Goal: Book appointment/travel/reservation: Book appointment/travel/reservation

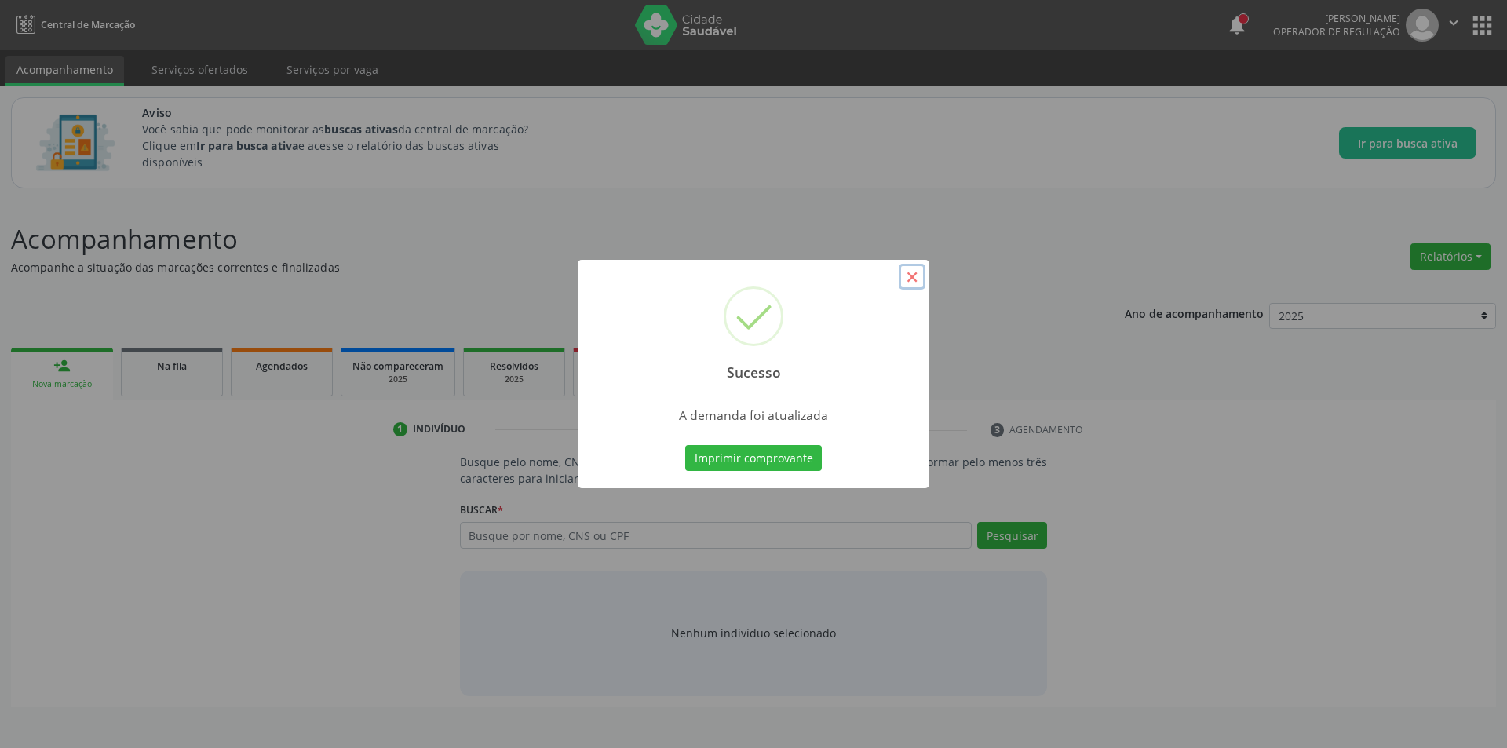
click at [913, 276] on button "×" at bounding box center [912, 277] width 27 height 27
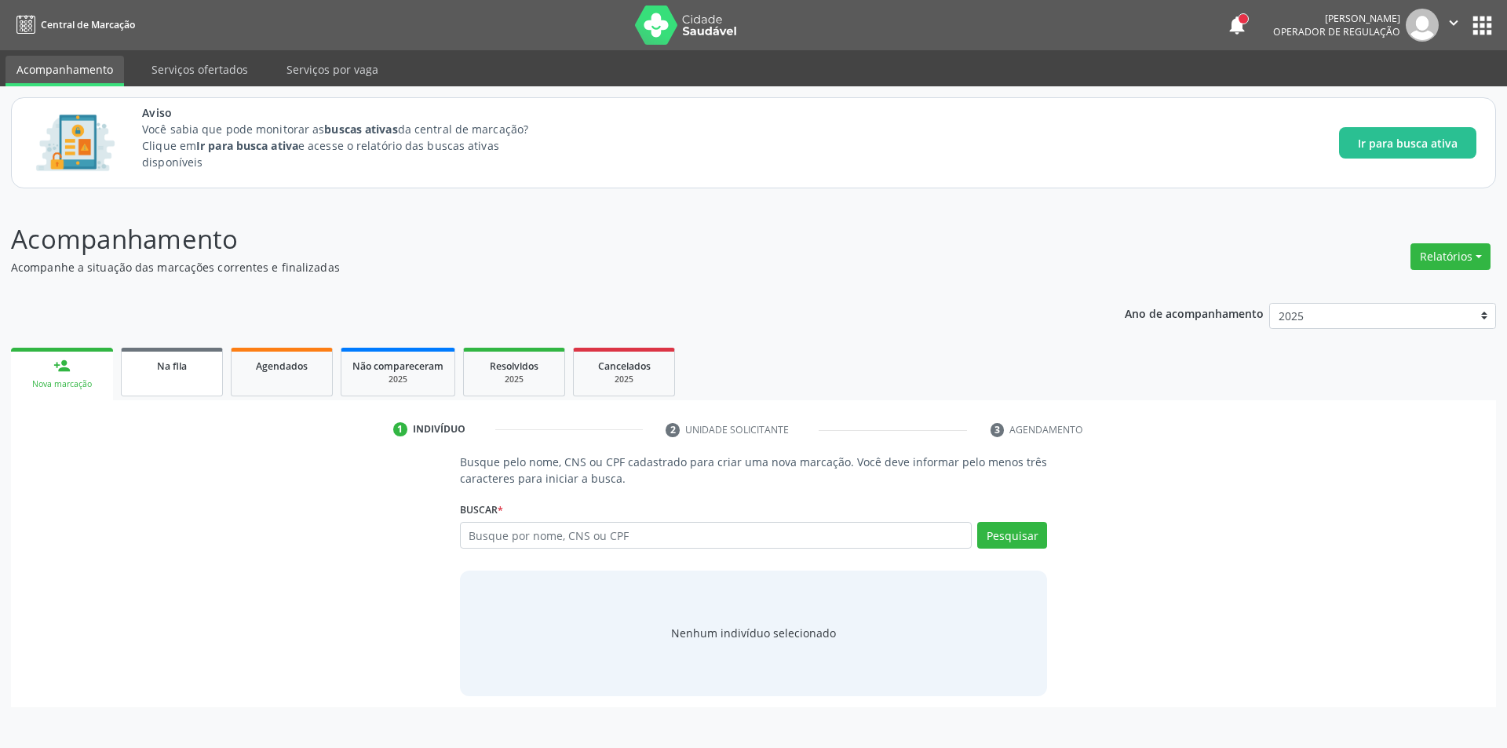
click at [144, 388] on link "Na fila" at bounding box center [172, 372] width 102 height 49
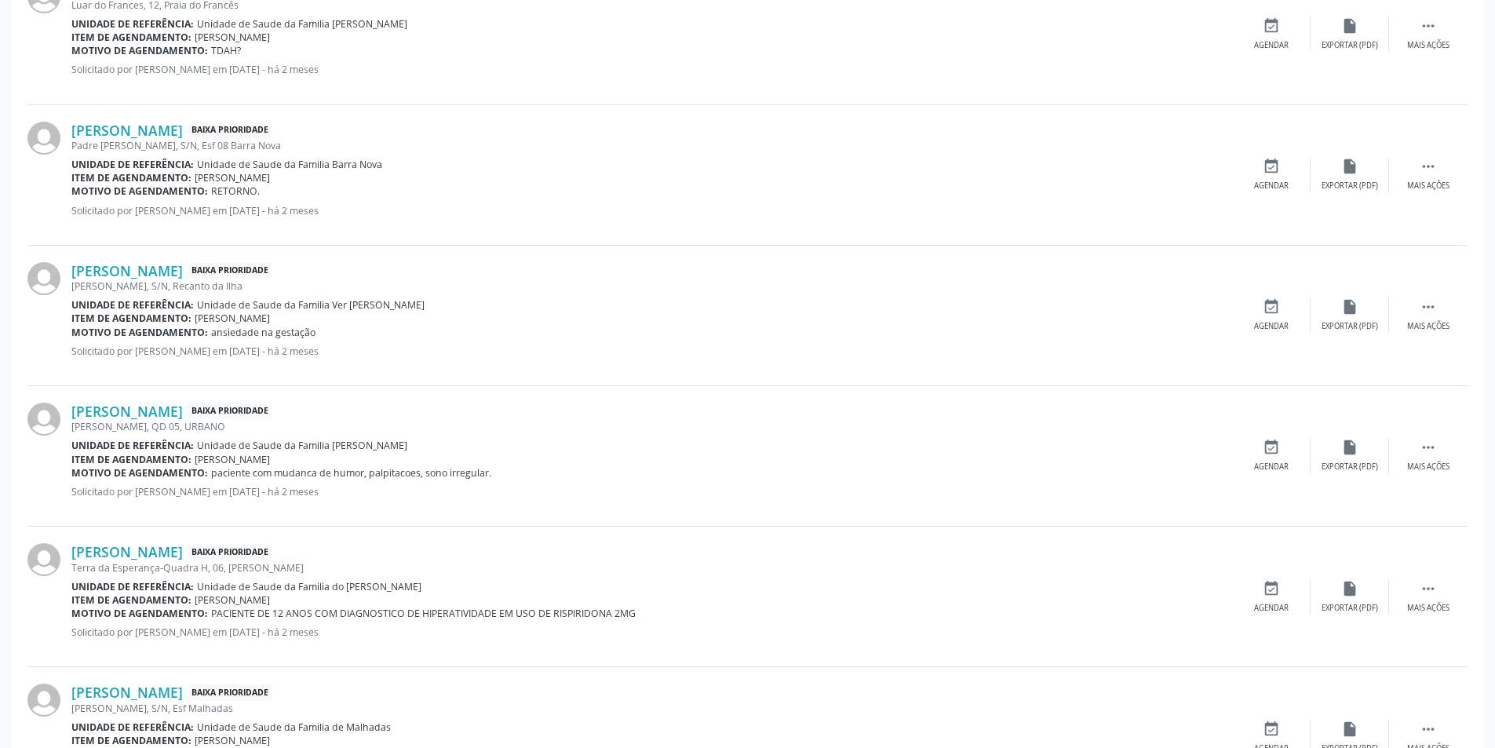
scroll to position [1491, 0]
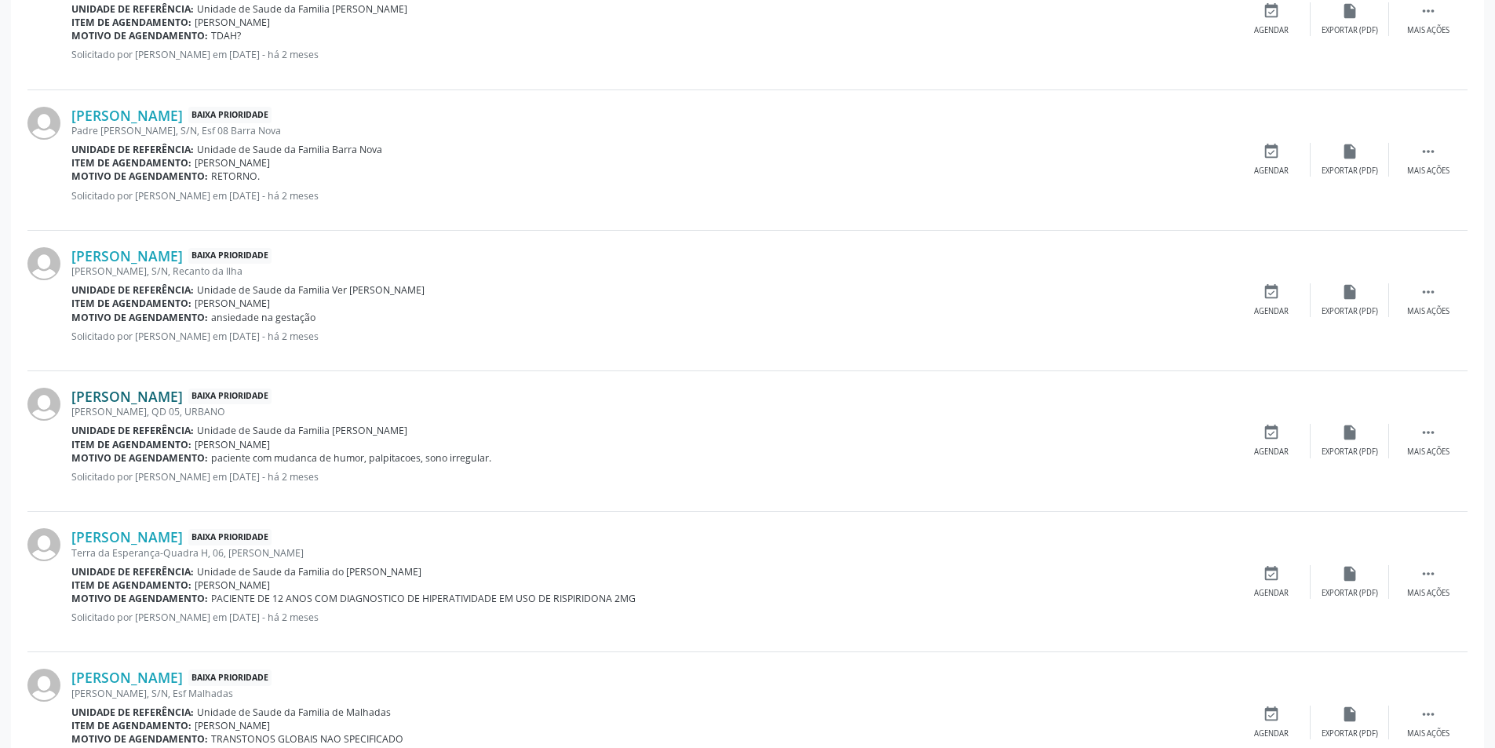
click at [176, 400] on link "[PERSON_NAME]" at bounding box center [126, 396] width 111 height 17
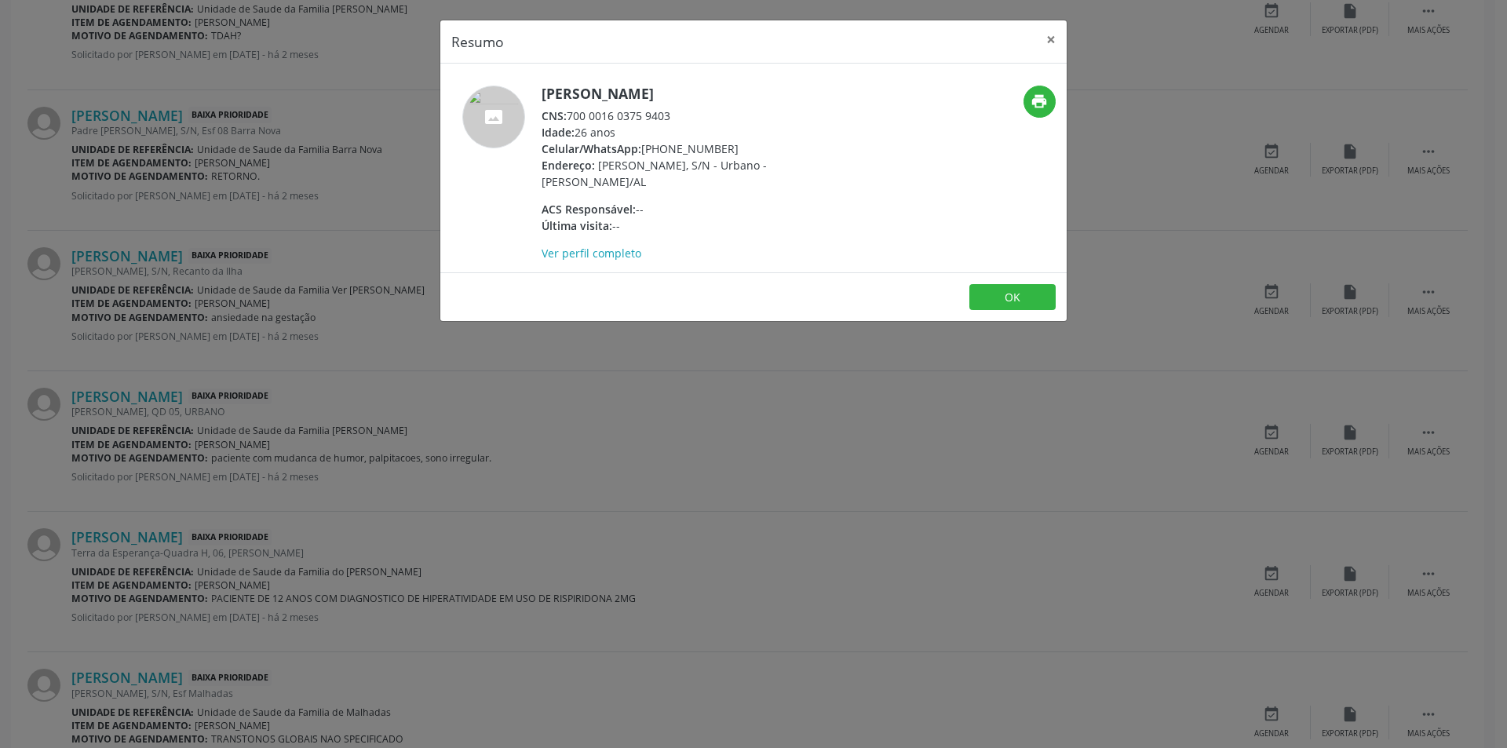
click at [569, 115] on div "CNS: 700 0016 0375 9403" at bounding box center [693, 116] width 305 height 16
drag, startPoint x: 569, startPoint y: 115, endPoint x: 680, endPoint y: 117, distance: 110.7
click at [680, 117] on div "CNS: 700 0016 0375 9403" at bounding box center [693, 116] width 305 height 16
copy div "700 0016 0375 9403"
drag, startPoint x: 634, startPoint y: 489, endPoint x: 0, endPoint y: 334, distance: 652.8
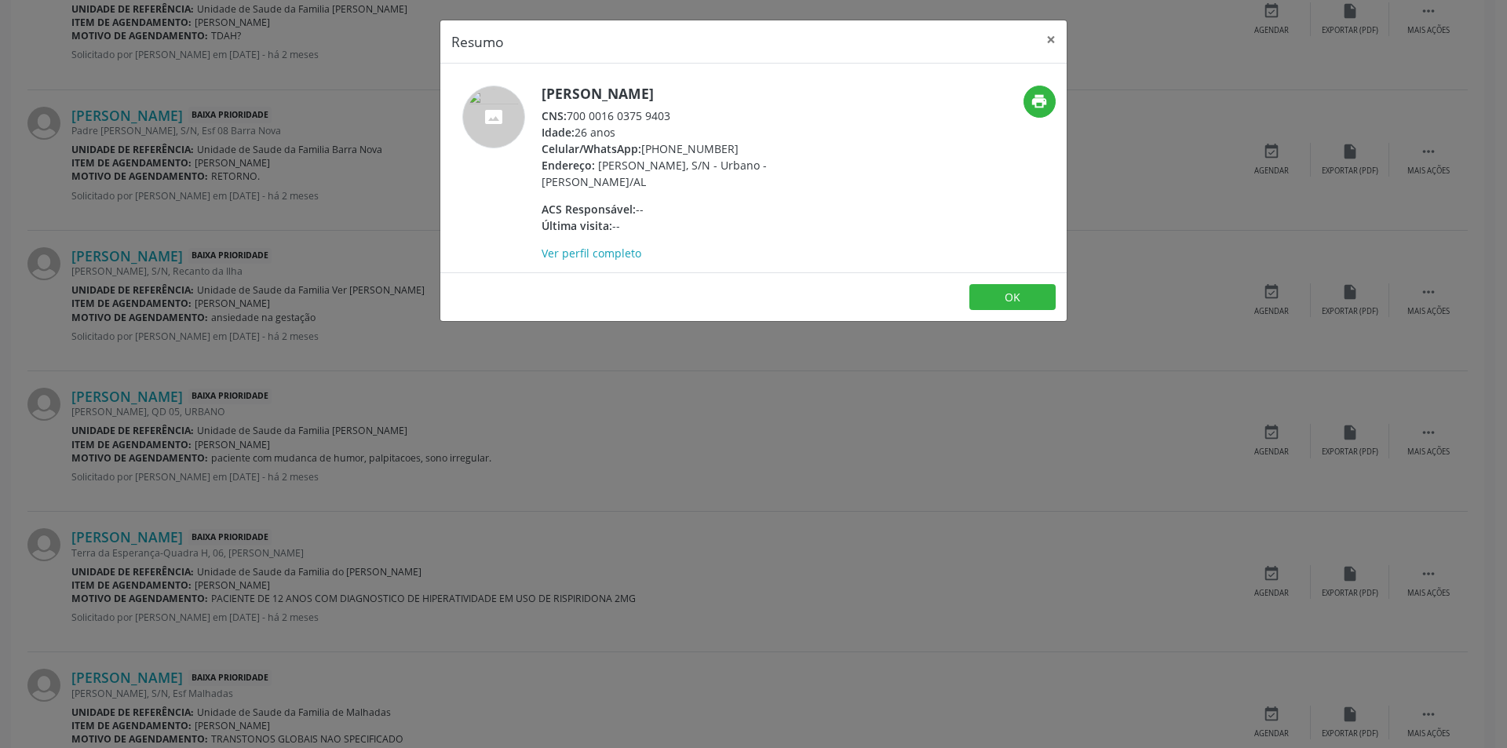
click at [630, 487] on div "Resumo × [PERSON_NAME] CNS: 700 0016 0375 9403 Idade: 26 anos Celular/WhatsApp:…" at bounding box center [753, 374] width 1507 height 748
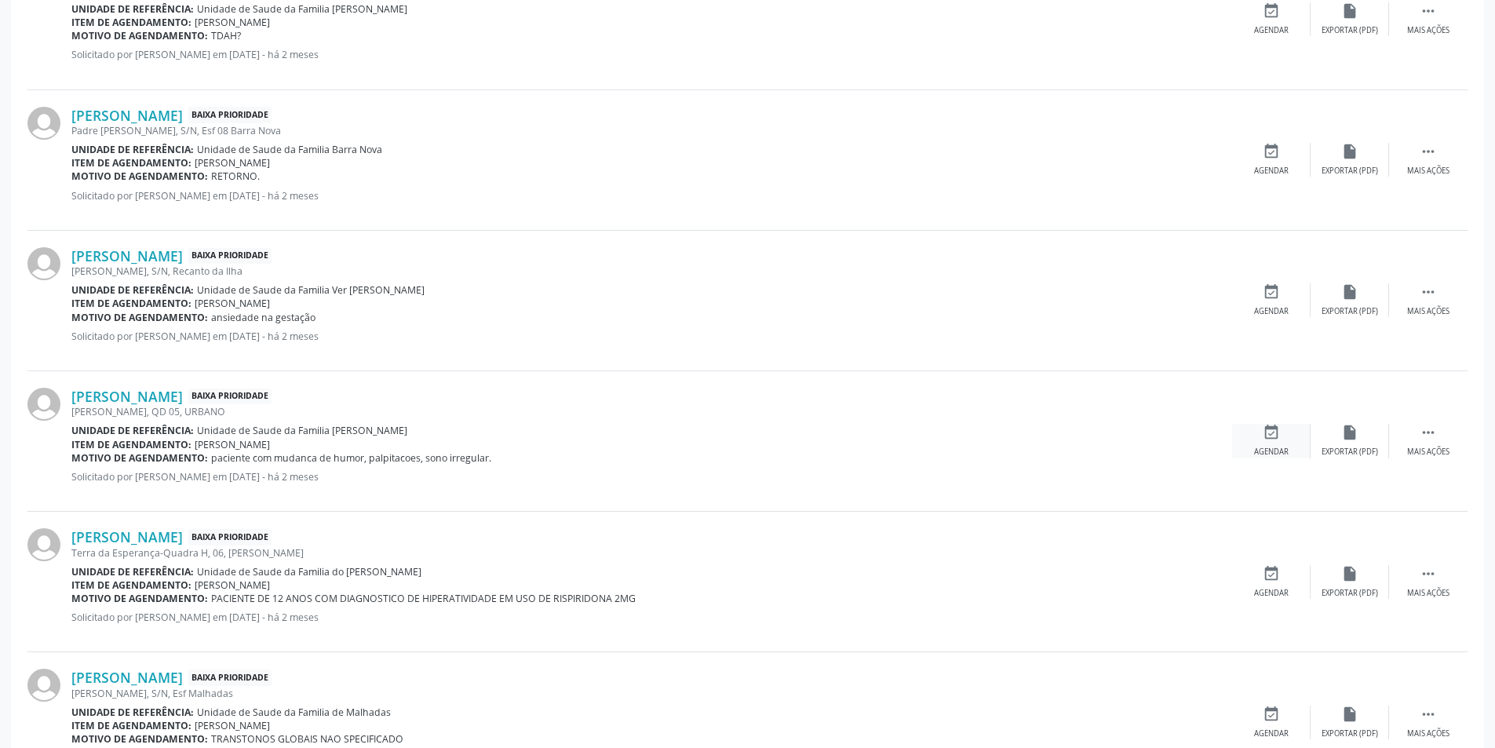
click at [1256, 427] on div "event_available Agendar" at bounding box center [1271, 441] width 78 height 34
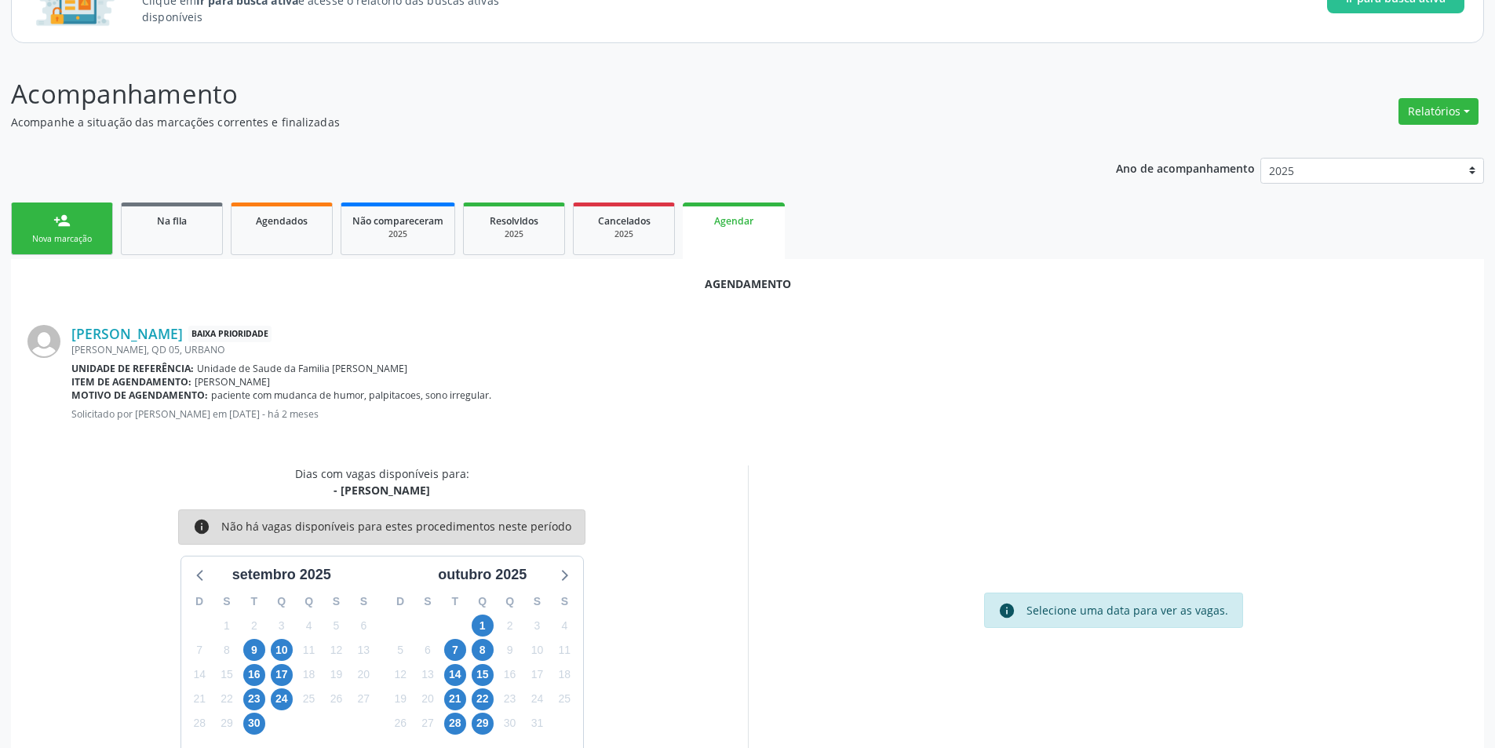
scroll to position [182, 0]
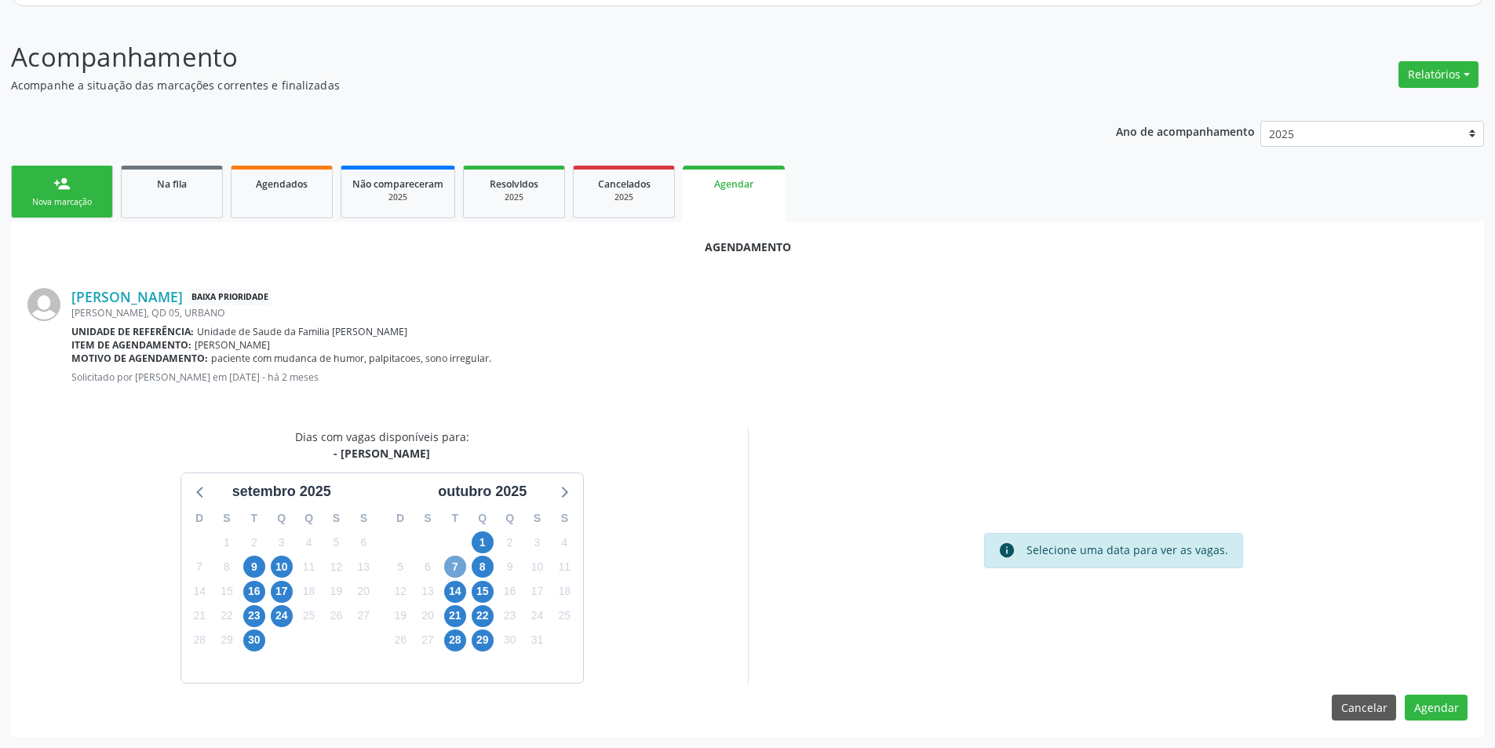
click at [455, 563] on span "7" at bounding box center [455, 567] width 22 height 22
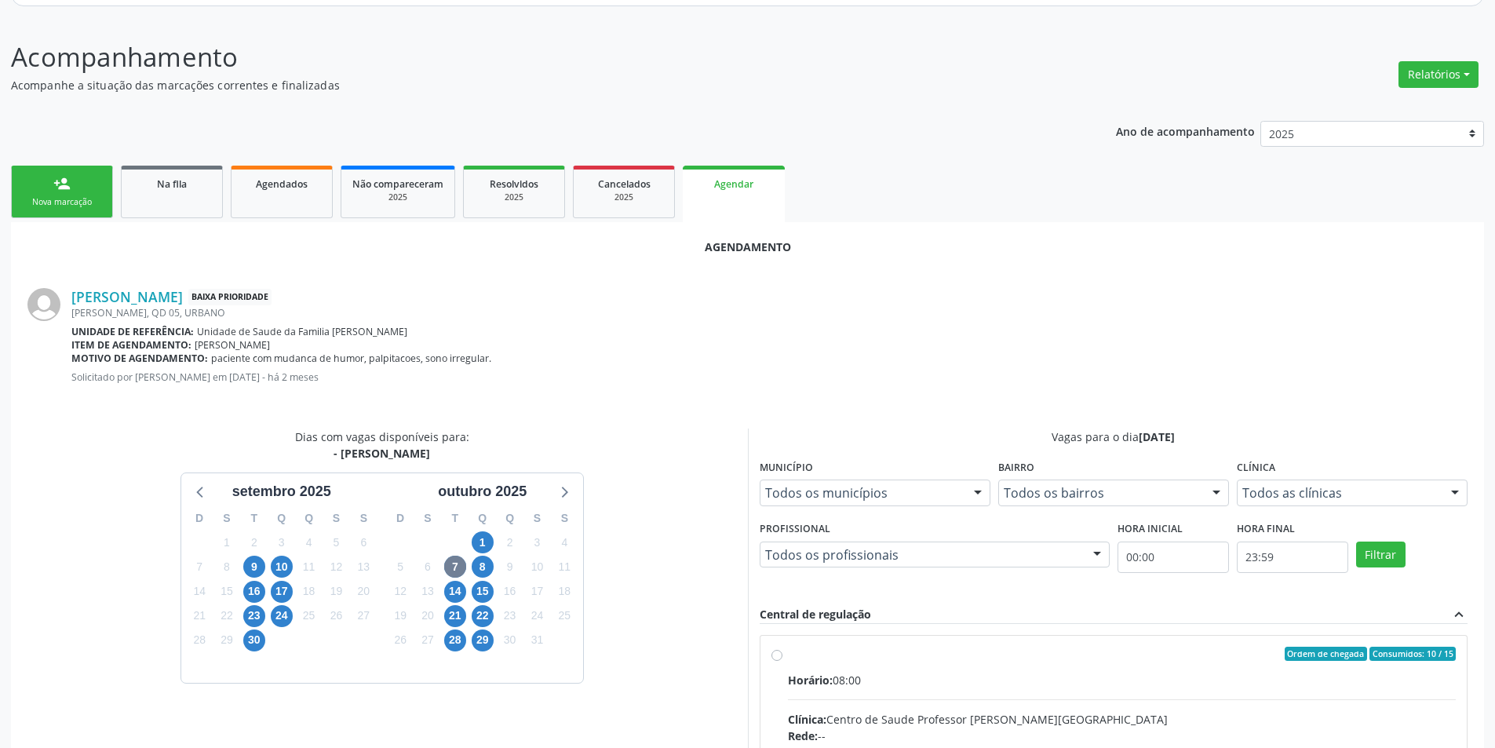
click at [772, 655] on input "Ordem de chegada Consumidos: 10 / 15 Horário: 08:00 Clínica: Centro de Saude Pr…" at bounding box center [776, 654] width 11 height 14
radio input "true"
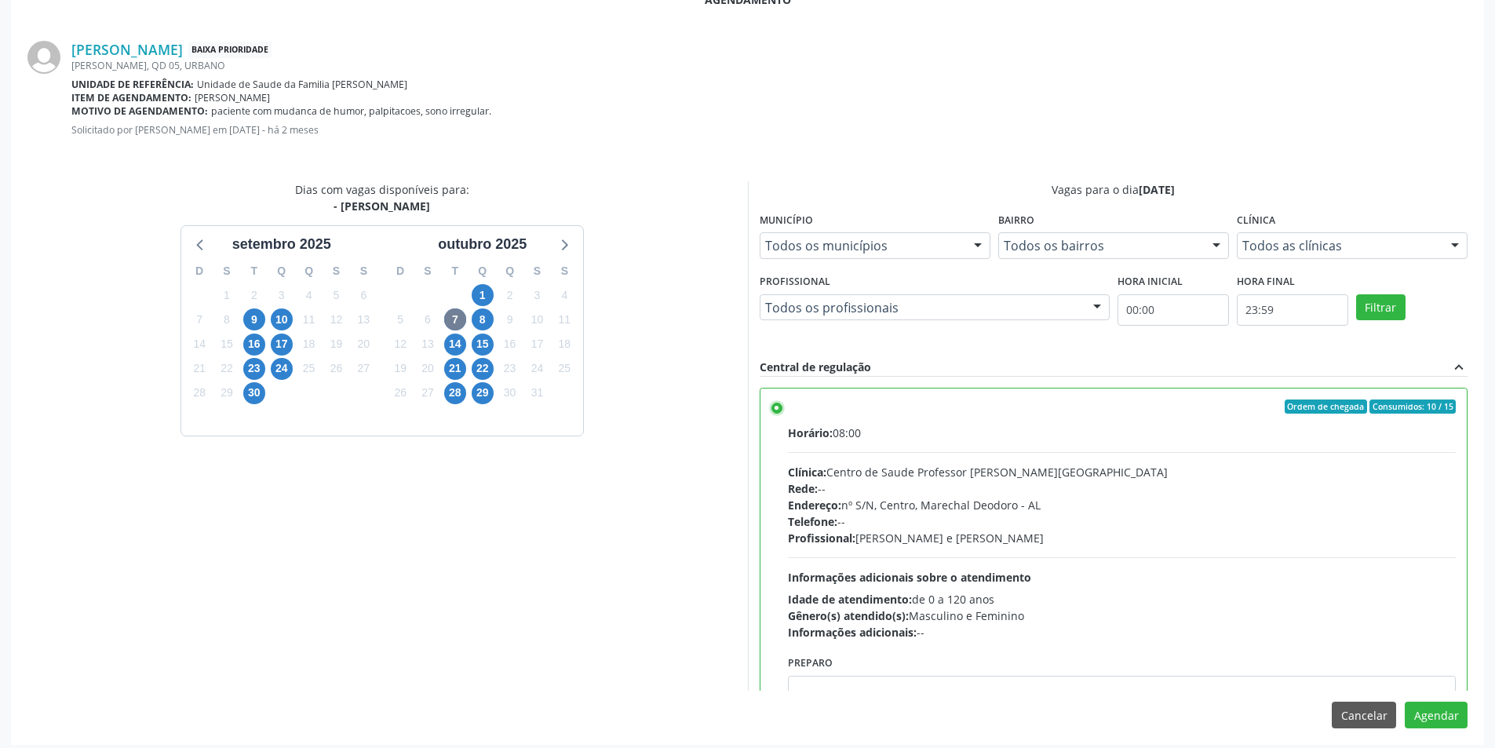
scroll to position [437, 0]
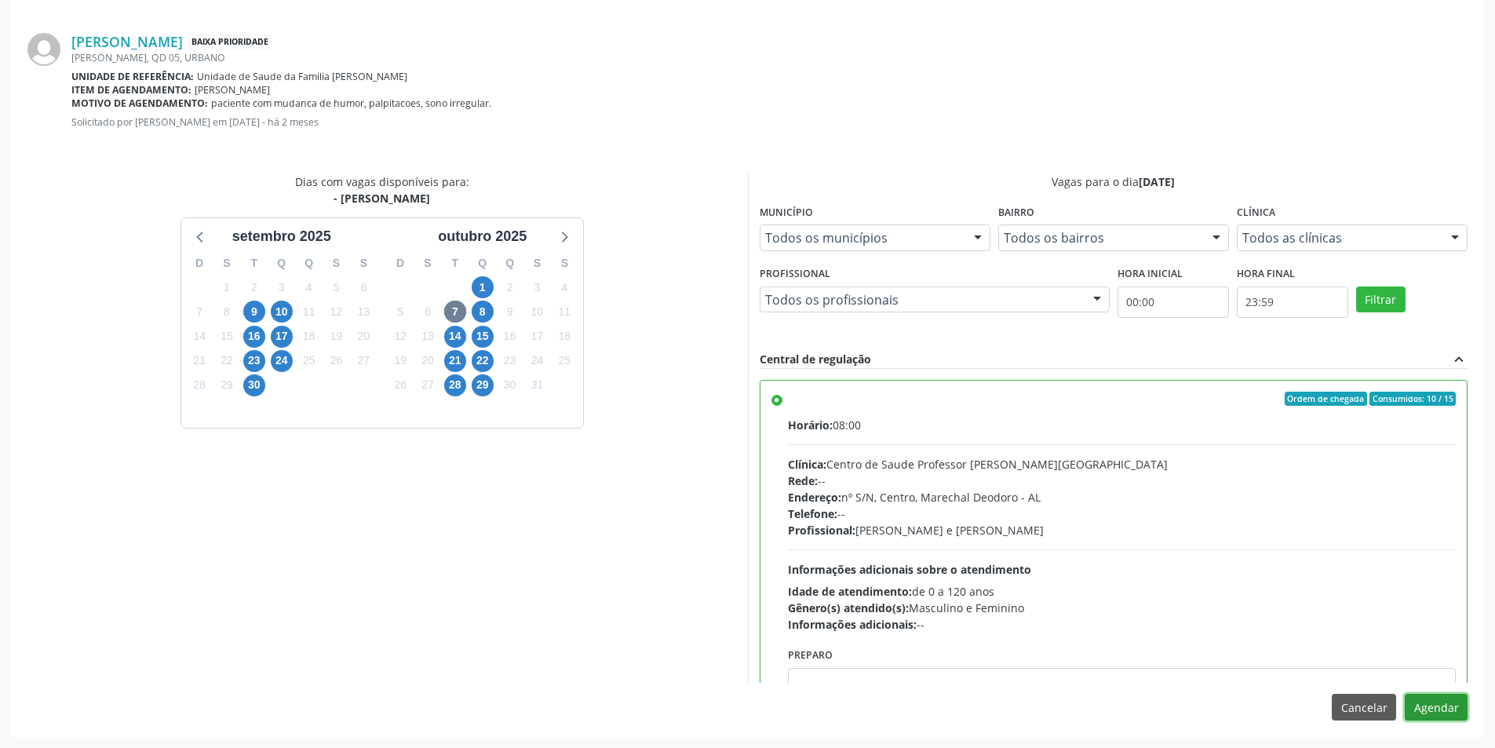
click at [1435, 713] on button "Agendar" at bounding box center [1436, 707] width 63 height 27
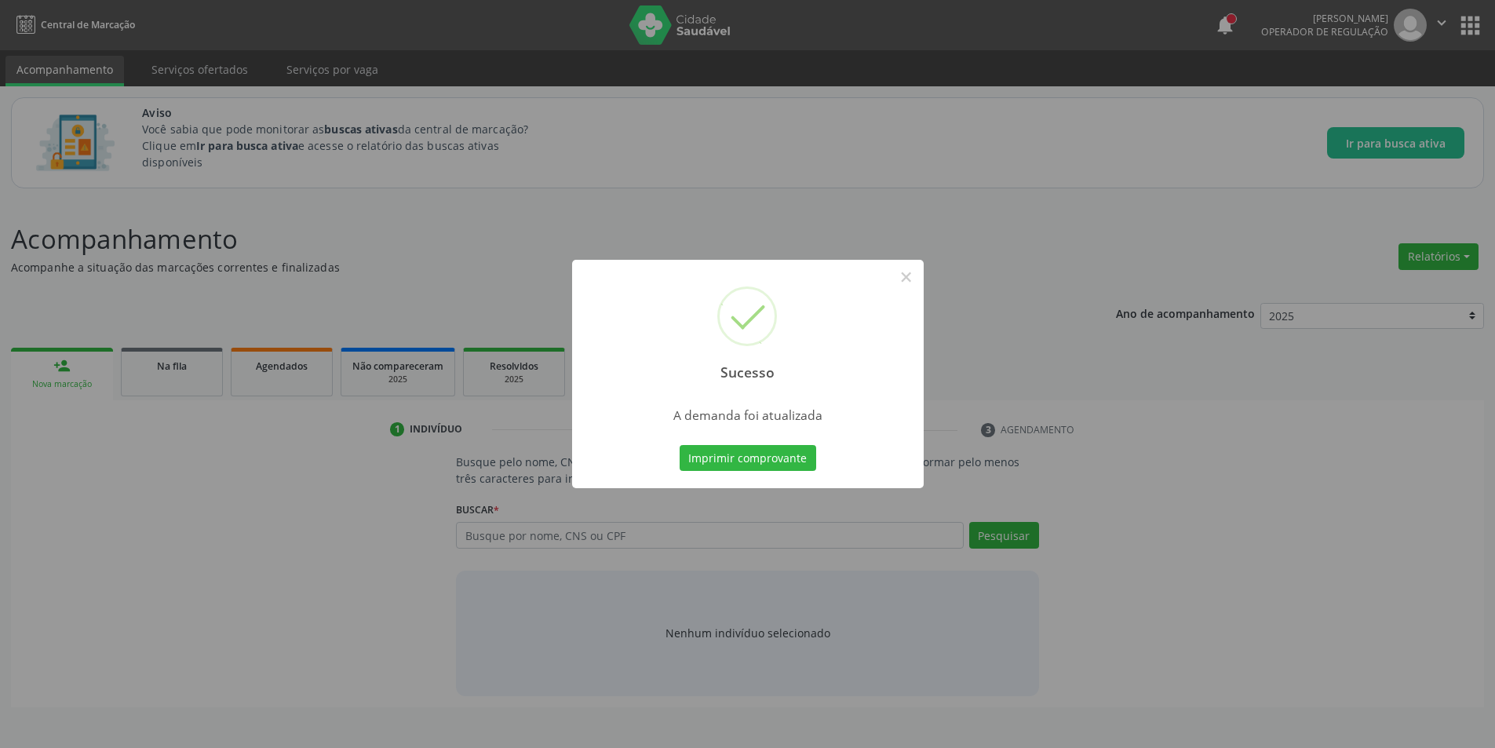
scroll to position [0, 0]
click at [918, 280] on button "×" at bounding box center [912, 277] width 27 height 27
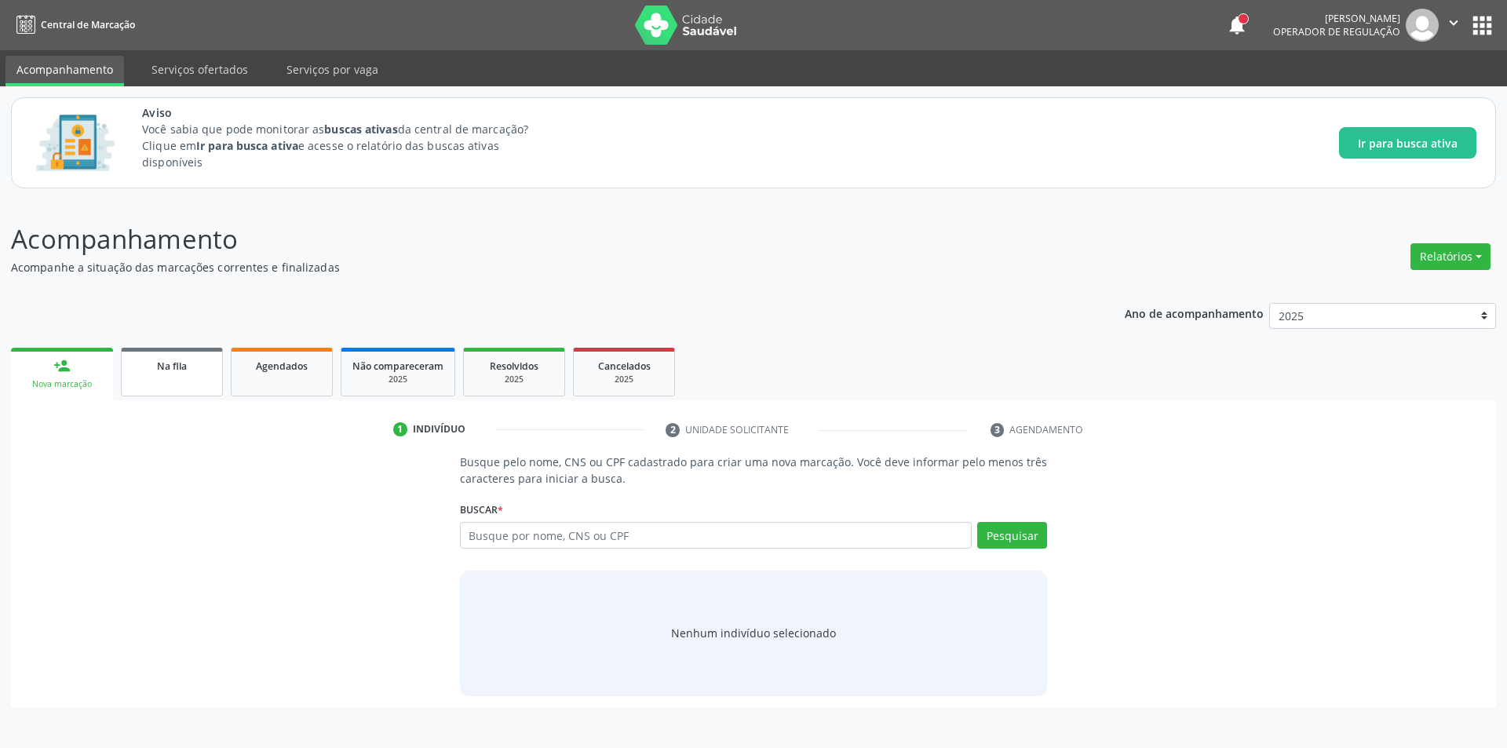
click at [159, 378] on link "Na fila" at bounding box center [172, 372] width 102 height 49
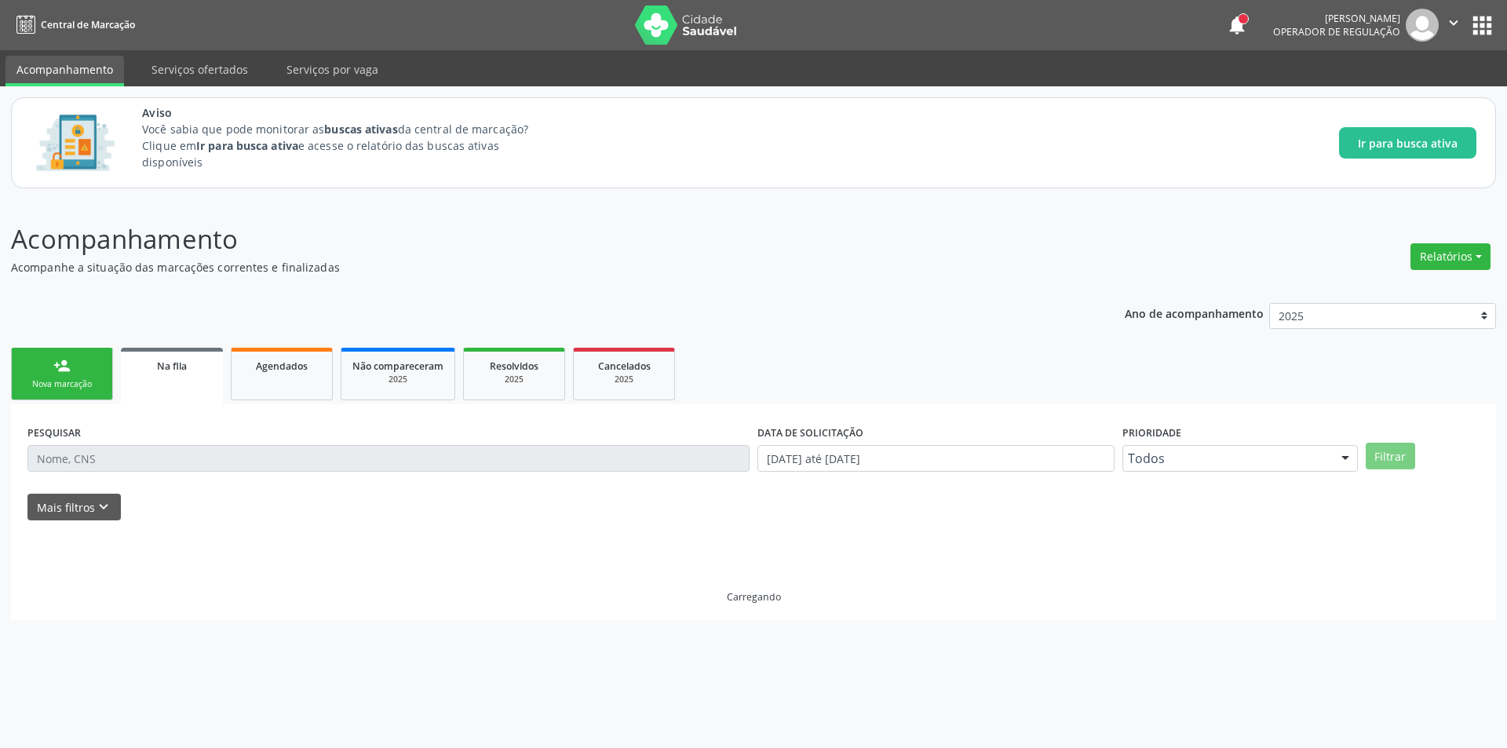
click at [186, 382] on link "Na fila" at bounding box center [172, 376] width 102 height 56
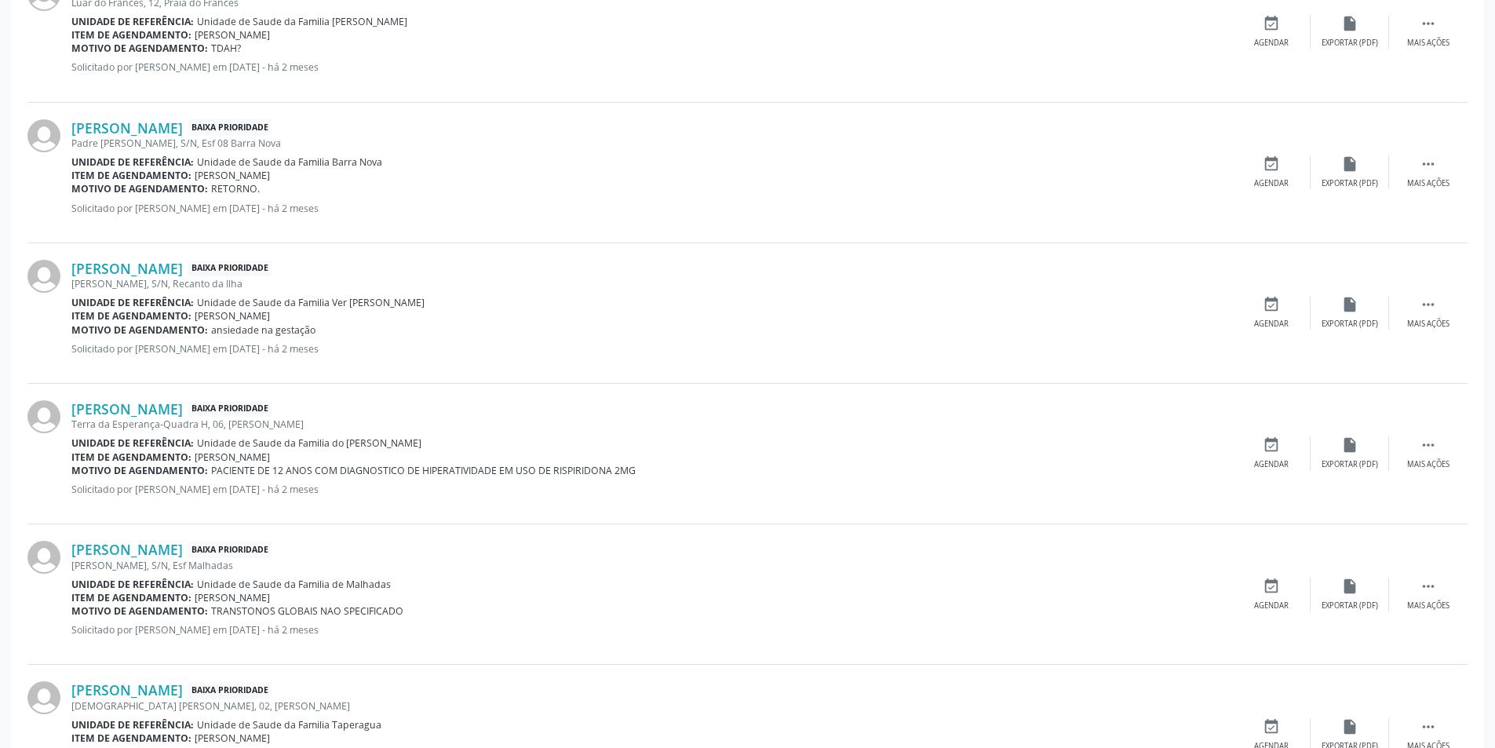
scroll to position [1491, 0]
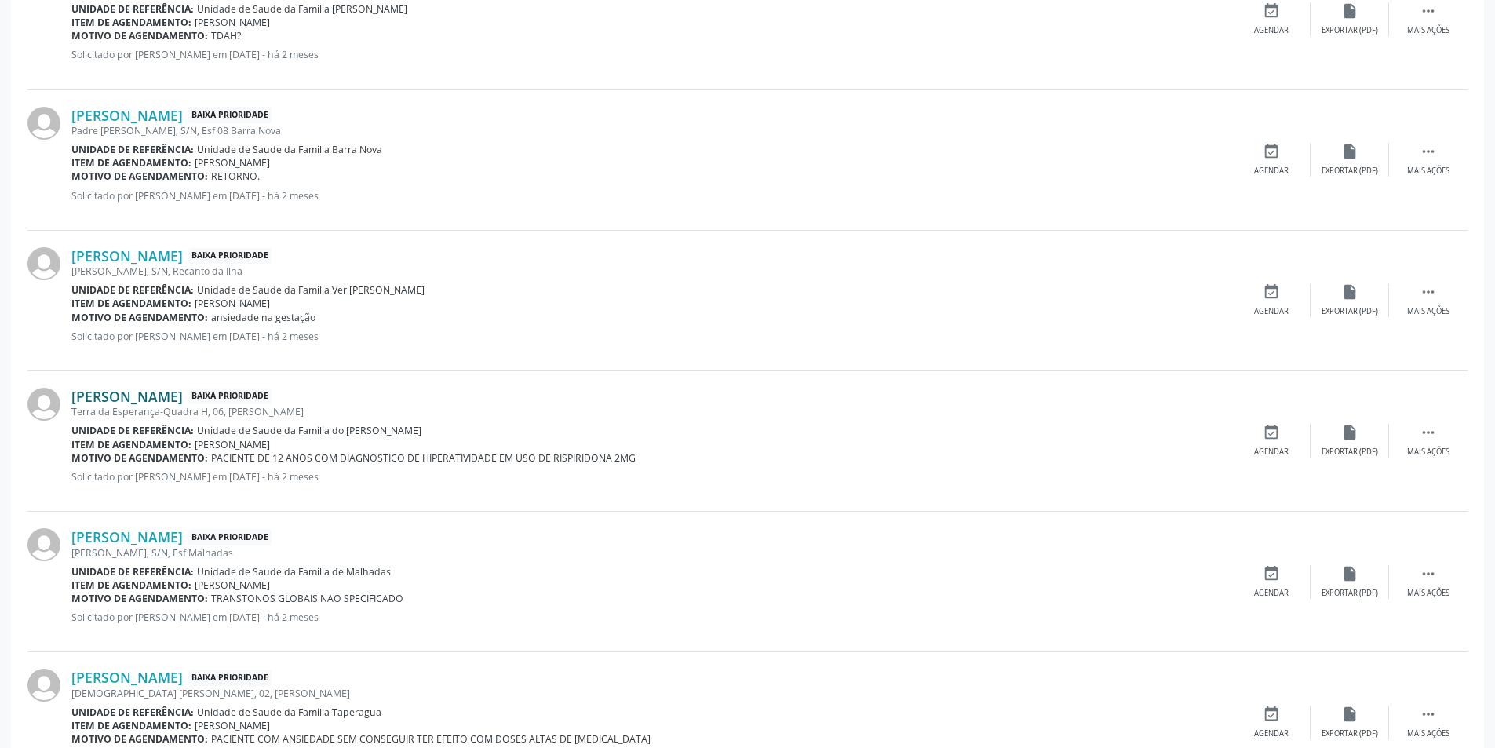
click at [183, 388] on link "[PERSON_NAME]" at bounding box center [126, 396] width 111 height 17
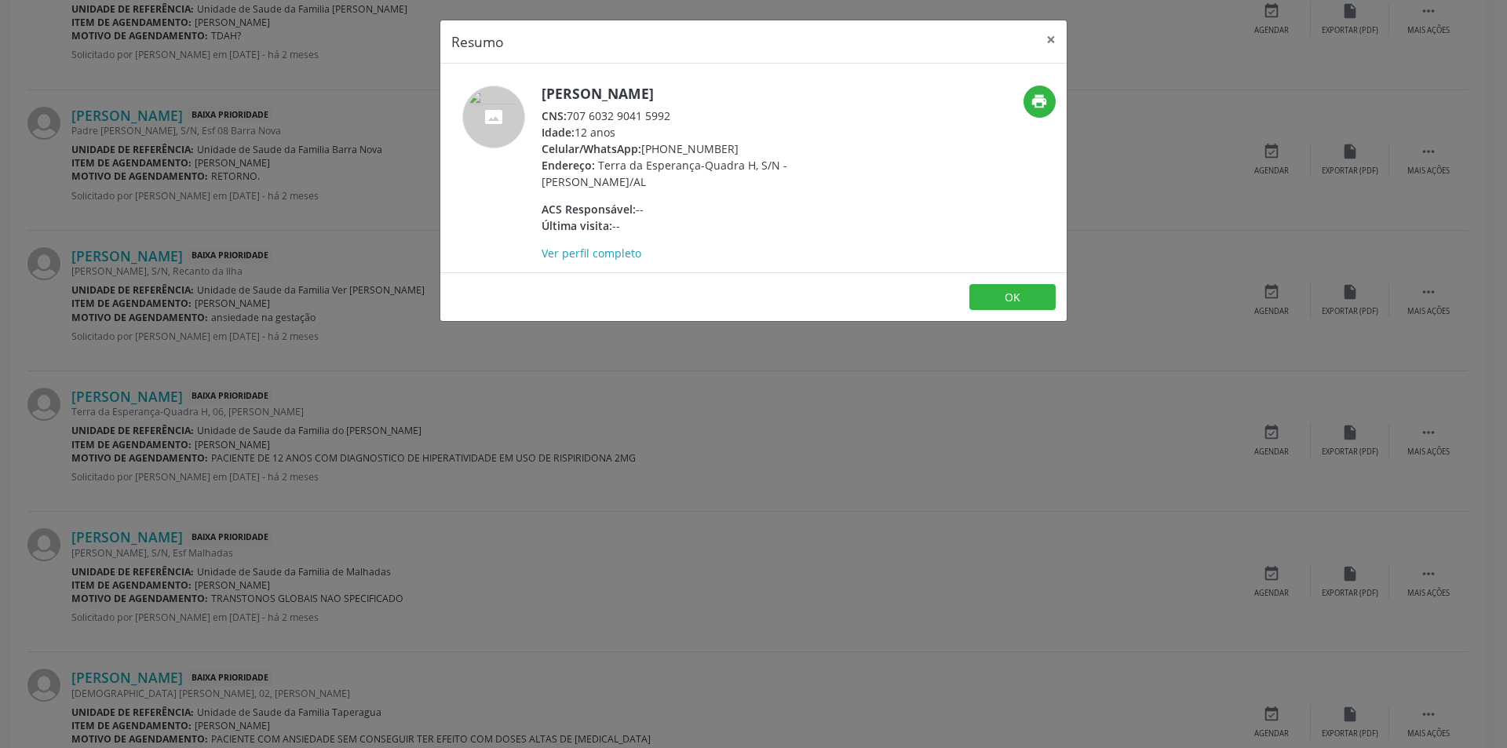
click at [570, 112] on div "CNS: 707 6032 9041 5992" at bounding box center [693, 116] width 305 height 16
drag, startPoint x: 570, startPoint y: 112, endPoint x: 656, endPoint y: 111, distance: 86.3
click at [656, 111] on div "CNS: 707 6032 9041 5992" at bounding box center [693, 116] width 305 height 16
copy div "707 6032 9041 5992"
click at [481, 375] on div "Resumo × [PERSON_NAME] CNS: 707 6032 9041 5992 Idade: 12 anos Celular/WhatsApp:…" at bounding box center [753, 374] width 1507 height 748
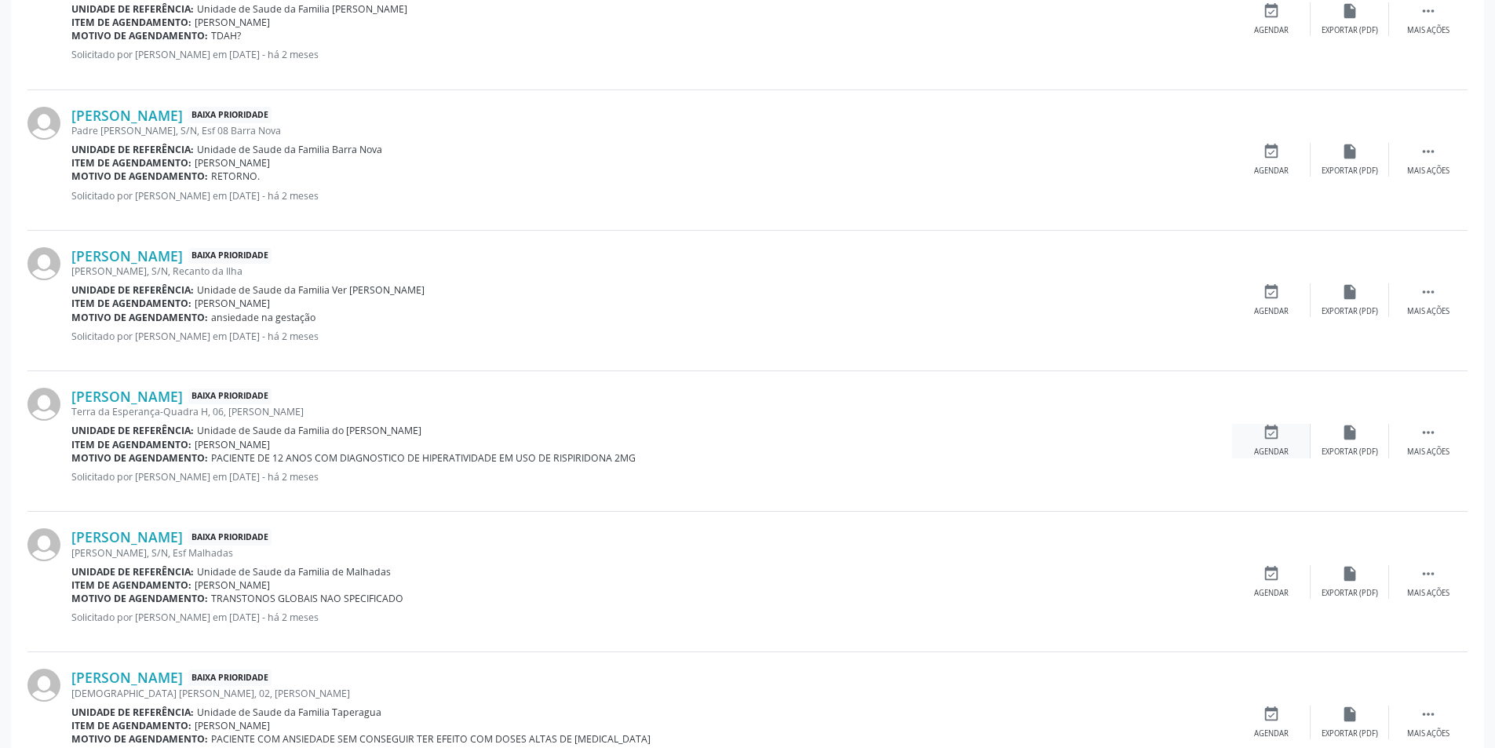
click at [1252, 446] on div "event_available Agendar" at bounding box center [1271, 441] width 78 height 34
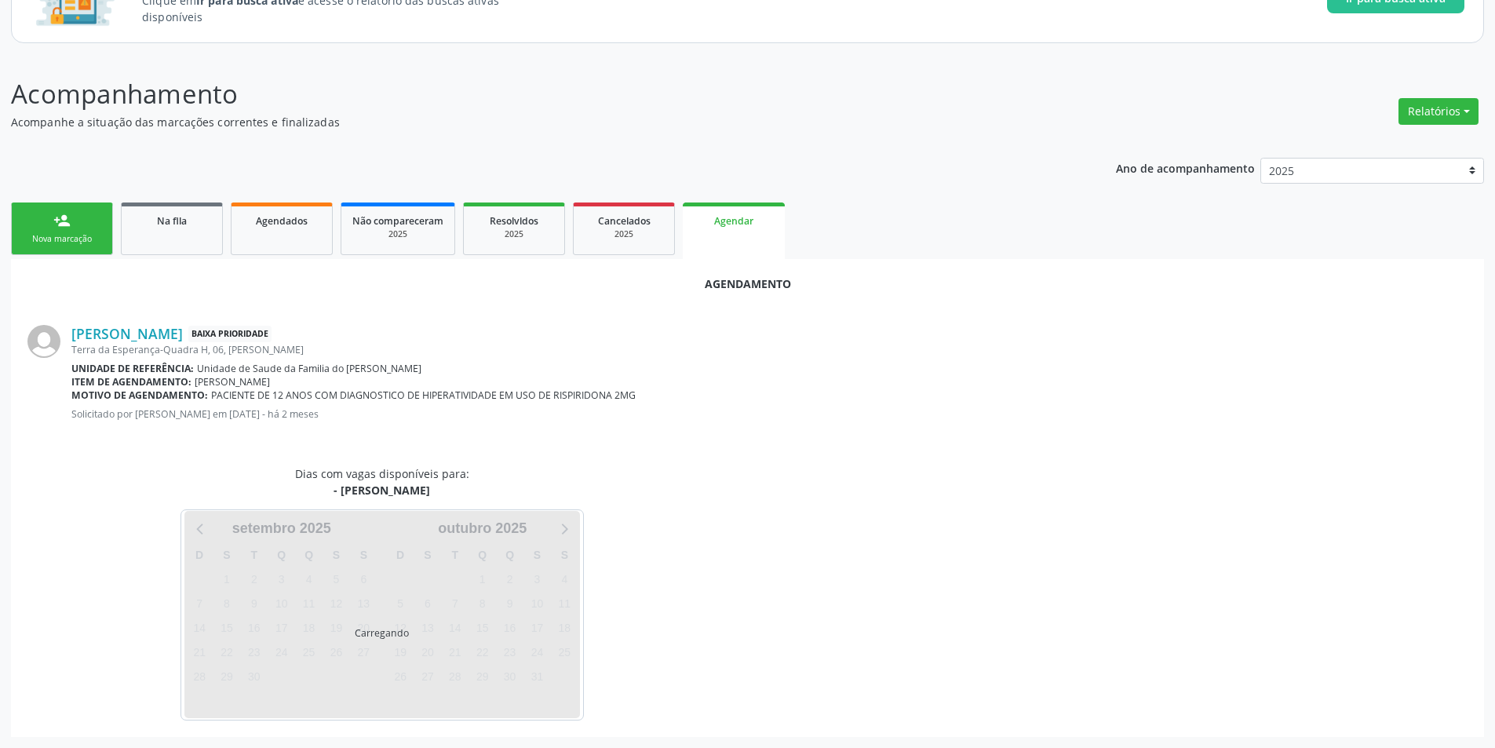
scroll to position [182, 0]
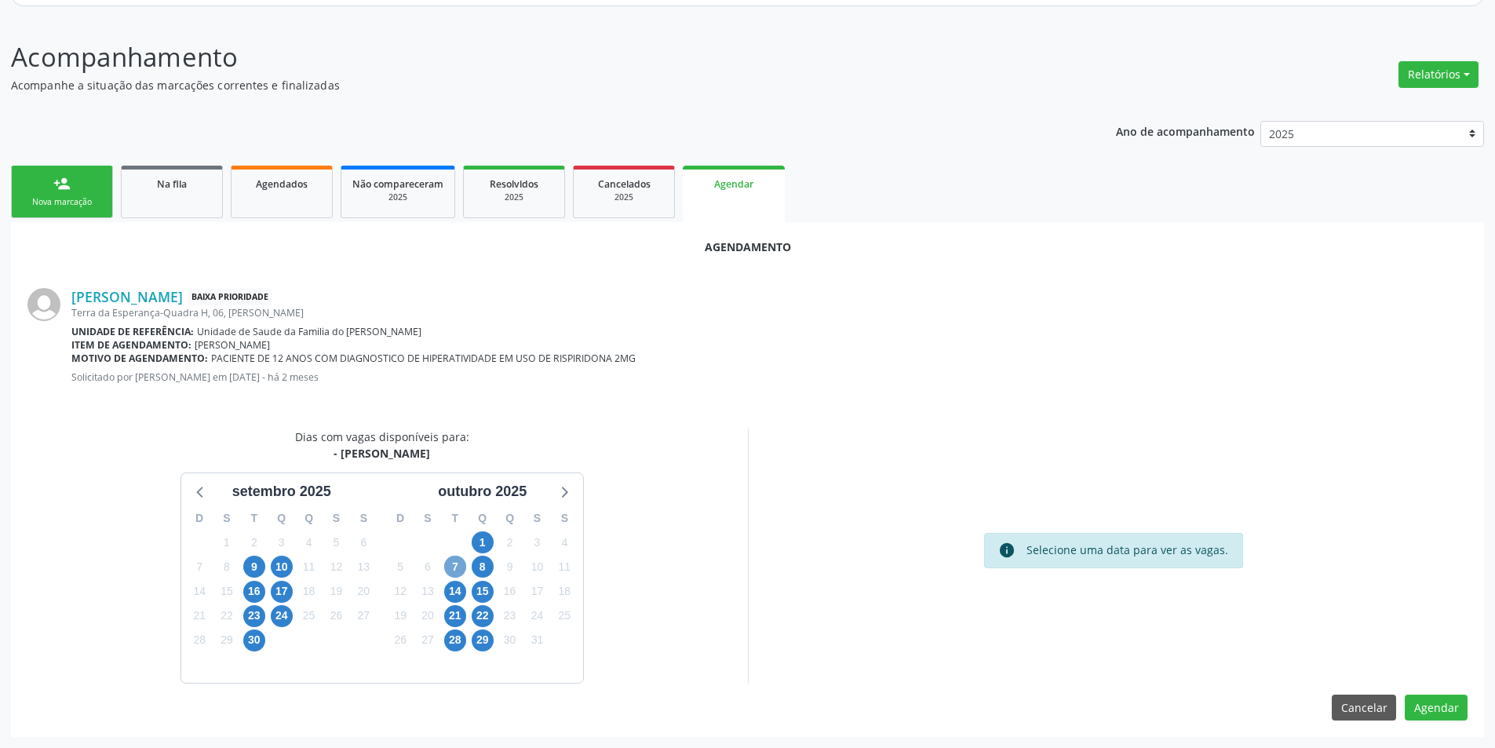
click at [456, 566] on span "7" at bounding box center [455, 567] width 22 height 22
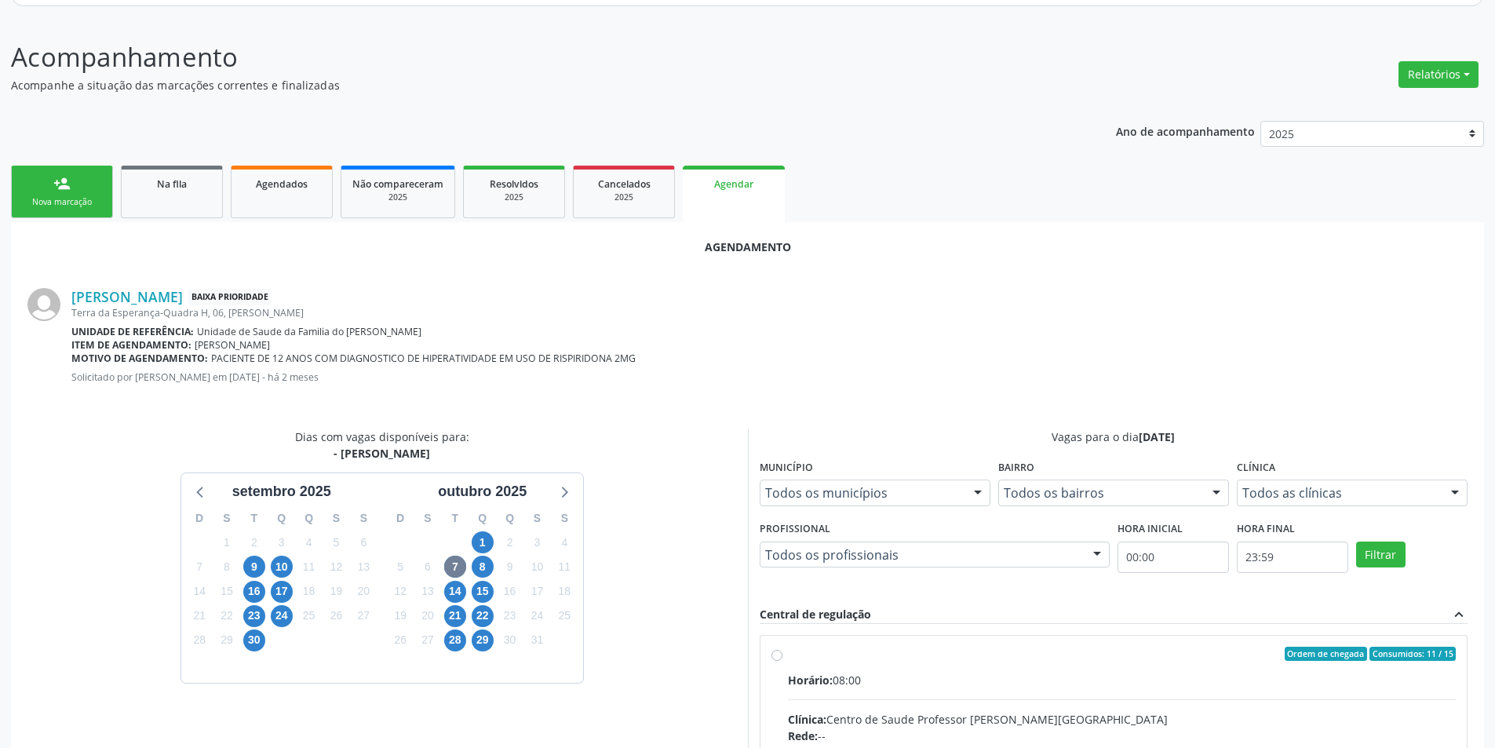
click at [781, 655] on input "Ordem de chegada Consumidos: 11 / 15 Horário: 08:00 Clínica: Centro de Saude Pr…" at bounding box center [776, 654] width 11 height 14
radio input "true"
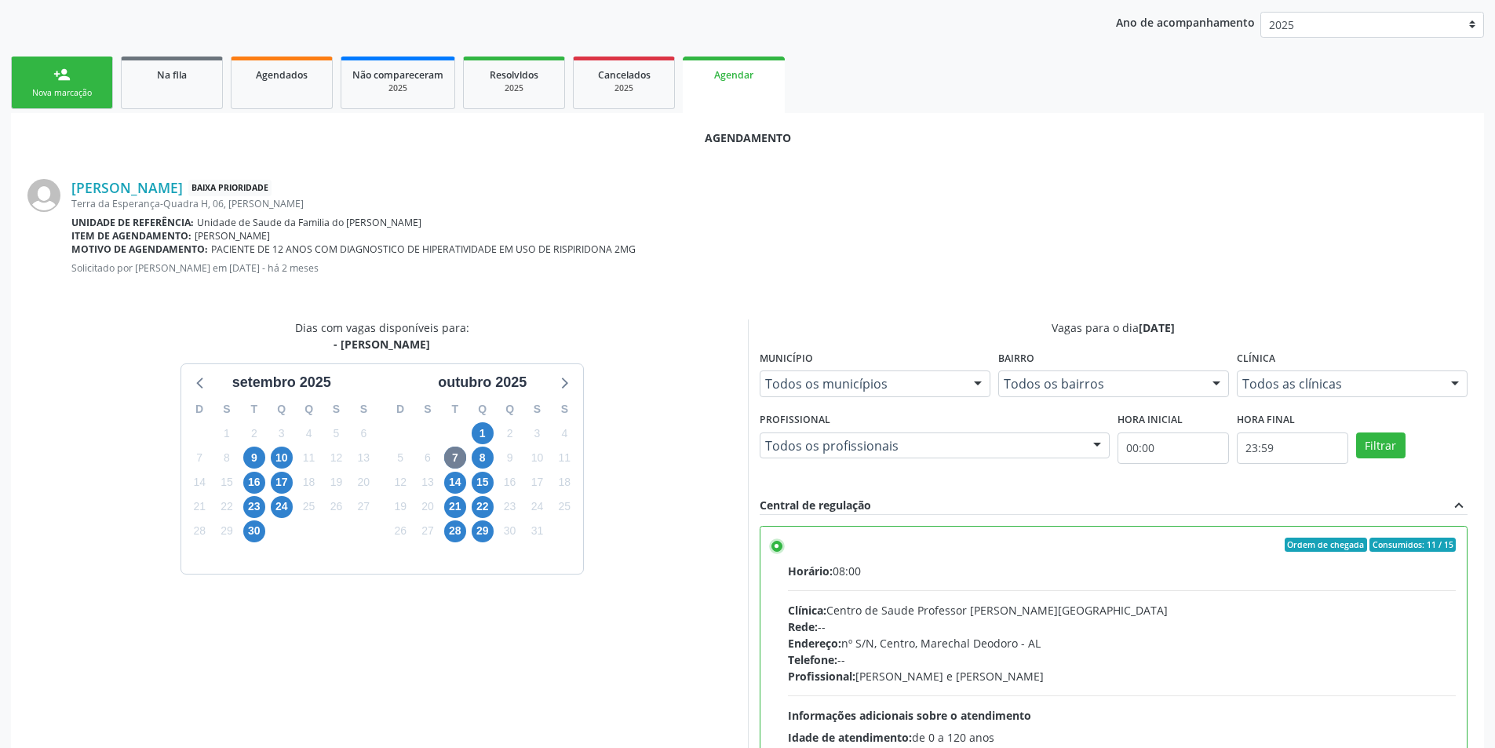
scroll to position [437, 0]
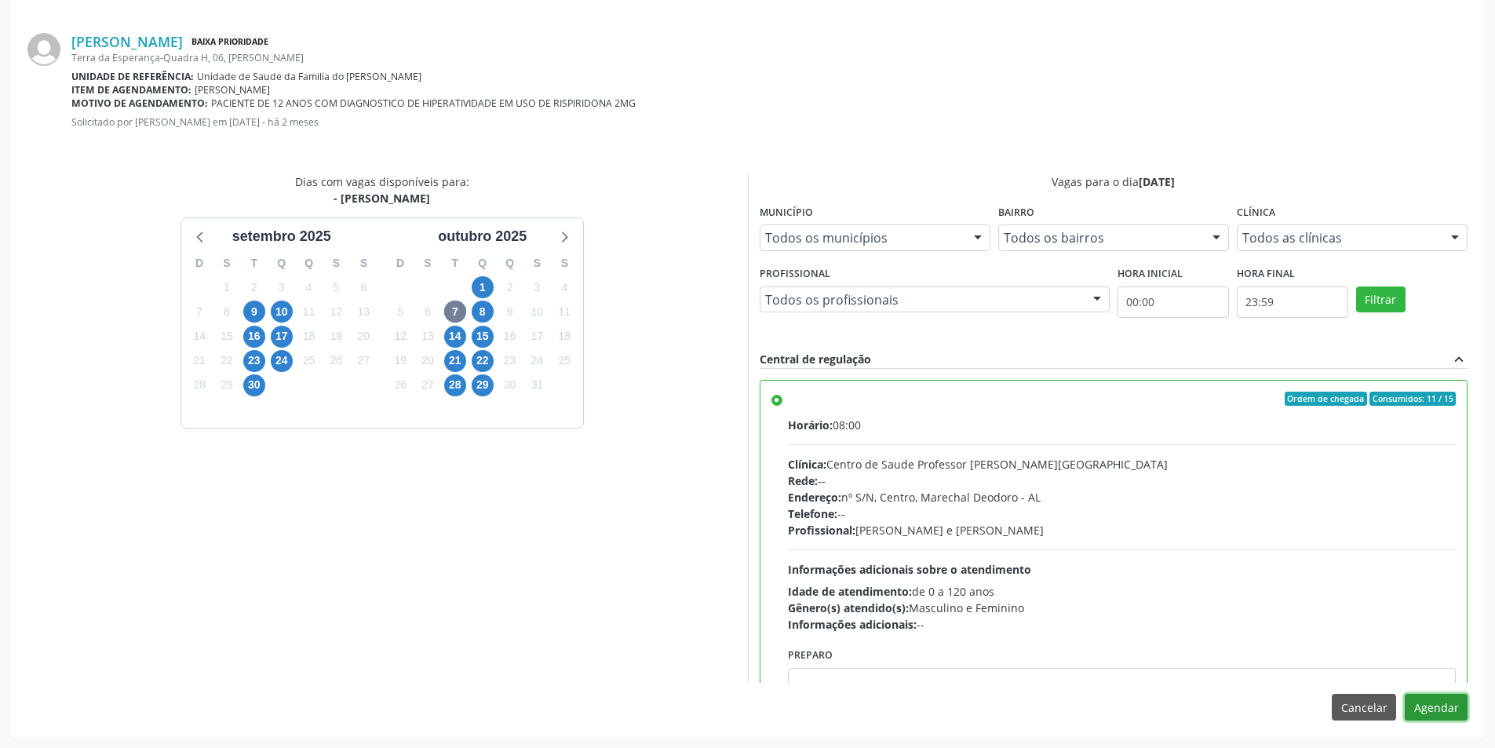
click at [1453, 702] on button "Agendar" at bounding box center [1436, 707] width 63 height 27
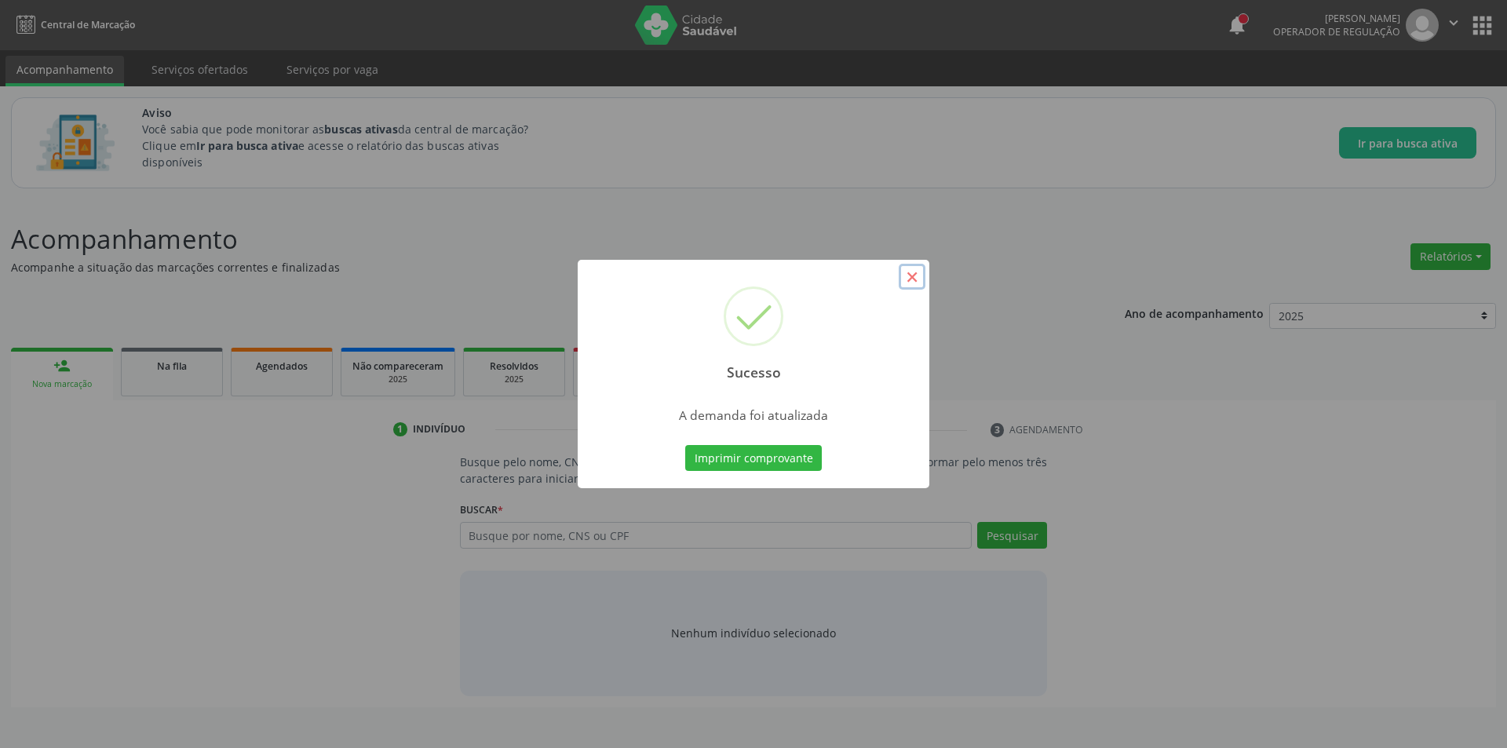
click at [913, 273] on button "×" at bounding box center [912, 277] width 27 height 27
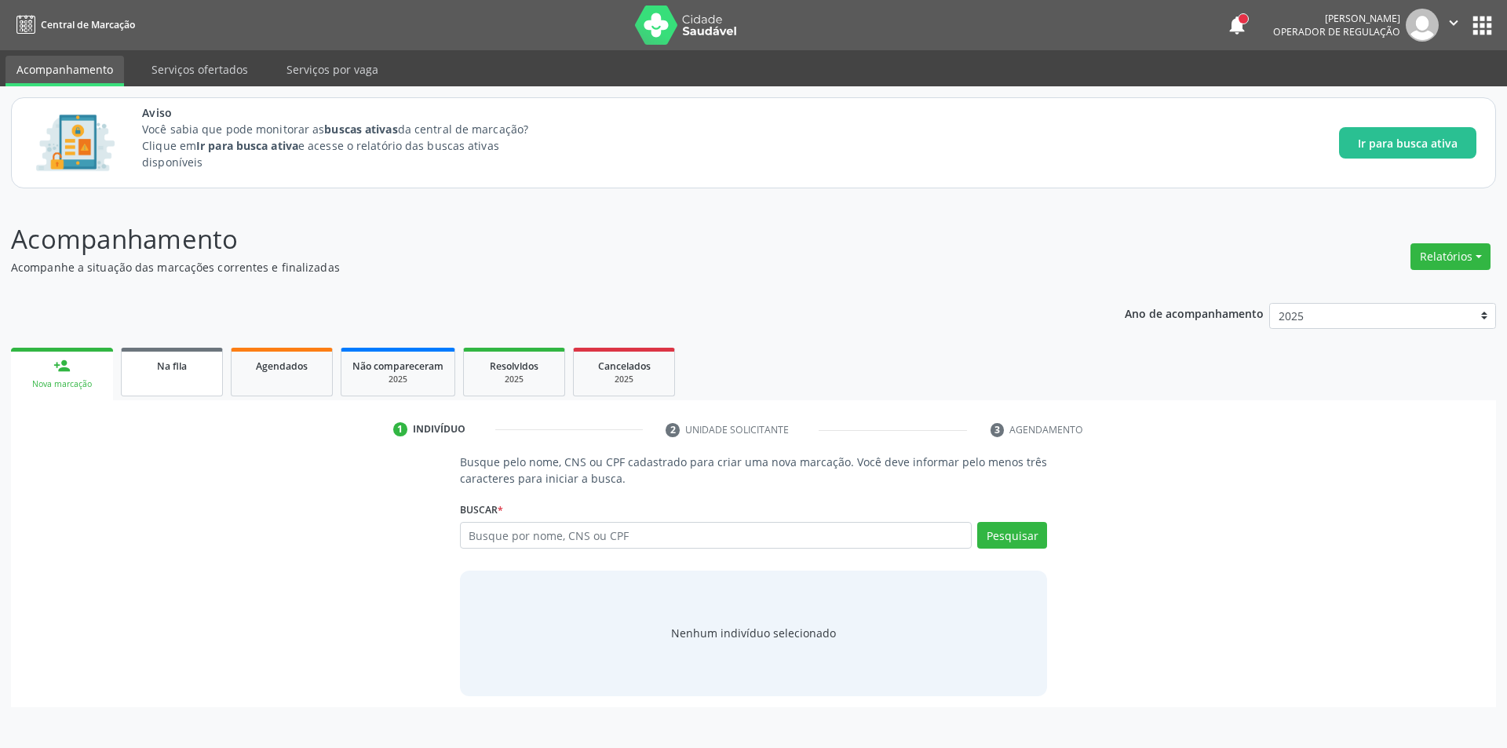
click at [196, 381] on link "Na fila" at bounding box center [172, 372] width 102 height 49
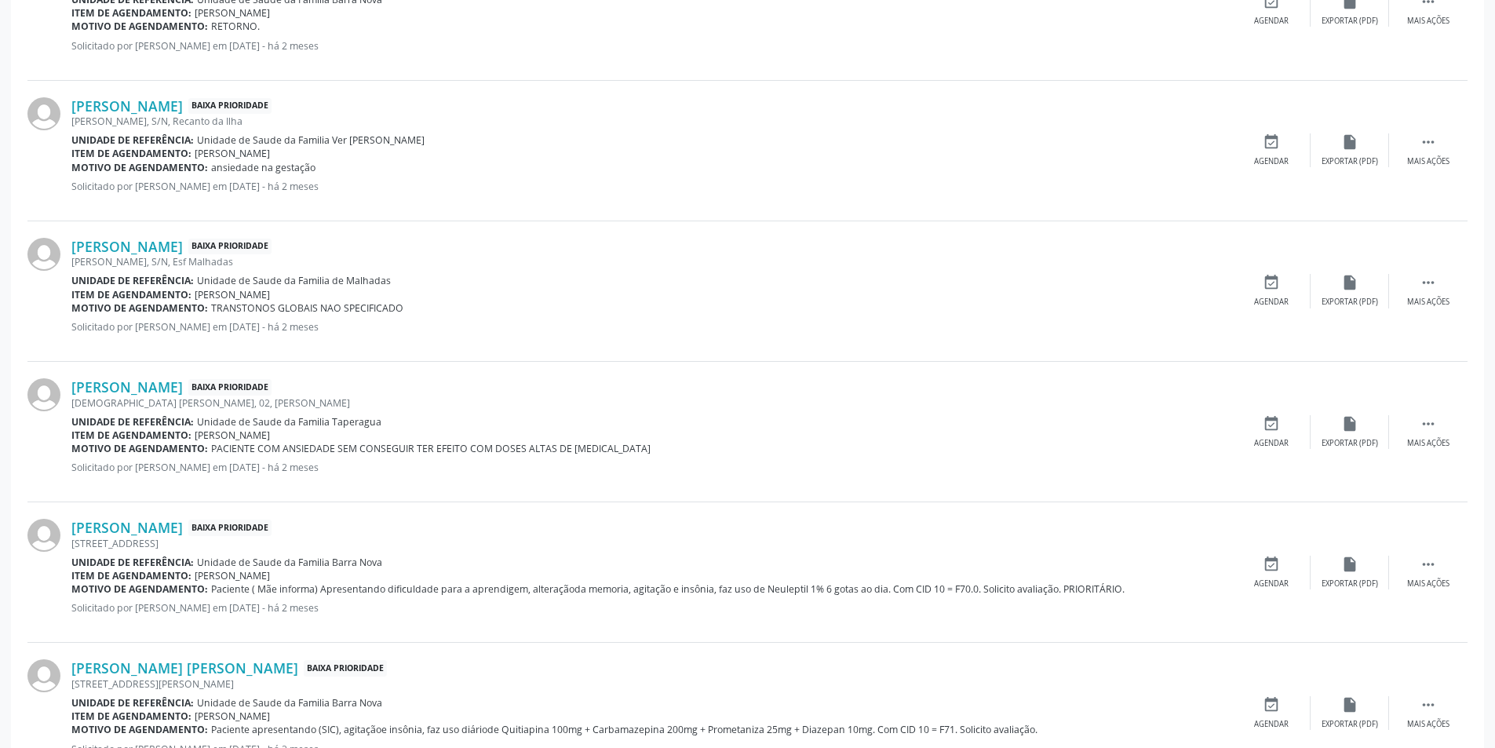
scroll to position [1648, 0]
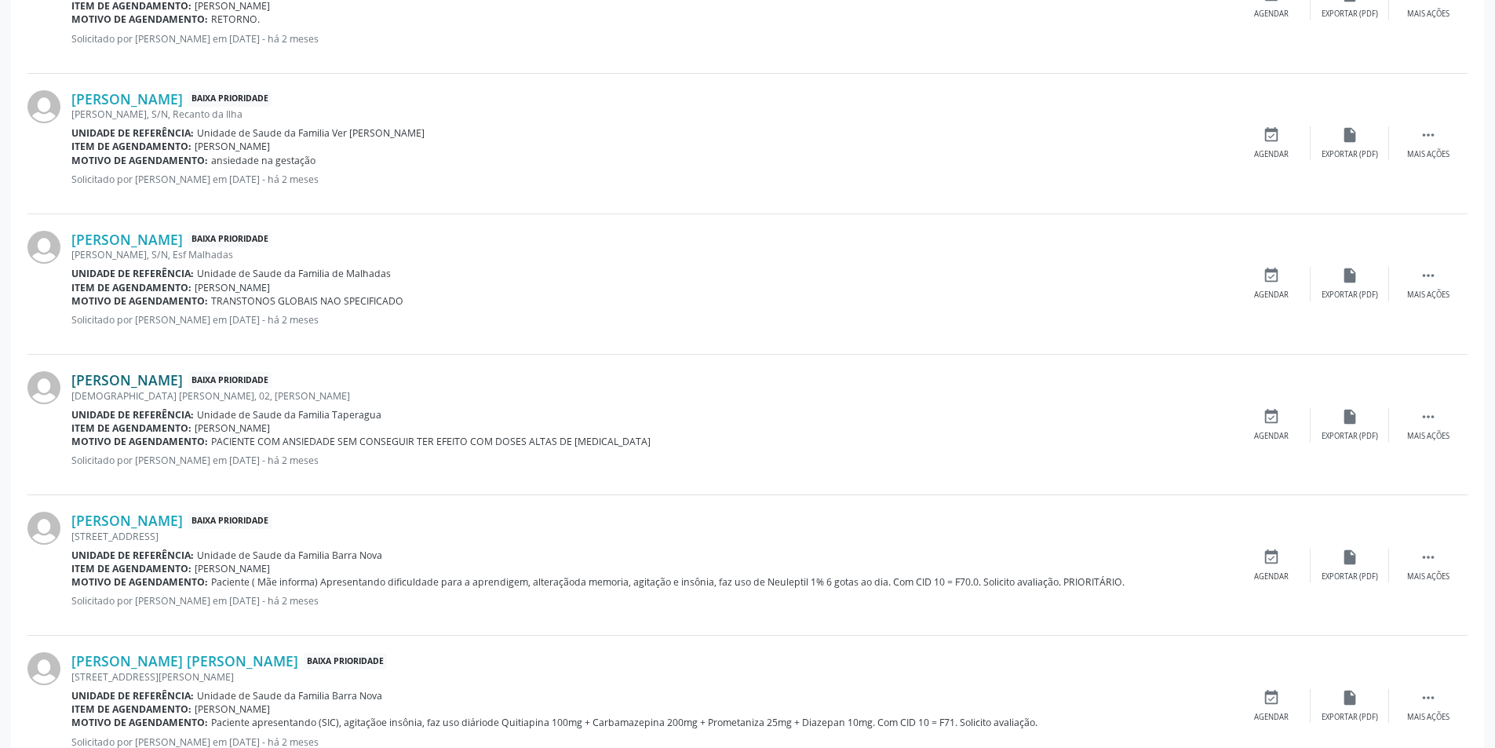
click at [183, 378] on link "[PERSON_NAME]" at bounding box center [126, 379] width 111 height 17
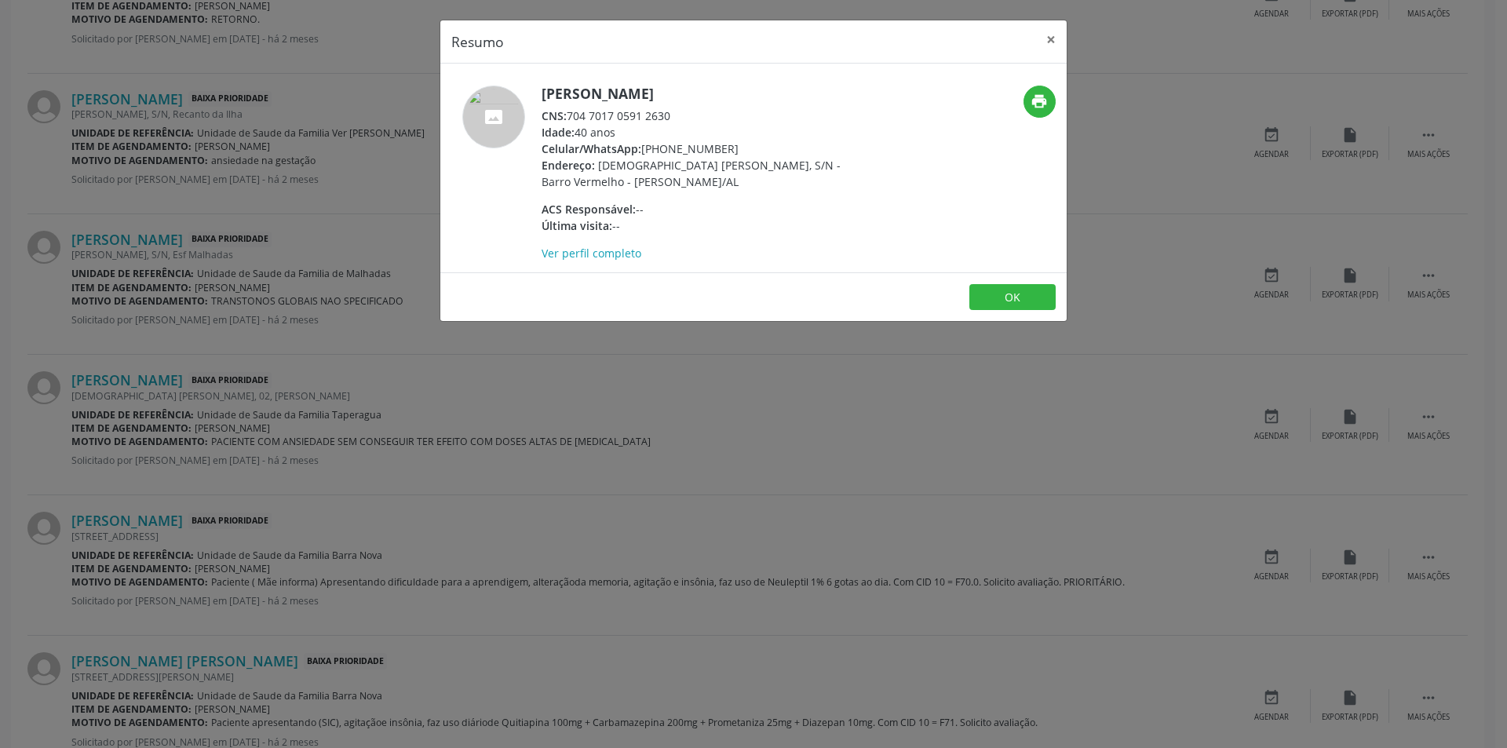
click at [570, 117] on div "CNS: 704 7017 0591 2630" at bounding box center [693, 116] width 305 height 16
drag, startPoint x: 570, startPoint y: 117, endPoint x: 659, endPoint y: 115, distance: 89.5
click at [659, 115] on div "CNS: 704 7017 0591 2630" at bounding box center [693, 116] width 305 height 16
copy div "704 7017 0591 2630"
click at [873, 412] on div "Resumo × [PERSON_NAME] CNS: 704 7017 0591 2630 Idade: 40 anos Celular/WhatsApp:…" at bounding box center [753, 374] width 1507 height 748
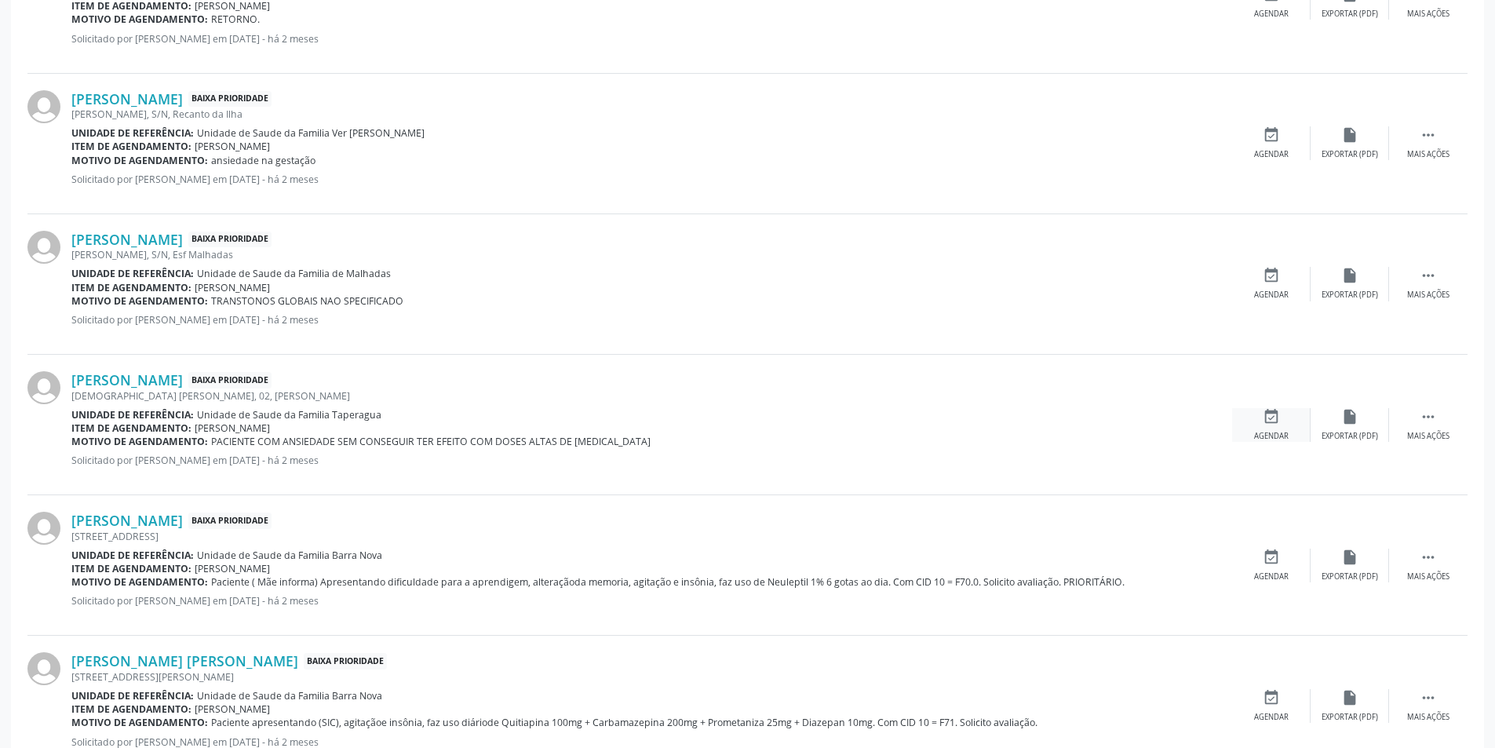
click at [1255, 419] on div "event_available Agendar" at bounding box center [1271, 425] width 78 height 34
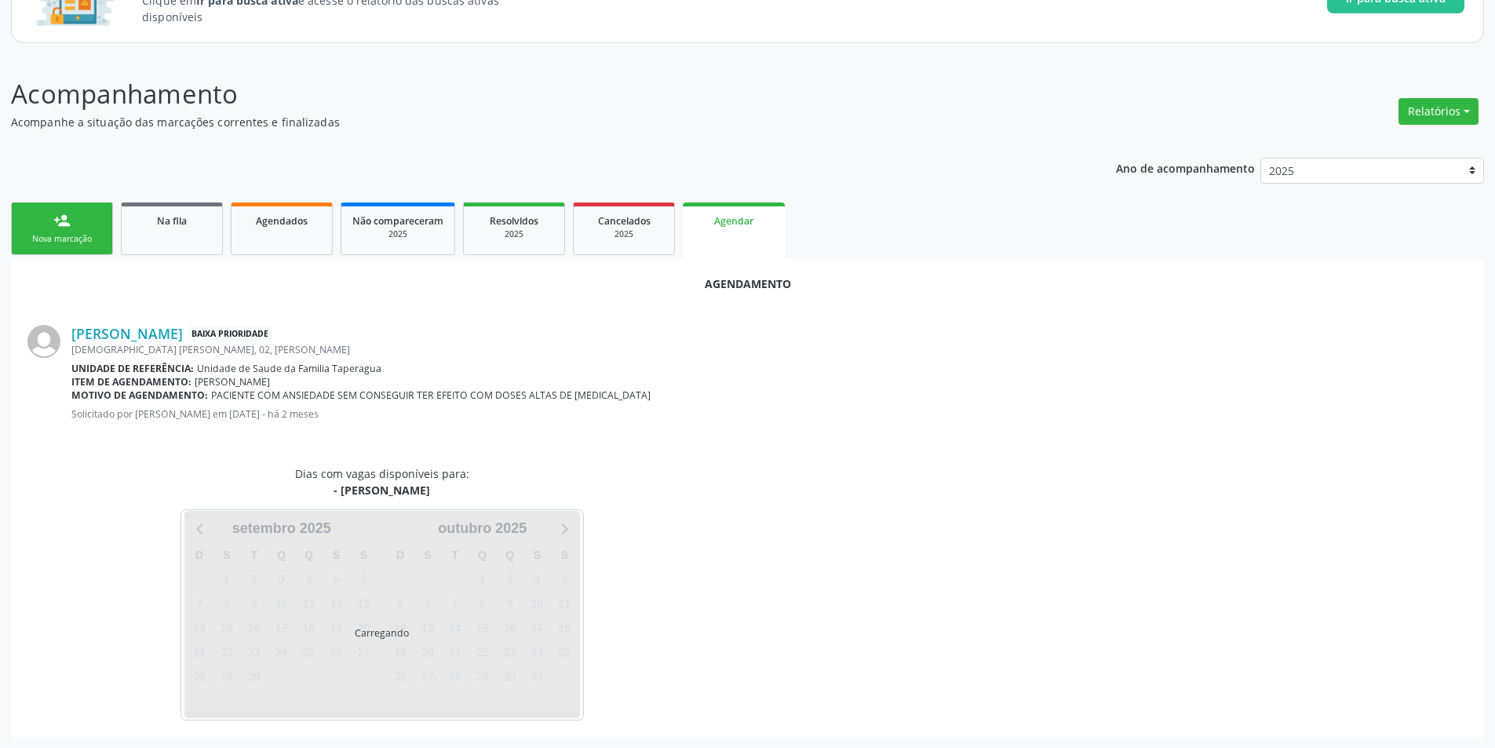
scroll to position [182, 0]
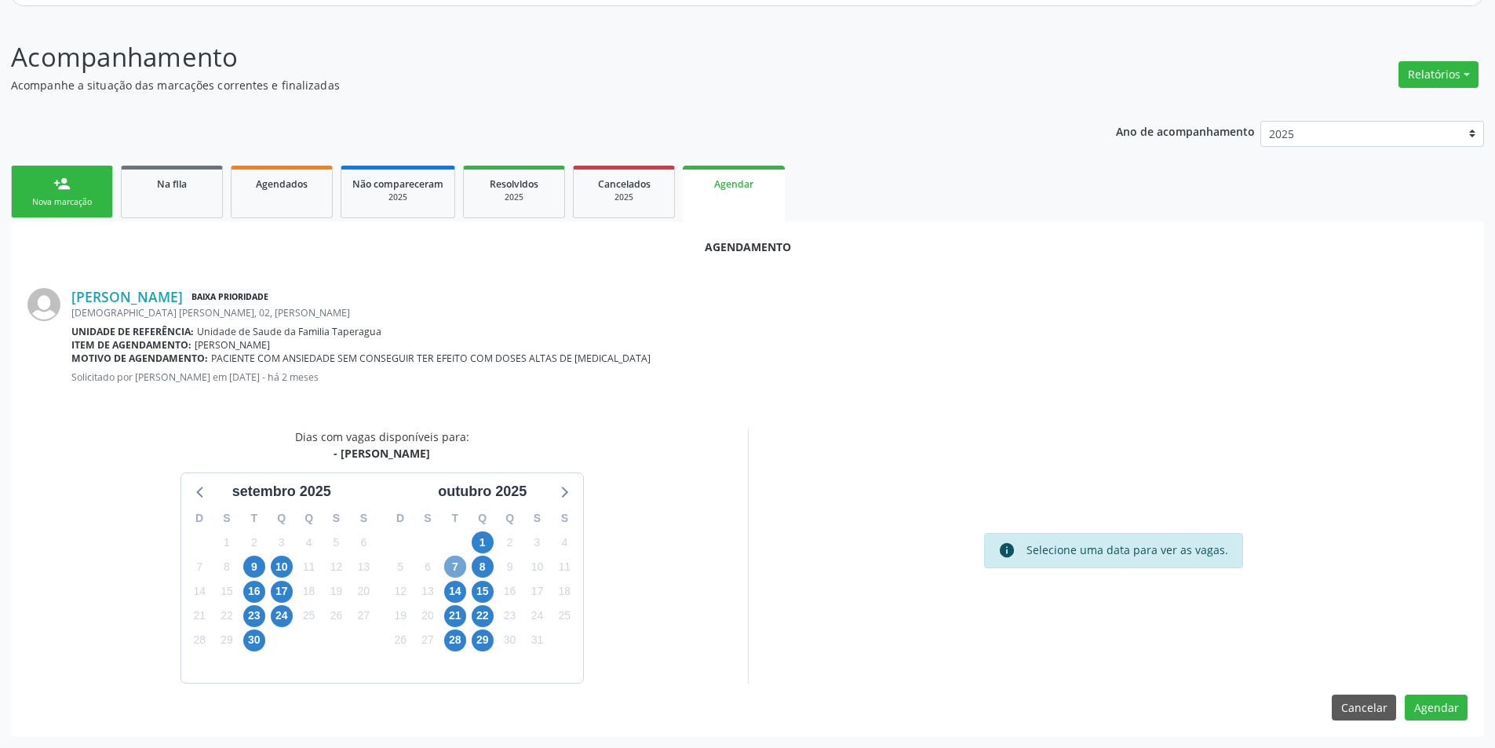
click at [453, 562] on span "7" at bounding box center [455, 567] width 22 height 22
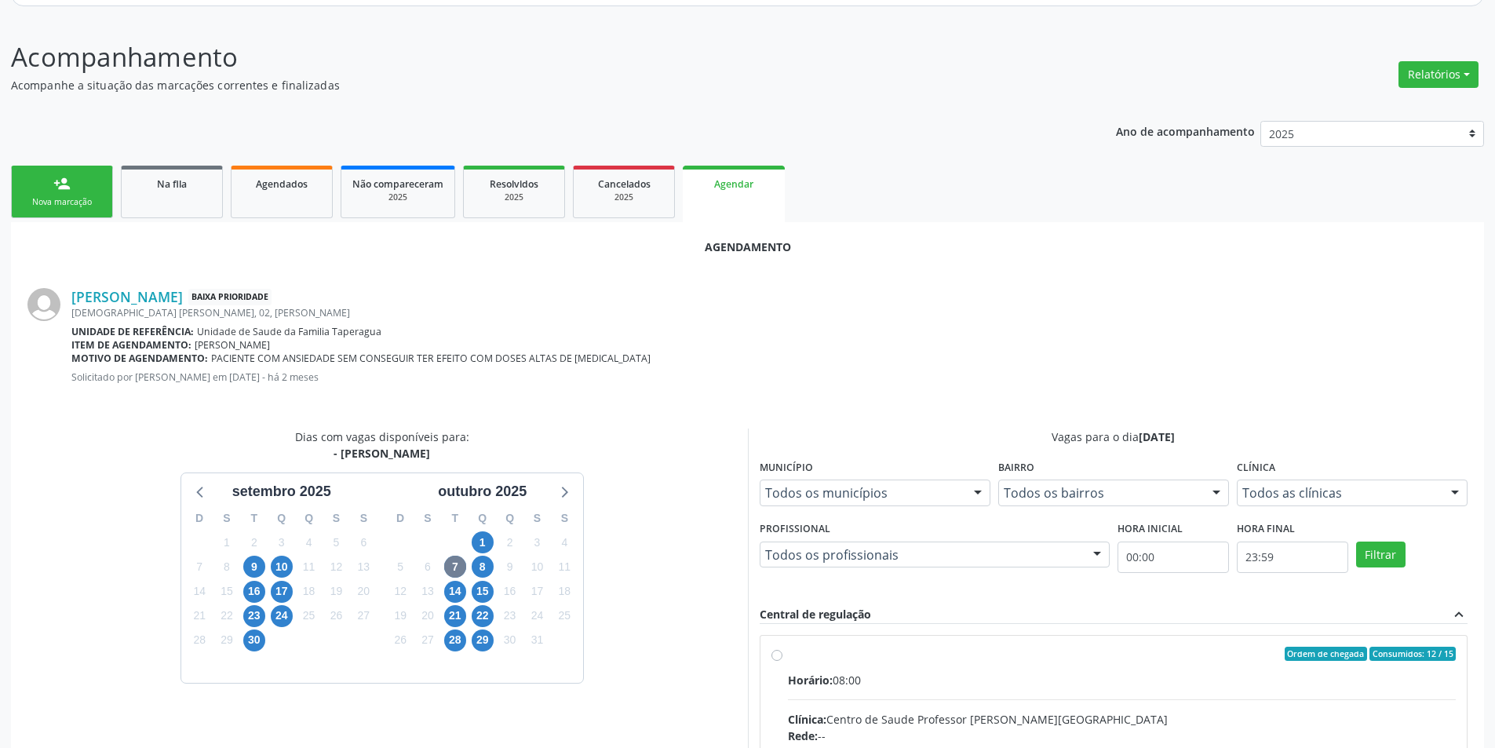
click at [777, 655] on input "Ordem de chegada Consumidos: 12 / 15 Horário: 08:00 Clínica: Centro de Saude Pr…" at bounding box center [776, 654] width 11 height 14
radio input "true"
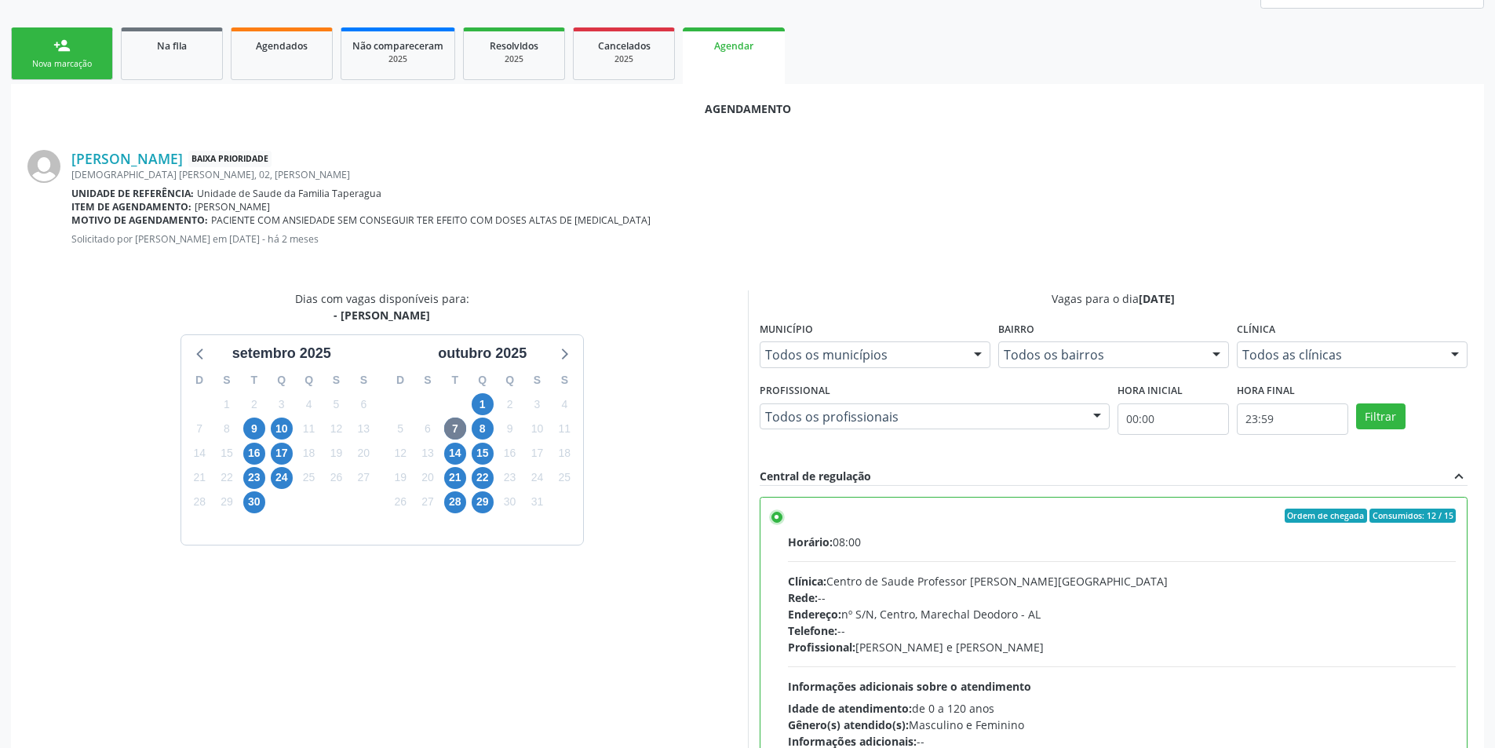
scroll to position [437, 0]
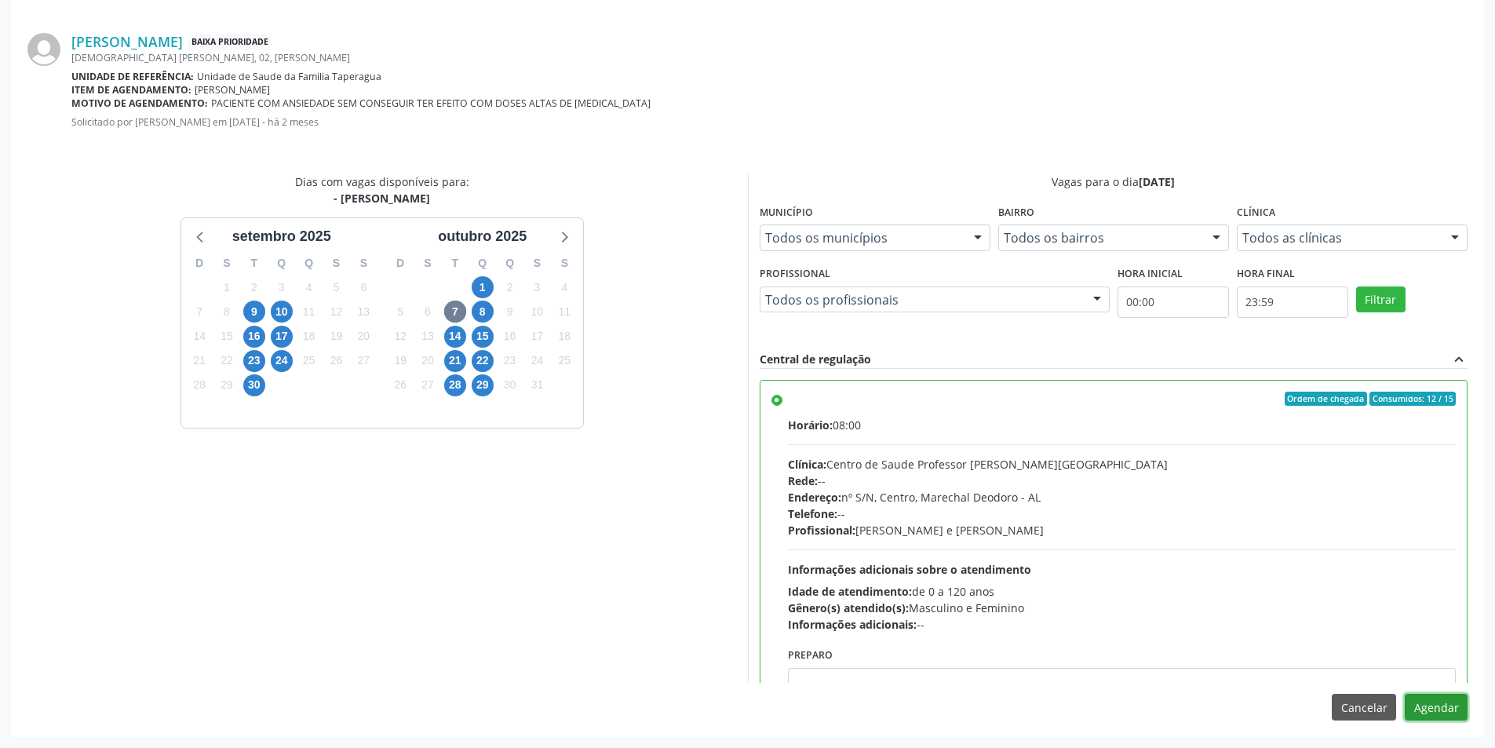
click at [1434, 700] on button "Agendar" at bounding box center [1436, 707] width 63 height 27
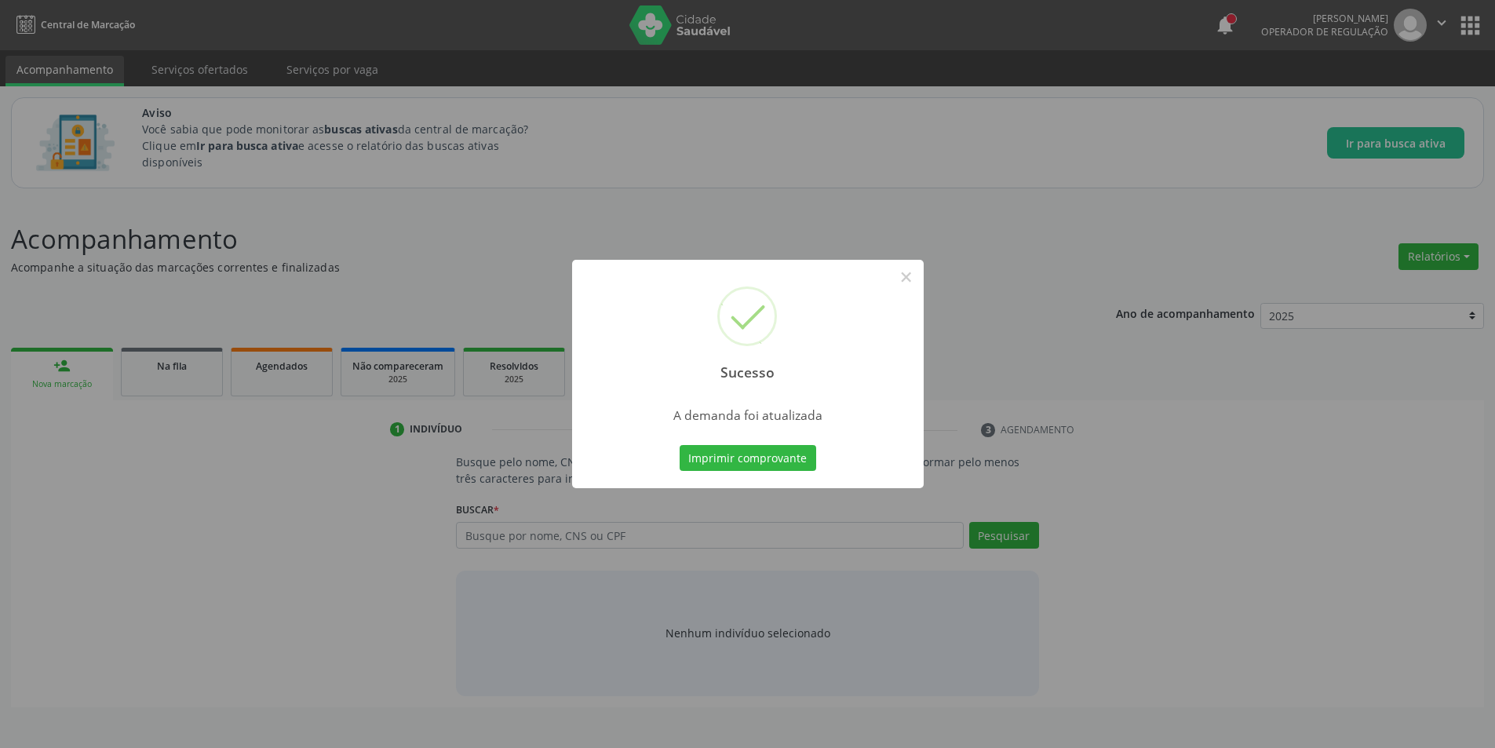
scroll to position [0, 0]
click at [917, 277] on button "×" at bounding box center [912, 277] width 27 height 27
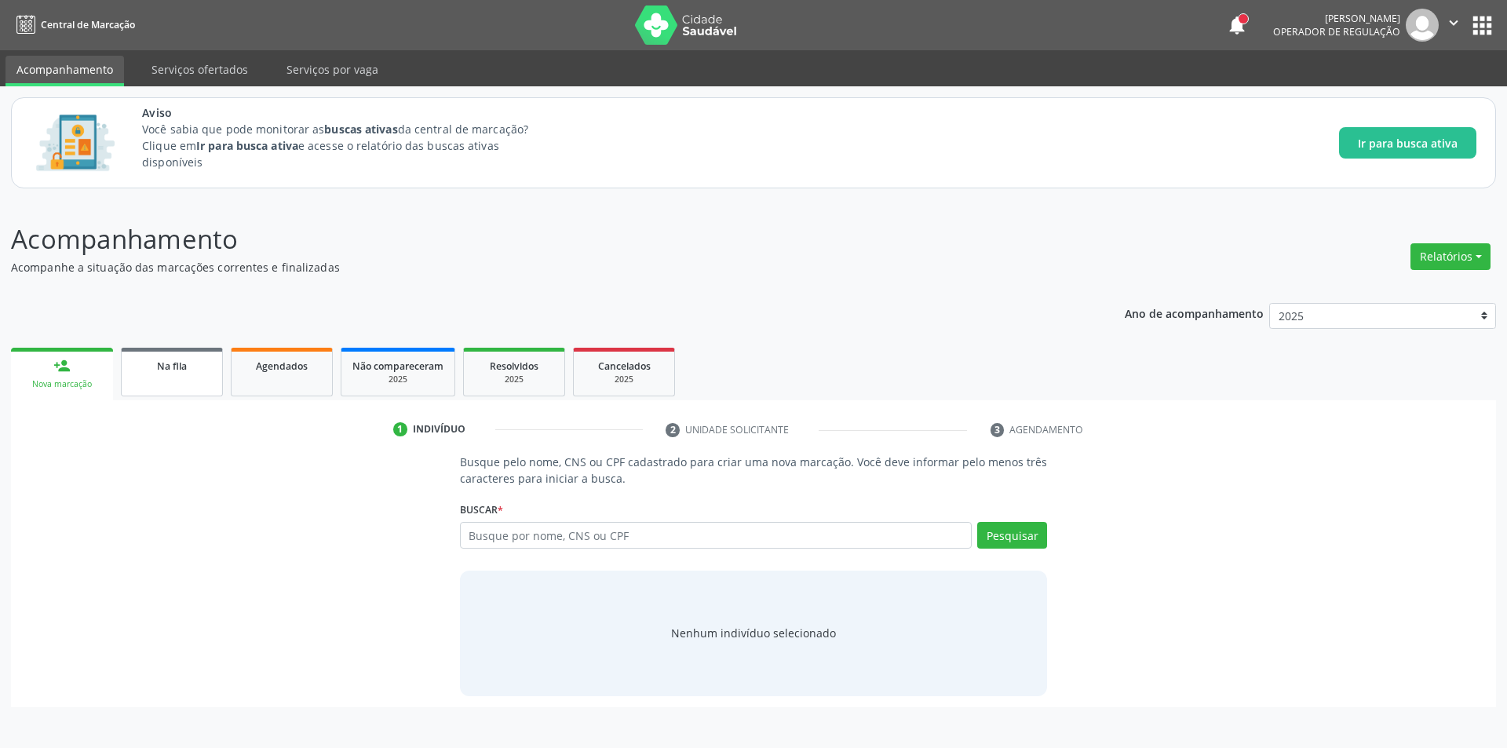
click at [186, 388] on link "Na fila" at bounding box center [172, 372] width 102 height 49
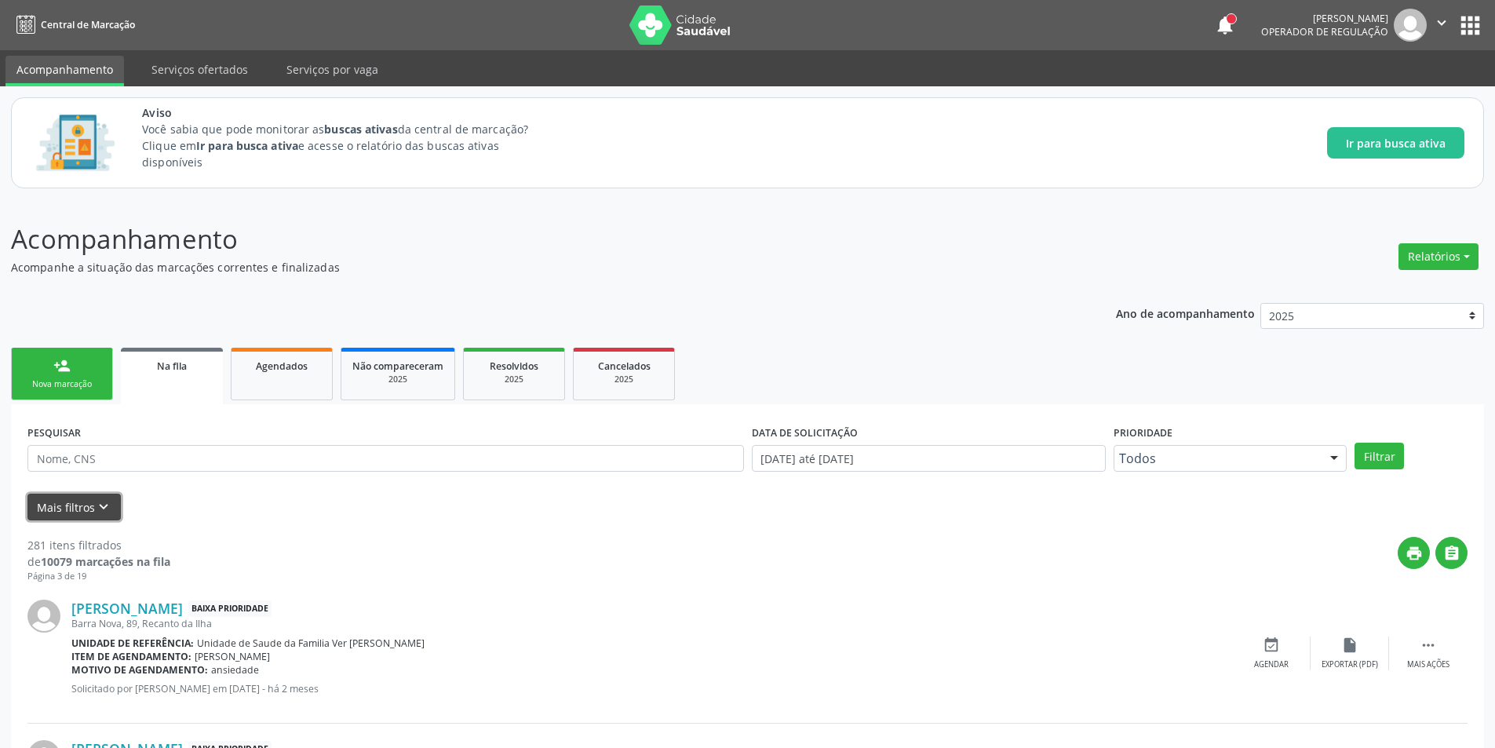
click at [82, 516] on button "Mais filtros keyboard_arrow_down" at bounding box center [73, 507] width 93 height 27
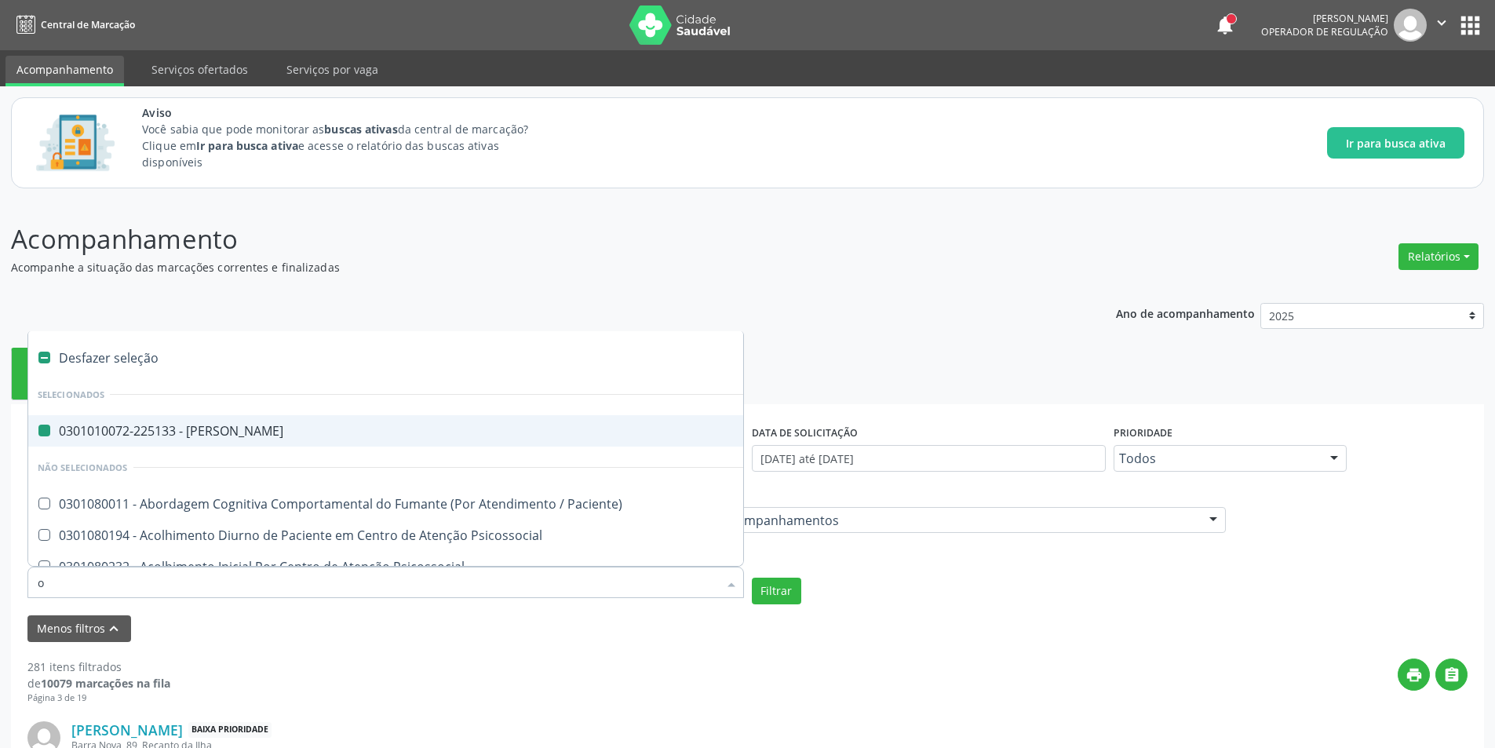
type input "or"
checkbox Psiquiatra "false"
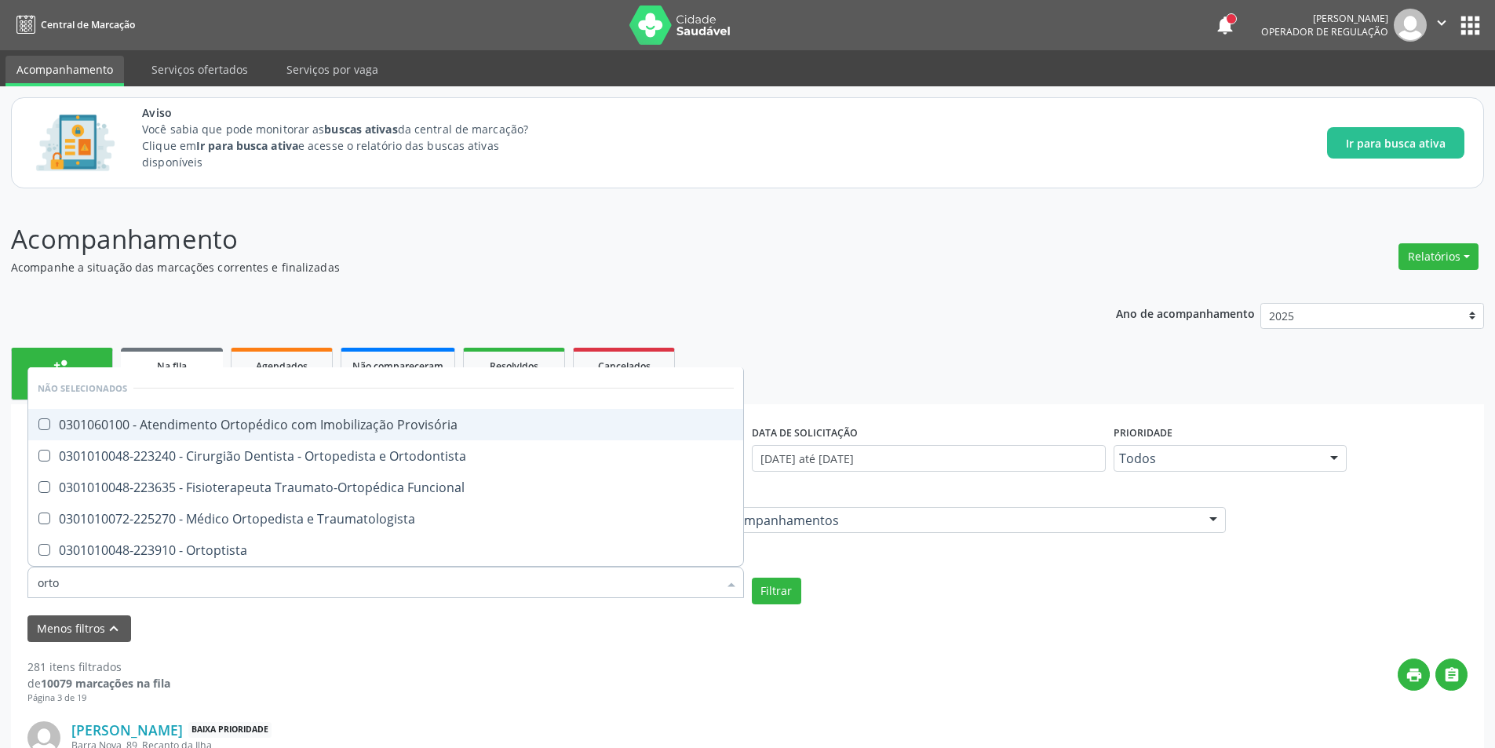
type input "ortop"
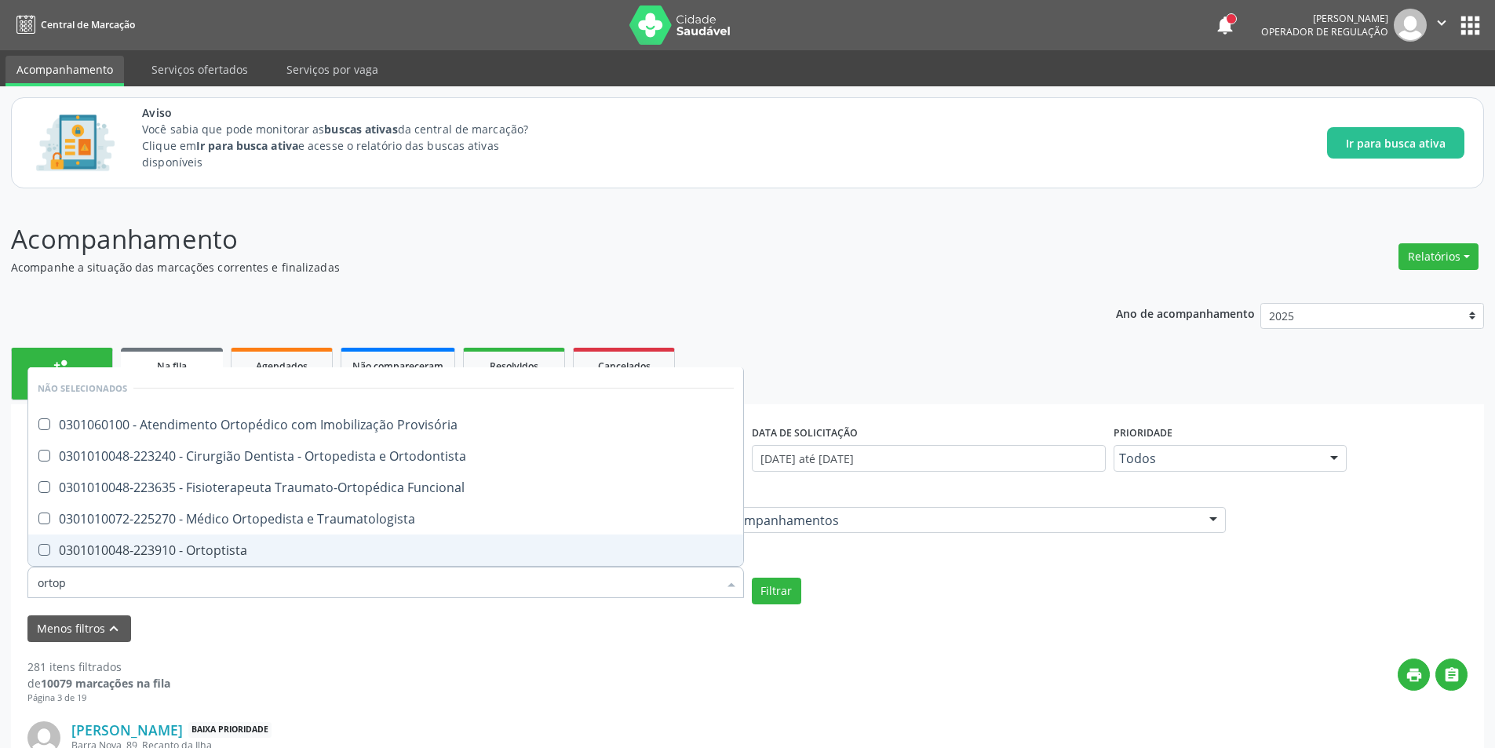
click at [254, 548] on div "0301010048-223910 - Ortoptista" at bounding box center [386, 550] width 696 height 13
checkbox Ortoptista "true"
click at [781, 590] on button "Filtrar" at bounding box center [776, 591] width 49 height 27
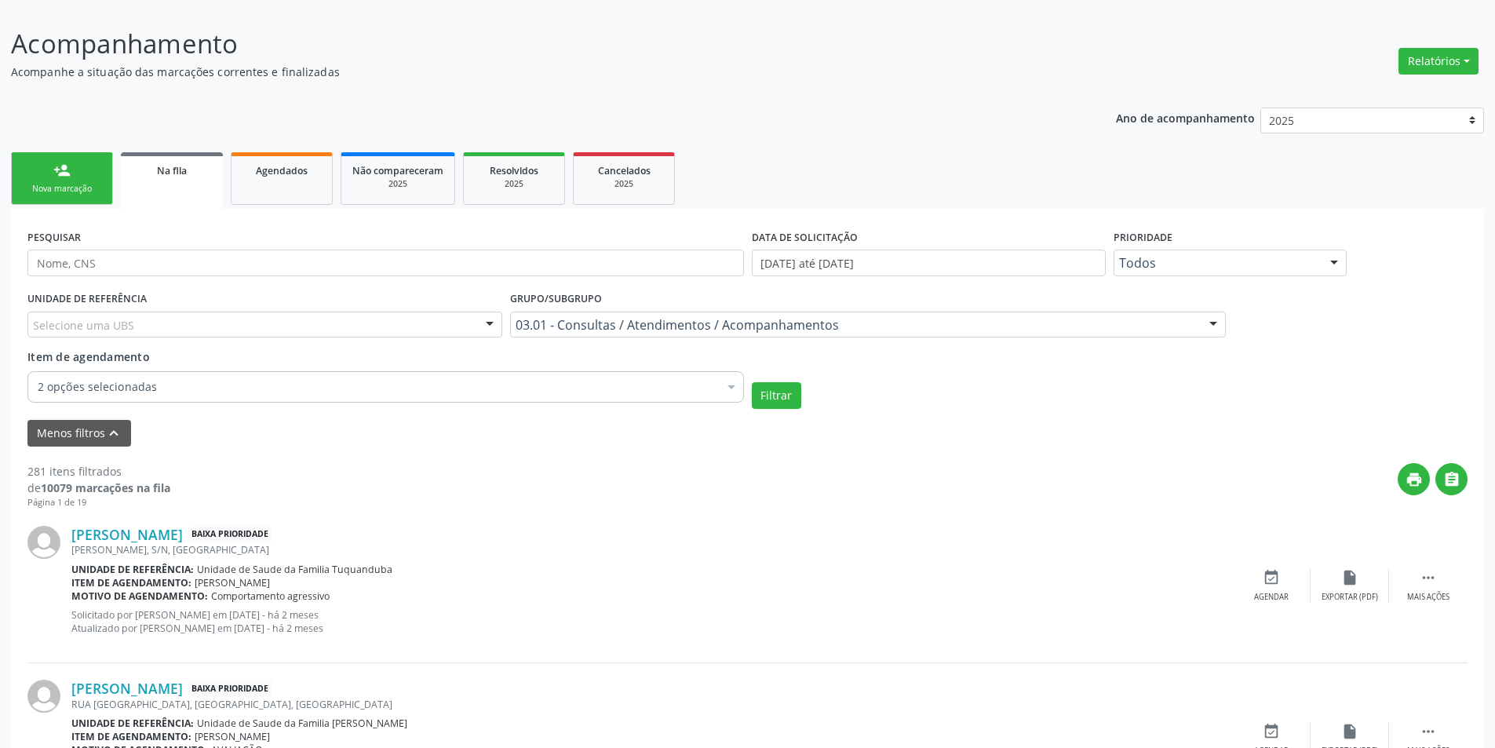
scroll to position [235, 0]
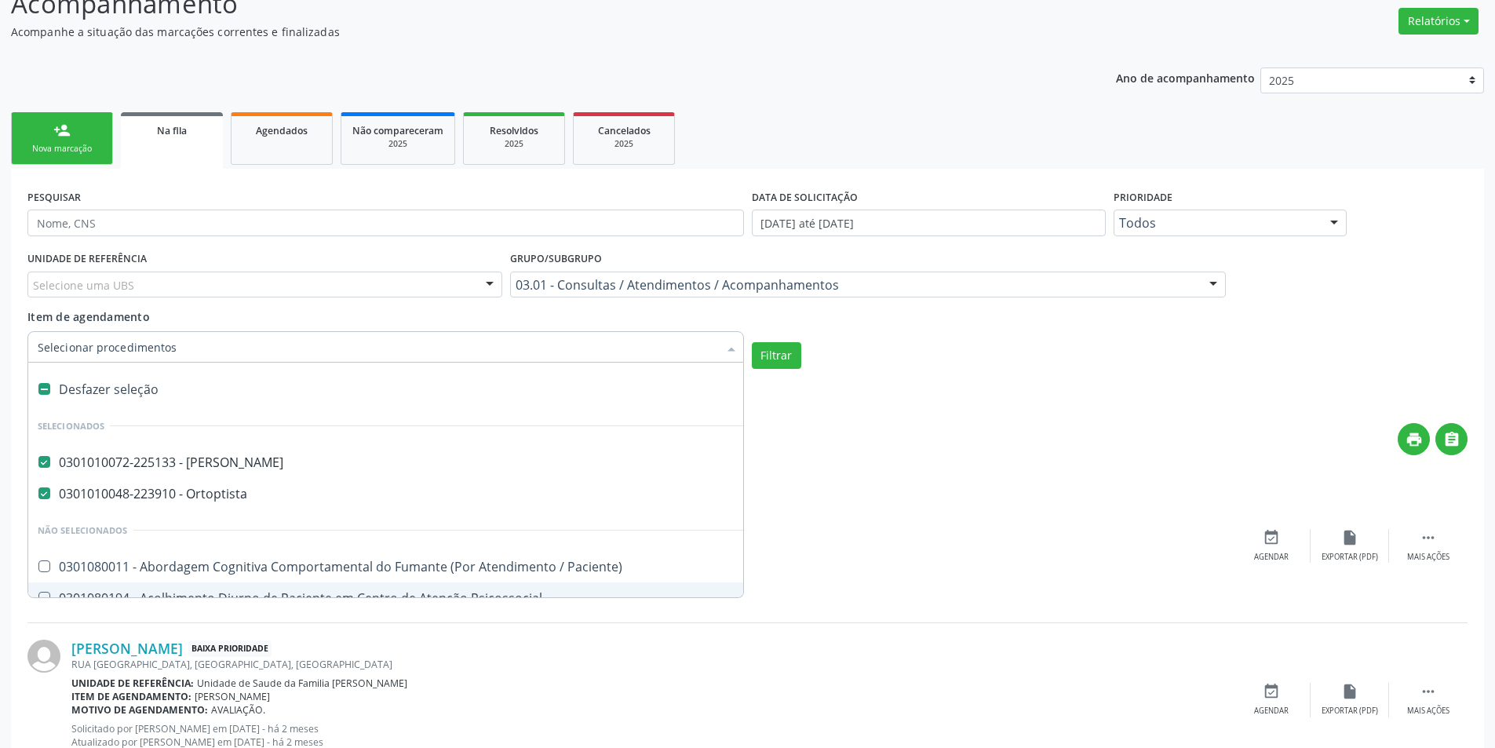
click at [231, 358] on div at bounding box center [385, 346] width 716 height 31
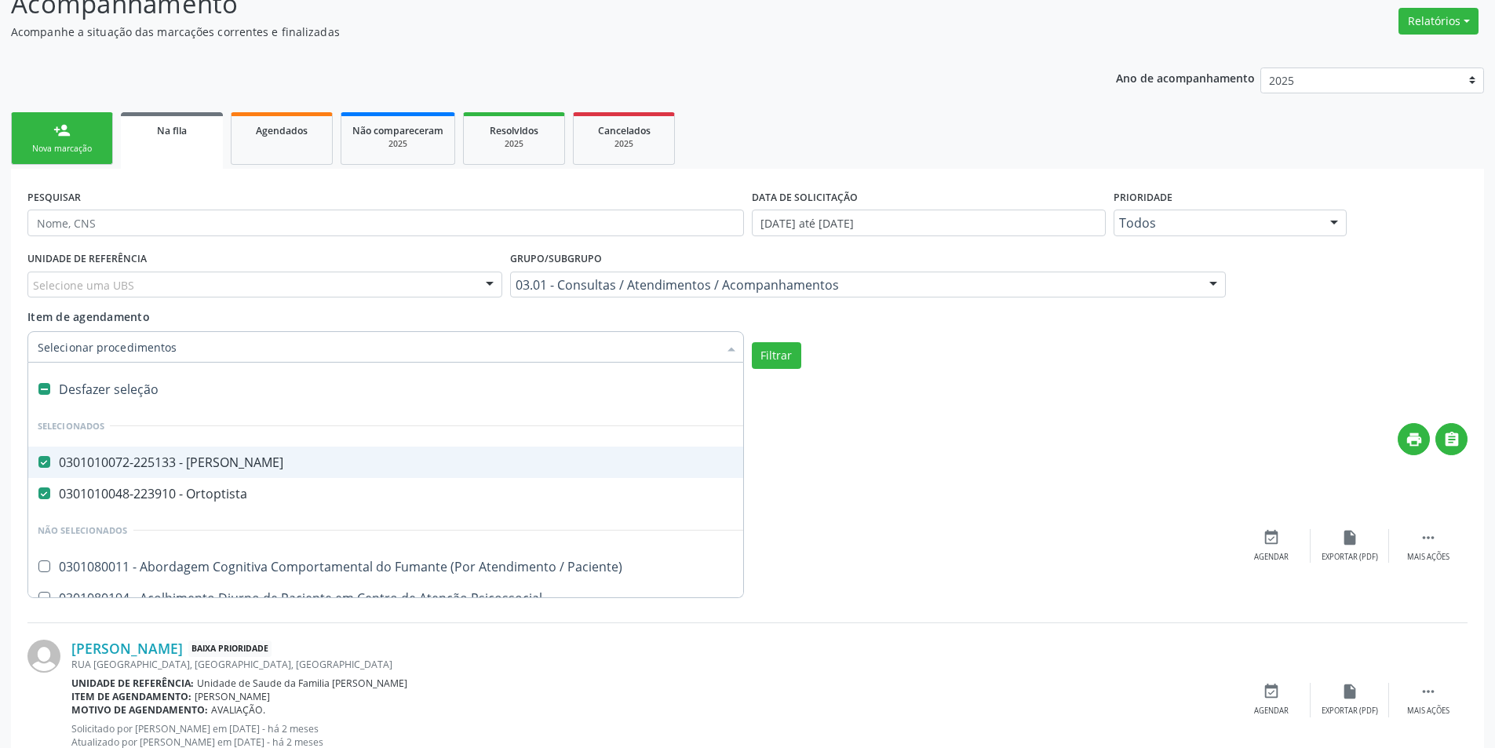
click at [42, 460] on Psiquiatra at bounding box center [44, 462] width 12 height 12
click at [38, 460] on Psiquiatra "checkbox" at bounding box center [33, 462] width 10 height 10
checkbox Psiquiatra "true"
click at [780, 372] on form "PESQUISAR DATA DE SOLICITAÇÃO [DATE] até [DATE] Prioridade Todos Todos Baixa Pr…" at bounding box center [747, 295] width 1440 height 221
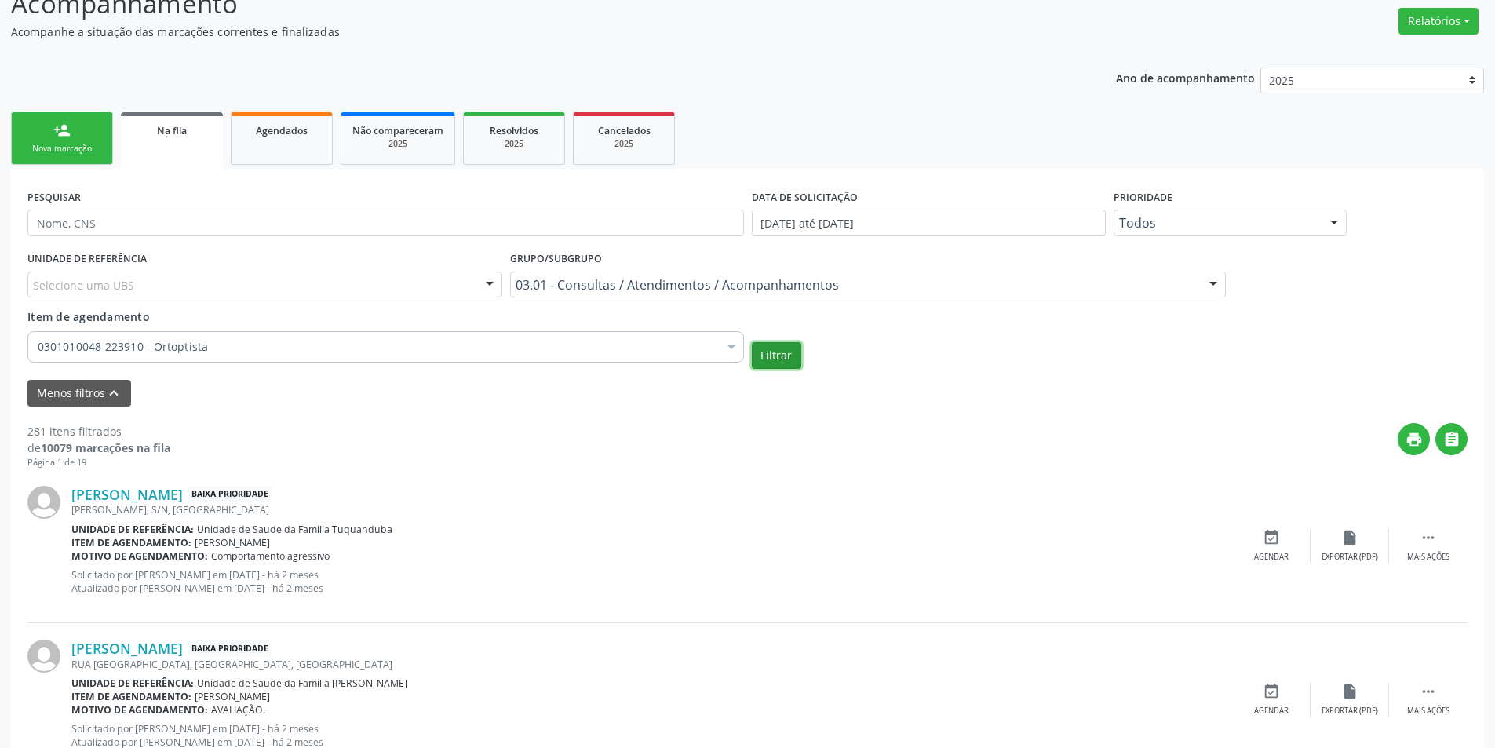
click at [780, 366] on button "Filtrar" at bounding box center [776, 355] width 49 height 27
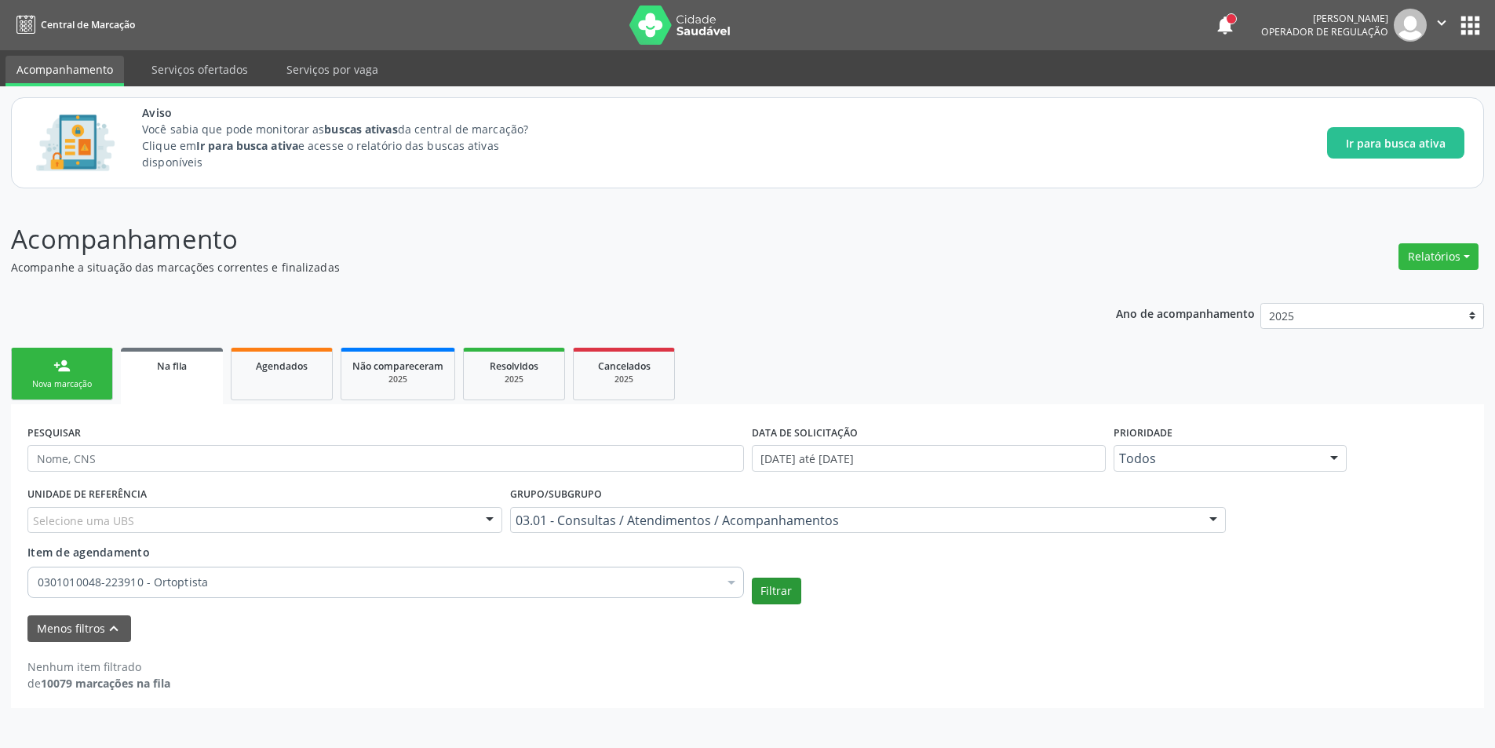
scroll to position [0, 0]
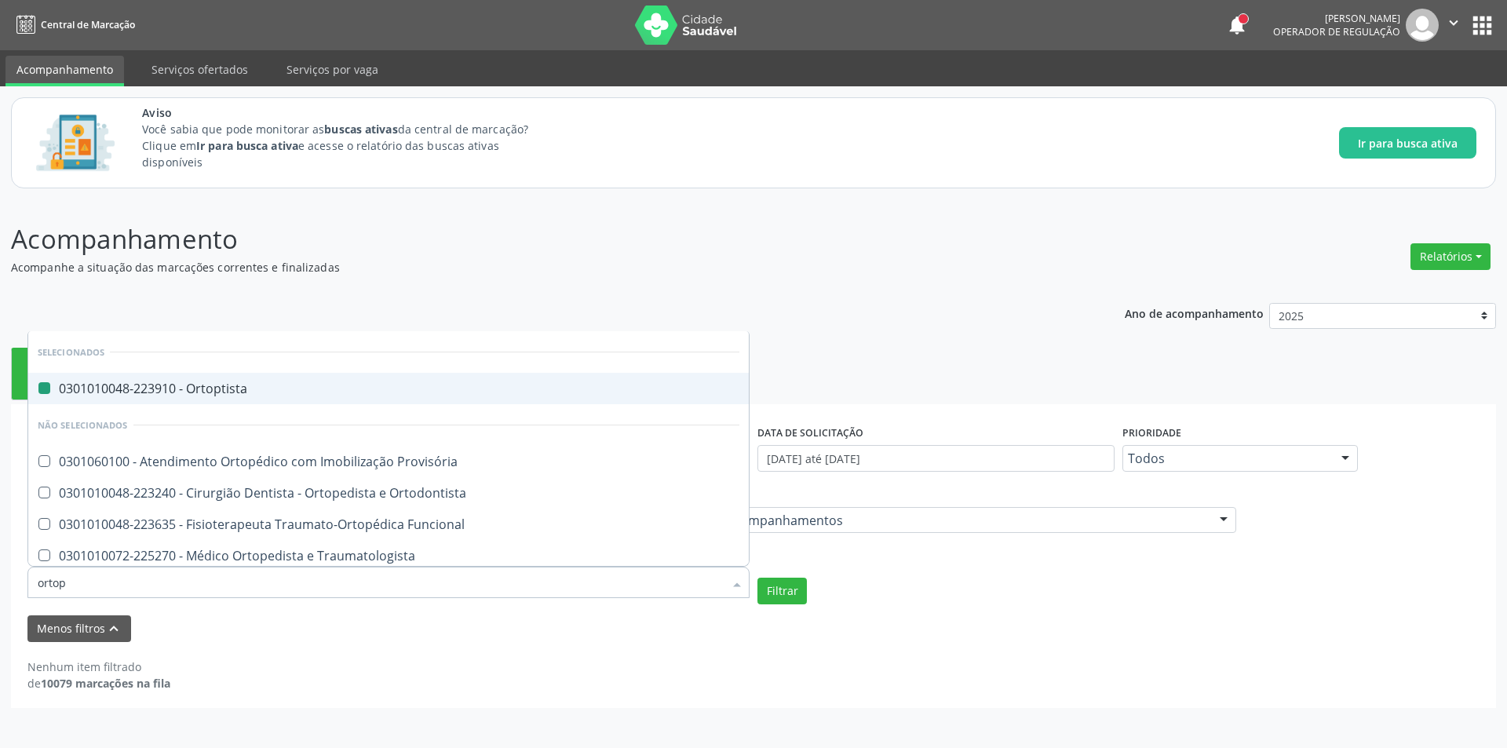
type input "ortope"
checkbox Ortoptista "false"
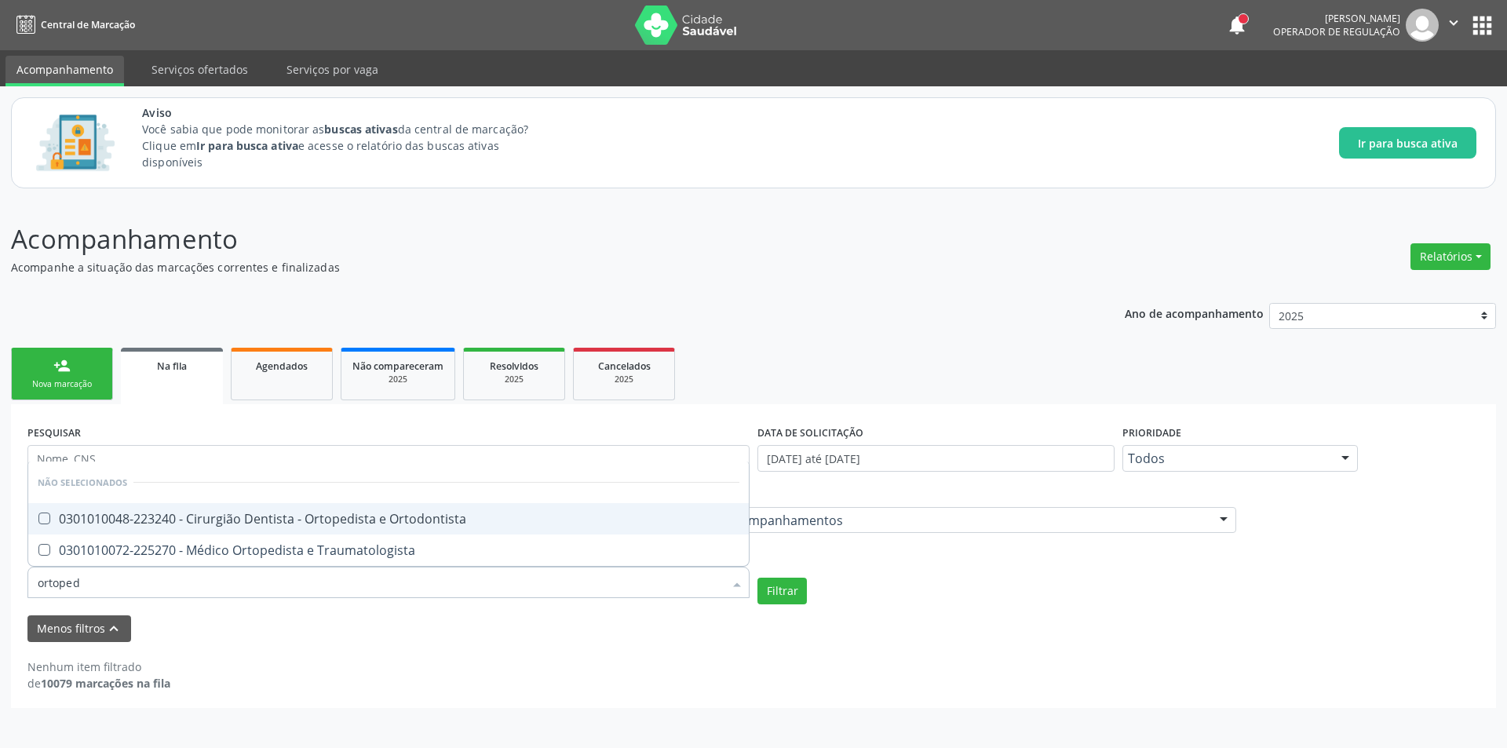
type input "ortopedi"
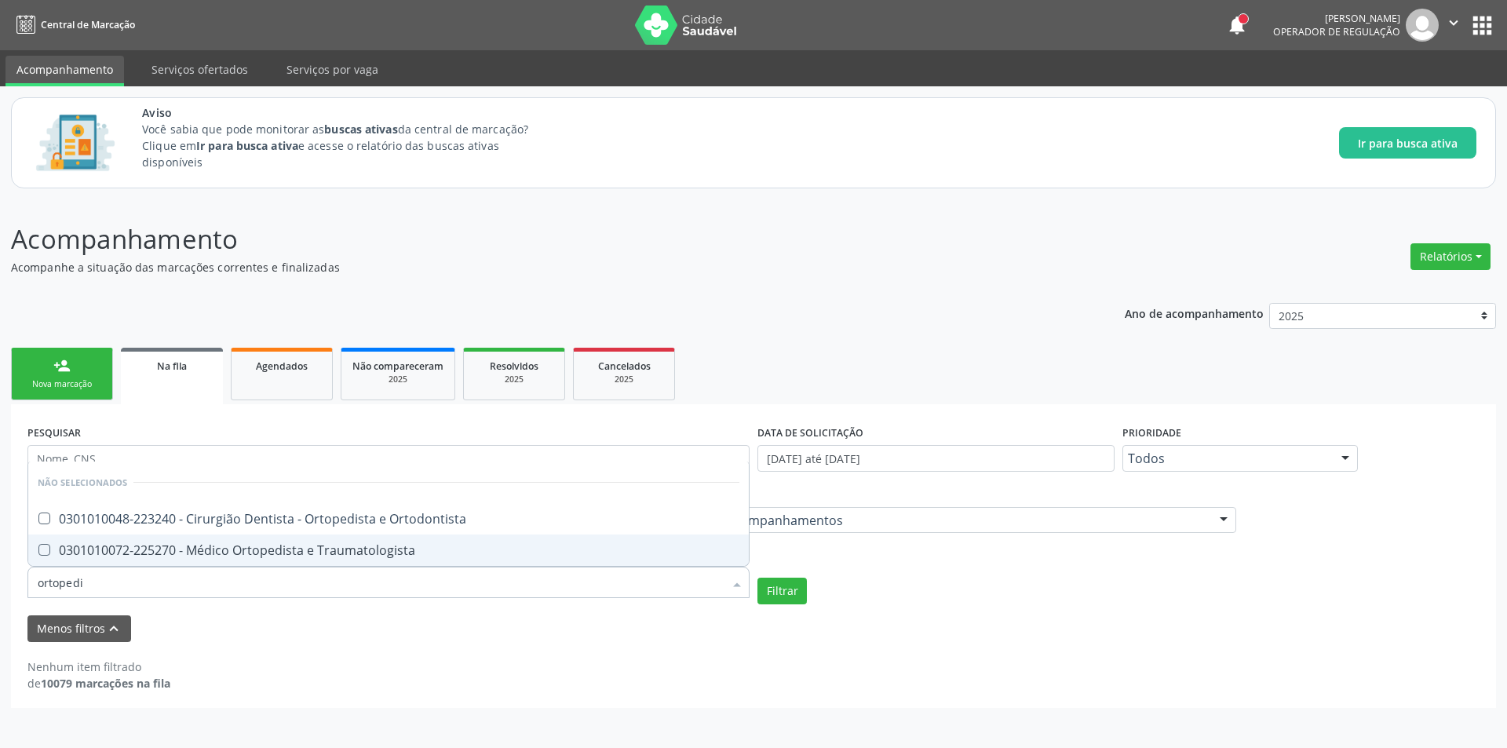
click at [34, 549] on div at bounding box center [34, 550] width 12 height 13
checkbox Traumatologista "true"
click at [790, 589] on button "Filtrar" at bounding box center [781, 591] width 49 height 27
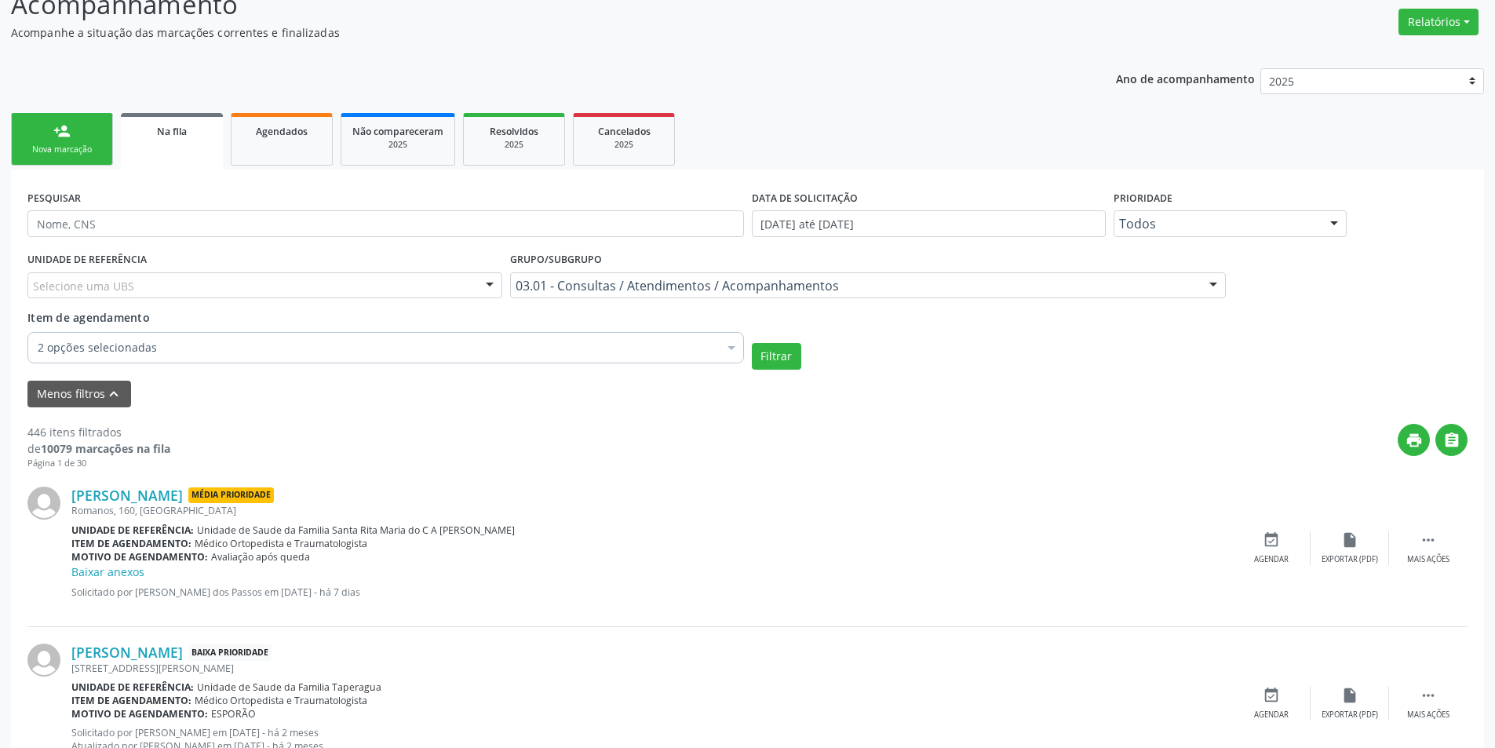
scroll to position [235, 0]
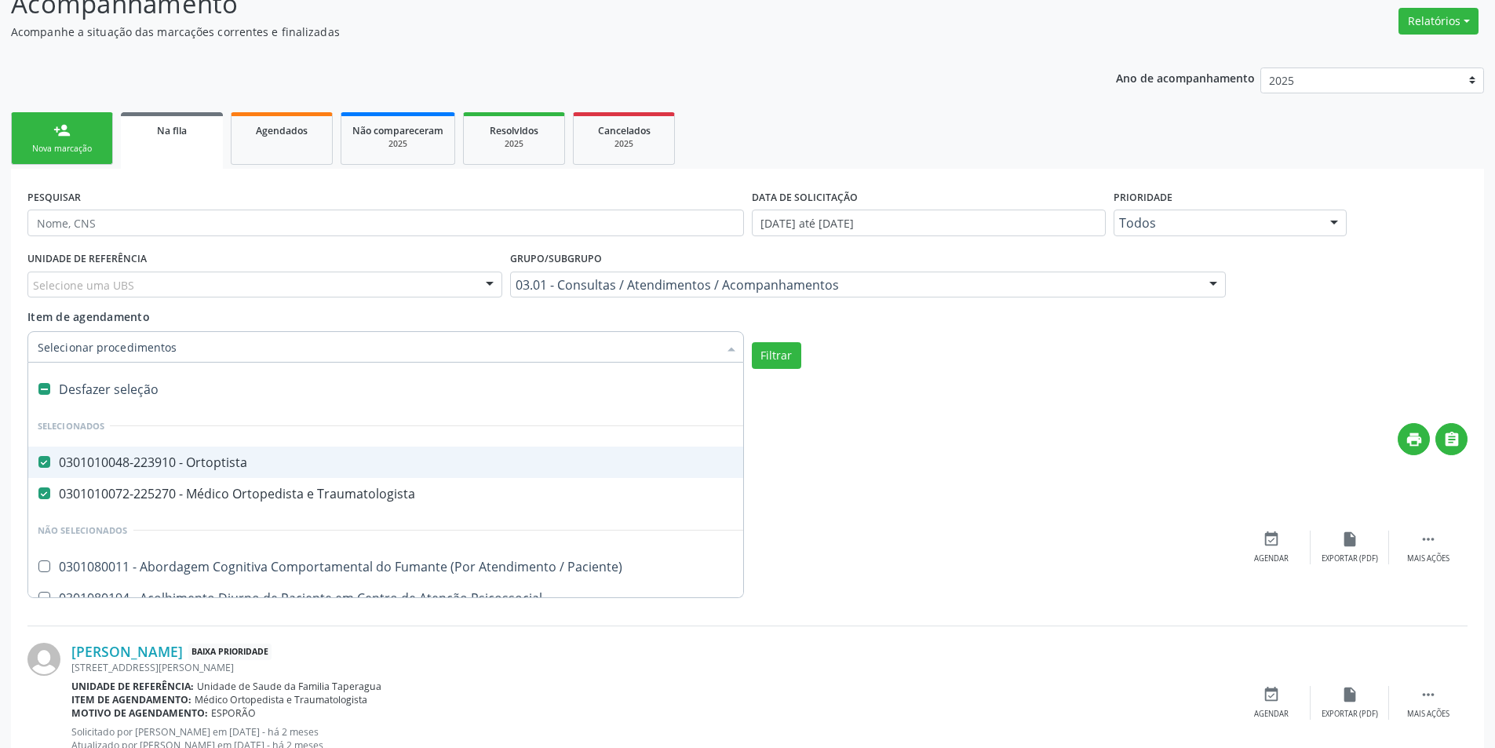
click at [44, 463] on Ortoptista at bounding box center [44, 462] width 12 height 12
click at [38, 463] on Ortoptista "checkbox" at bounding box center [33, 462] width 10 height 10
checkbox Ortoptista "true"
click at [786, 353] on button "Filtrar" at bounding box center [776, 355] width 49 height 27
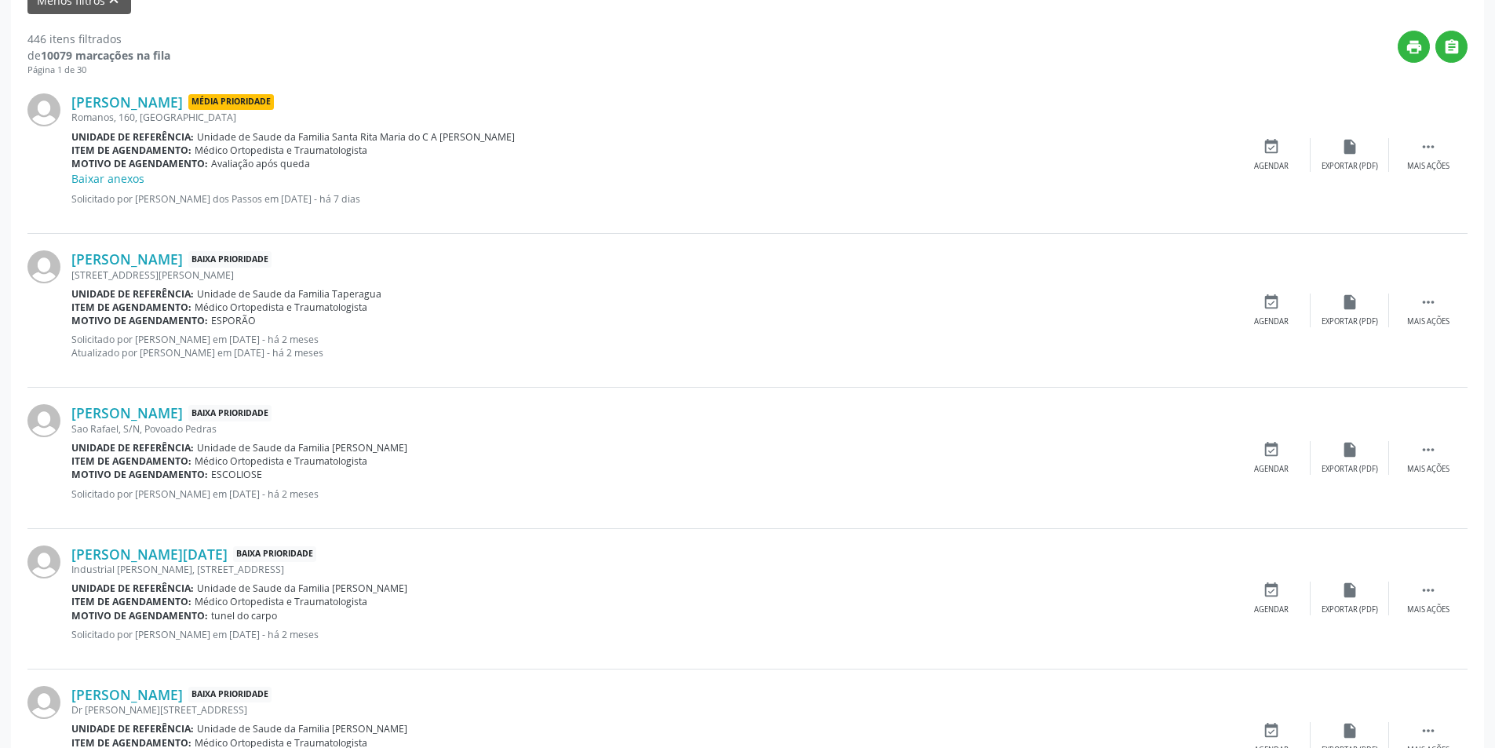
scroll to position [549, 0]
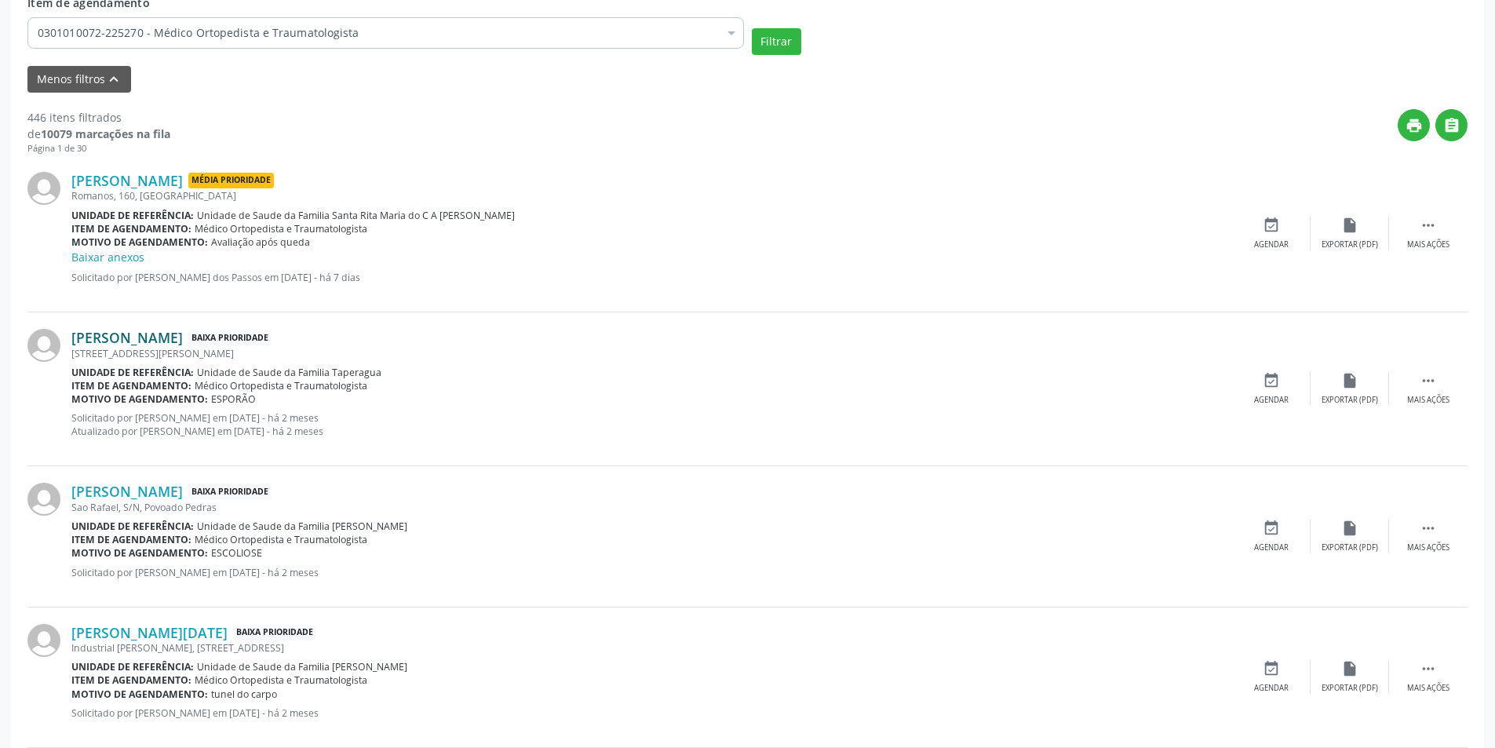
click at [183, 329] on link "[PERSON_NAME]" at bounding box center [126, 337] width 111 height 17
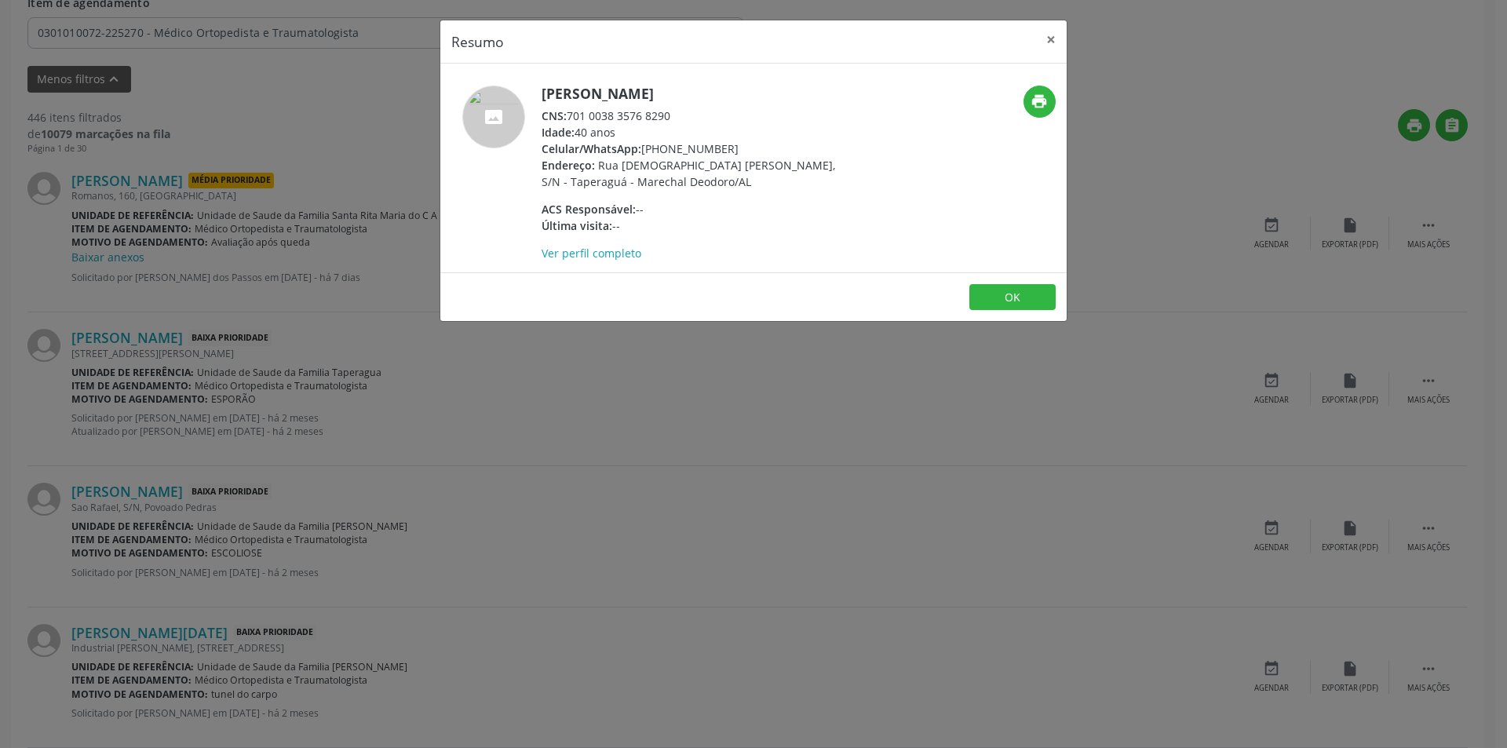
click at [570, 115] on div "CNS: 701 0038 3576 8290" at bounding box center [693, 116] width 305 height 16
drag, startPoint x: 570, startPoint y: 115, endPoint x: 652, endPoint y: 117, distance: 81.6
click at [652, 117] on div "CNS: 701 0038 3576 8290" at bounding box center [693, 116] width 305 height 16
copy div "701 0038 3576 8290"
click at [525, 439] on div "Resumo × [PERSON_NAME] CNS: 701 0038 3576 8290 Idade: 40 anos Celular/WhatsApp:…" at bounding box center [753, 374] width 1507 height 748
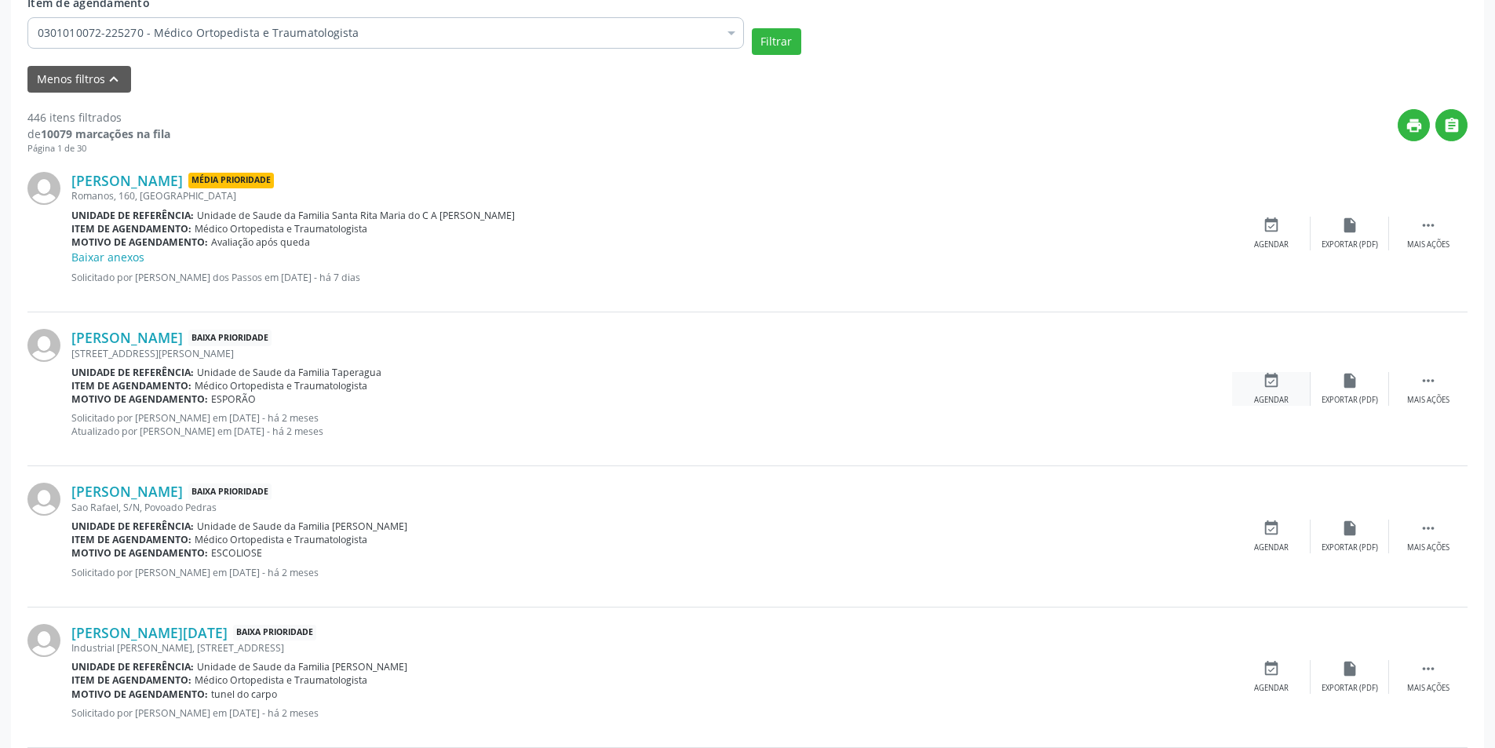
click at [1276, 400] on div "Agendar" at bounding box center [1271, 400] width 35 height 11
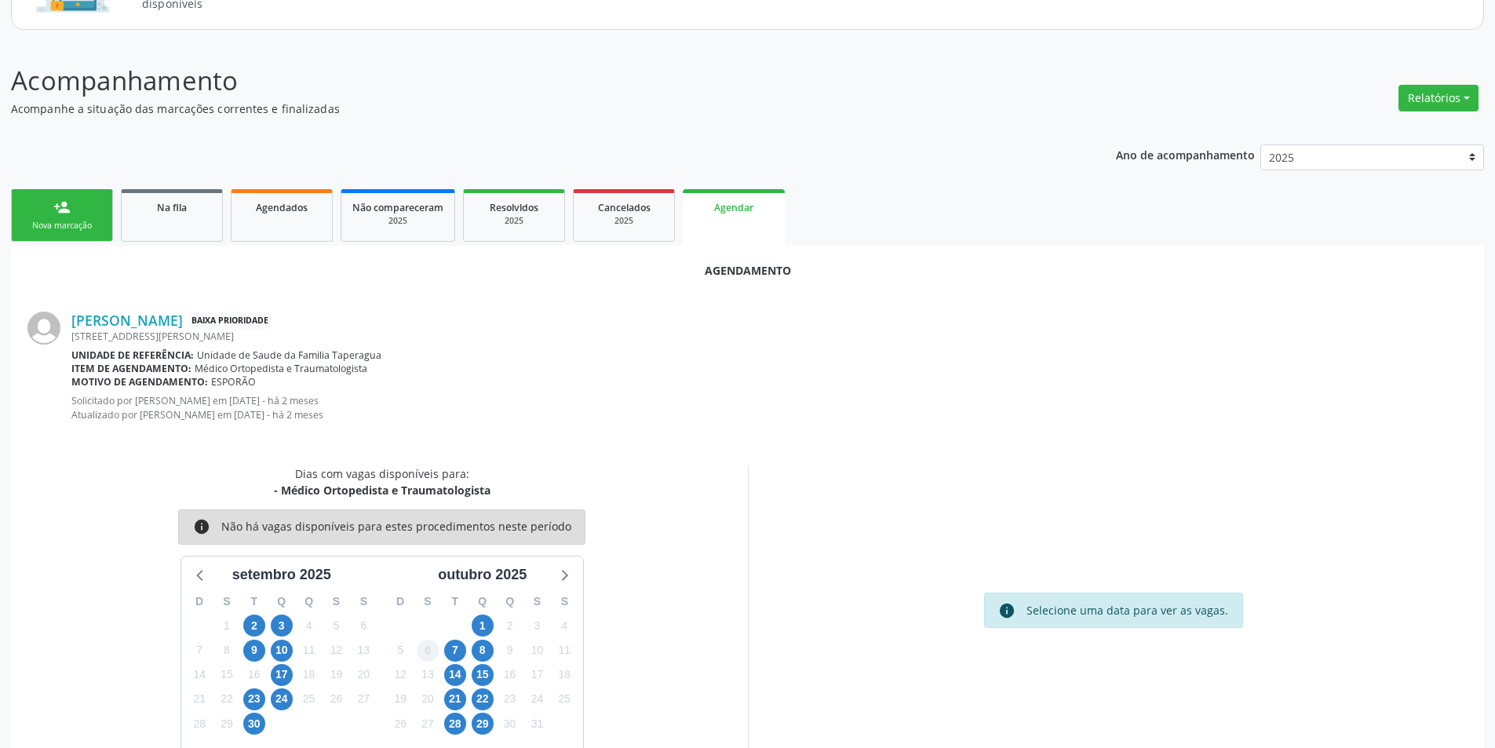
scroll to position [195, 0]
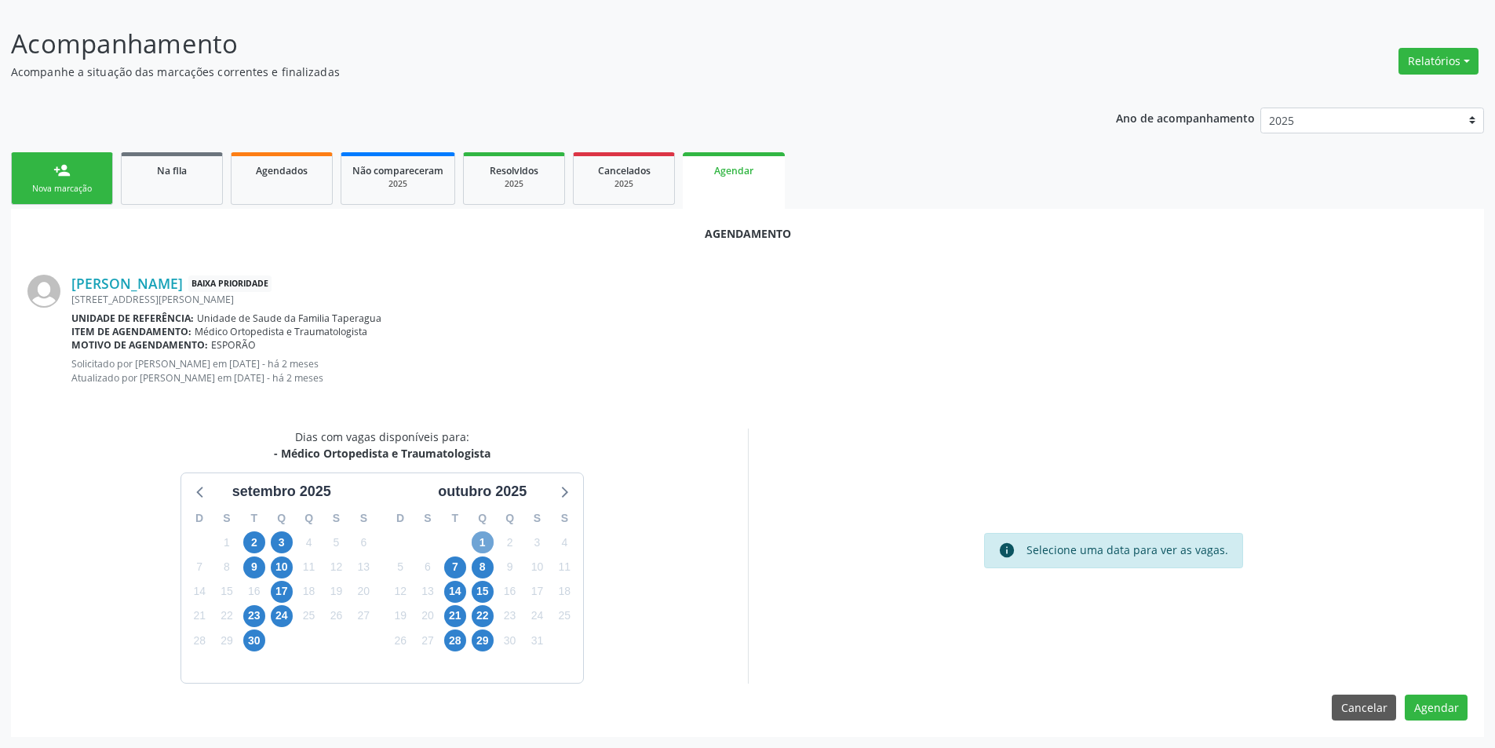
click at [483, 545] on span "1" at bounding box center [483, 542] width 22 height 22
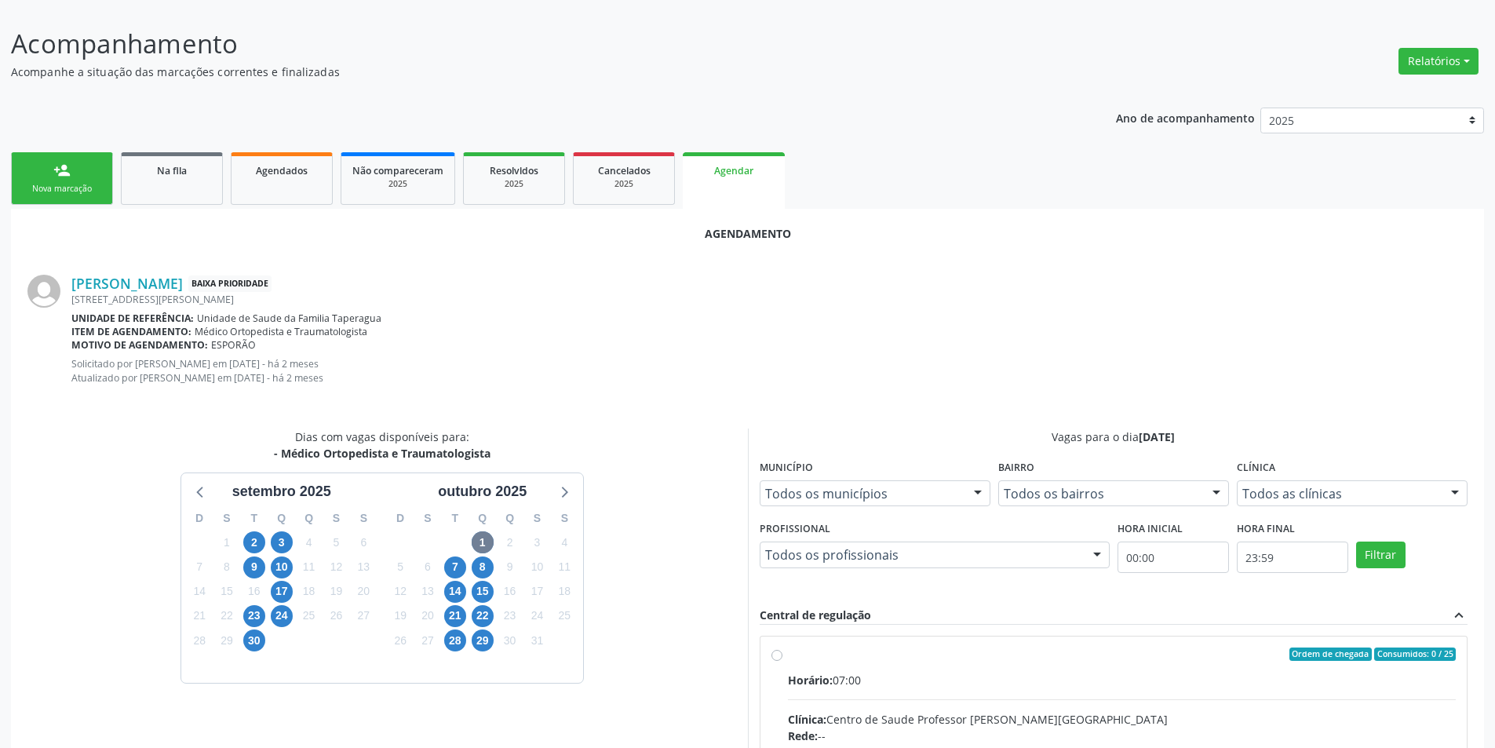
click at [782, 655] on input "Ordem de chegada Consumidos: 0 / 25 Horário: 07:00 Clínica: Centro de Saude Pro…" at bounding box center [776, 654] width 11 height 14
radio input "true"
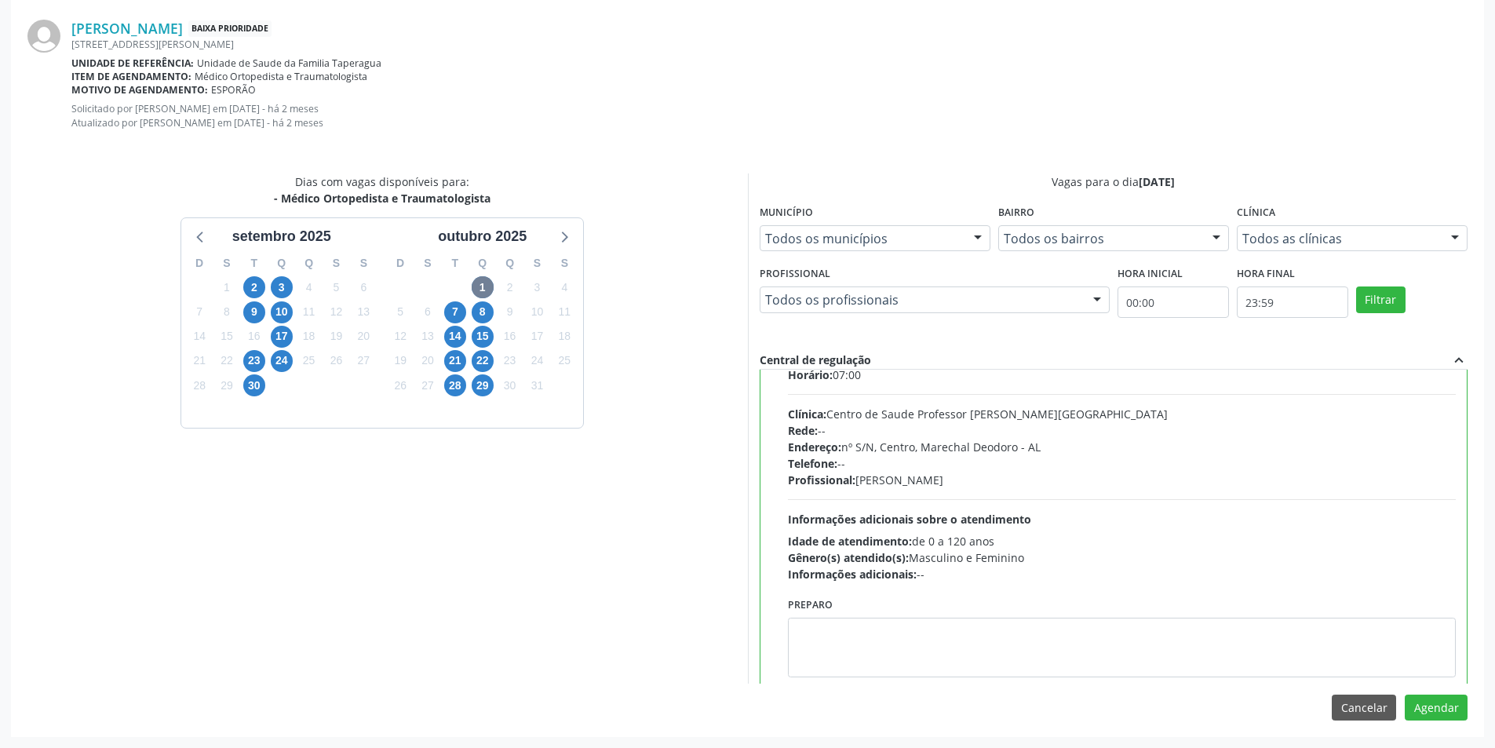
scroll to position [78, 0]
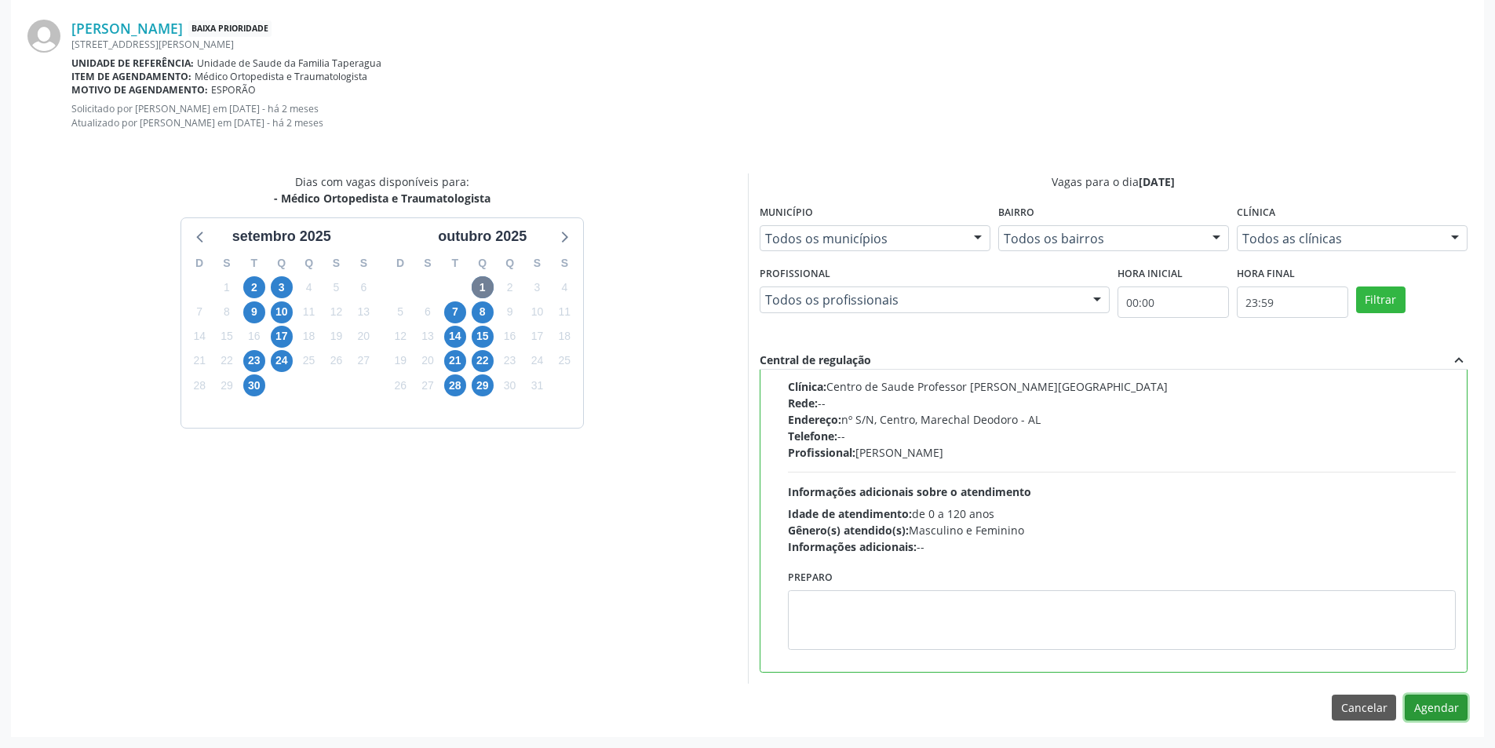
click at [1456, 702] on button "Agendar" at bounding box center [1436, 707] width 63 height 27
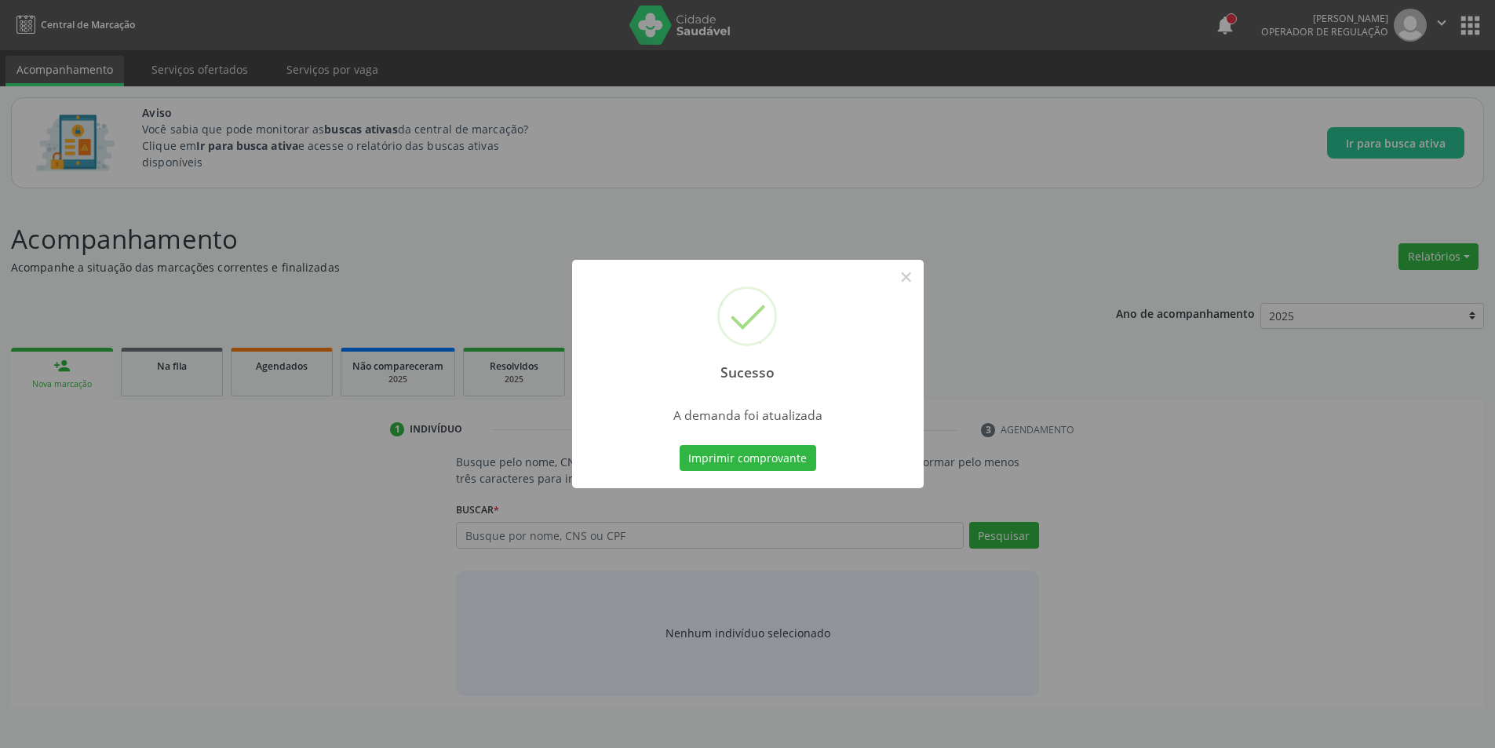
scroll to position [0, 0]
click at [905, 280] on button "×" at bounding box center [912, 277] width 27 height 27
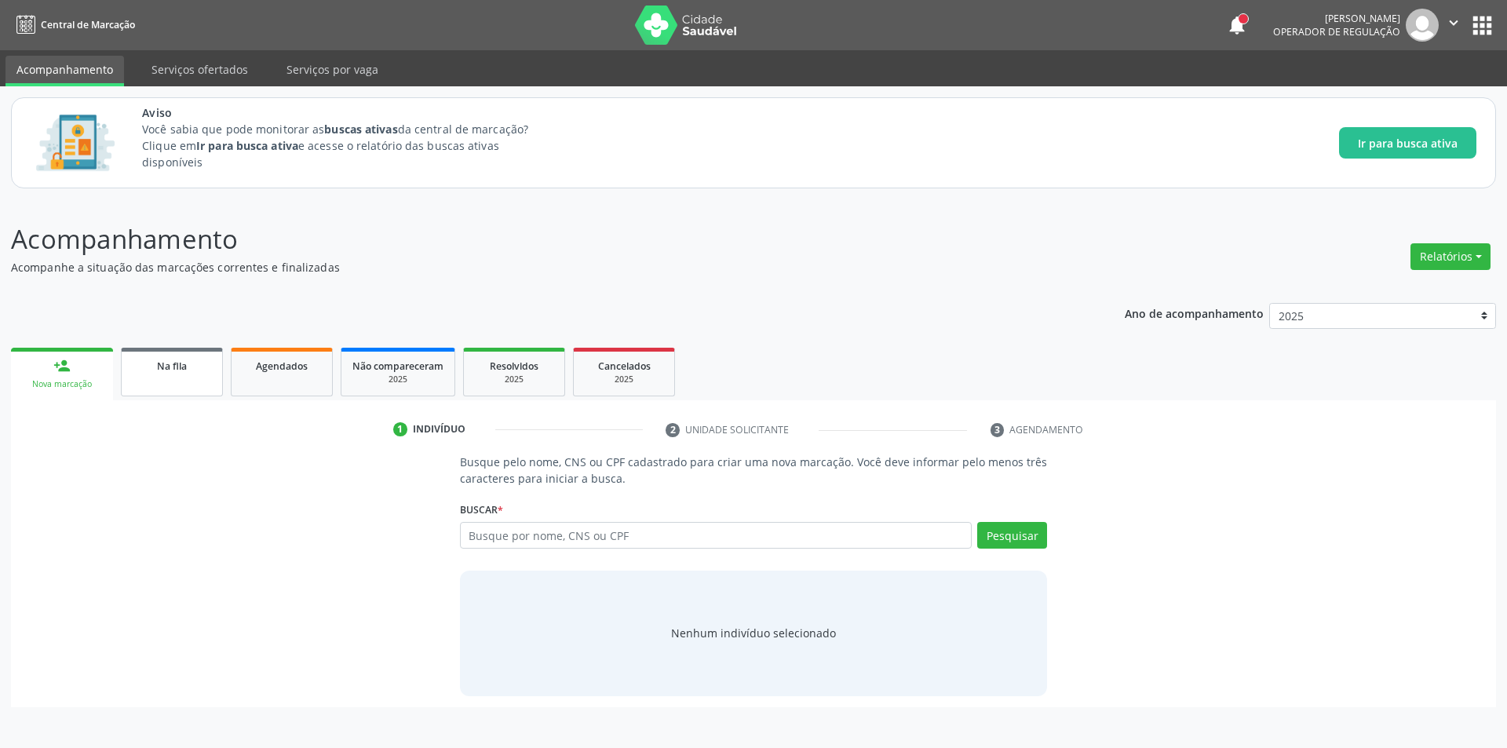
click at [161, 370] on span "Na fila" at bounding box center [172, 365] width 30 height 13
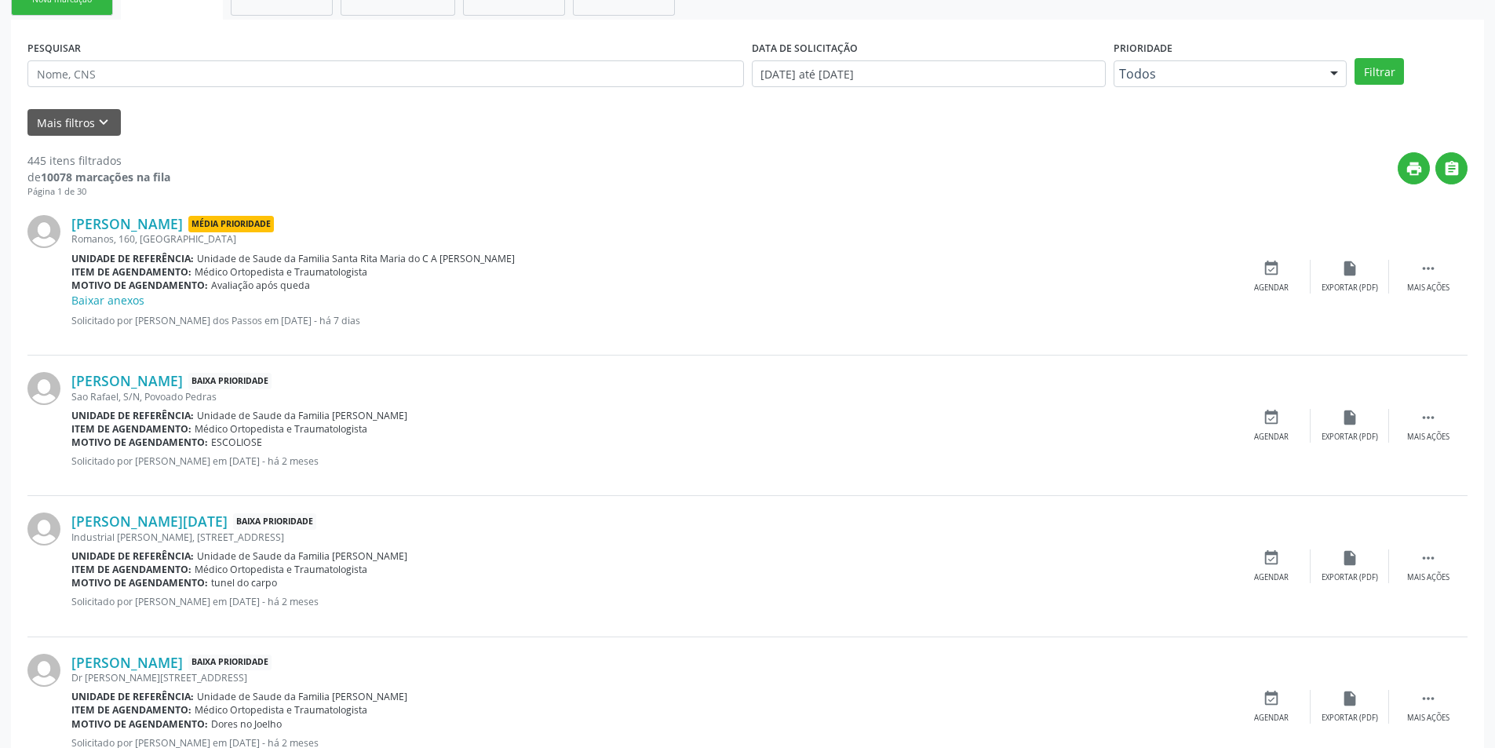
scroll to position [392, 0]
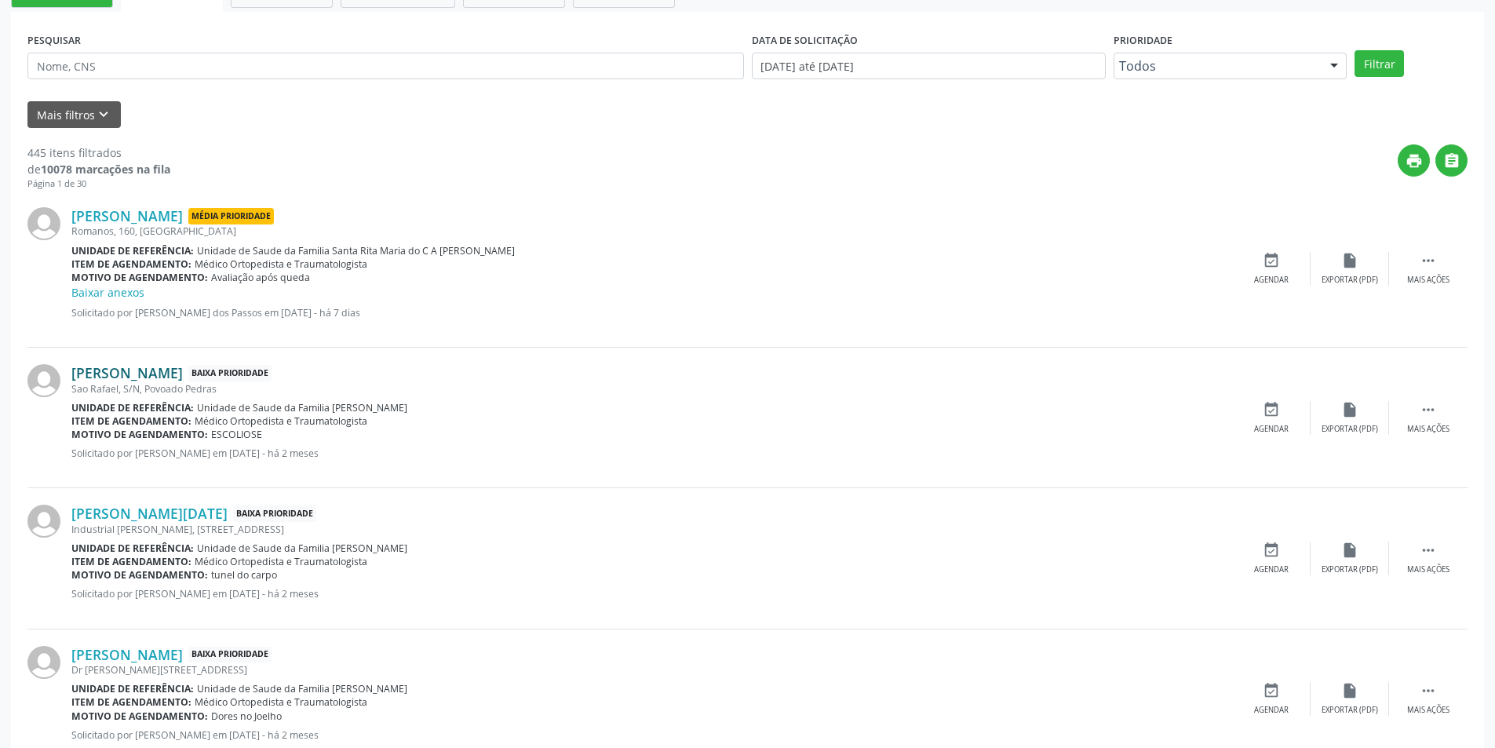
click at [159, 370] on link "[PERSON_NAME]" at bounding box center [126, 372] width 111 height 17
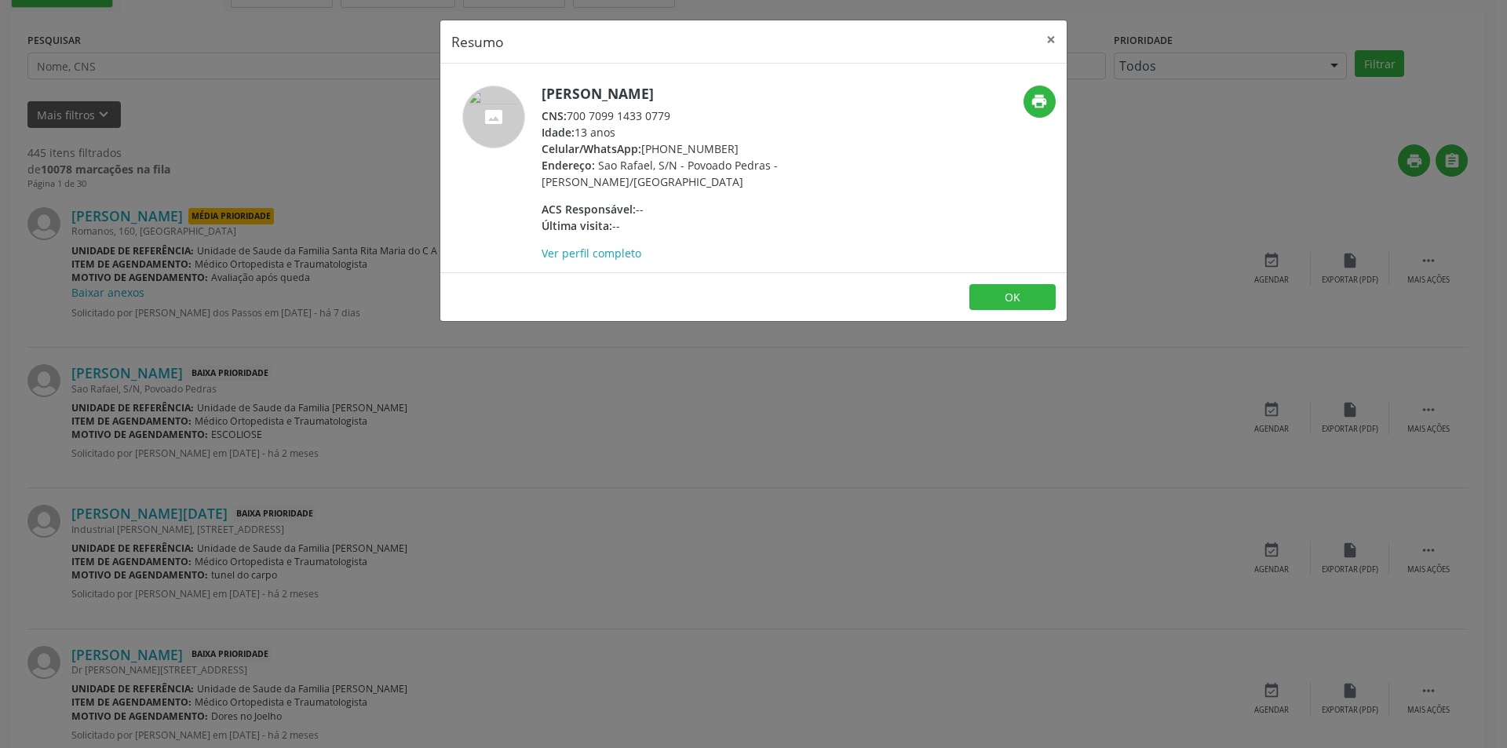
click at [570, 115] on div "CNS: 700 7099 1433 0779" at bounding box center [693, 116] width 305 height 16
drag, startPoint x: 570, startPoint y: 115, endPoint x: 676, endPoint y: 120, distance: 106.8
click at [676, 120] on div "CNS: 700 7099 1433 0779" at bounding box center [693, 116] width 305 height 16
copy div "700 7099 1433 0779"
click at [584, 366] on div "Resumo × [PERSON_NAME] CNS: 700 7099 1433 0779 Idade: 13 anos Celular/WhatsApp:…" at bounding box center [753, 374] width 1507 height 748
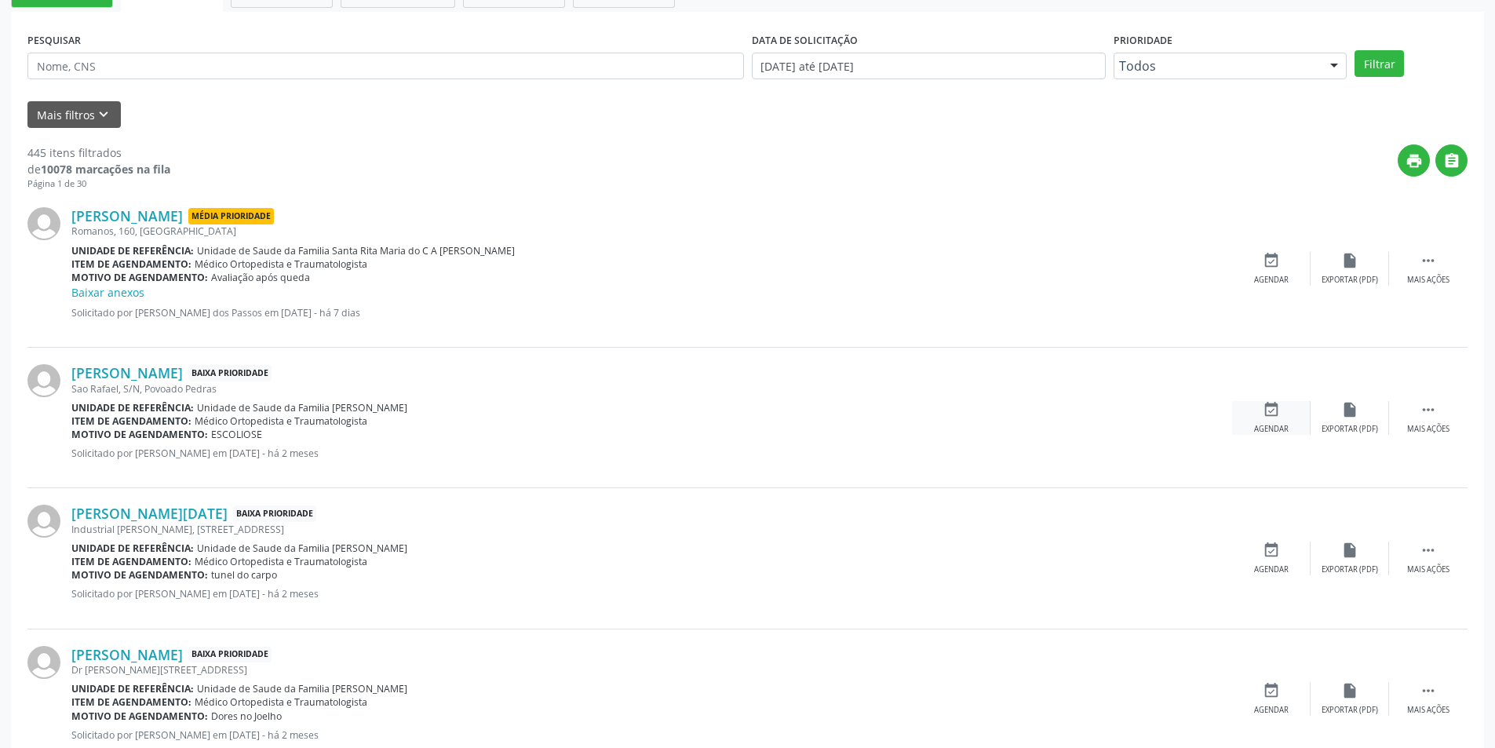
click at [1278, 427] on div "Agendar" at bounding box center [1271, 429] width 35 height 11
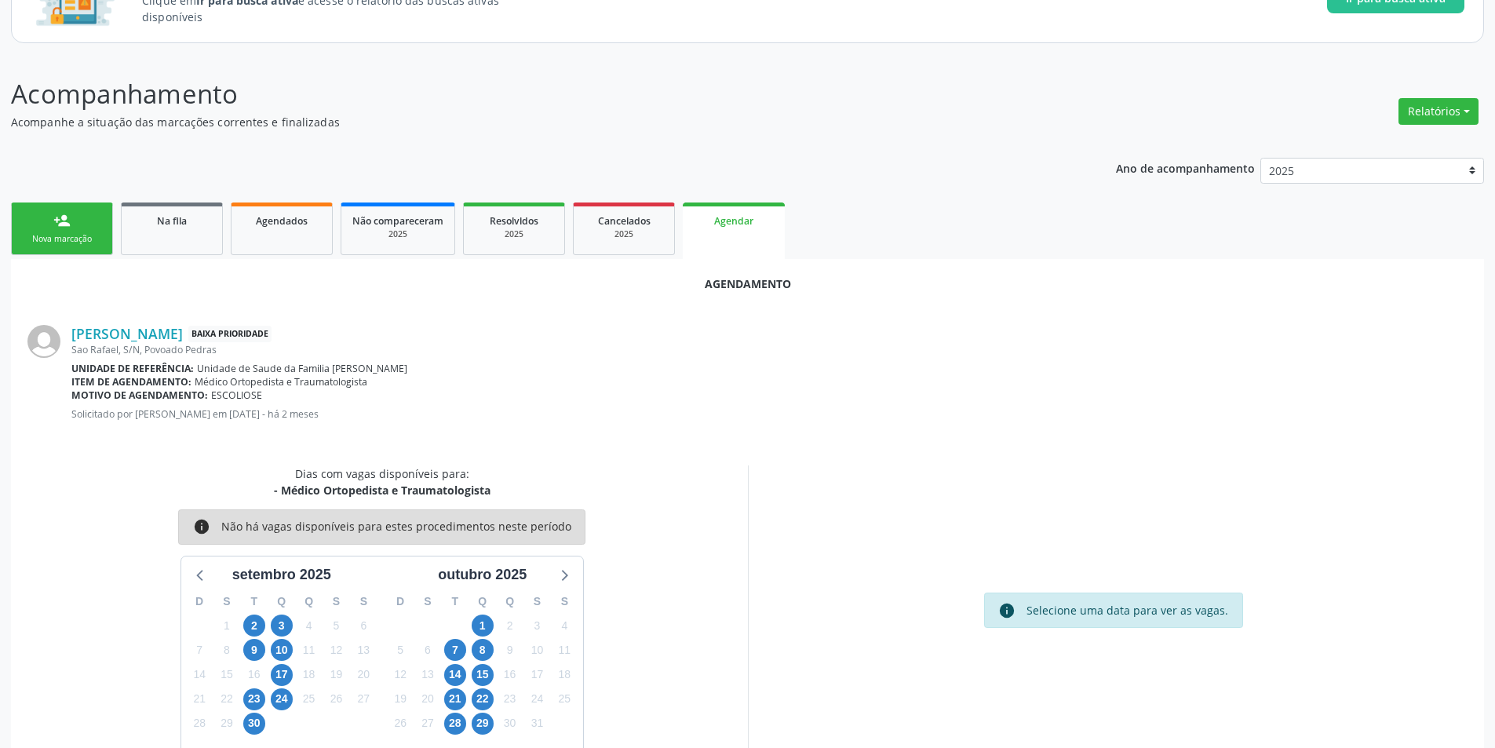
scroll to position [182, 0]
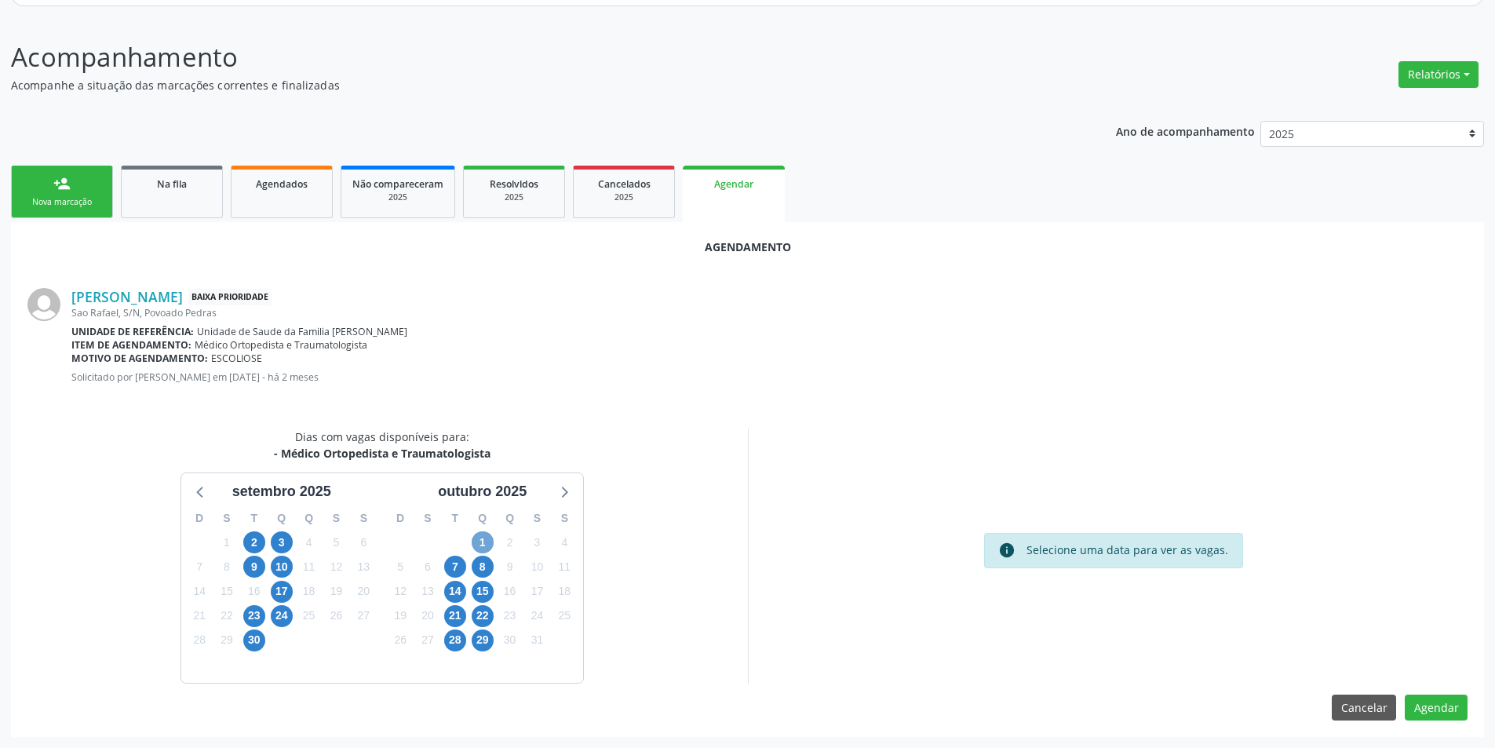
click at [488, 546] on span "1" at bounding box center [483, 542] width 22 height 22
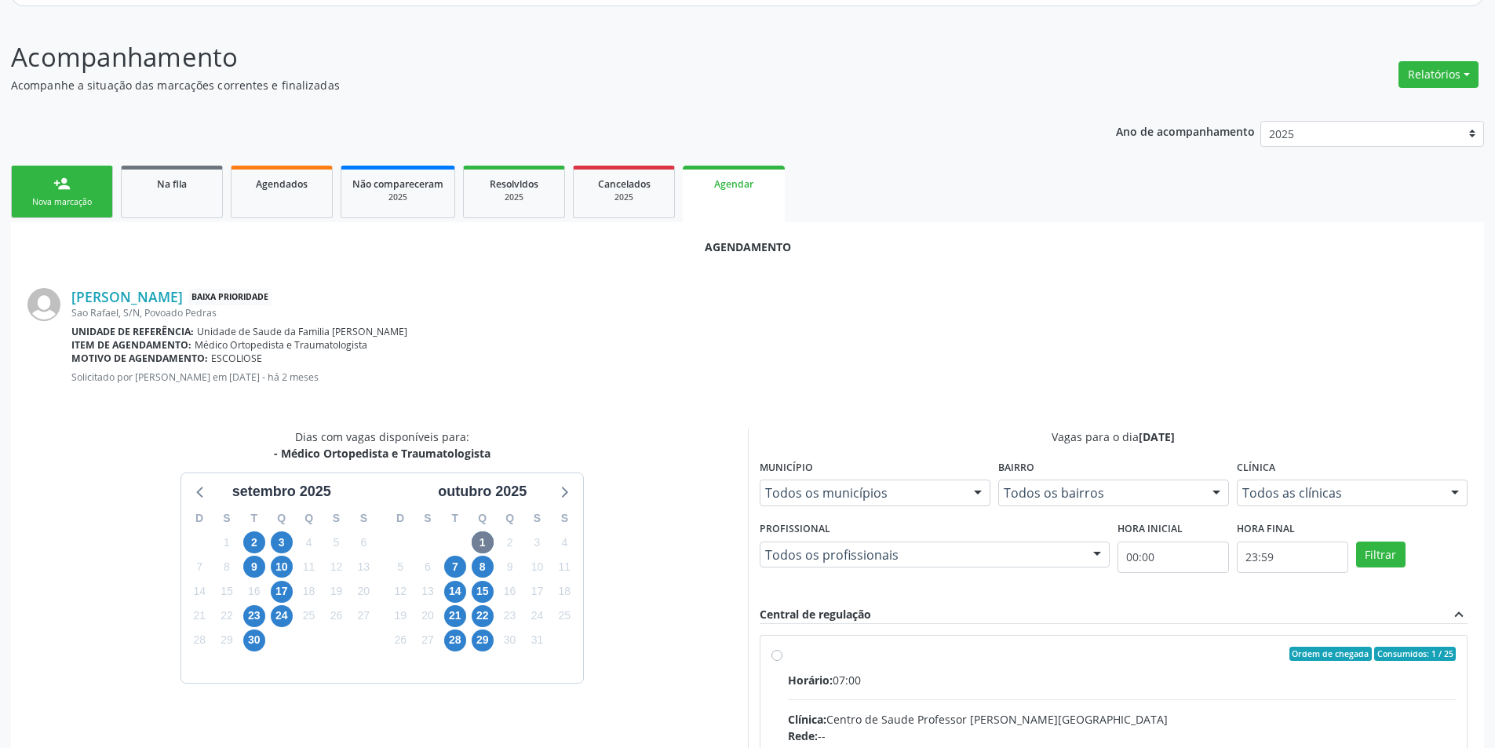
click at [775, 656] on input "Ordem de chegada Consumidos: 1 / 25 Horário: 07:00 Clínica: Centro de Saude Pro…" at bounding box center [776, 654] width 11 height 14
radio input "true"
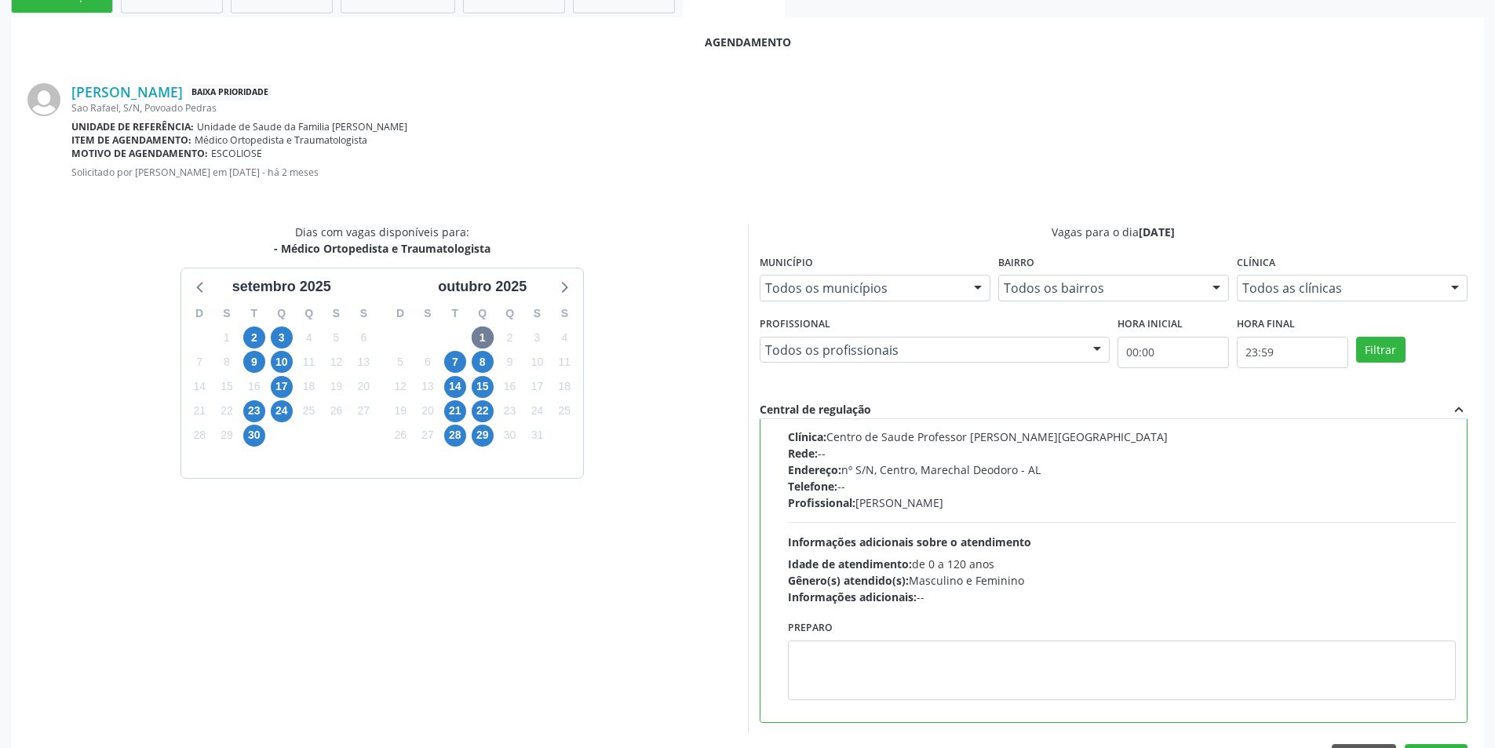
scroll to position [437, 0]
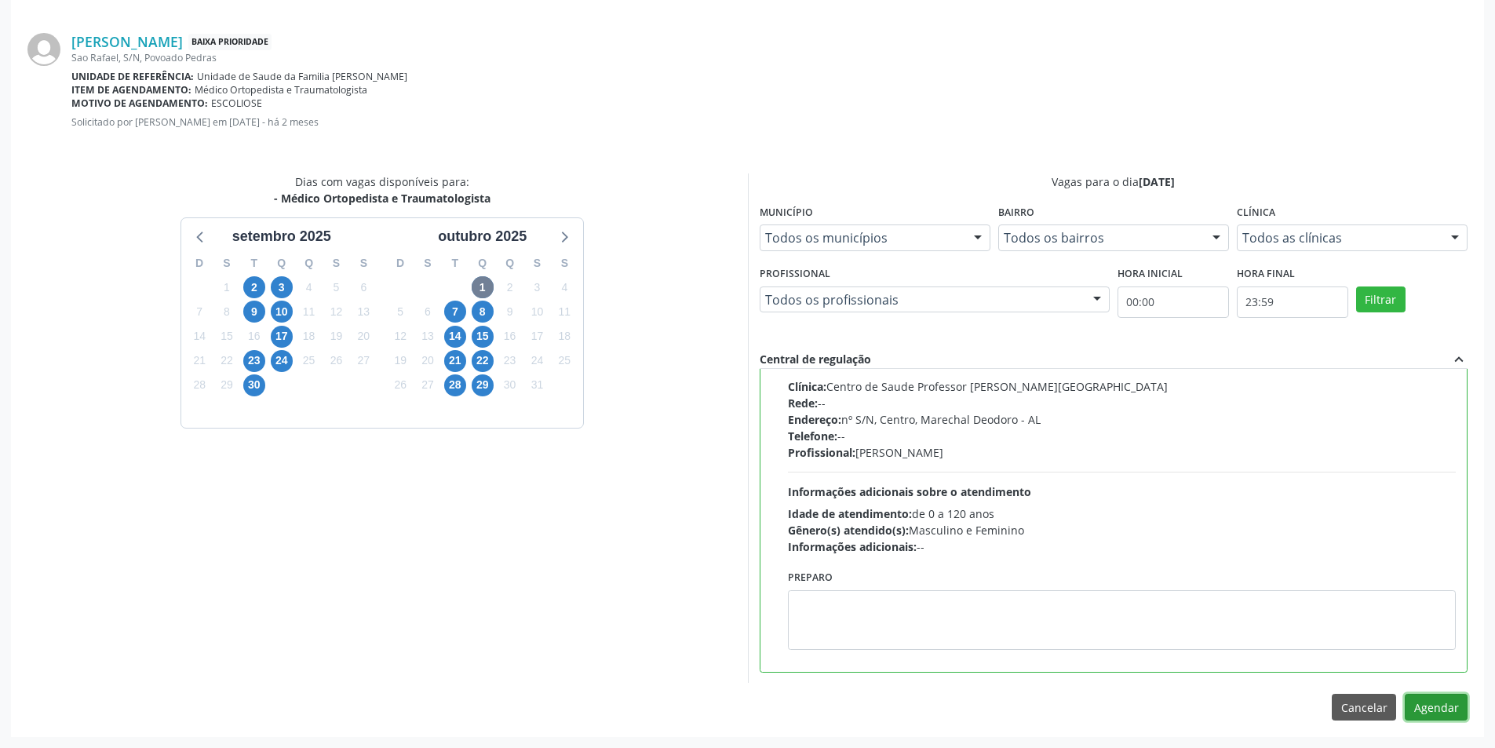
click at [1442, 713] on button "Agendar" at bounding box center [1436, 707] width 63 height 27
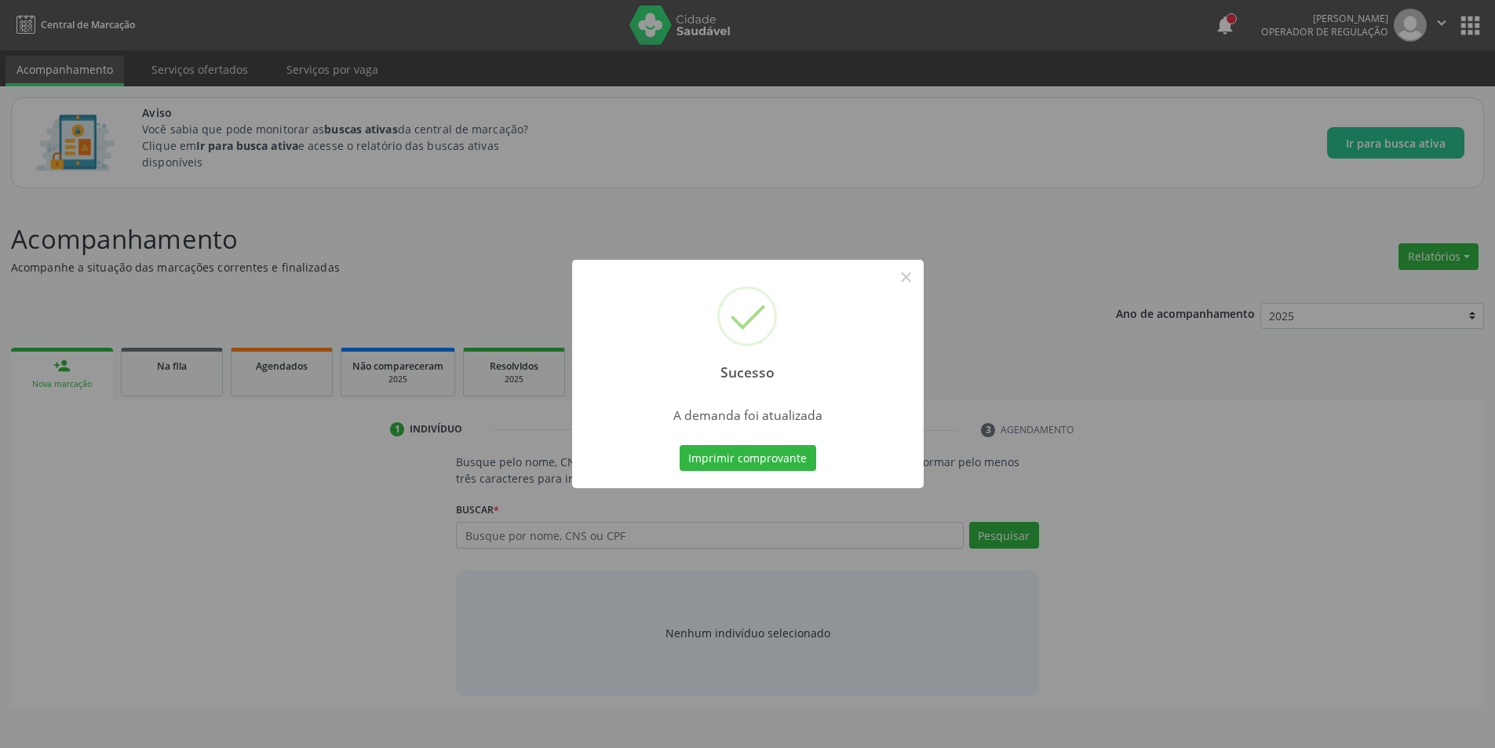
scroll to position [0, 0]
click at [921, 279] on button "×" at bounding box center [912, 277] width 27 height 27
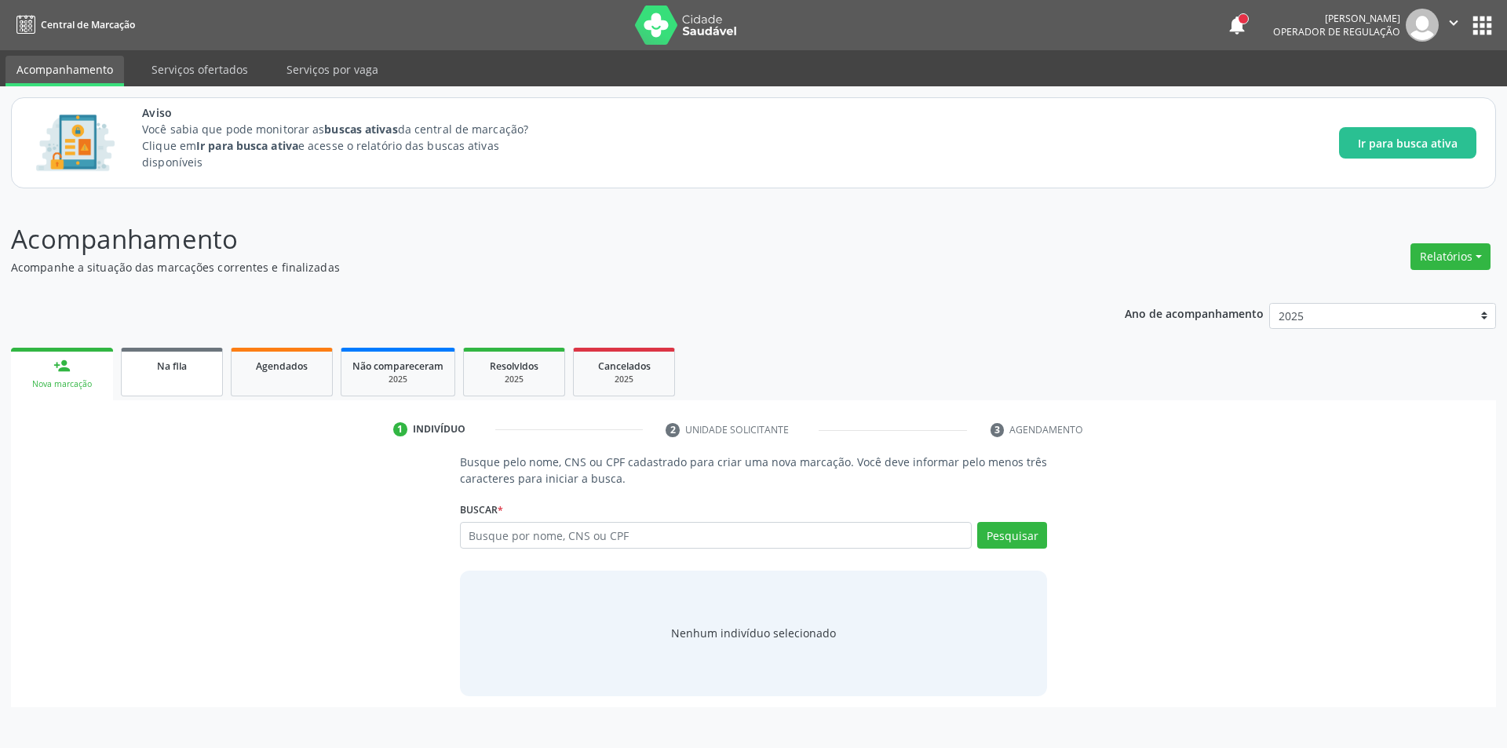
click at [183, 370] on span "Na fila" at bounding box center [172, 365] width 30 height 13
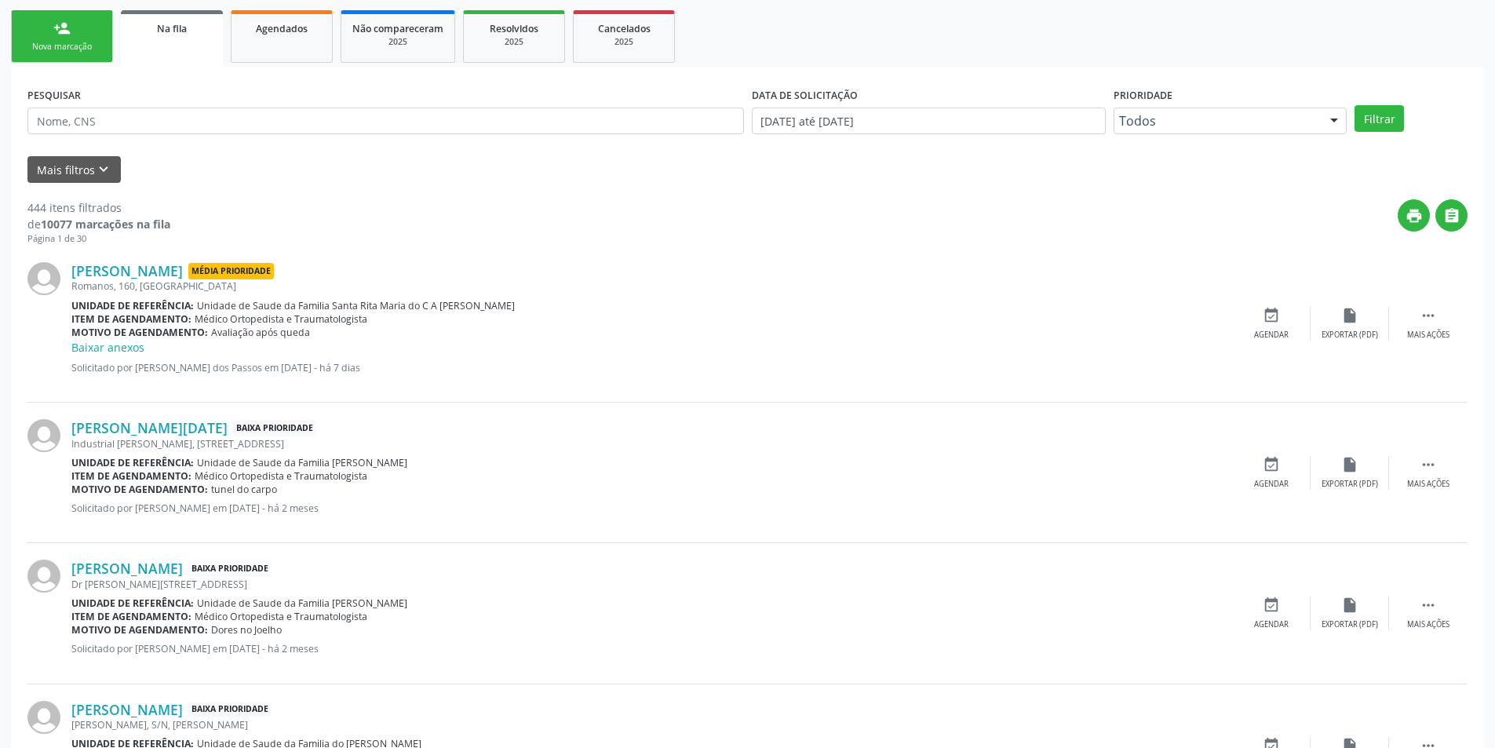
scroll to position [392, 0]
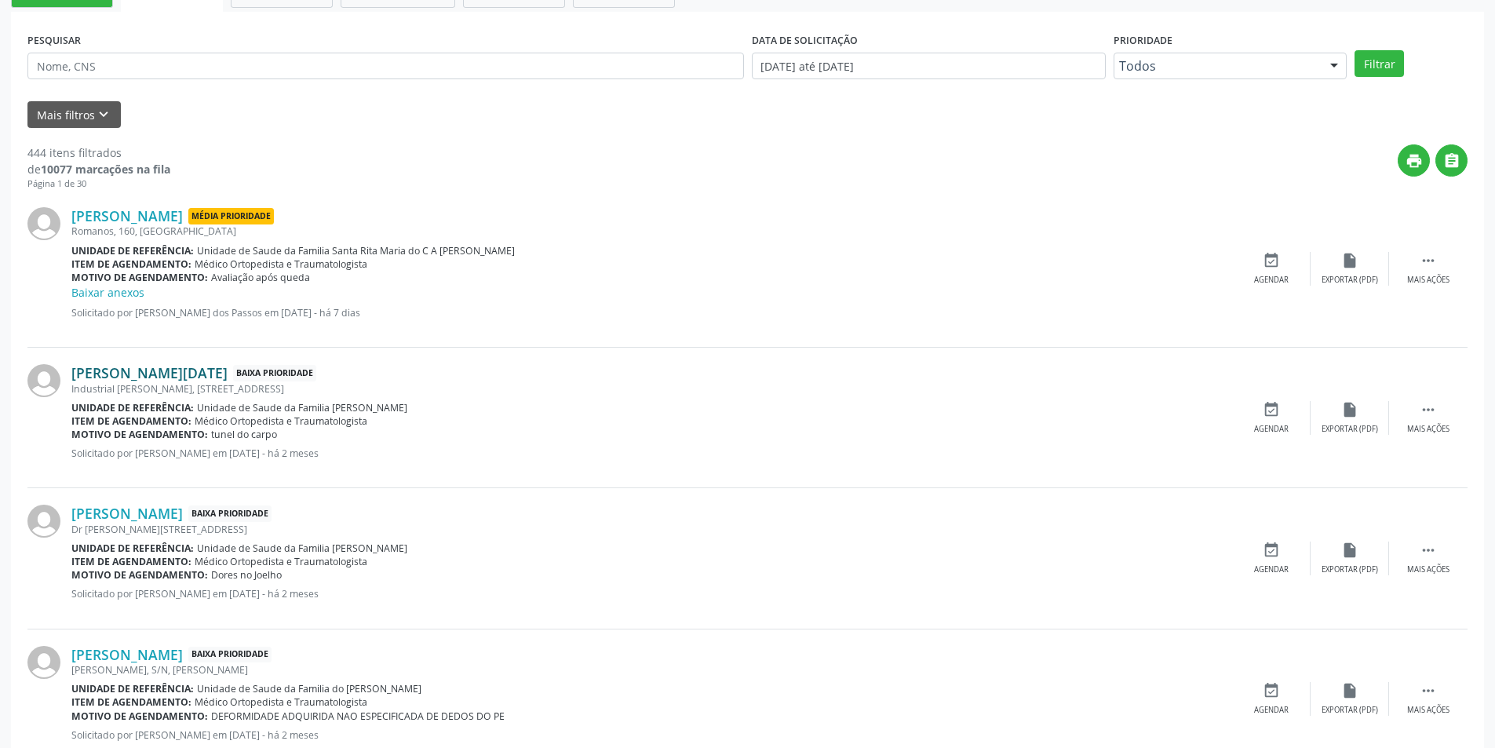
click at [196, 372] on link "[PERSON_NAME][DATE]" at bounding box center [149, 372] width 156 height 17
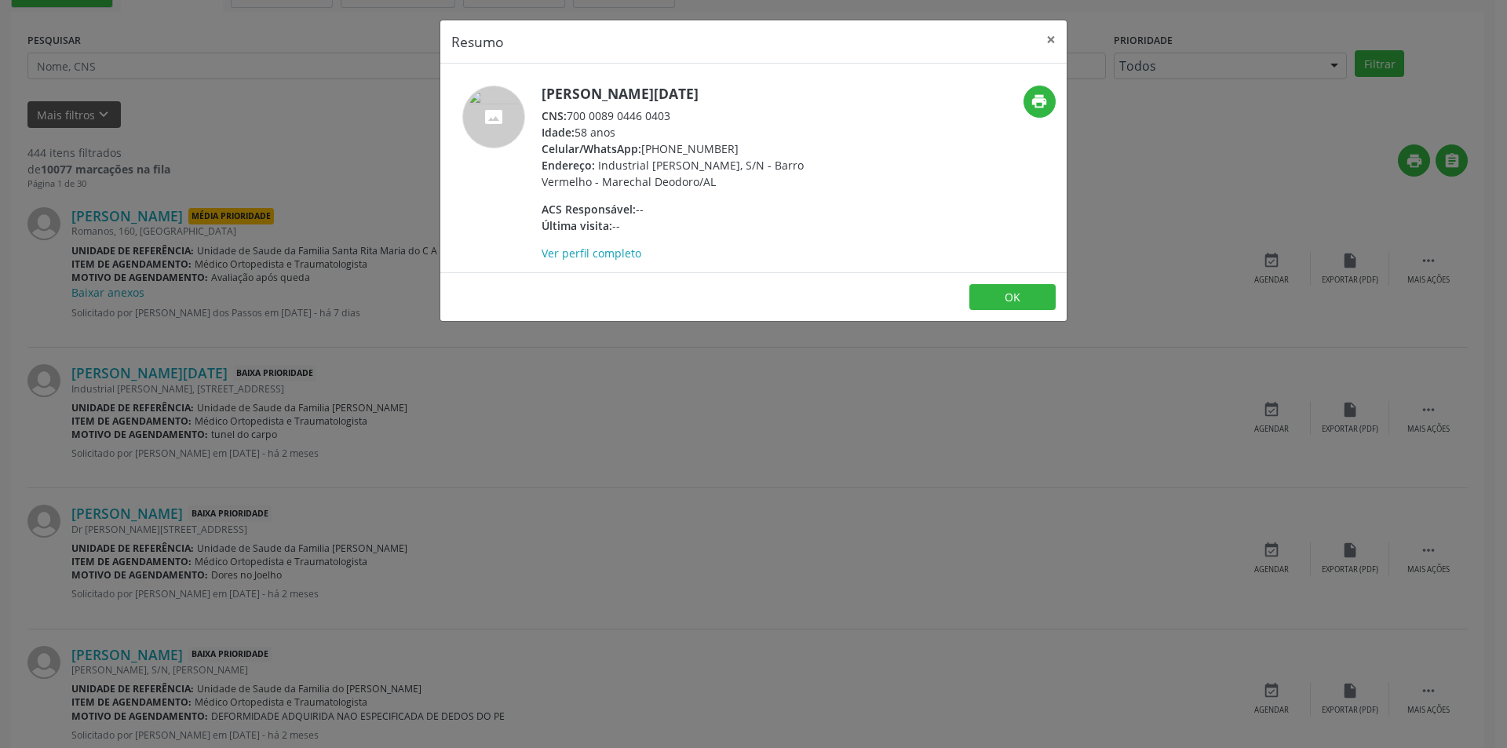
click at [571, 115] on div "CNS: 700 0089 0446 0403" at bounding box center [693, 116] width 305 height 16
drag, startPoint x: 571, startPoint y: 115, endPoint x: 649, endPoint y: 116, distance: 77.7
click at [649, 116] on div "CNS: 700 0089 0446 0403" at bounding box center [693, 116] width 305 height 16
copy div "700 0089 0446 0403"
click at [541, 448] on div "Resumo × [PERSON_NAME][DATE] CNS: 700 0089 0446 0403 Idade: 58 anos Celular/Wha…" at bounding box center [753, 374] width 1507 height 748
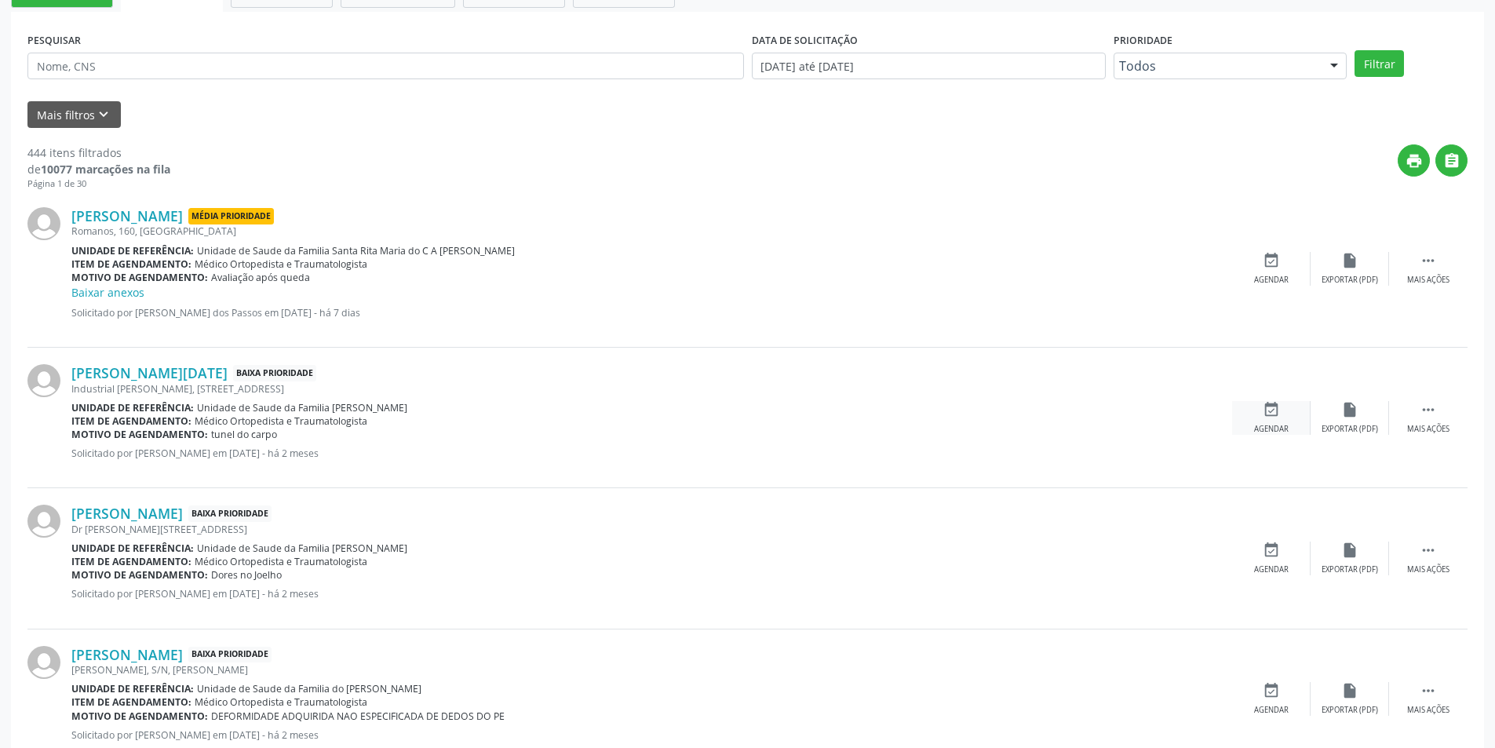
click at [1271, 426] on div "Agendar" at bounding box center [1271, 429] width 35 height 11
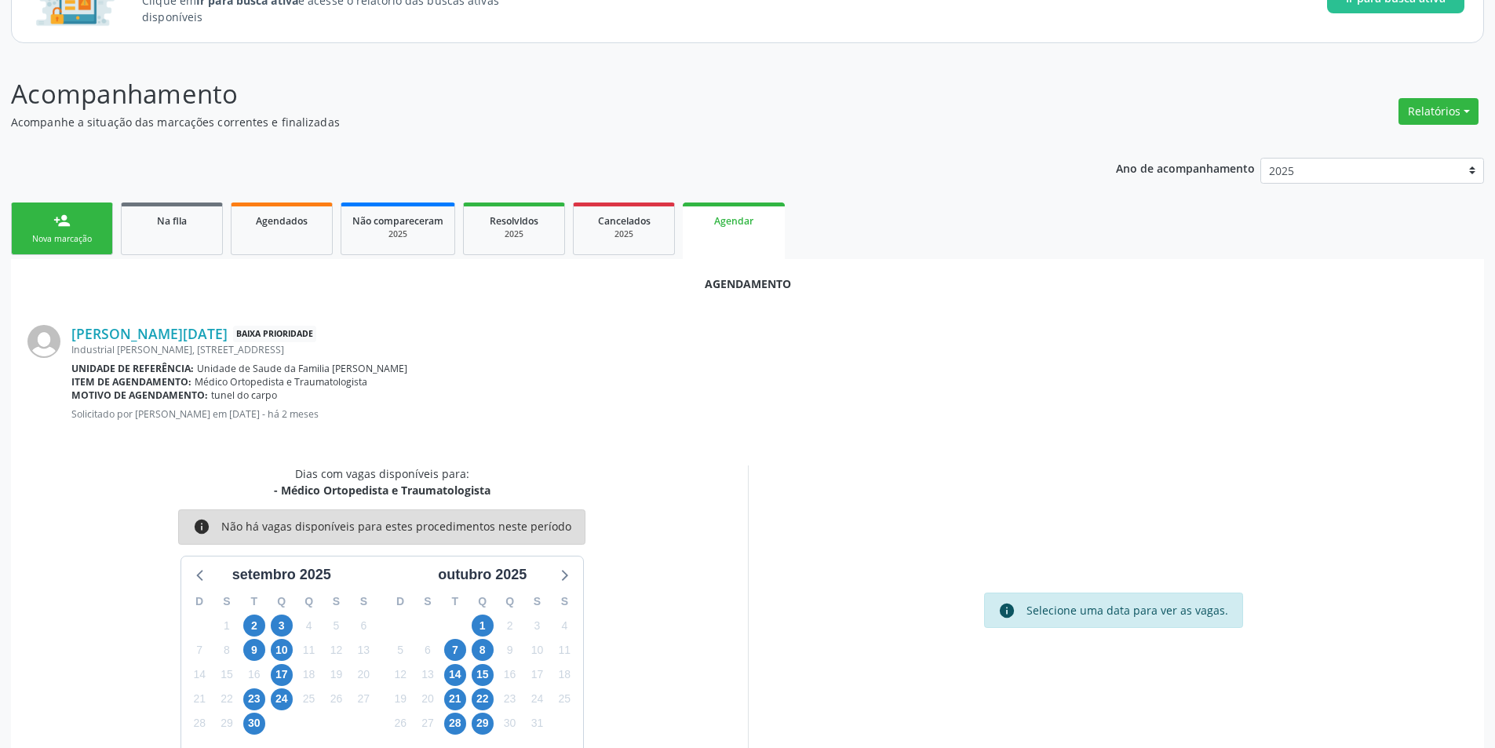
scroll to position [182, 0]
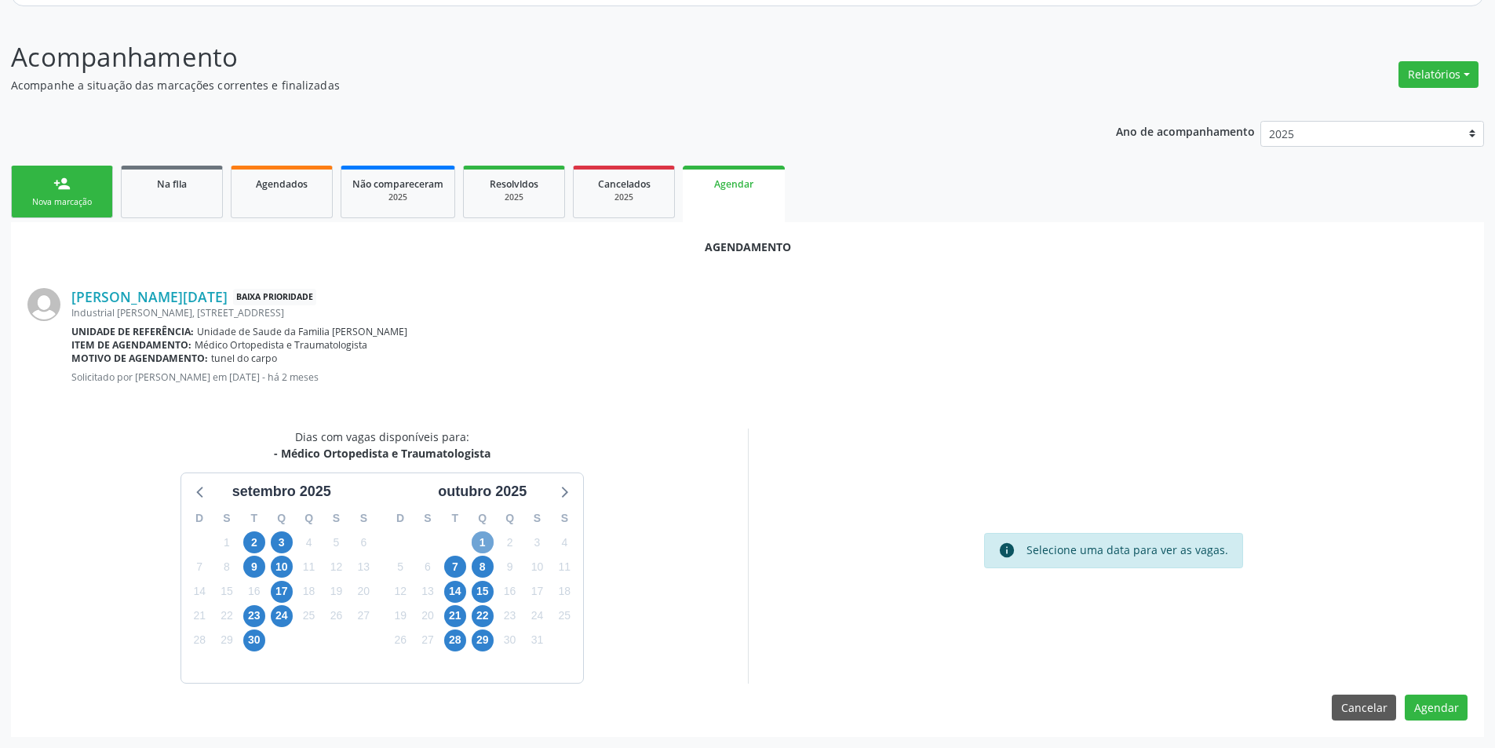
click at [479, 542] on span "1" at bounding box center [483, 542] width 22 height 22
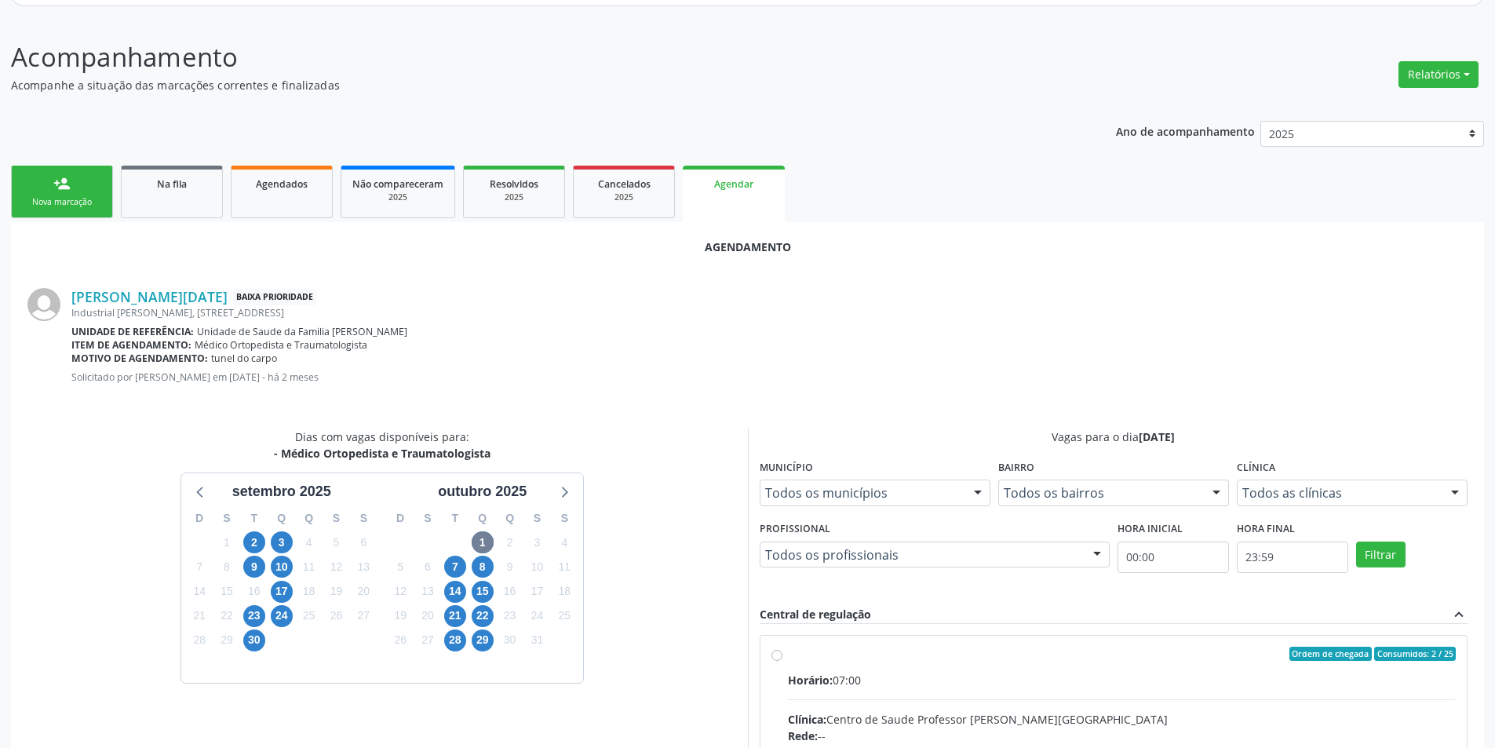
drag, startPoint x: 771, startPoint y: 657, endPoint x: 822, endPoint y: 621, distance: 61.8
click at [771, 656] on input "Ordem de chegada Consumidos: 2 / 25 Horário: 07:00 Clínica: Centro de Saude Pro…" at bounding box center [776, 654] width 11 height 14
radio input "true"
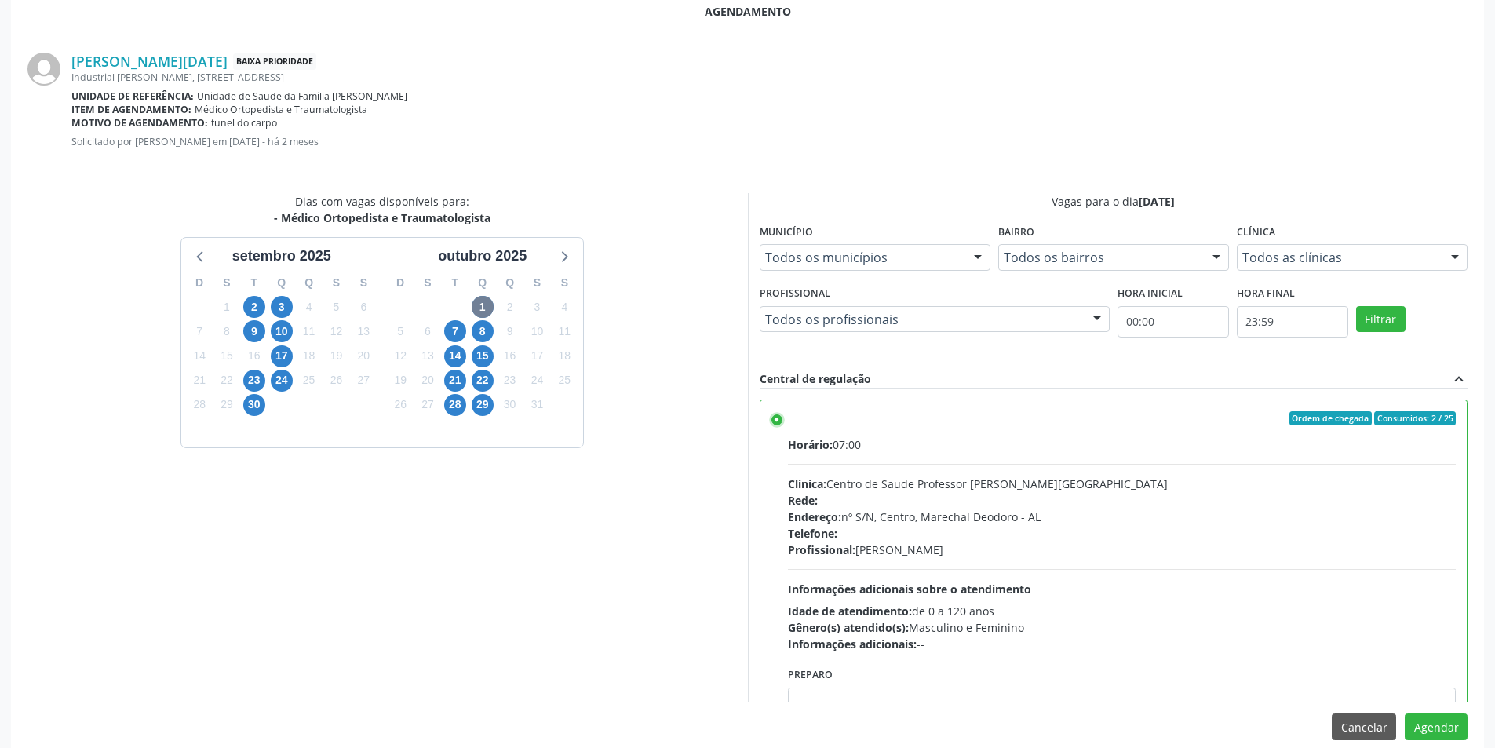
scroll to position [437, 0]
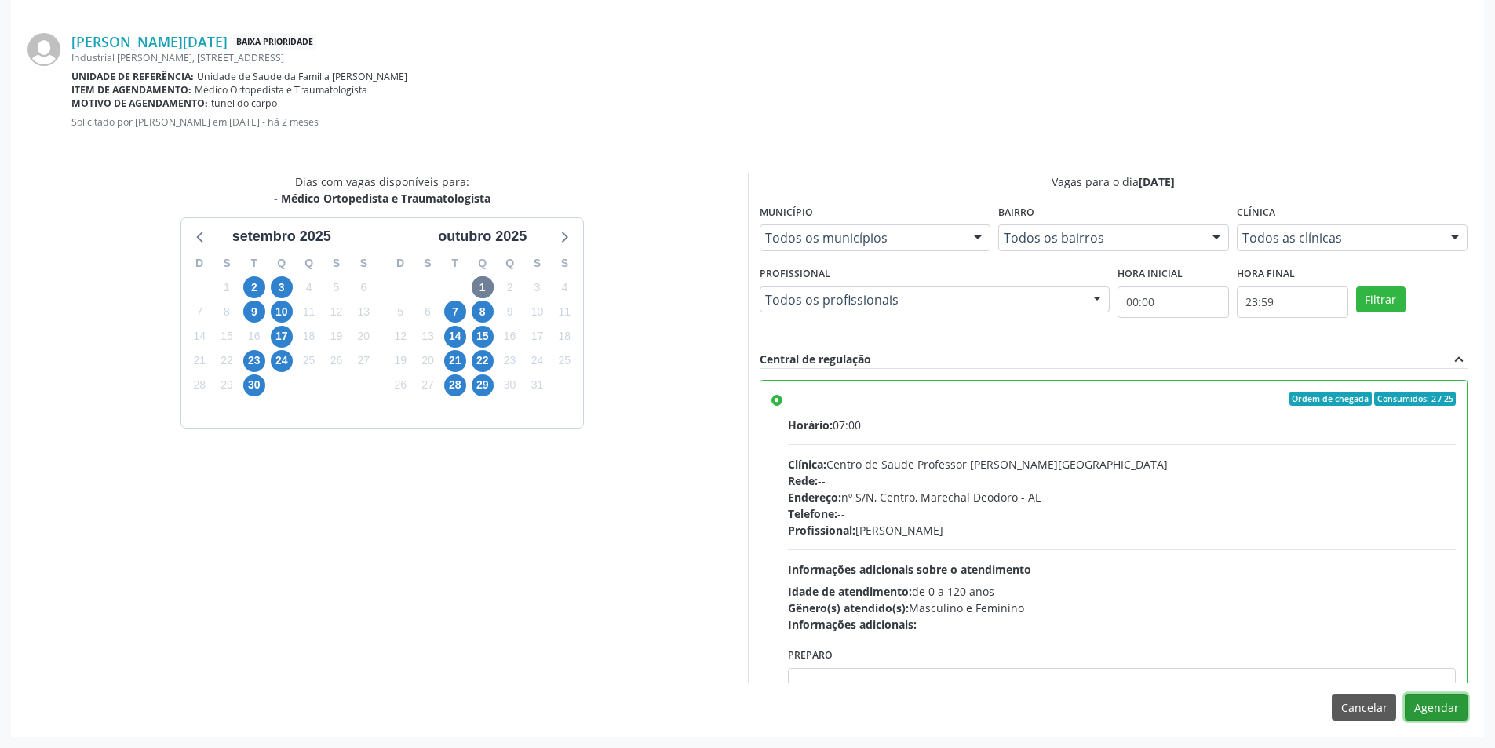
click at [1452, 706] on button "Agendar" at bounding box center [1436, 707] width 63 height 27
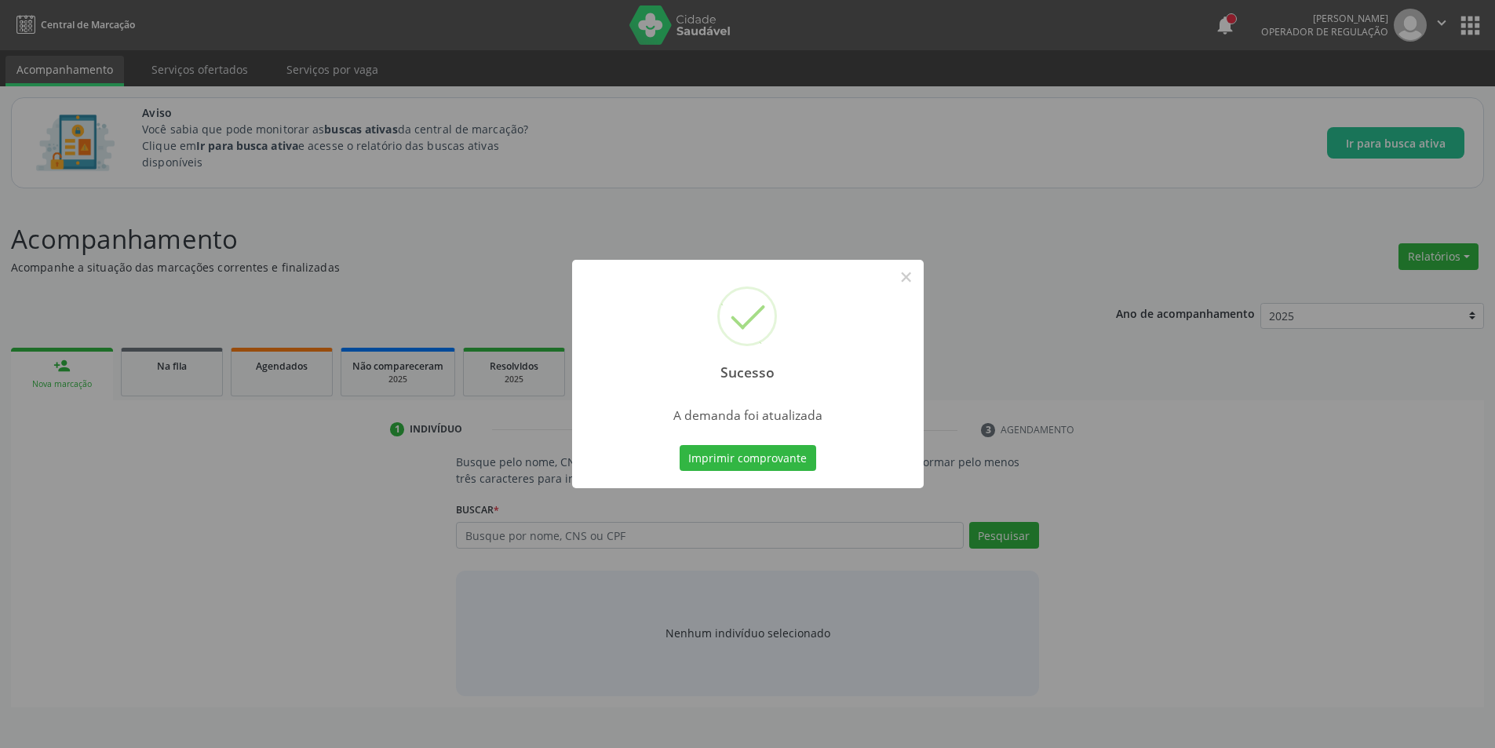
scroll to position [0, 0]
click at [906, 271] on button "×" at bounding box center [912, 277] width 27 height 27
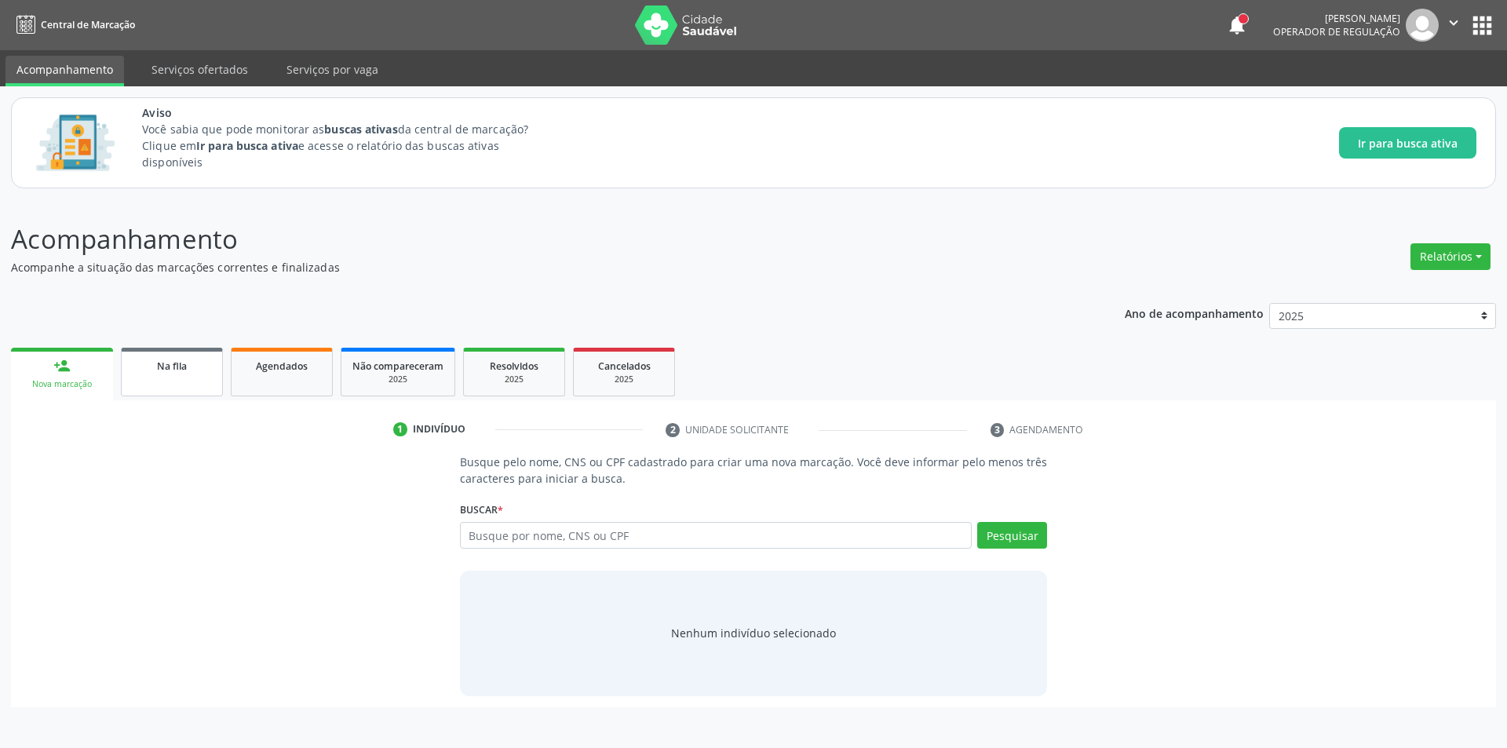
click at [191, 372] on div "Na fila" at bounding box center [172, 365] width 78 height 16
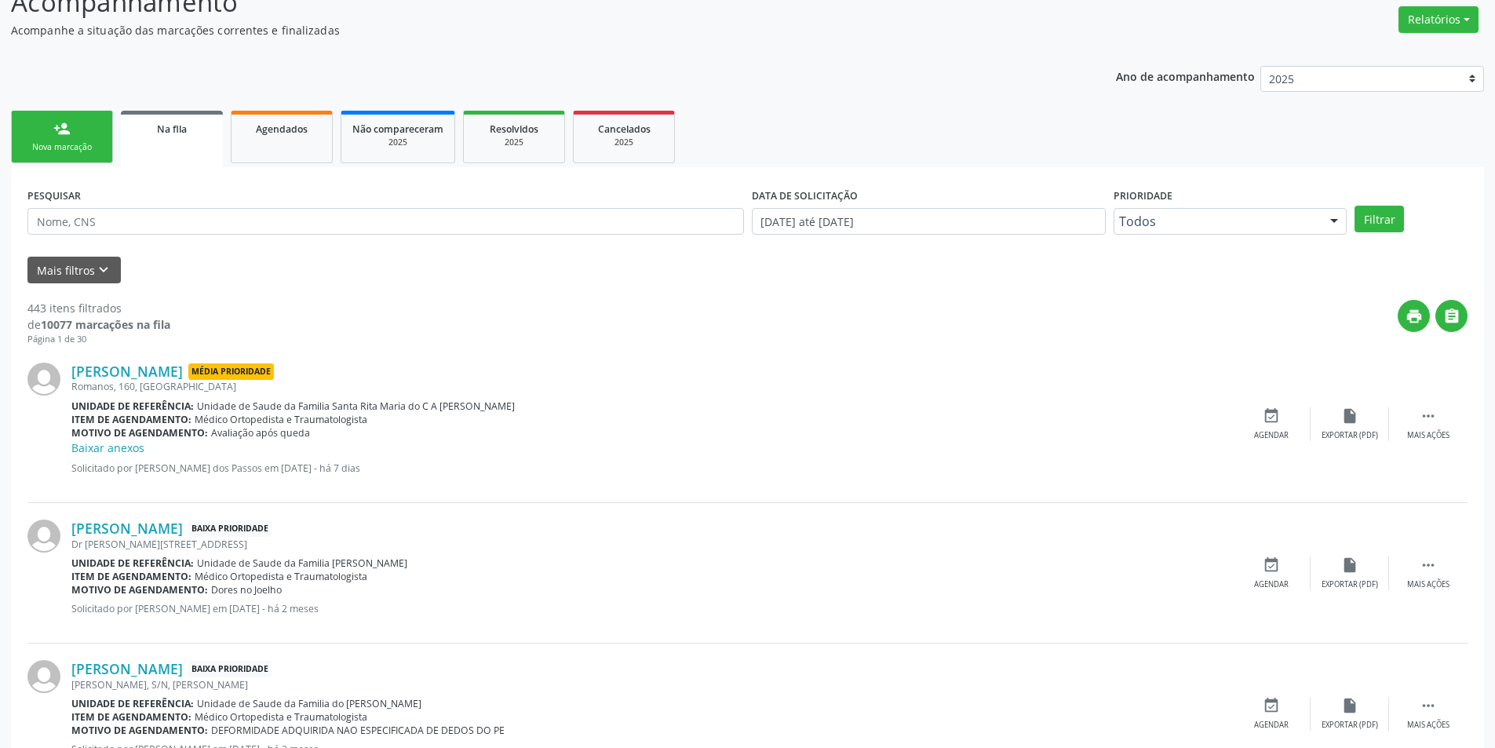
scroll to position [392, 0]
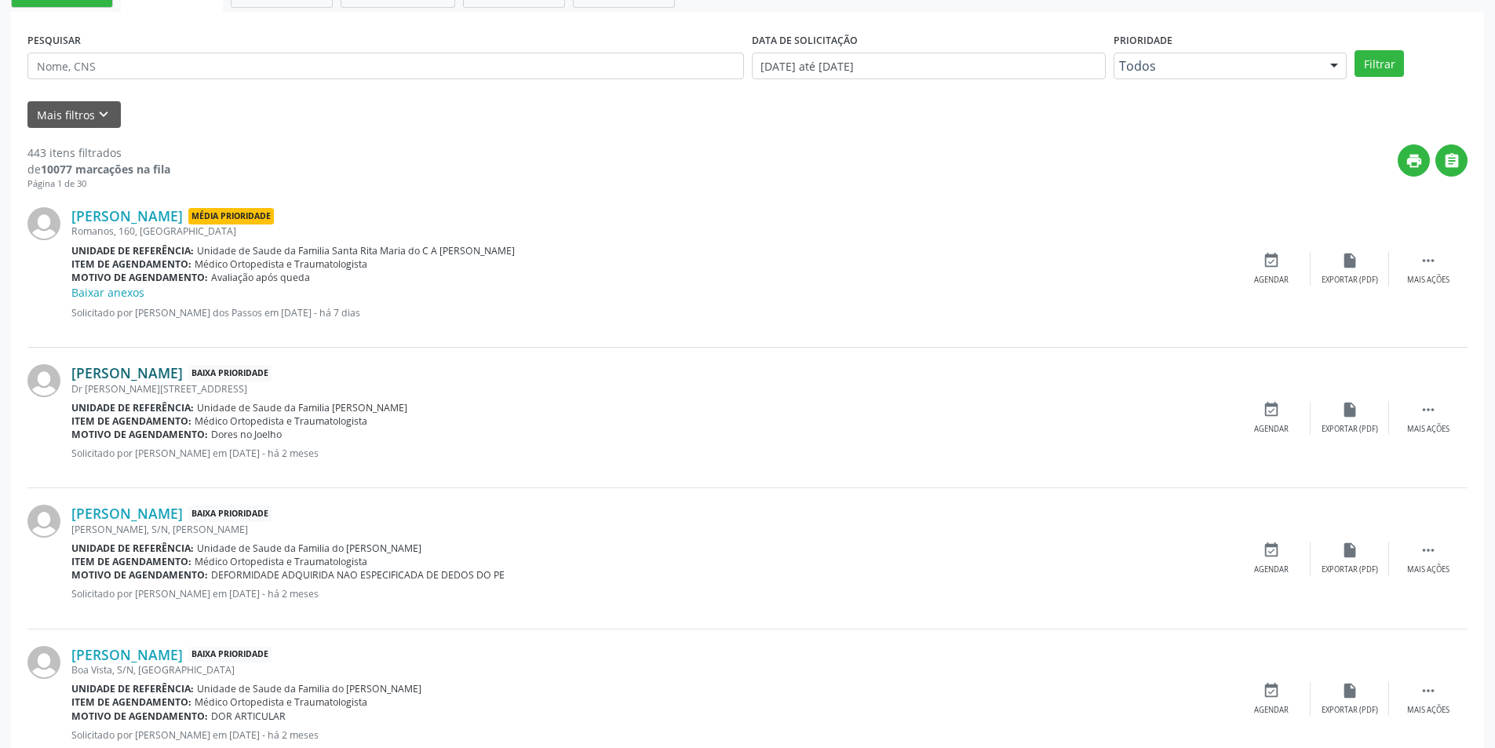
click at [157, 372] on link "[PERSON_NAME]" at bounding box center [126, 372] width 111 height 17
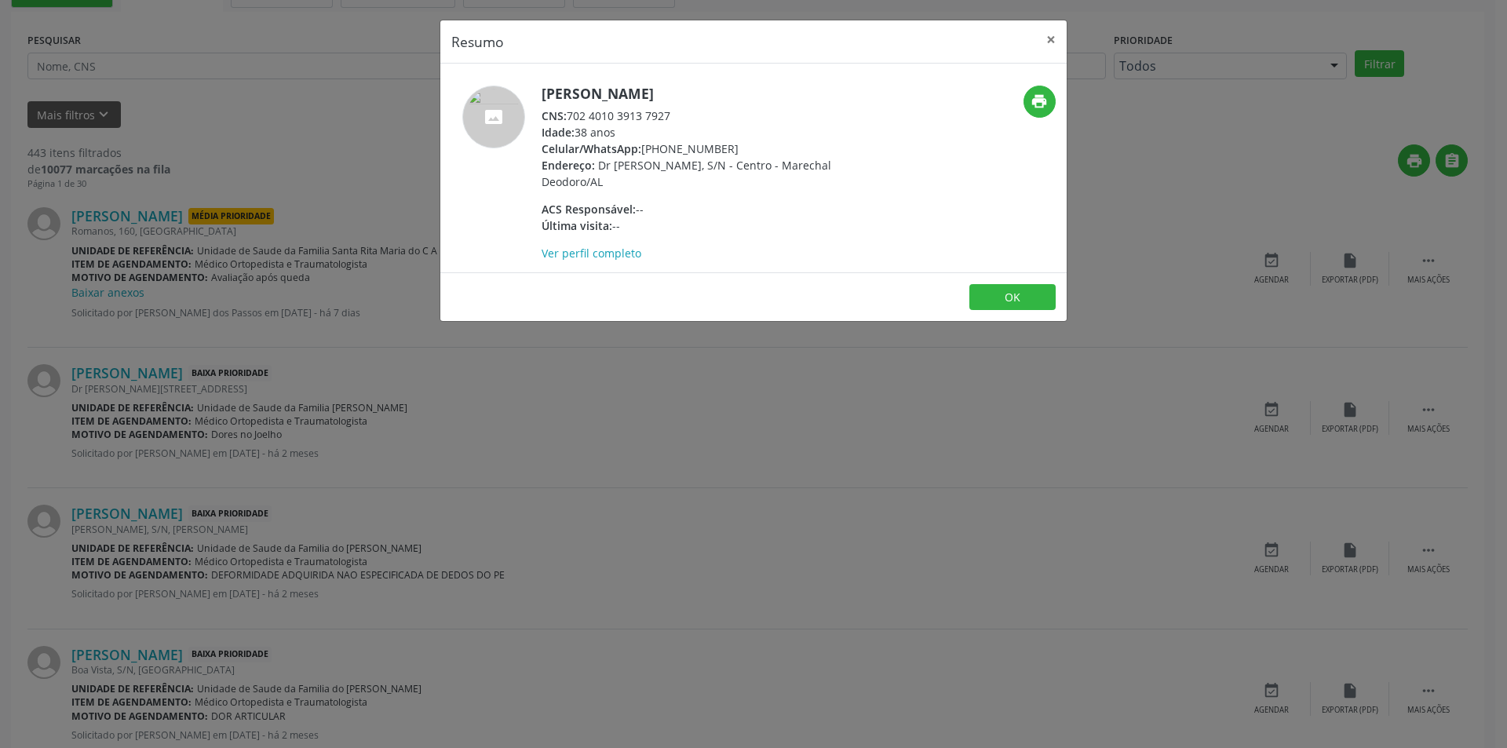
click at [567, 114] on span "CNS:" at bounding box center [553, 115] width 25 height 15
drag, startPoint x: 568, startPoint y: 114, endPoint x: 648, endPoint y: 116, distance: 80.1
click at [648, 116] on div "CNS: 702 4010 3913 7927" at bounding box center [693, 116] width 305 height 16
copy div "702 4010 3913 7927"
click at [472, 412] on div "Resumo × [PERSON_NAME] CNS: 702 4010 3913 7927 Idade: 38 anos Celular/WhatsApp:…" at bounding box center [753, 374] width 1507 height 748
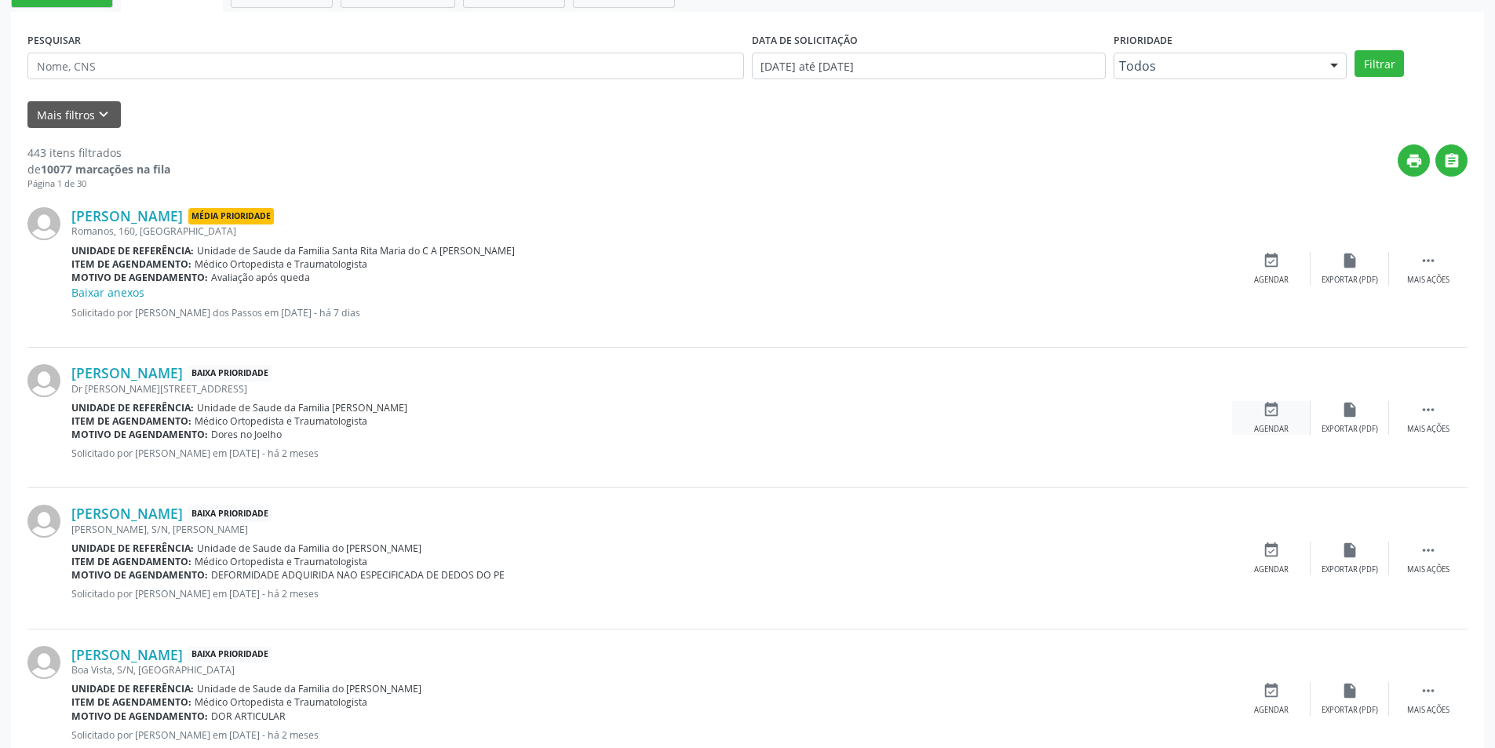
click at [1264, 425] on div "Agendar" at bounding box center [1271, 429] width 35 height 11
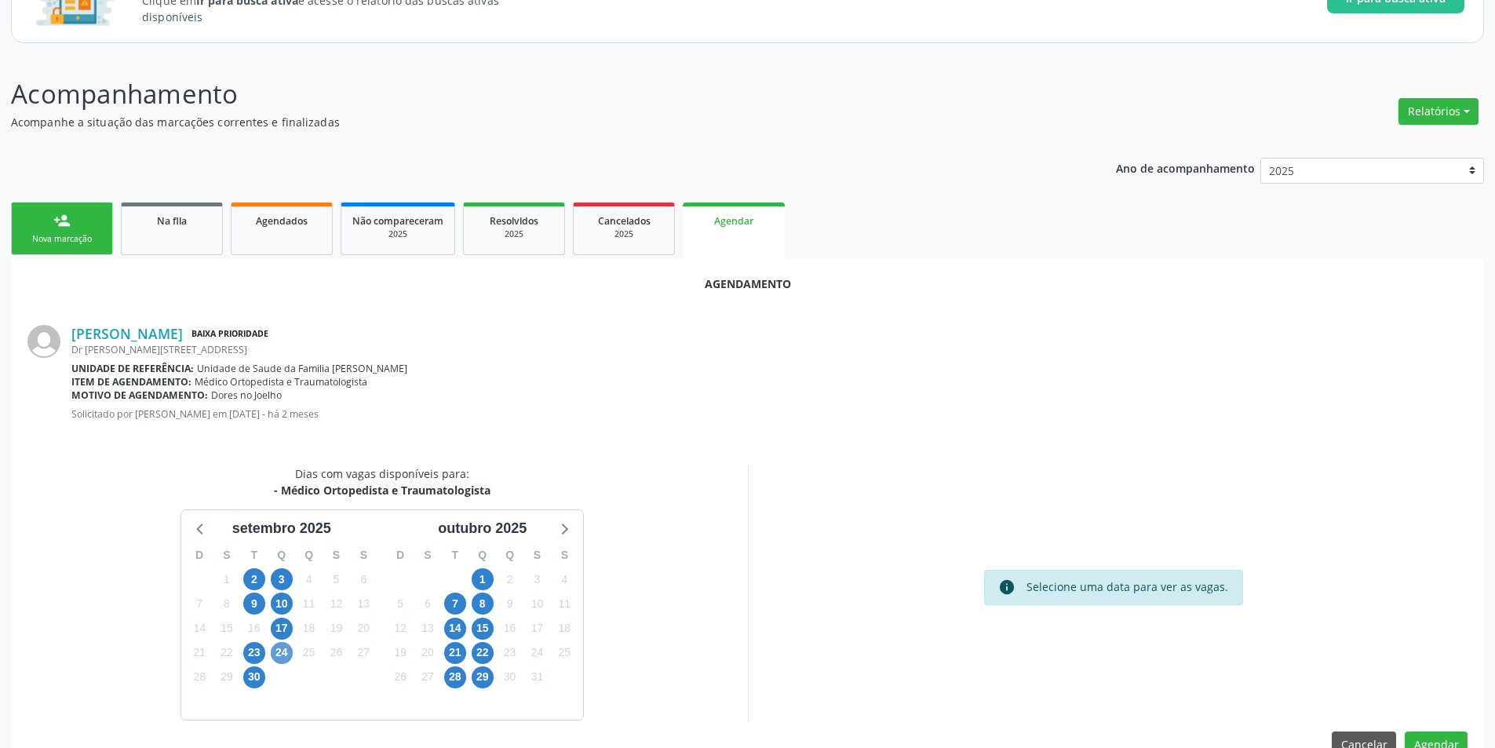
scroll to position [182, 0]
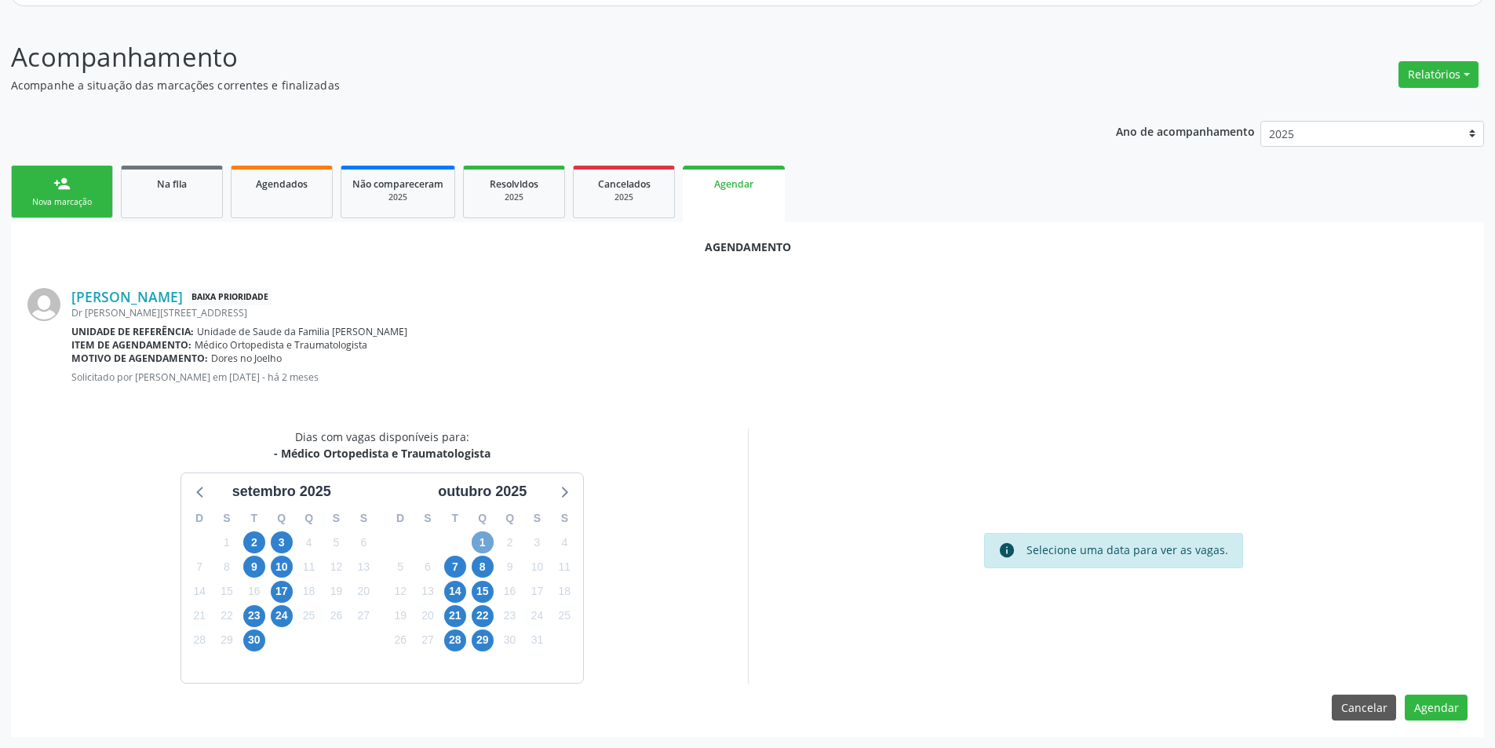
click at [479, 549] on span "1" at bounding box center [483, 542] width 22 height 22
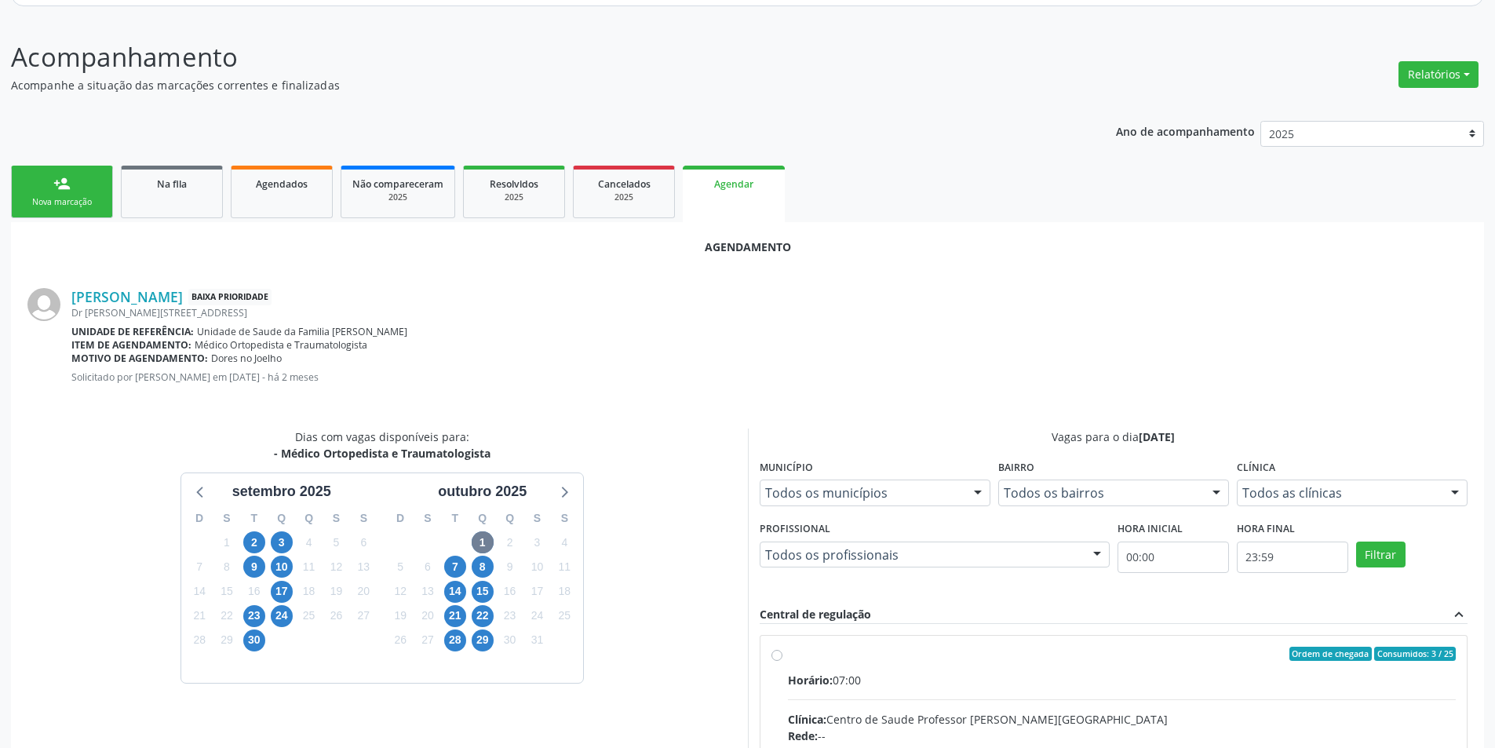
click at [772, 659] on input "Ordem de chegada Consumidos: 3 / 25 Horário: 07:00 Clínica: Centro de Saude Pro…" at bounding box center [776, 654] width 11 height 14
radio input "true"
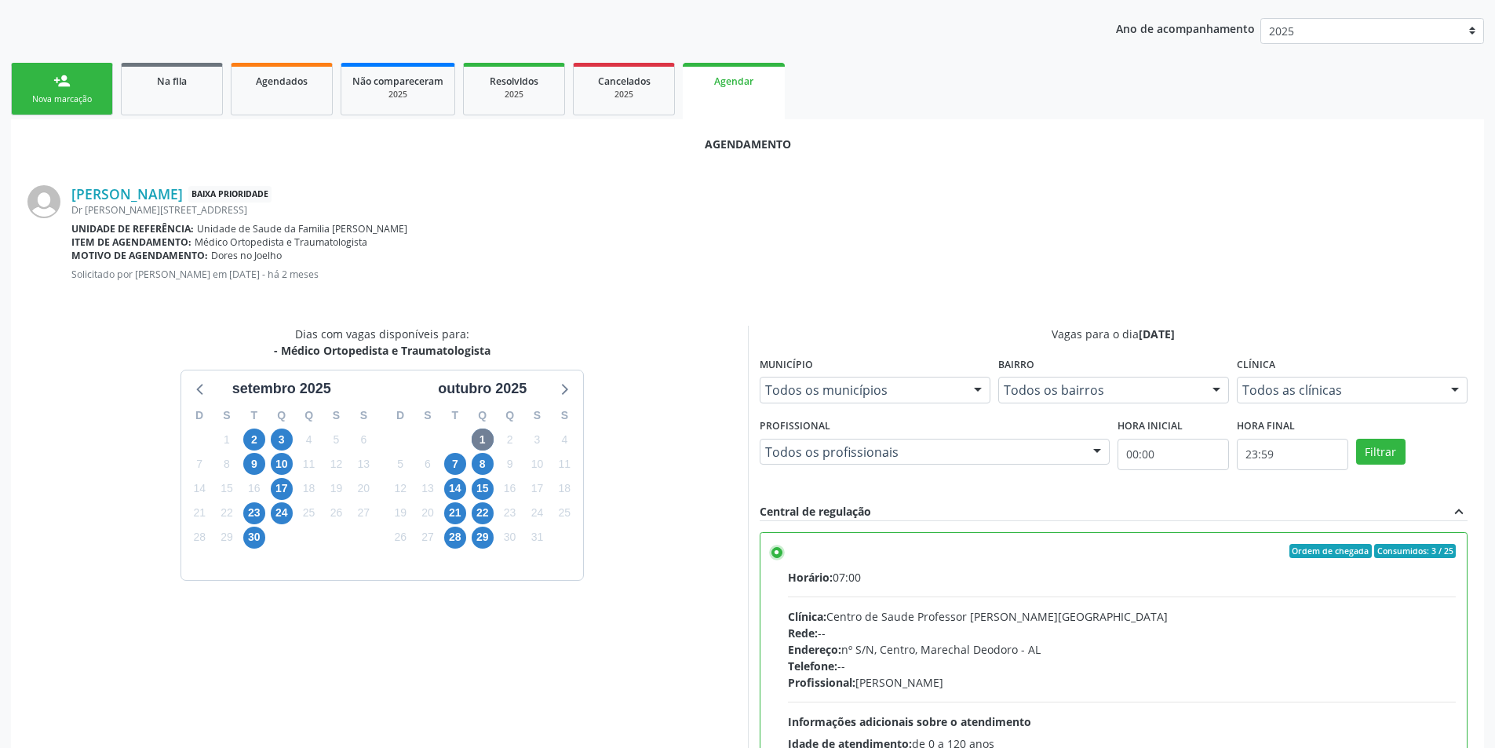
scroll to position [437, 0]
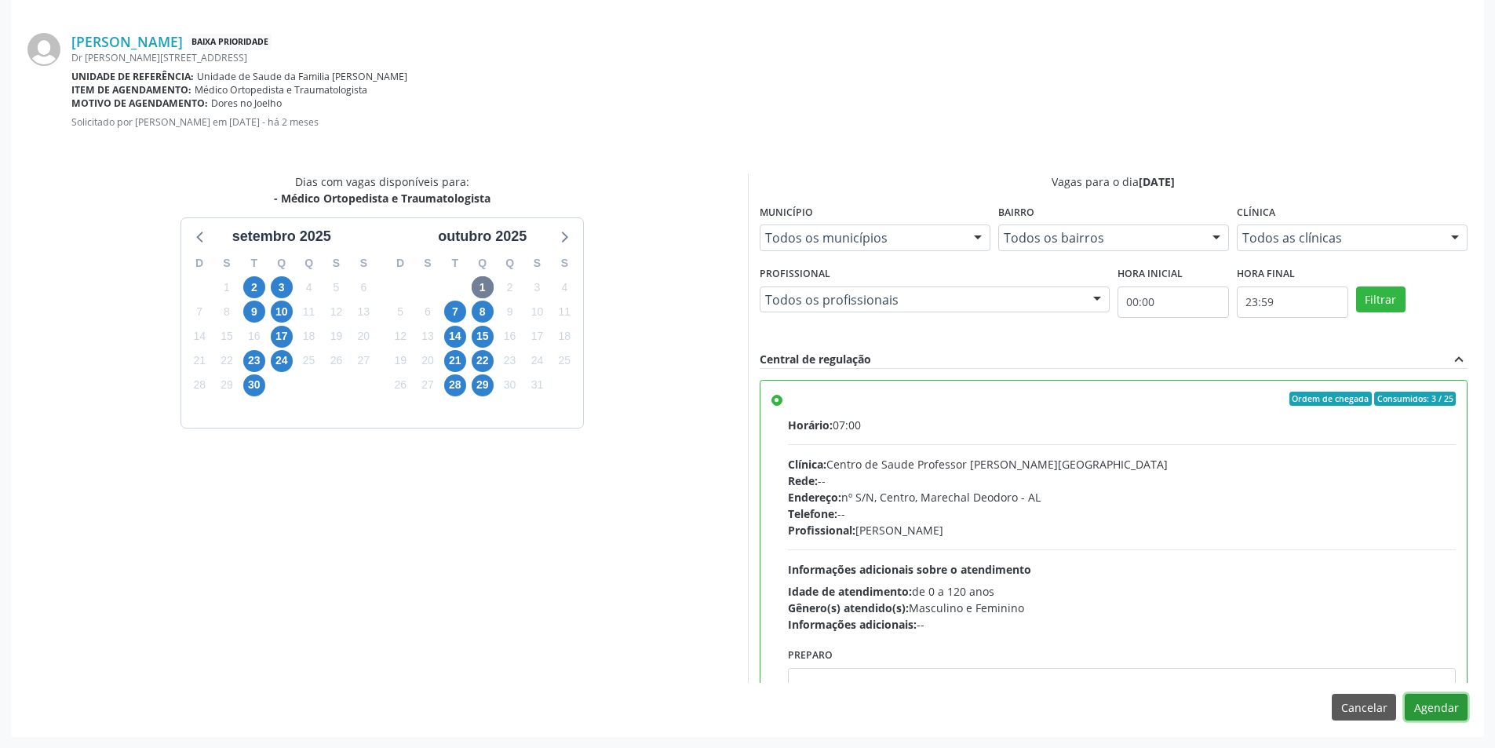
click at [1432, 713] on button "Agendar" at bounding box center [1436, 707] width 63 height 27
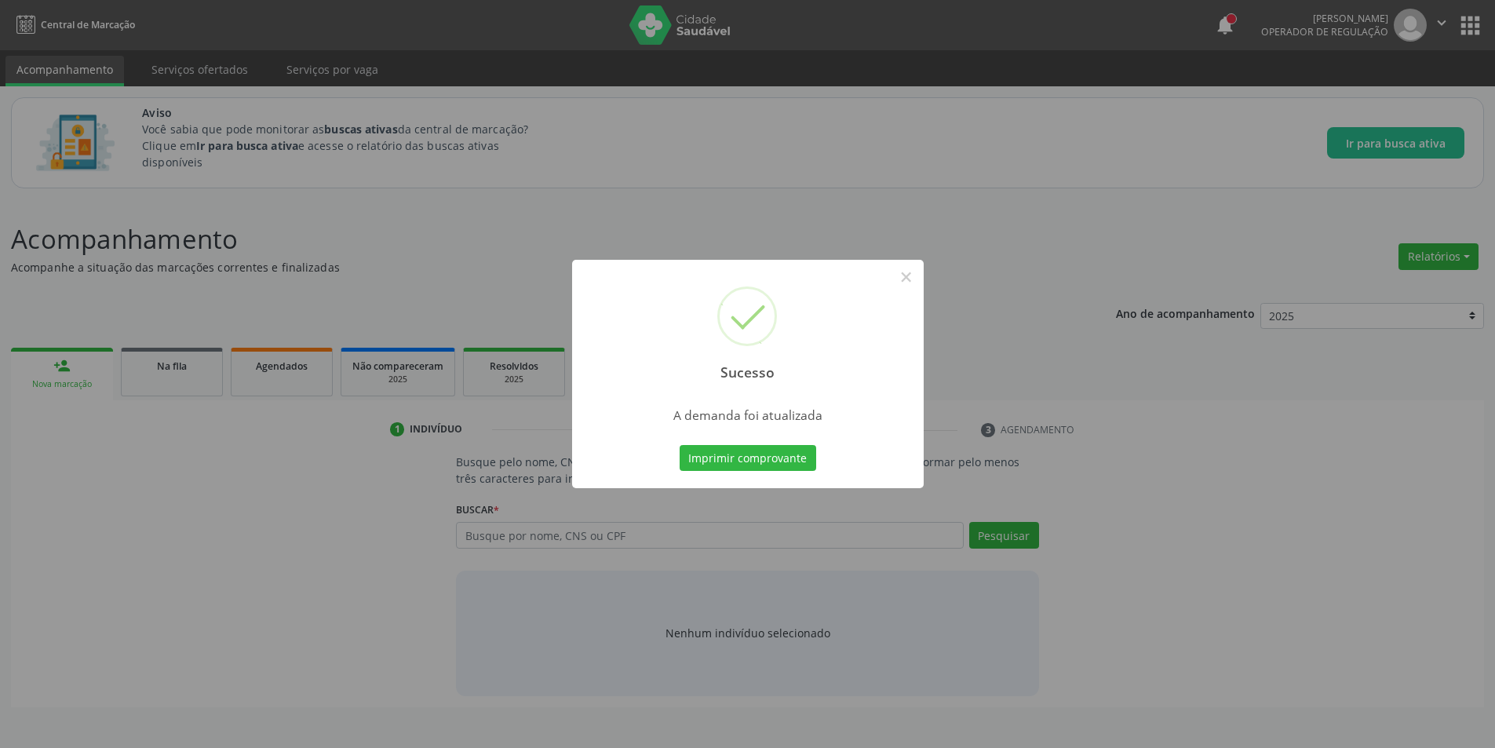
scroll to position [0, 0]
click at [903, 281] on button "×" at bounding box center [912, 277] width 27 height 27
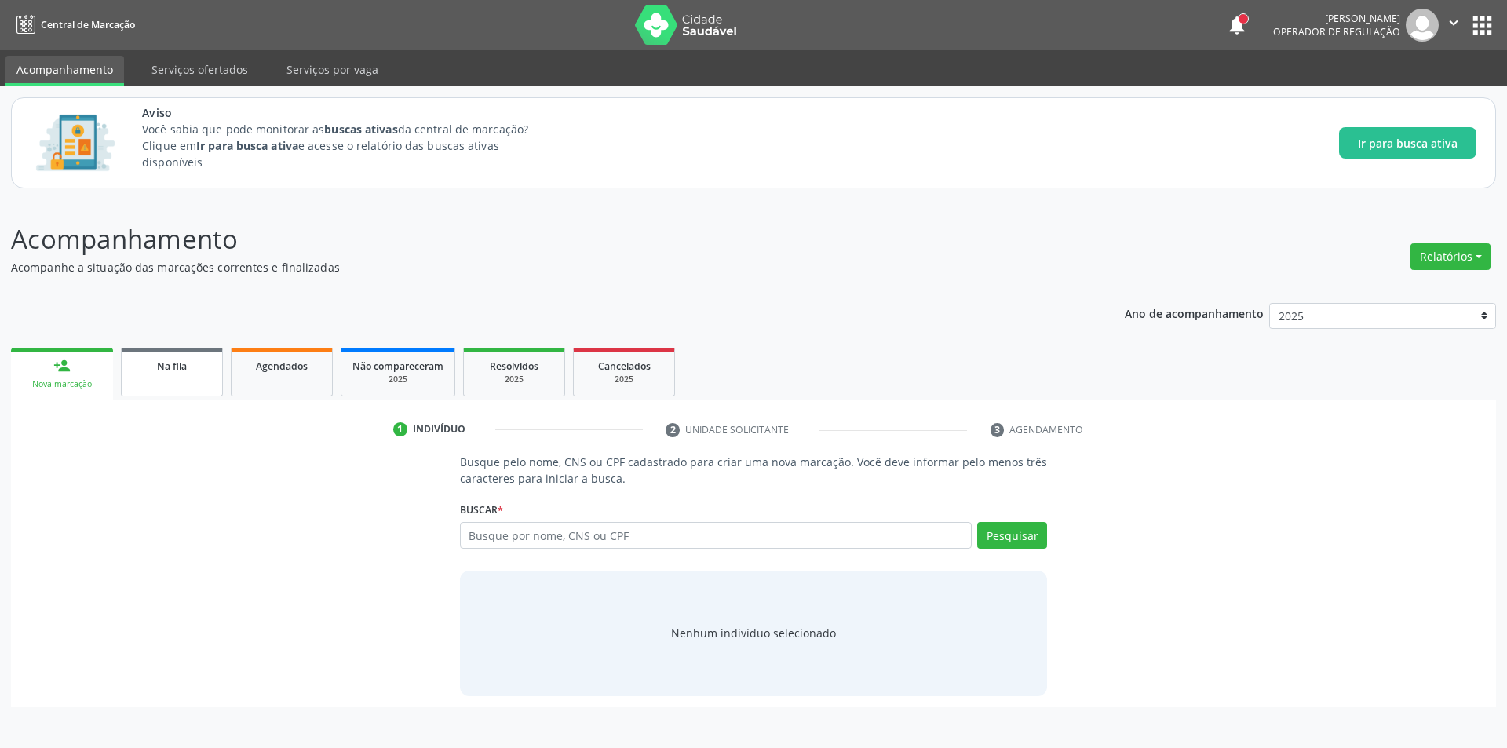
click at [160, 359] on span "Na fila" at bounding box center [172, 365] width 30 height 13
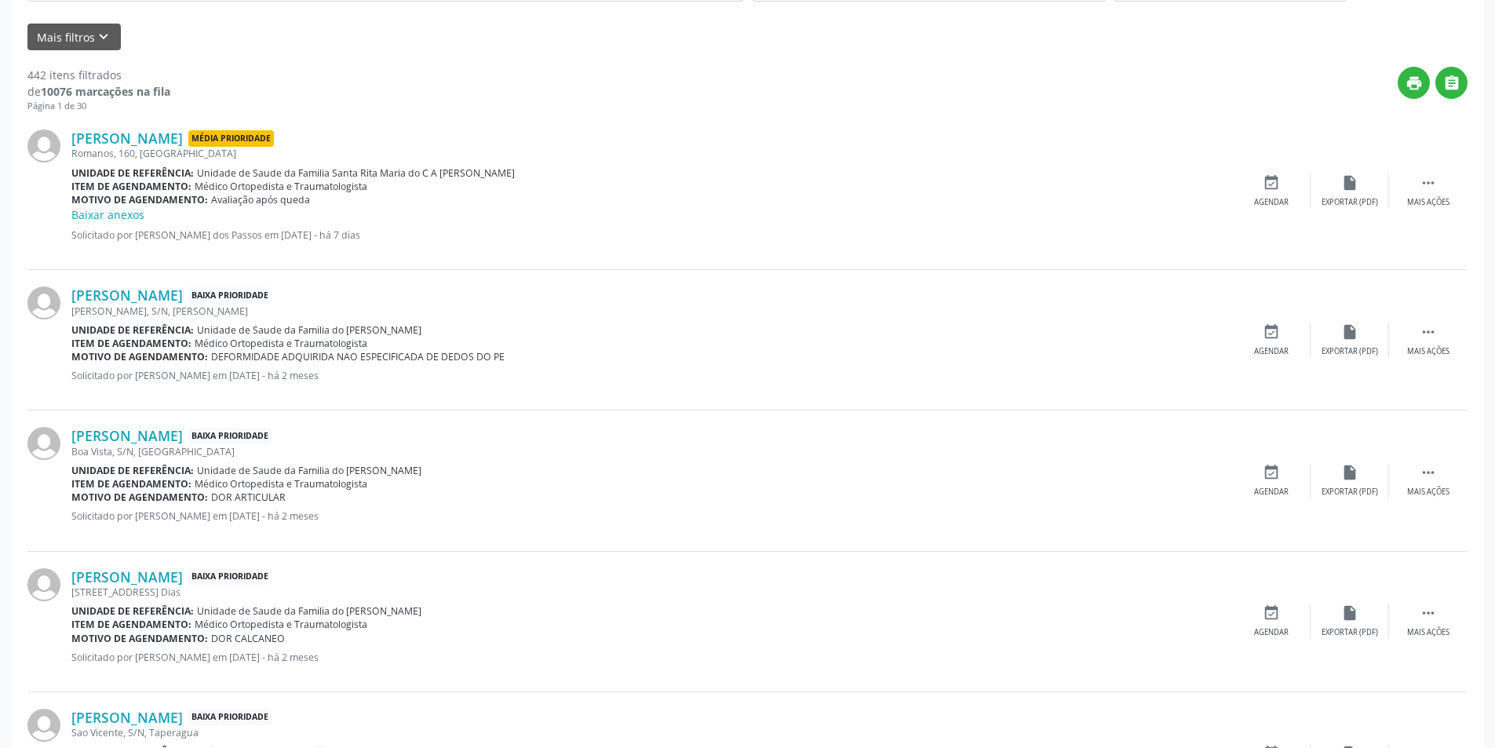
scroll to position [471, 0]
click at [133, 294] on link "[PERSON_NAME]" at bounding box center [126, 294] width 111 height 17
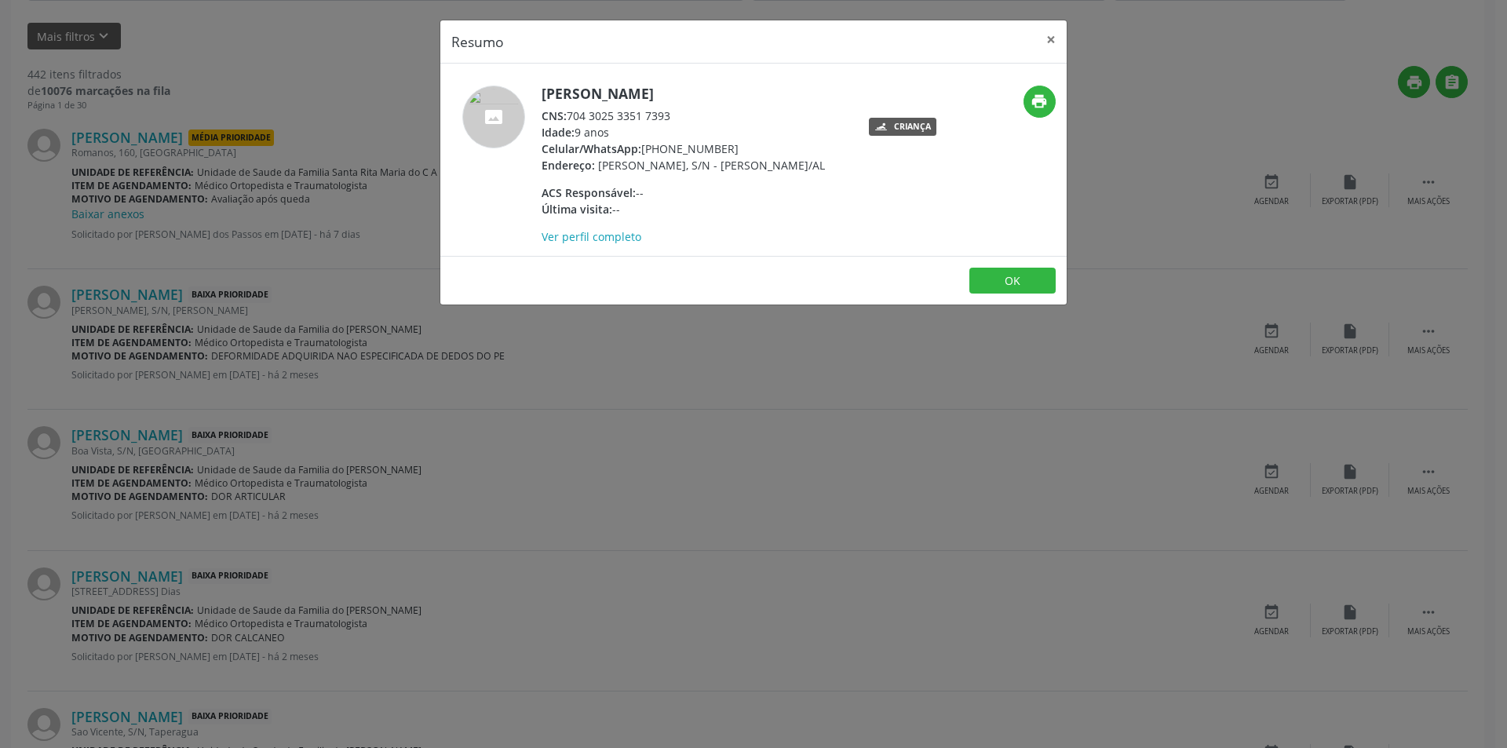
click at [570, 115] on div "CNS: 704 3025 3351 7393" at bounding box center [682, 116] width 283 height 16
drag, startPoint x: 570, startPoint y: 115, endPoint x: 658, endPoint y: 117, distance: 87.1
click at [658, 117] on div "CNS: 704 3025 3351 7393" at bounding box center [682, 116] width 283 height 16
copy div "704 3025 3351 7393"
click at [576, 380] on div "Resumo × [PERSON_NAME] CNS: 704 3025 3351 7393 Idade: 9 anos Celular/WhatsApp: …" at bounding box center [753, 374] width 1507 height 748
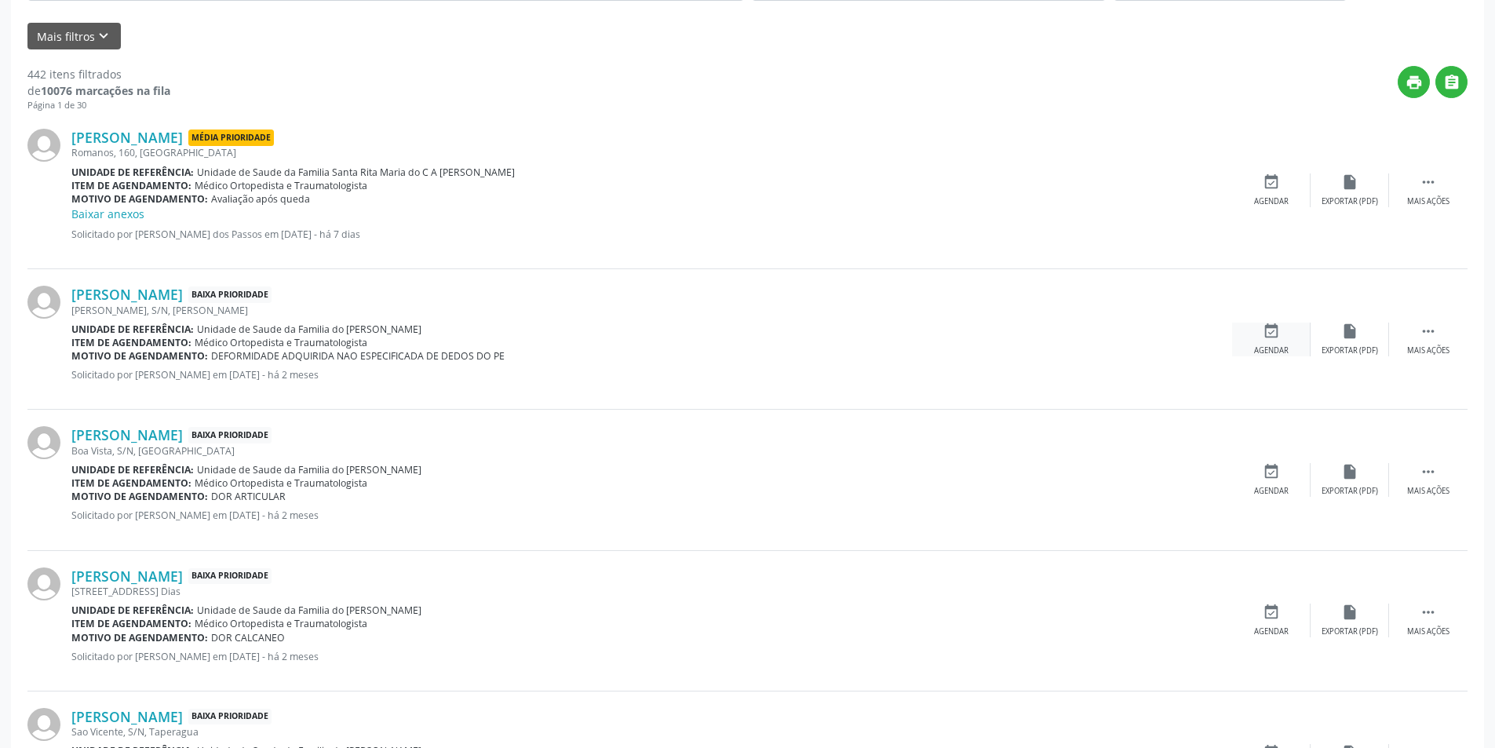
click at [1273, 334] on icon "event_available" at bounding box center [1271, 331] width 17 height 17
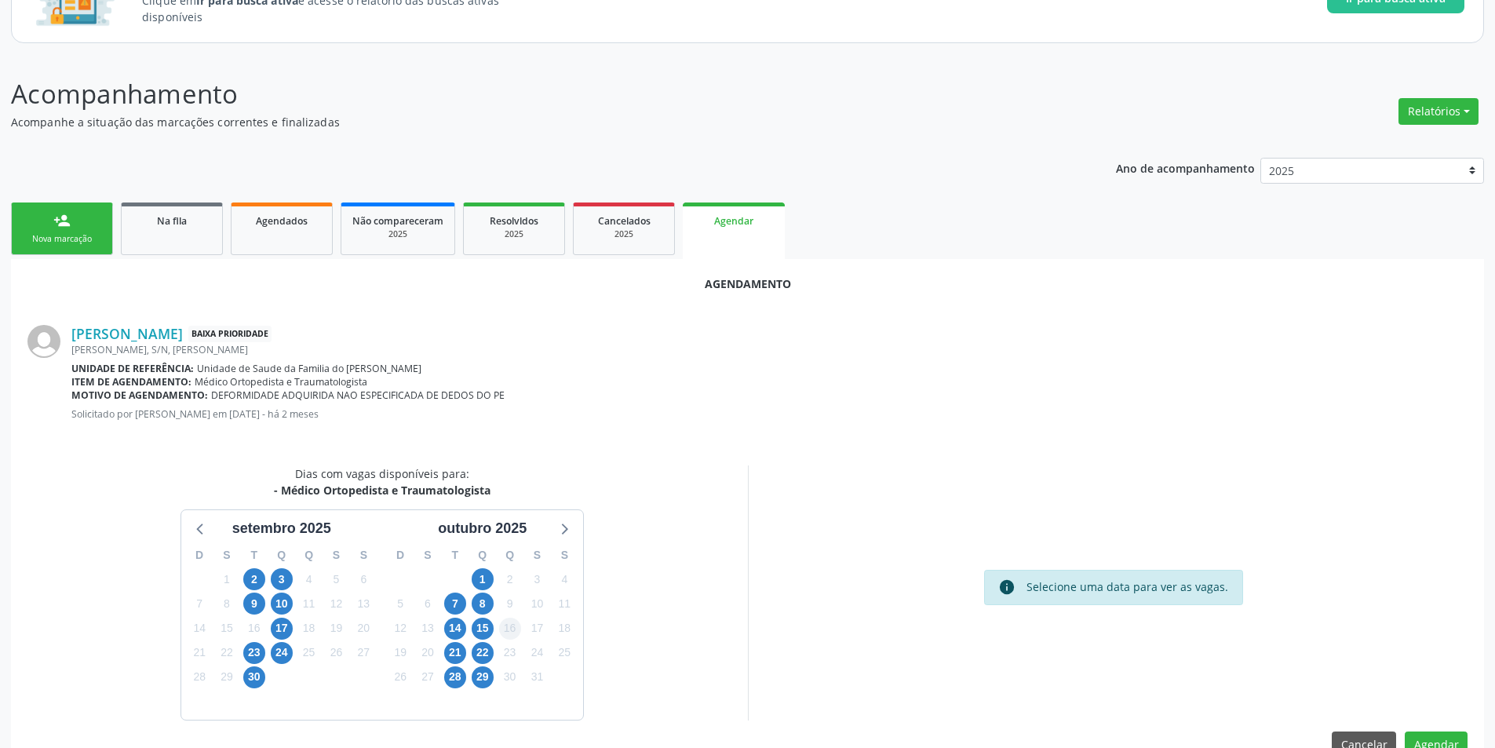
scroll to position [182, 0]
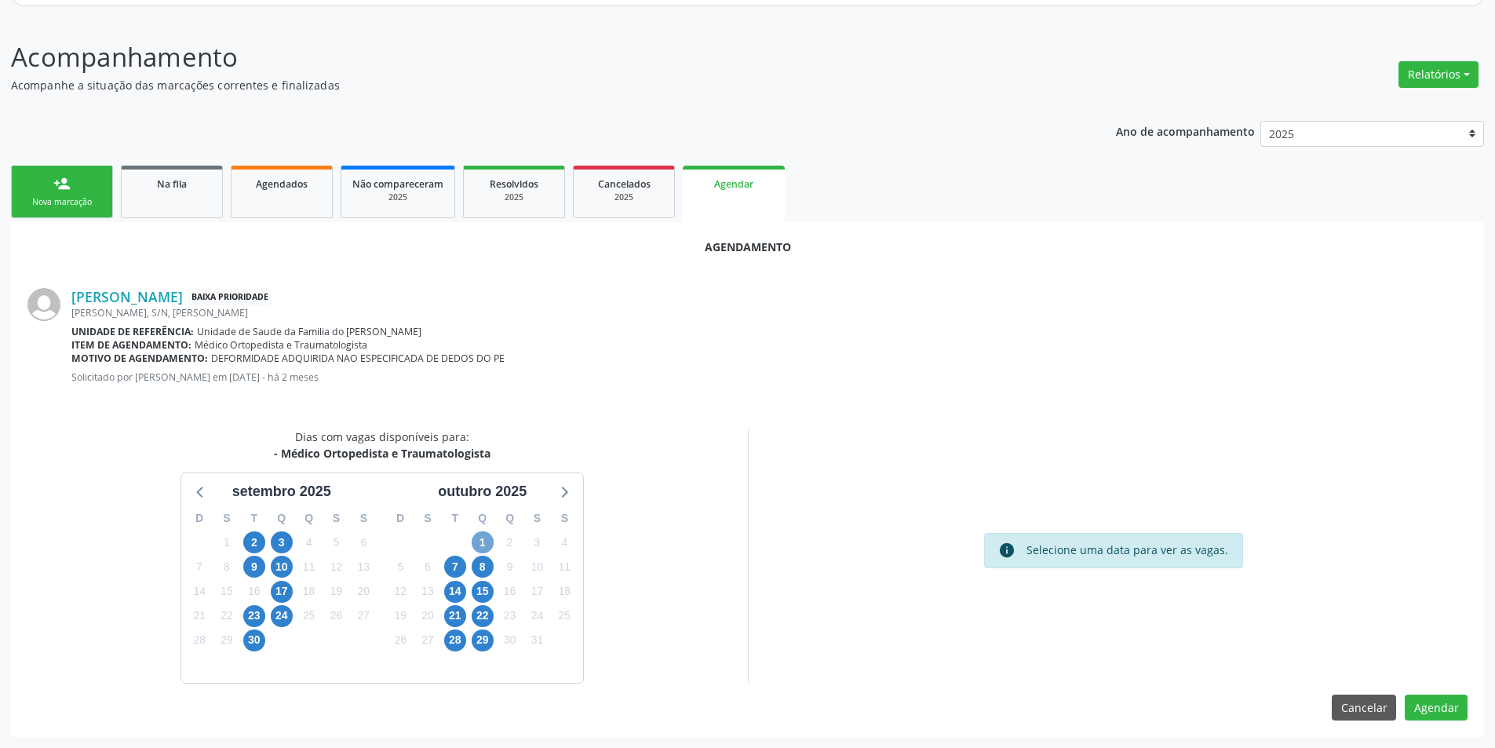
click at [481, 539] on span "1" at bounding box center [483, 542] width 22 height 22
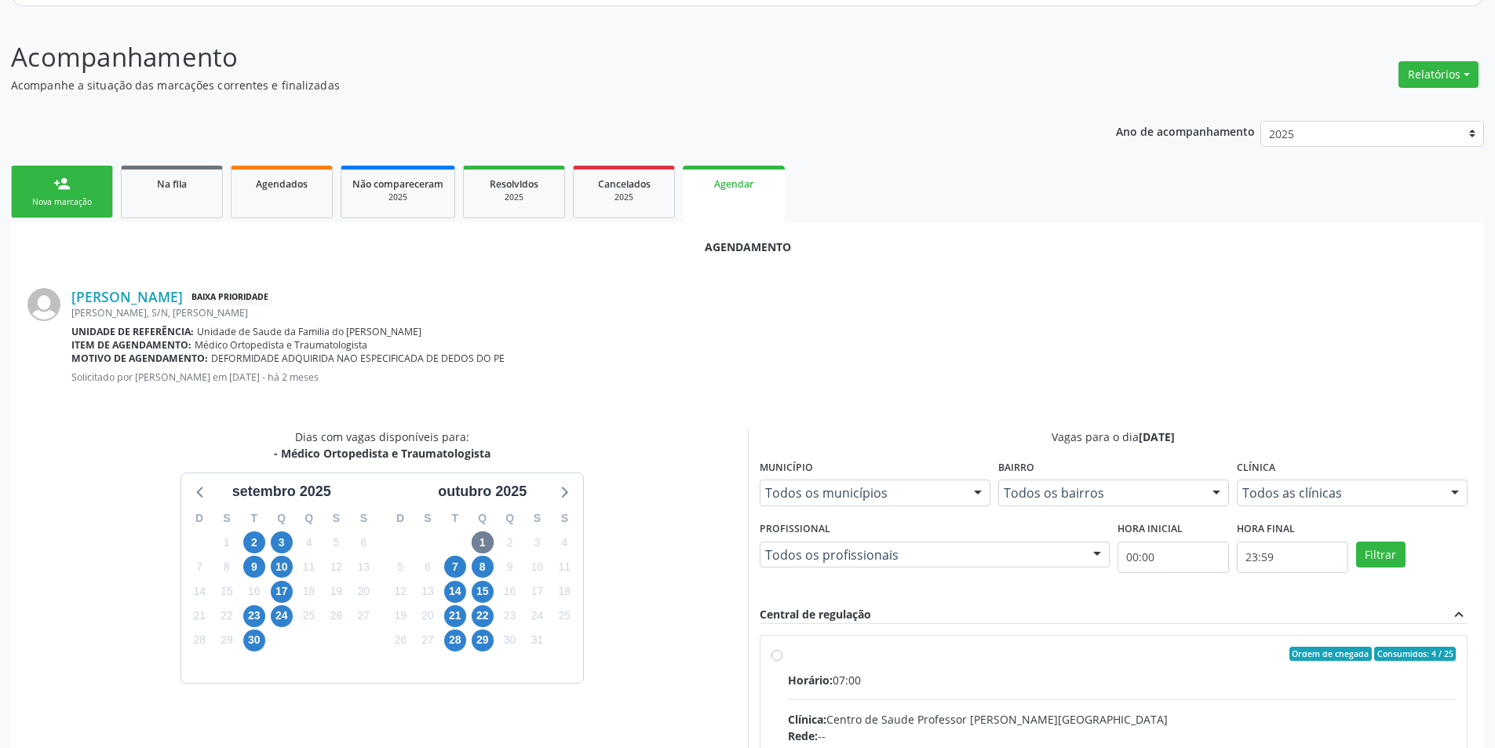
click at [781, 655] on input "Ordem de chegada Consumidos: 4 / 25 Horário: 07:00 Clínica: Centro de Saude Pro…" at bounding box center [776, 654] width 11 height 14
radio input "true"
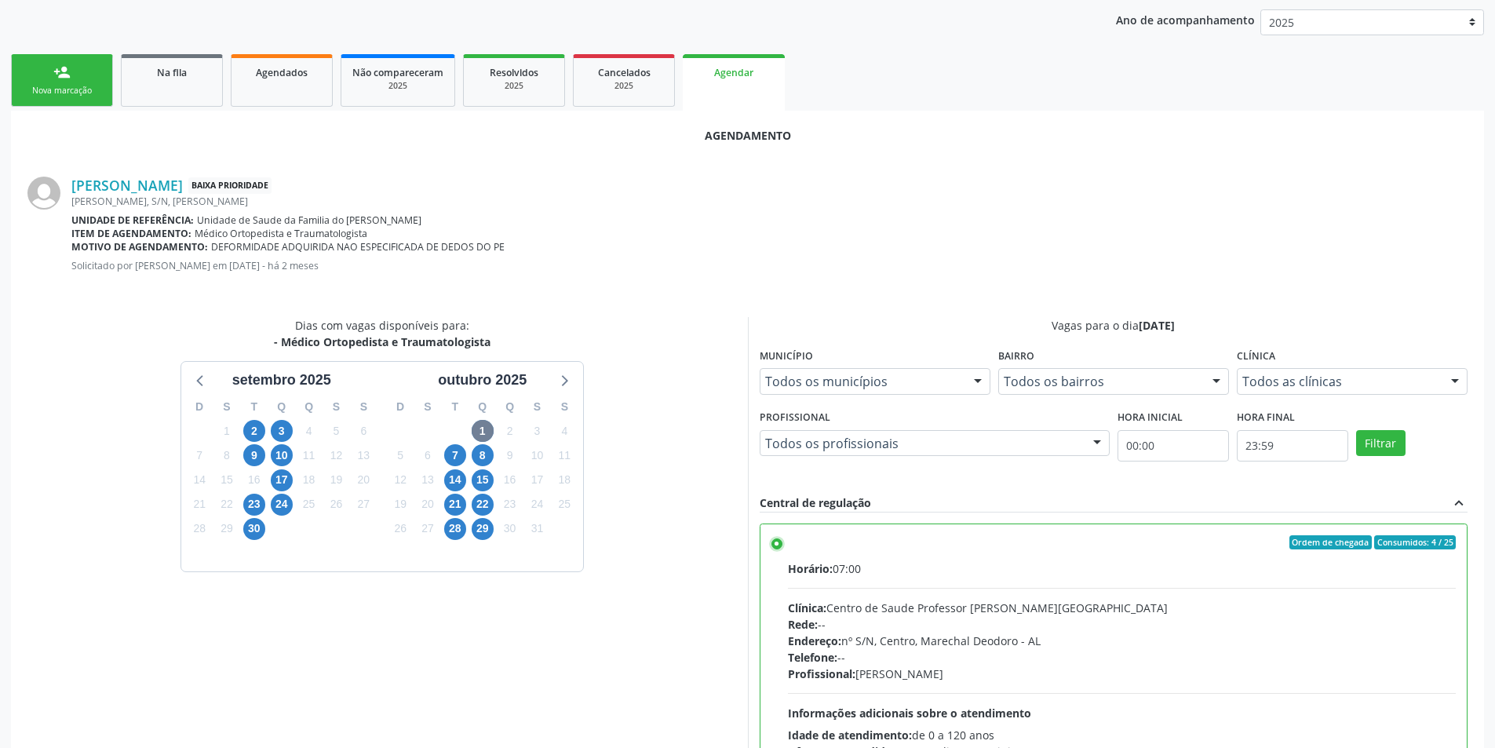
scroll to position [417, 0]
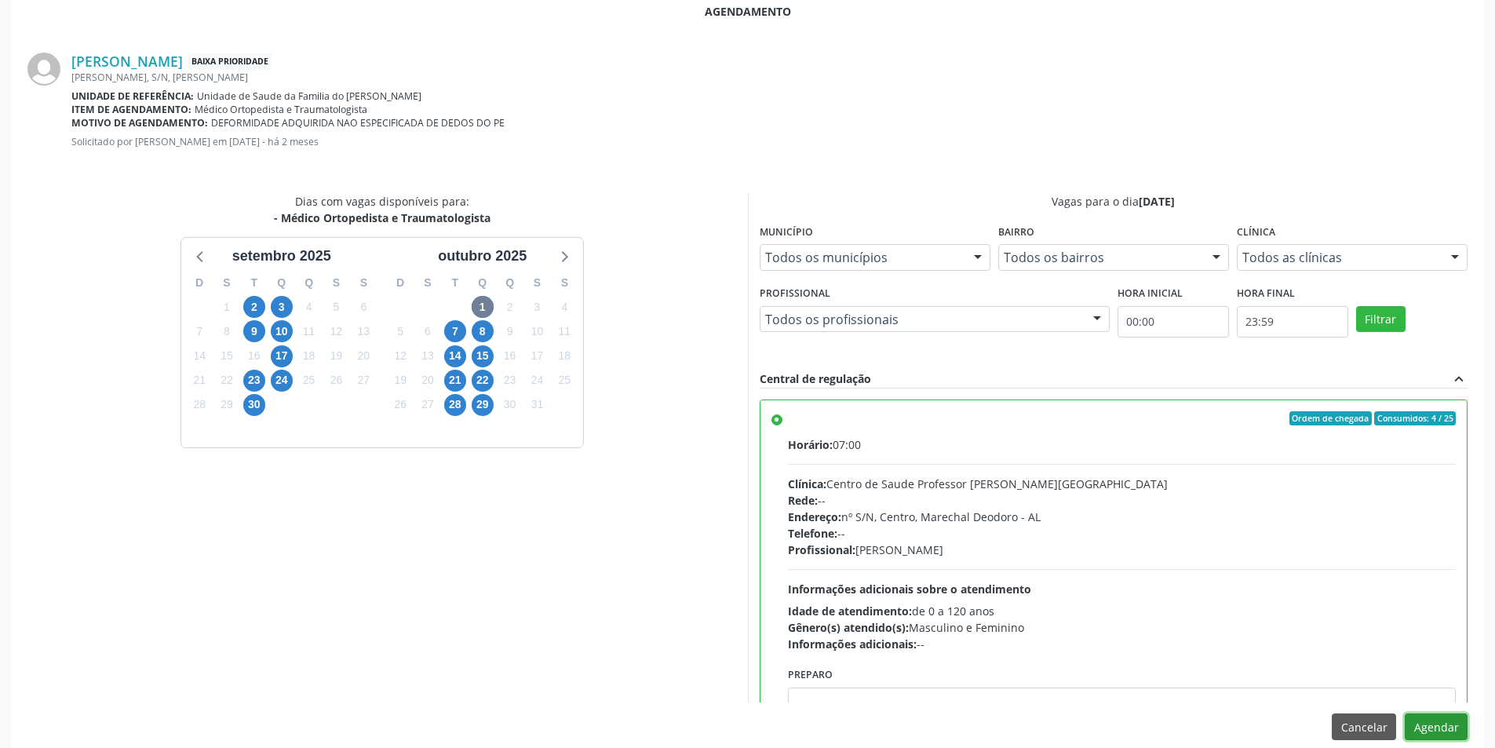
click at [1453, 734] on button "Agendar" at bounding box center [1436, 726] width 63 height 27
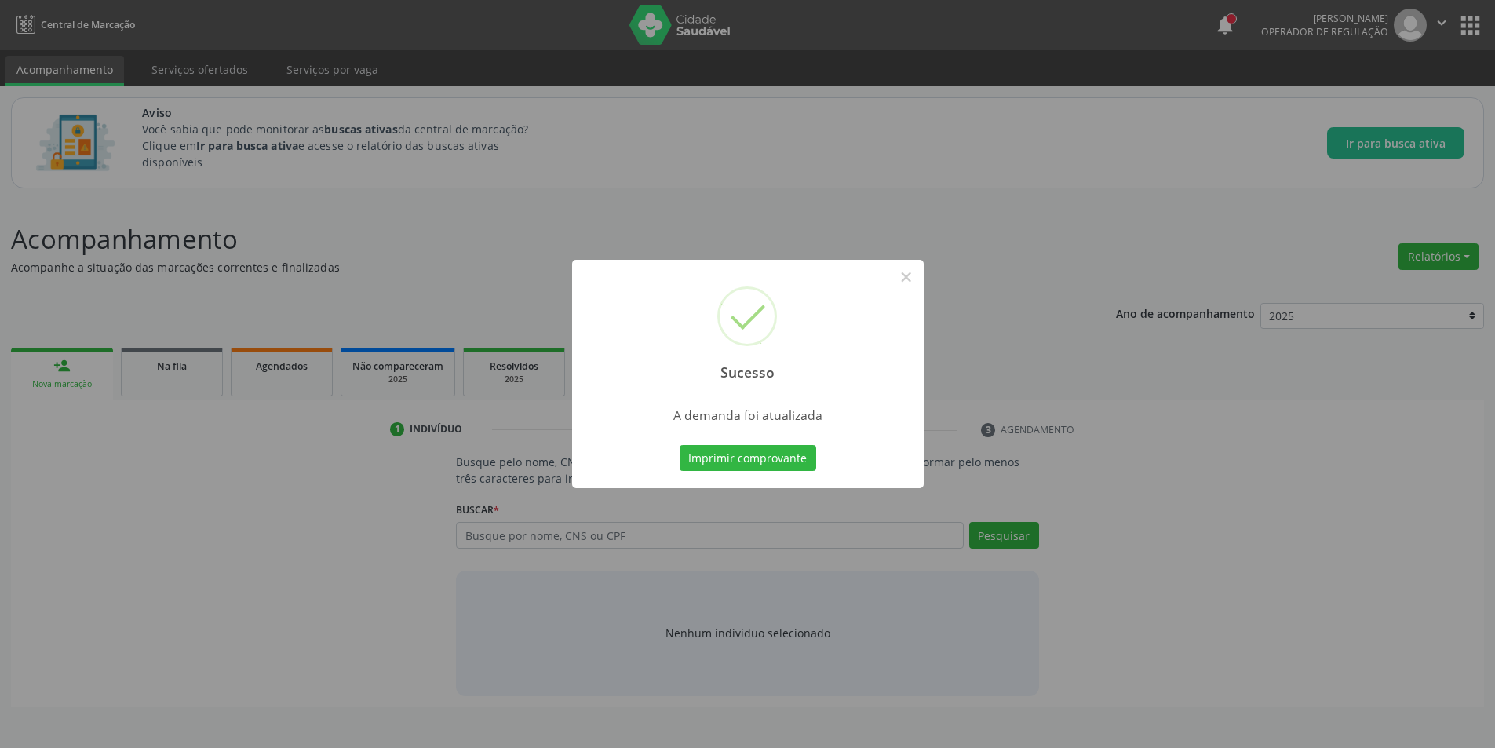
scroll to position [0, 0]
click at [916, 286] on button "×" at bounding box center [912, 277] width 27 height 27
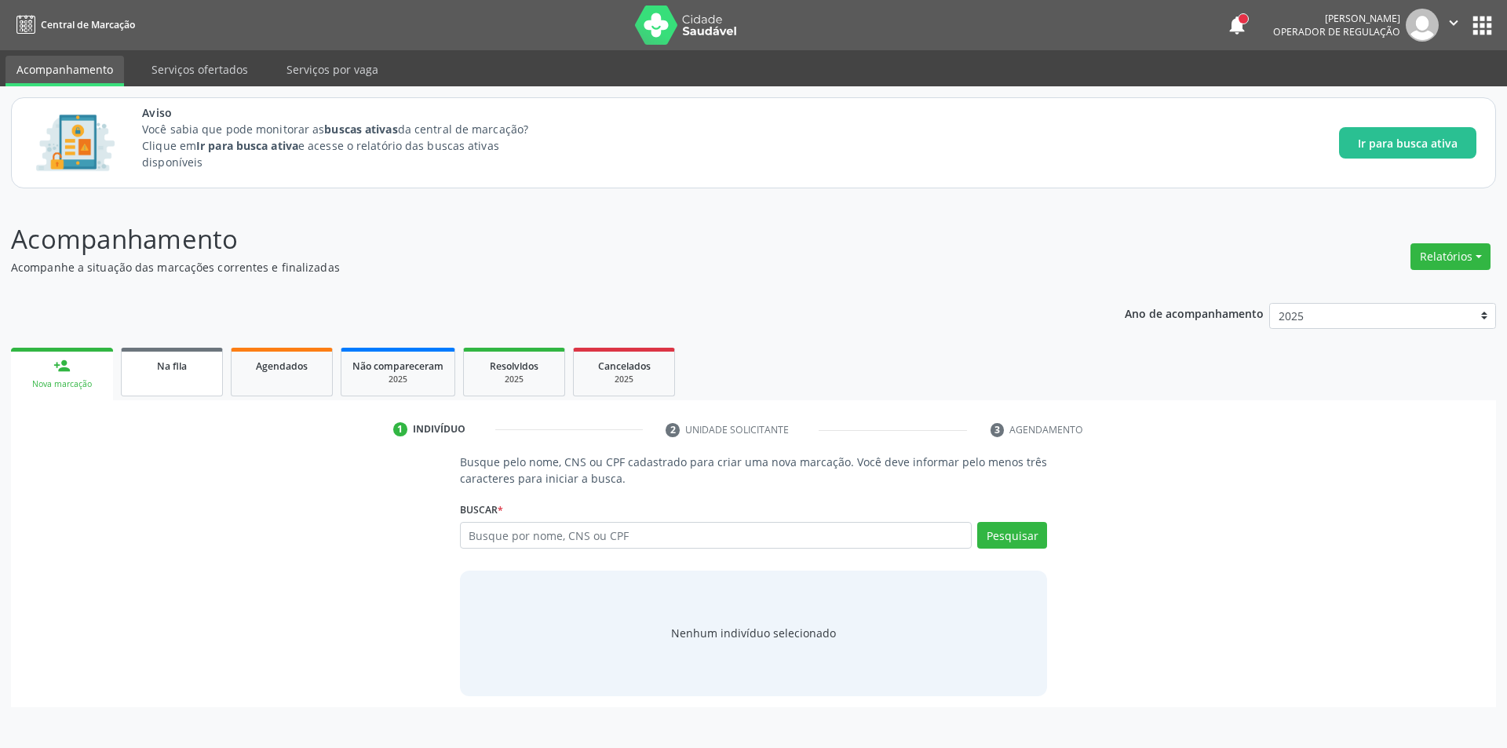
click at [199, 355] on link "Na fila" at bounding box center [172, 372] width 102 height 49
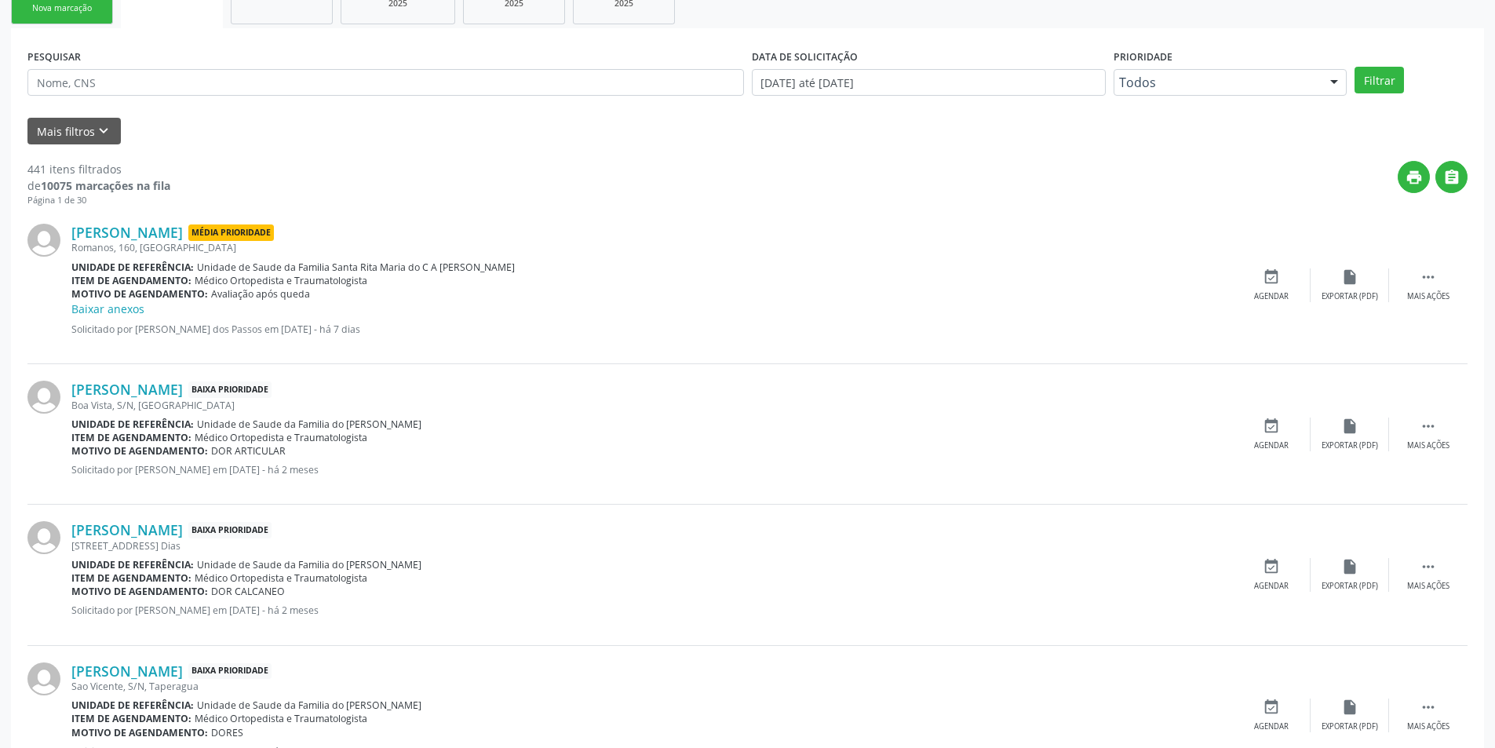
scroll to position [392, 0]
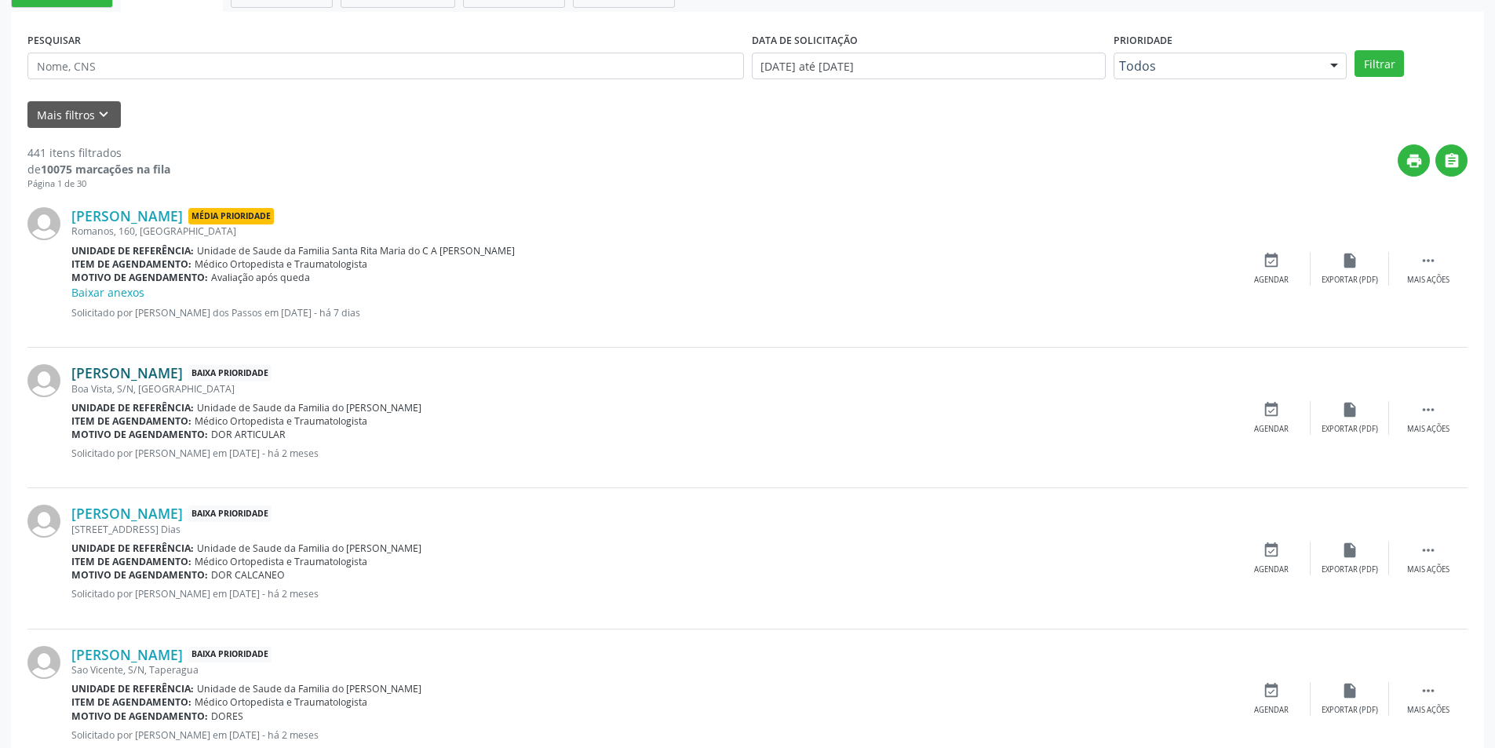
click at [135, 372] on link "[PERSON_NAME]" at bounding box center [126, 372] width 111 height 17
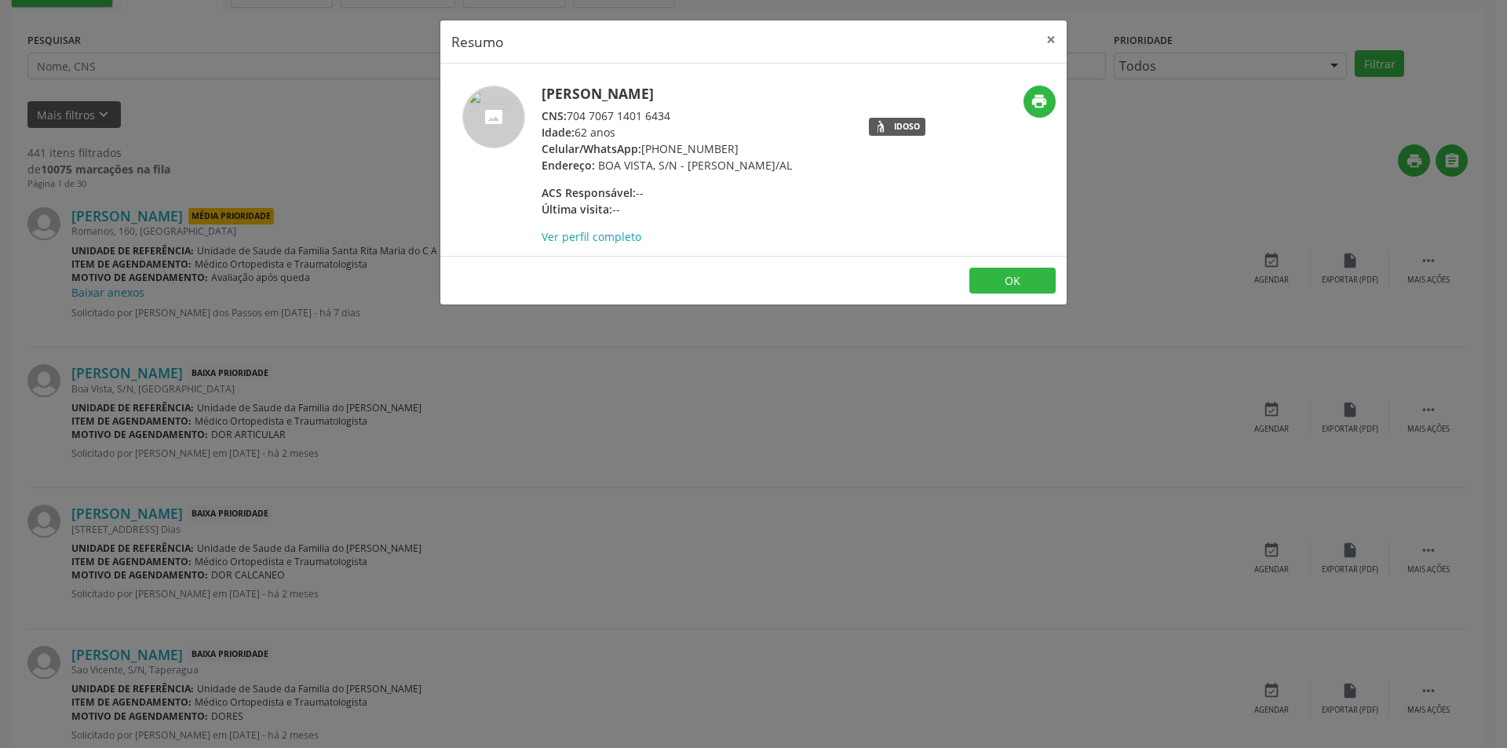
click at [571, 115] on div "CNS: 704 7067 1401 6434" at bounding box center [666, 116] width 250 height 16
drag, startPoint x: 571, startPoint y: 115, endPoint x: 647, endPoint y: 115, distance: 75.3
click at [647, 115] on div "CNS: 704 7067 1401 6434" at bounding box center [666, 116] width 250 height 16
copy div "704 7067 1401 6434"
drag, startPoint x: 523, startPoint y: 447, endPoint x: 337, endPoint y: 440, distance: 186.1
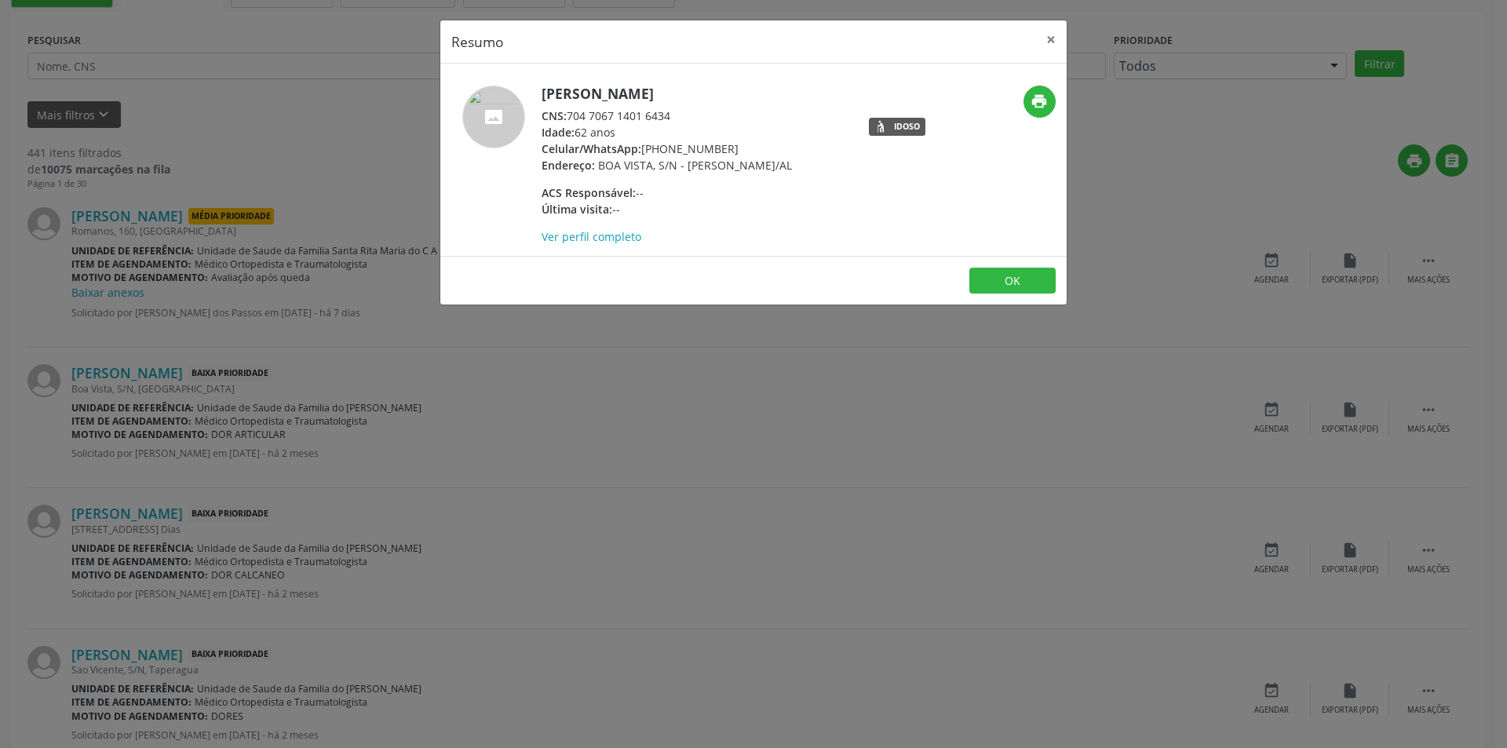
click at [523, 447] on div "Resumo × [PERSON_NAME] CNS: 704 7067 1401 6434 Idade: 62 anos Celular/WhatsApp:…" at bounding box center [753, 374] width 1507 height 748
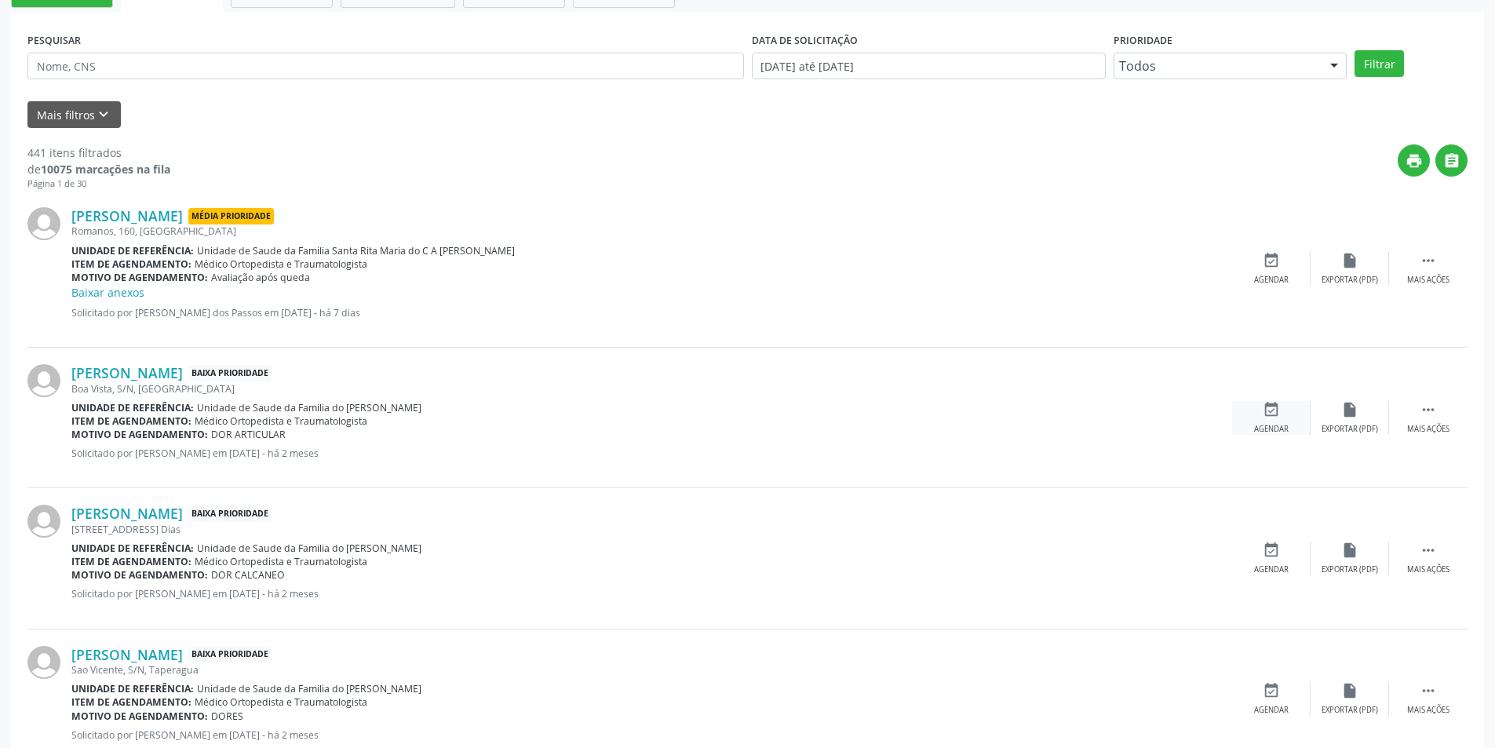
click at [1259, 410] on div "event_available Agendar" at bounding box center [1271, 418] width 78 height 34
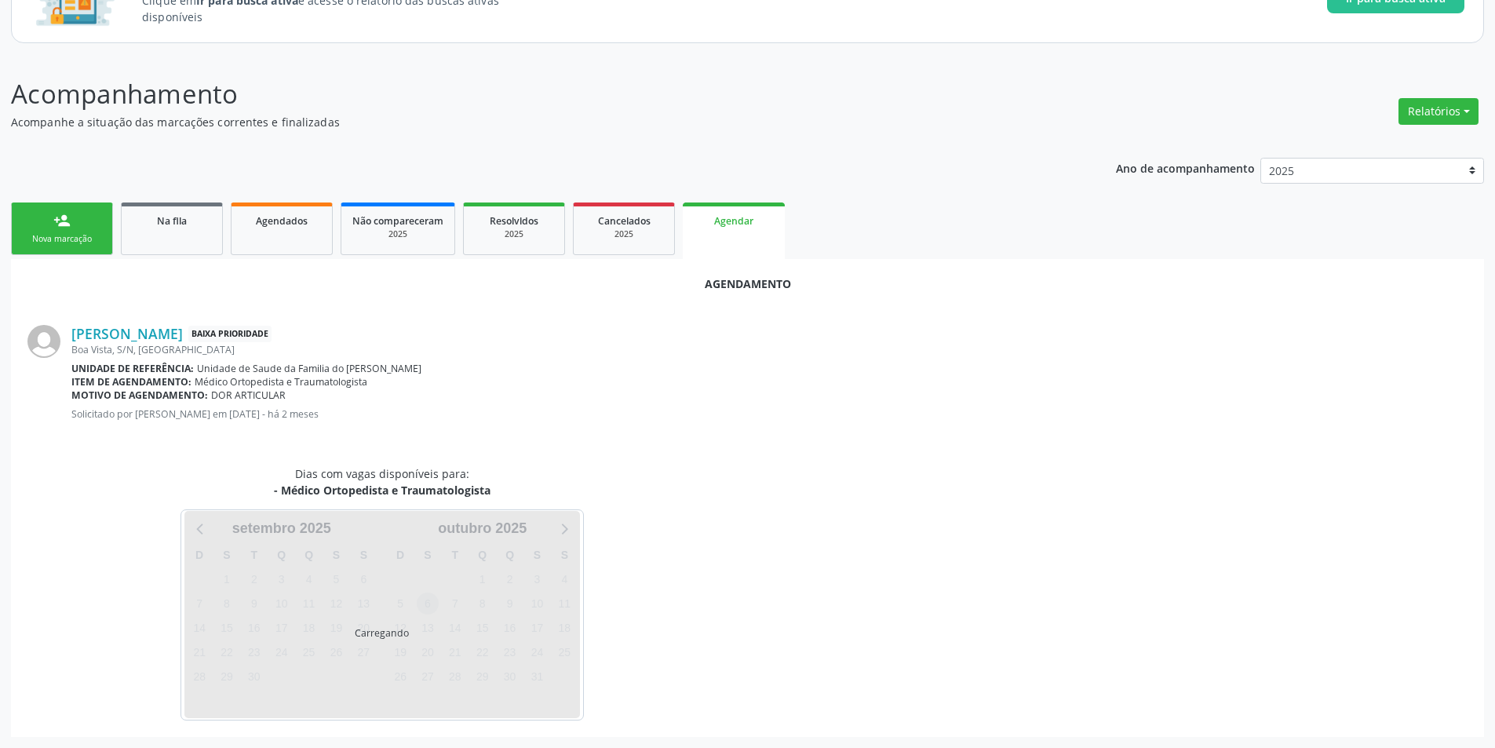
scroll to position [182, 0]
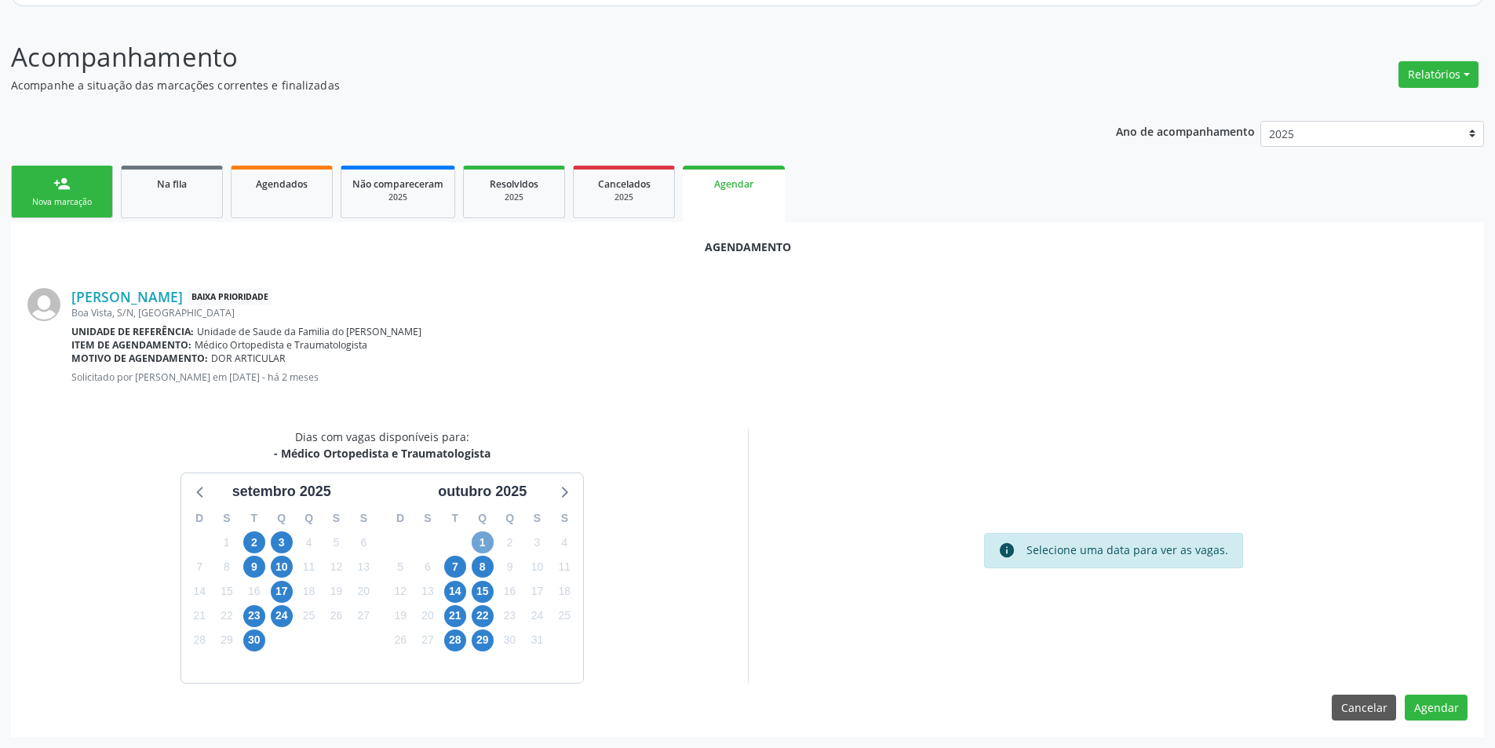
click at [482, 541] on span "1" at bounding box center [483, 542] width 22 height 22
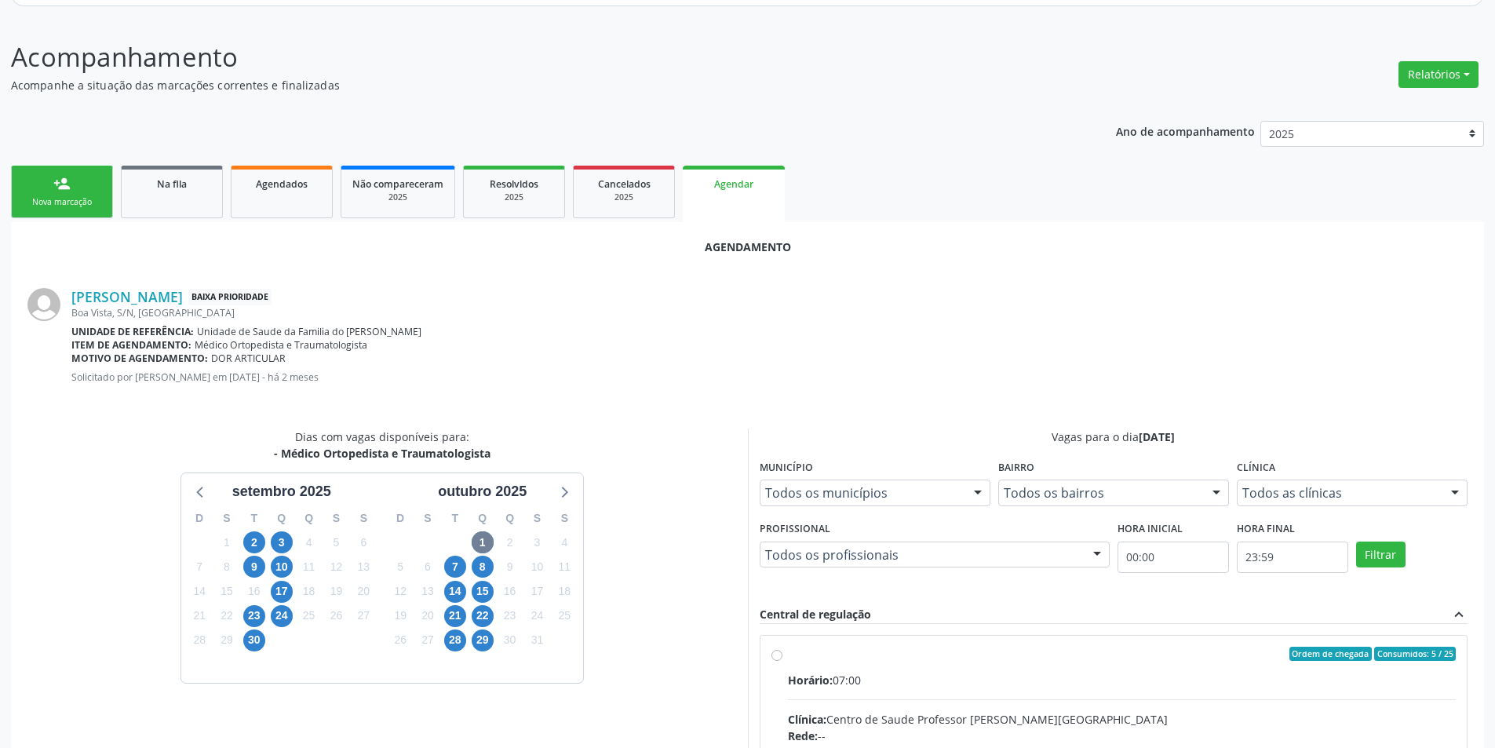
click at [782, 654] on input "Ordem de chegada Consumidos: 5 / 25 Horário: 07:00 Clínica: Centro de Saude Pro…" at bounding box center [776, 654] width 11 height 14
radio input "true"
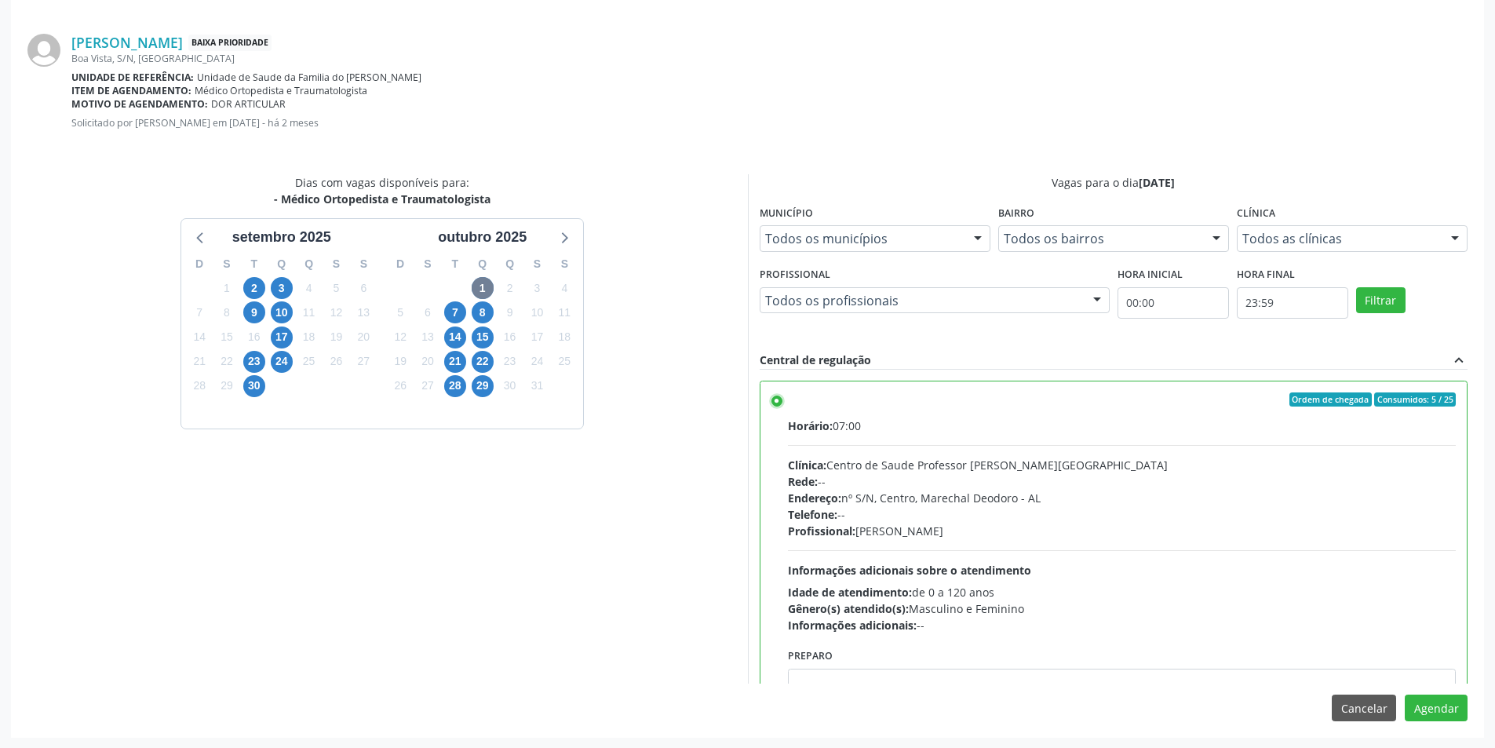
scroll to position [437, 0]
click at [1412, 699] on button "Agendar" at bounding box center [1436, 707] width 63 height 27
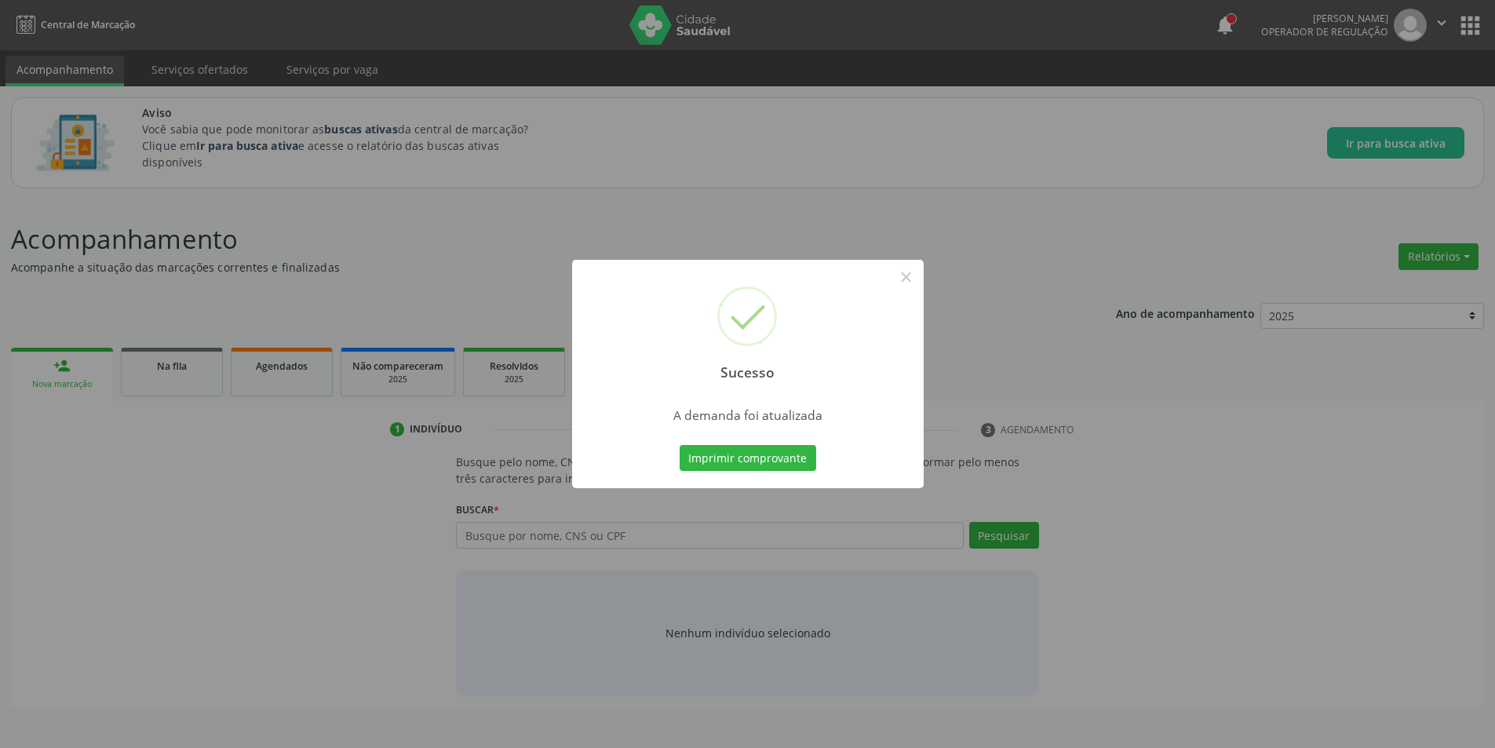
scroll to position [0, 0]
click at [908, 273] on button "×" at bounding box center [912, 277] width 27 height 27
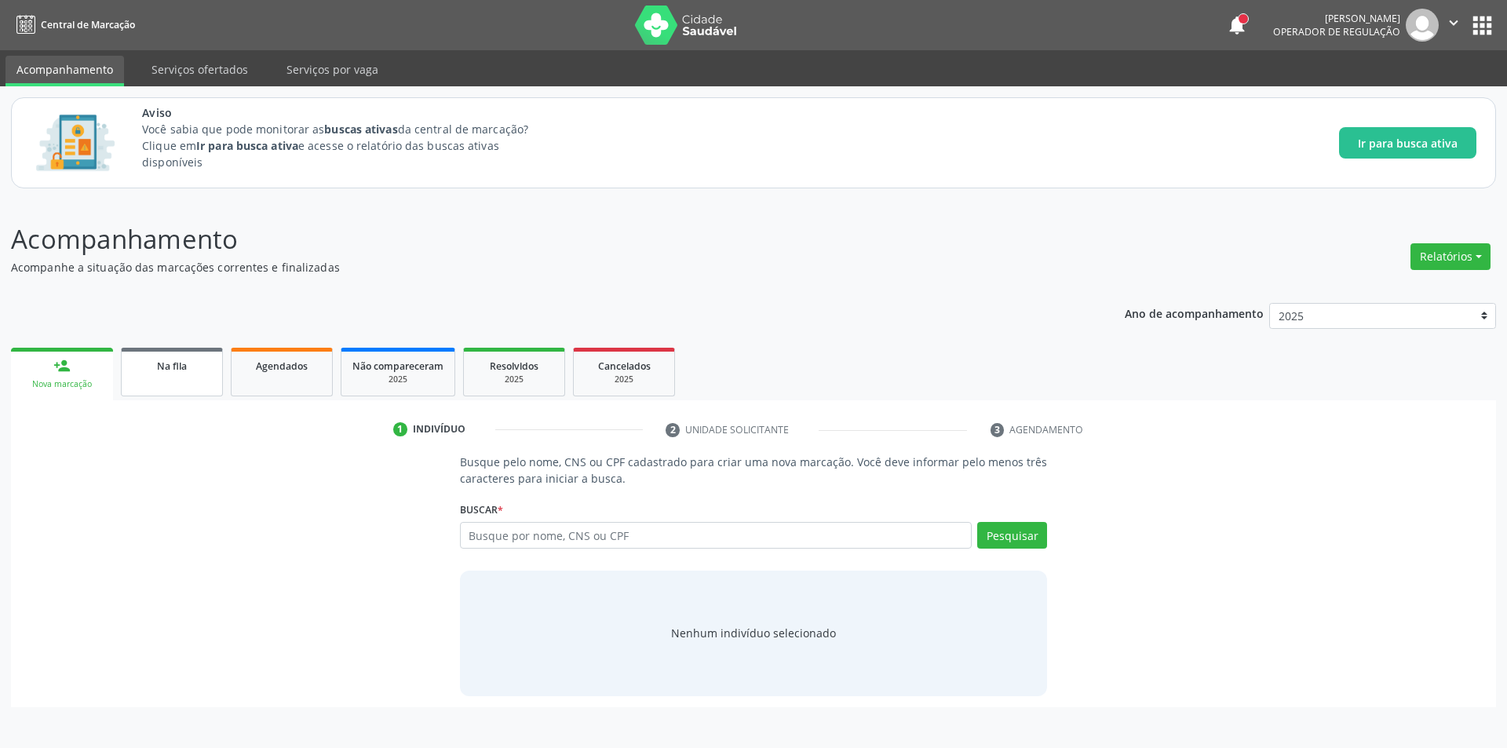
click at [178, 380] on link "Na fila" at bounding box center [172, 372] width 102 height 49
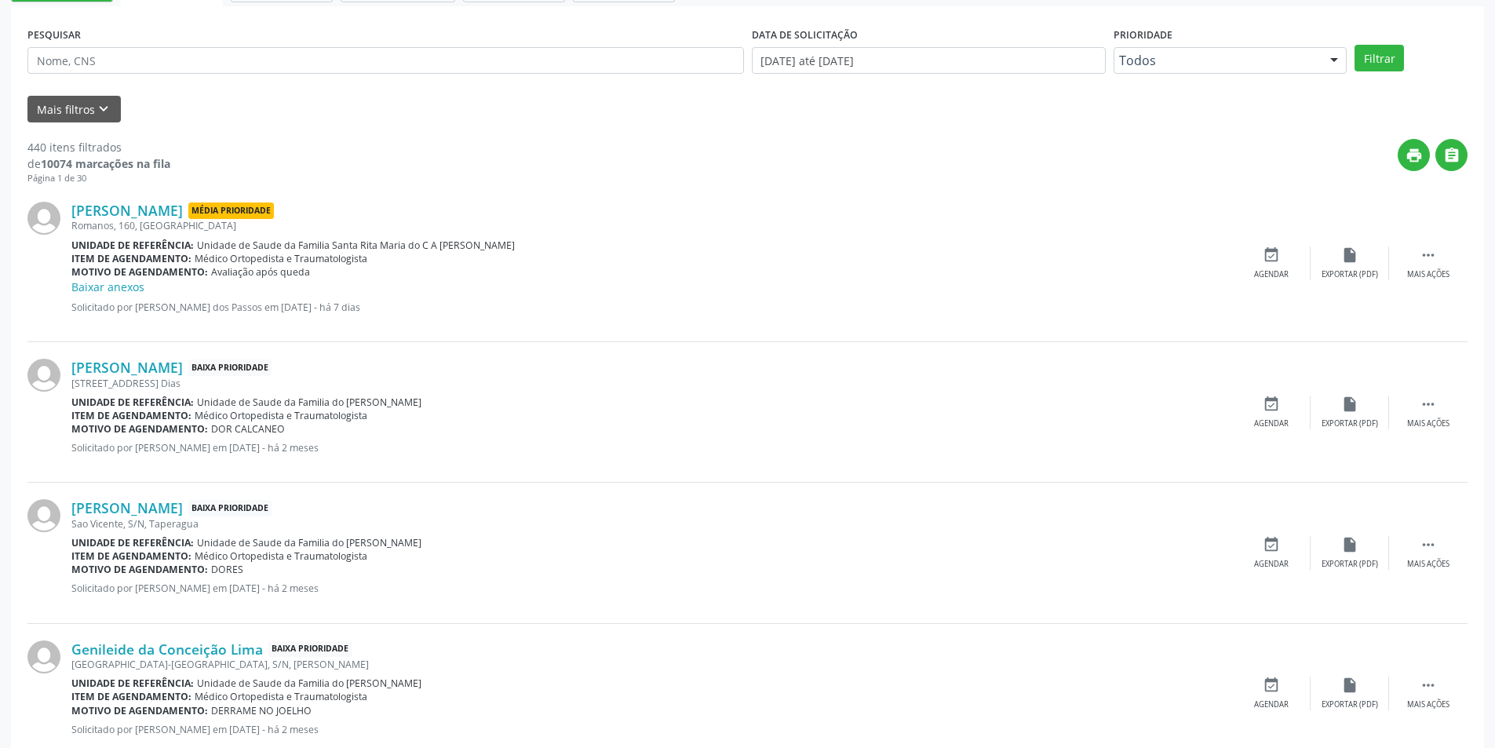
scroll to position [471, 0]
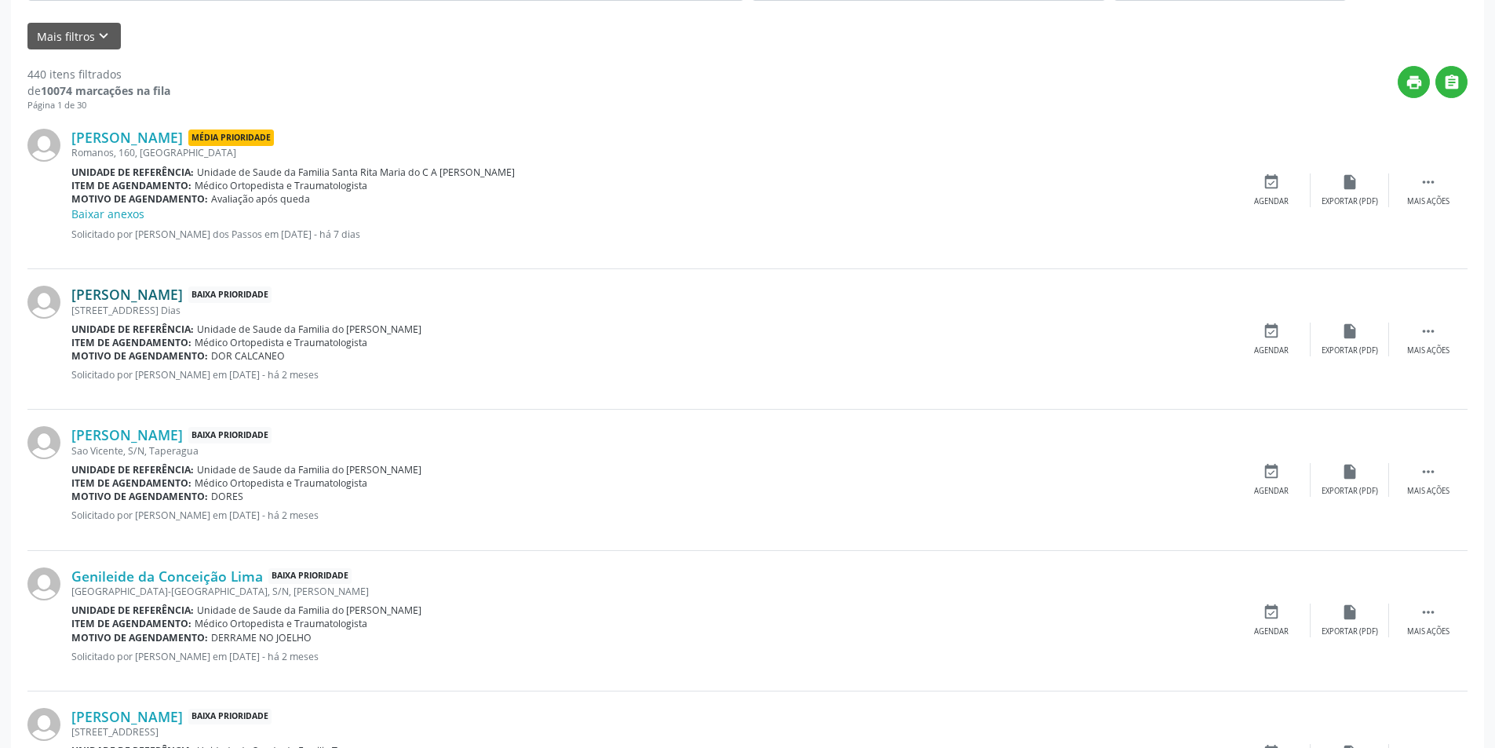
click at [139, 293] on link "[PERSON_NAME]" at bounding box center [126, 294] width 111 height 17
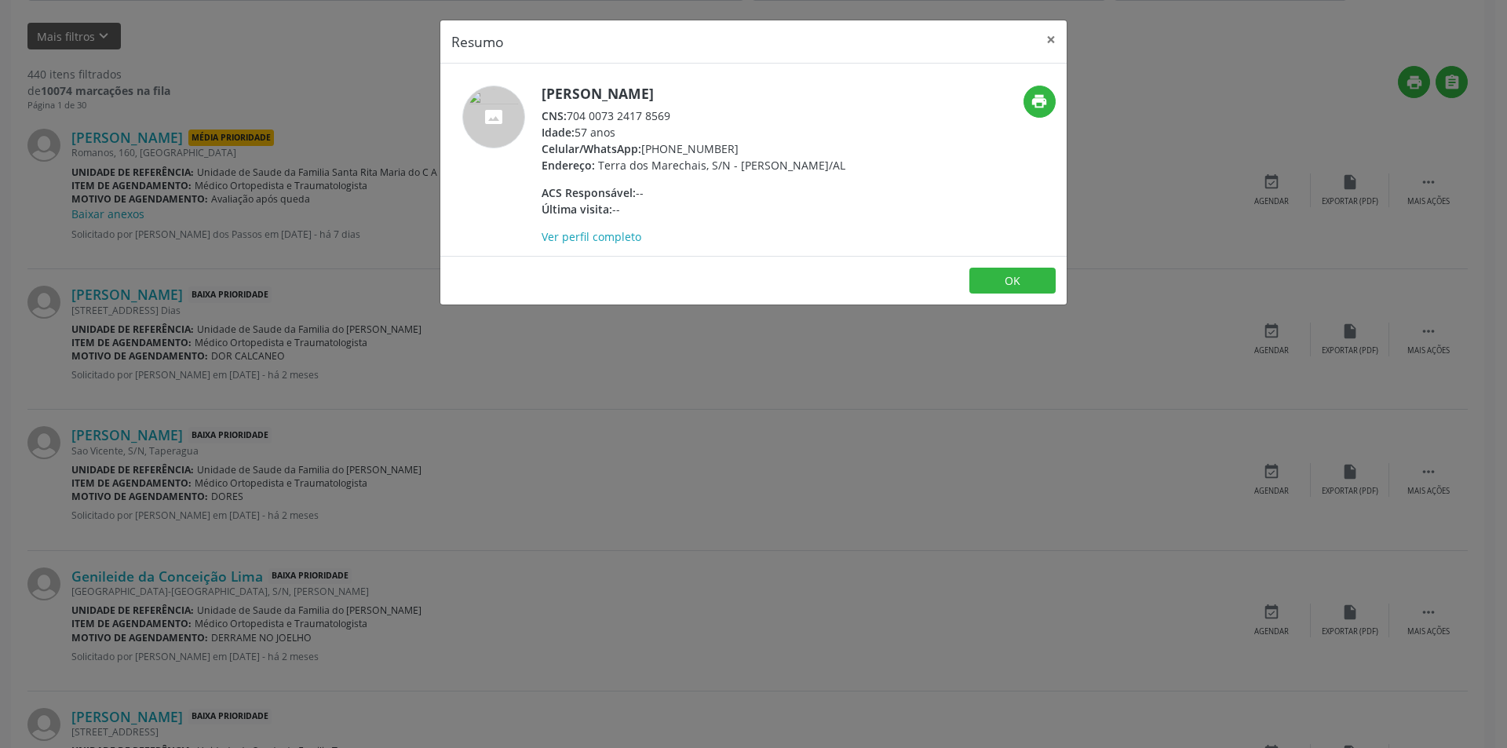
click at [570, 115] on div "CNS: 704 0073 2417 8569" at bounding box center [693, 116] width 304 height 16
drag, startPoint x: 570, startPoint y: 115, endPoint x: 654, endPoint y: 118, distance: 83.2
click at [654, 118] on div "CNS: 704 0073 2417 8569" at bounding box center [693, 116] width 304 height 16
copy div "704 0073 2417 8569"
click at [414, 383] on div "Resumo × [PERSON_NAME] CNS: 704 0073 2417 8569 Idade: 57 anos Celular/WhatsApp:…" at bounding box center [753, 374] width 1507 height 748
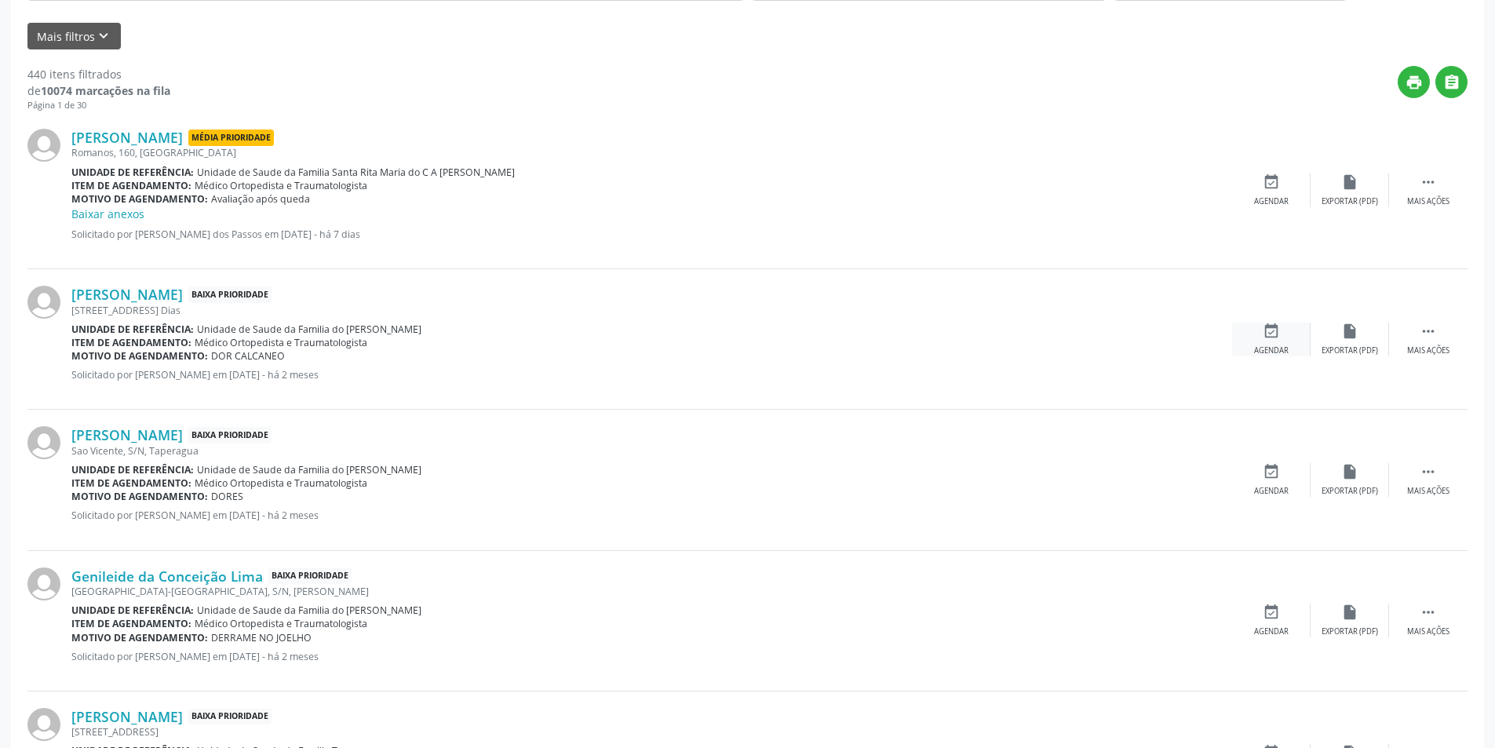
click at [1263, 323] on icon "event_available" at bounding box center [1271, 331] width 17 height 17
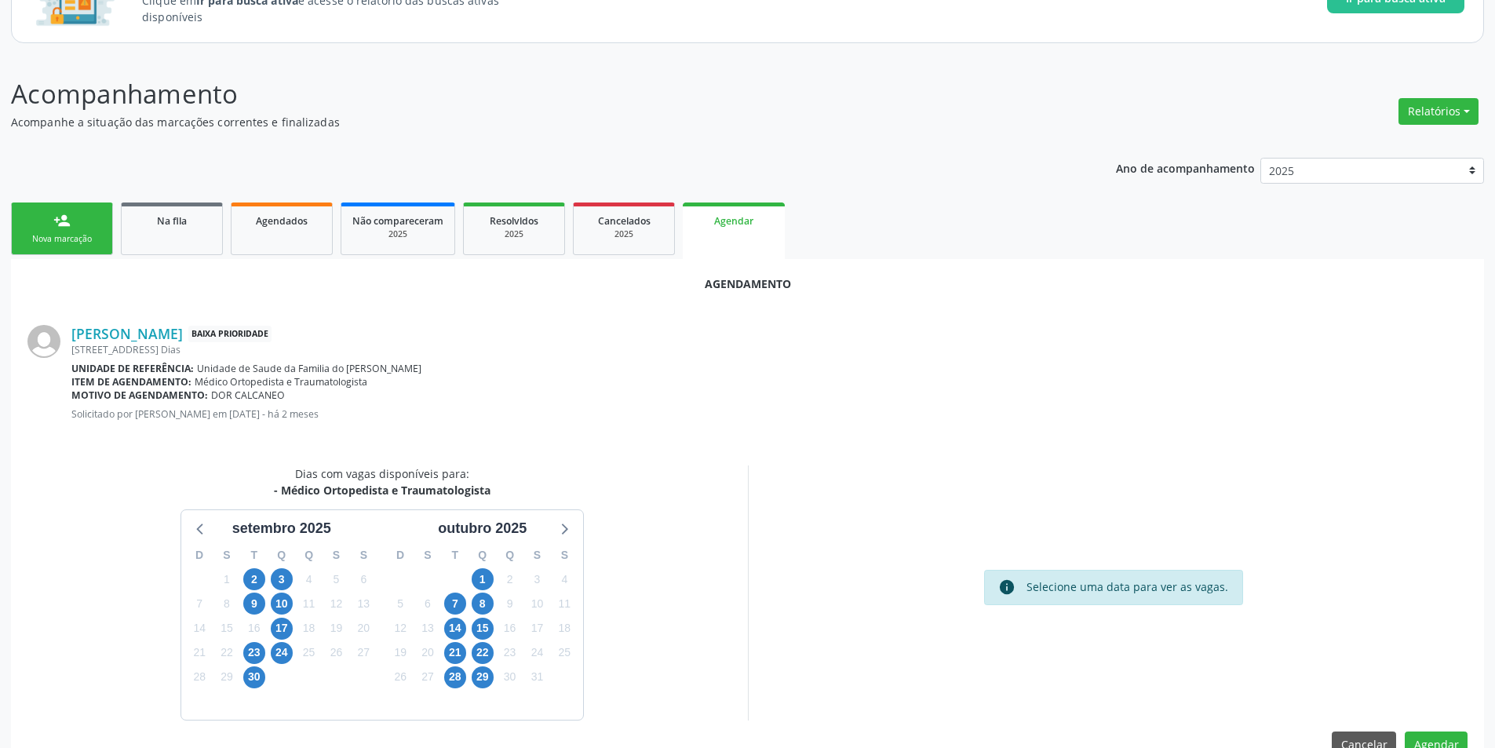
scroll to position [182, 0]
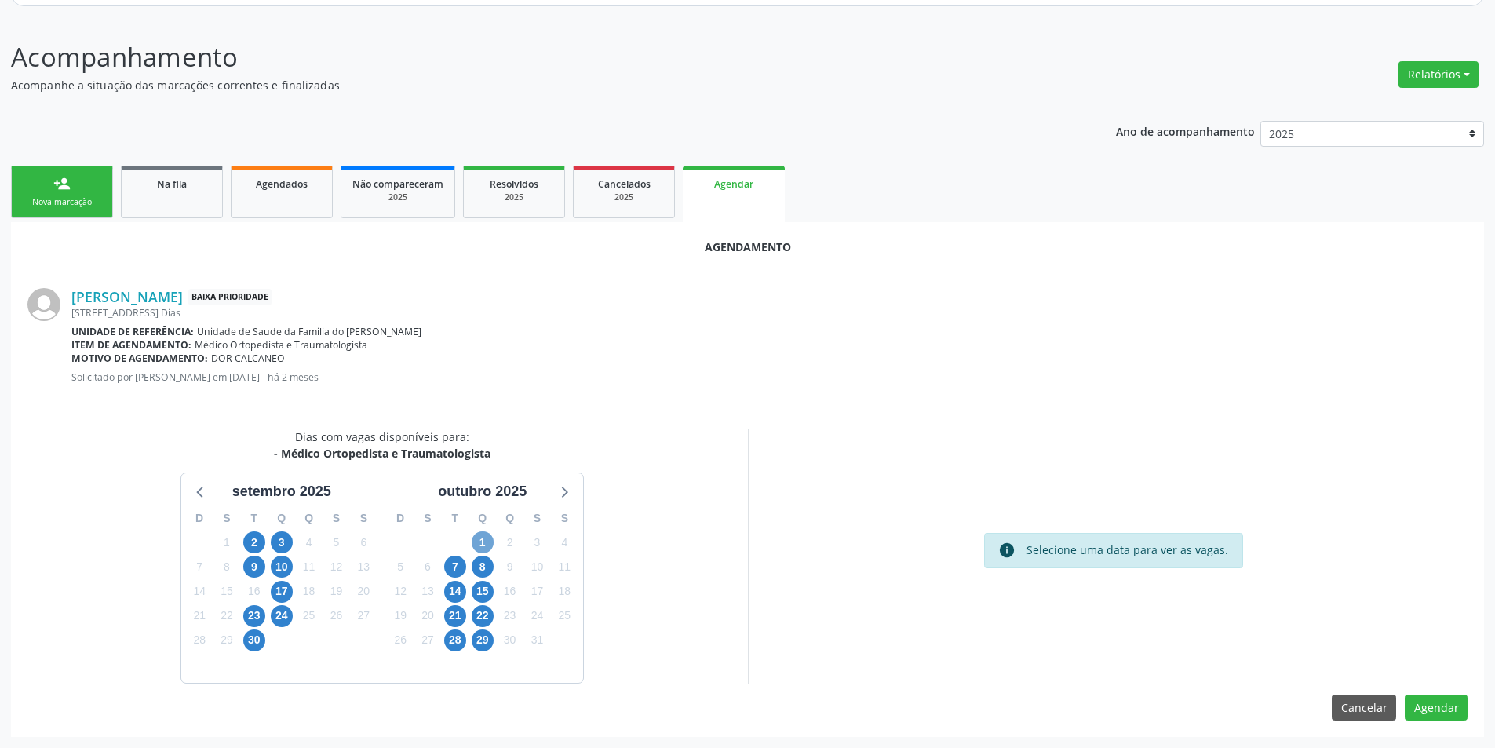
click at [476, 538] on span "1" at bounding box center [483, 542] width 22 height 22
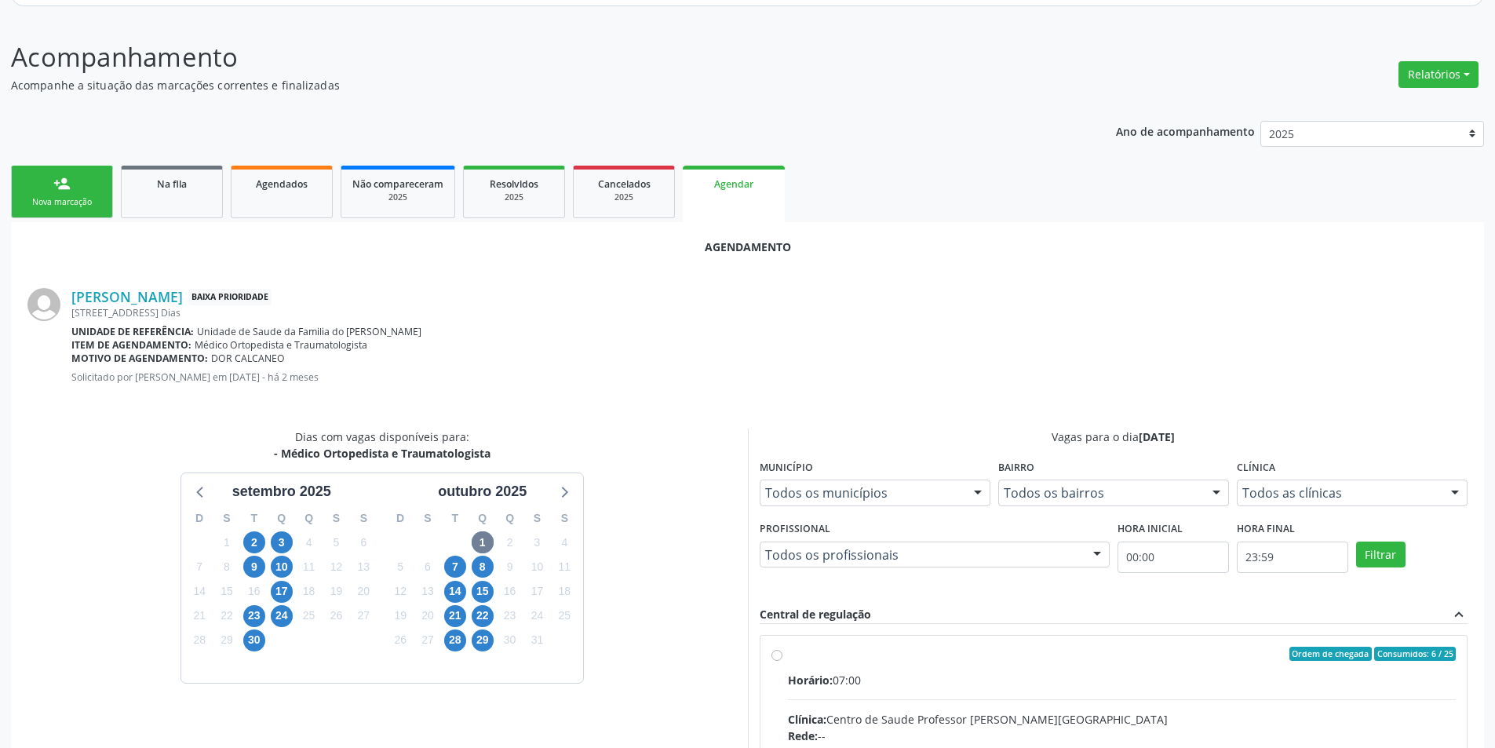
click at [773, 653] on input "Ordem de chegada Consumidos: 6 / 25 Horário: 07:00 Clínica: Centro de Saude Pro…" at bounding box center [776, 654] width 11 height 14
radio input "true"
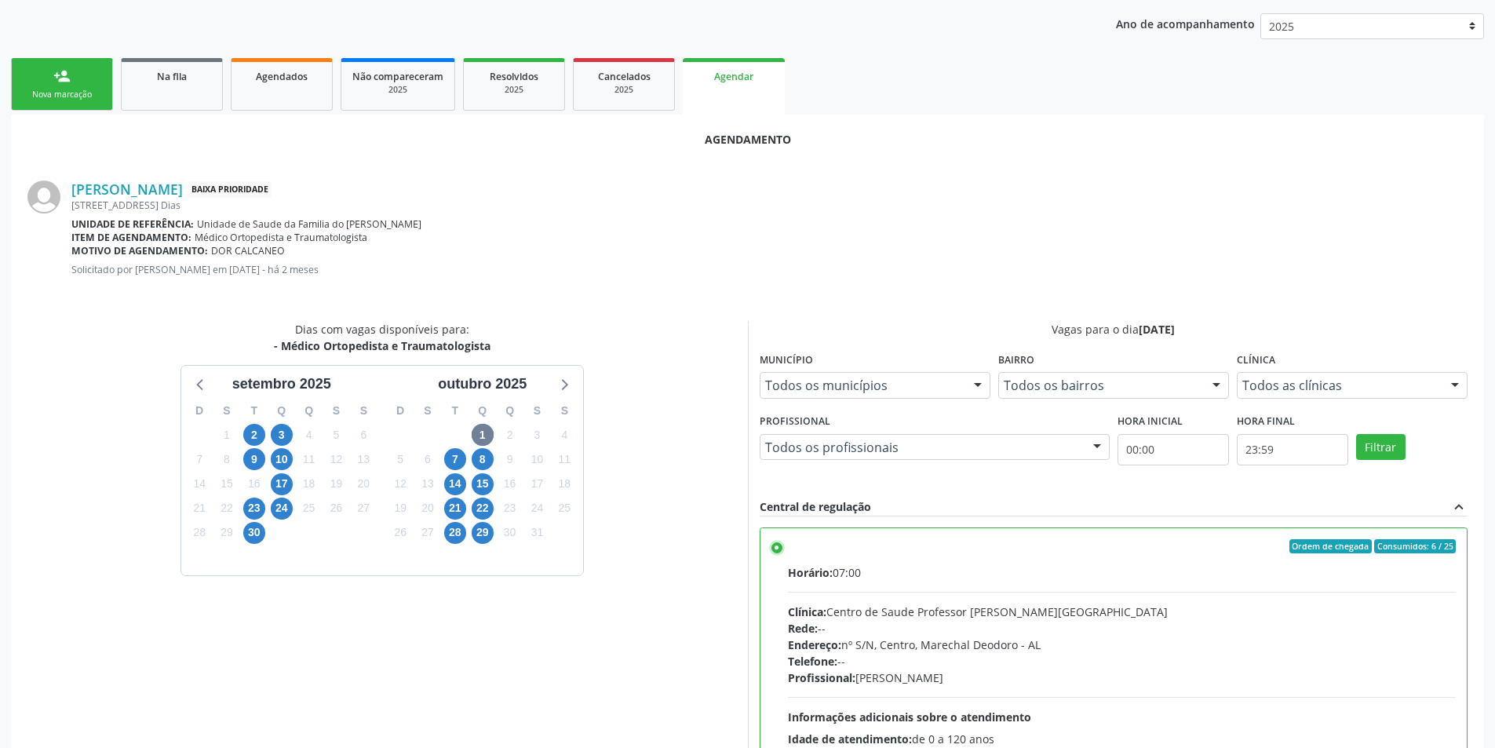
scroll to position [437, 0]
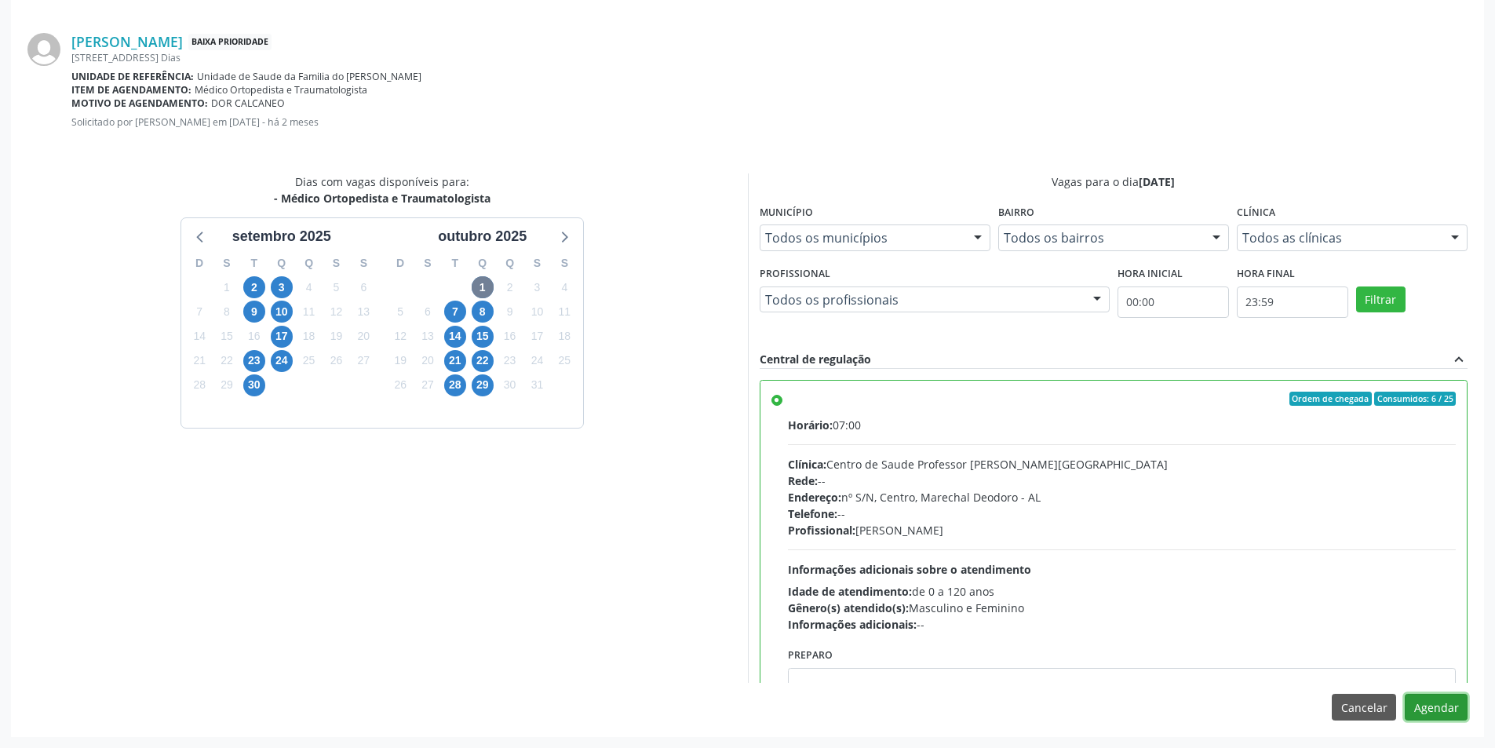
click at [1434, 705] on button "Agendar" at bounding box center [1436, 707] width 63 height 27
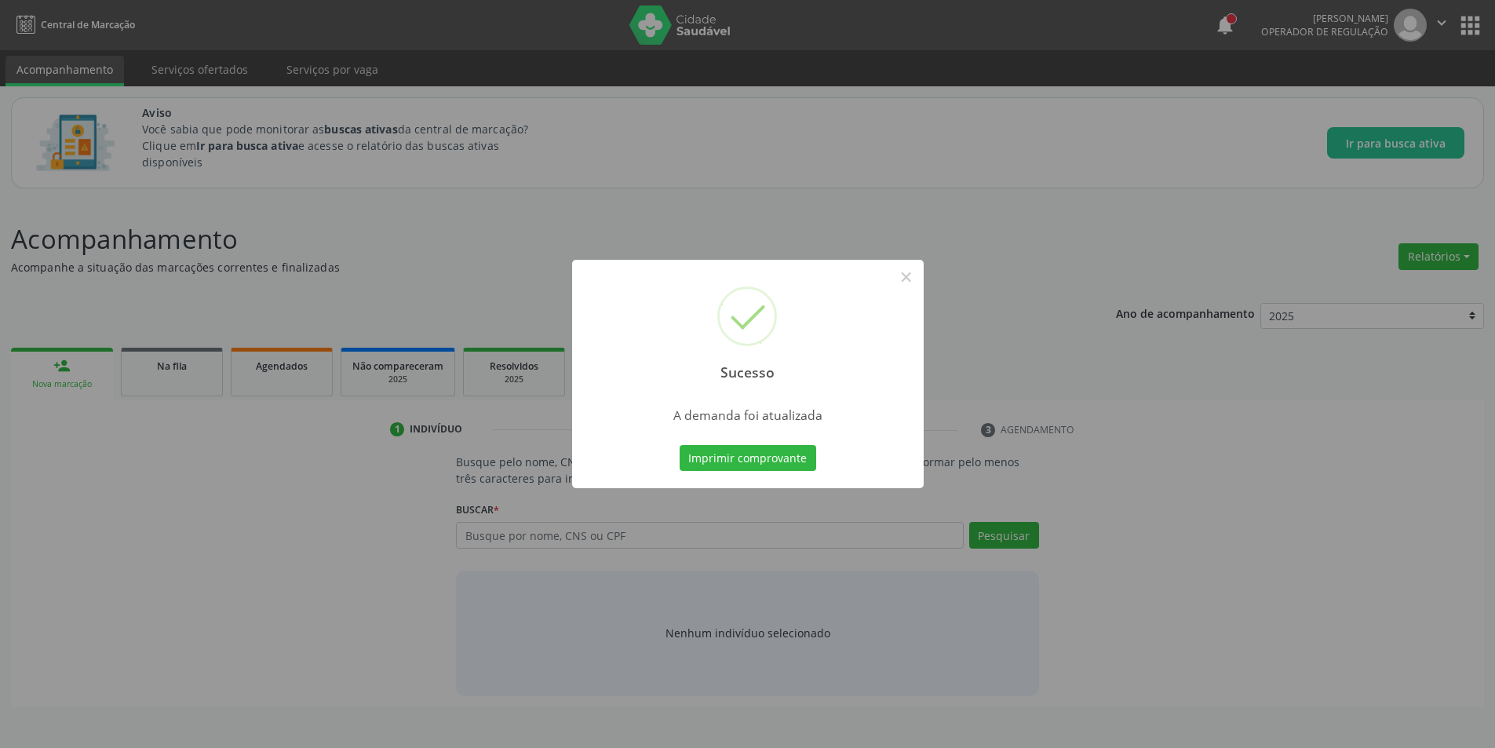
scroll to position [0, 0]
click at [916, 272] on button "×" at bounding box center [912, 277] width 27 height 27
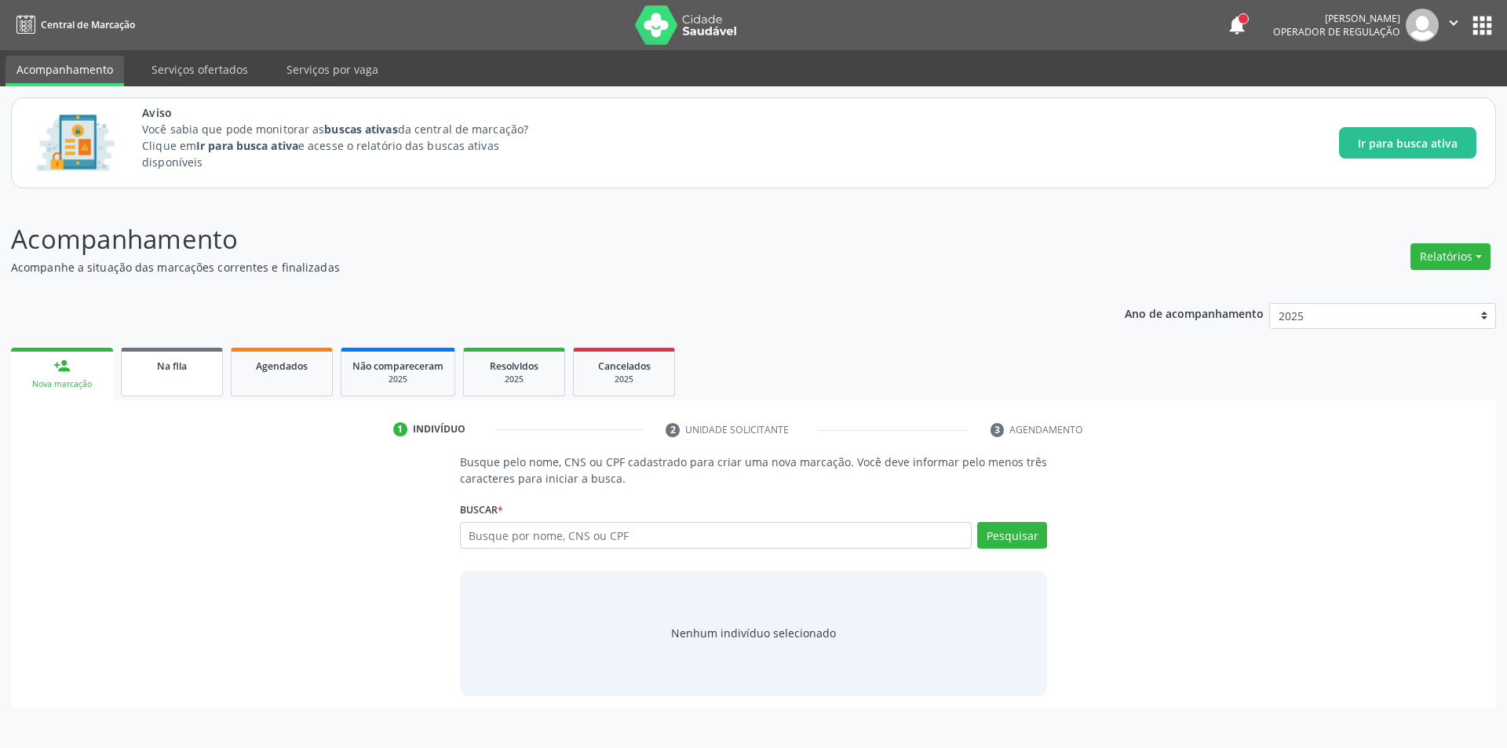
click at [192, 360] on div "Na fila" at bounding box center [172, 365] width 78 height 16
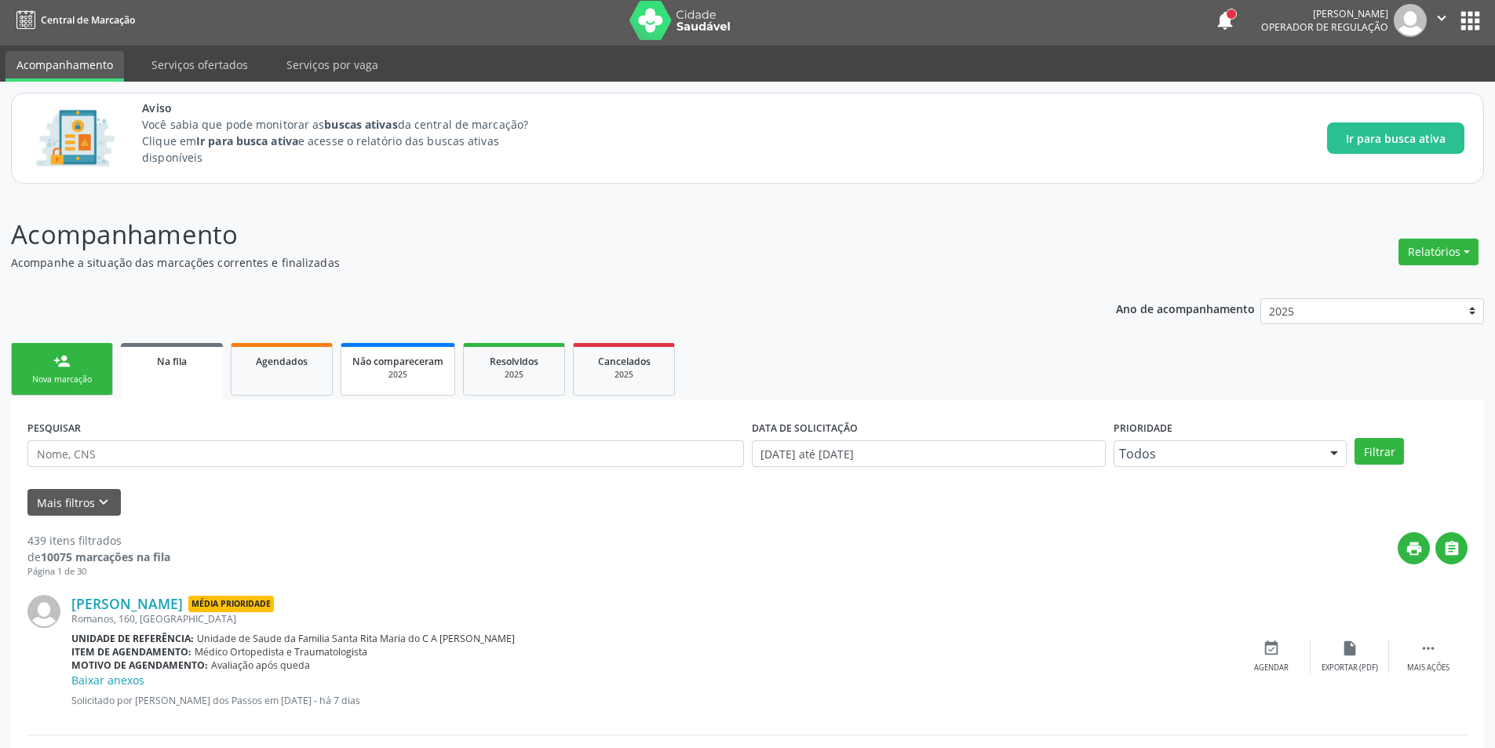
scroll to position [235, 0]
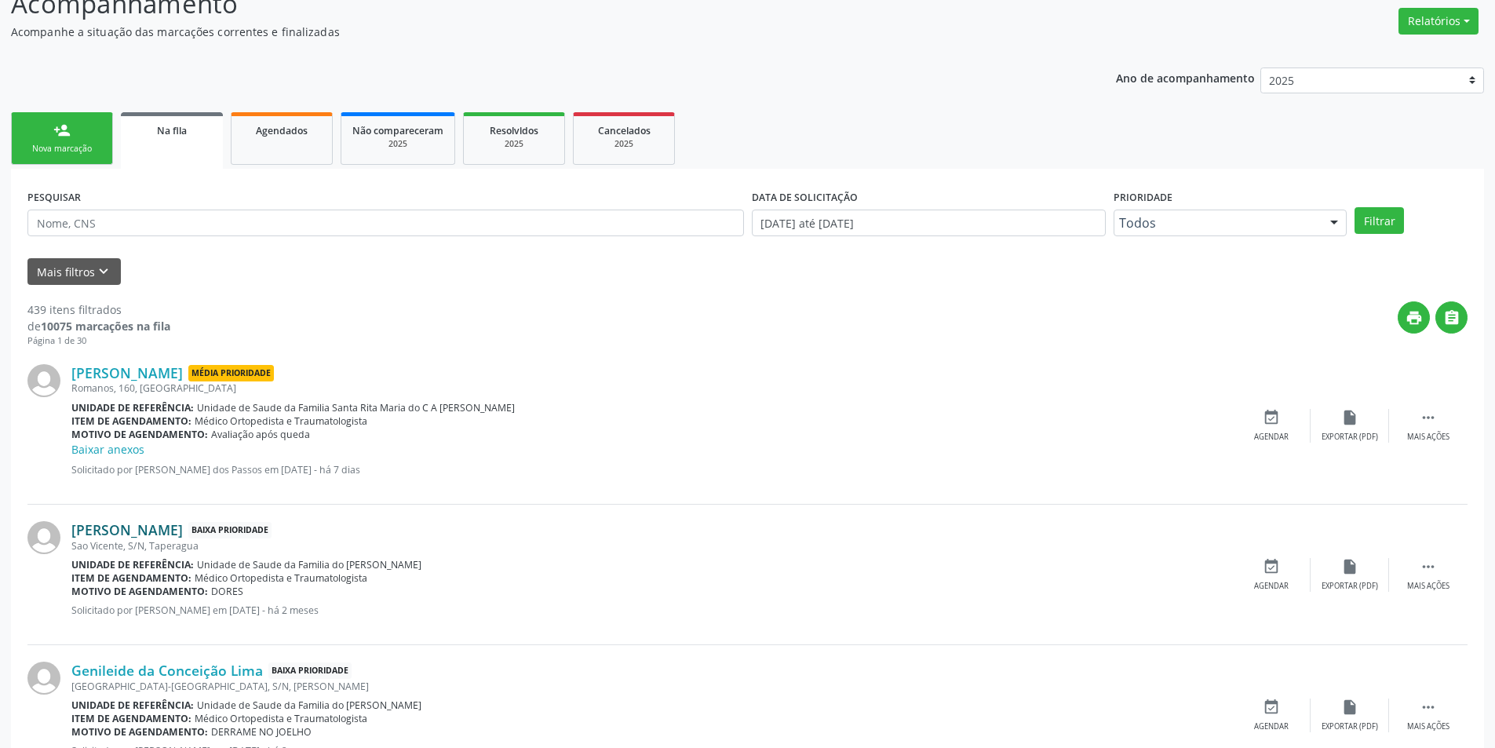
click at [160, 524] on link "[PERSON_NAME]" at bounding box center [126, 529] width 111 height 17
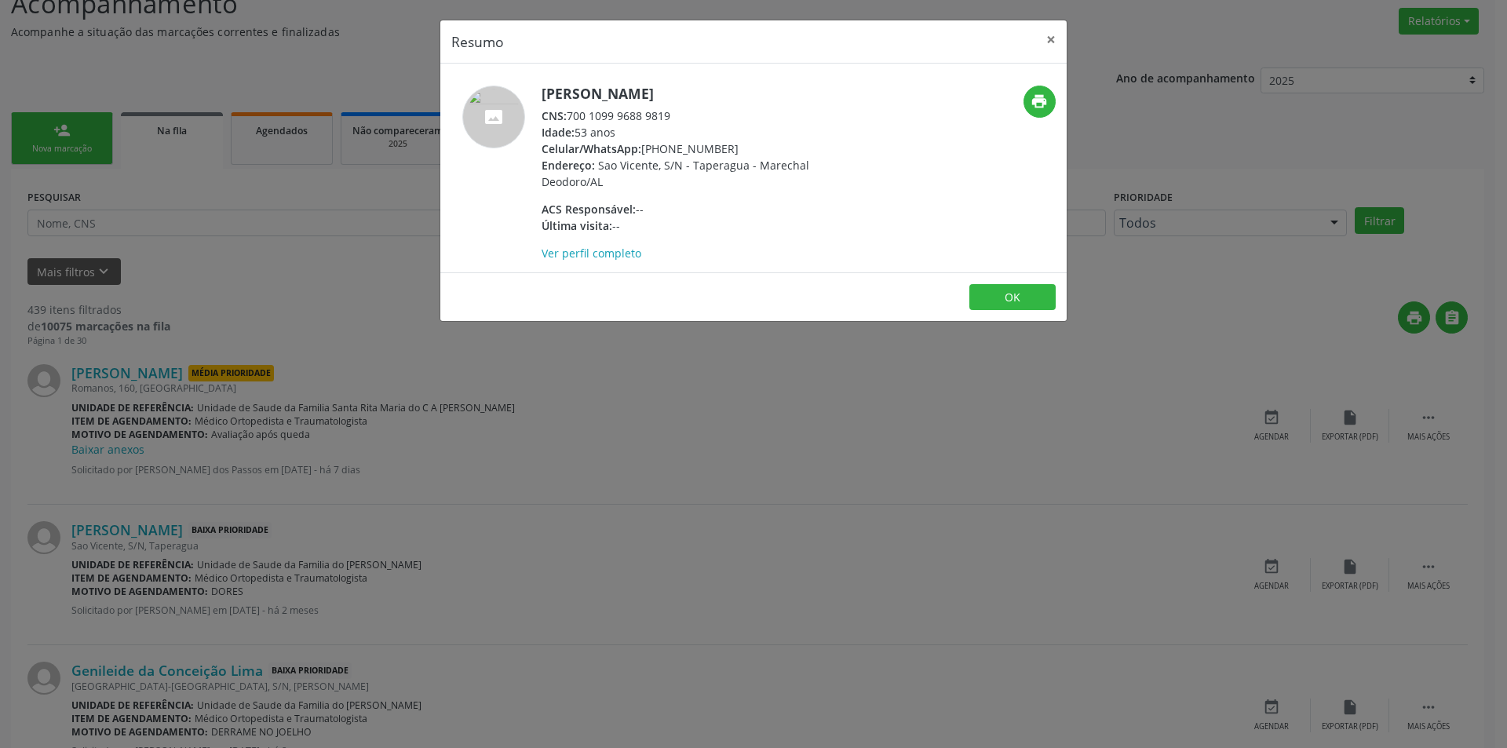
click at [569, 115] on div "CNS: 700 1099 9688 9819" at bounding box center [693, 116] width 305 height 16
drag, startPoint x: 569, startPoint y: 115, endPoint x: 652, endPoint y: 115, distance: 83.2
click at [652, 115] on div "CNS: 700 1099 9688 9819" at bounding box center [693, 116] width 305 height 16
click at [593, 432] on div "Resumo × [PERSON_NAME] CNS: 700 1099 9688 9819 Idade: 53 anos Celular/WhatsApp:…" at bounding box center [753, 374] width 1507 height 748
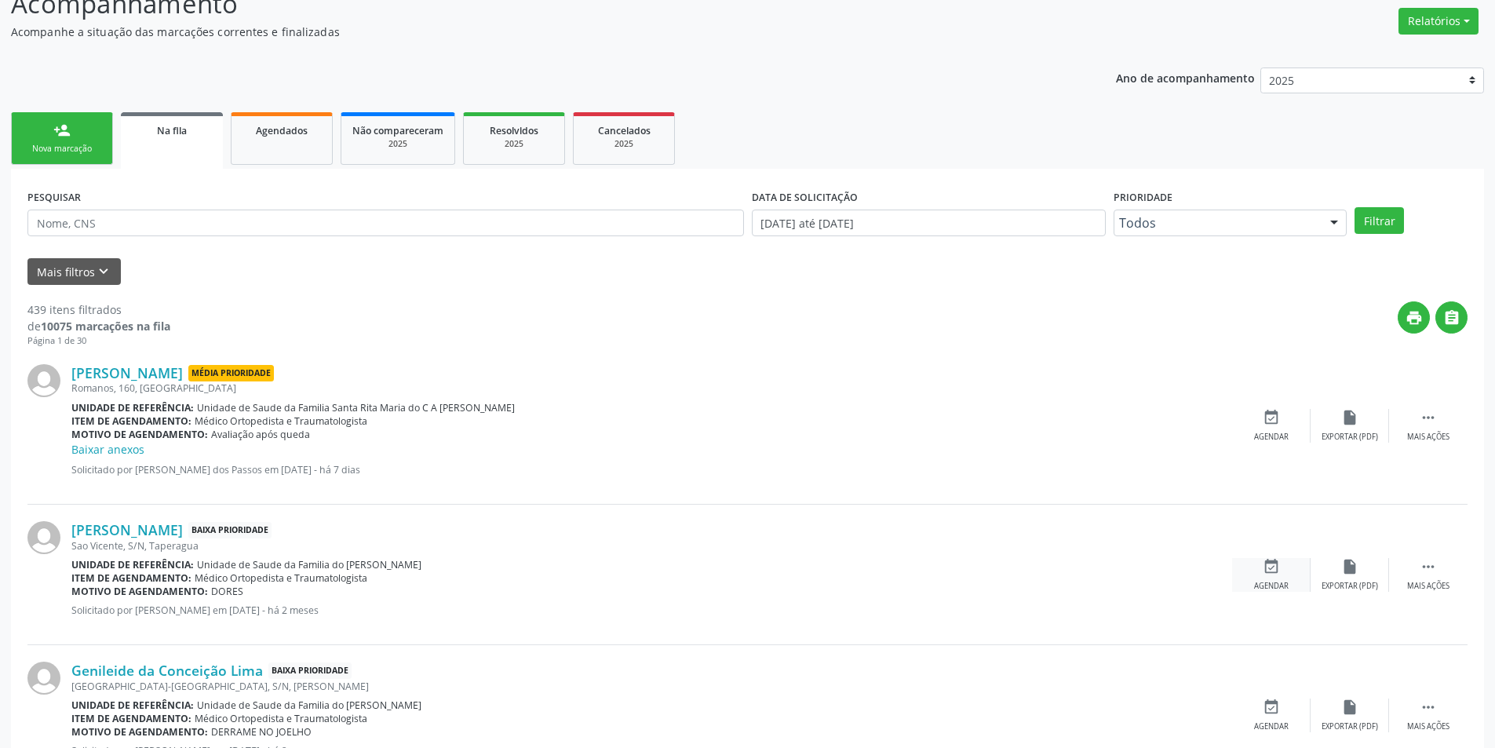
click at [1278, 575] on div "event_available Agendar" at bounding box center [1271, 575] width 78 height 34
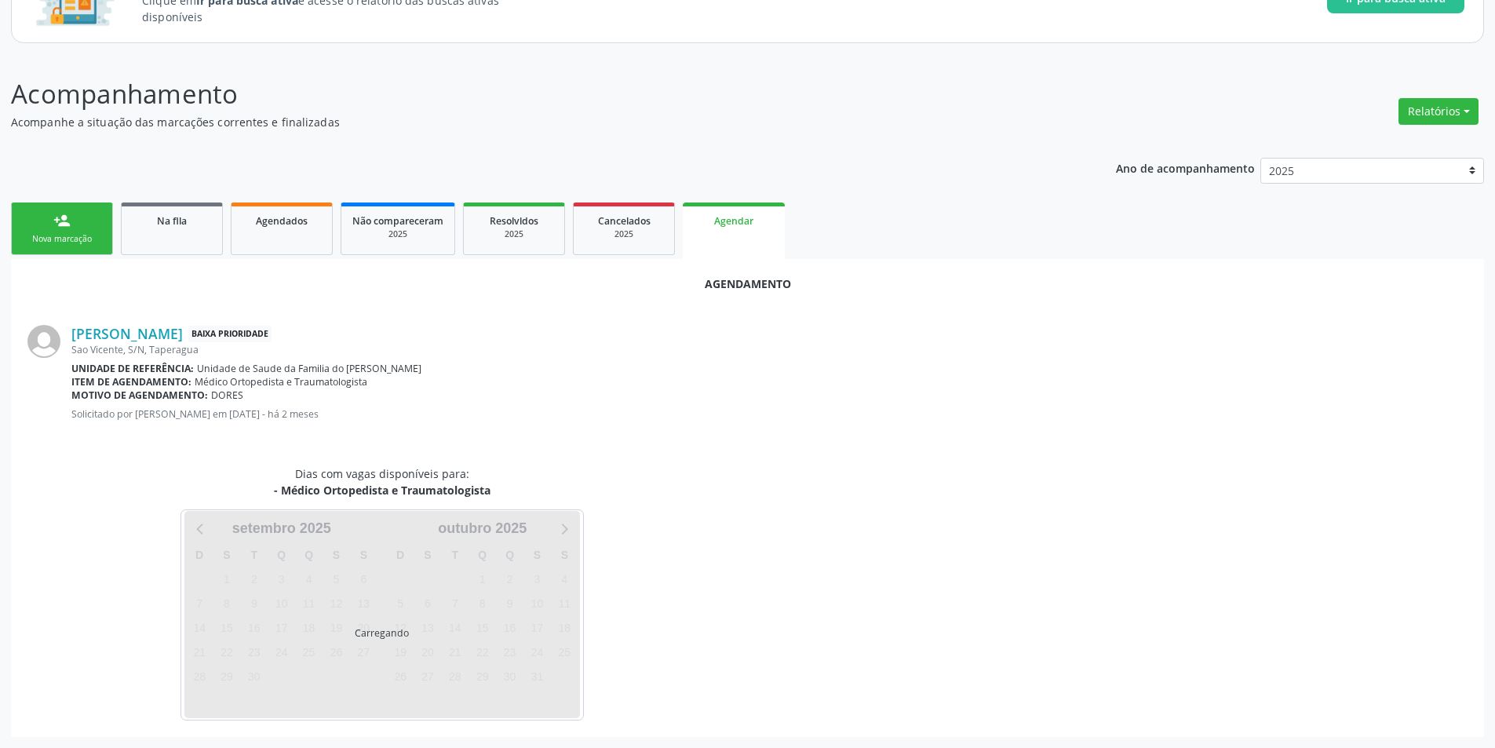
scroll to position [182, 0]
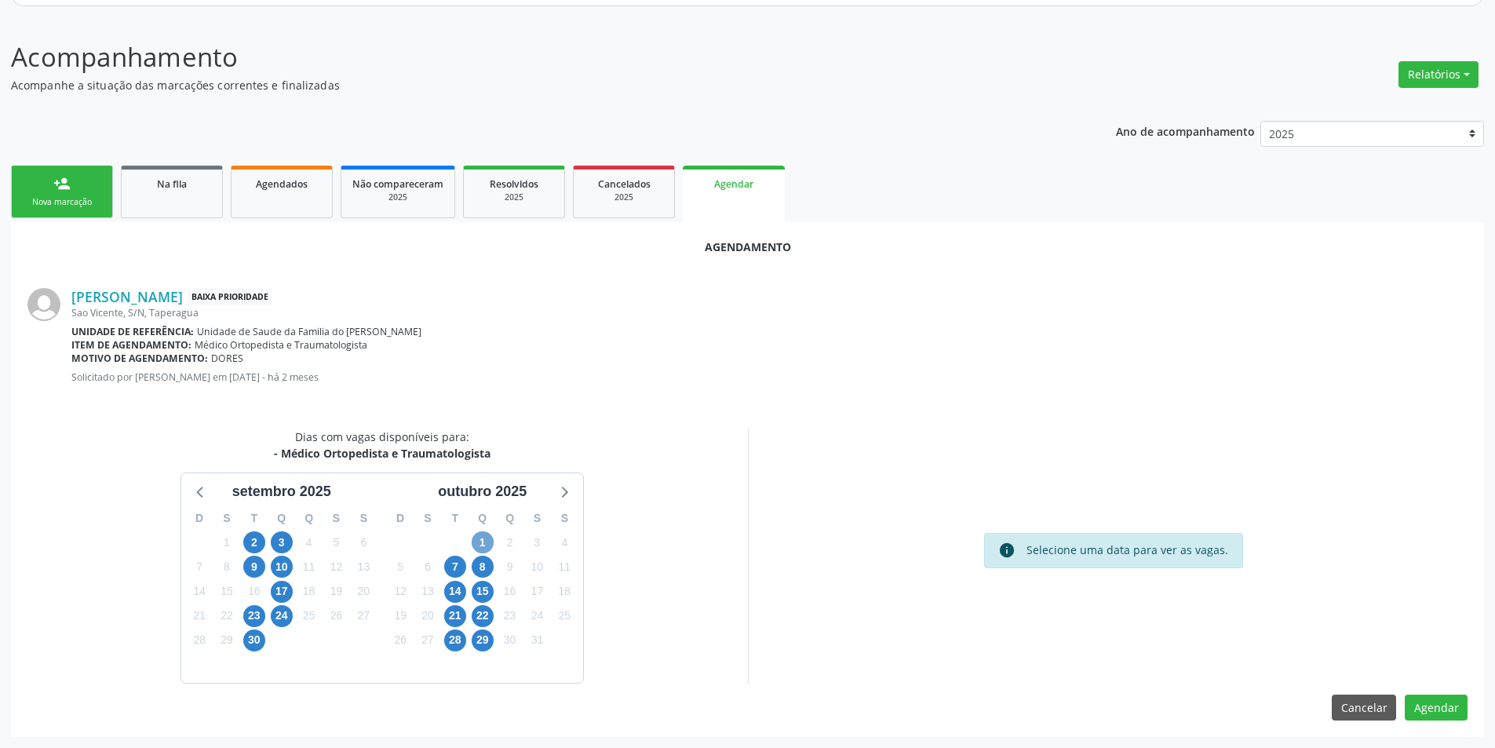
click at [485, 538] on span "1" at bounding box center [483, 542] width 22 height 22
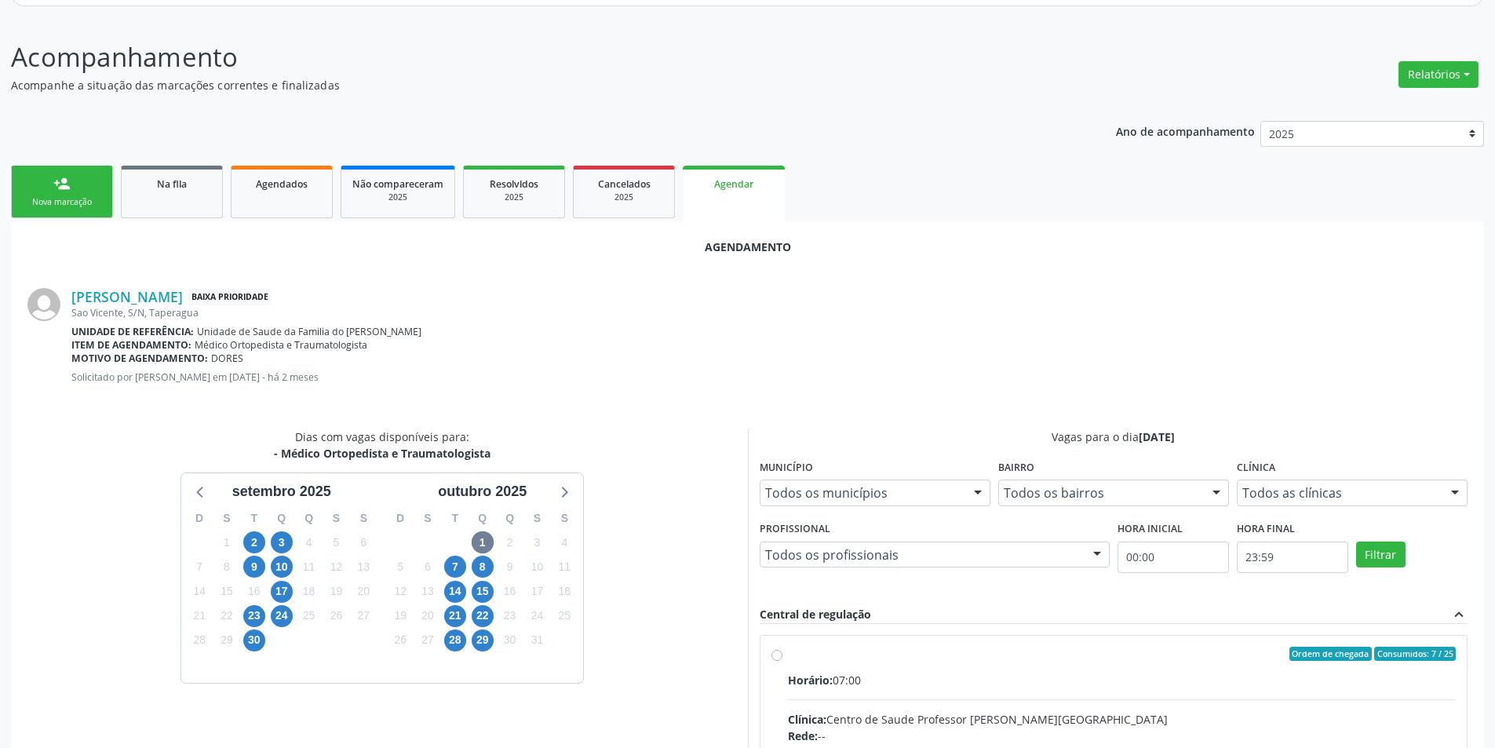
click at [780, 656] on input "Ordem de chegada Consumidos: 7 / 25 Horário: 07:00 Clínica: Centro de Saude Pro…" at bounding box center [776, 654] width 11 height 14
radio input "true"
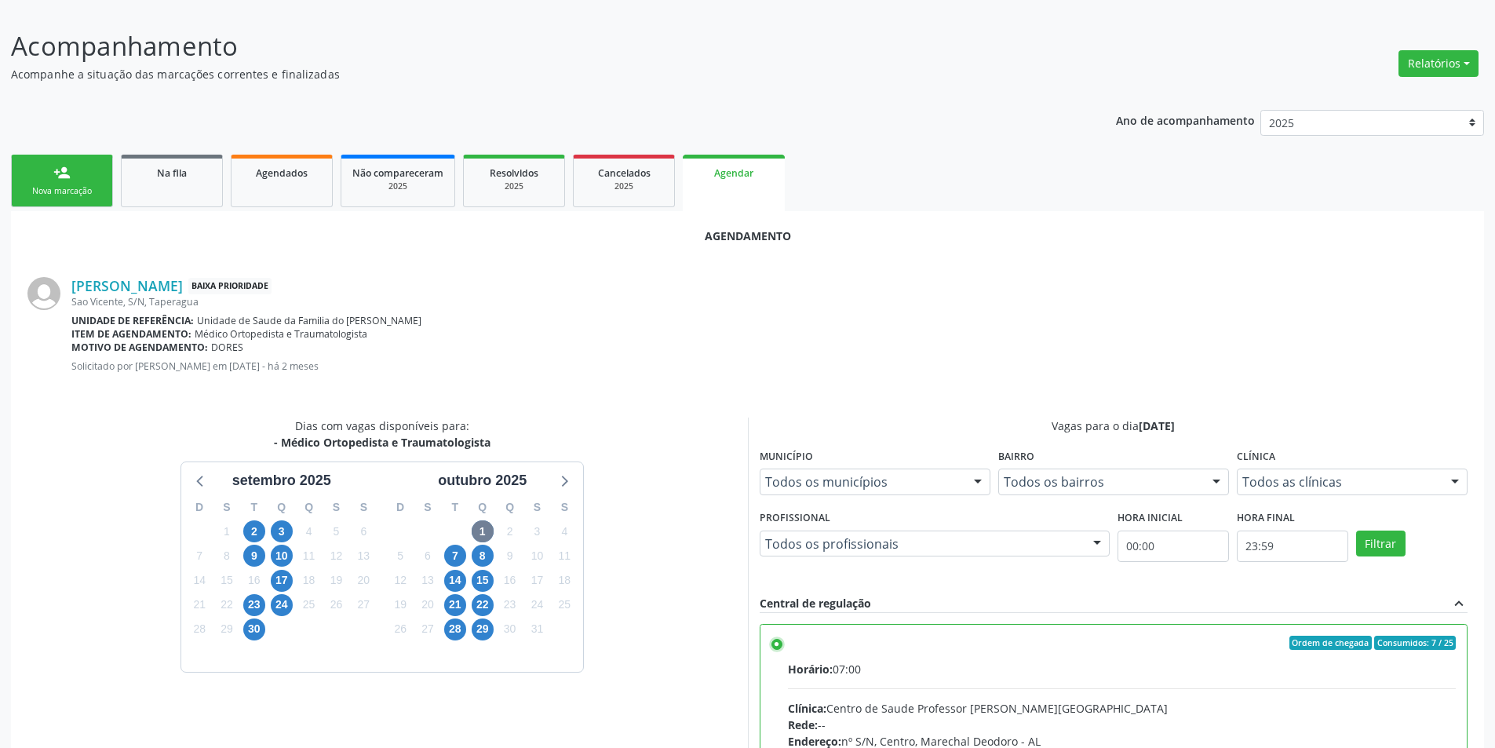
scroll to position [437, 0]
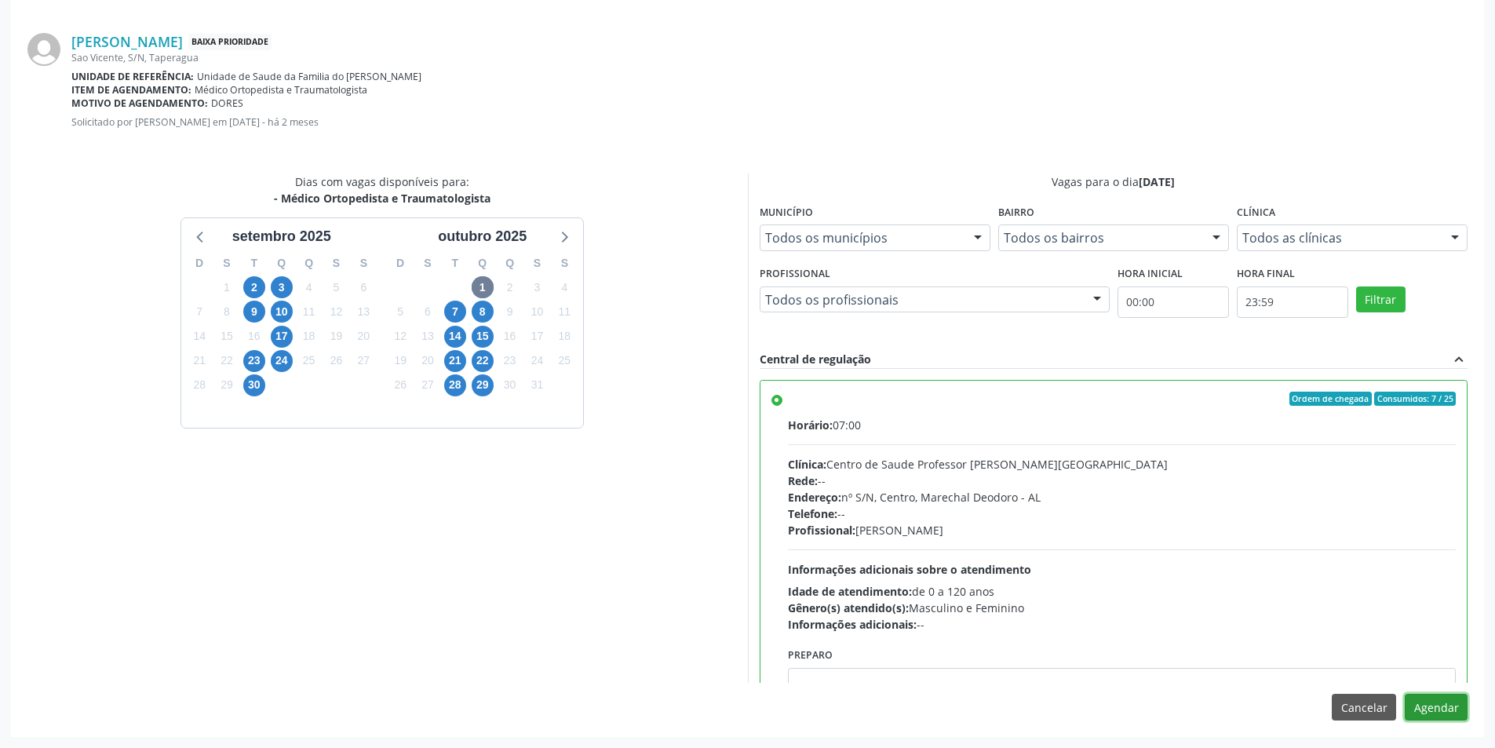
click at [1448, 705] on button "Agendar" at bounding box center [1436, 707] width 63 height 27
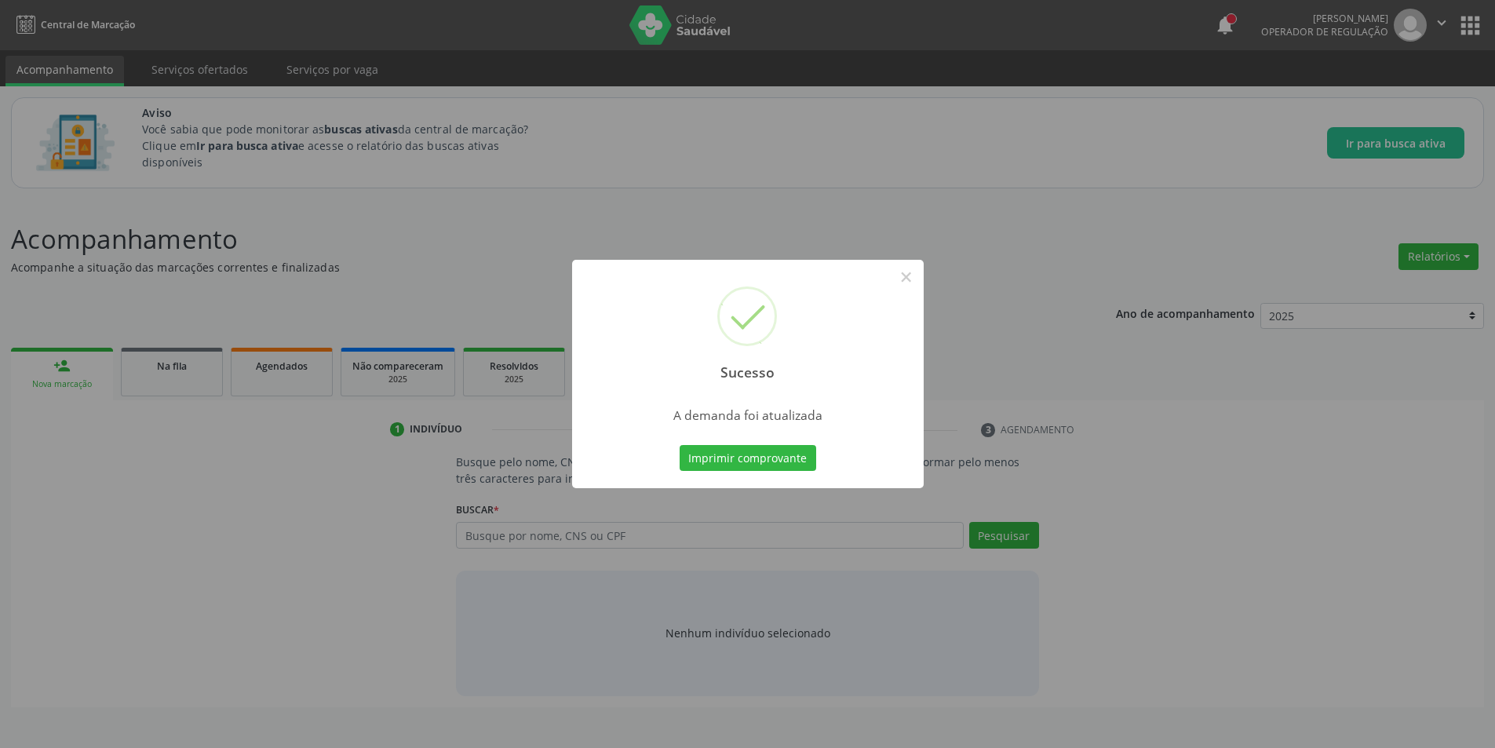
scroll to position [0, 0]
click at [908, 280] on button "×" at bounding box center [912, 277] width 27 height 27
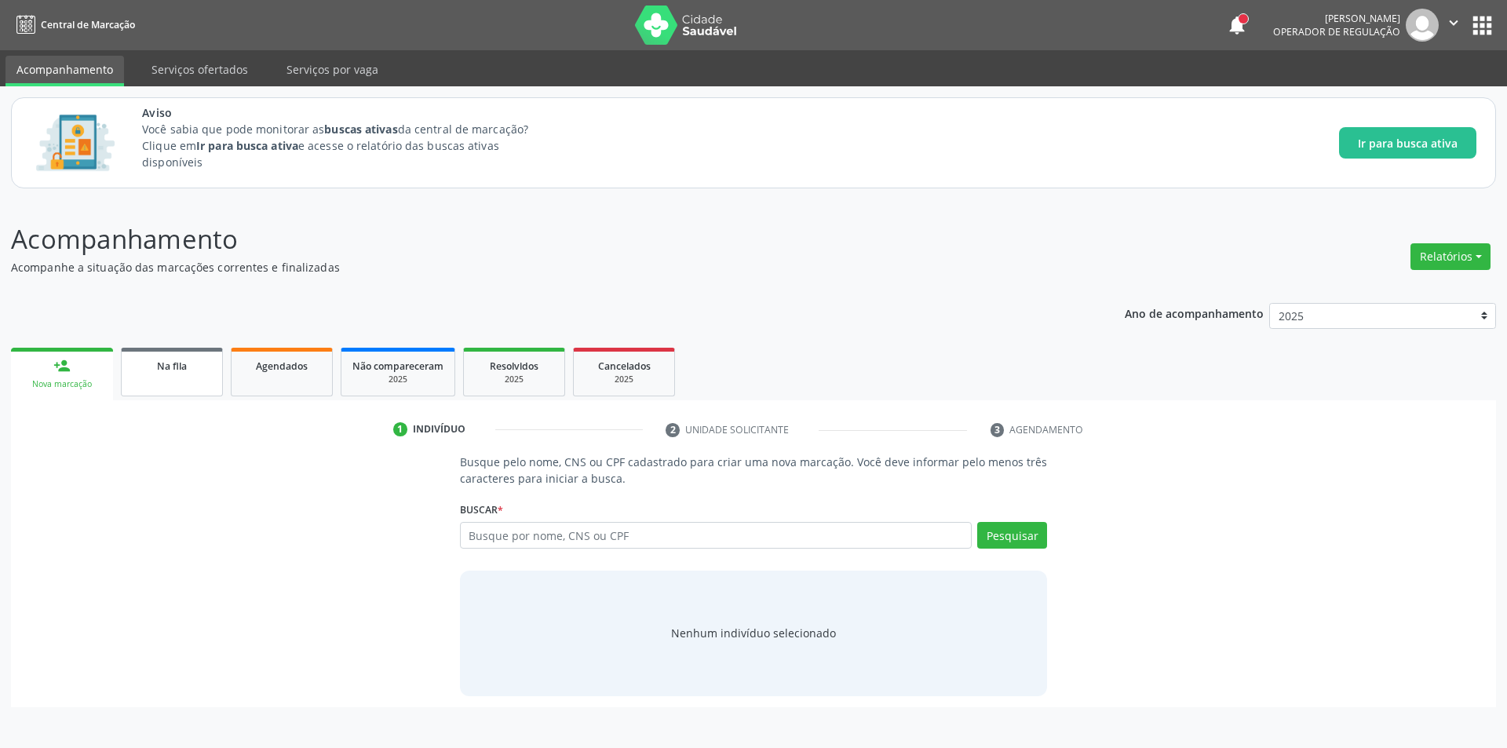
click at [162, 356] on link "Na fila" at bounding box center [172, 372] width 102 height 49
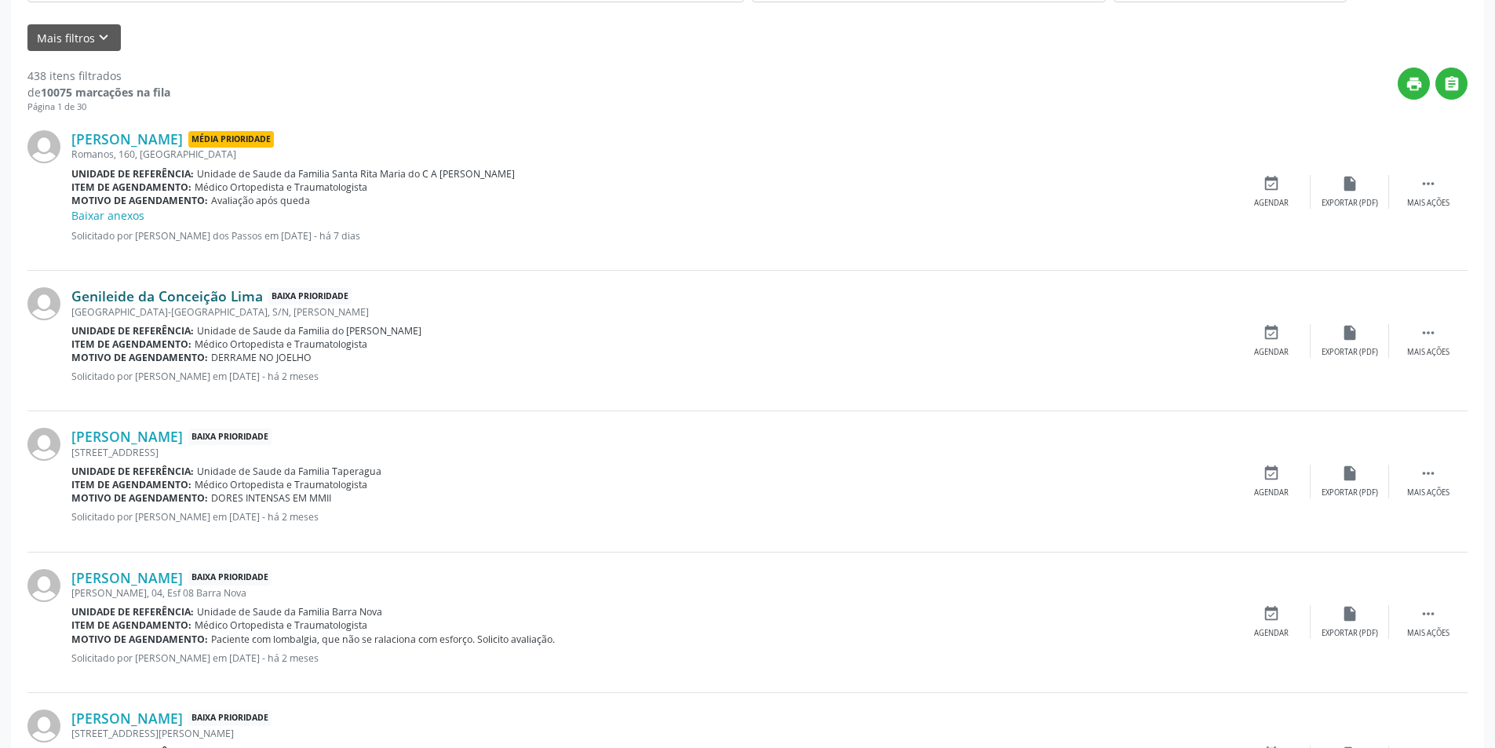
scroll to position [392, 0]
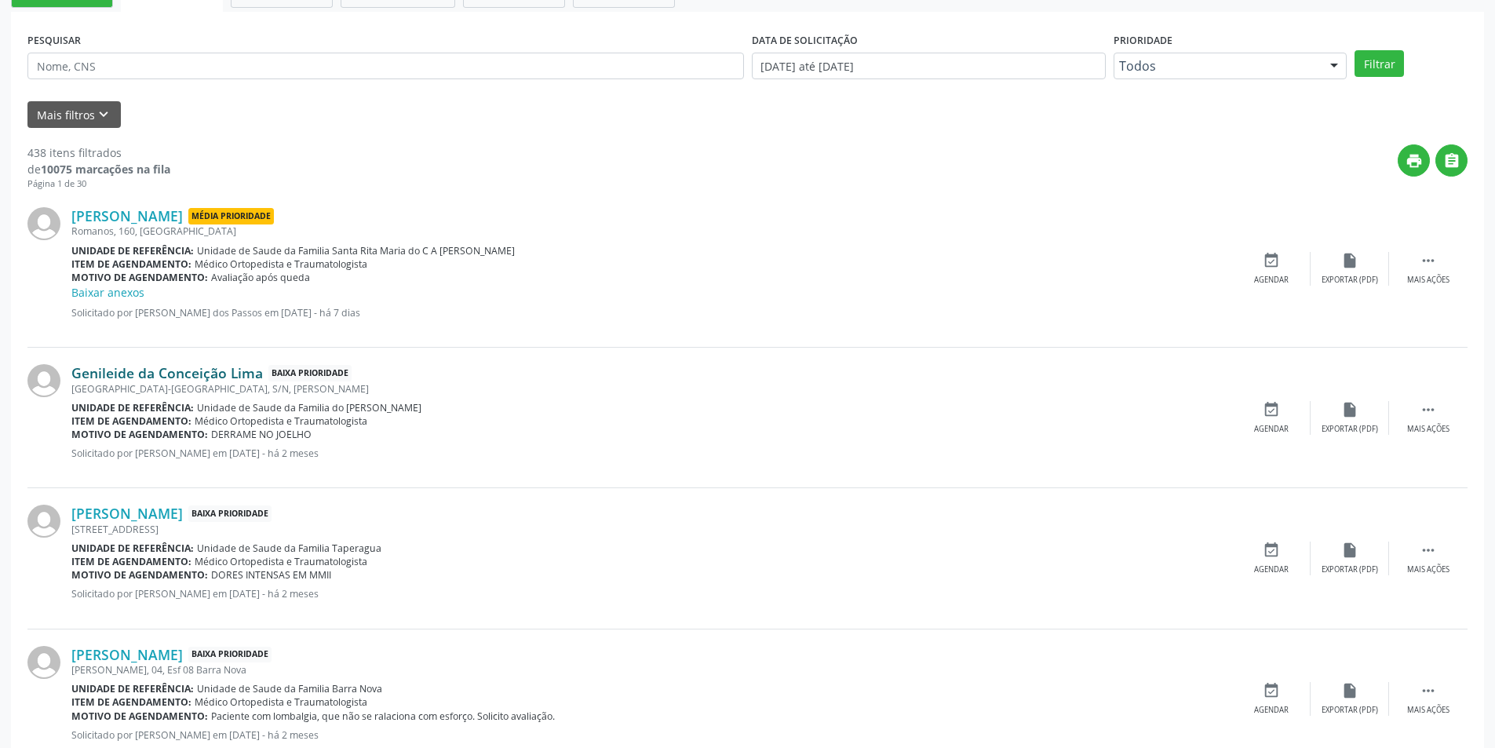
click at [169, 366] on link "Genileide da Conceição Lima" at bounding box center [166, 372] width 191 height 17
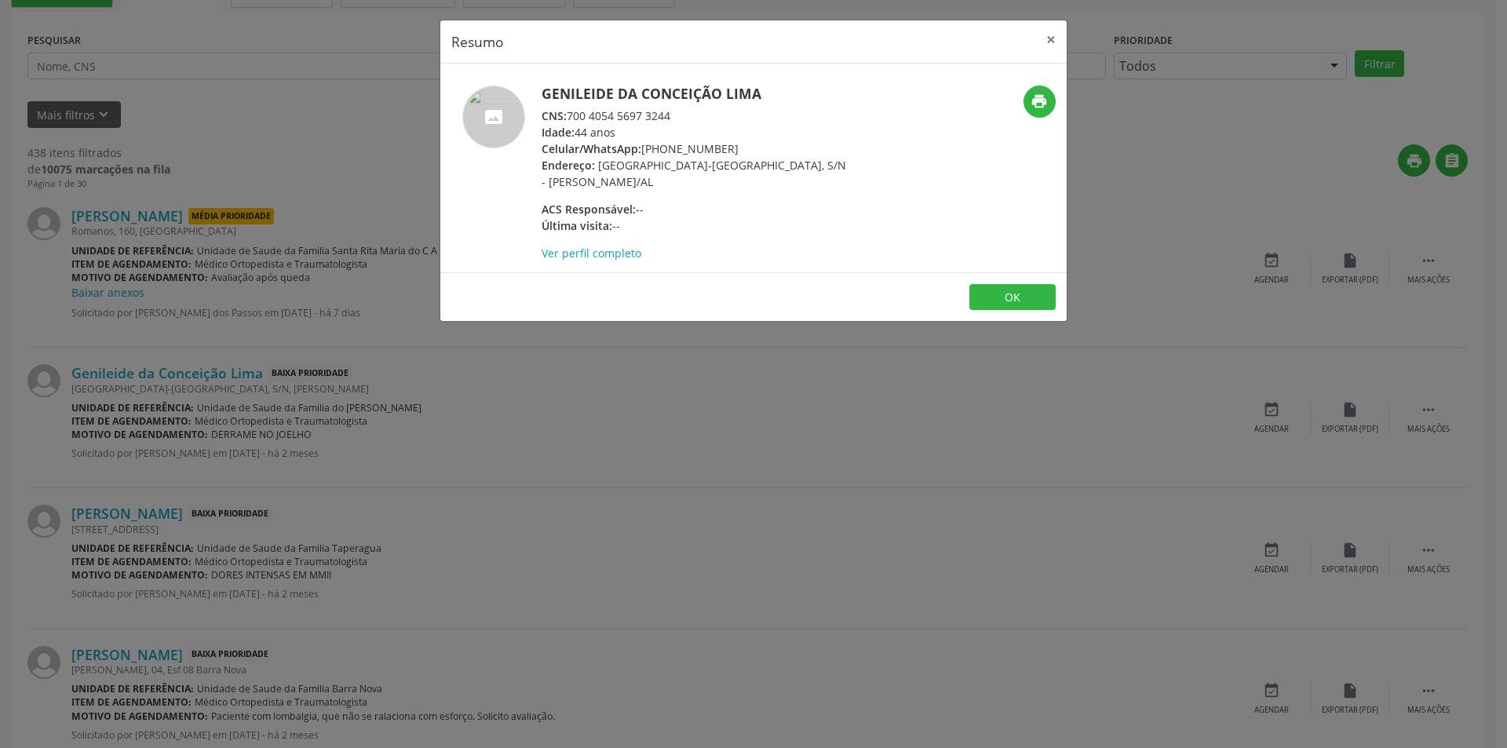
click at [570, 116] on div "CNS: 700 4054 5697 3244" at bounding box center [693, 116] width 305 height 16
drag, startPoint x: 570, startPoint y: 116, endPoint x: 649, endPoint y: 118, distance: 78.5
click at [649, 118] on div "CNS: 700 4054 5697 3244" at bounding box center [693, 116] width 305 height 16
click at [400, 502] on div "Resumo × Genileide da Conceição Lima CNS: 700 4054 5697 3244 Idade: 44 anos Cel…" at bounding box center [753, 374] width 1507 height 748
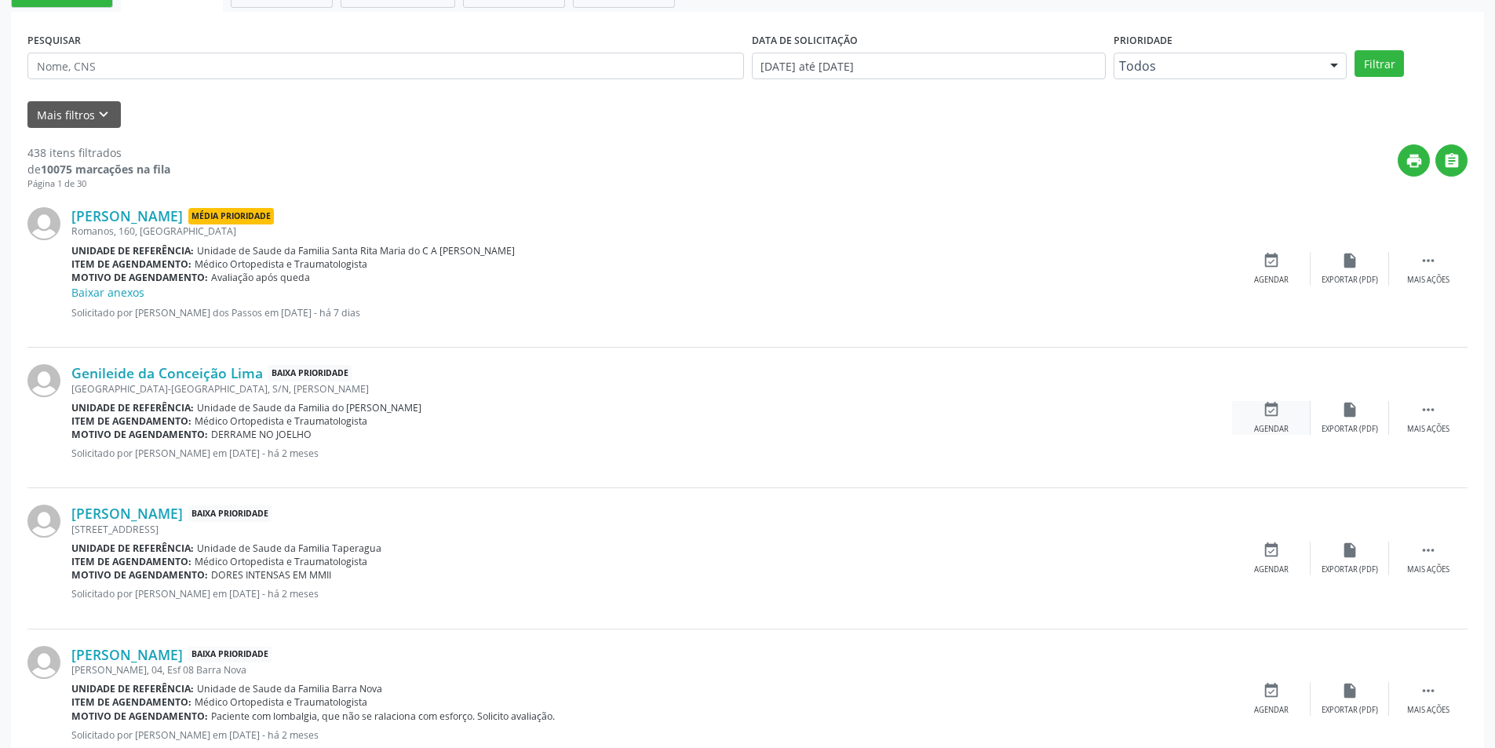
click at [1280, 414] on div "event_available Agendar" at bounding box center [1271, 418] width 78 height 34
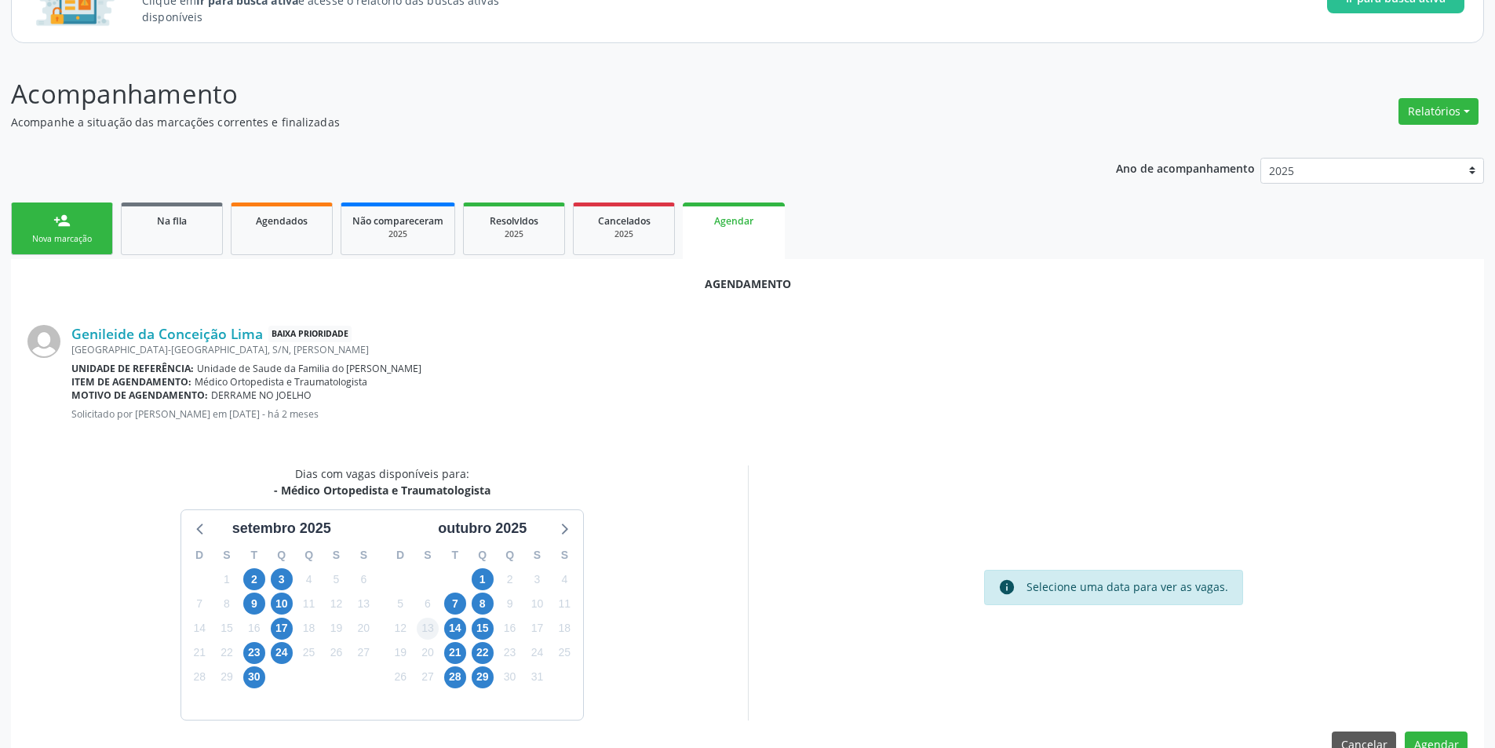
scroll to position [182, 0]
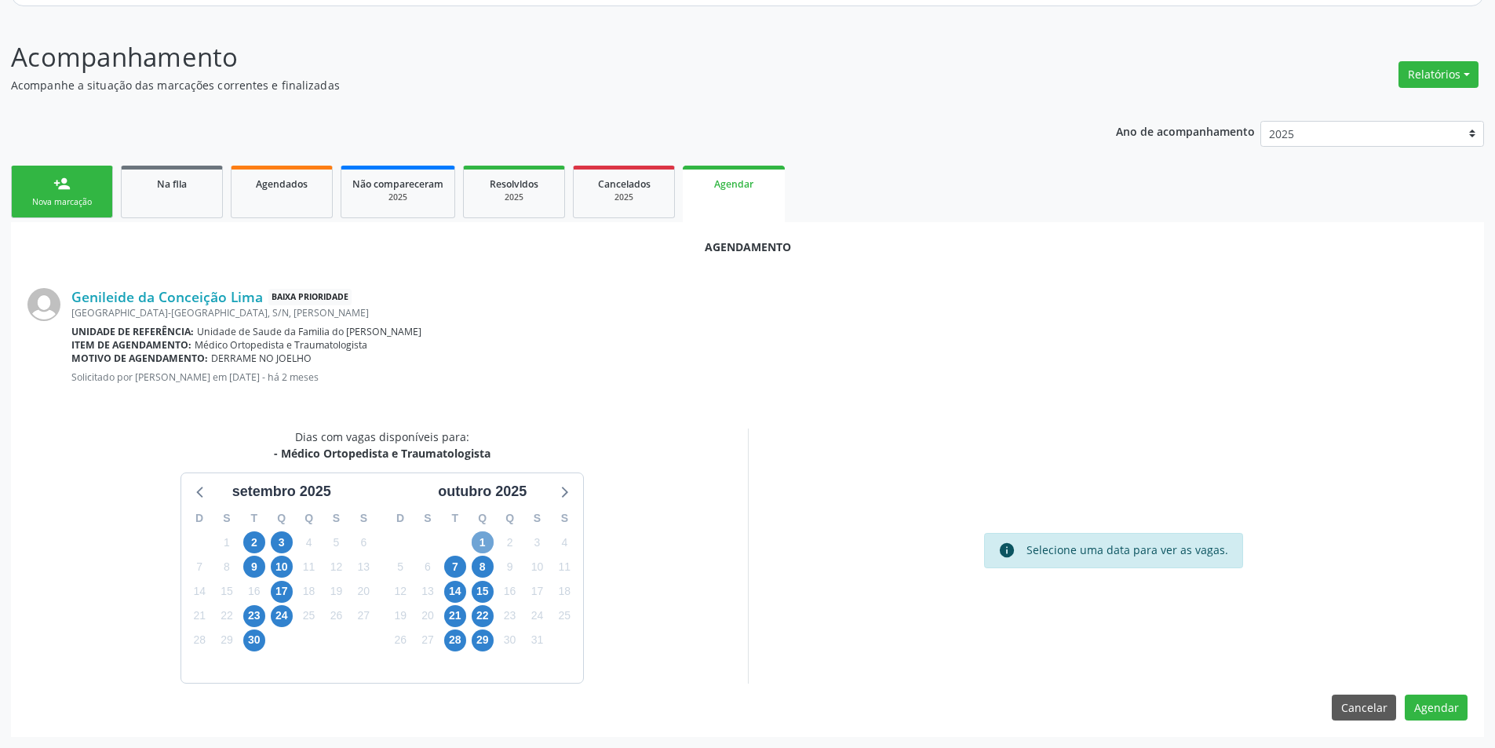
click at [474, 548] on span "1" at bounding box center [483, 542] width 22 height 22
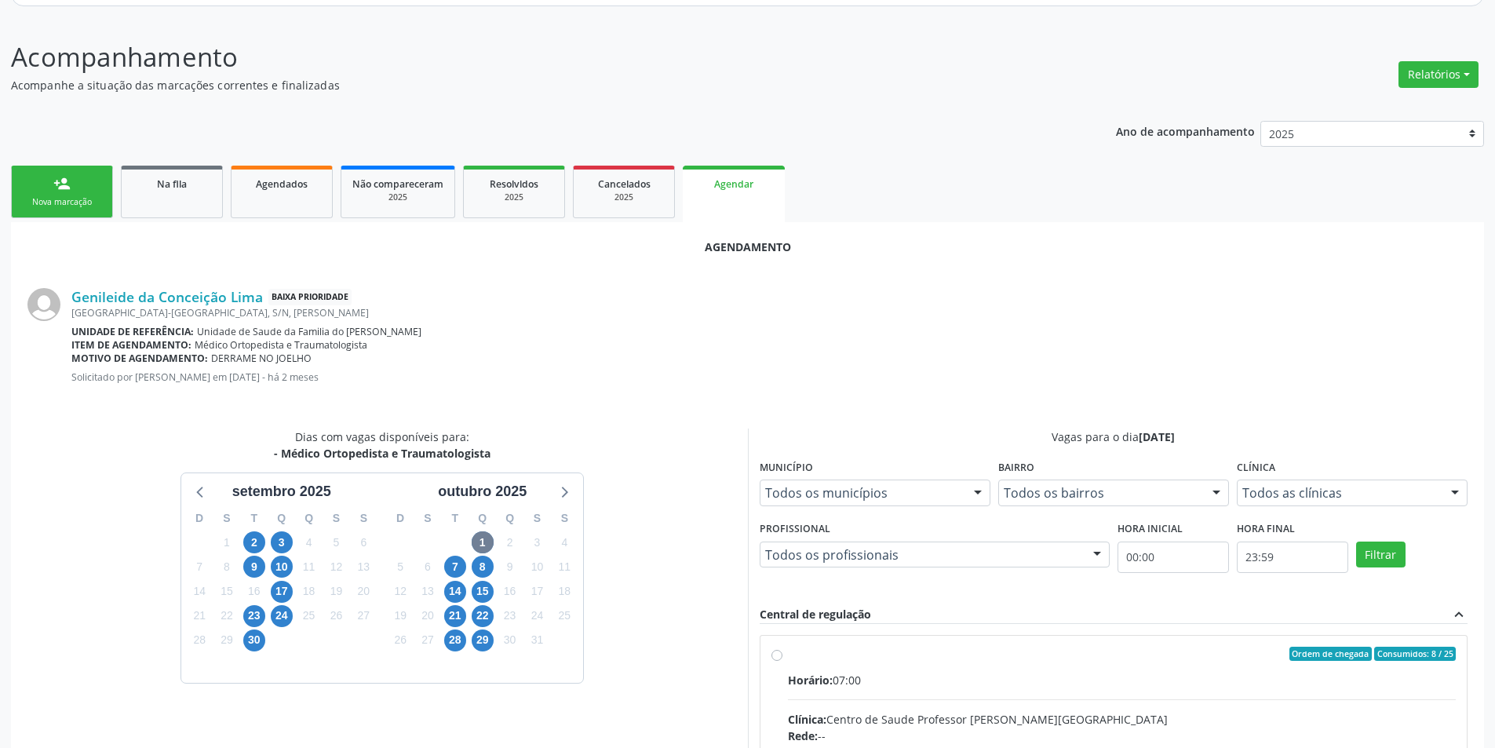
click at [780, 654] on input "Ordem de chegada Consumidos: 8 / 25 Horário: 07:00 Clínica: Centro de Saude Pro…" at bounding box center [776, 654] width 11 height 14
radio input "true"
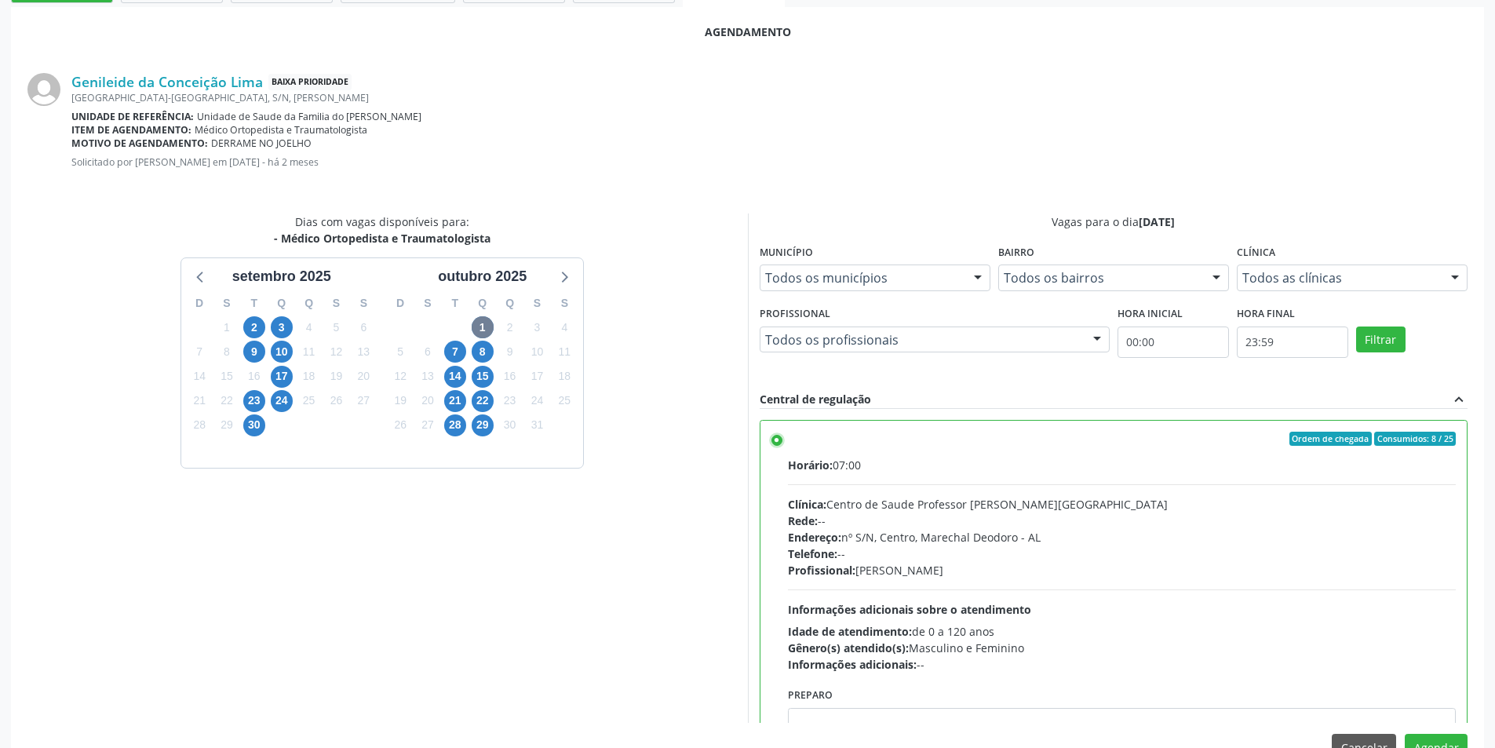
scroll to position [437, 0]
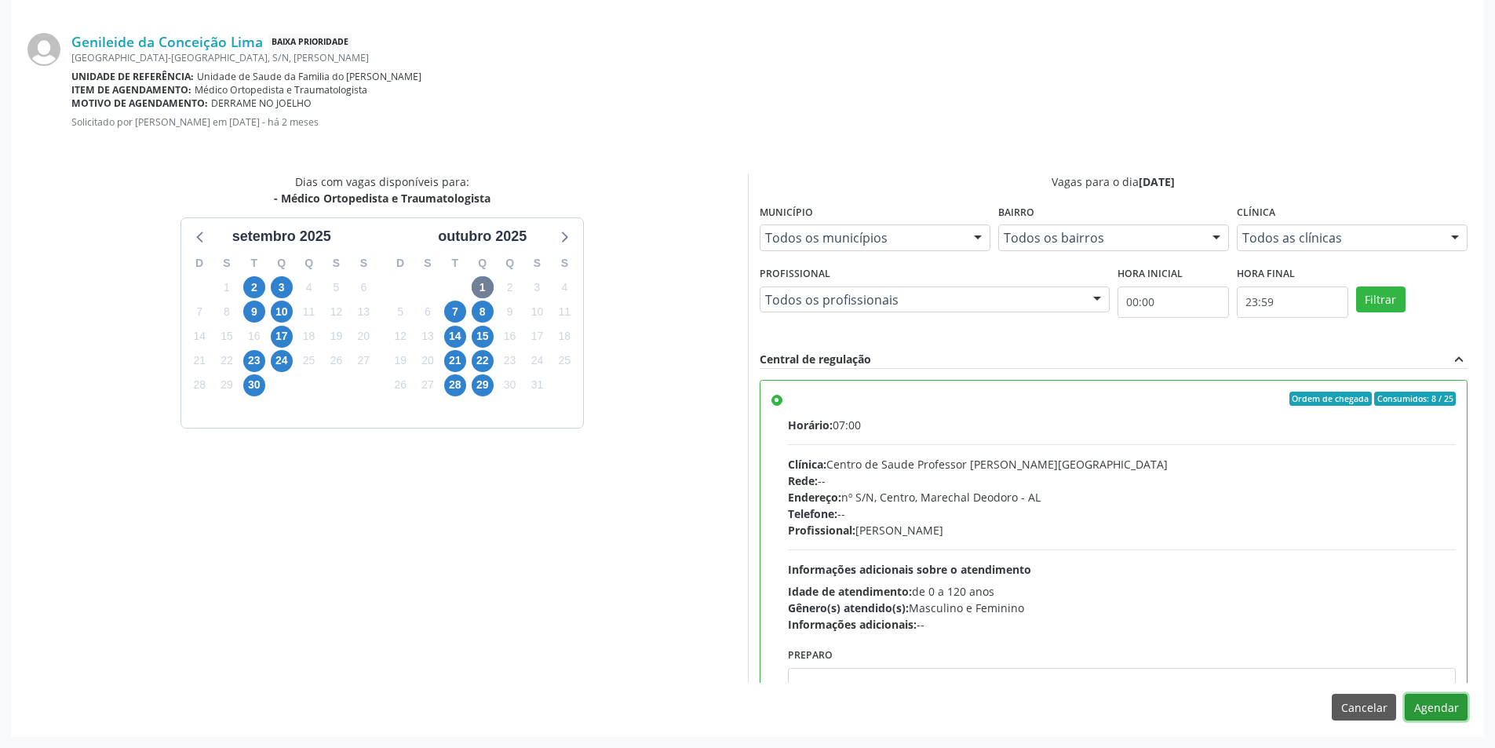
click at [1436, 702] on button "Agendar" at bounding box center [1436, 707] width 63 height 27
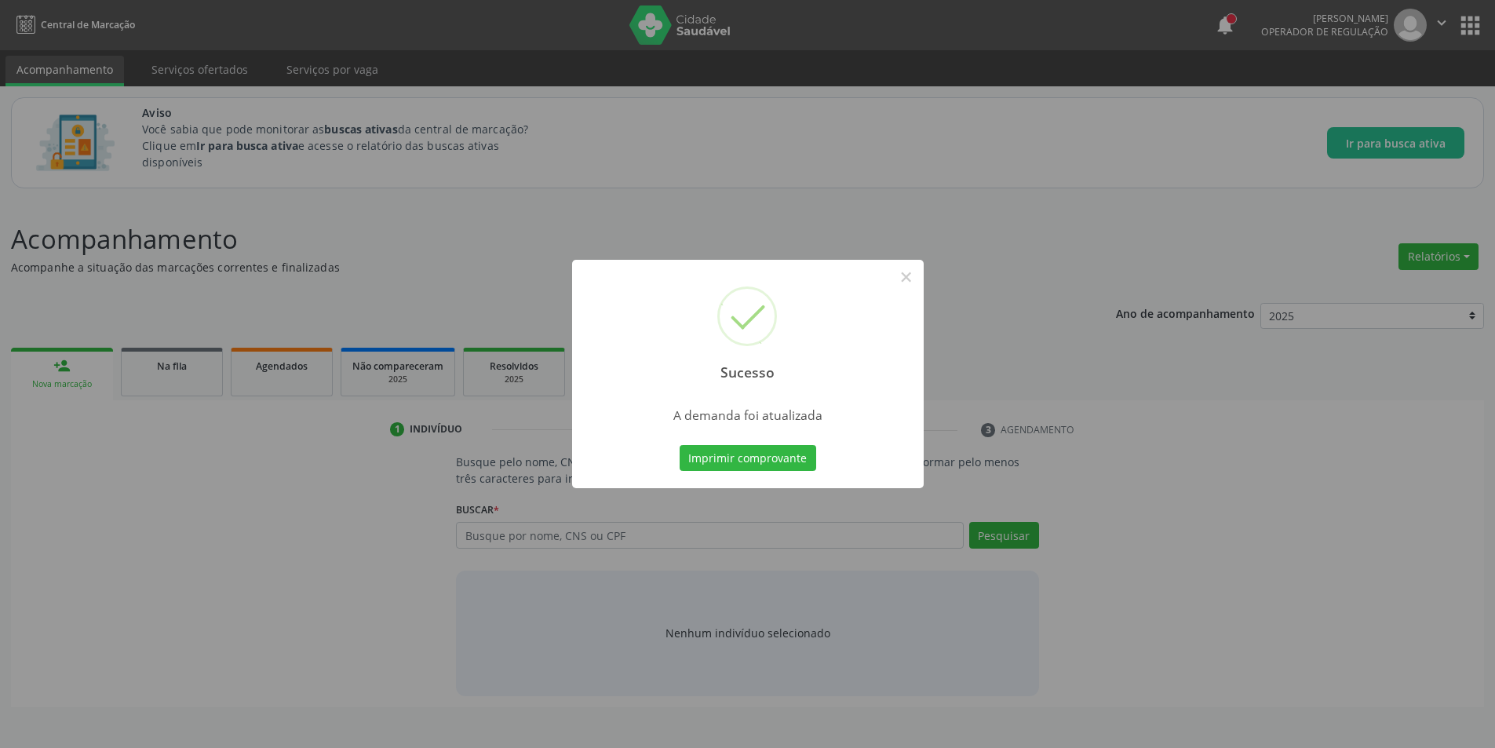
scroll to position [0, 0]
drag, startPoint x: 909, startPoint y: 269, endPoint x: 844, endPoint y: 301, distance: 73.0
click at [909, 269] on button "×" at bounding box center [912, 277] width 27 height 27
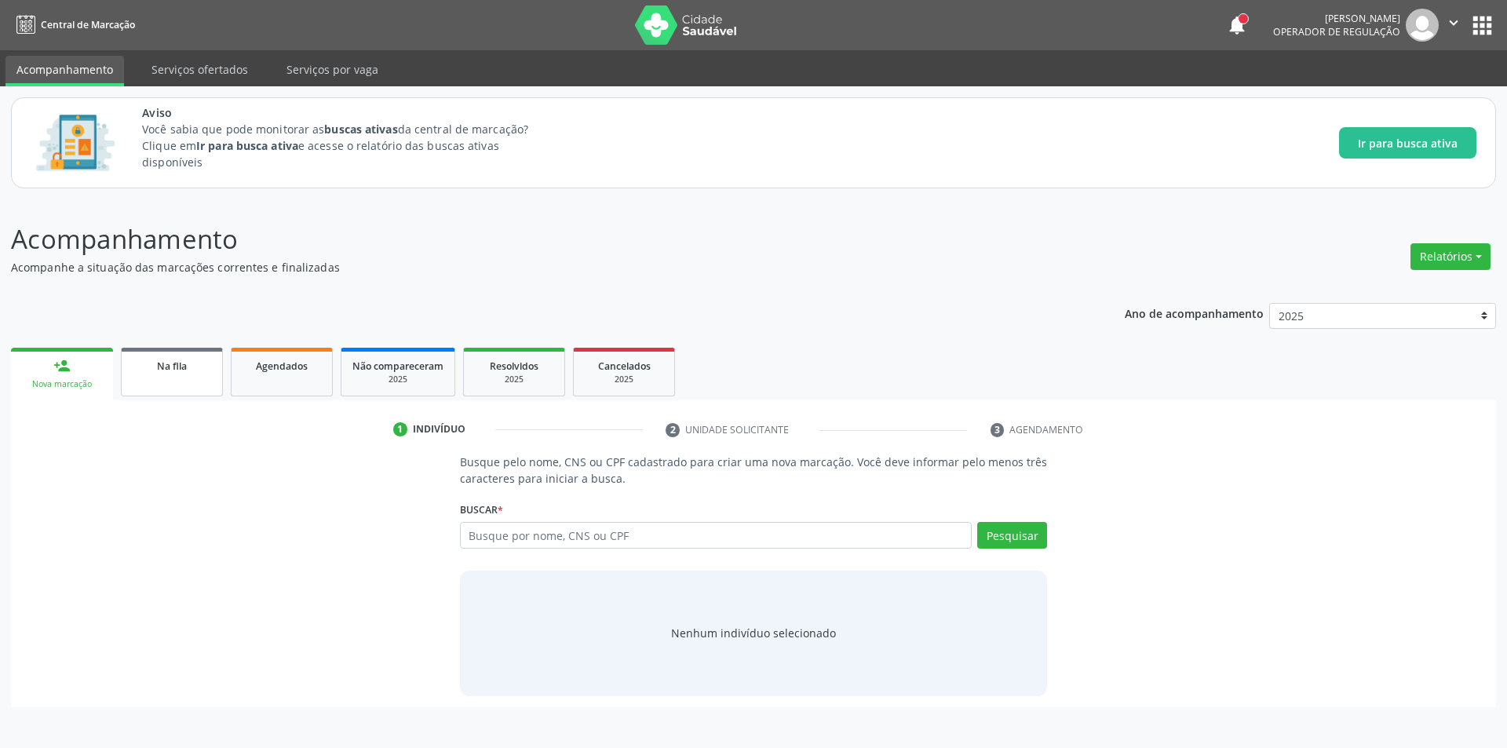
click at [197, 352] on link "Na fila" at bounding box center [172, 372] width 102 height 49
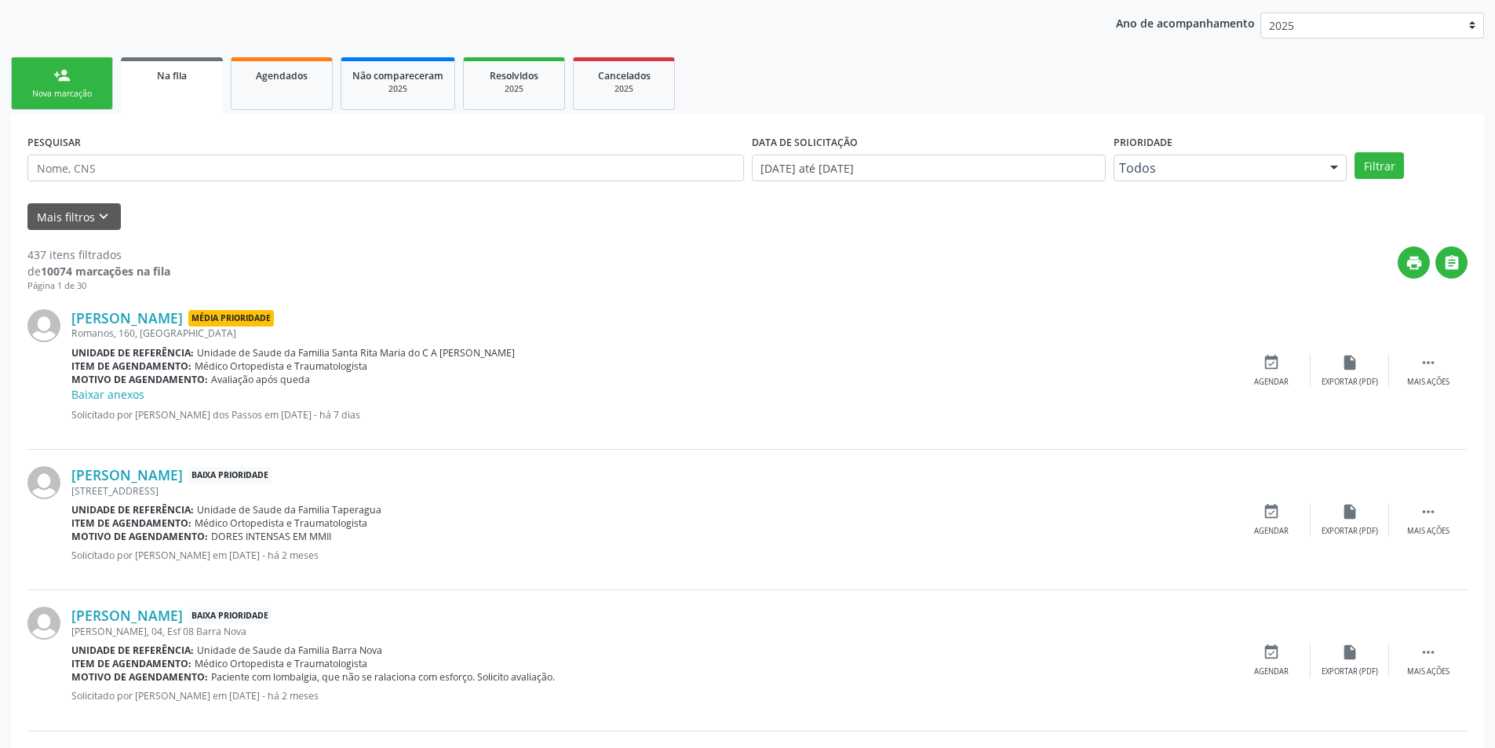
scroll to position [314, 0]
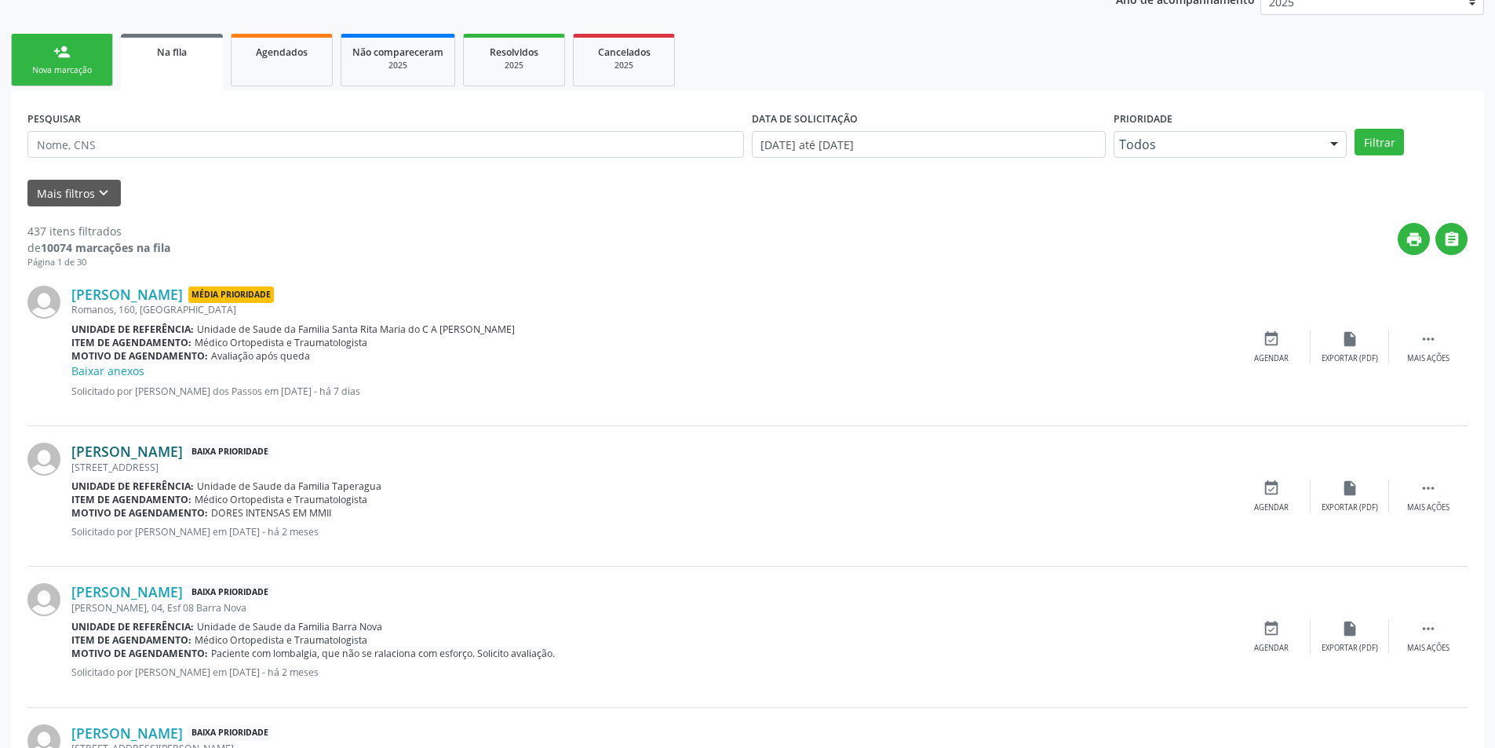
click at [183, 454] on link "[PERSON_NAME]" at bounding box center [126, 451] width 111 height 17
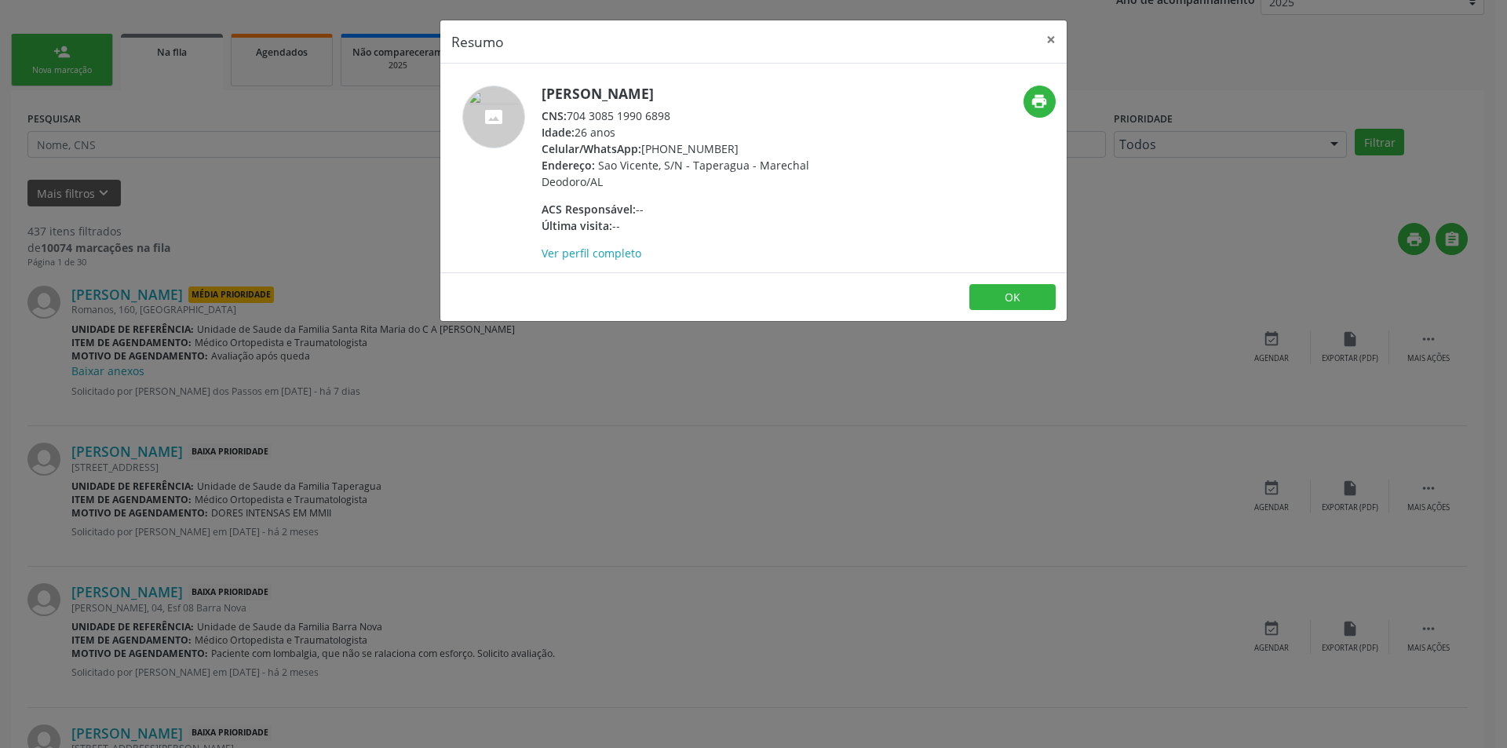
click at [571, 115] on div "CNS: 704 3085 1990 6898" at bounding box center [693, 116] width 305 height 16
drag, startPoint x: 571, startPoint y: 115, endPoint x: 652, endPoint y: 117, distance: 80.8
click at [652, 117] on div "CNS: 704 3085 1990 6898" at bounding box center [693, 116] width 305 height 16
click at [640, 403] on div "Resumo × [PERSON_NAME] CNS: 704 3085 1990 6898 Idade: 26 anos Celular/WhatsApp:…" at bounding box center [753, 374] width 1507 height 748
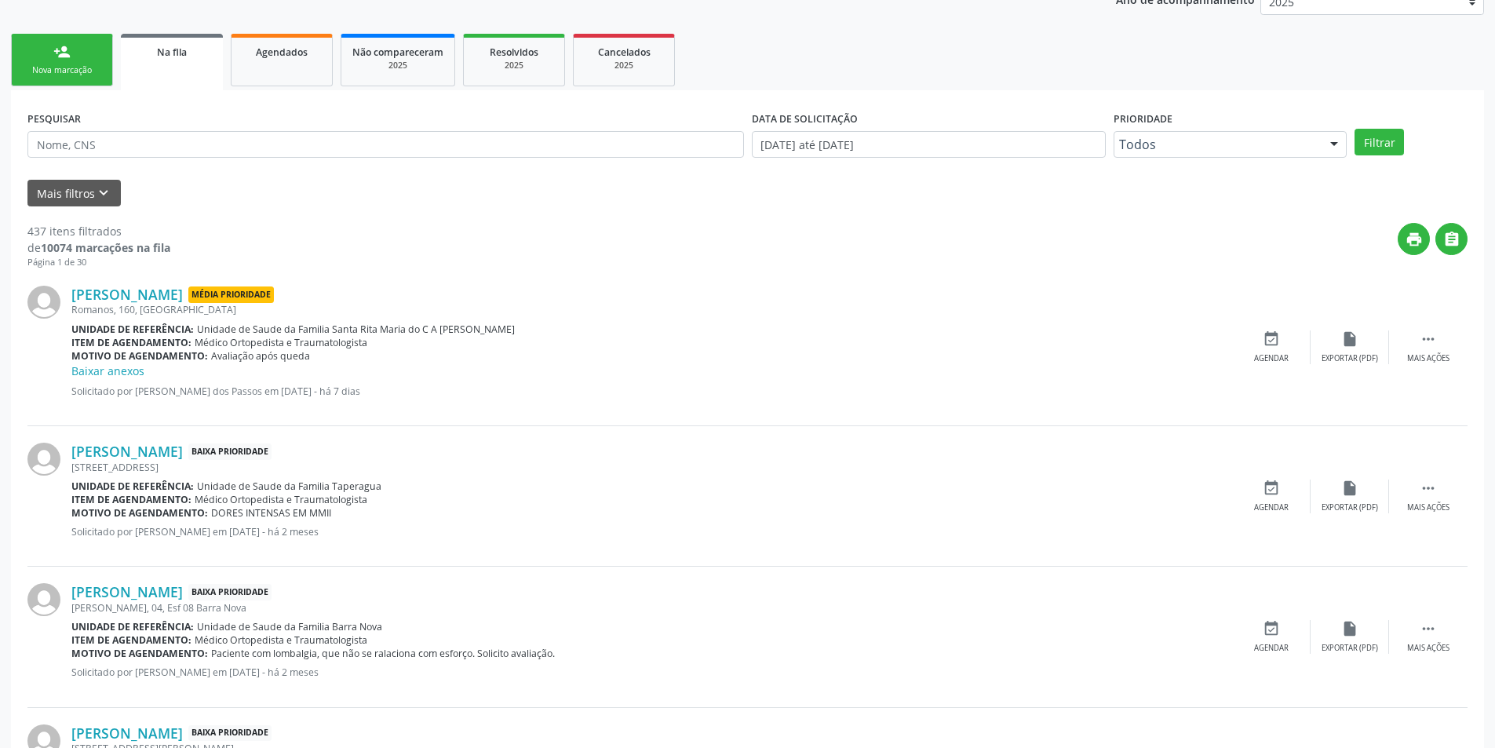
click at [1267, 474] on div "[PERSON_NAME] Baixa Prioridade [STREET_ADDRESS] Unidade de referência: Unidade …" at bounding box center [747, 496] width 1440 height 140
click at [1279, 507] on div "Agendar" at bounding box center [1271, 507] width 35 height 11
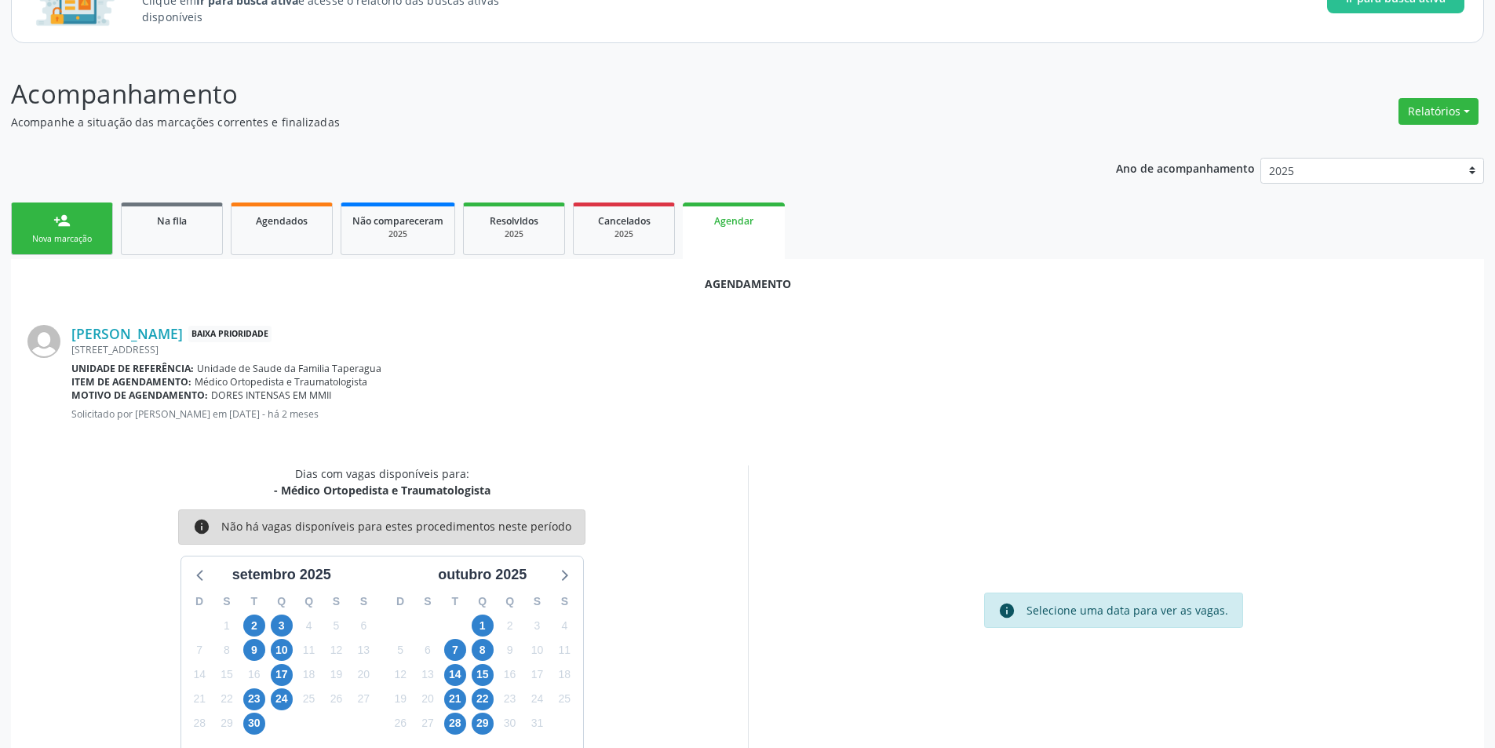
scroll to position [182, 0]
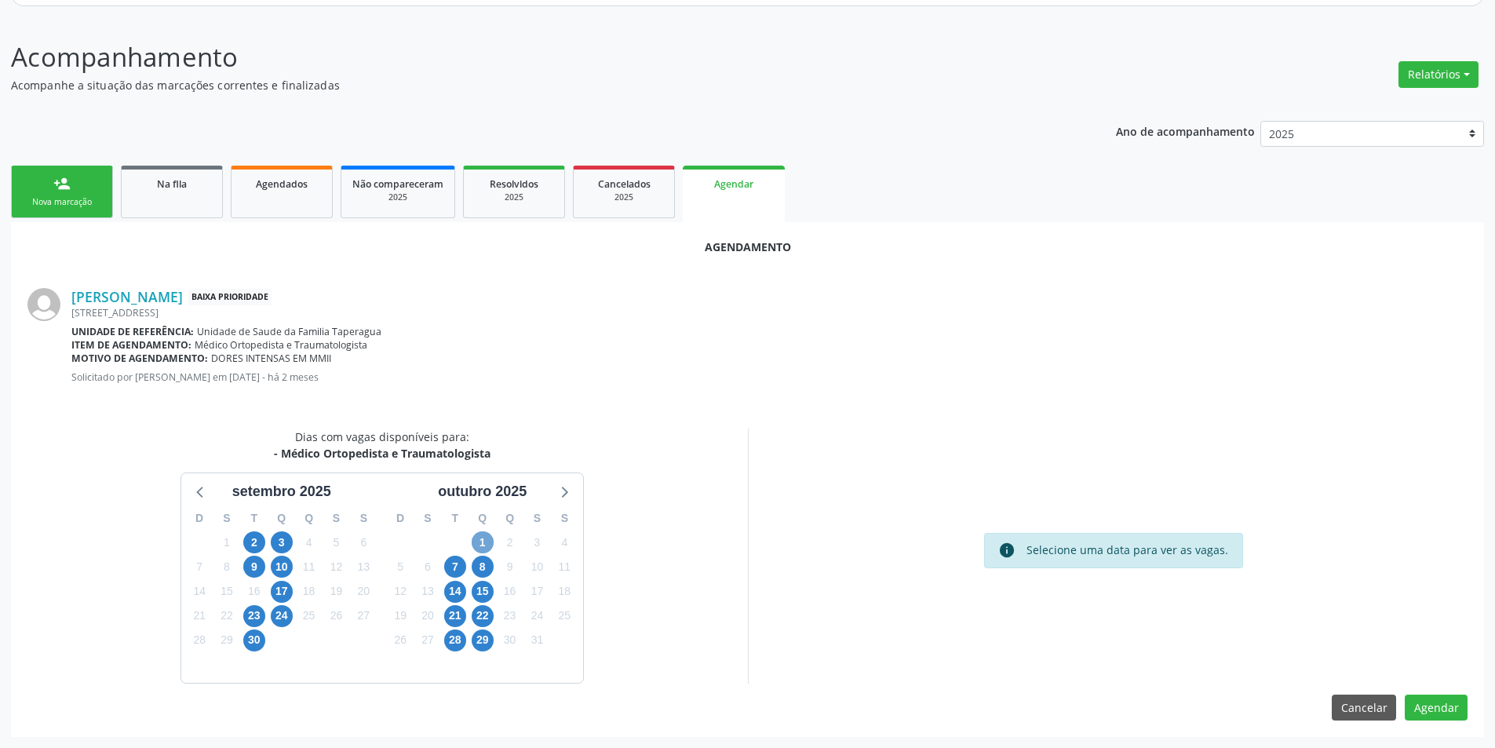
click at [484, 546] on span "1" at bounding box center [483, 542] width 22 height 22
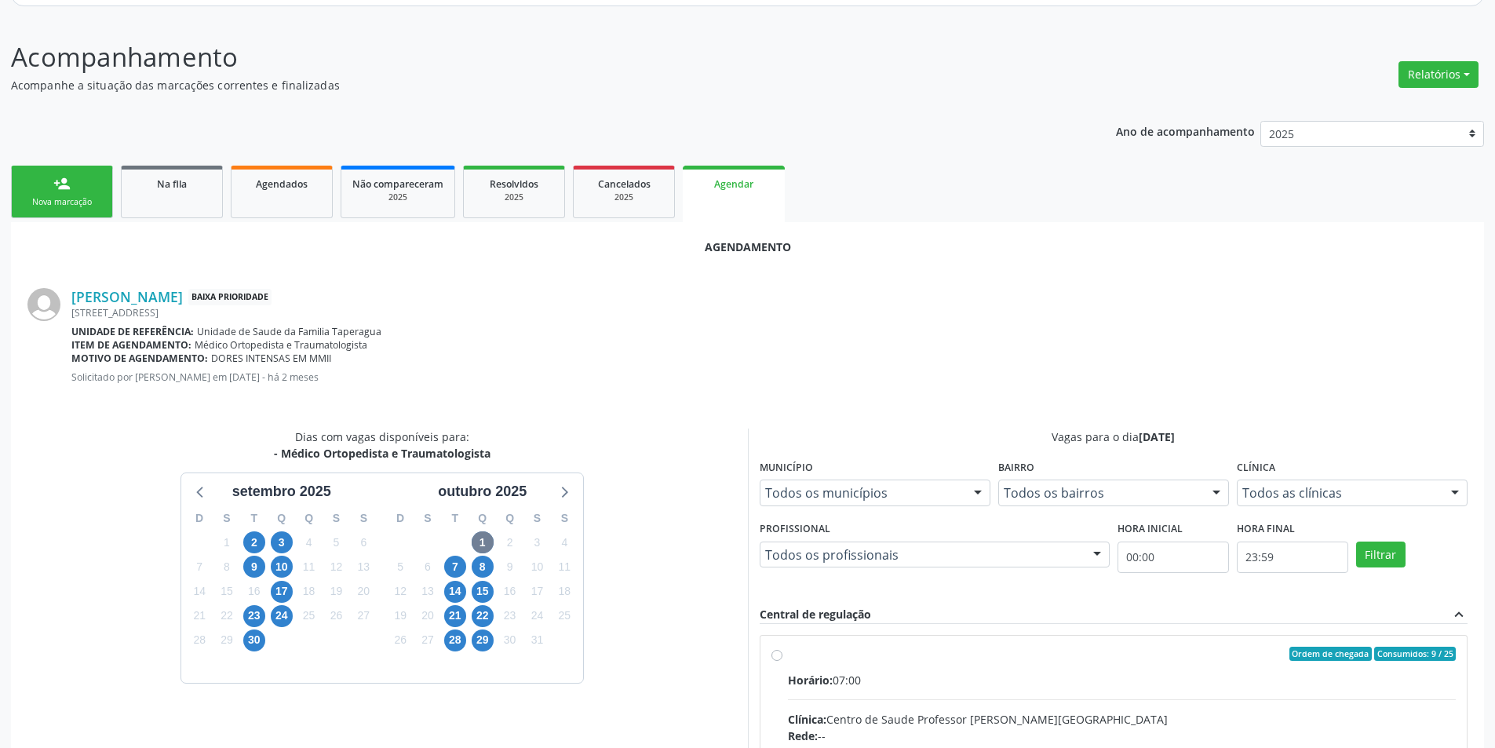
click at [776, 656] on input "Ordem de chegada Consumidos: 9 / 25 Horário: 07:00 Clínica: Centro de Saude Pro…" at bounding box center [776, 654] width 11 height 14
radio input "true"
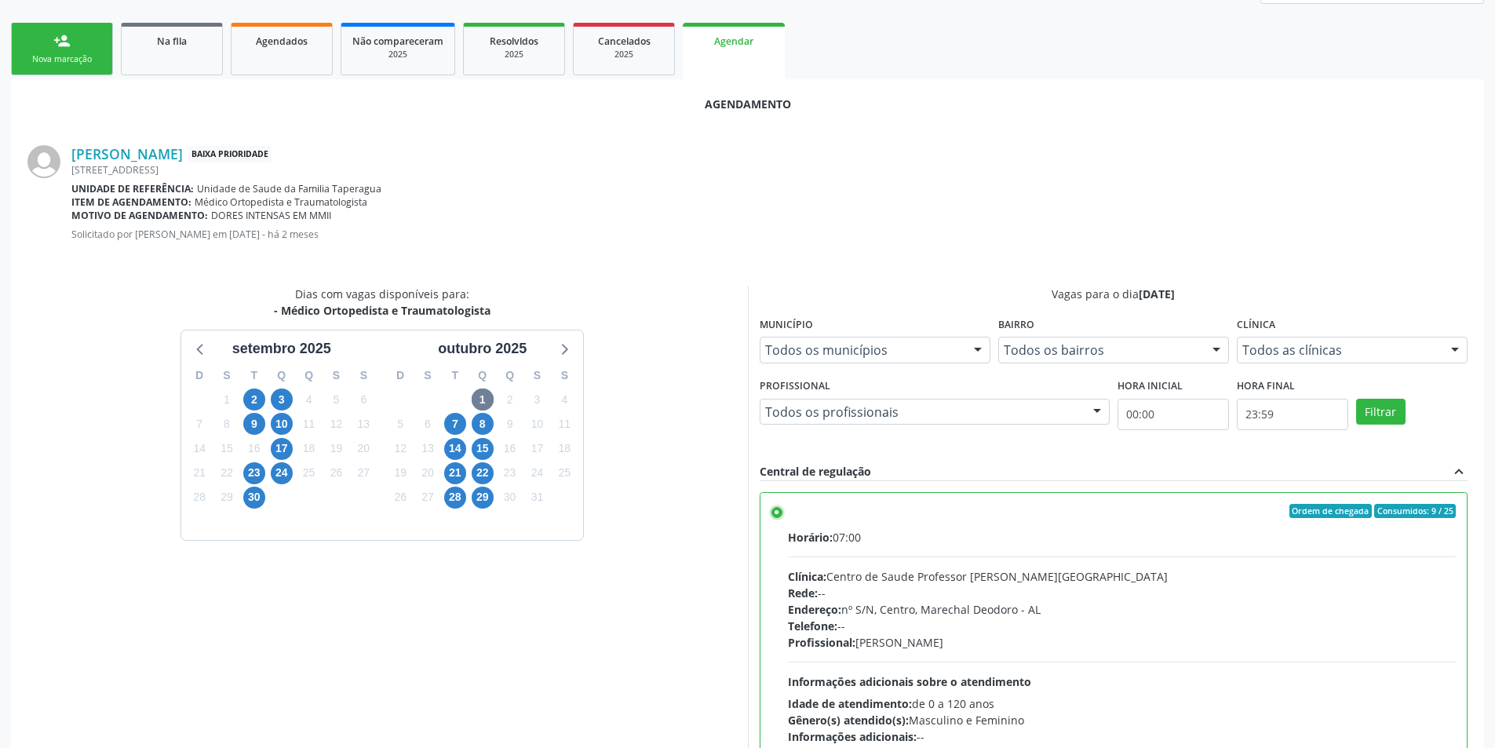
scroll to position [437, 0]
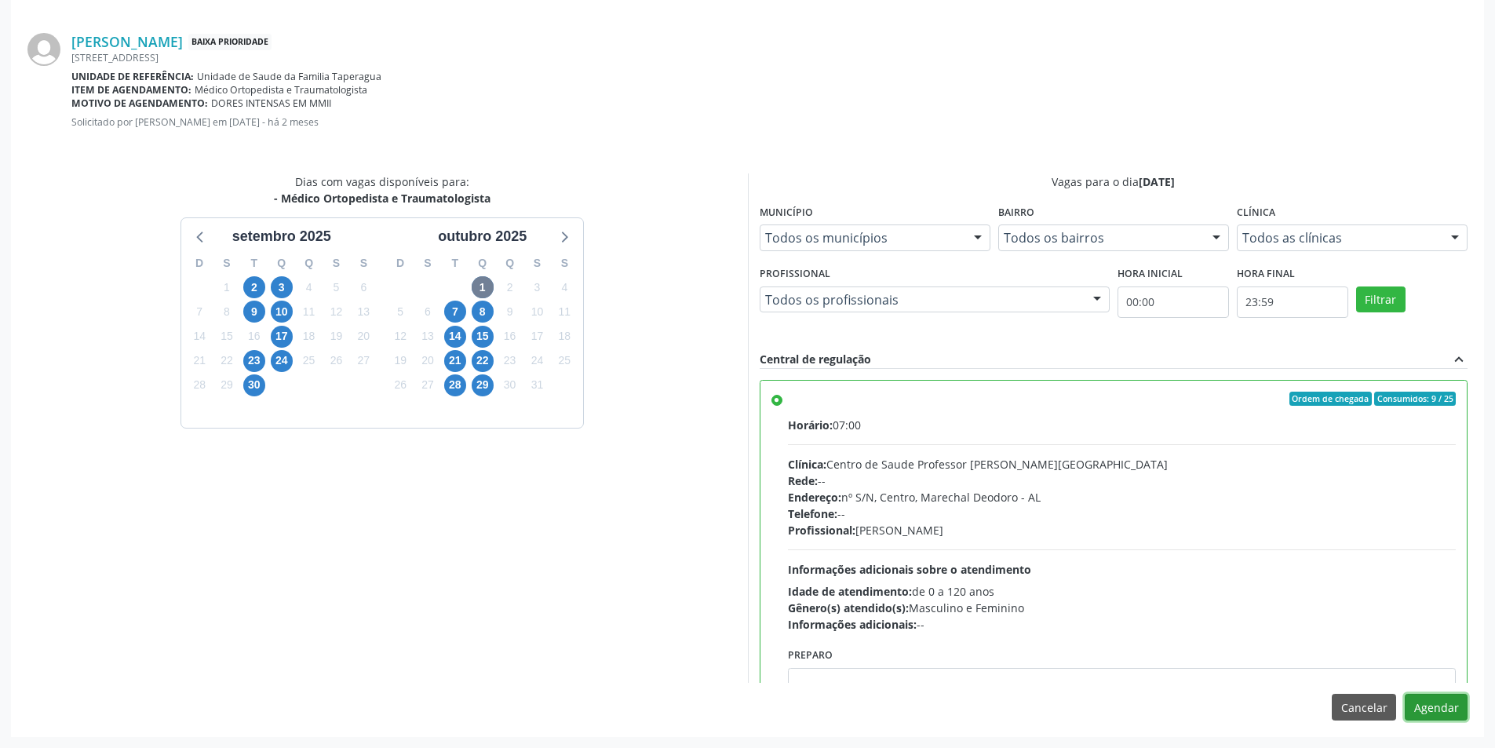
click at [1445, 709] on button "Agendar" at bounding box center [1436, 707] width 63 height 27
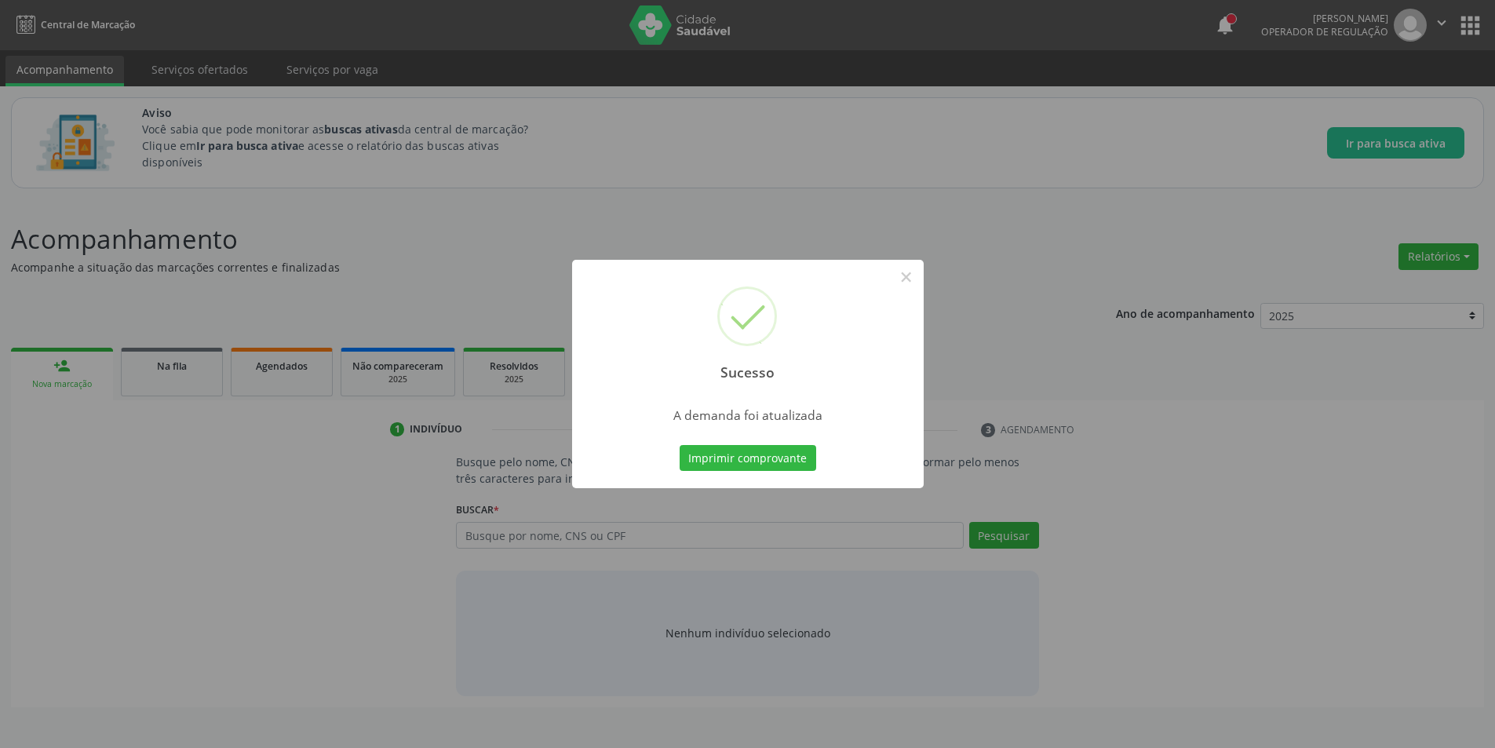
scroll to position [0, 0]
click at [902, 270] on button "×" at bounding box center [912, 277] width 27 height 27
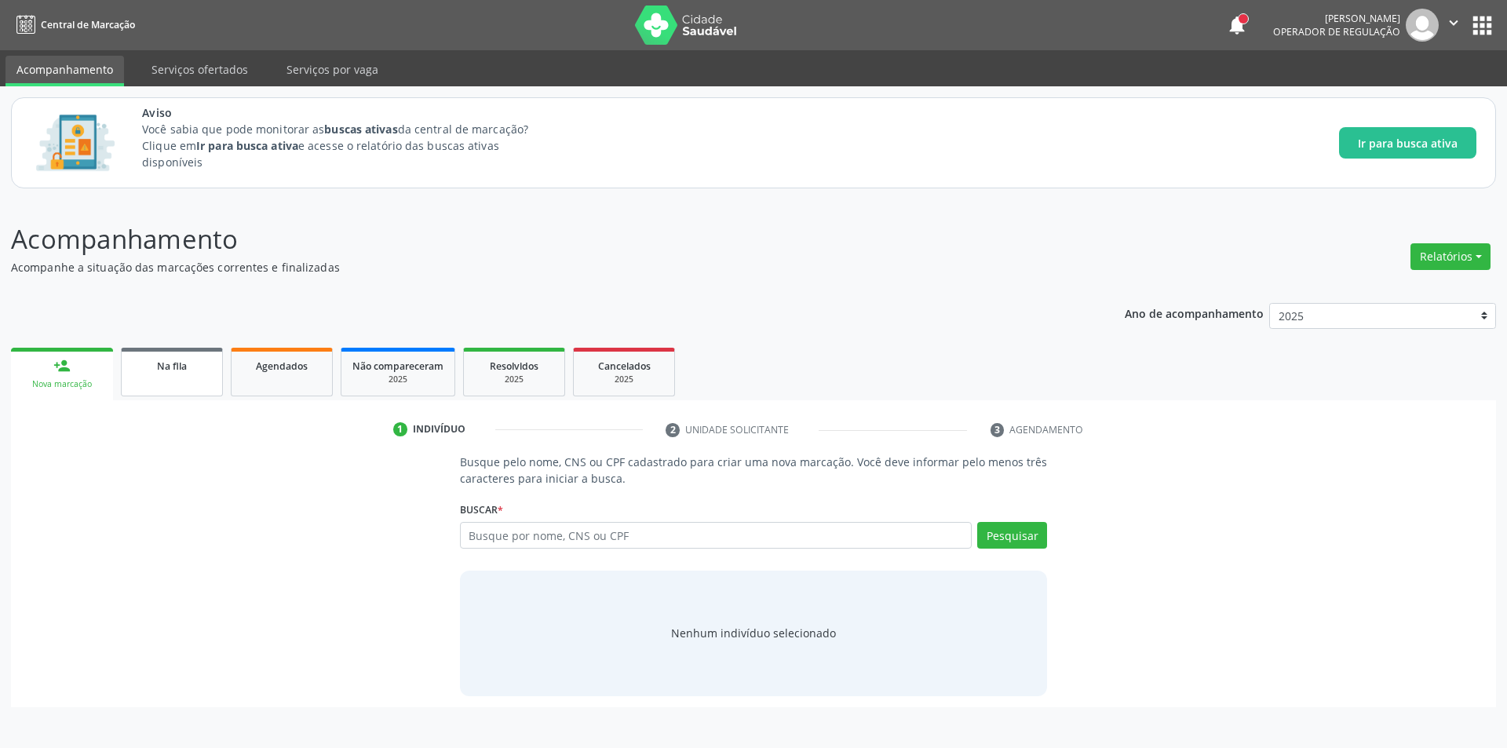
click at [191, 359] on div "Na fila" at bounding box center [172, 365] width 78 height 16
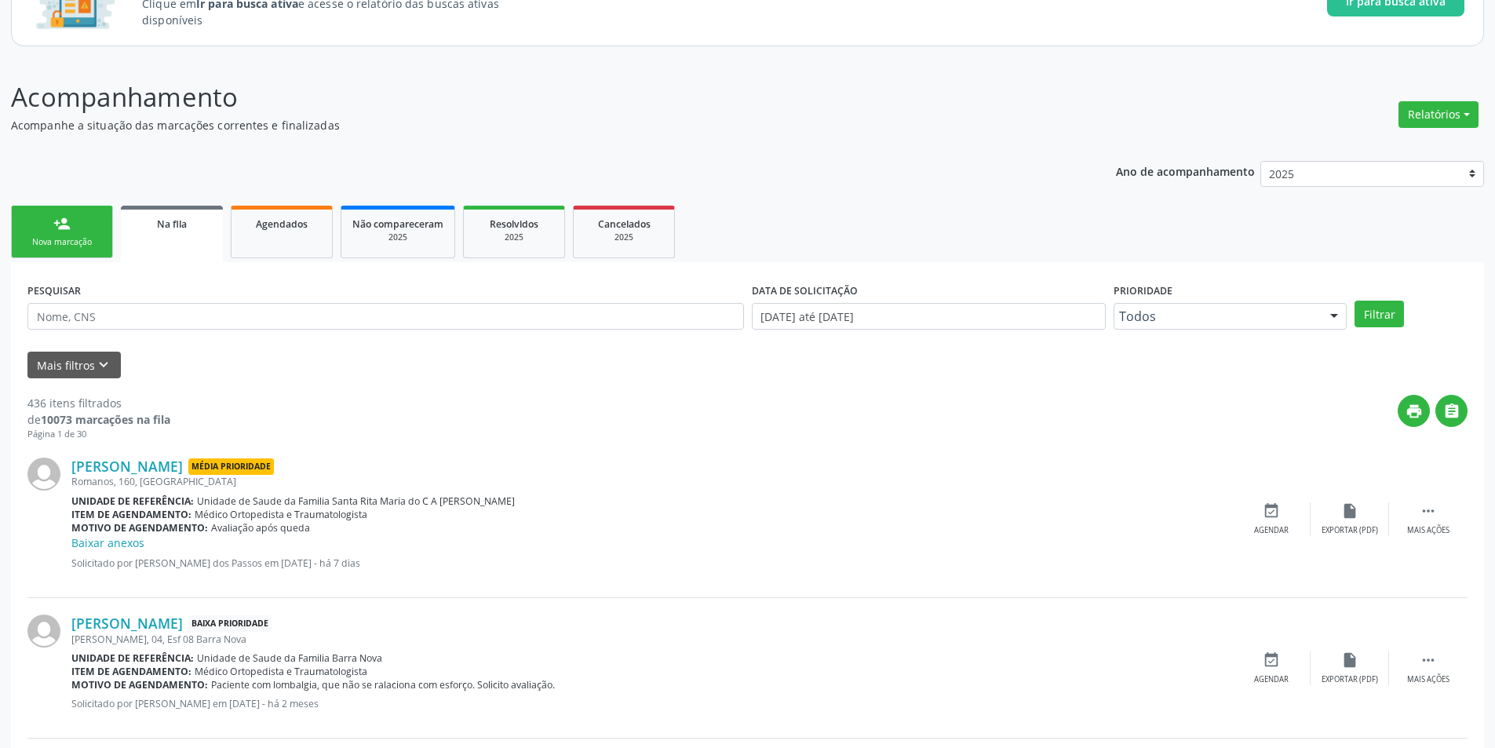
scroll to position [314, 0]
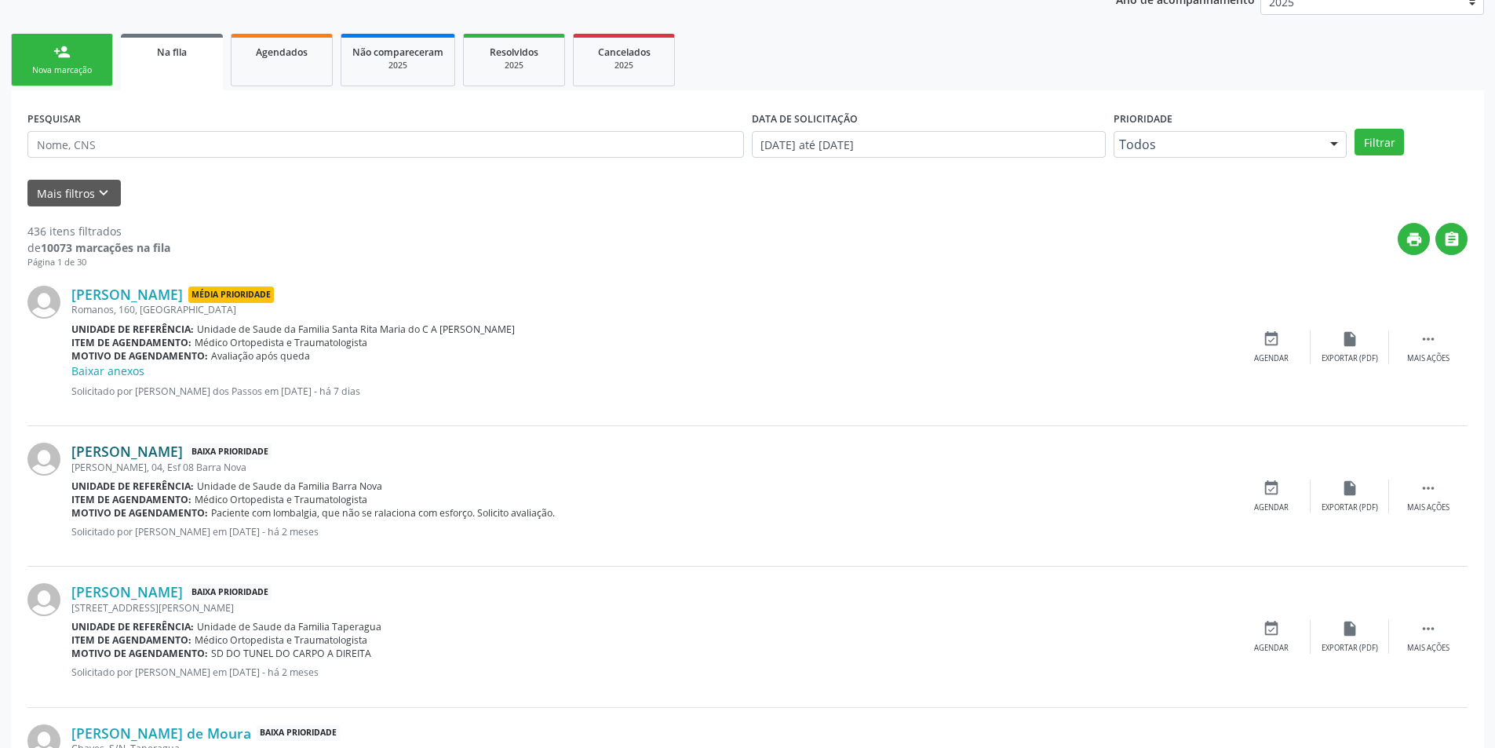
click at [136, 458] on link "[PERSON_NAME]" at bounding box center [126, 451] width 111 height 17
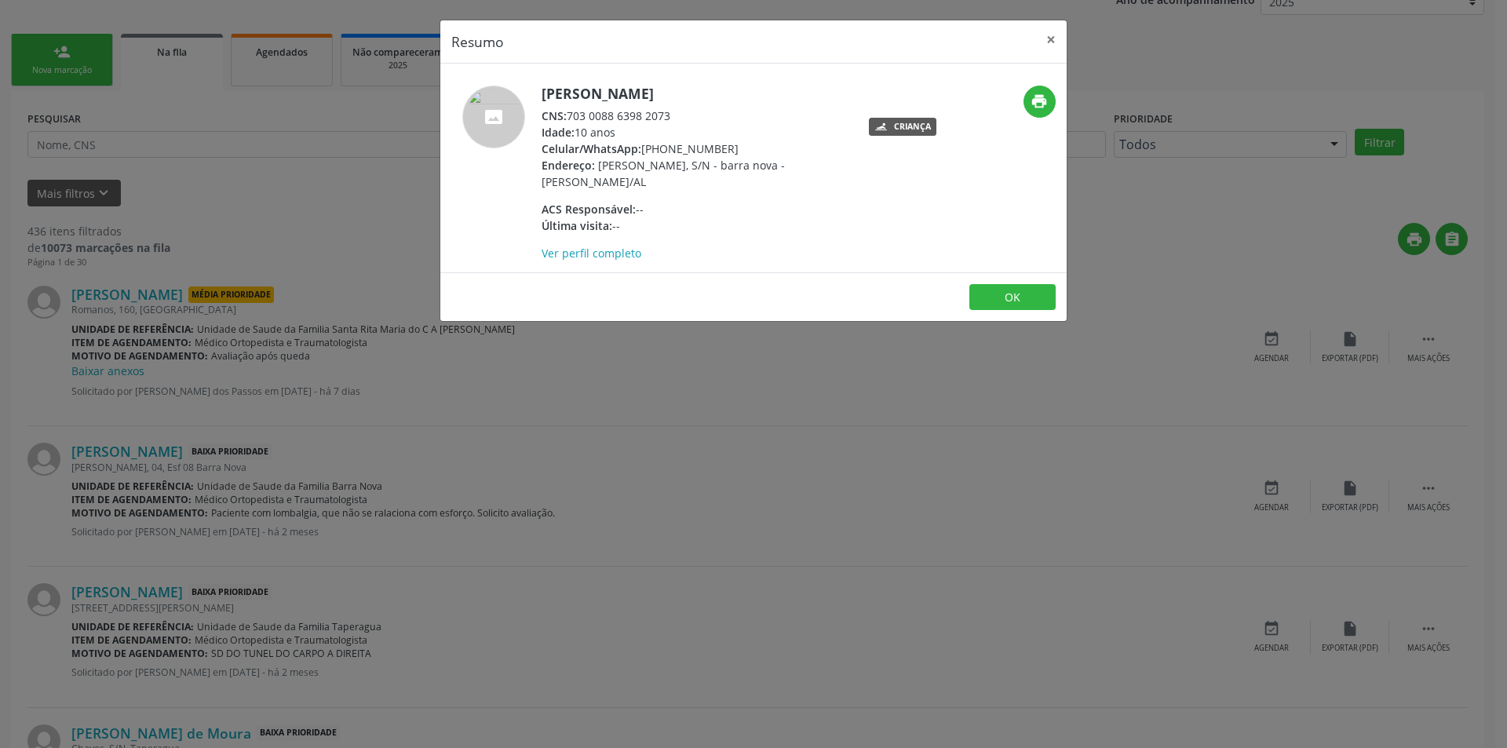
click at [569, 117] on div "CNS: 703 0088 6398 2073" at bounding box center [693, 116] width 305 height 16
drag, startPoint x: 569, startPoint y: 117, endPoint x: 677, endPoint y: 117, distance: 108.3
click at [677, 117] on div "CNS: 703 0088 6398 2073" at bounding box center [693, 116] width 305 height 16
click at [454, 440] on div "Resumo × [PERSON_NAME] CNS: 703 0088 6398 2073 Idade: 10 anos Celular/WhatsApp:…" at bounding box center [753, 374] width 1507 height 748
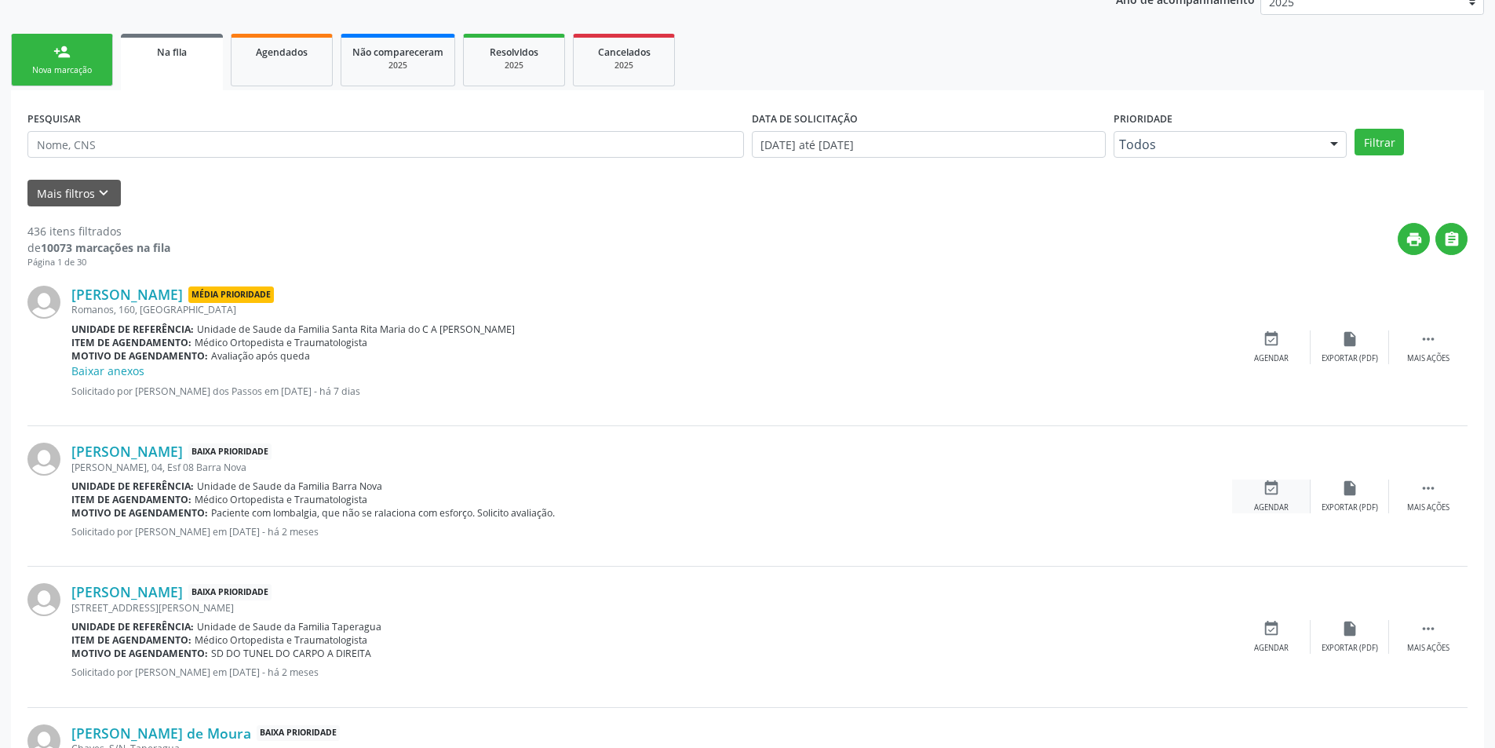
click at [1250, 498] on div "event_available Agendar" at bounding box center [1271, 496] width 78 height 34
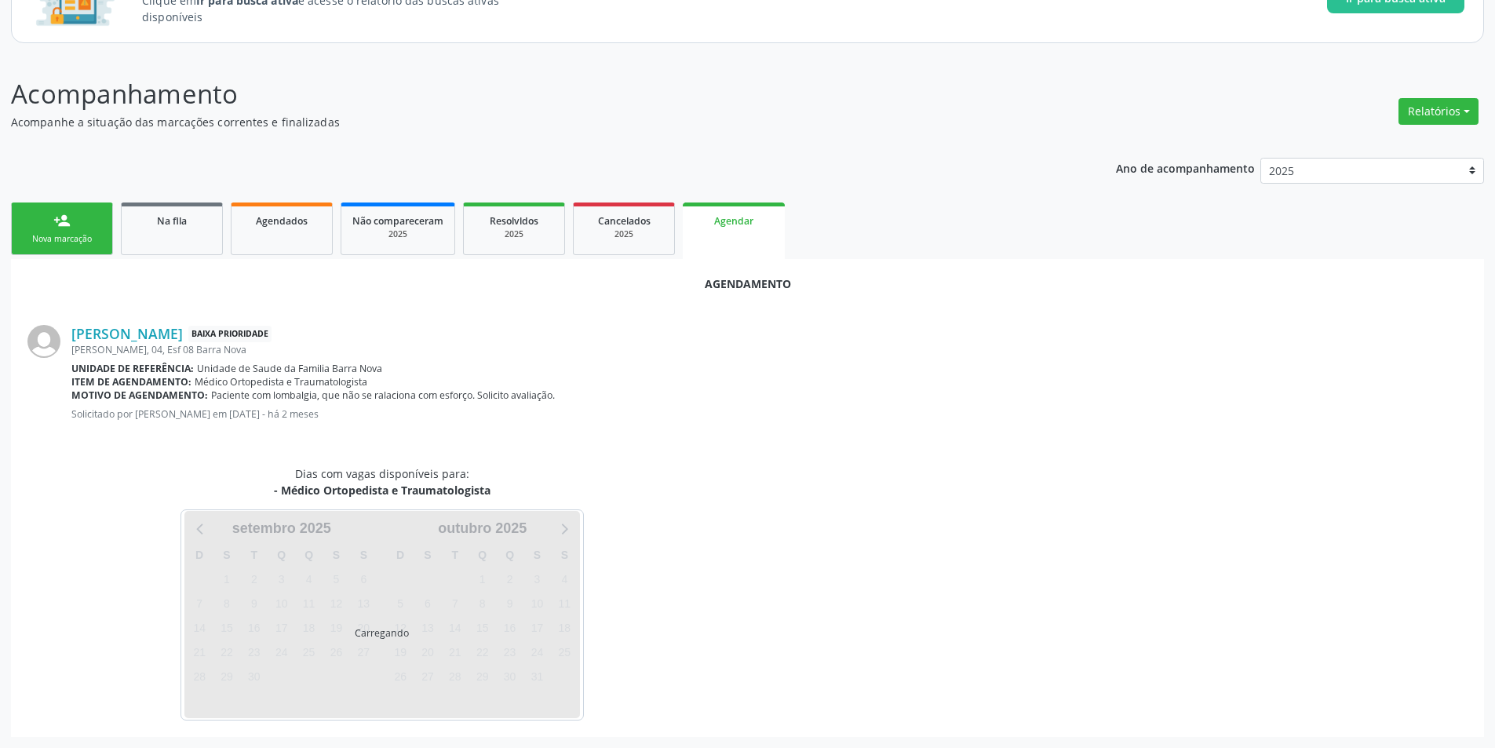
scroll to position [182, 0]
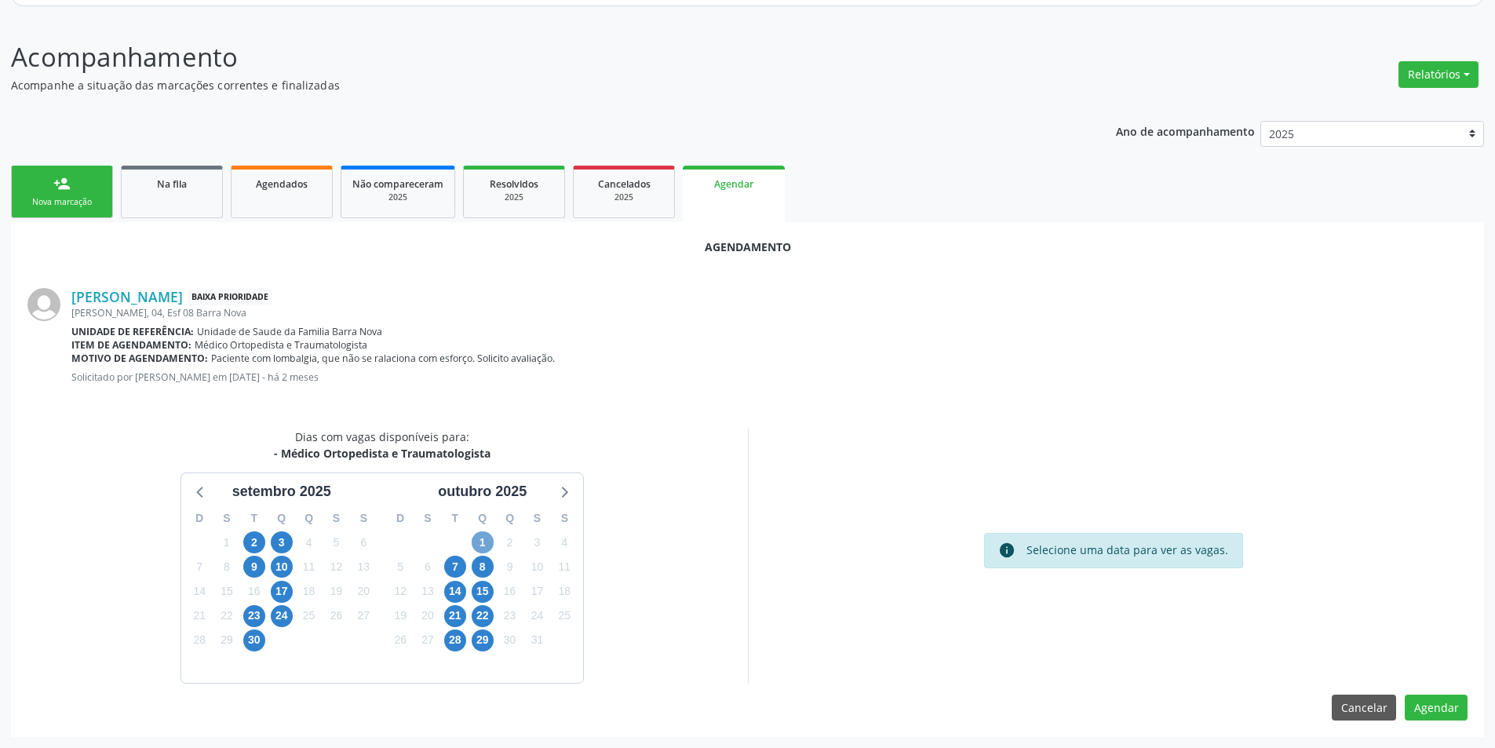
click at [484, 539] on span "1" at bounding box center [483, 542] width 22 height 22
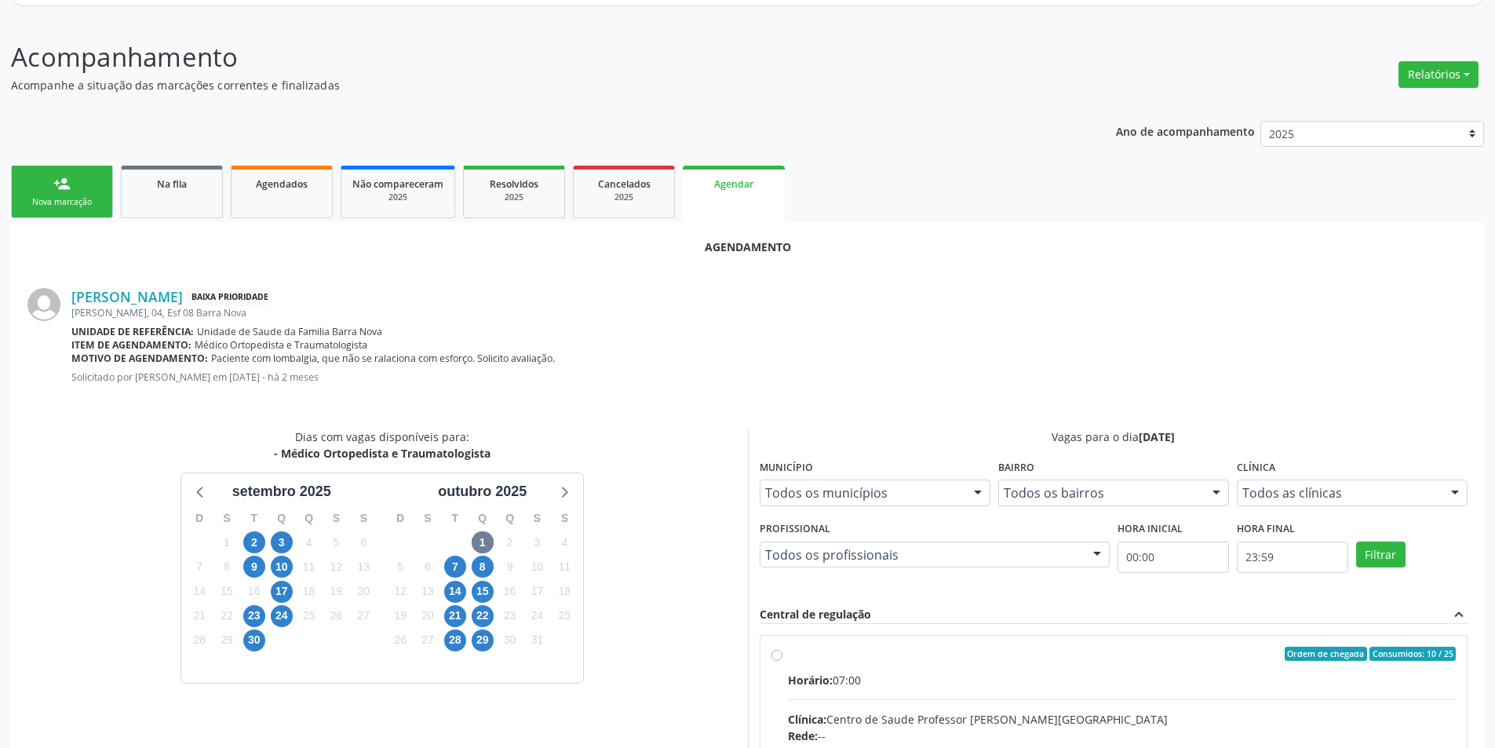
click at [775, 657] on input "Ordem de chegada Consumidos: 10 / 25 Horário: 07:00 Clínica: Centro de Saude Pr…" at bounding box center [776, 654] width 11 height 14
radio input "true"
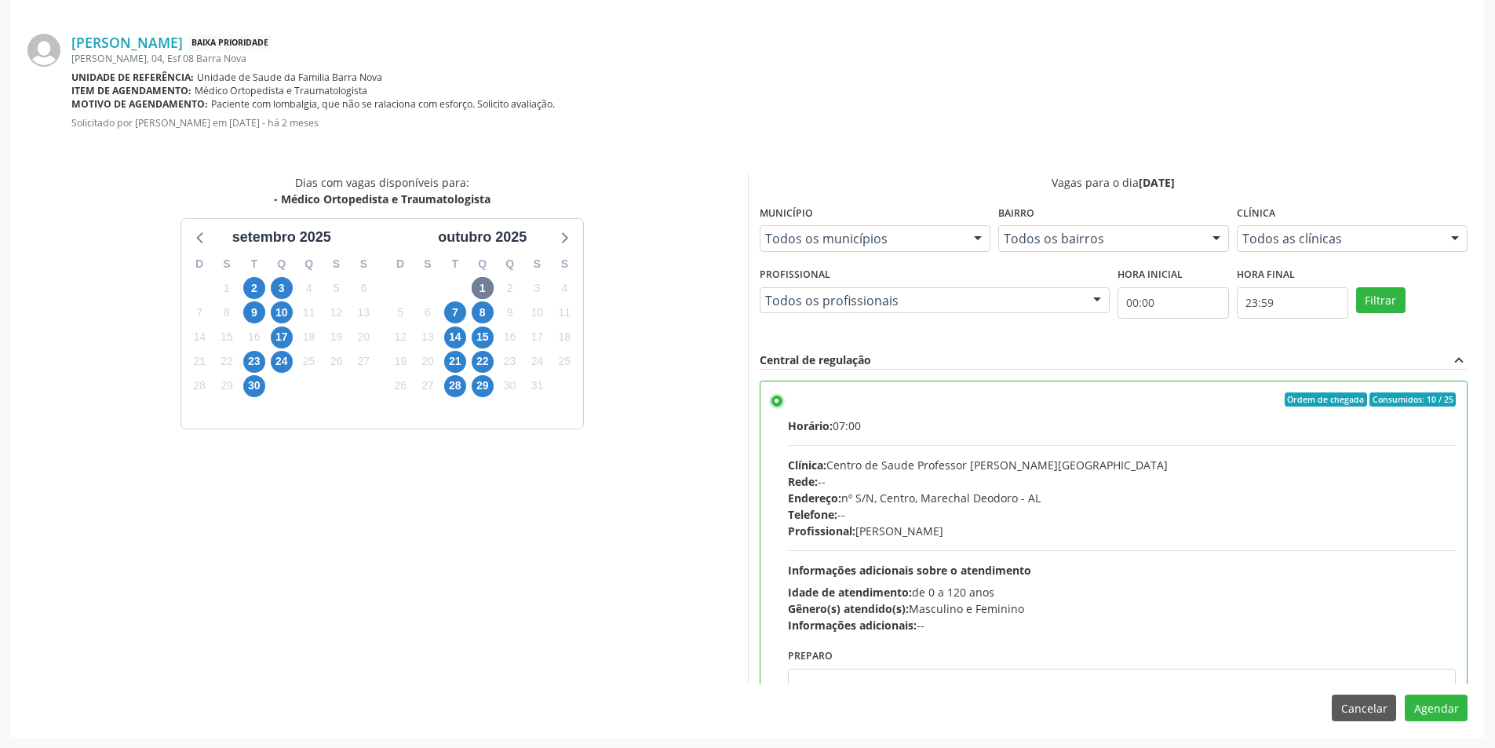
scroll to position [437, 0]
click at [1434, 702] on button "Agendar" at bounding box center [1436, 707] width 63 height 27
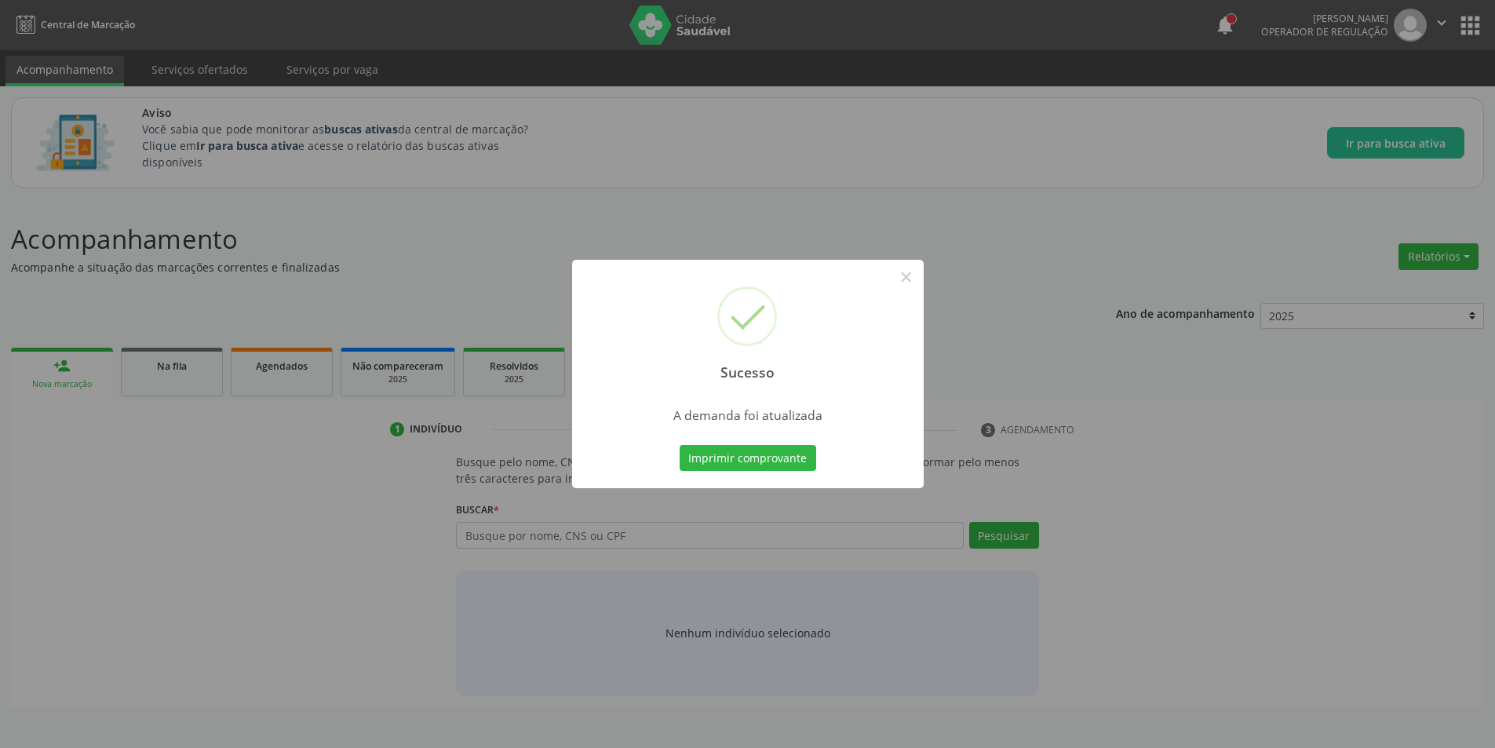
scroll to position [0, 0]
click at [915, 285] on button "×" at bounding box center [912, 277] width 27 height 27
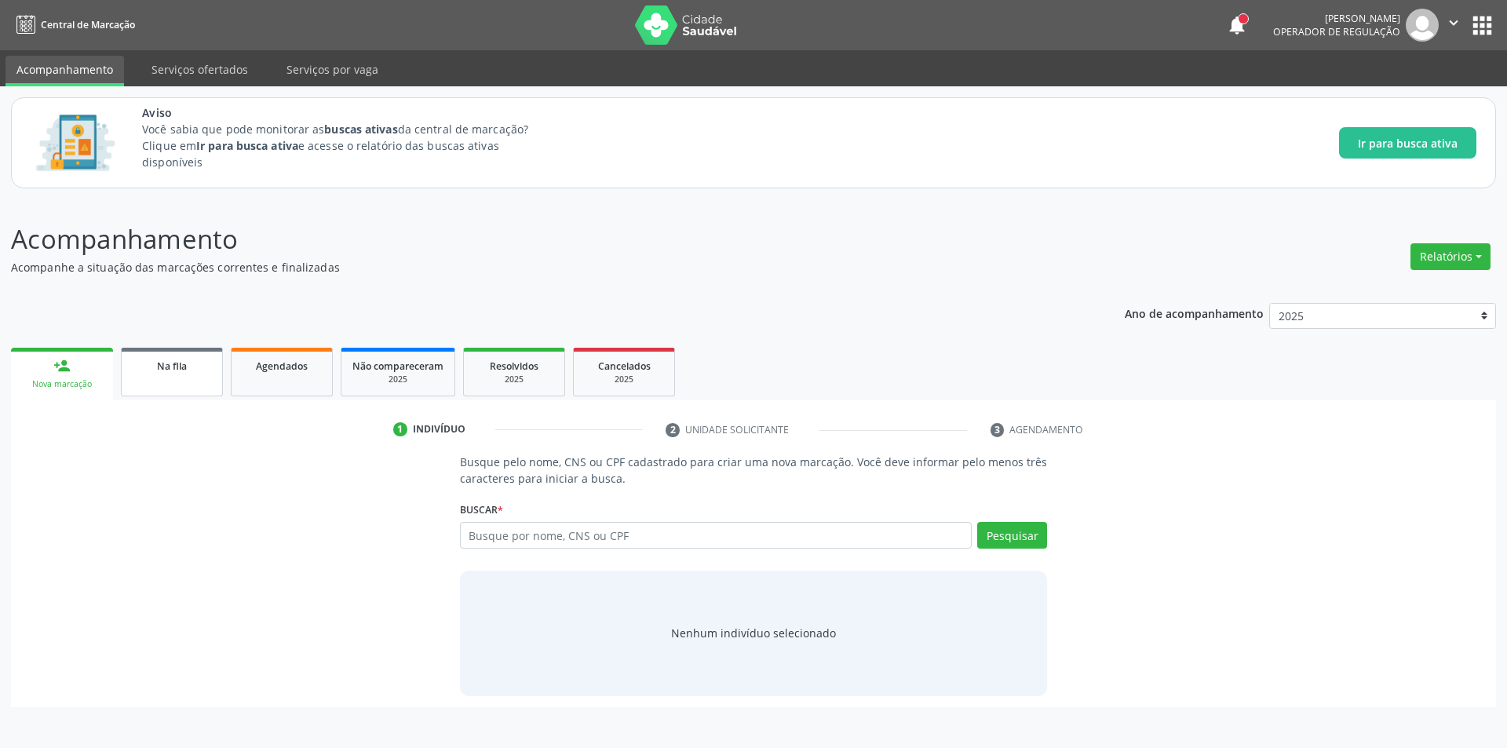
click at [195, 360] on div "Na fila" at bounding box center [172, 365] width 78 height 16
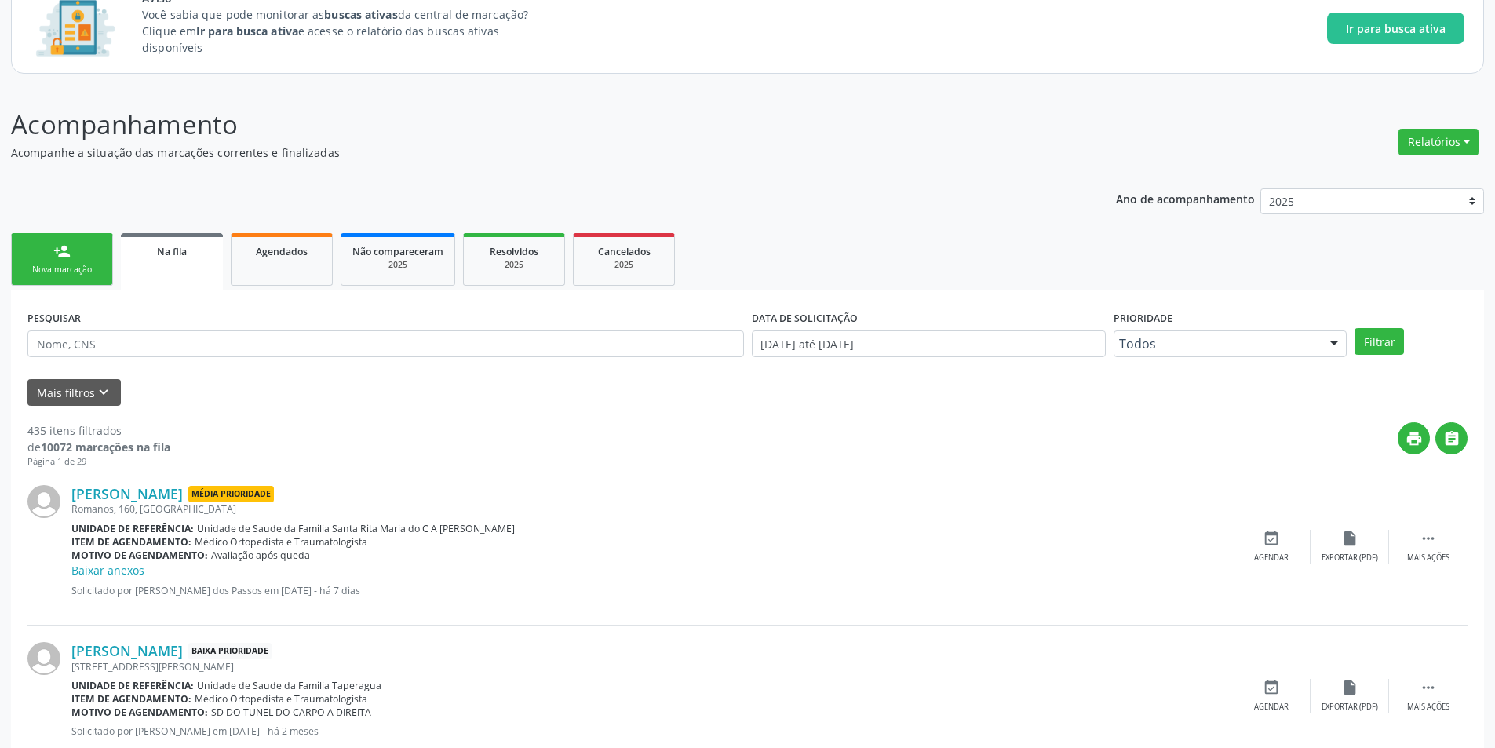
scroll to position [235, 0]
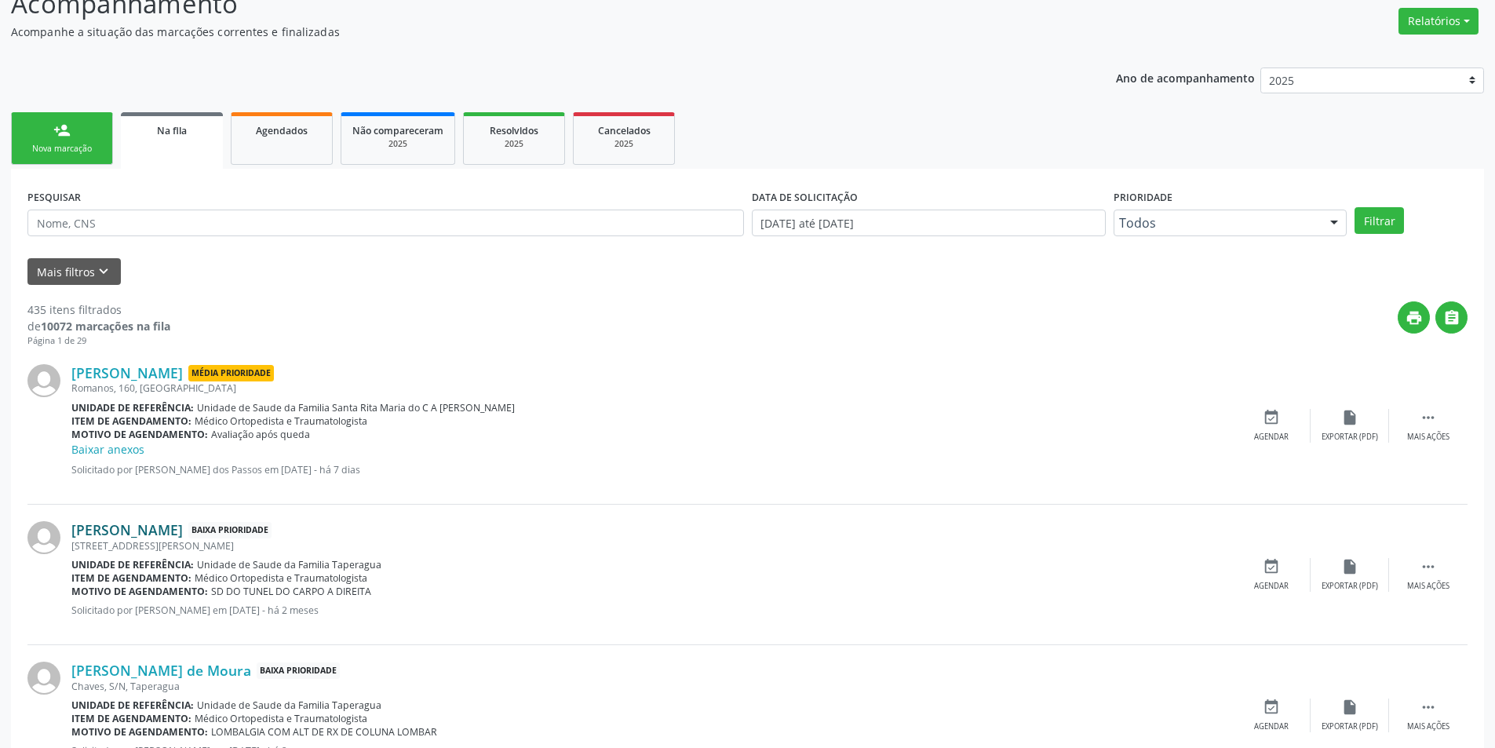
click at [172, 532] on link "[PERSON_NAME]" at bounding box center [126, 529] width 111 height 17
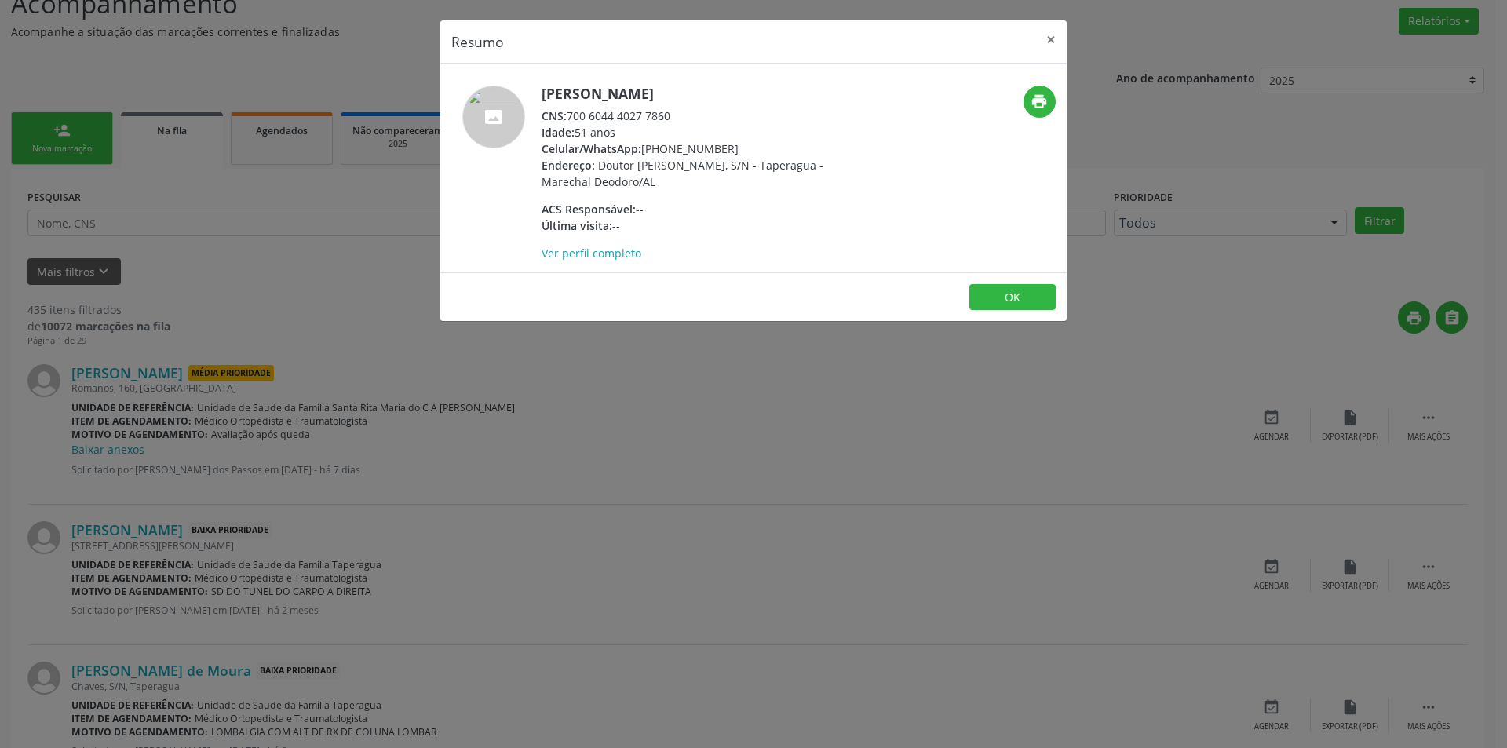
click at [570, 115] on div "CNS: 700 6044 4027 7860" at bounding box center [693, 116] width 305 height 16
drag, startPoint x: 570, startPoint y: 115, endPoint x: 660, endPoint y: 119, distance: 90.4
click at [660, 119] on div "CNS: 700 6044 4027 7860" at bounding box center [693, 116] width 305 height 16
click at [455, 538] on div "Resumo × [PERSON_NAME] CNS: 700 6044 4027 7860 Idade: 51 anos Celular/WhatsApp:…" at bounding box center [753, 374] width 1507 height 748
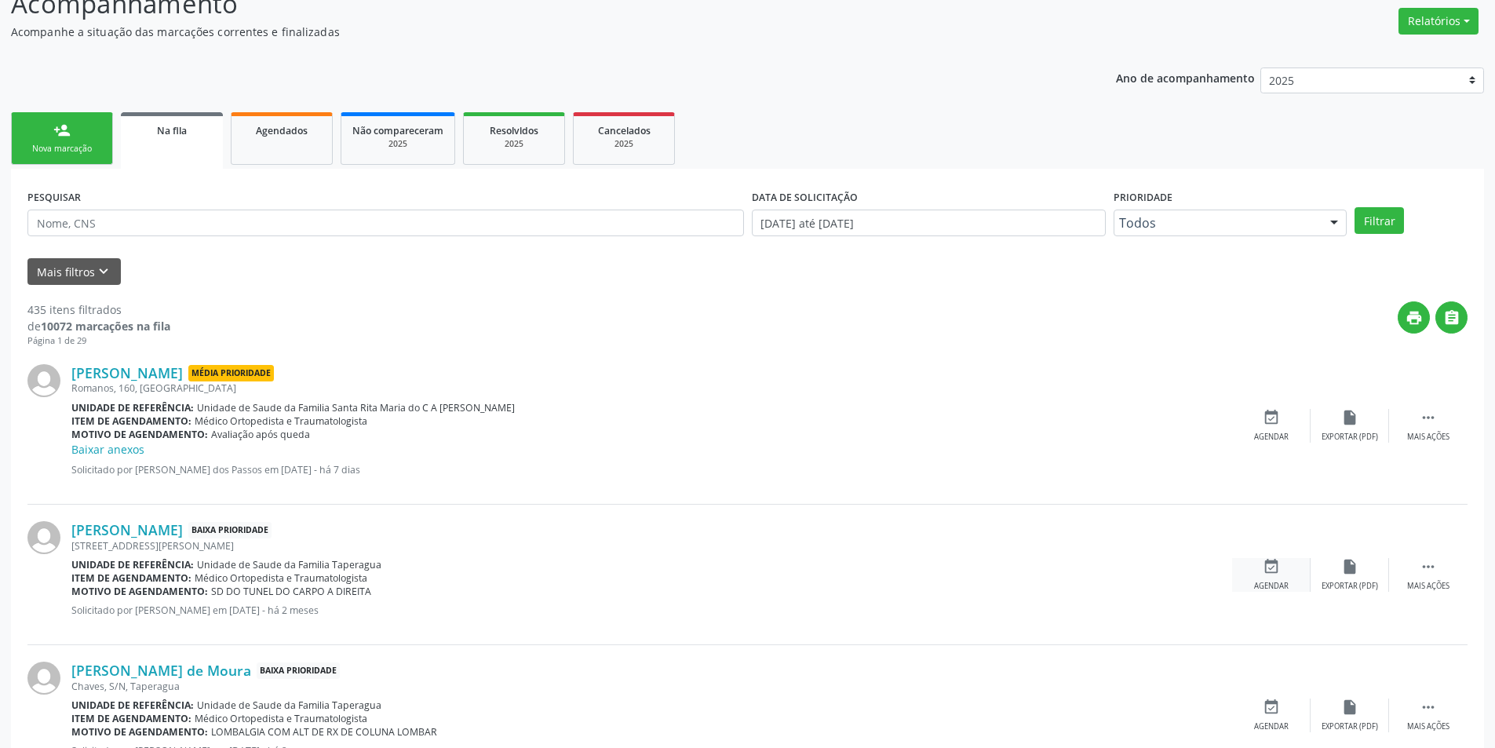
click at [1271, 581] on div "Agendar" at bounding box center [1271, 586] width 35 height 11
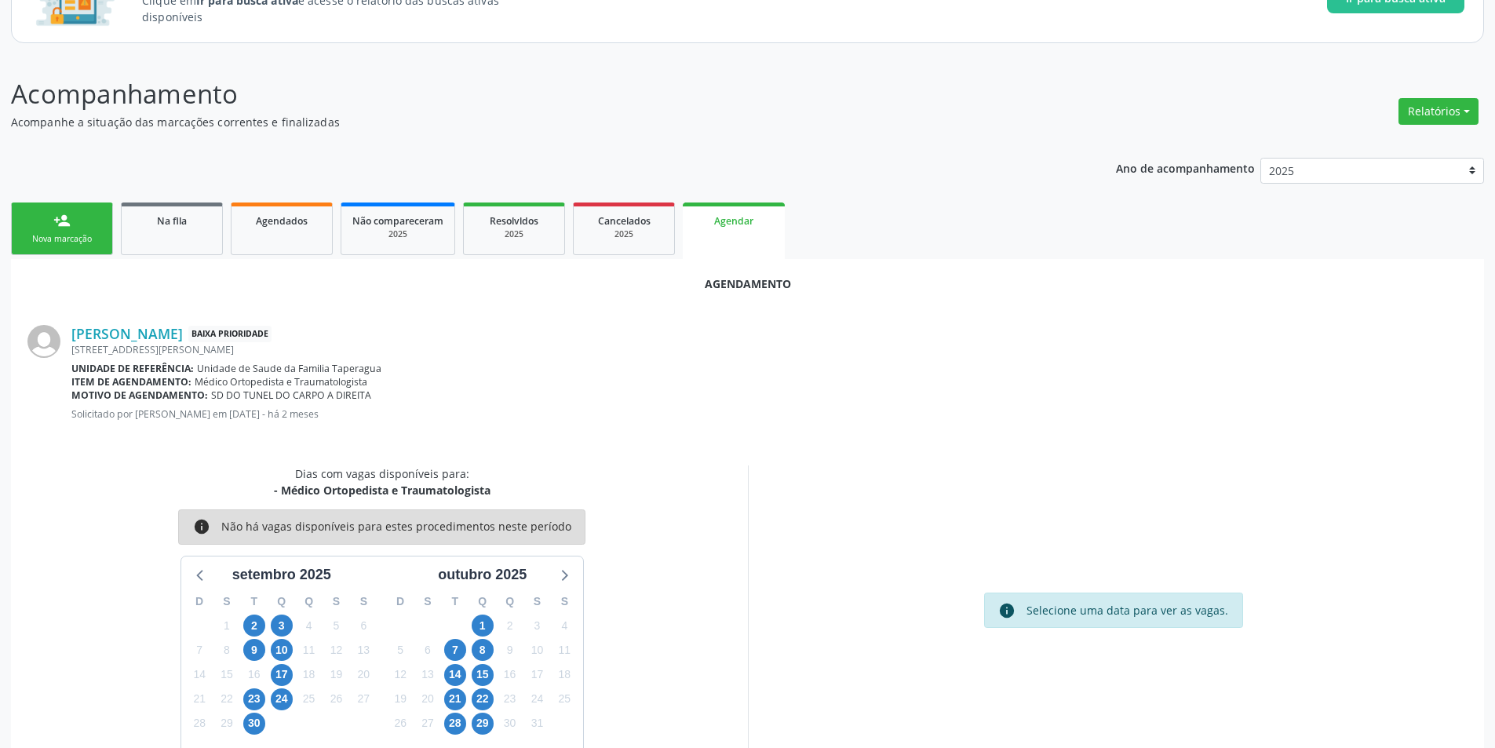
scroll to position [182, 0]
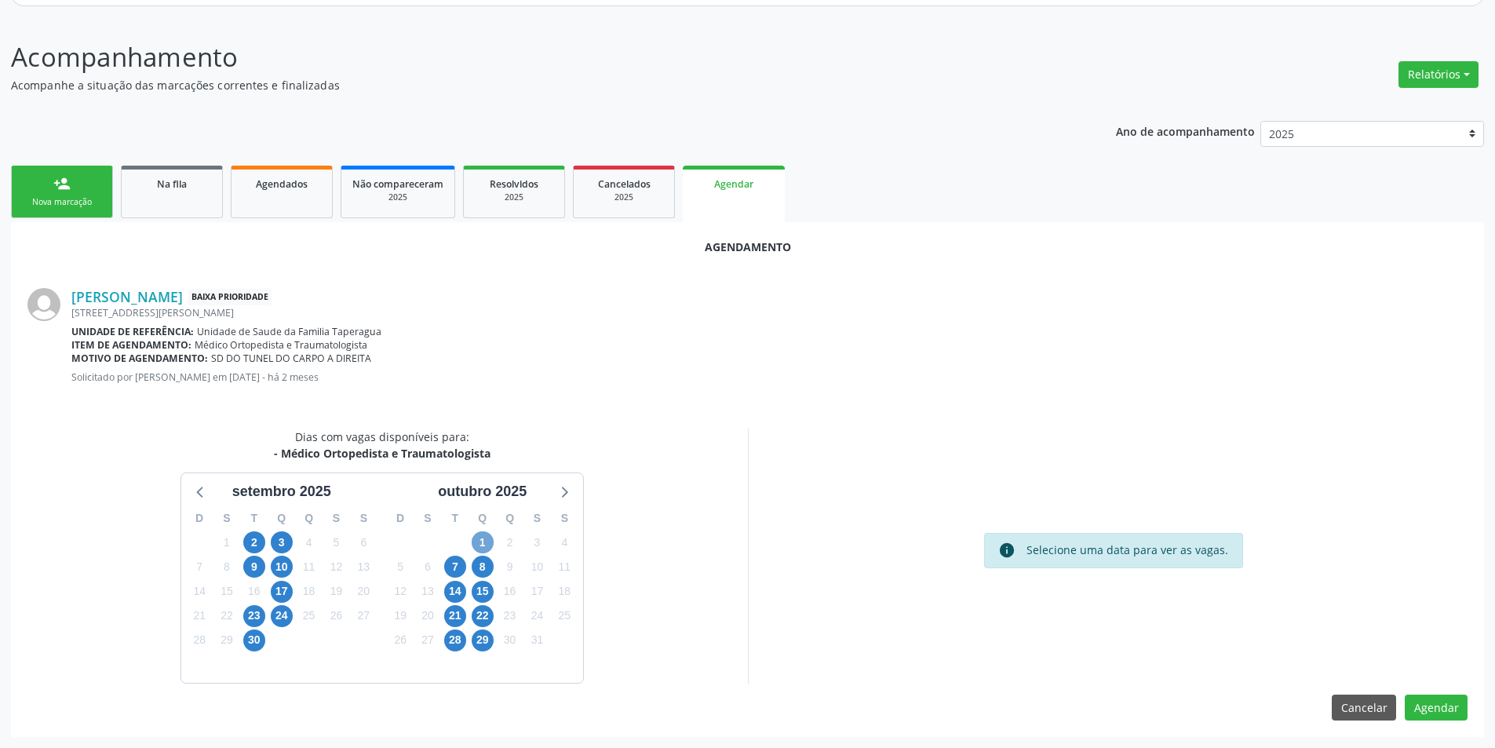
click at [487, 533] on span "1" at bounding box center [483, 542] width 22 height 22
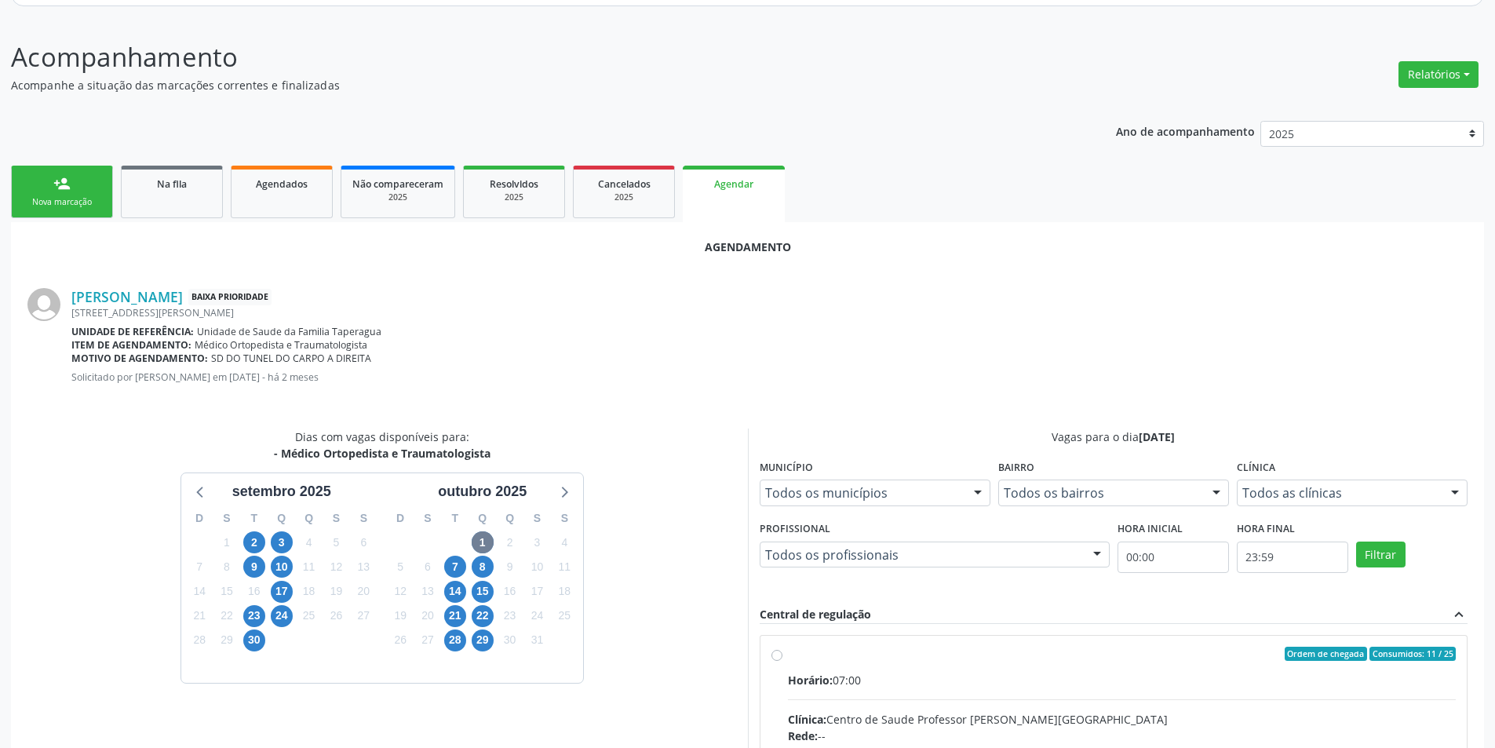
radio input "true"
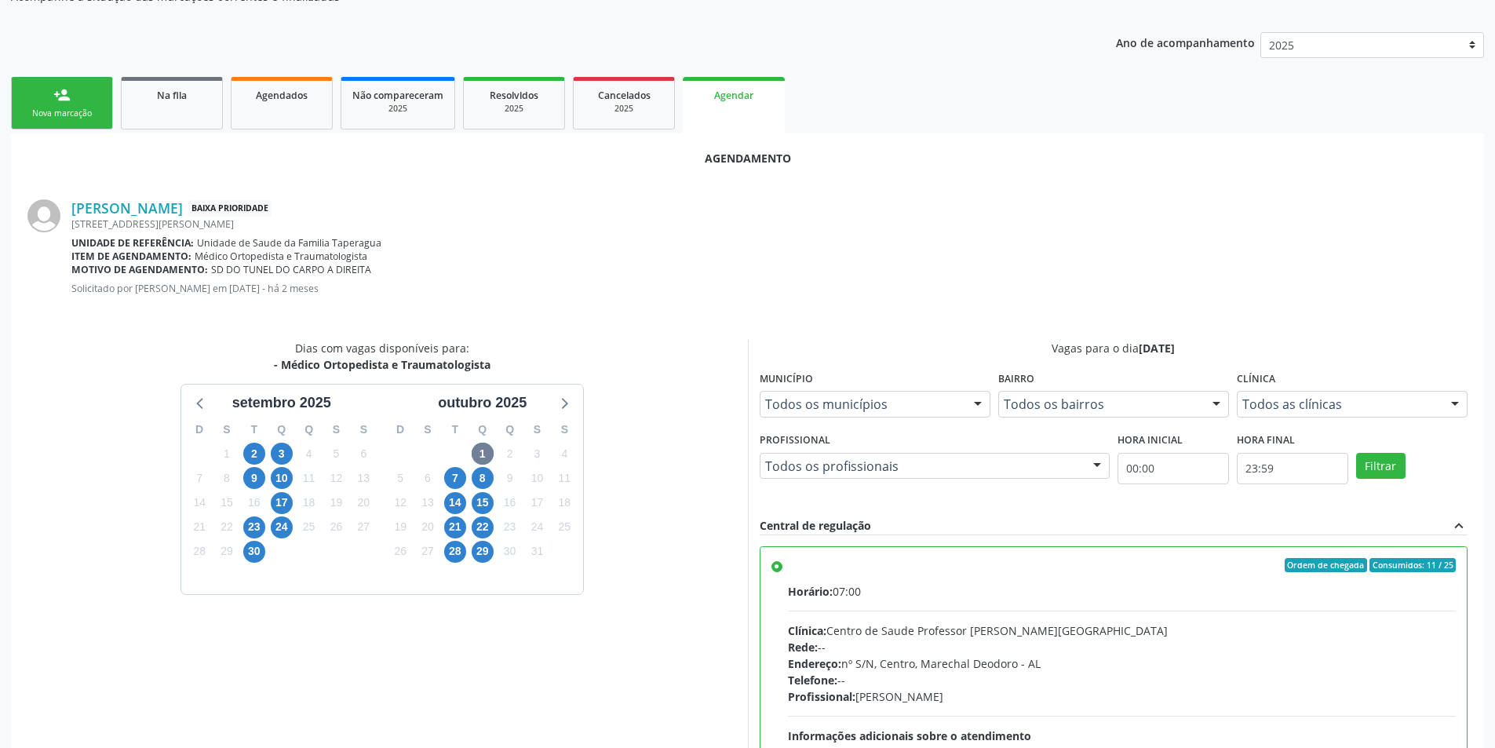
scroll to position [437, 0]
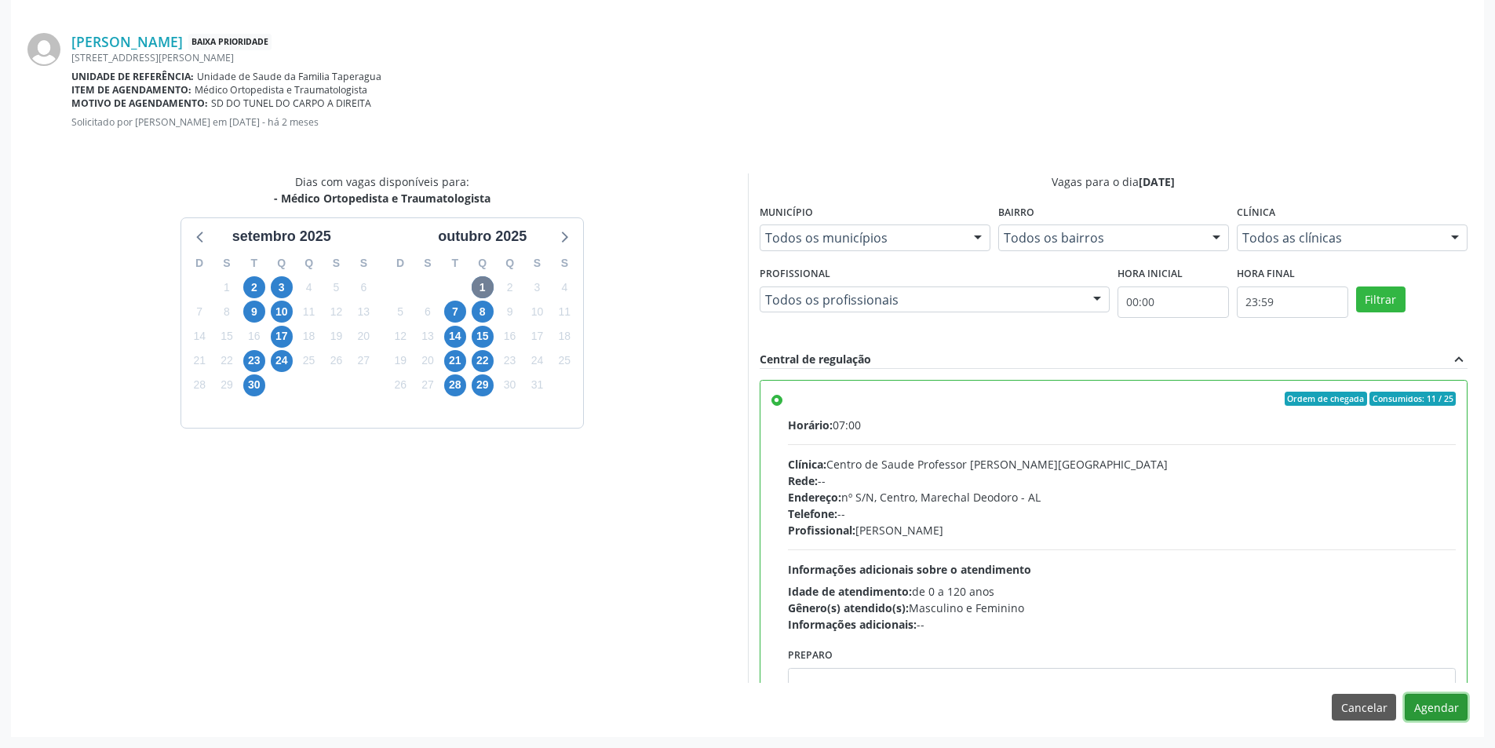
click at [1427, 713] on button "Agendar" at bounding box center [1436, 707] width 63 height 27
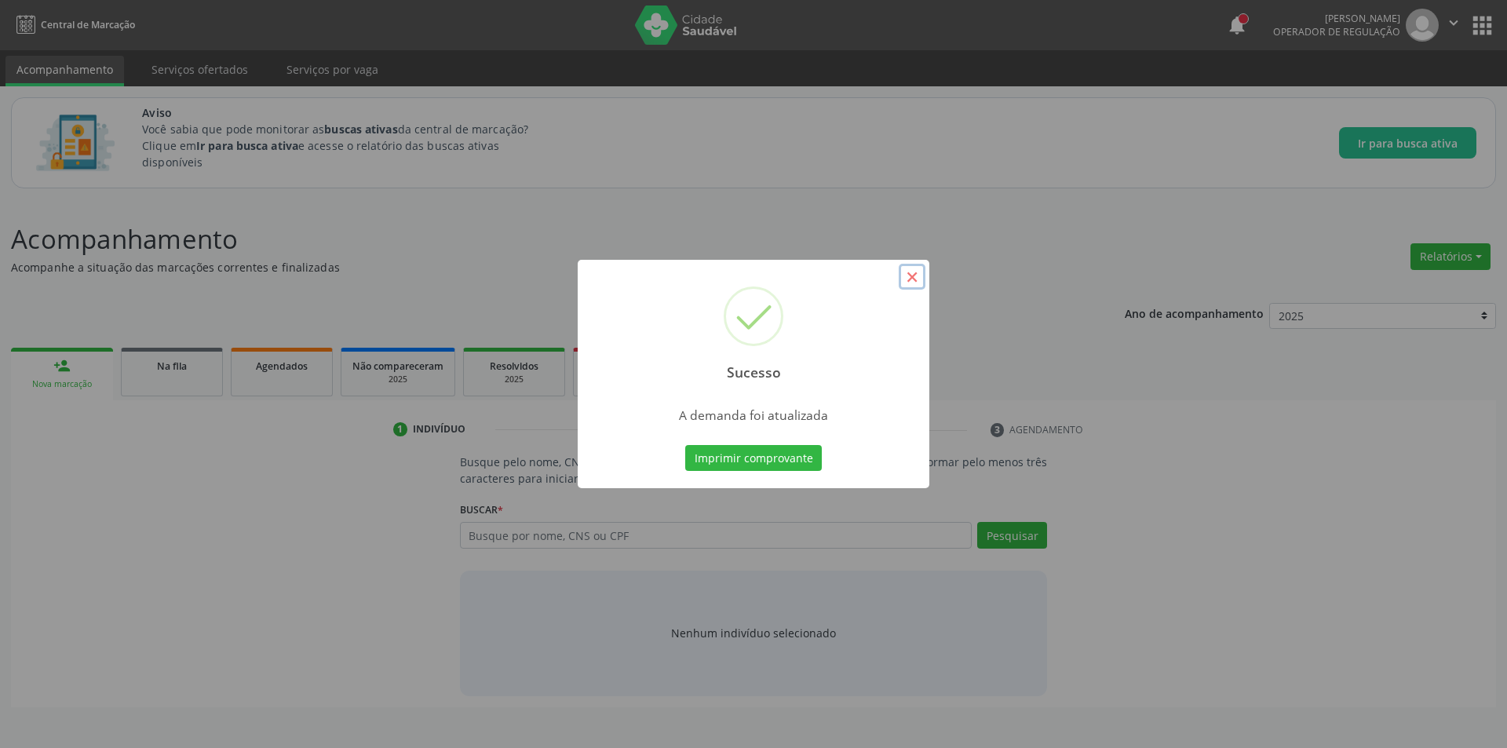
click at [909, 273] on button "×" at bounding box center [912, 277] width 27 height 27
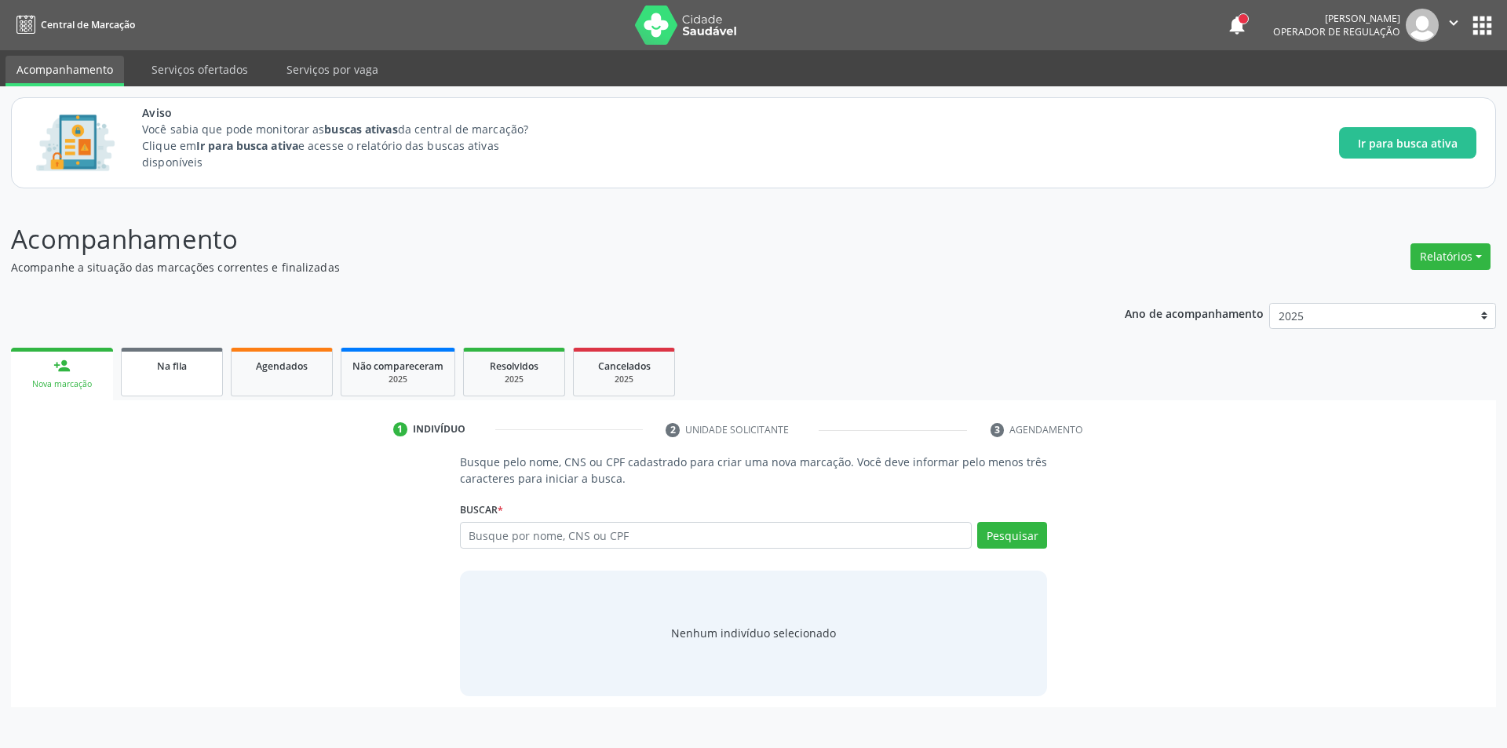
click at [169, 375] on link "Na fila" at bounding box center [172, 372] width 102 height 49
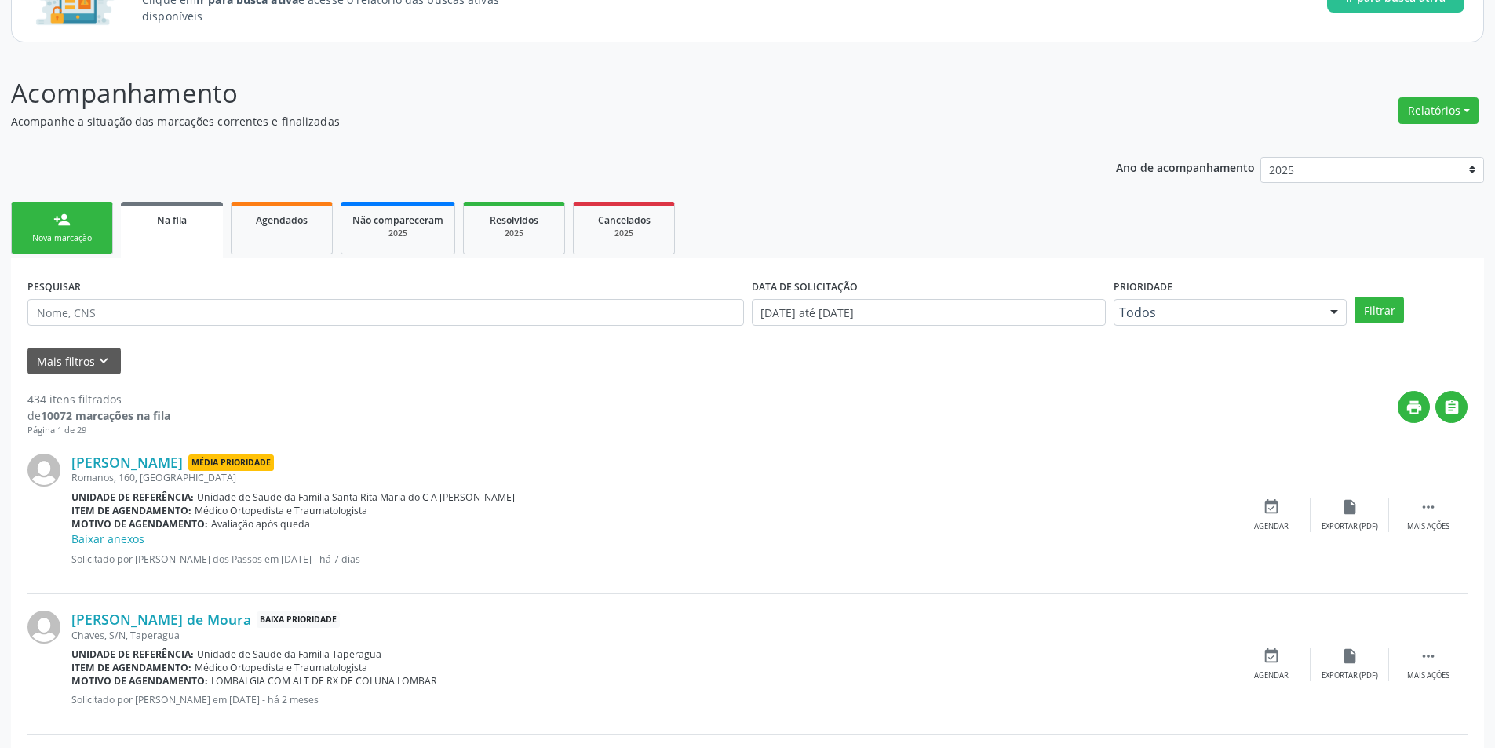
scroll to position [314, 0]
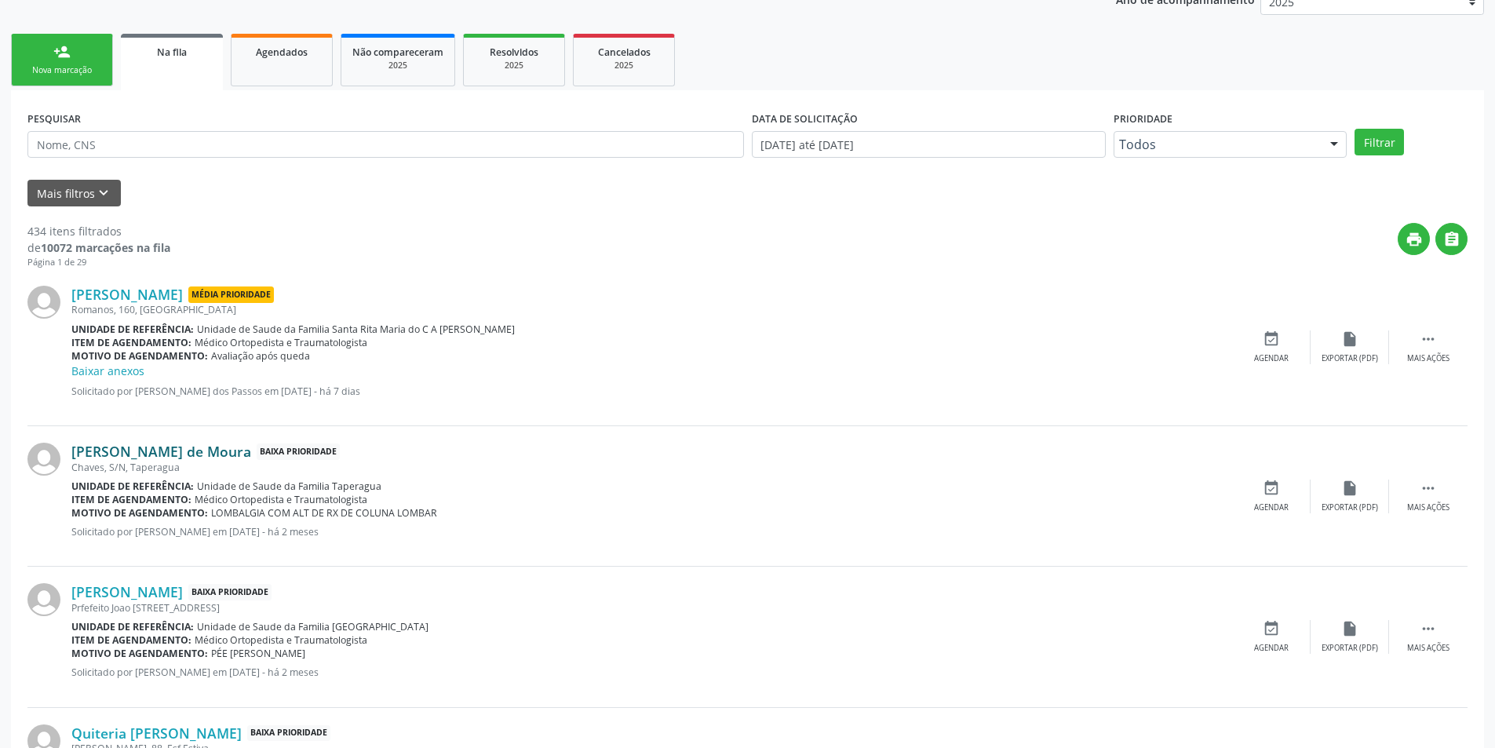
click at [181, 447] on link "[PERSON_NAME] de Moura" at bounding box center [161, 451] width 180 height 17
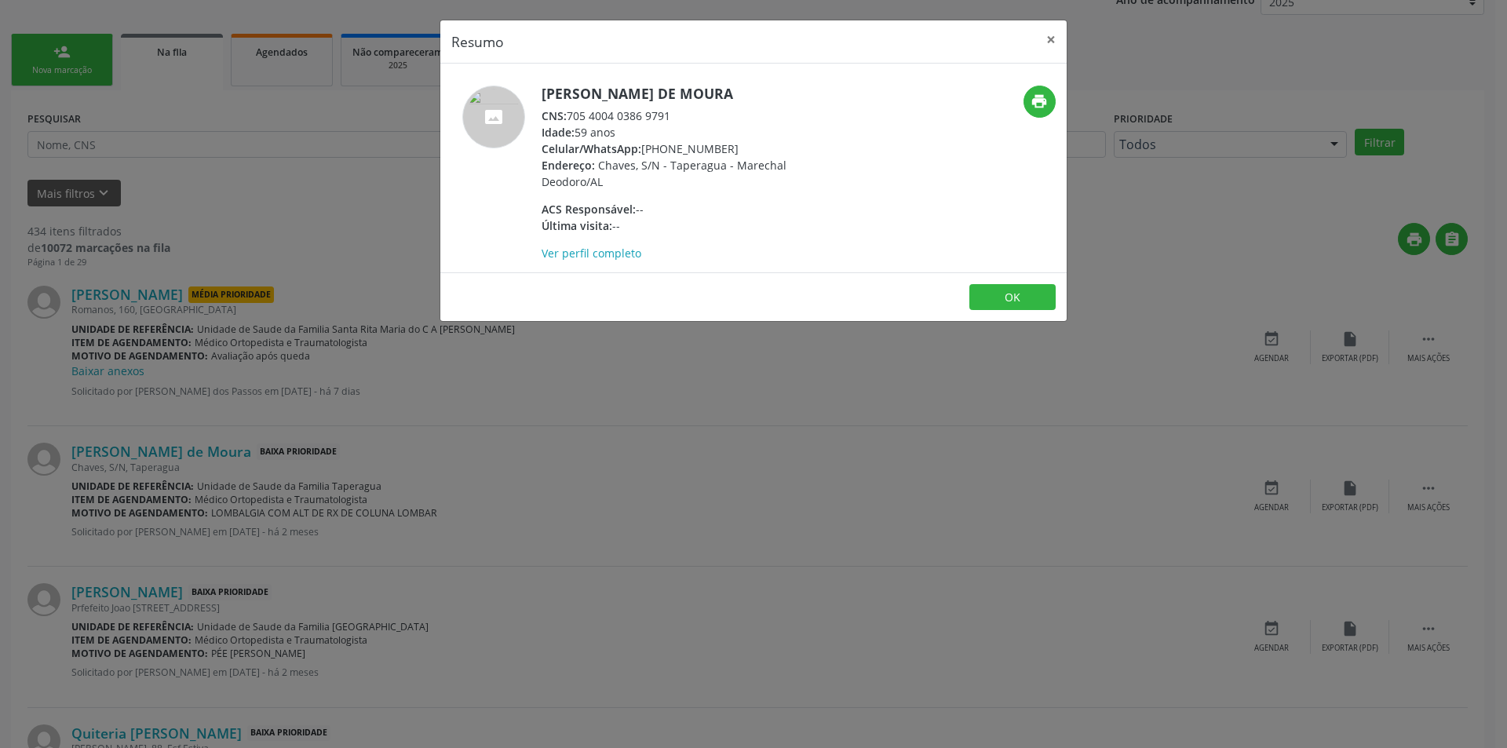
click at [572, 117] on div "CNS: 705 4004 0386 9791" at bounding box center [693, 116] width 305 height 16
drag, startPoint x: 572, startPoint y: 117, endPoint x: 655, endPoint y: 118, distance: 83.2
click at [655, 118] on div "CNS: 705 4004 0386 9791" at bounding box center [693, 116] width 305 height 16
click at [472, 450] on div "Resumo × [PERSON_NAME] de Moura CNS: 705 4004 0386 9791 Idade: 59 anos Celular/…" at bounding box center [753, 374] width 1507 height 748
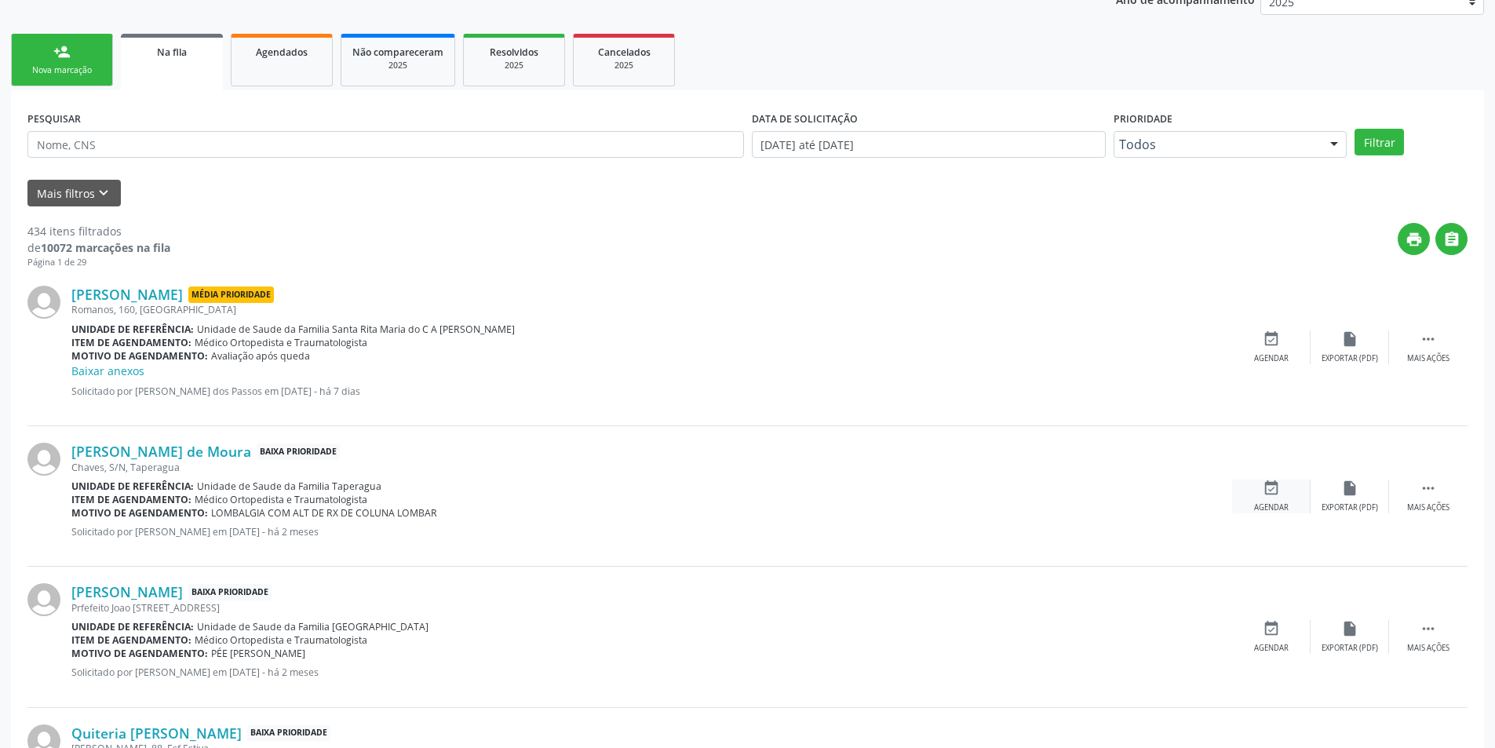
click at [1265, 498] on div "event_available Agendar" at bounding box center [1271, 496] width 78 height 34
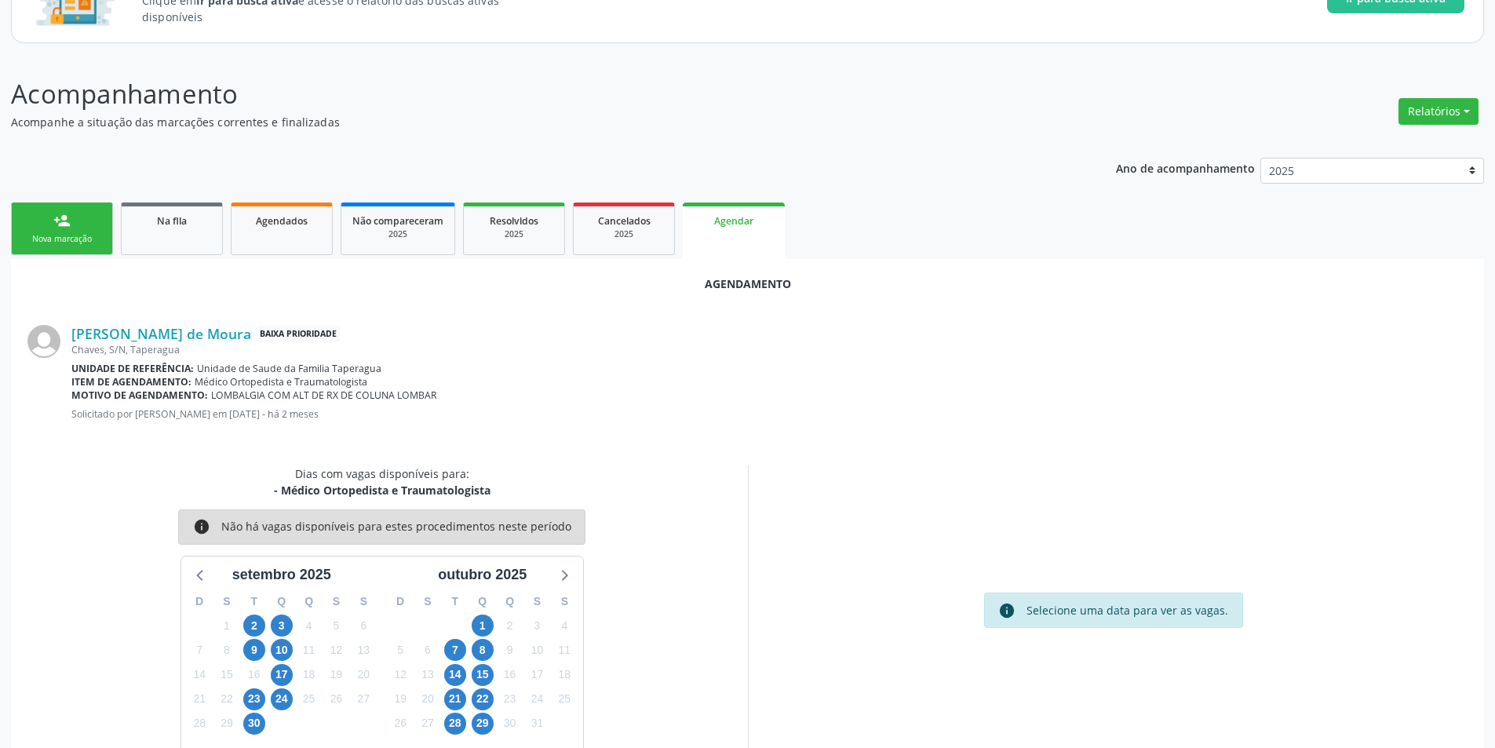
scroll to position [182, 0]
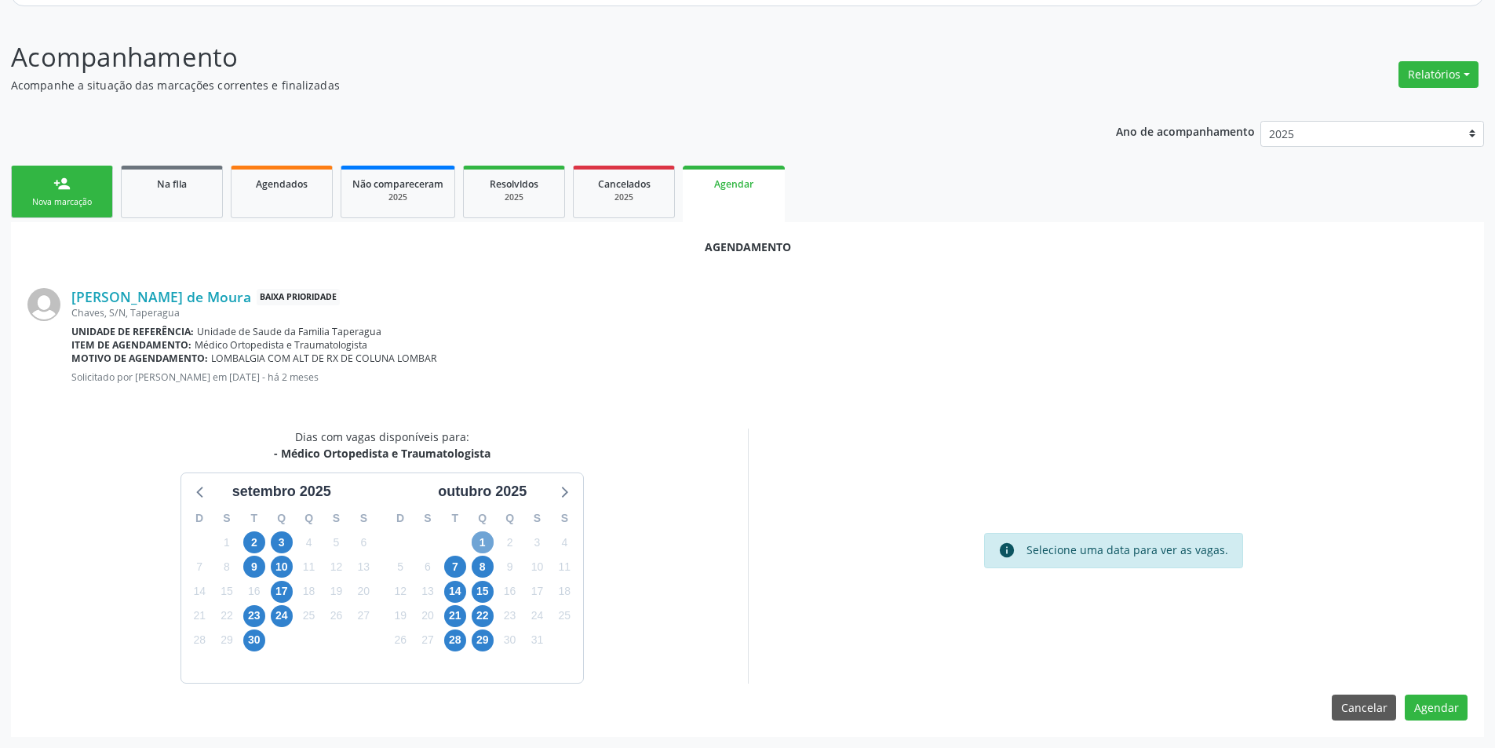
click at [483, 544] on span "1" at bounding box center [483, 542] width 22 height 22
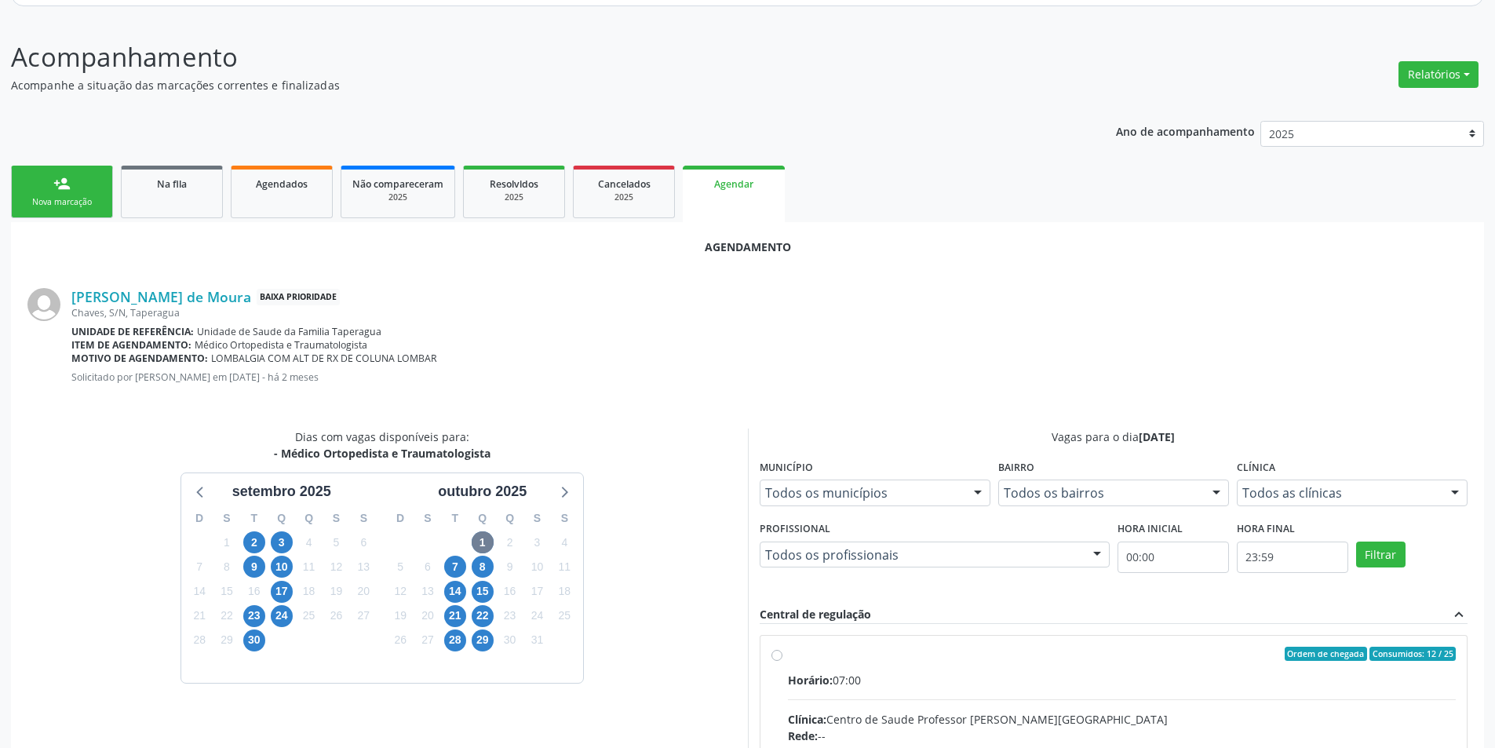
drag, startPoint x: 777, startPoint y: 654, endPoint x: 826, endPoint y: 636, distance: 52.4
click at [778, 654] on input "Ordem de chegada Consumidos: 12 / 25 Horário: 07:00 Clínica: Centro de Saude Pr…" at bounding box center [776, 654] width 11 height 14
radio input "true"
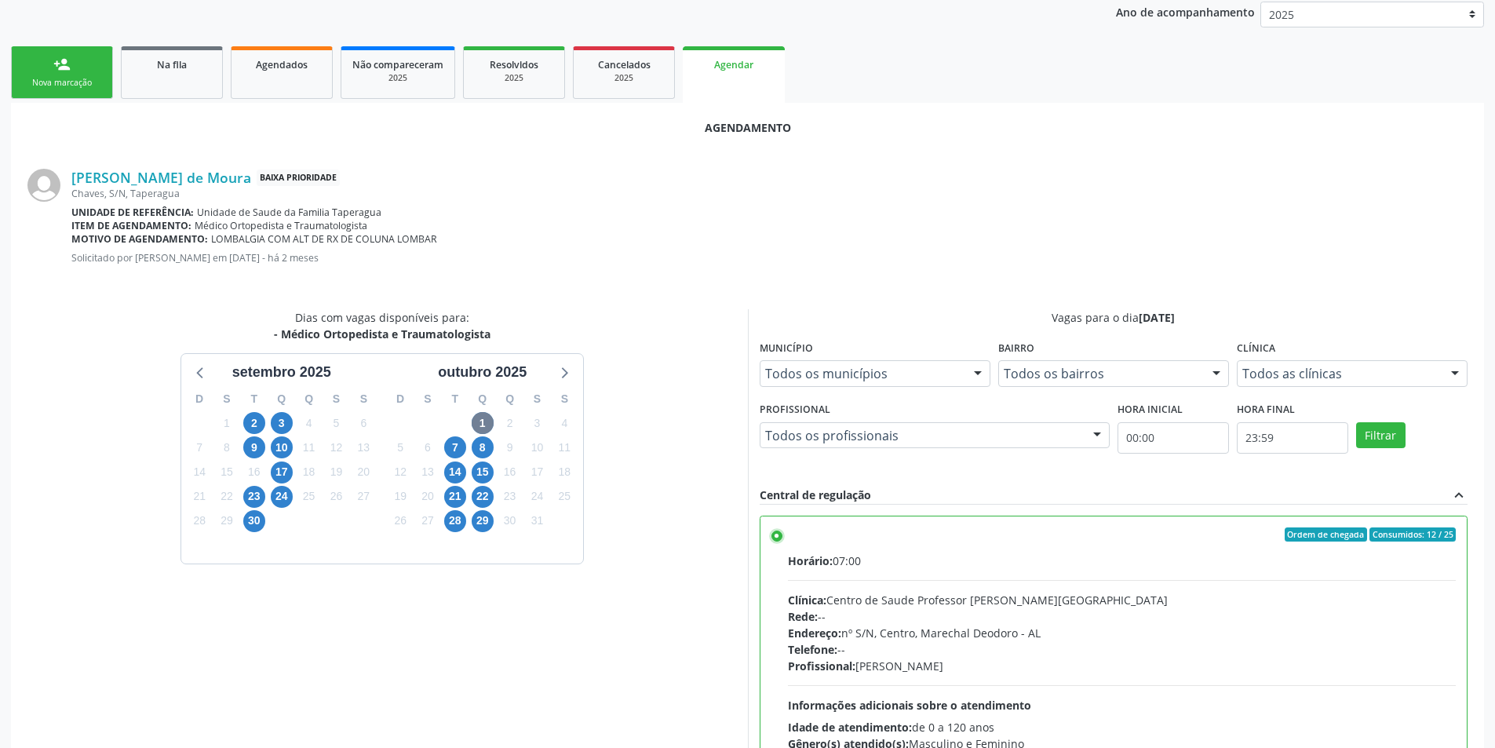
scroll to position [437, 0]
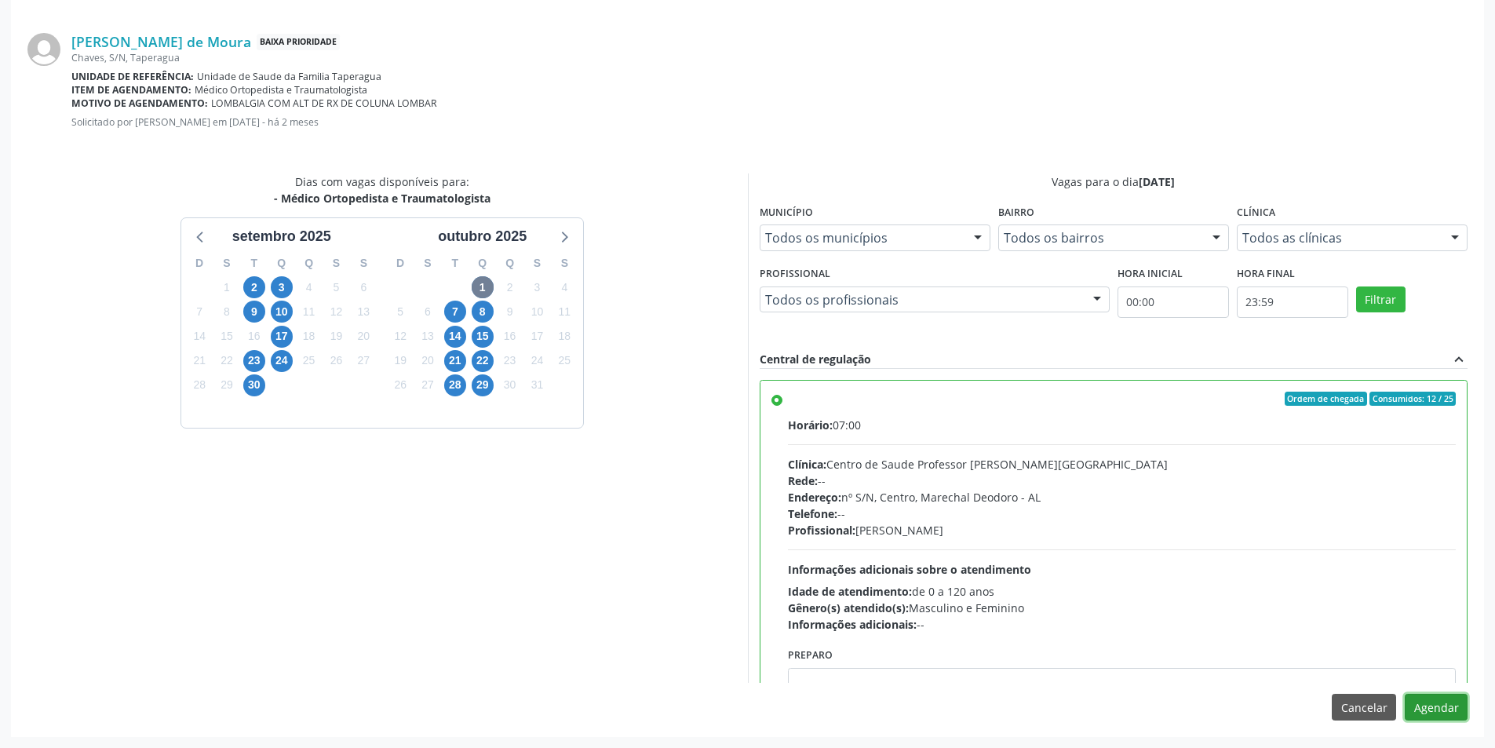
click at [1449, 702] on button "Agendar" at bounding box center [1436, 707] width 63 height 27
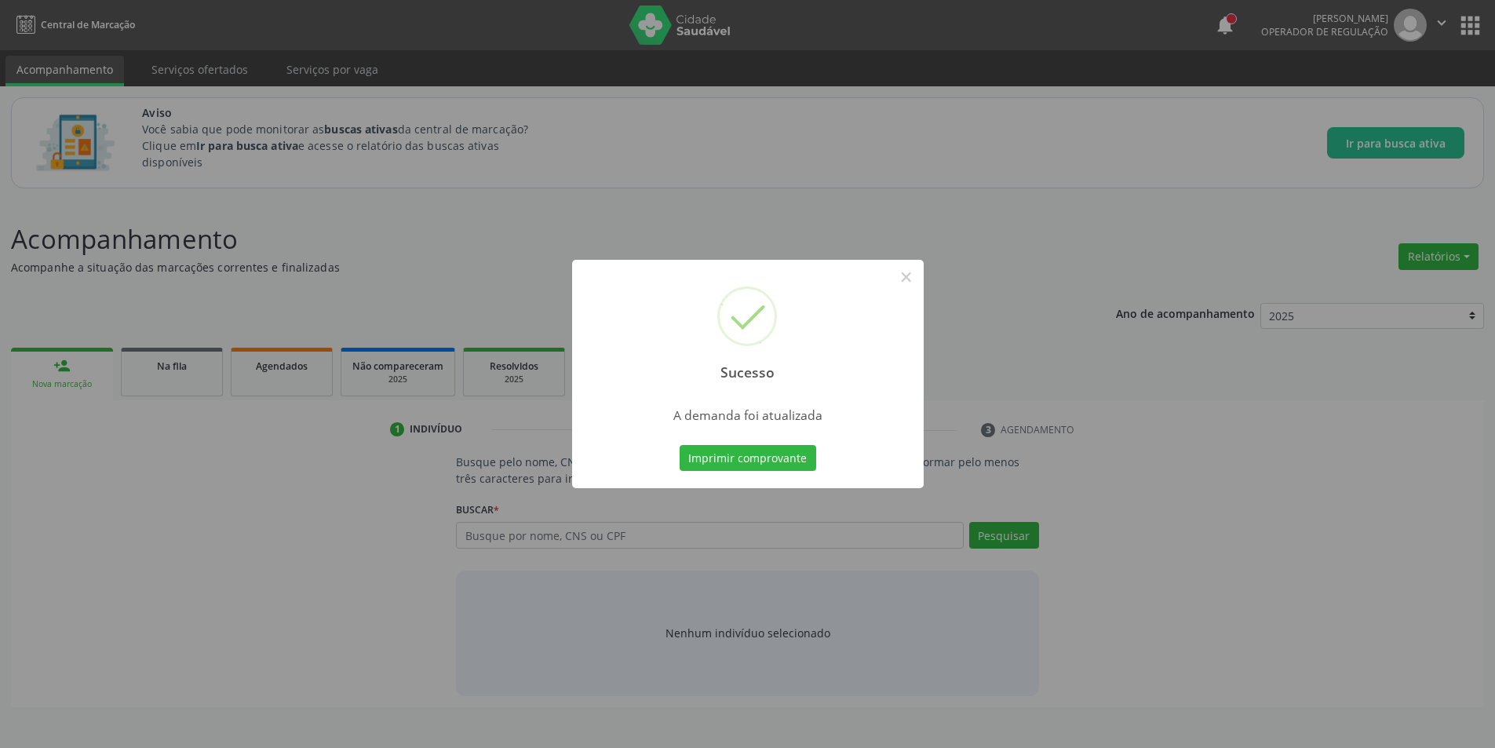
scroll to position [0, 0]
click at [917, 275] on button "×" at bounding box center [912, 277] width 27 height 27
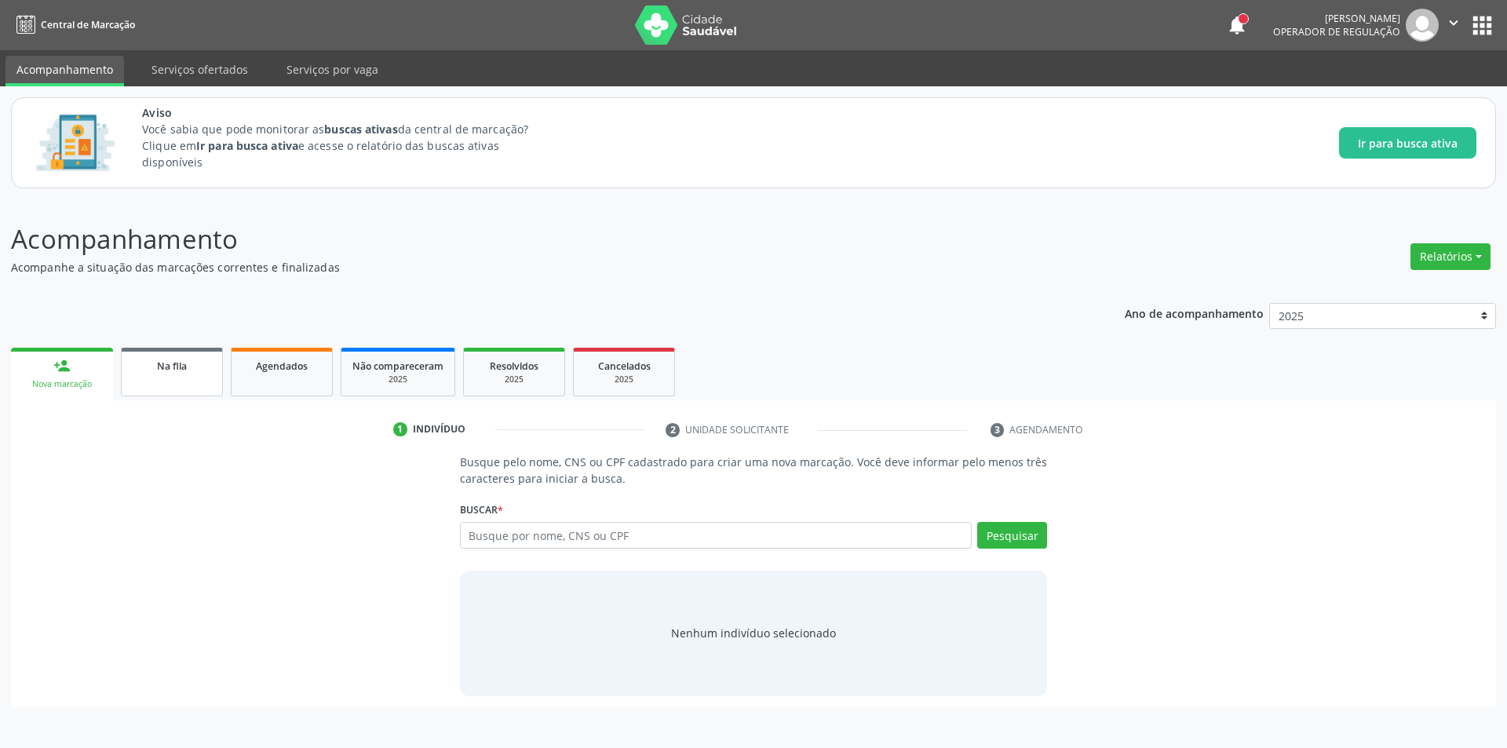
click at [183, 374] on link "Na fila" at bounding box center [172, 372] width 102 height 49
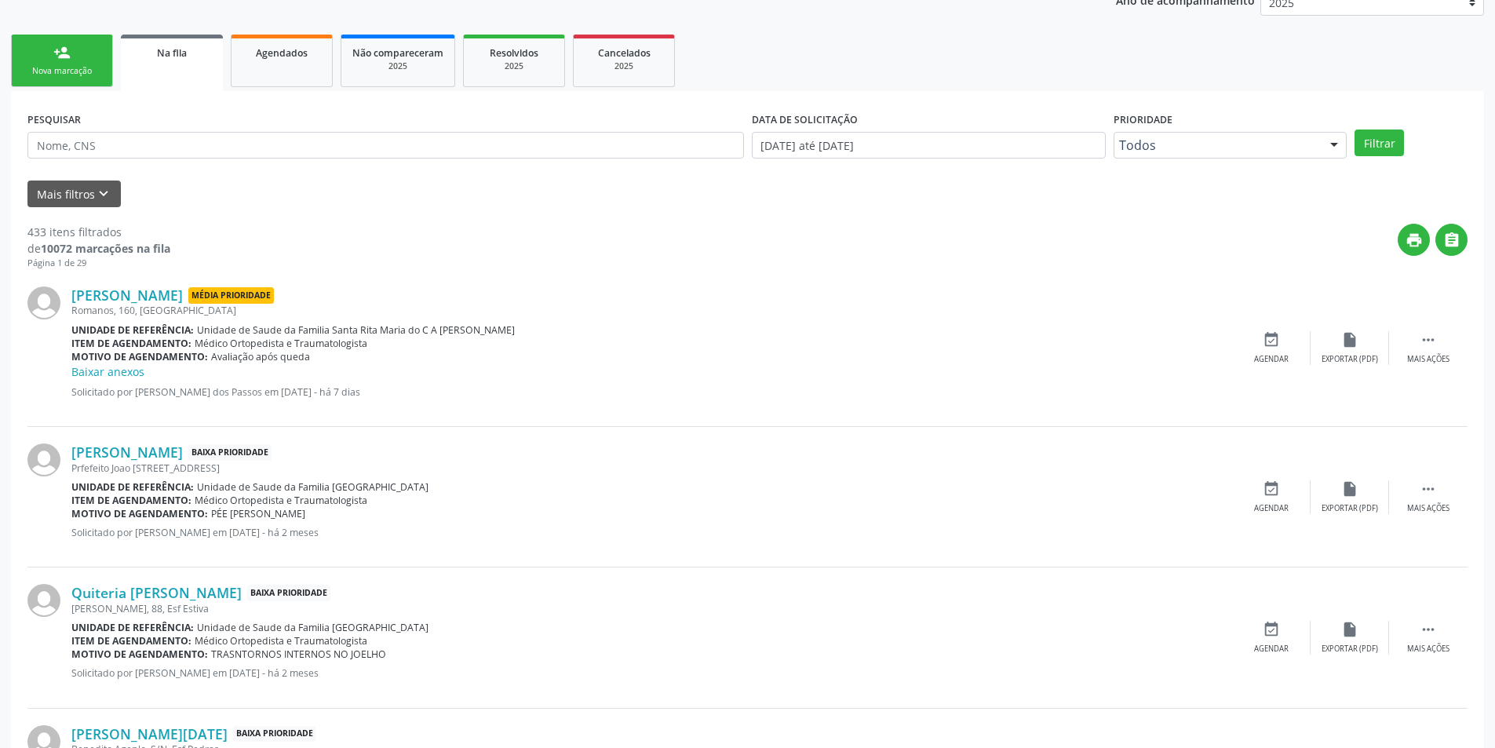
scroll to position [314, 0]
click at [145, 454] on link "[PERSON_NAME]" at bounding box center [126, 451] width 111 height 17
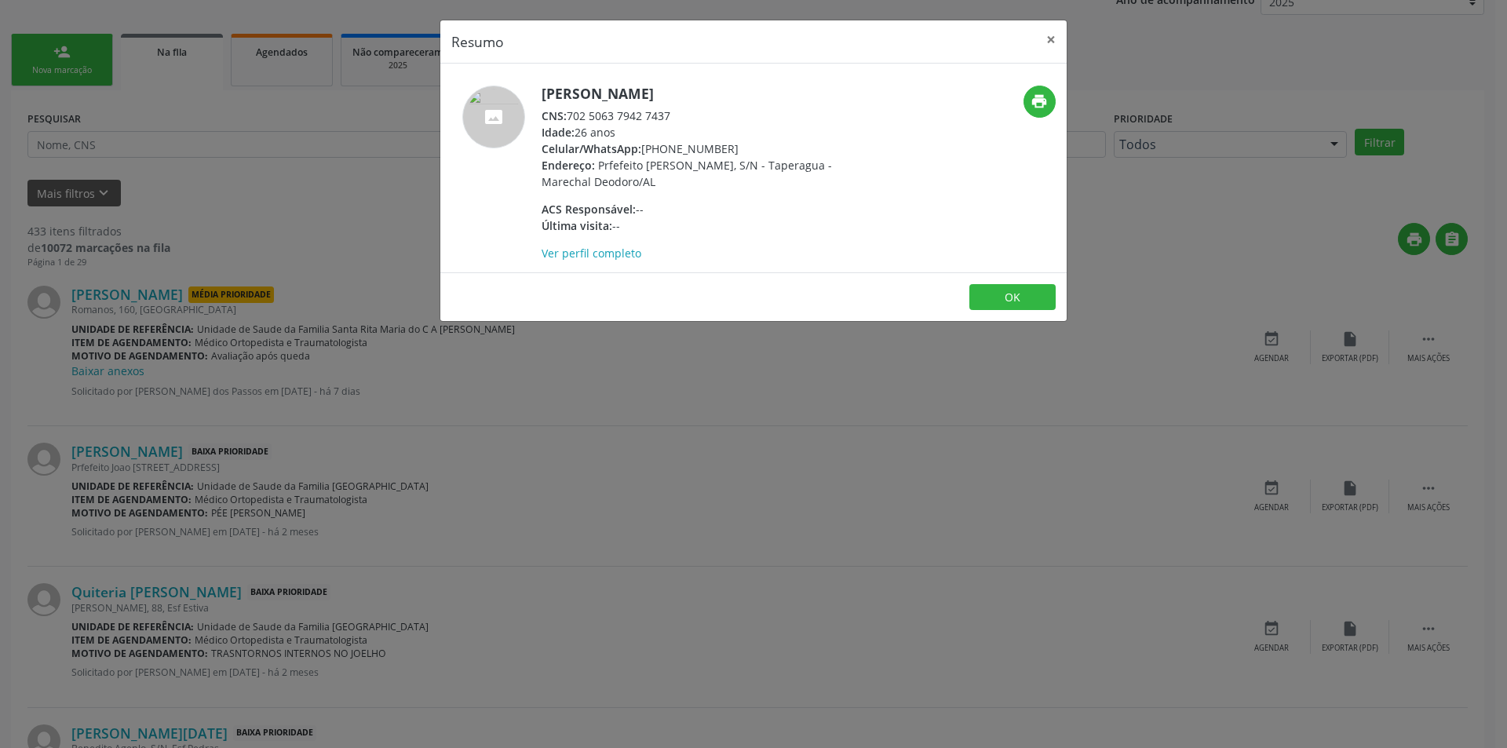
click at [571, 115] on div "CNS: 702 5063 7942 7437" at bounding box center [693, 116] width 305 height 16
drag, startPoint x: 571, startPoint y: 115, endPoint x: 671, endPoint y: 126, distance: 100.3
click at [671, 126] on div "[PERSON_NAME] CNS: 702 5063 7942 7437 Idade: 26 anos Celular/WhatsApp: [PHONE_N…" at bounding box center [693, 174] width 305 height 176
click at [627, 135] on div "Idade: 26 anos" at bounding box center [693, 132] width 305 height 16
click at [569, 116] on div "CNS: 702 5063 7942 7437" at bounding box center [693, 116] width 305 height 16
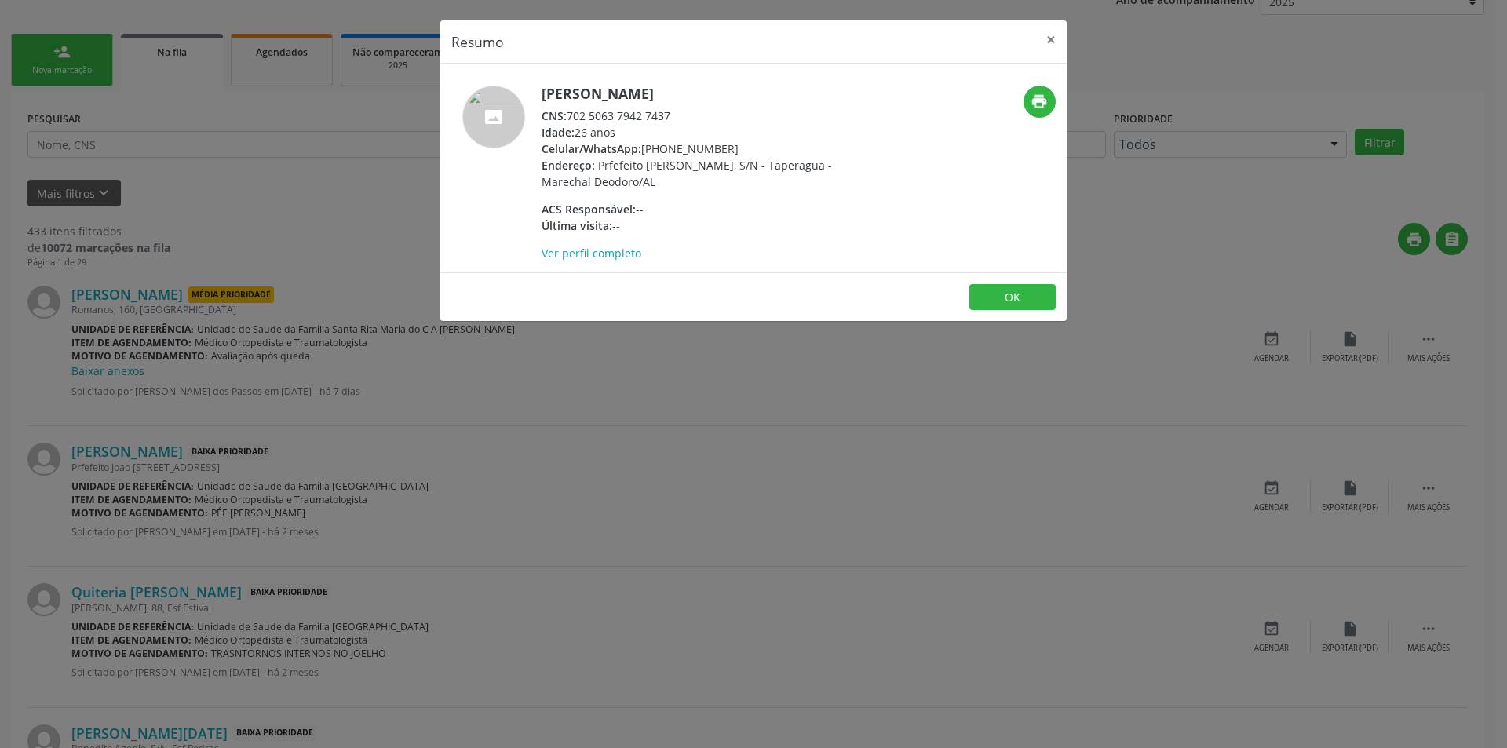
drag, startPoint x: 569, startPoint y: 116, endPoint x: 654, endPoint y: 120, distance: 84.8
click at [654, 120] on div "CNS: 702 5063 7942 7437" at bounding box center [693, 116] width 305 height 16
click at [449, 421] on div "Resumo × [PERSON_NAME] CNS: 702 5063 7942 7437 Idade: 26 anos Celular/WhatsApp:…" at bounding box center [753, 374] width 1507 height 748
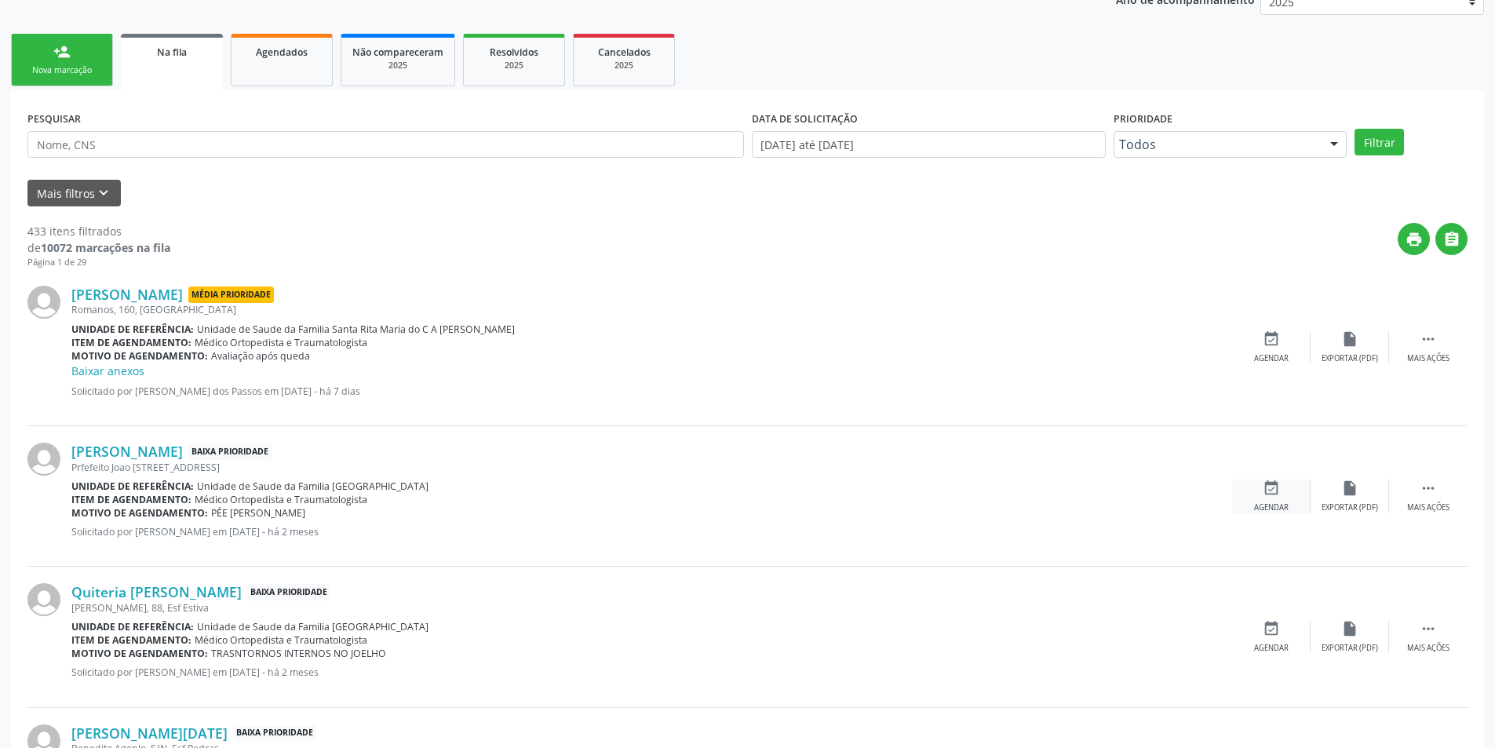
click at [1280, 498] on div "event_available Agendar" at bounding box center [1271, 496] width 78 height 34
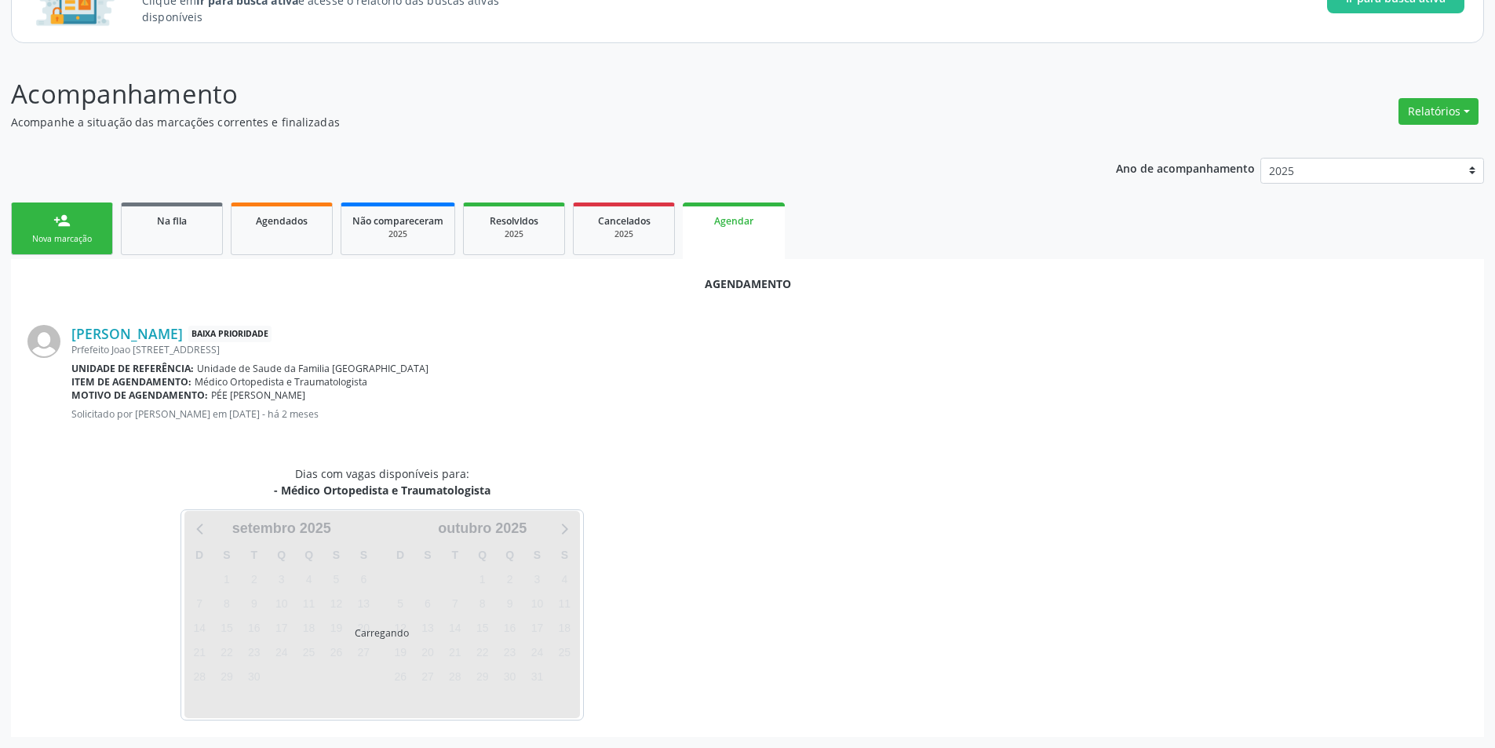
scroll to position [182, 0]
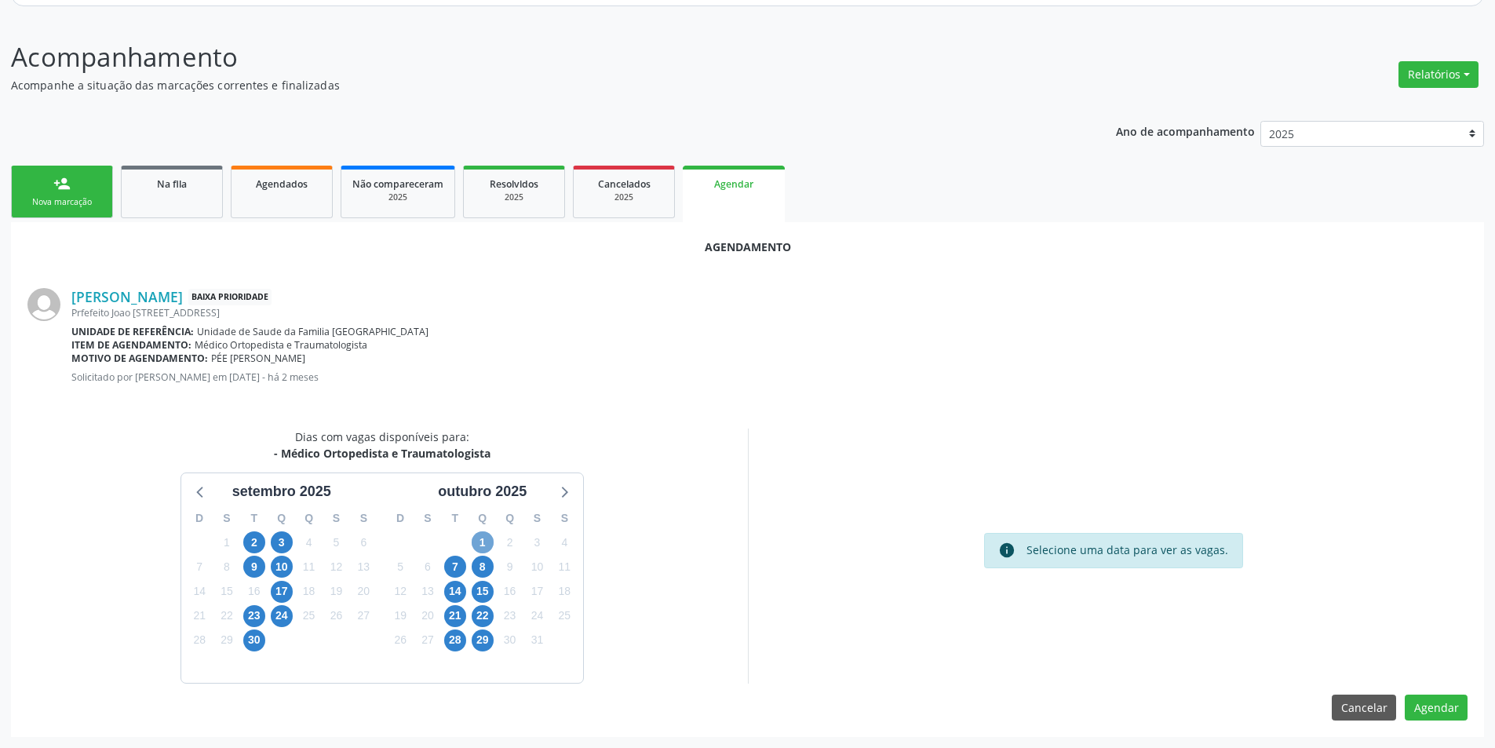
click at [484, 545] on span "1" at bounding box center [483, 542] width 22 height 22
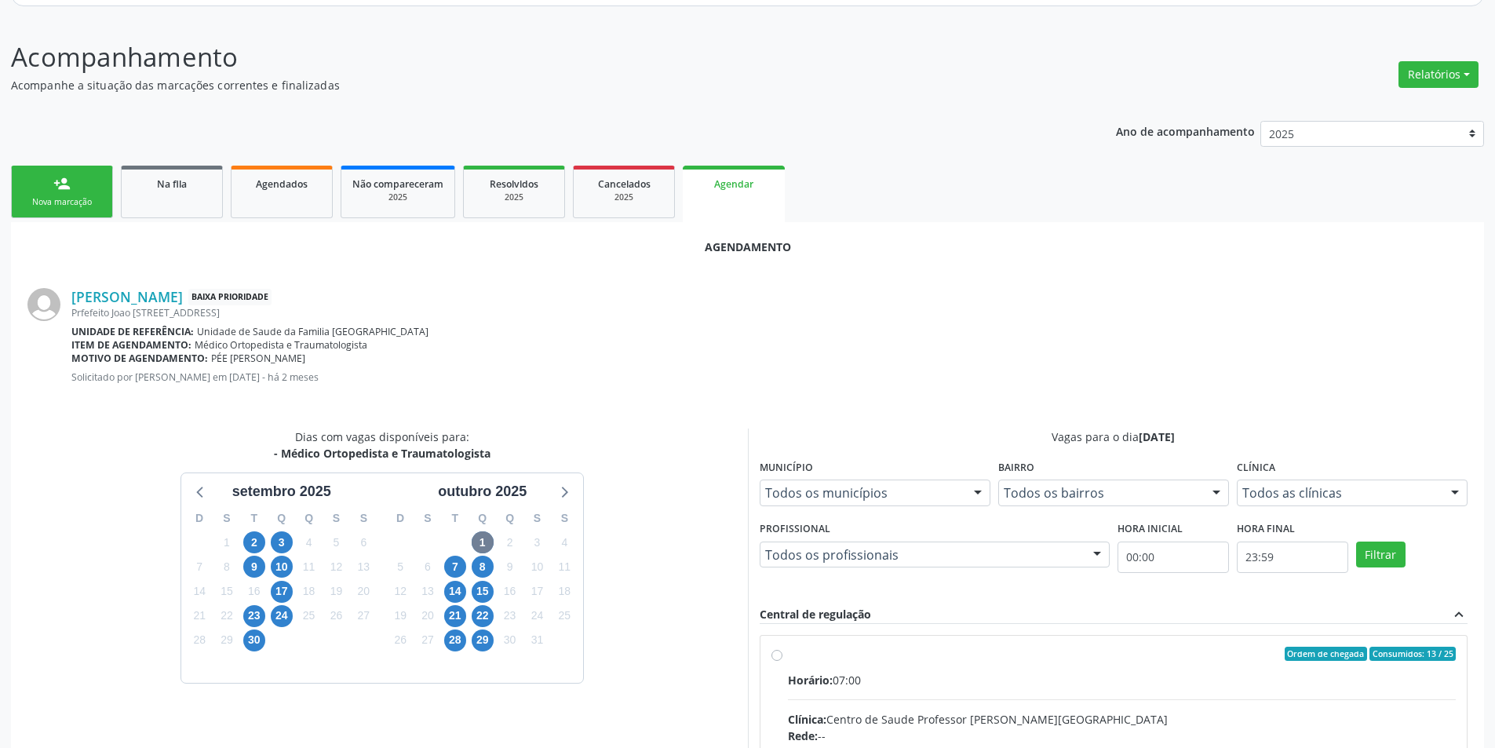
click at [776, 656] on input "Ordem de chegada Consumidos: 13 / 25 Horário: 07:00 Clínica: Centro de Saude Pr…" at bounding box center [776, 654] width 11 height 14
radio input "true"
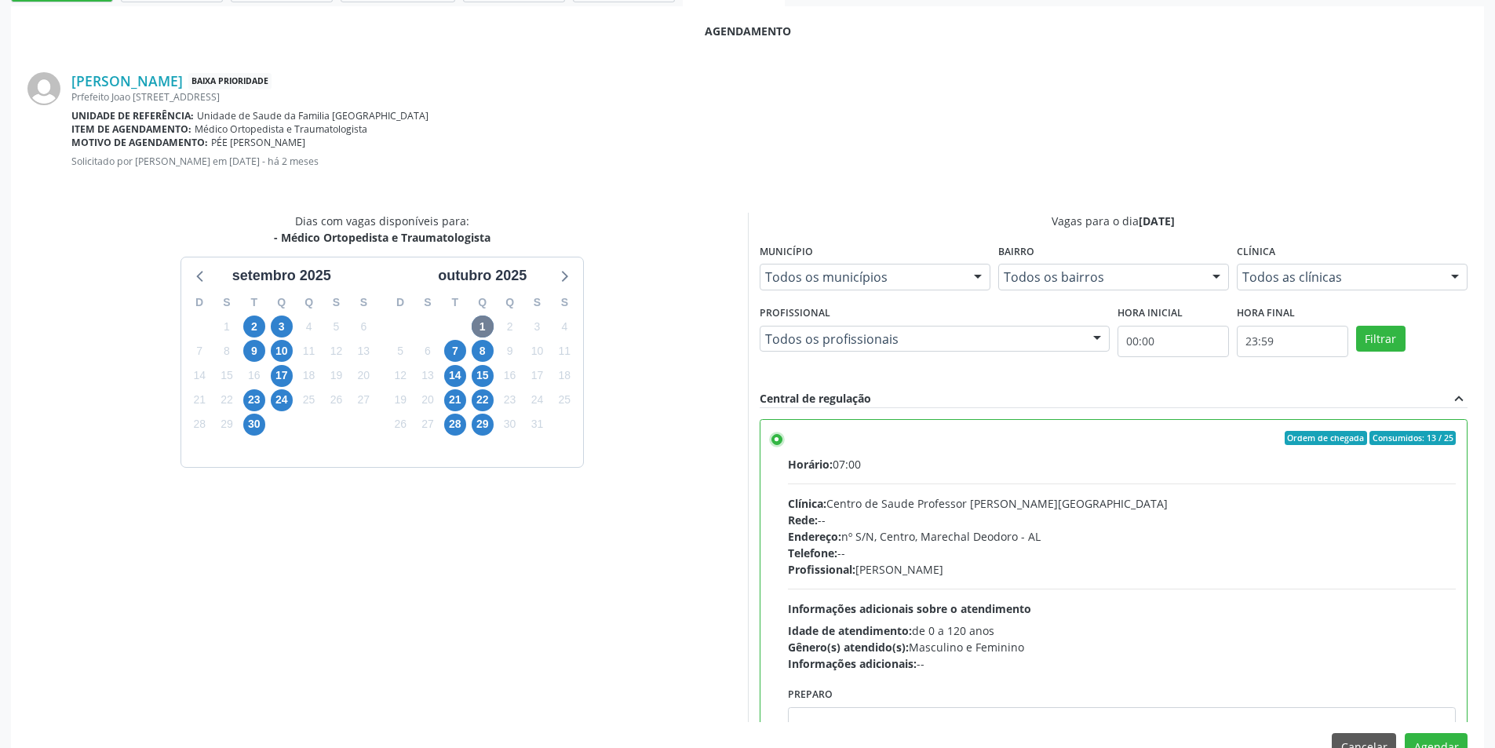
scroll to position [437, 0]
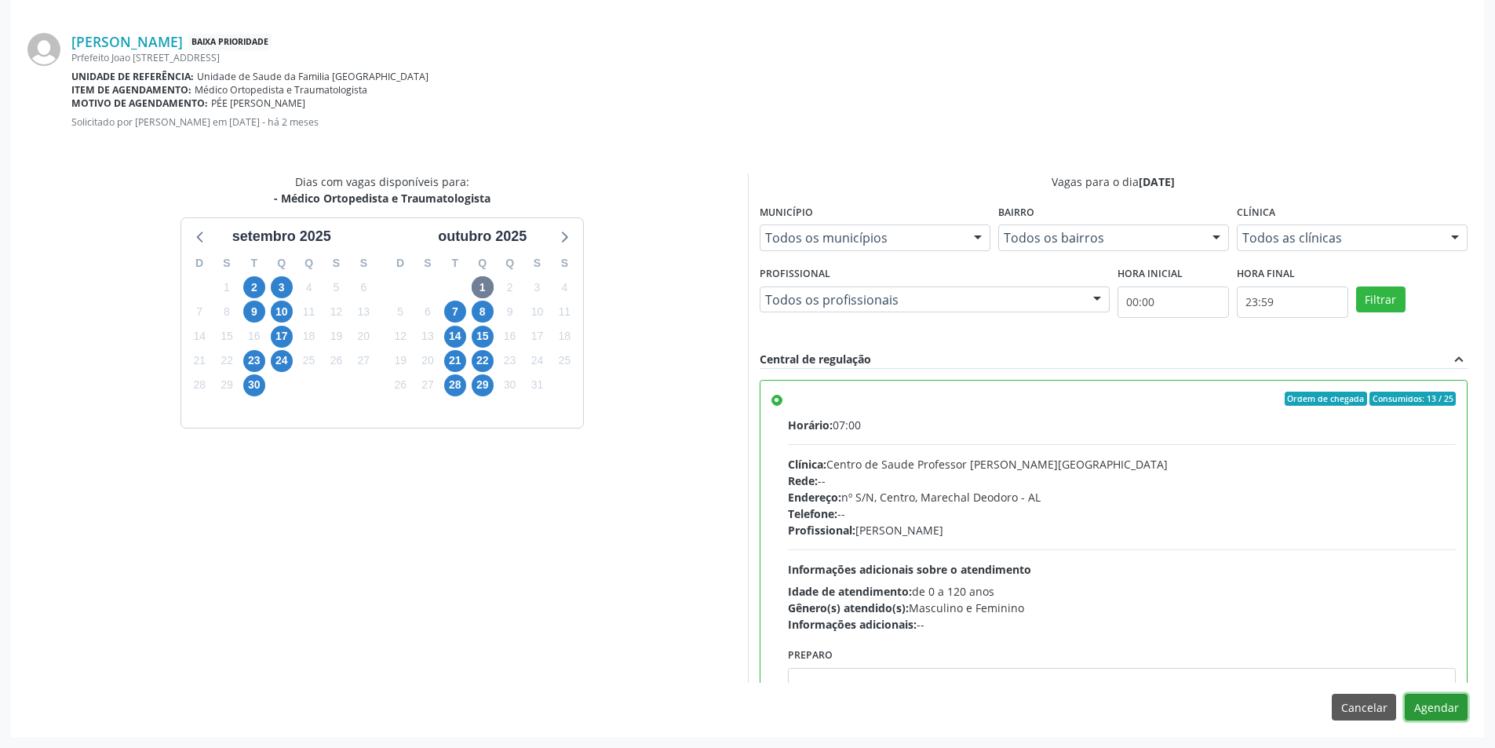
click at [1448, 711] on button "Agendar" at bounding box center [1436, 707] width 63 height 27
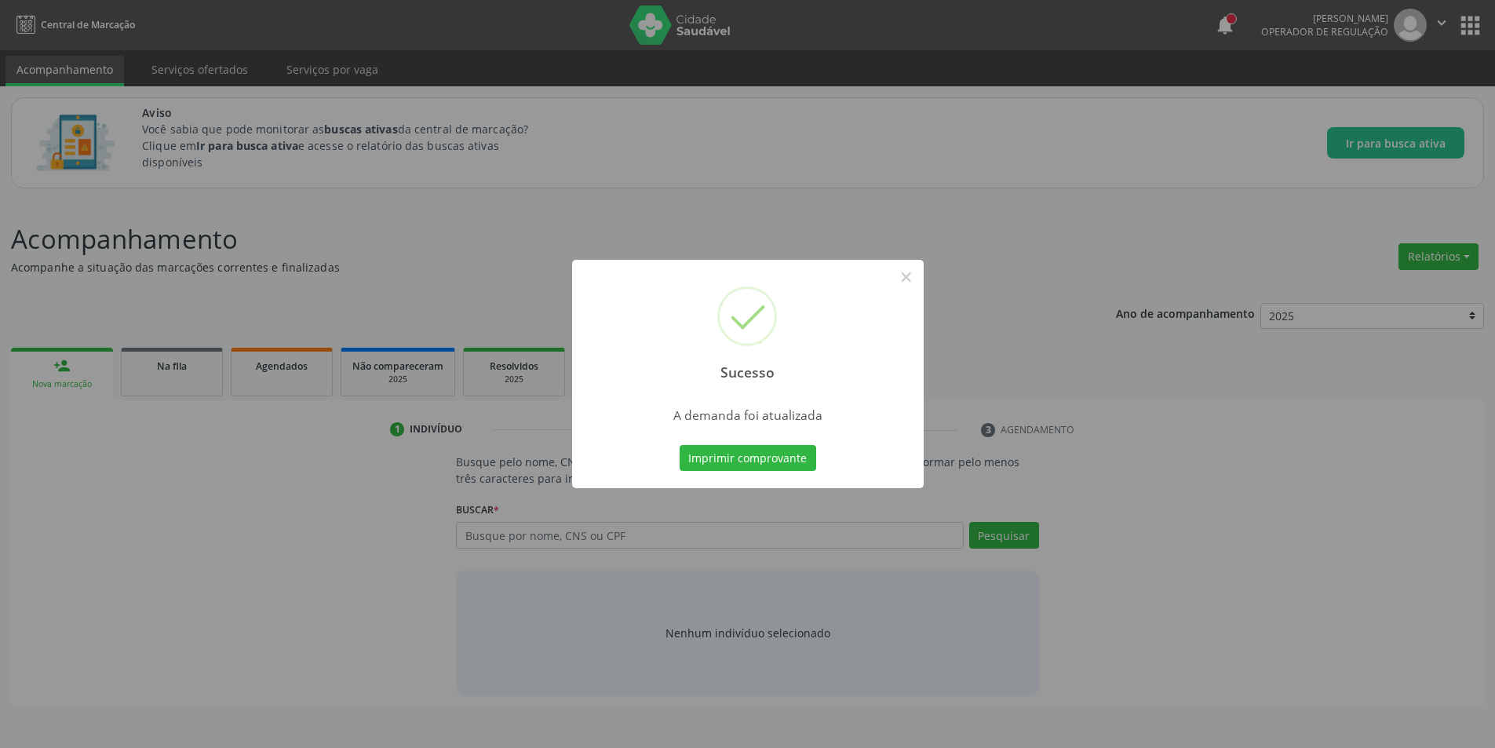
scroll to position [0, 0]
click at [908, 281] on button "×" at bounding box center [912, 277] width 27 height 27
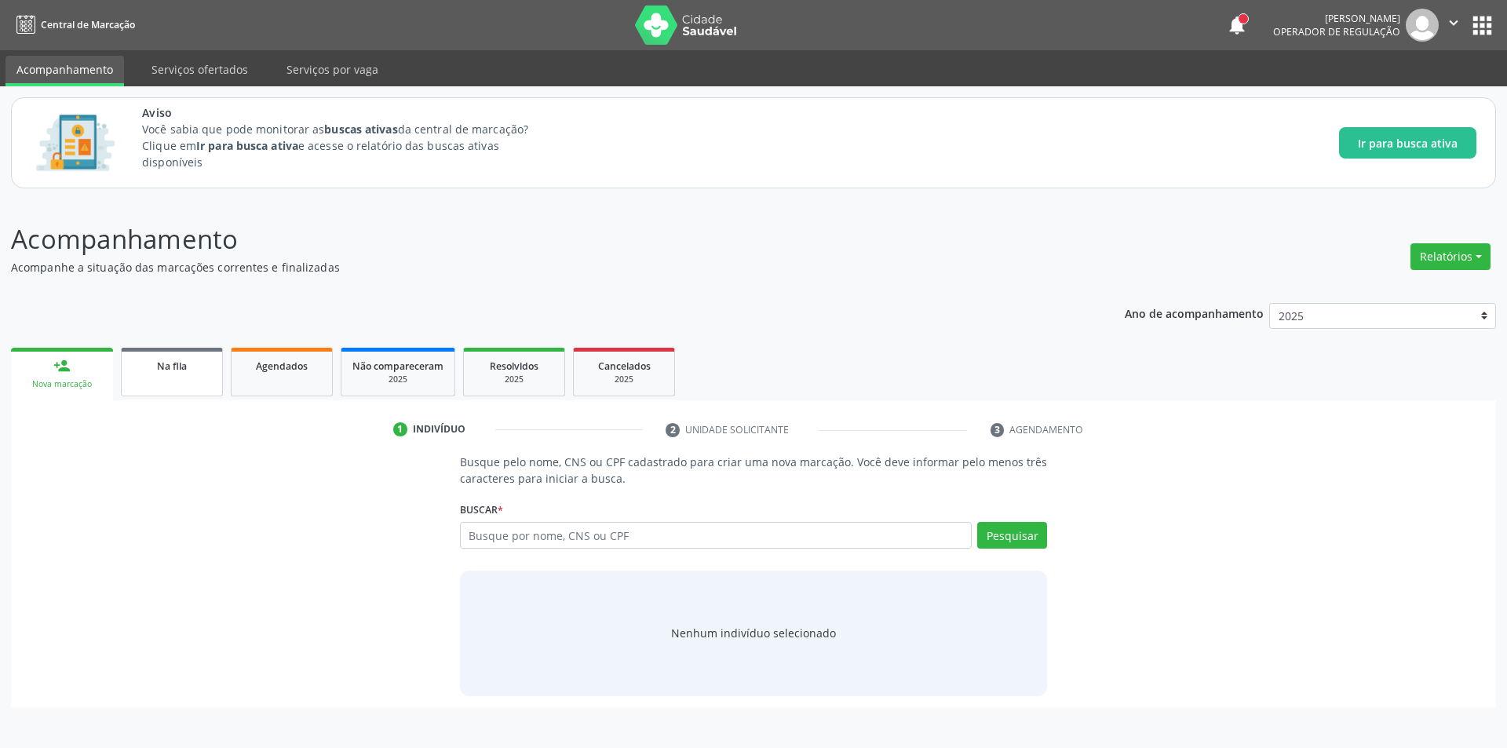
click at [165, 365] on span "Na fila" at bounding box center [172, 365] width 30 height 13
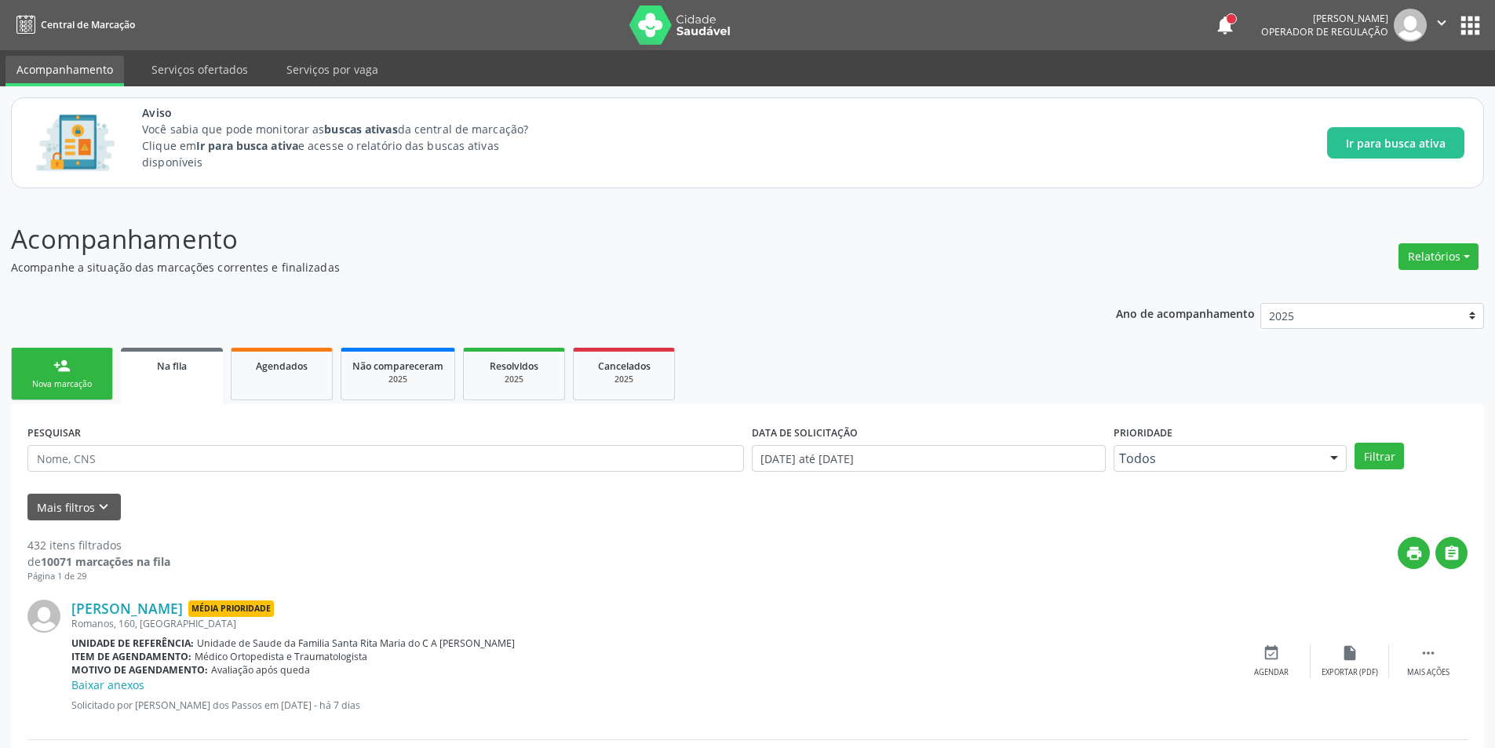
scroll to position [392, 0]
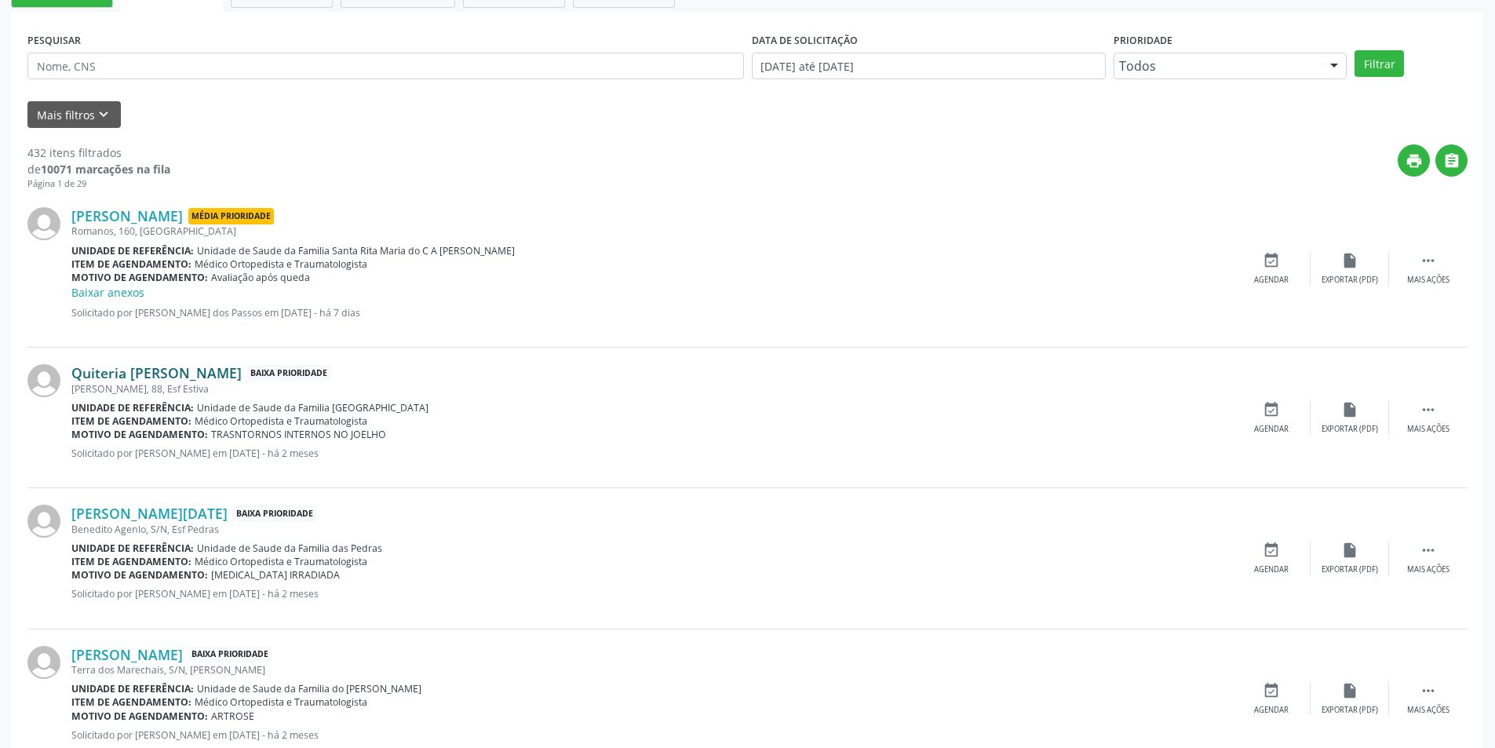
click at [165, 377] on link "Quiteria [PERSON_NAME]" at bounding box center [156, 372] width 170 height 17
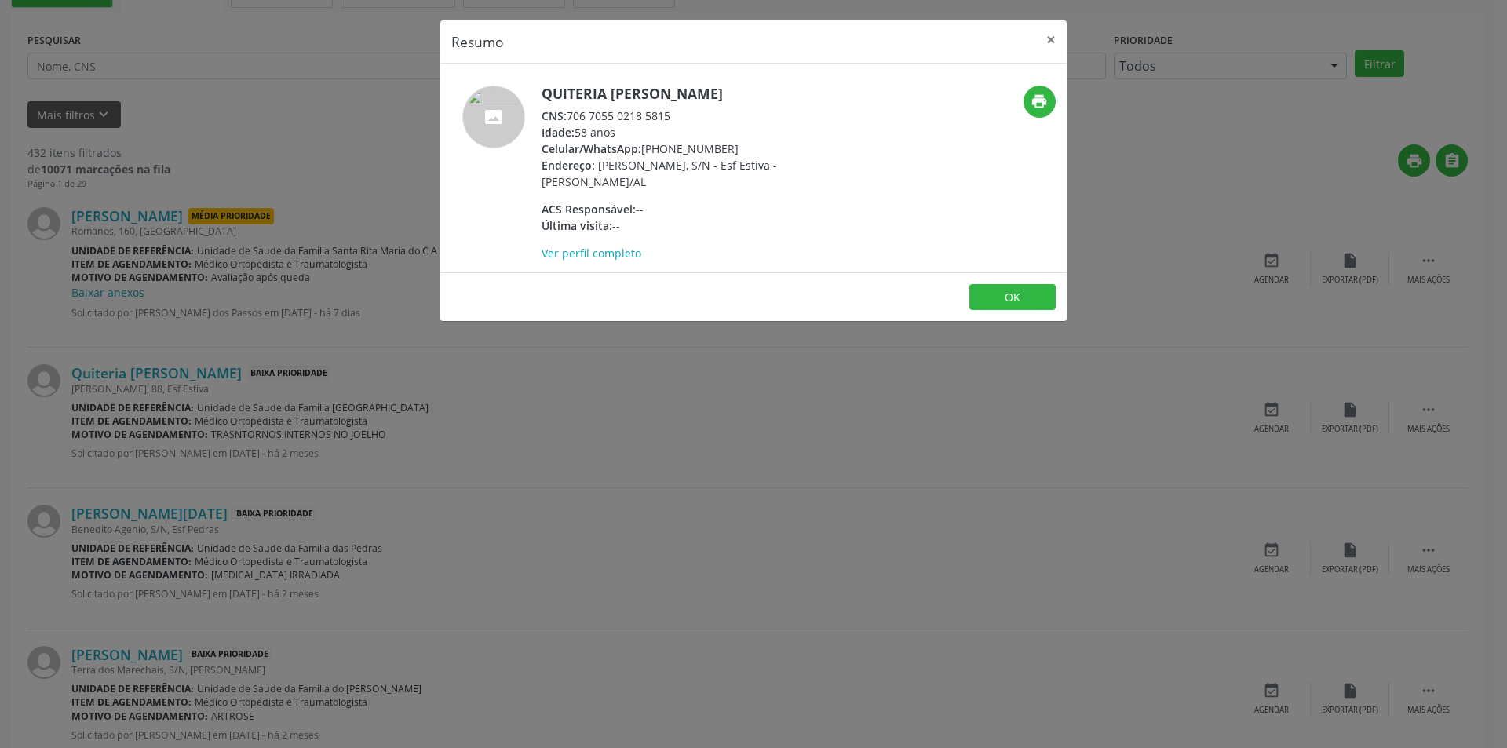
click at [571, 115] on div "CNS: 706 7055 0218 5815" at bounding box center [693, 116] width 305 height 16
drag, startPoint x: 571, startPoint y: 115, endPoint x: 655, endPoint y: 115, distance: 84.0
click at [655, 115] on div "CNS: 706 7055 0218 5815" at bounding box center [693, 116] width 305 height 16
click at [457, 421] on div "Resumo × Quiteria [PERSON_NAME] CNS: 706 7055 0218 5815 Idade: 58 anos Celular/…" at bounding box center [753, 374] width 1507 height 748
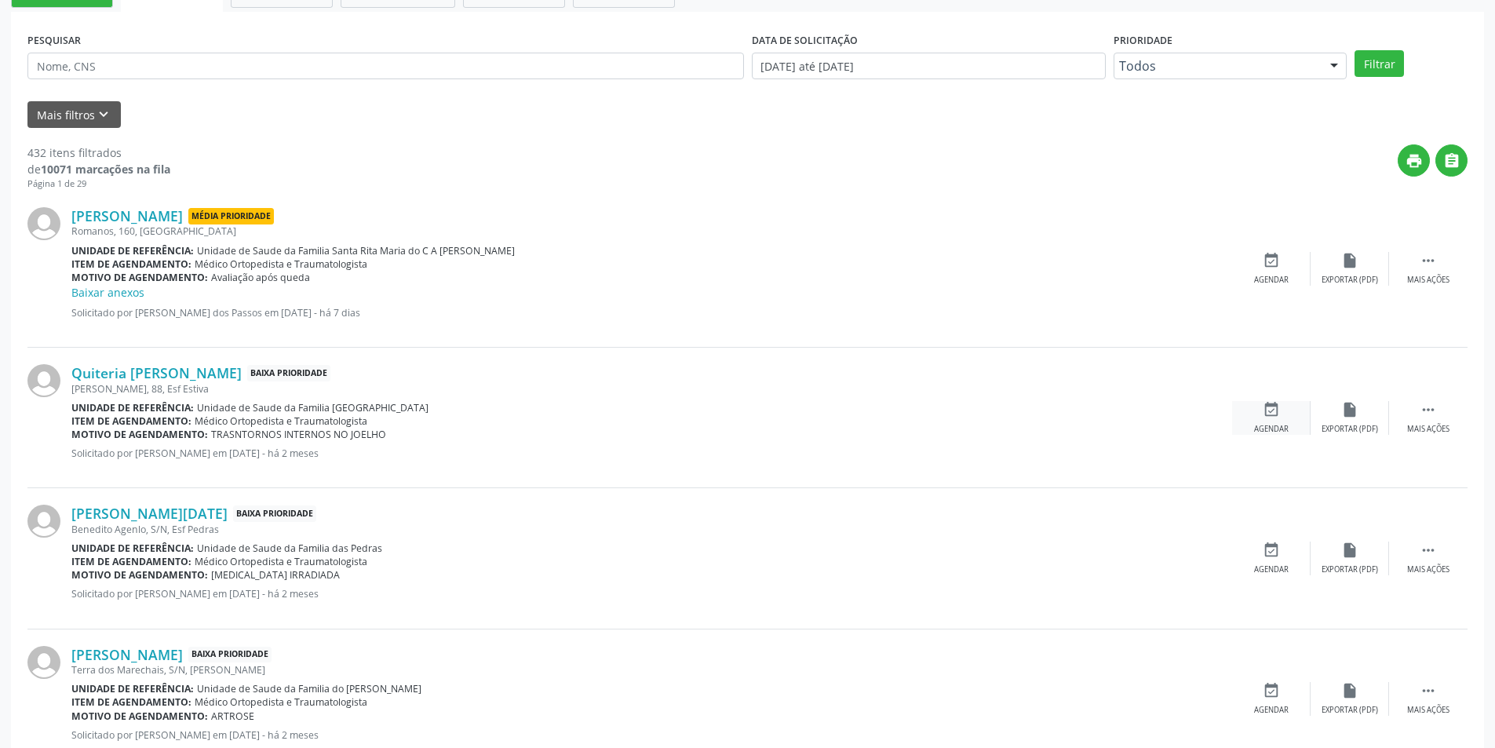
click at [1278, 415] on icon "event_available" at bounding box center [1271, 409] width 17 height 17
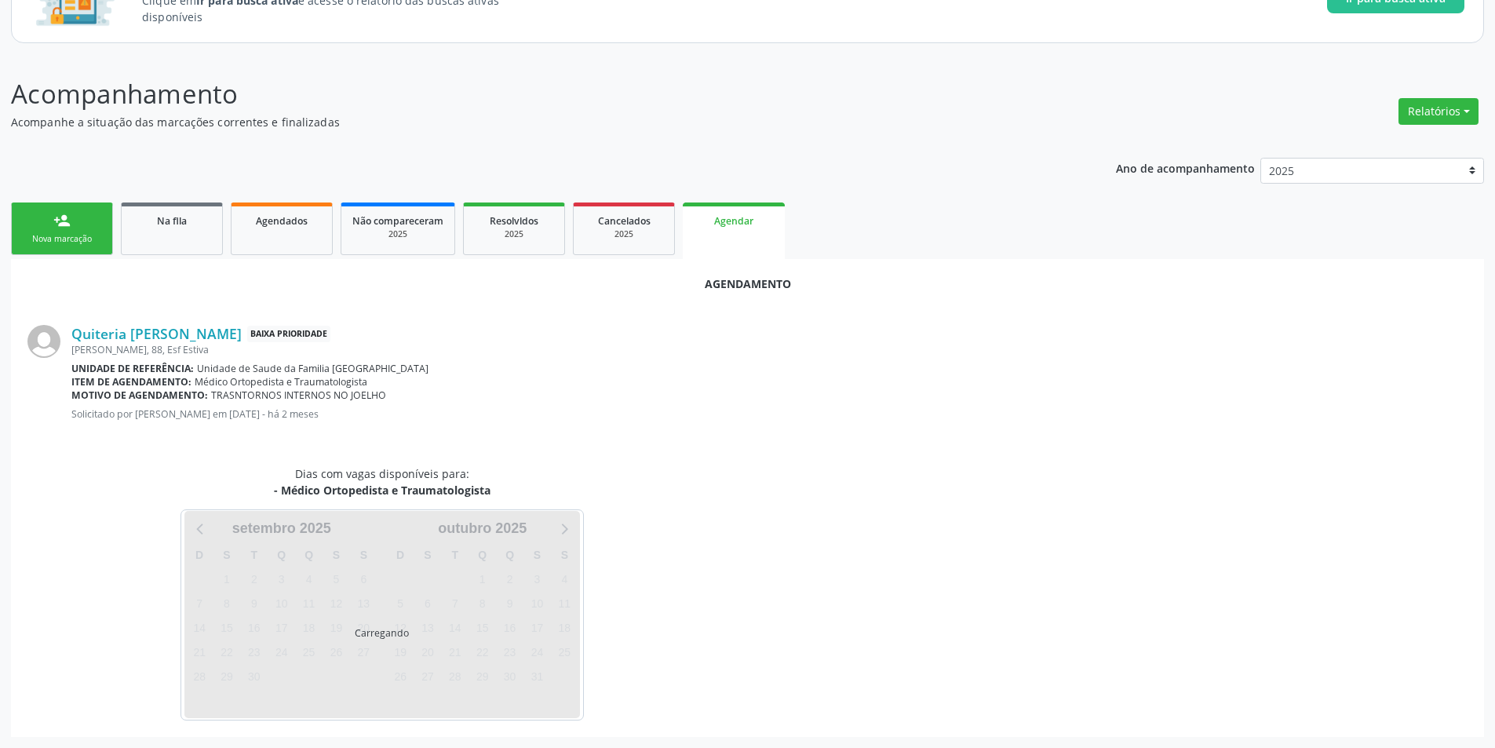
scroll to position [182, 0]
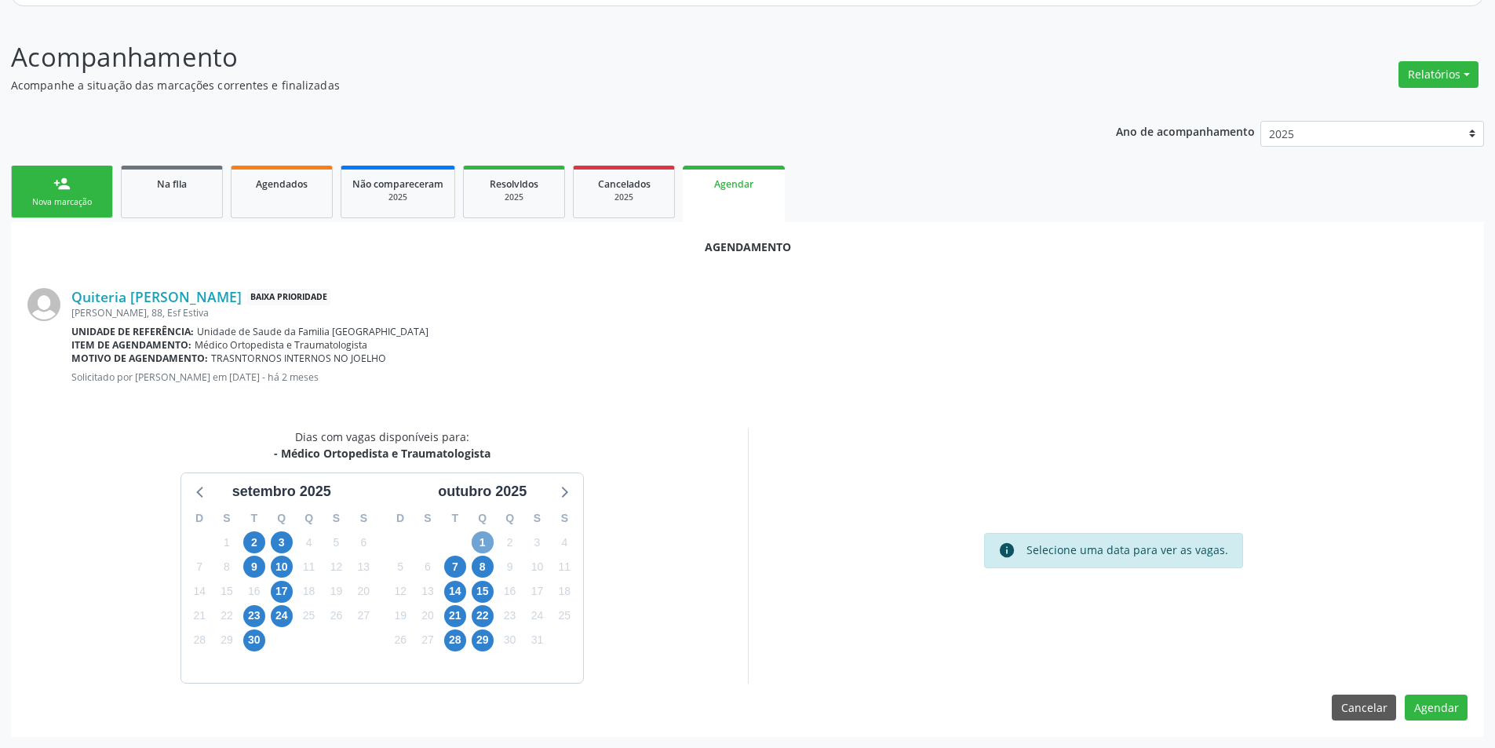
click at [484, 538] on span "1" at bounding box center [483, 542] width 22 height 22
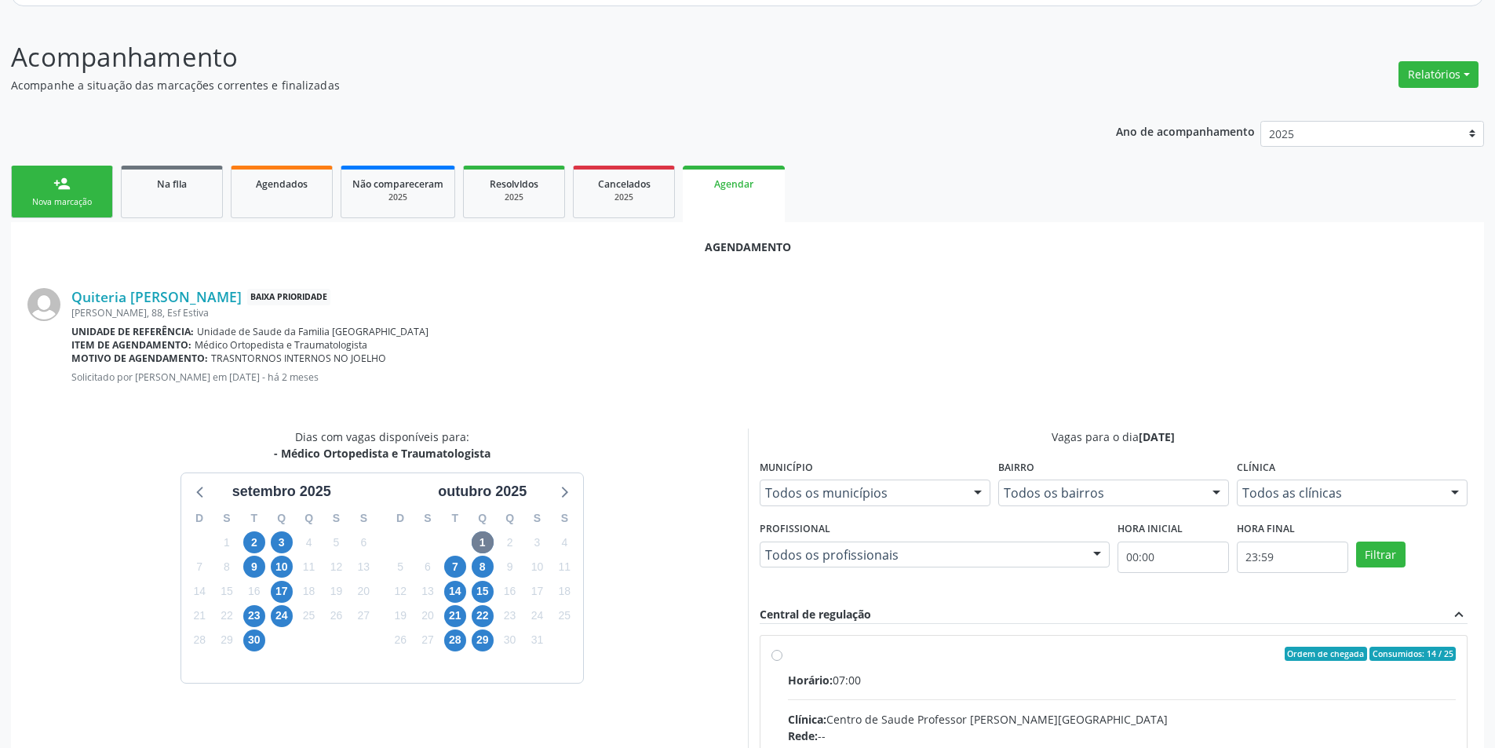
click at [776, 656] on input "Ordem de chegada Consumidos: 14 / 25 Horário: 07:00 Clínica: Centro de Saude Pr…" at bounding box center [776, 654] width 11 height 14
radio input "true"
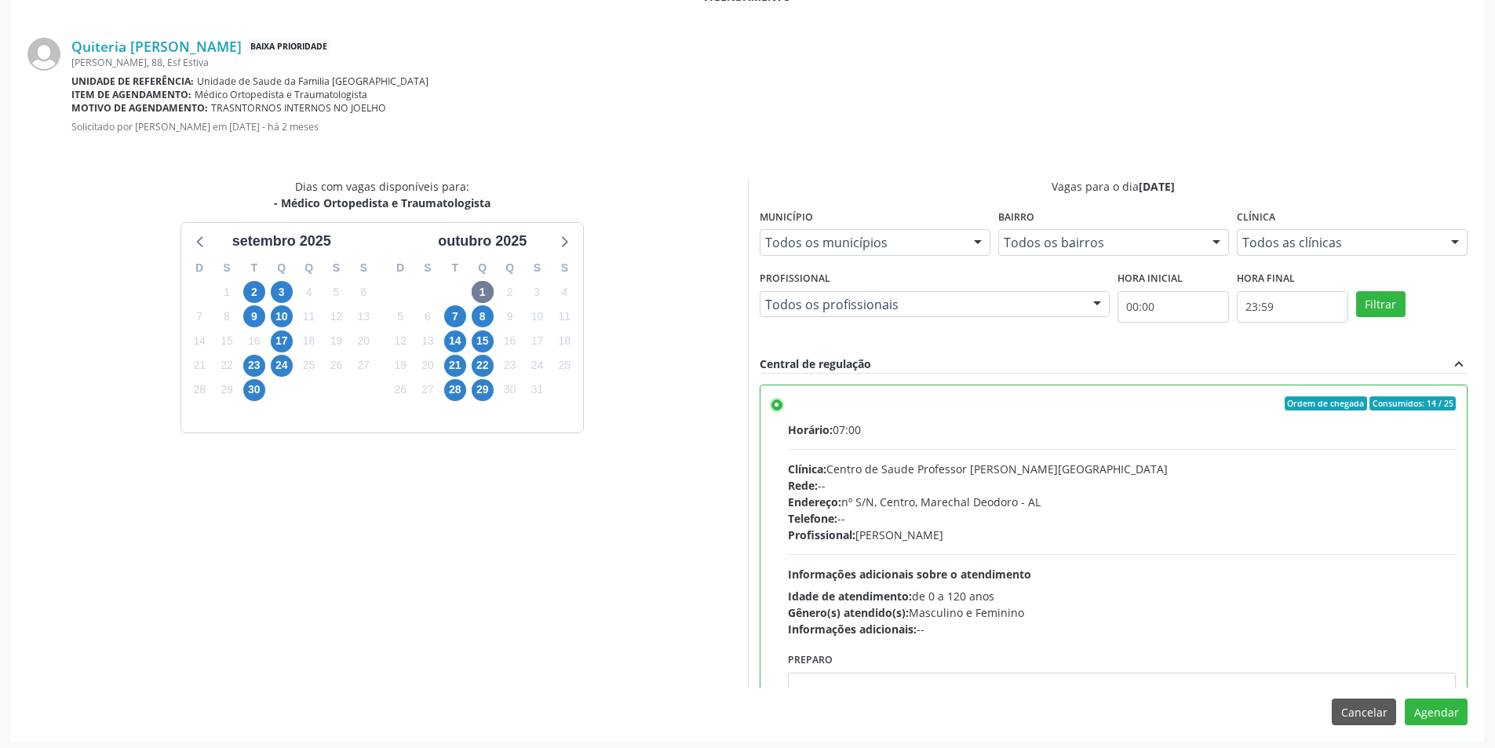
scroll to position [437, 0]
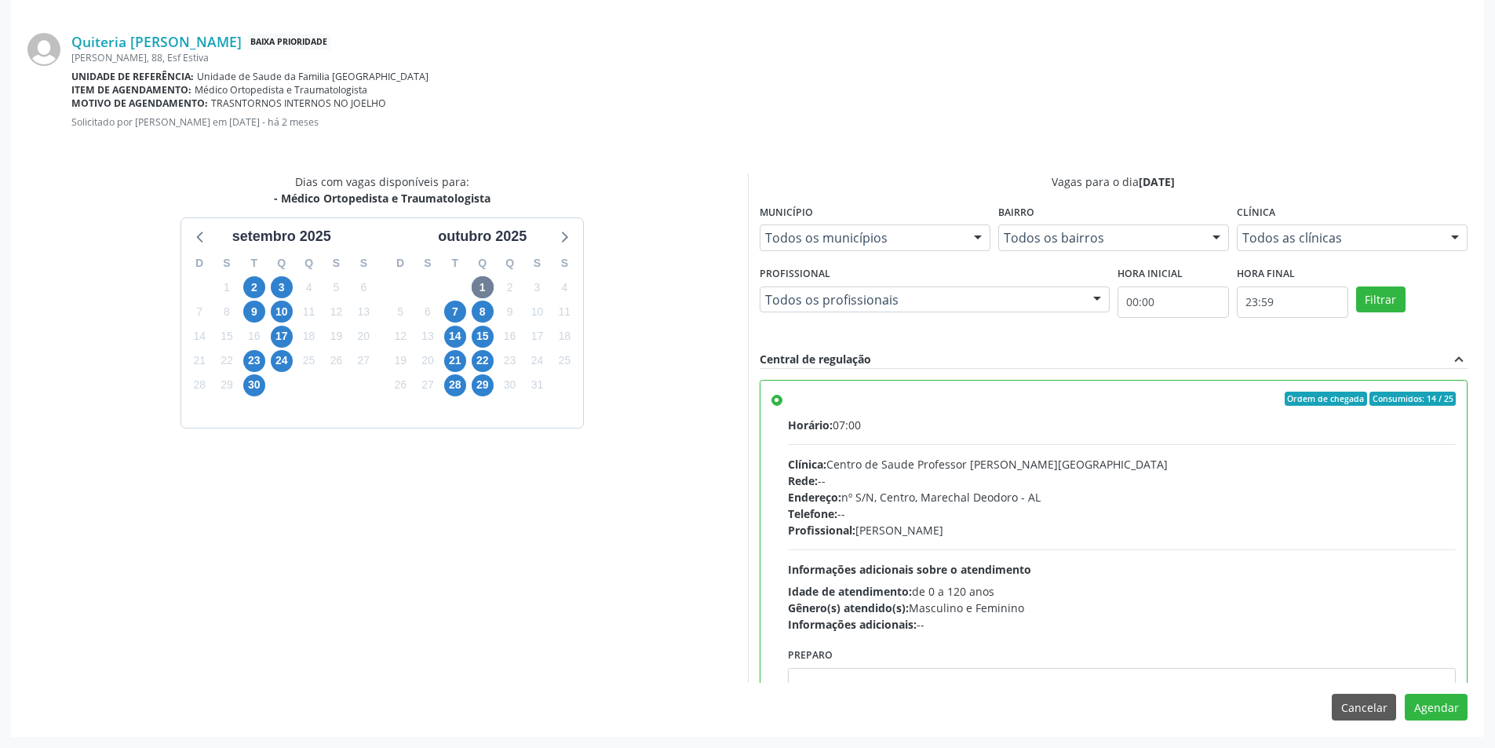
click at [1471, 694] on div "Agendamento Quiteria [PERSON_NAME] Baixa Prioridade [PERSON_NAME], 88, Esf Esti…" at bounding box center [747, 351] width 1473 height 769
click at [1464, 699] on button "Agendar" at bounding box center [1436, 707] width 63 height 27
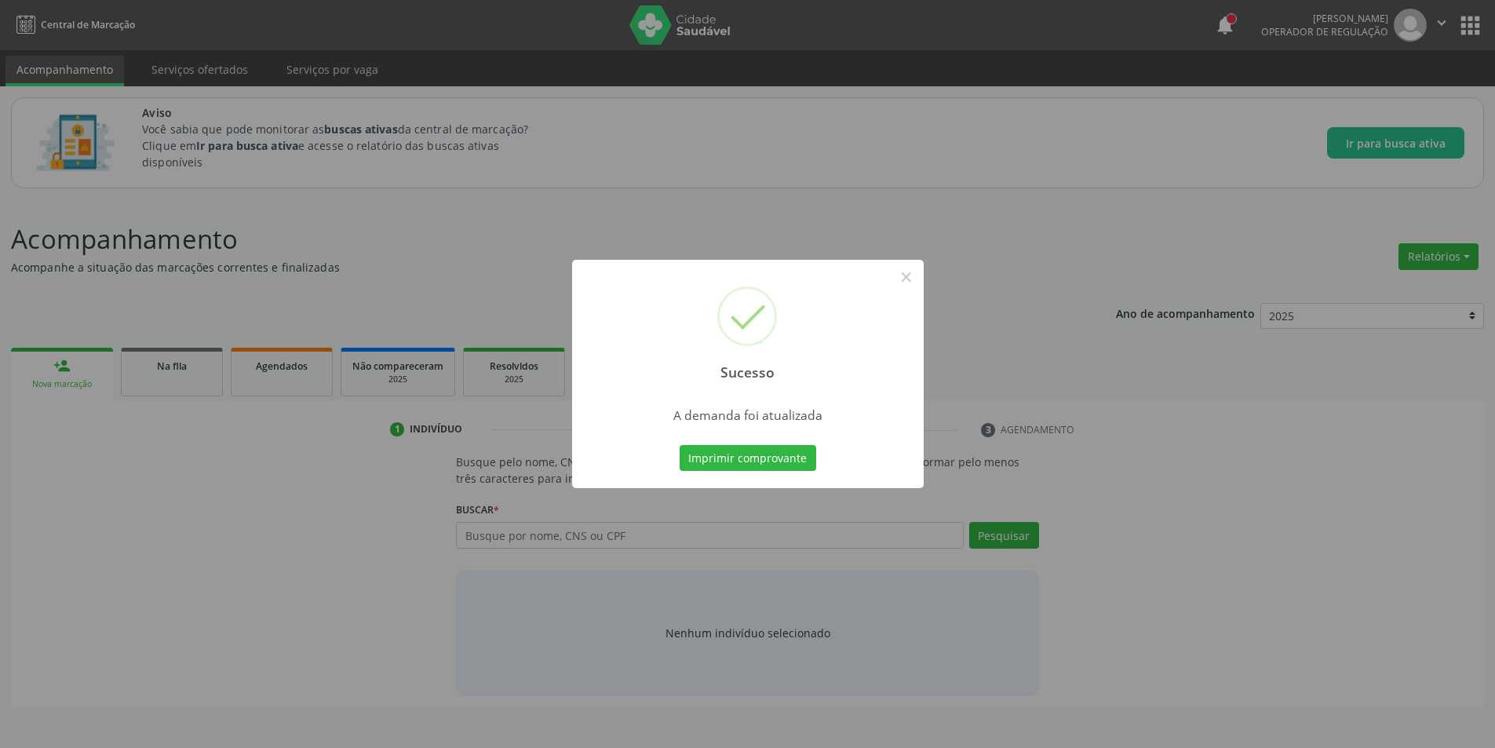
scroll to position [0, 0]
click at [920, 281] on button "×" at bounding box center [912, 277] width 27 height 27
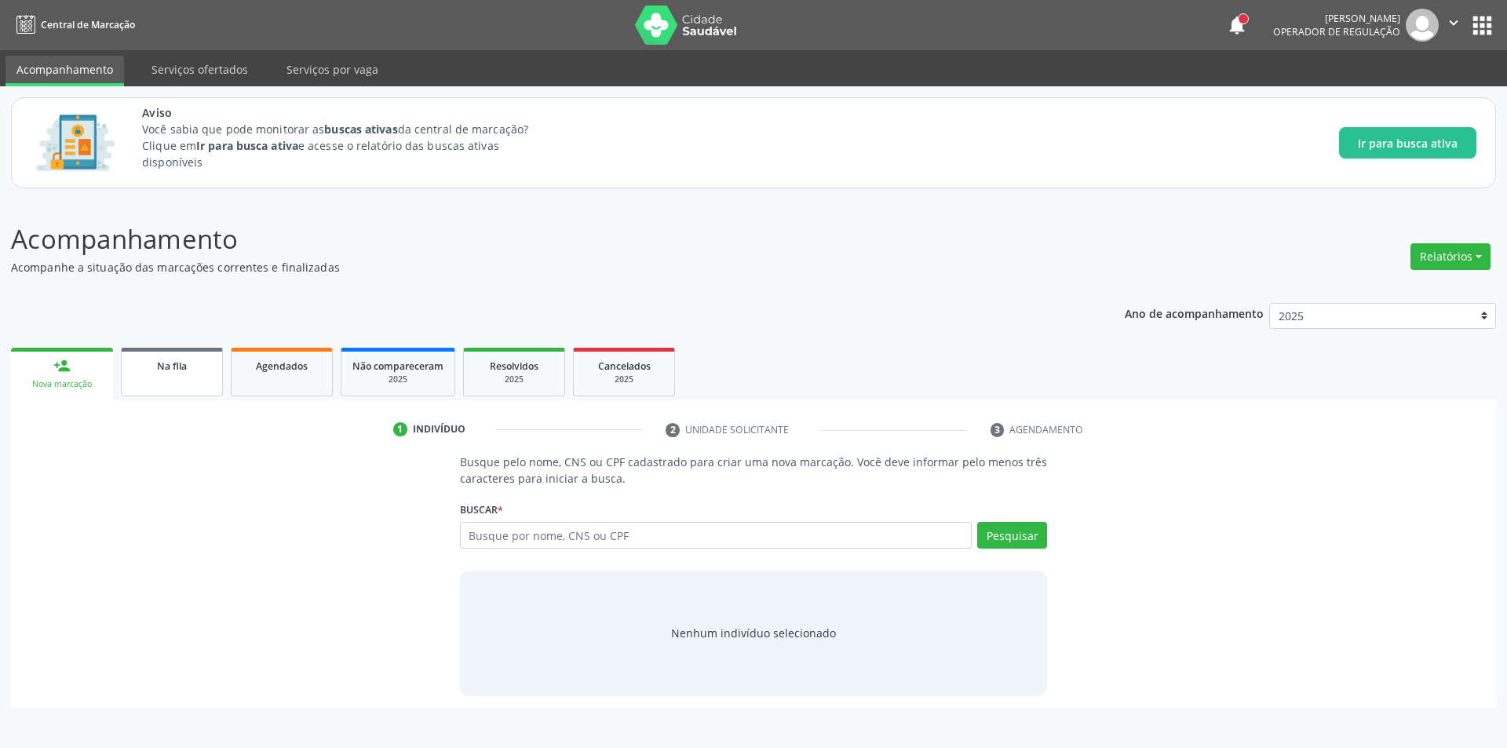
click at [164, 367] on span "Na fila" at bounding box center [172, 365] width 30 height 13
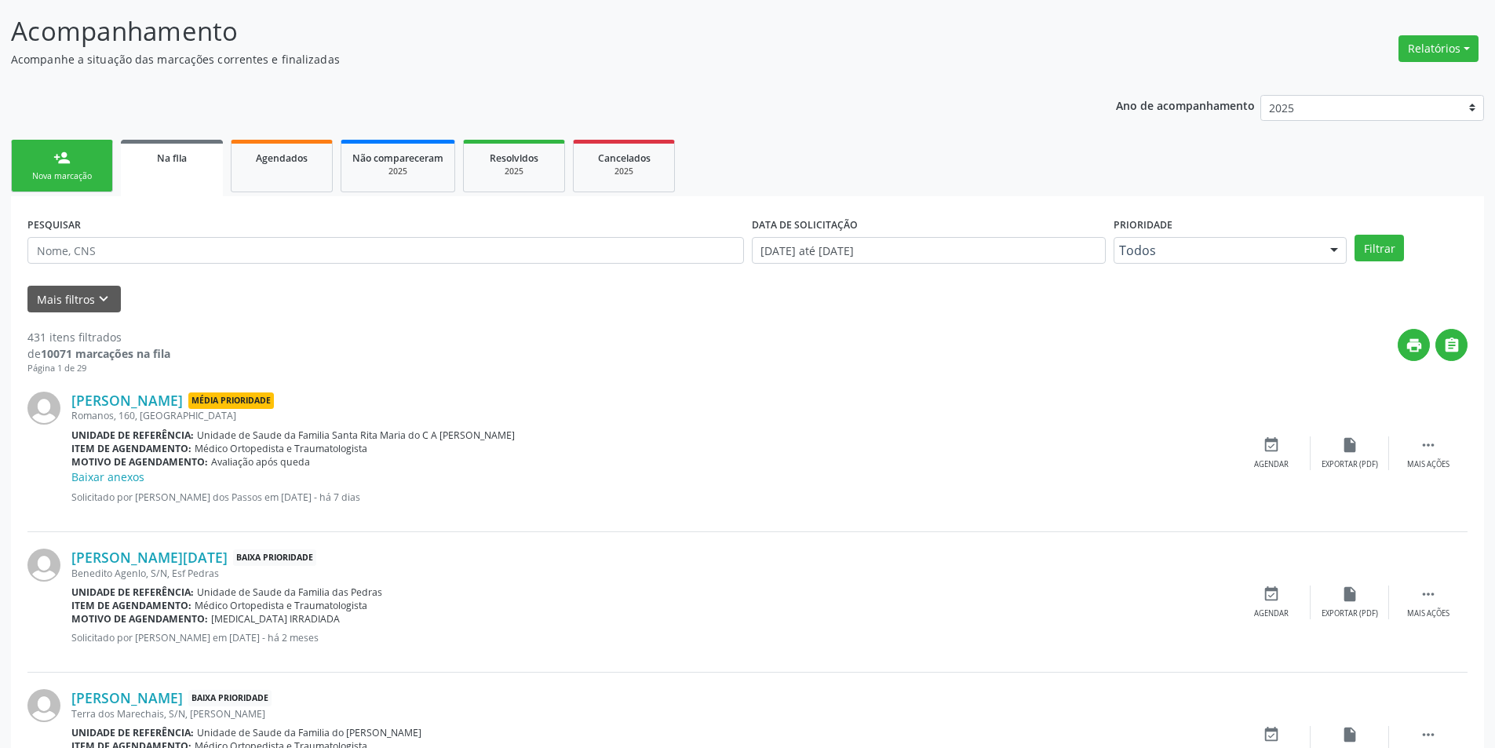
scroll to position [235, 0]
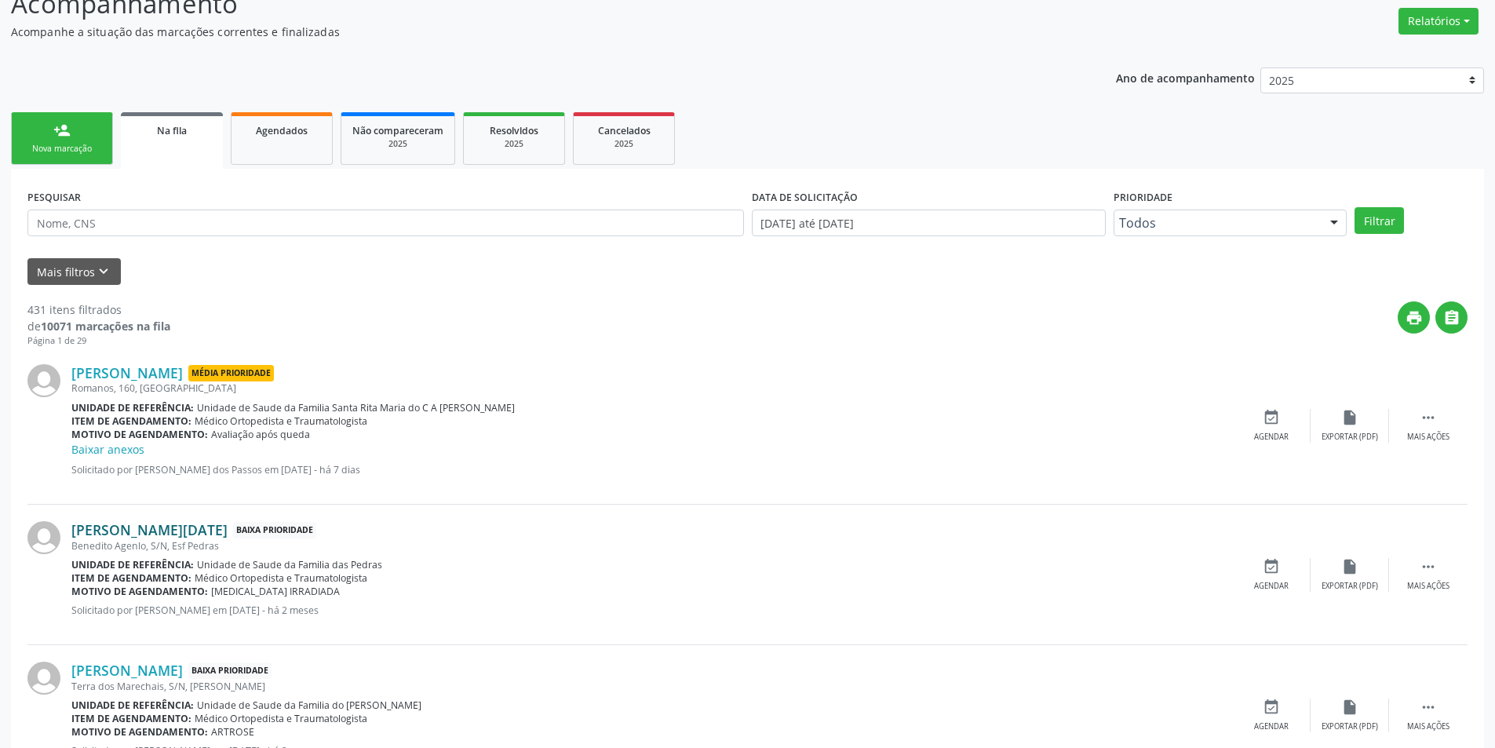
click at [166, 527] on link "[PERSON_NAME][DATE]" at bounding box center [149, 529] width 156 height 17
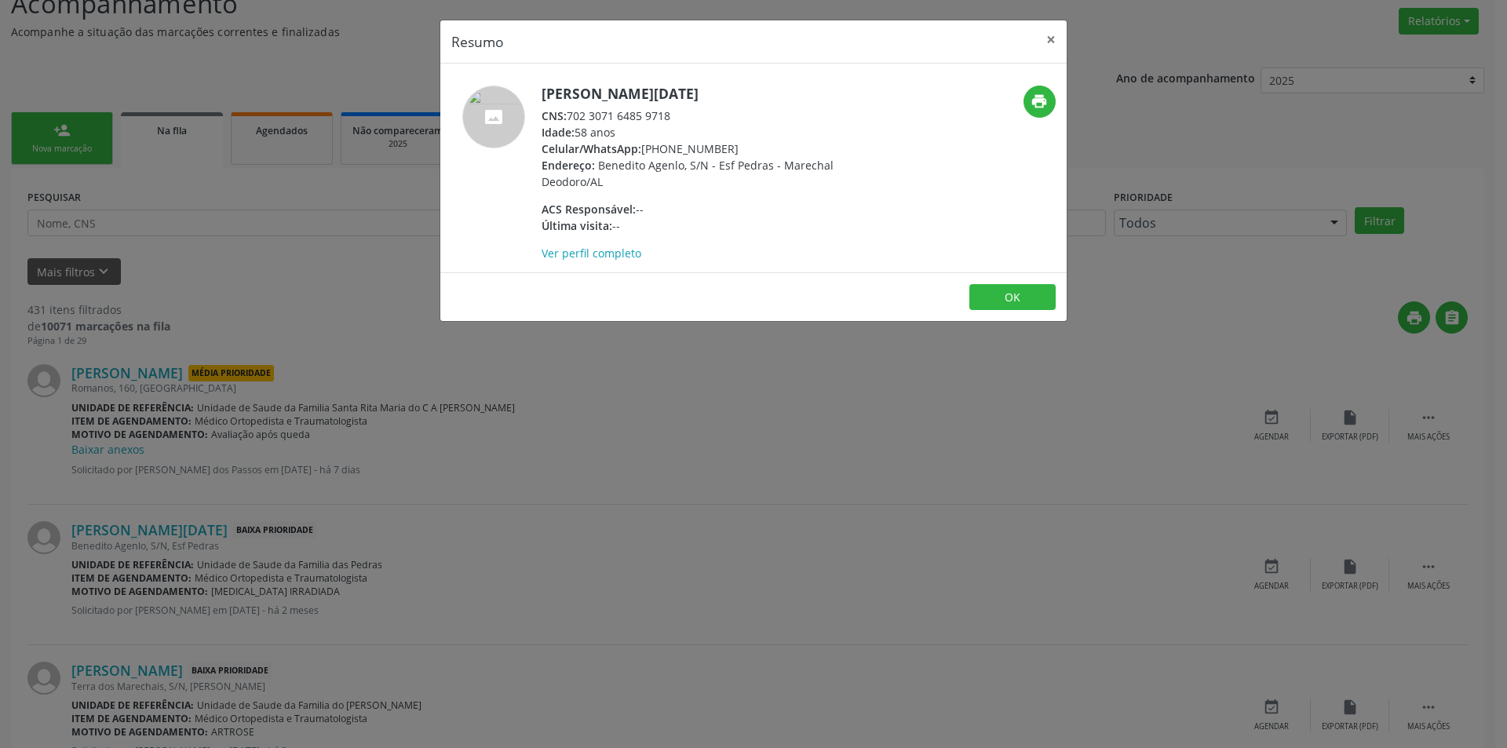
click at [570, 115] on div "CNS: 702 3071 6485 9718" at bounding box center [693, 116] width 305 height 16
drag, startPoint x: 570, startPoint y: 115, endPoint x: 667, endPoint y: 115, distance: 96.5
click at [667, 115] on div "CNS: 702 3071 6485 9718" at bounding box center [693, 116] width 305 height 16
click at [591, 498] on div "Resumo × [PERSON_NAME][DATE] CNS: 702 3071 6485 9718 Idade: 58 anos Celular/Wha…" at bounding box center [753, 374] width 1507 height 748
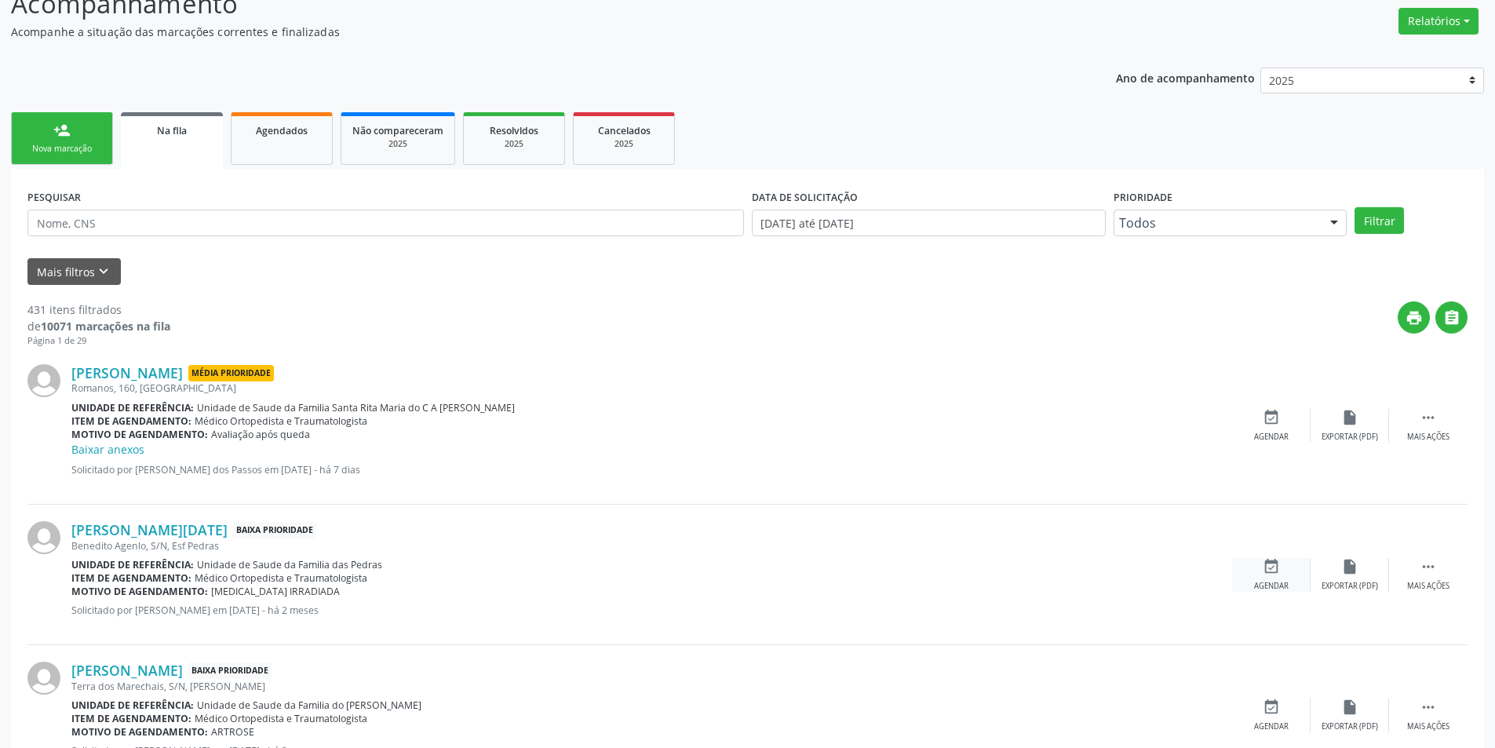
click at [1268, 581] on div "Agendar" at bounding box center [1271, 586] width 35 height 11
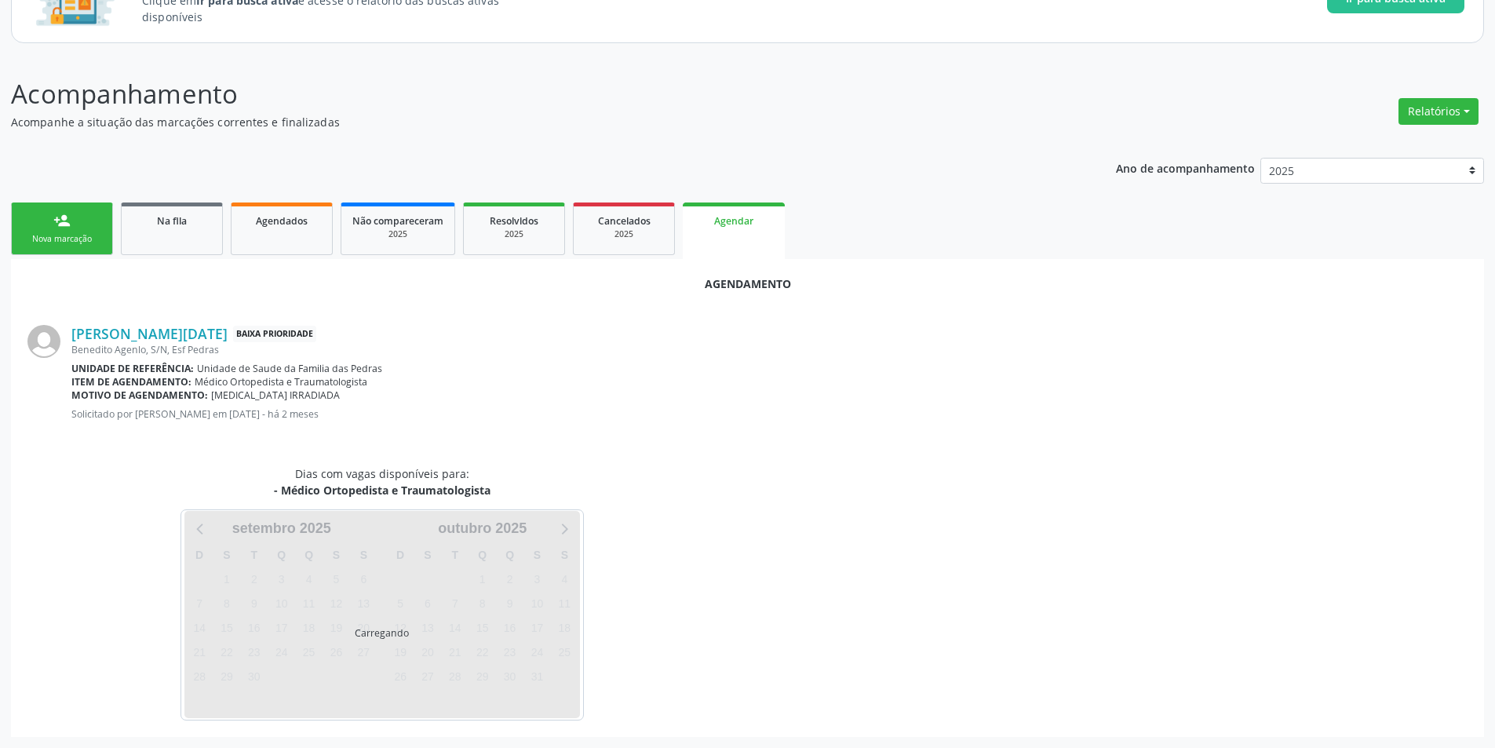
scroll to position [182, 0]
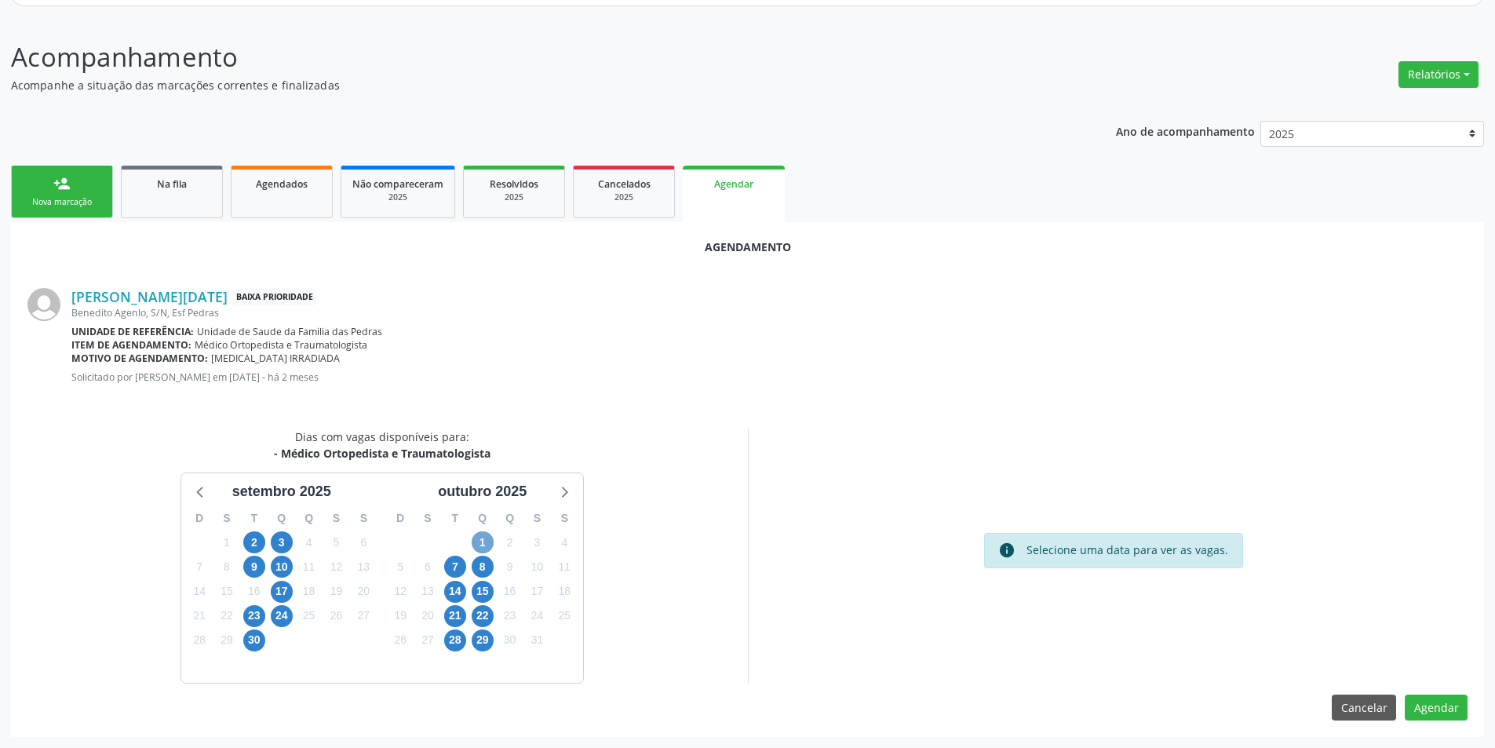
click at [483, 537] on span "1" at bounding box center [483, 542] width 22 height 22
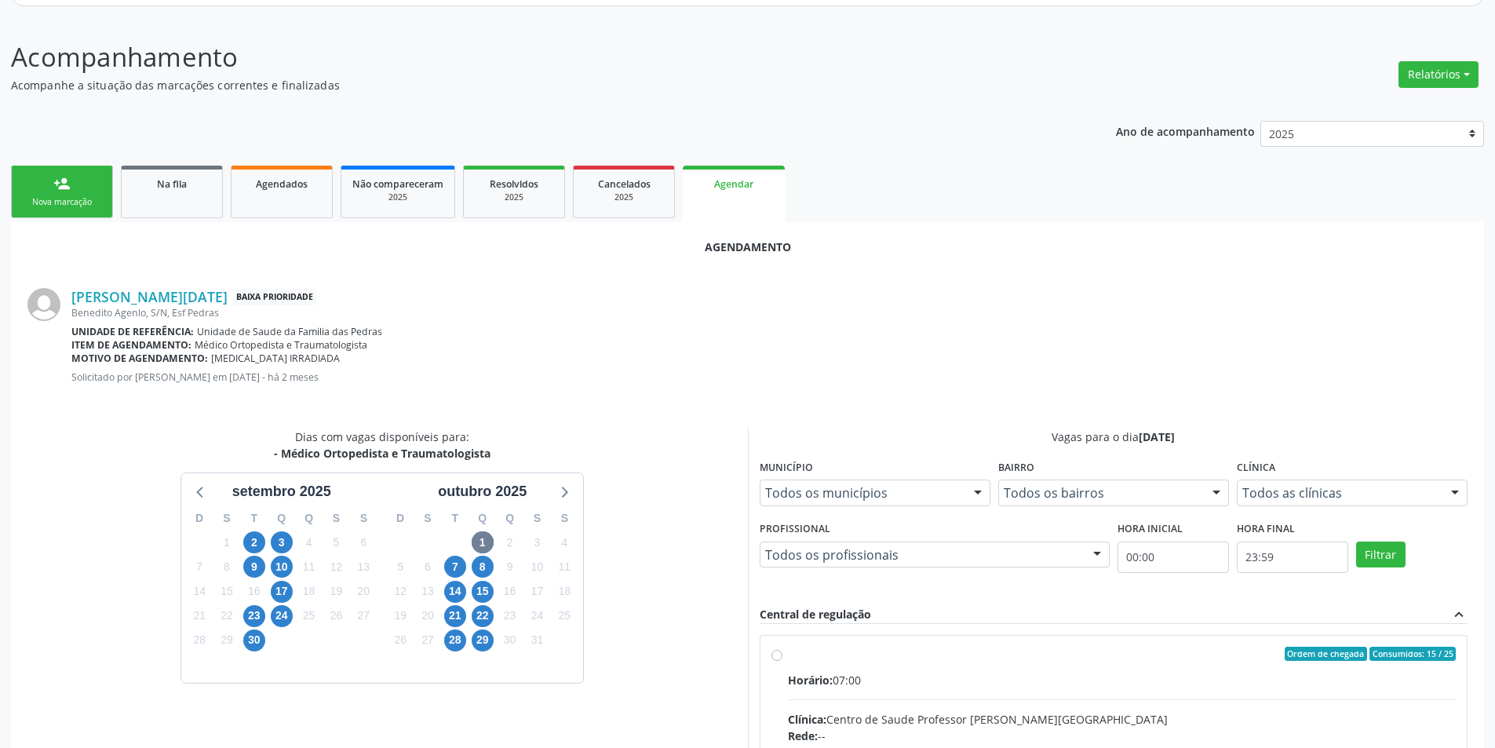
click at [776, 653] on input "Ordem de chegada Consumidos: 15 / 25 Horário: 07:00 Clínica: Centro de Saude Pr…" at bounding box center [776, 654] width 11 height 14
radio input "true"
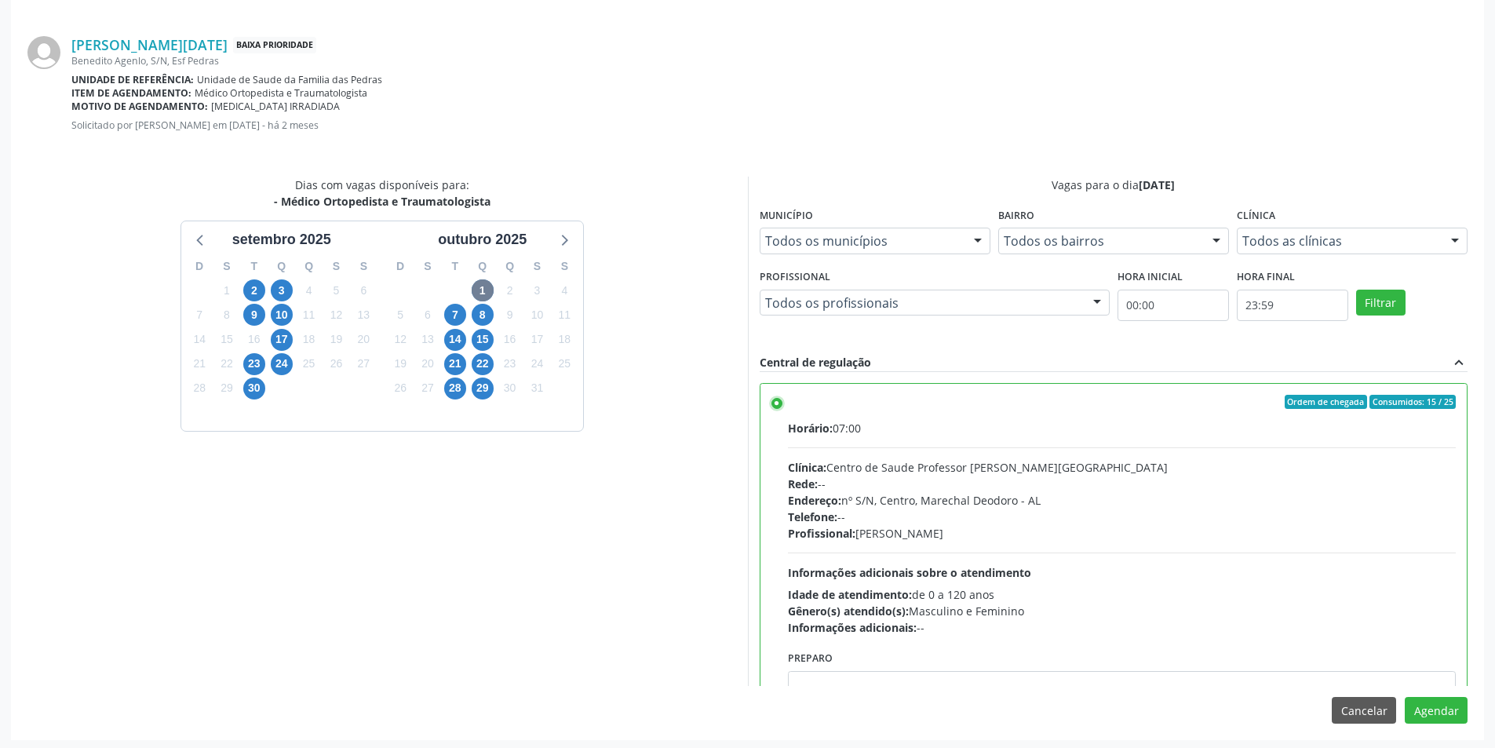
scroll to position [437, 0]
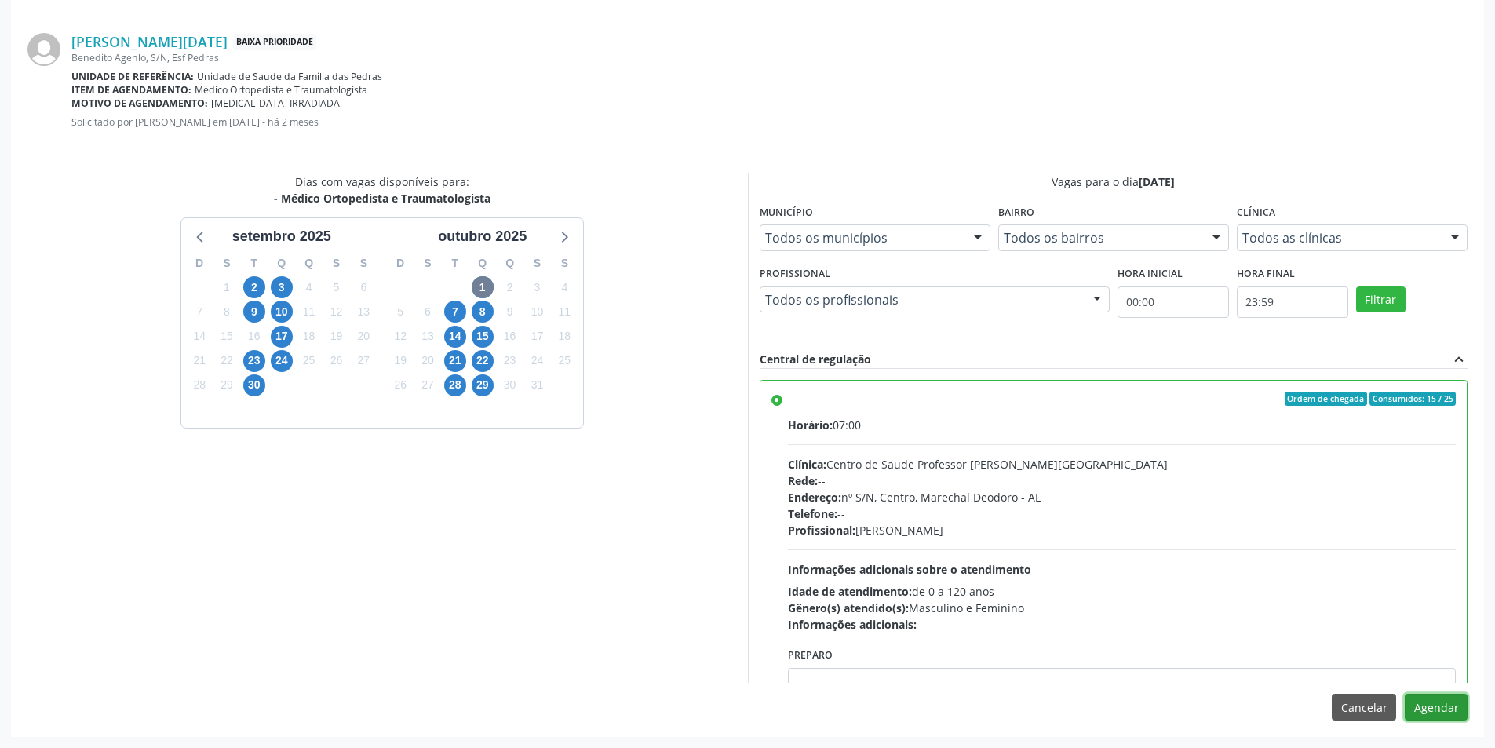
click at [1456, 711] on button "Agendar" at bounding box center [1436, 707] width 63 height 27
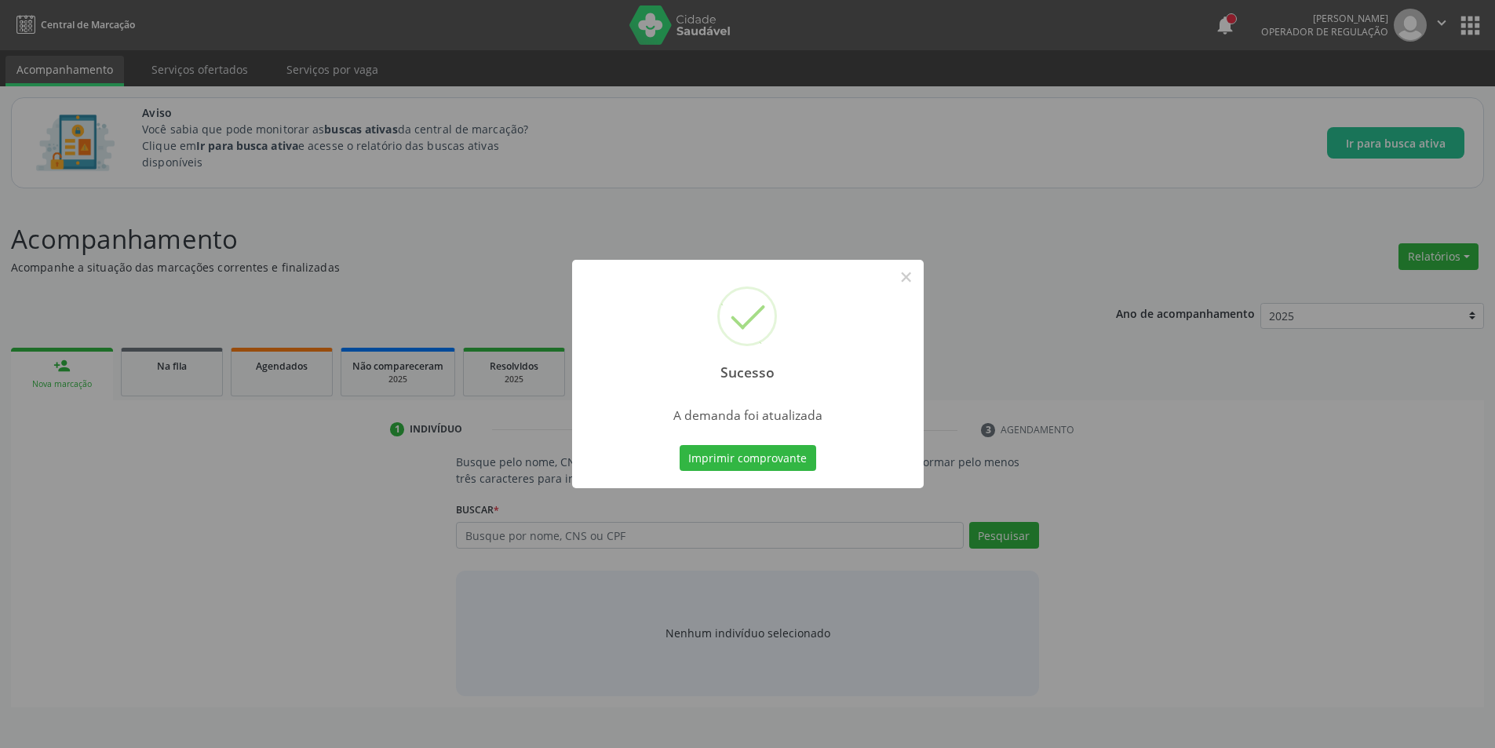
scroll to position [0, 0]
click at [913, 278] on button "×" at bounding box center [912, 277] width 27 height 27
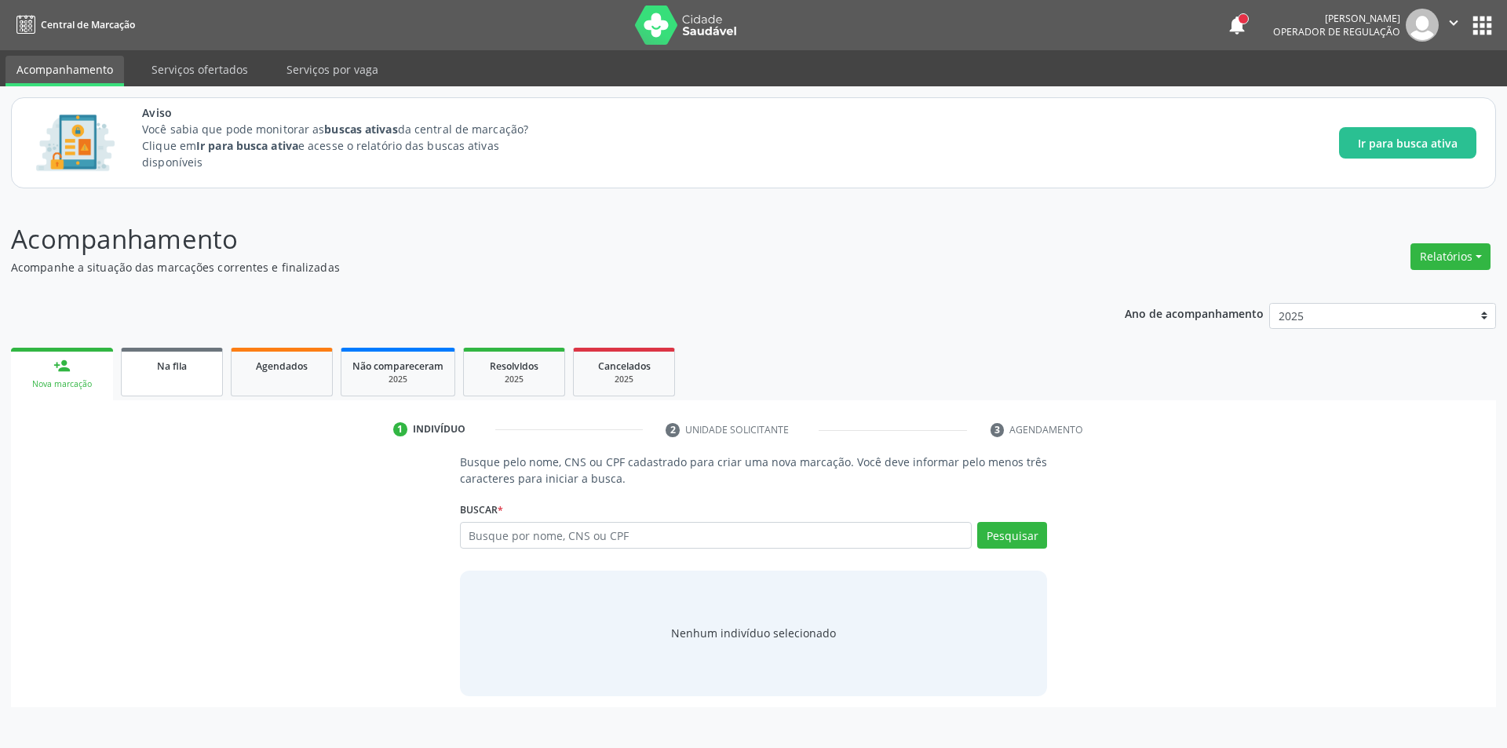
click at [140, 378] on link "Na fila" at bounding box center [172, 372] width 102 height 49
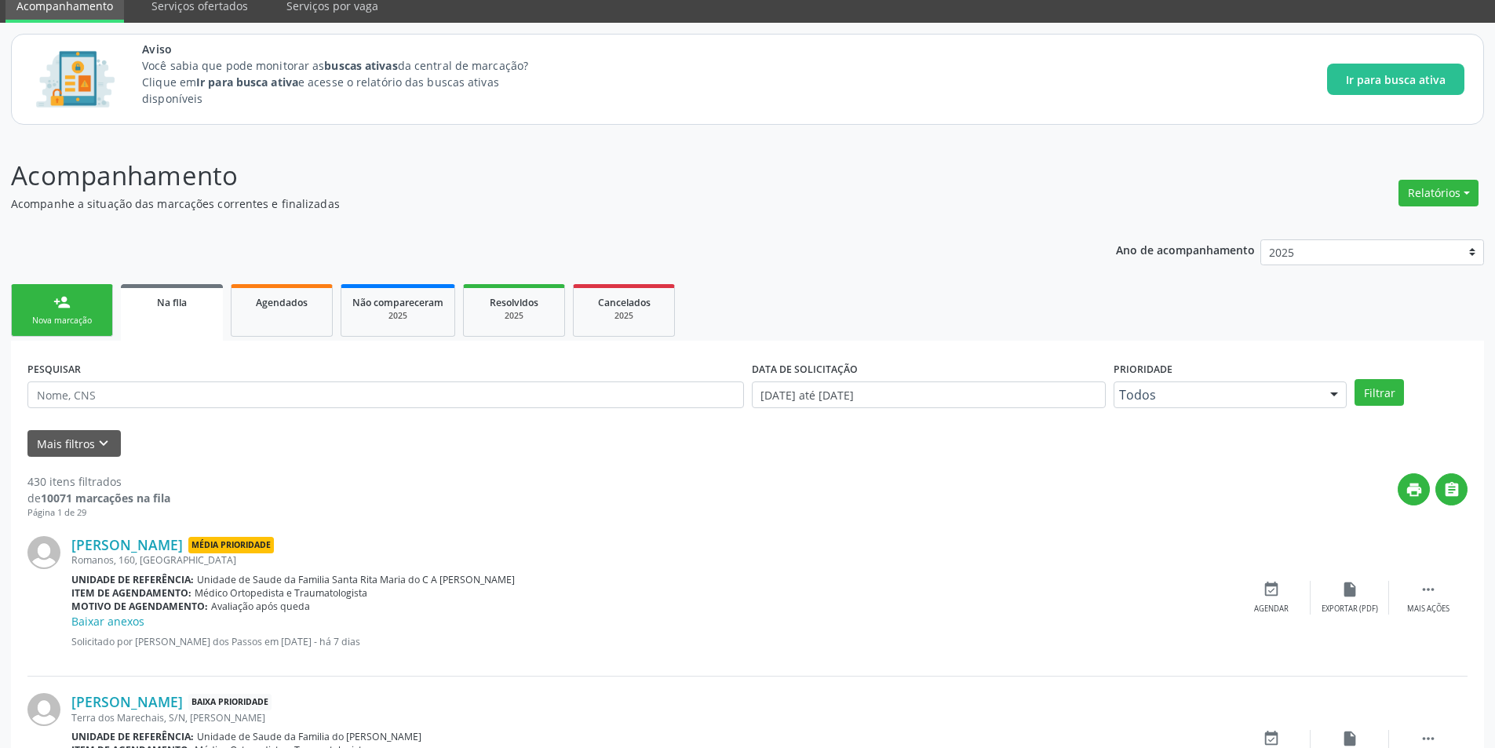
scroll to position [157, 0]
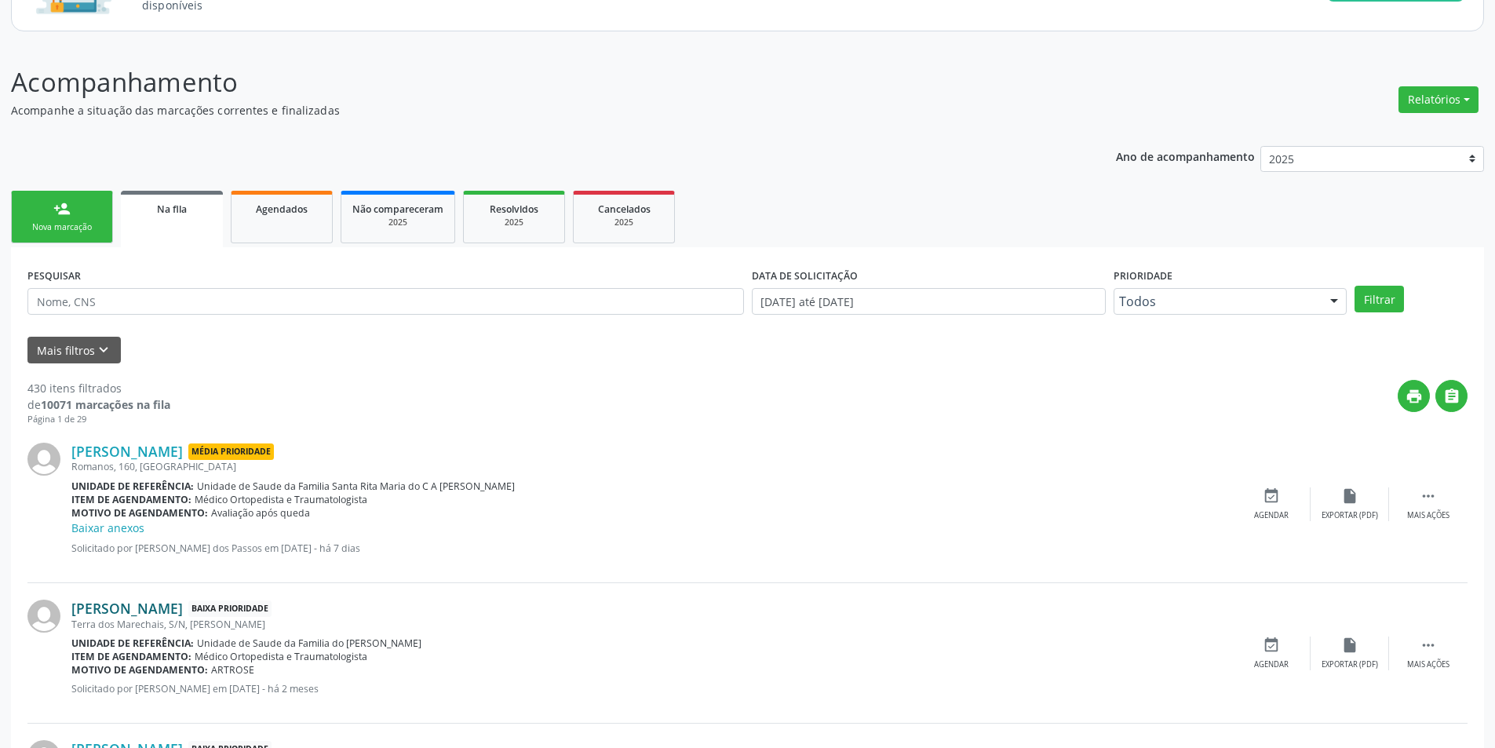
click at [146, 611] on link "[PERSON_NAME]" at bounding box center [126, 608] width 111 height 17
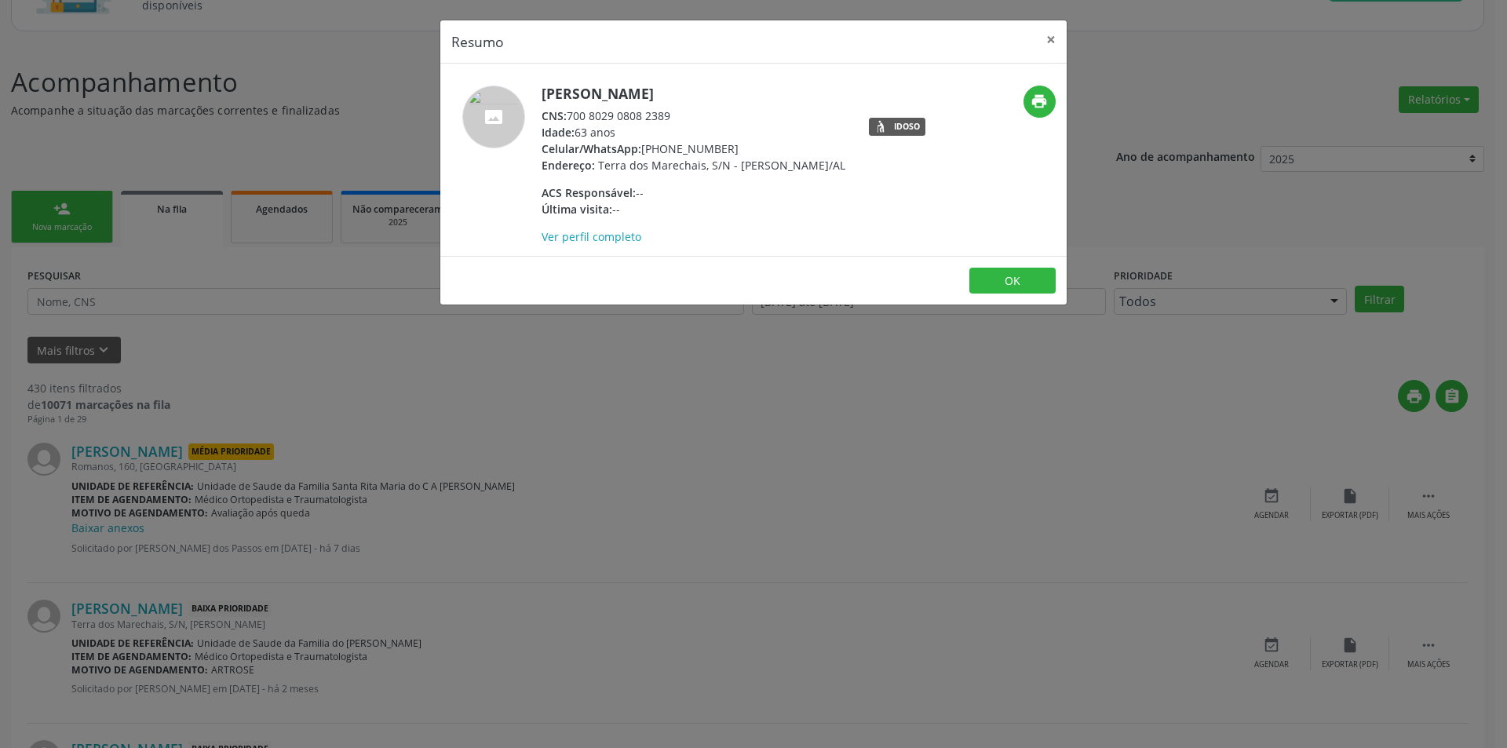
click at [570, 115] on div "CNS: 700 8029 0808 2389" at bounding box center [693, 116] width 304 height 16
drag, startPoint x: 570, startPoint y: 115, endPoint x: 649, endPoint y: 114, distance: 78.5
click at [649, 114] on div "CNS: 700 8029 0808 2389" at bounding box center [693, 116] width 304 height 16
click at [487, 556] on div "Resumo × Maria da Conceição Domingos CNS: 700 8029 0808 2389 Idade: 63 anos Cel…" at bounding box center [753, 374] width 1507 height 748
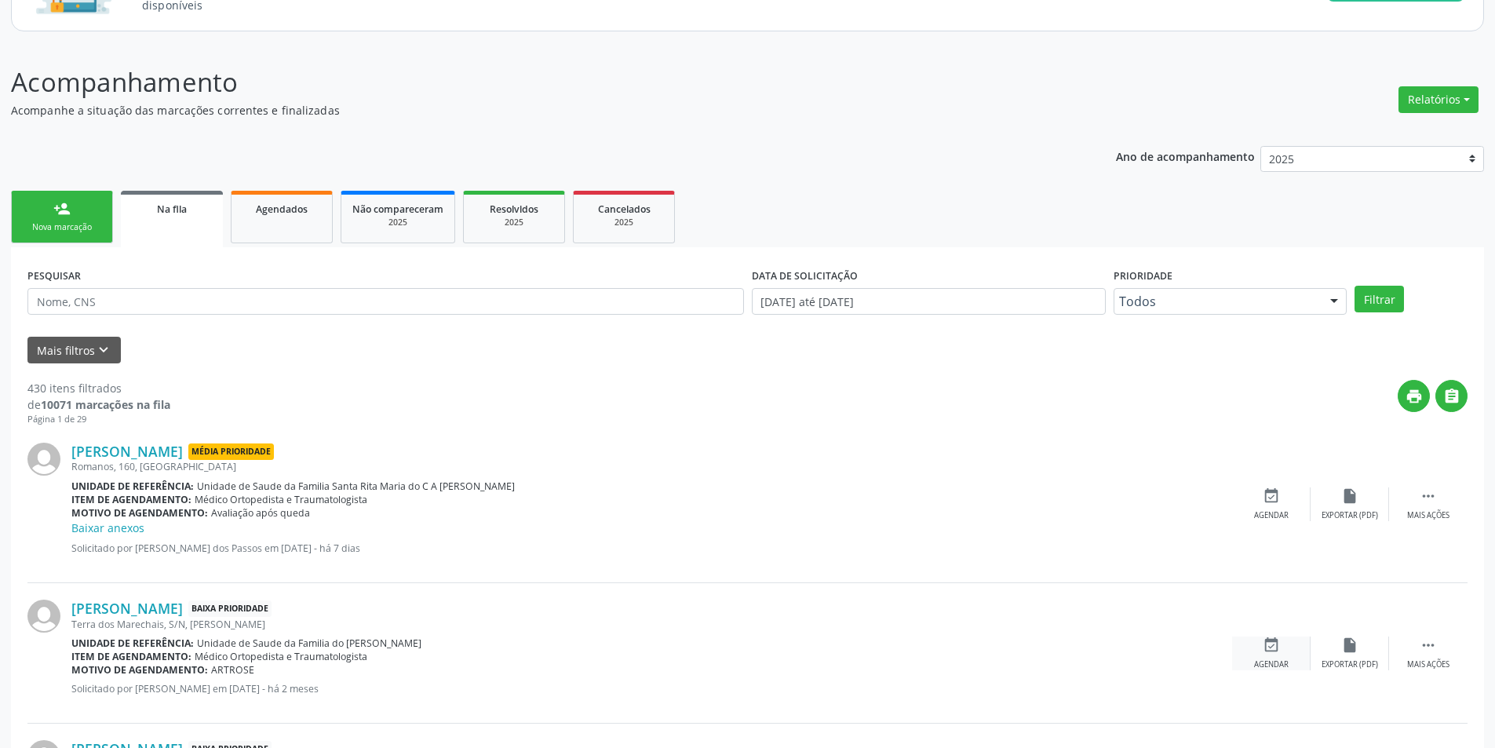
click at [1267, 658] on div "event_available Agendar" at bounding box center [1271, 653] width 78 height 34
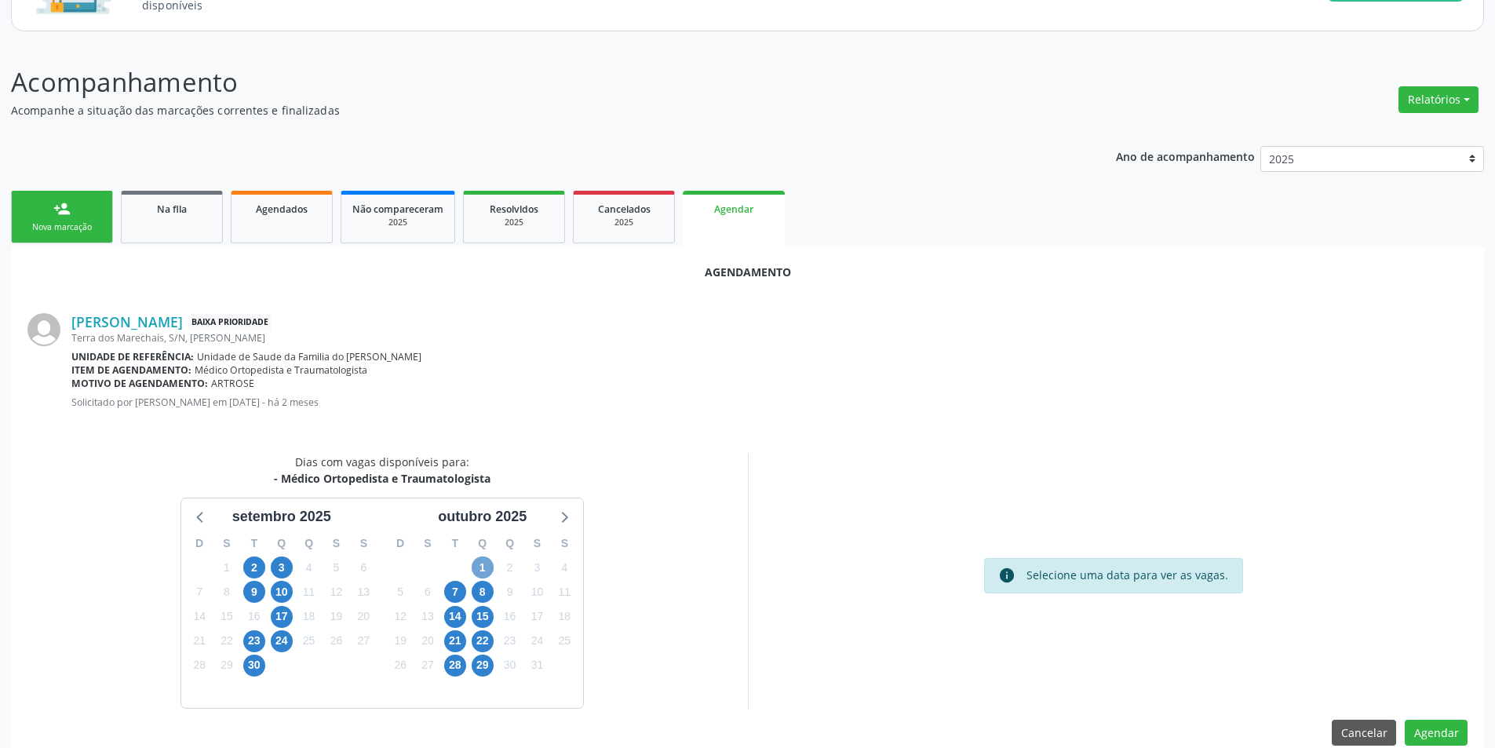
click at [476, 563] on span "1" at bounding box center [483, 567] width 22 height 22
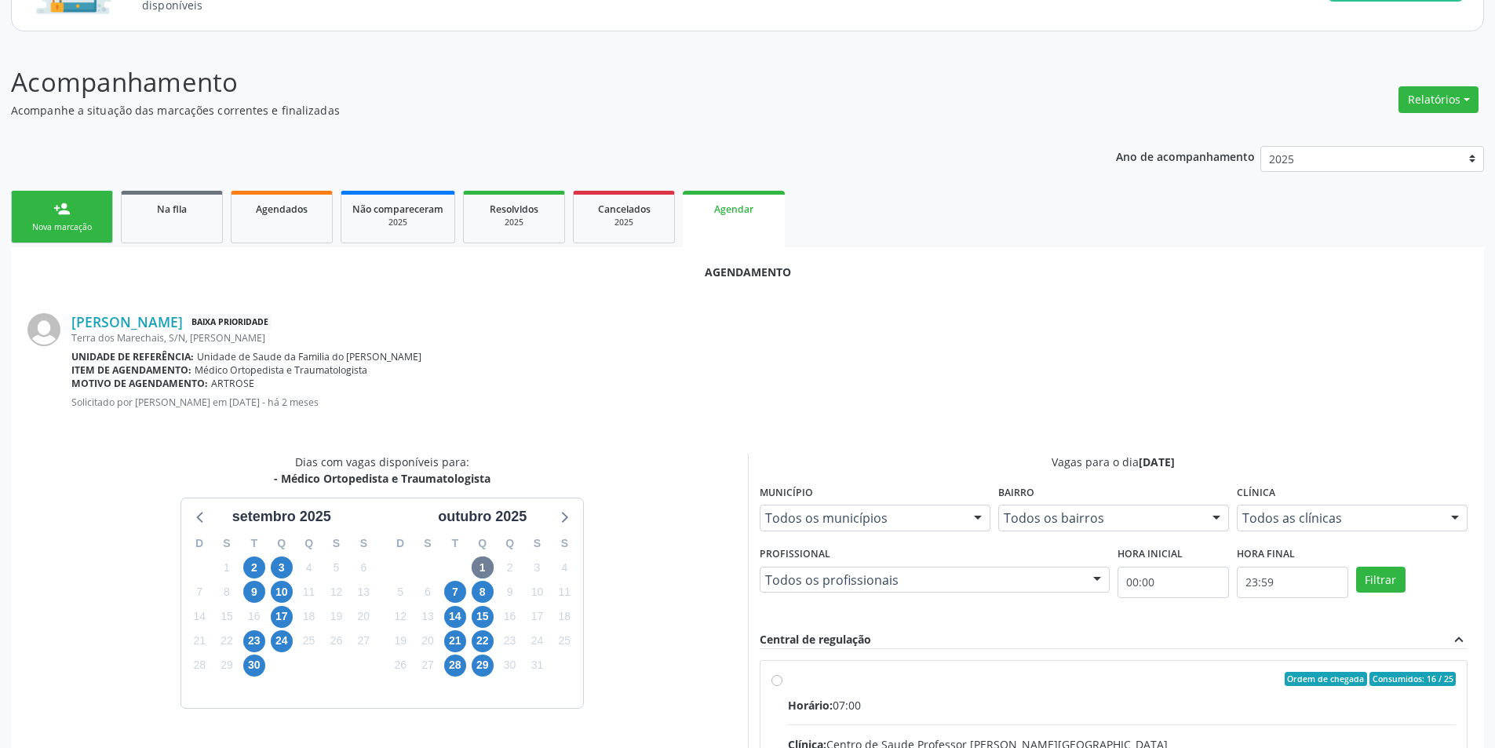
click at [778, 683] on input "Ordem de chegada Consumidos: 16 / 25 Horário: 07:00 Clínica: Centro de Saude Pr…" at bounding box center [776, 679] width 11 height 14
radio input "true"
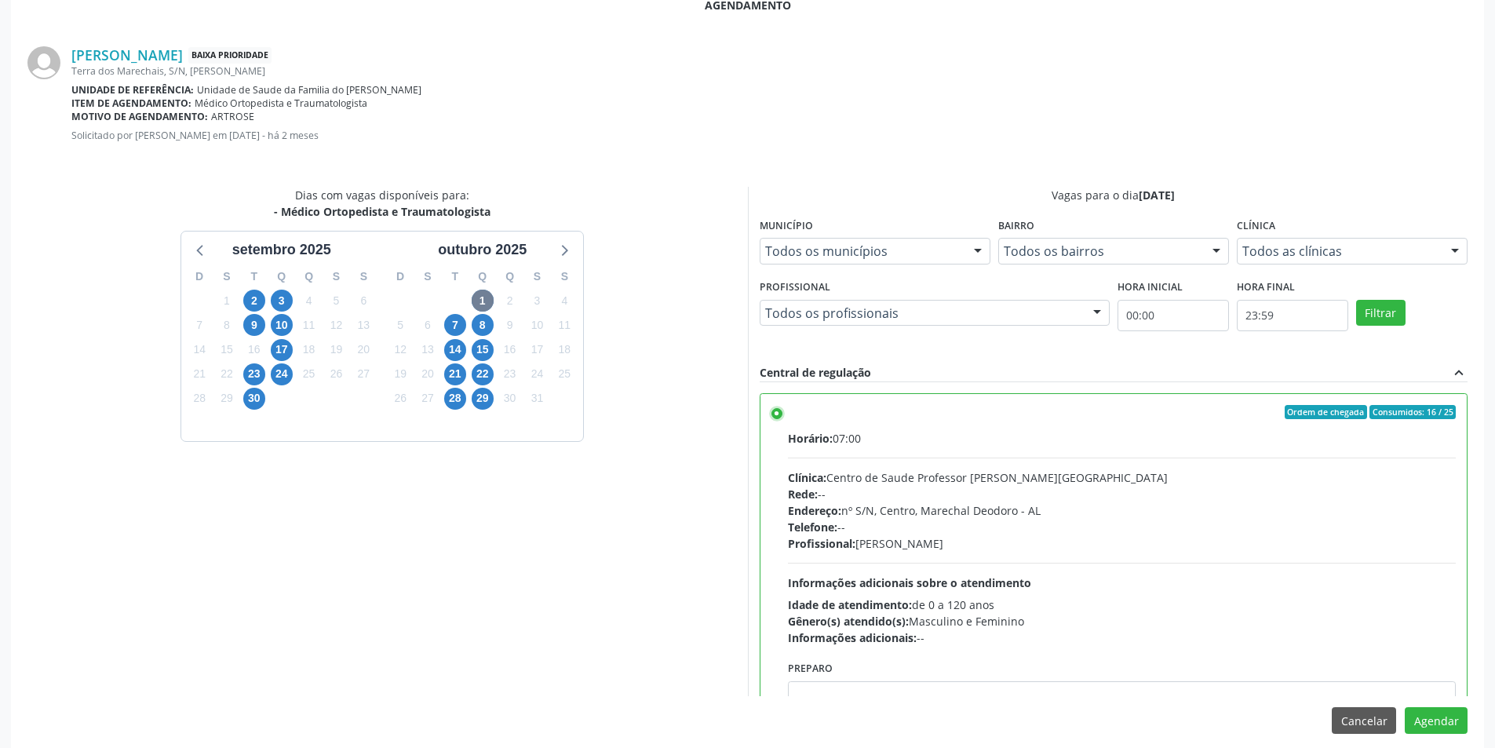
scroll to position [437, 0]
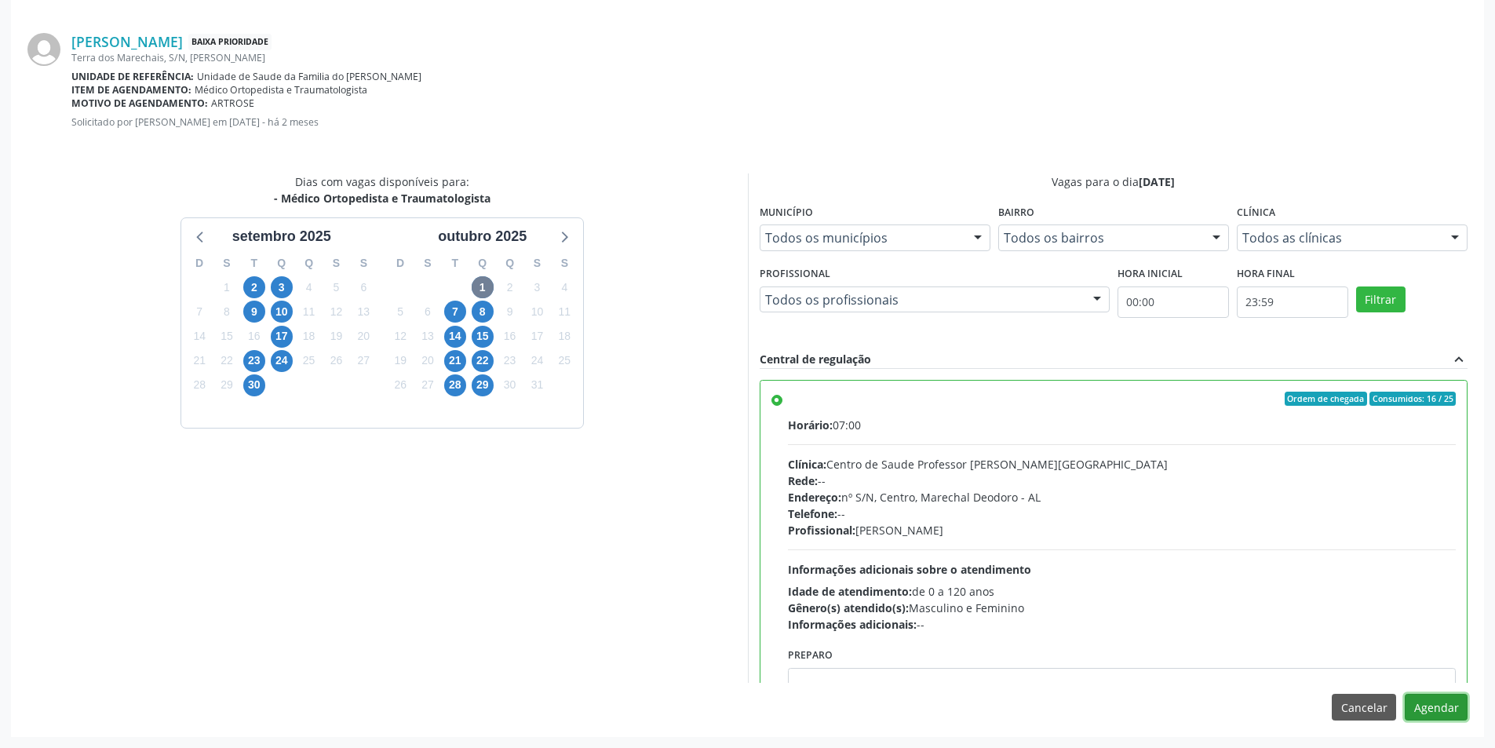
click at [1441, 712] on button "Agendar" at bounding box center [1436, 707] width 63 height 27
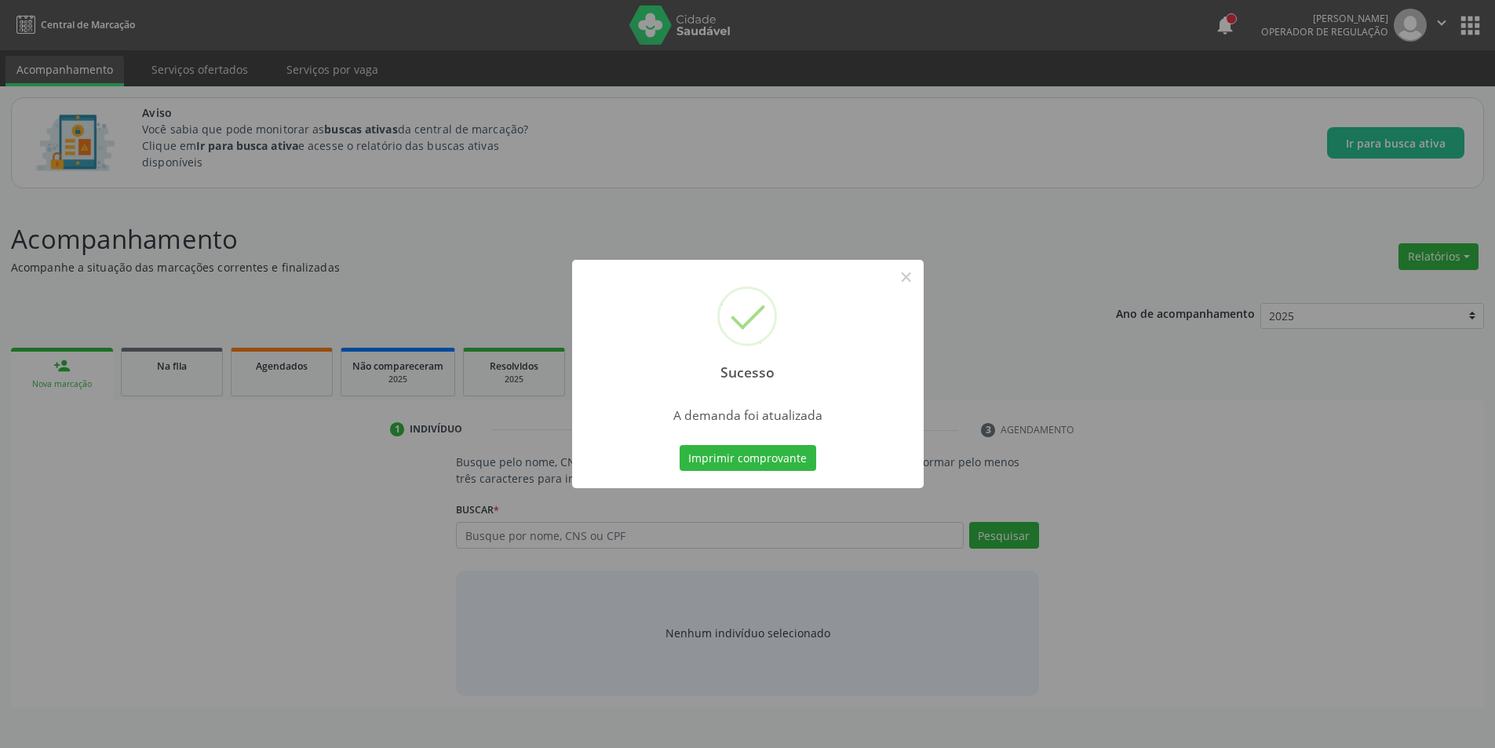
scroll to position [0, 0]
click at [906, 278] on button "×" at bounding box center [912, 277] width 27 height 27
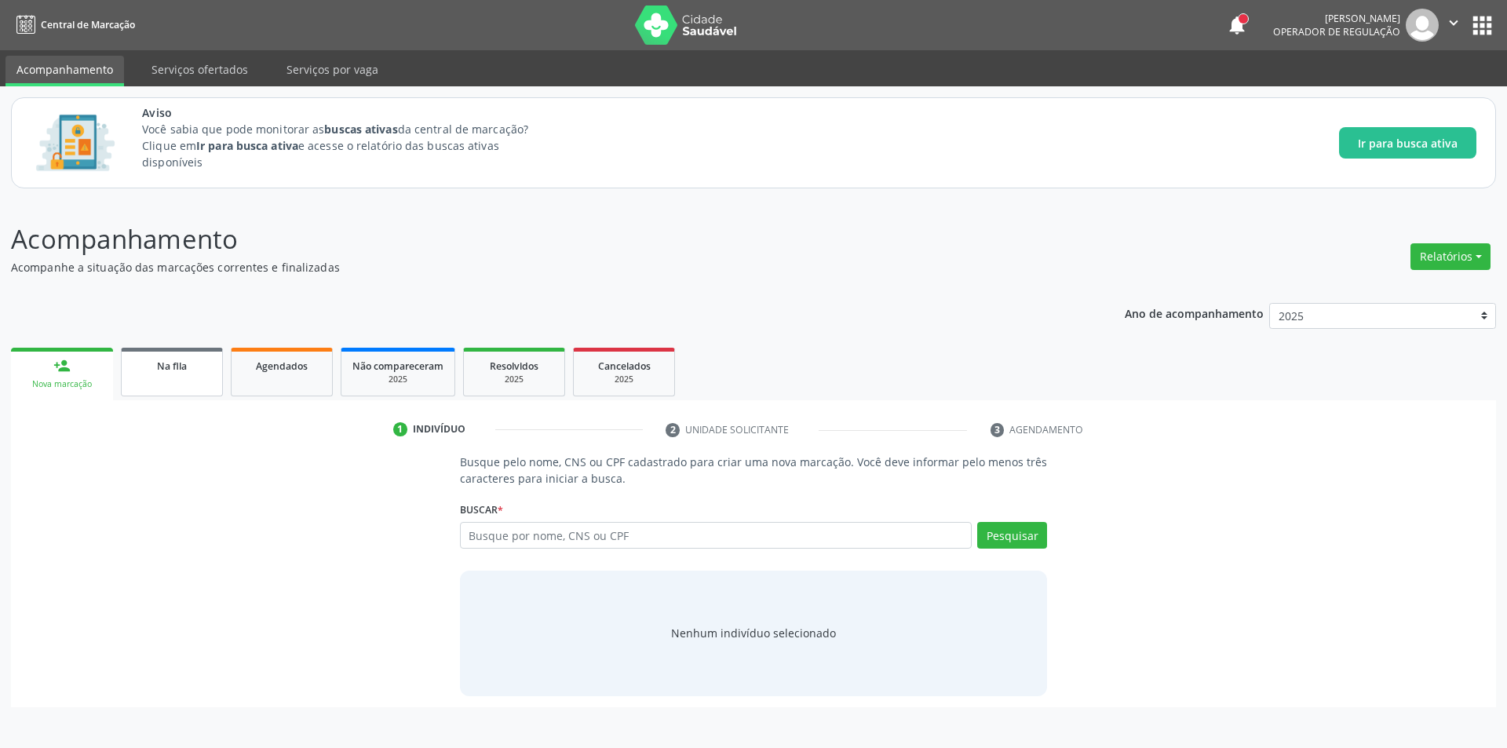
click at [180, 361] on span "Na fila" at bounding box center [172, 365] width 30 height 13
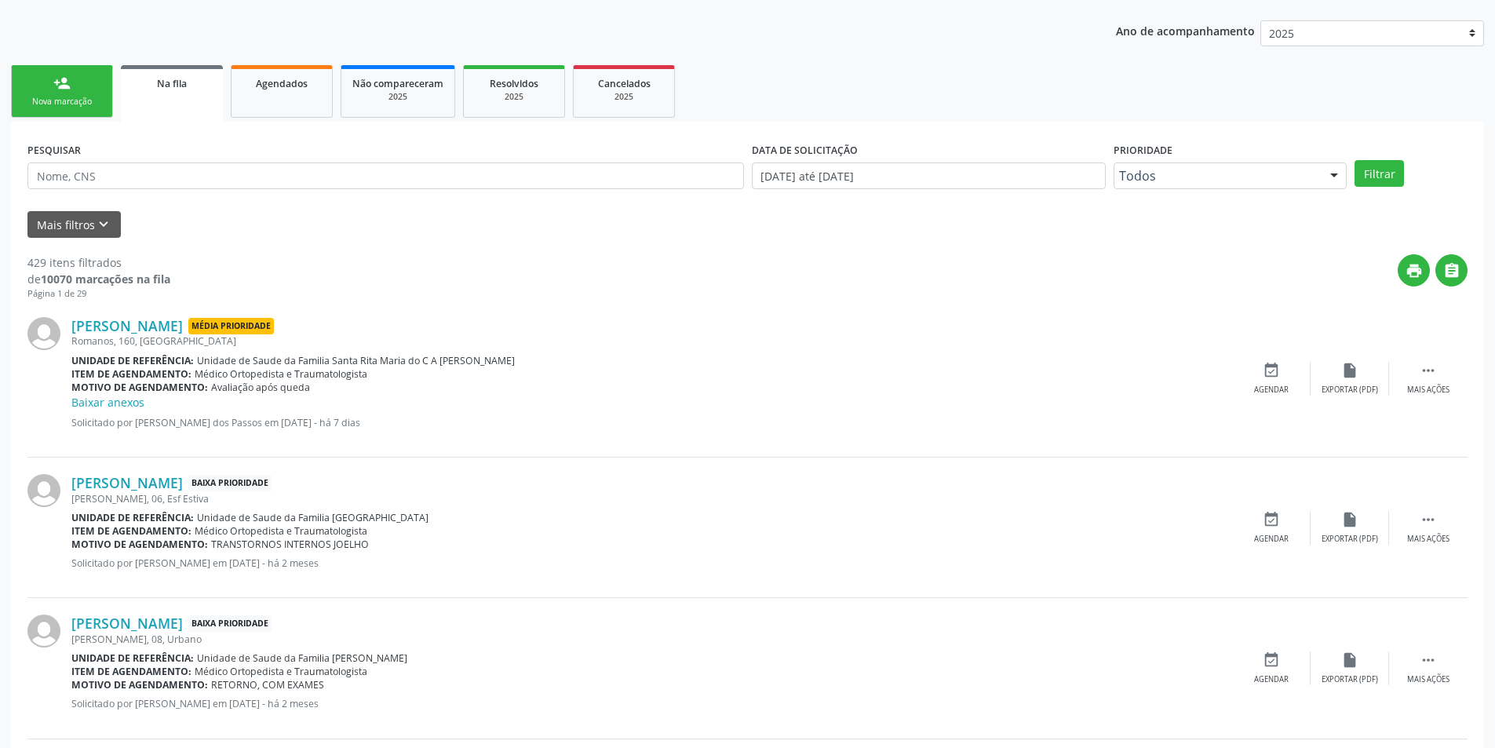
scroll to position [314, 0]
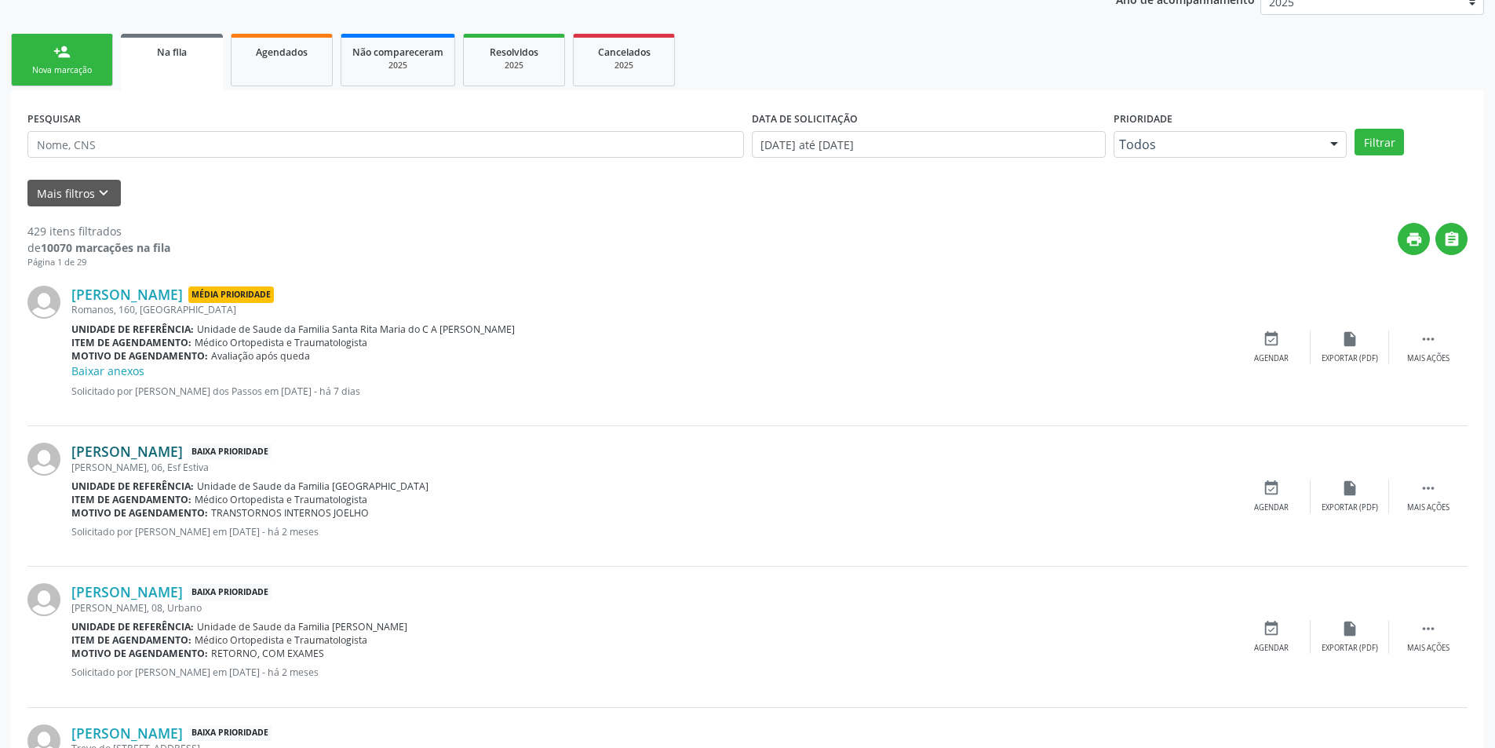
click at [181, 453] on link "[PERSON_NAME]" at bounding box center [126, 451] width 111 height 17
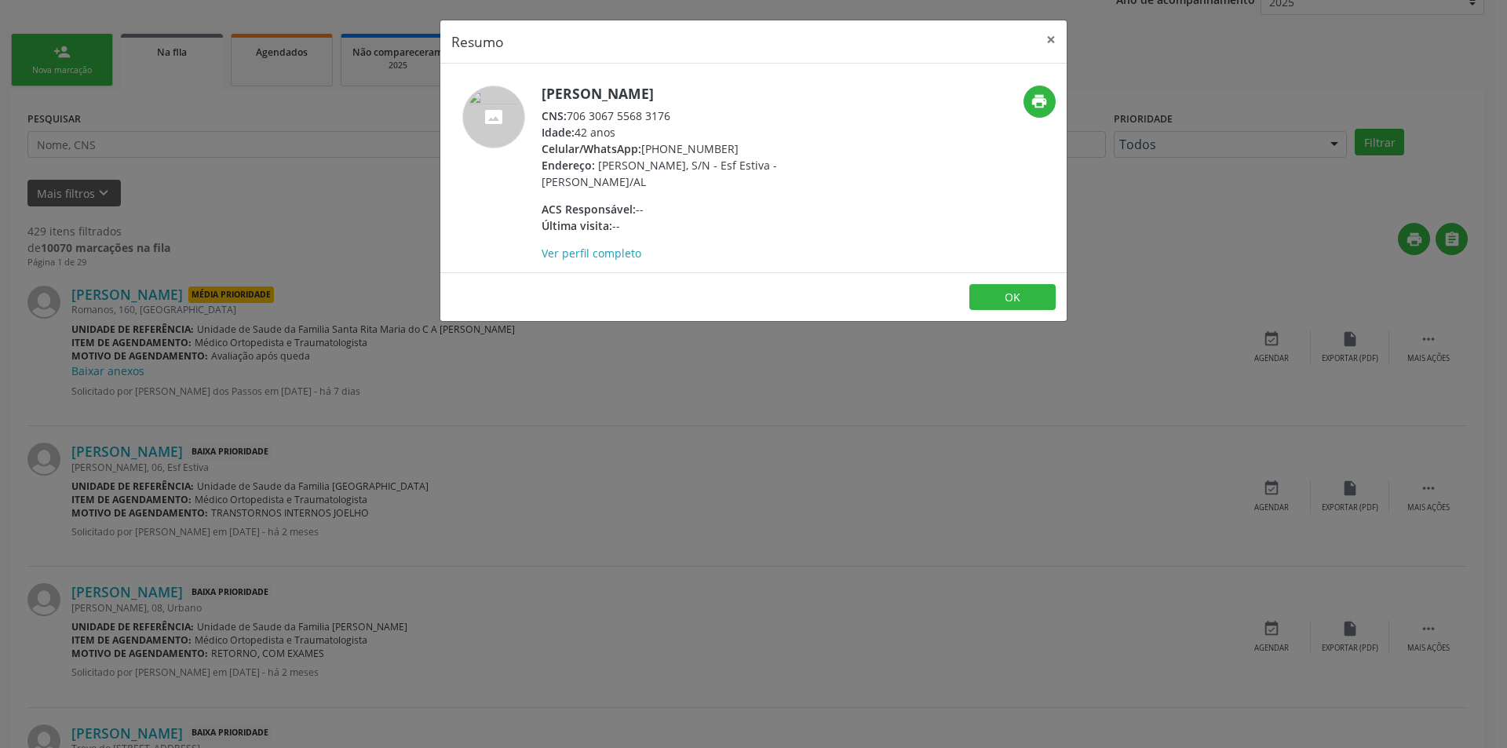
click at [570, 114] on div "CNS: 706 3067 5568 3176" at bounding box center [693, 116] width 305 height 16
drag, startPoint x: 570, startPoint y: 114, endPoint x: 649, endPoint y: 115, distance: 78.5
click at [649, 115] on div "CNS: 706 3067 5568 3176" at bounding box center [693, 116] width 305 height 16
click at [597, 515] on div "Resumo × [PERSON_NAME] CNS: 706 3067 5568 3176 Idade: 42 anos Celular/WhatsApp:…" at bounding box center [753, 374] width 1507 height 748
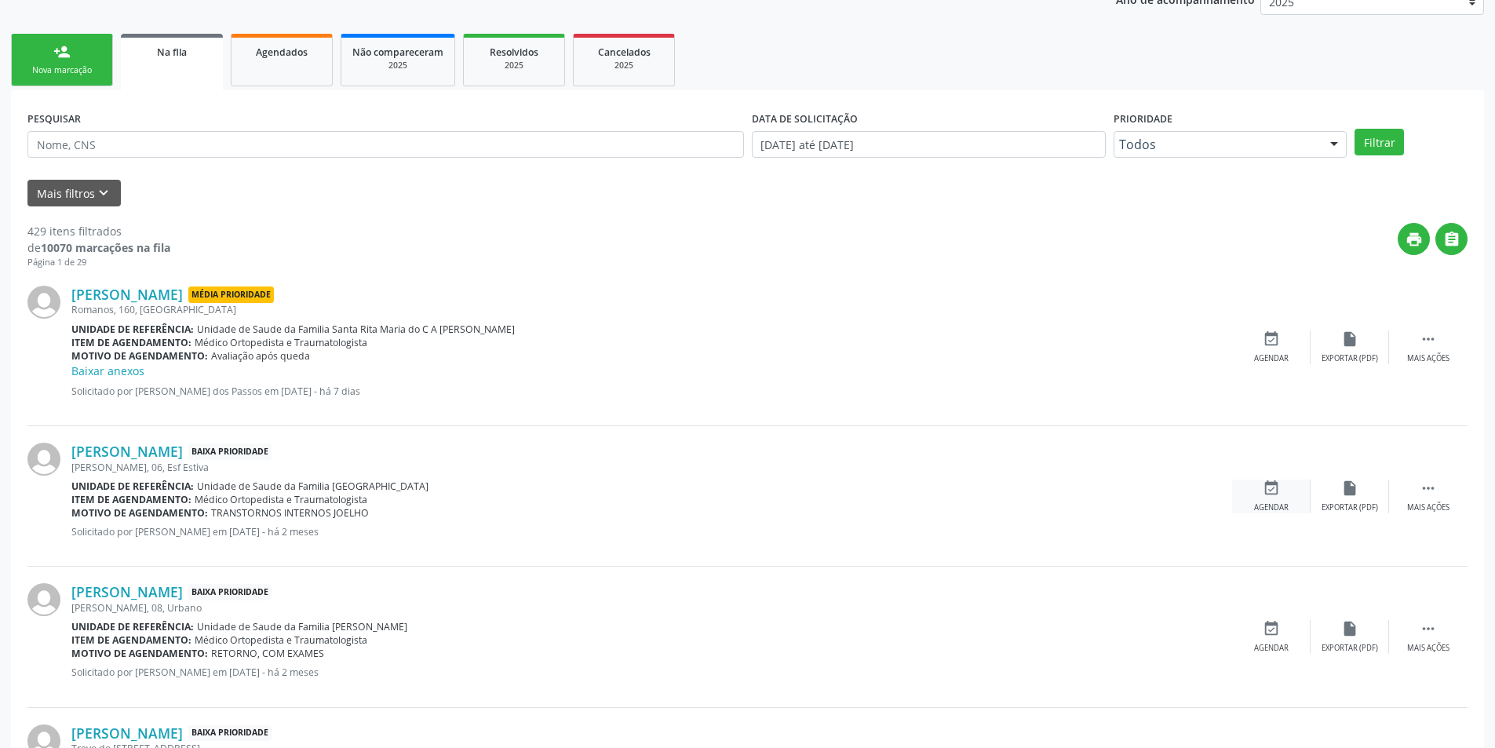
click at [1289, 496] on div "event_available Agendar" at bounding box center [1271, 496] width 78 height 34
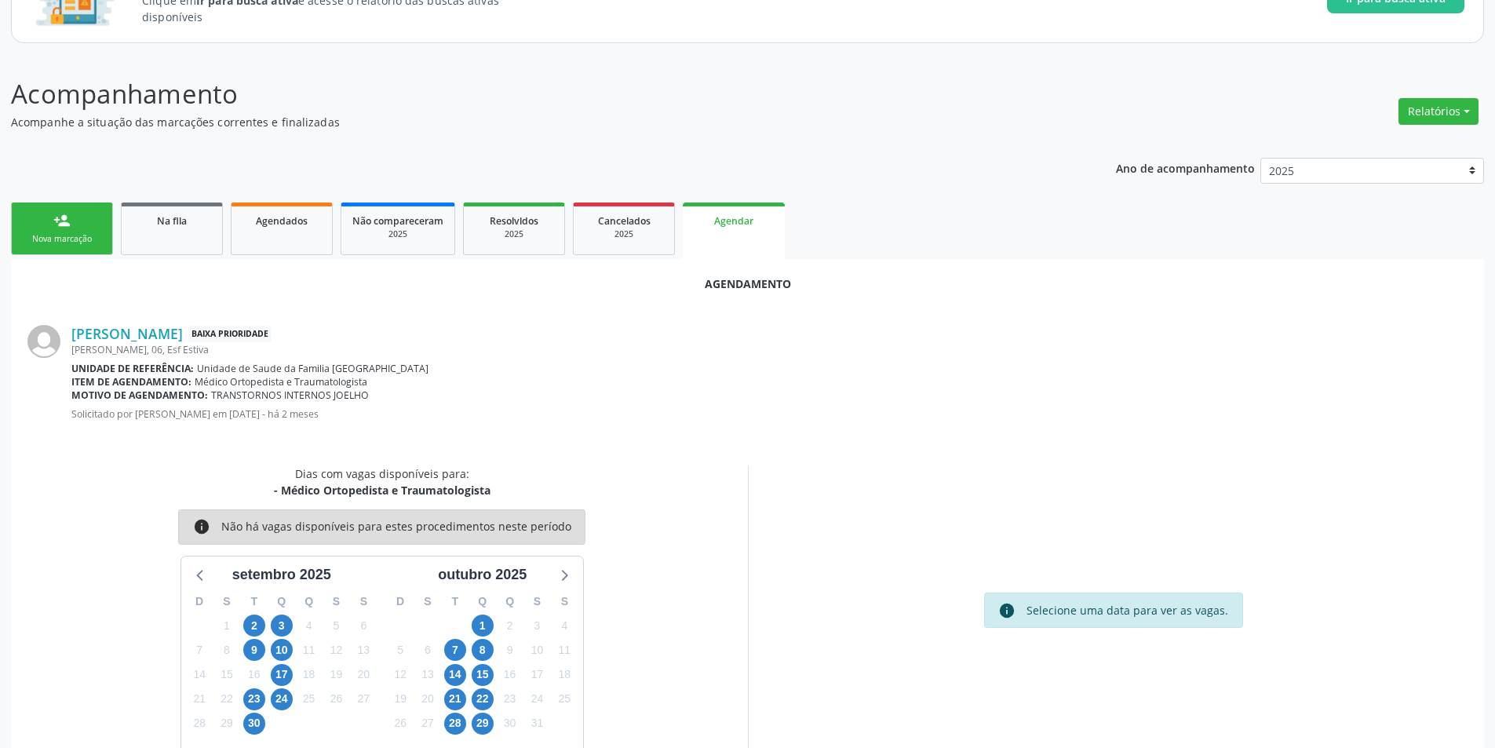
scroll to position [182, 0]
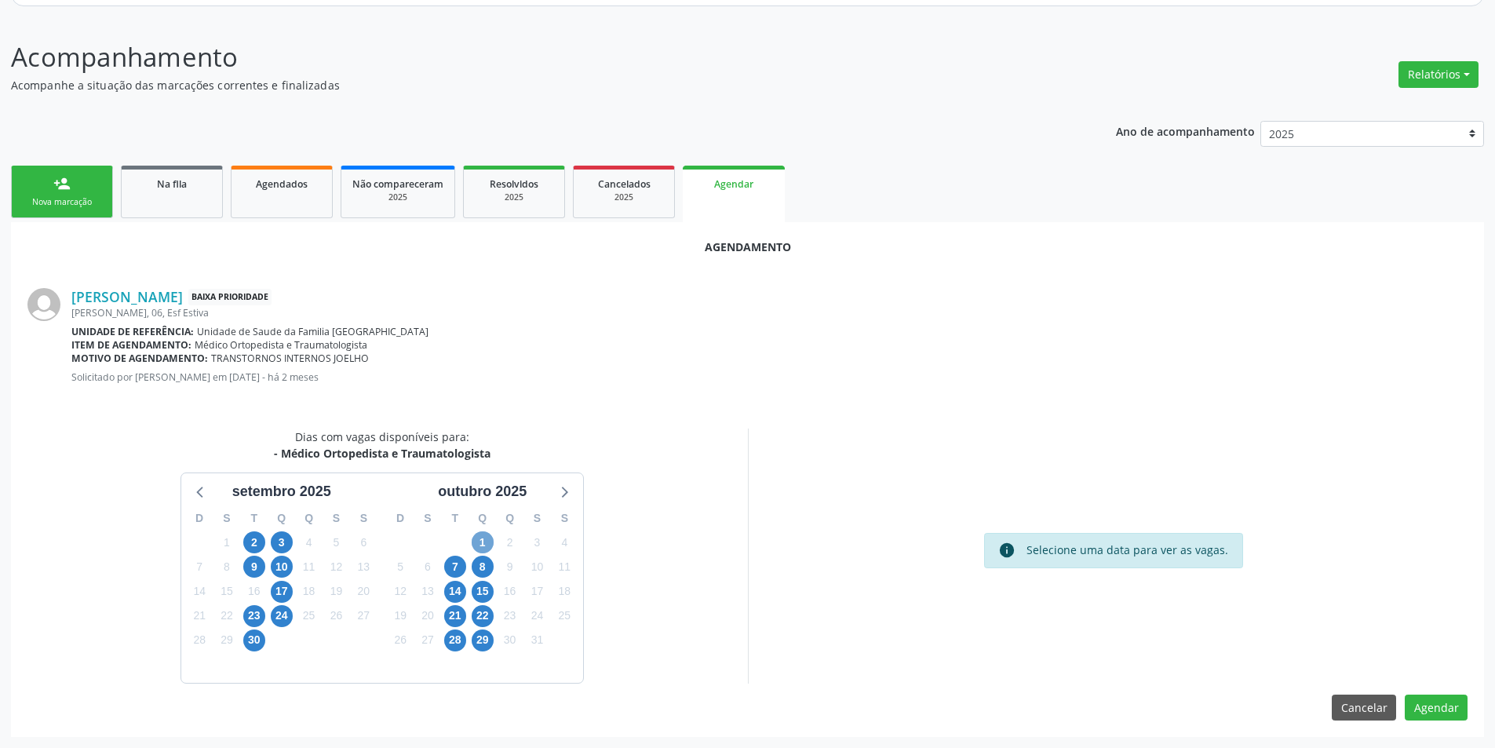
click at [483, 543] on span "1" at bounding box center [483, 542] width 22 height 22
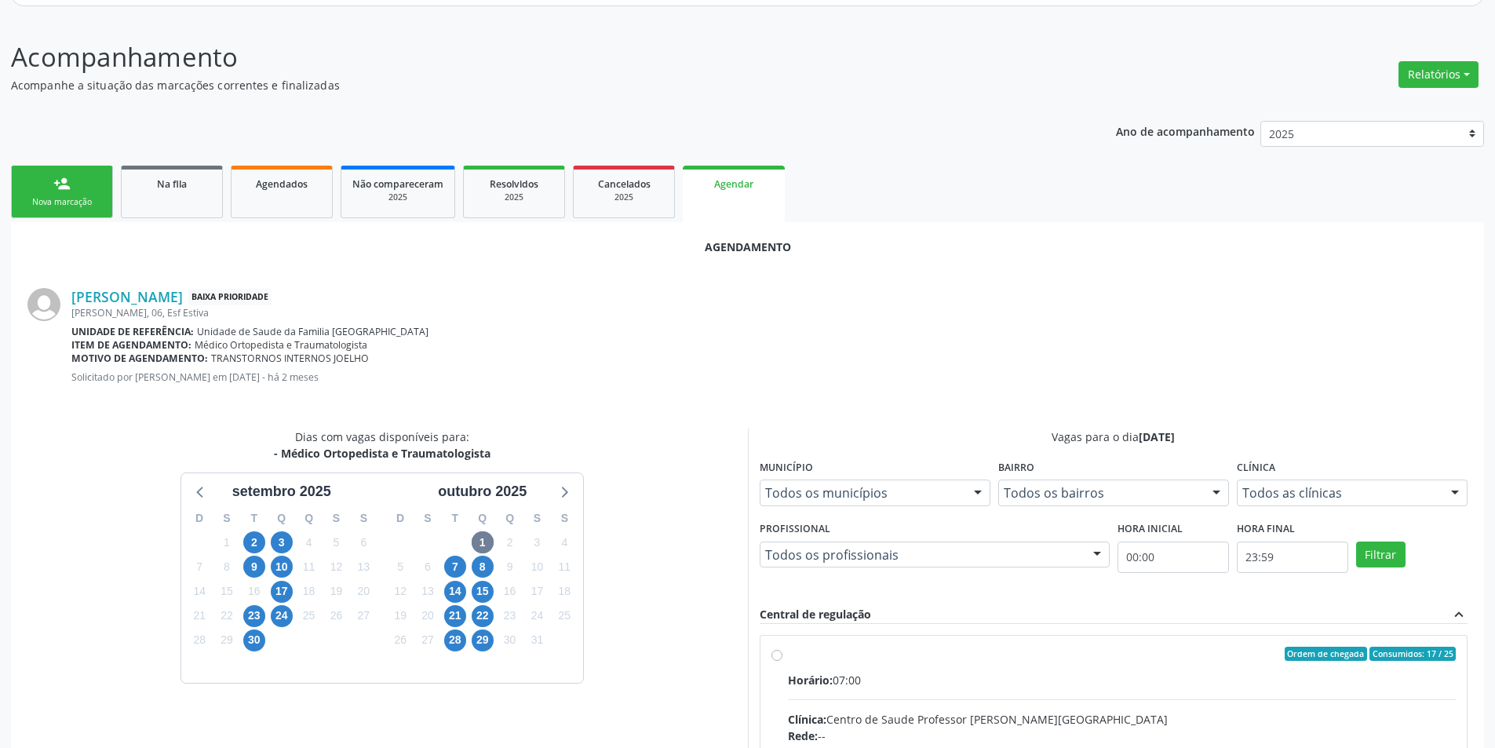
click at [779, 654] on input "Ordem de chegada Consumidos: 17 / 25 Horário: 07:00 Clínica: Centro de Saude Pr…" at bounding box center [776, 654] width 11 height 14
radio input "true"
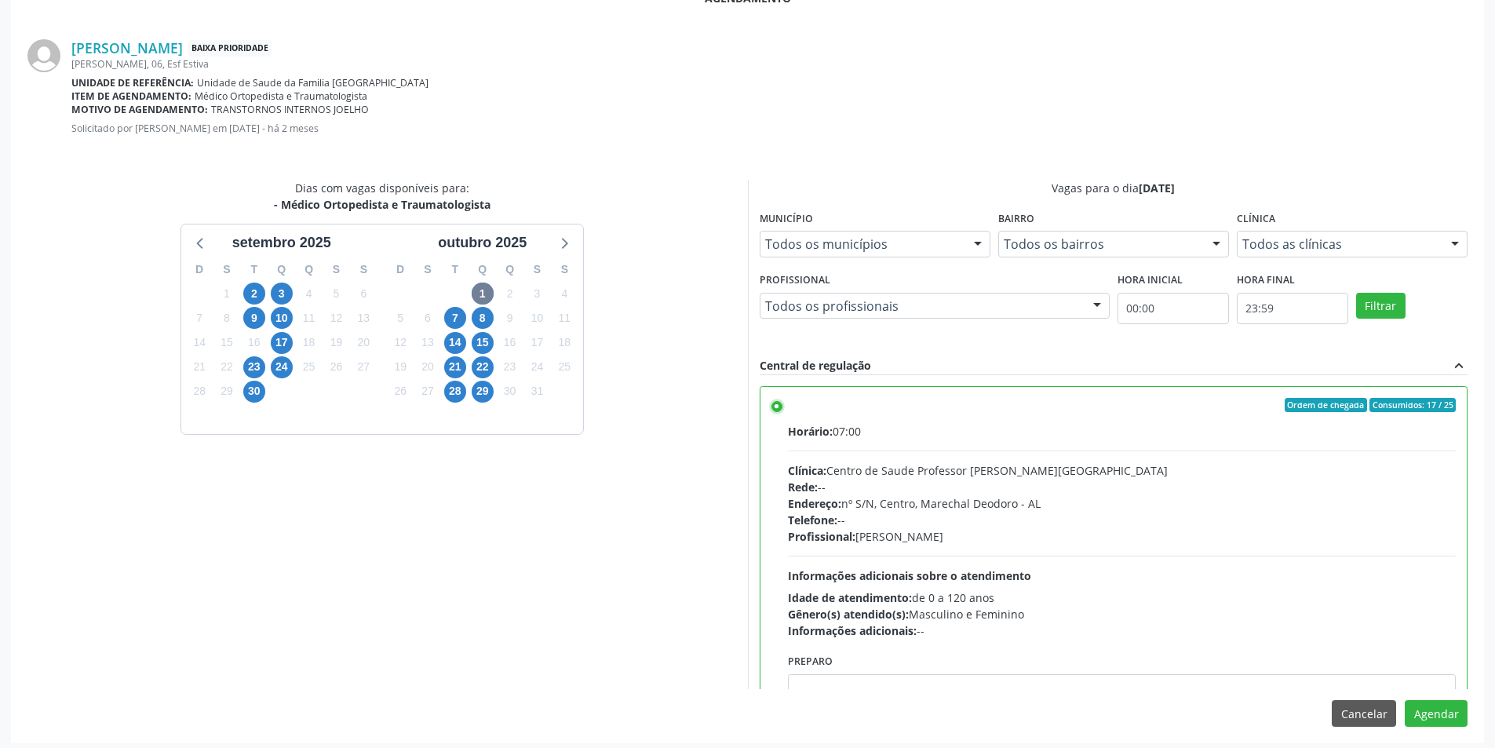
scroll to position [437, 0]
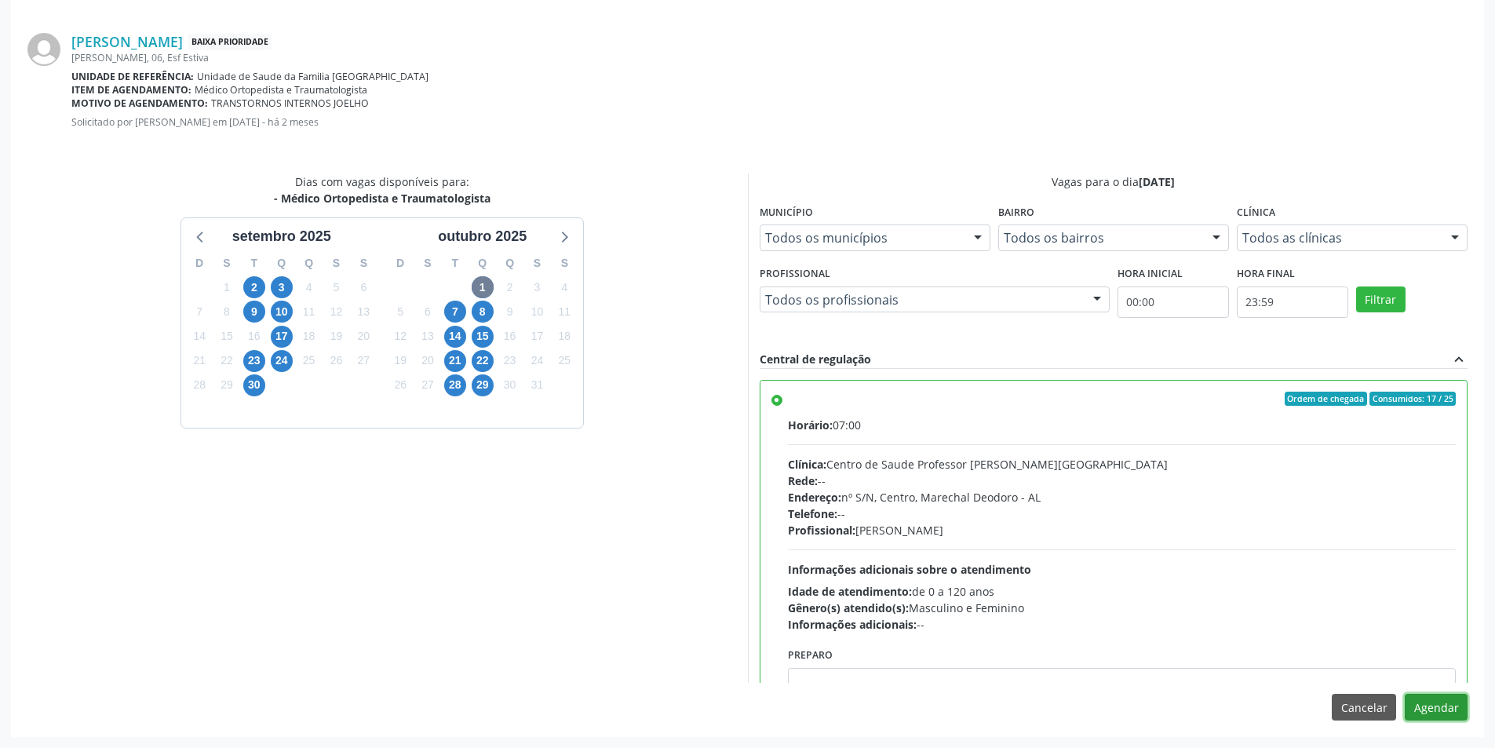
click at [1437, 695] on button "Agendar" at bounding box center [1436, 707] width 63 height 27
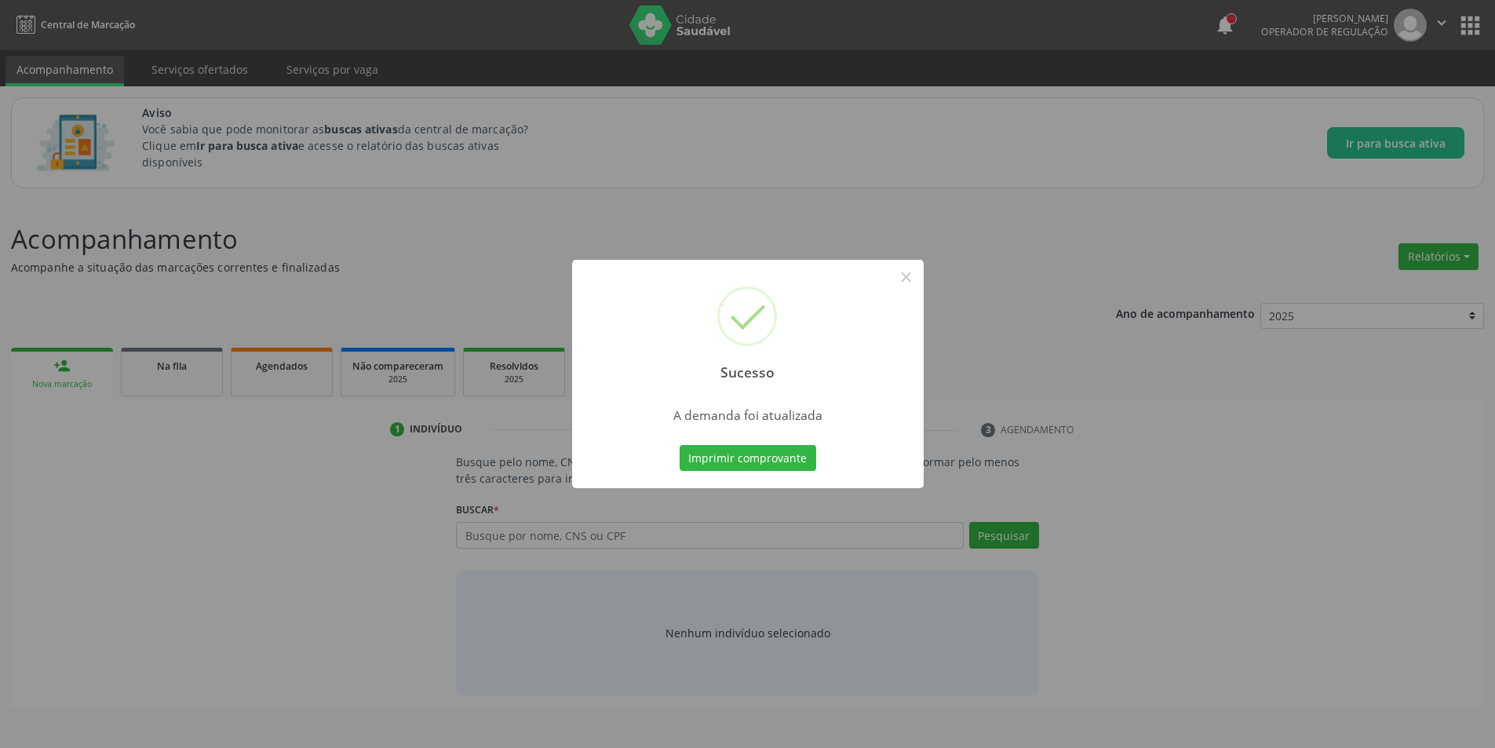
scroll to position [0, 0]
click at [912, 279] on button "×" at bounding box center [912, 277] width 27 height 27
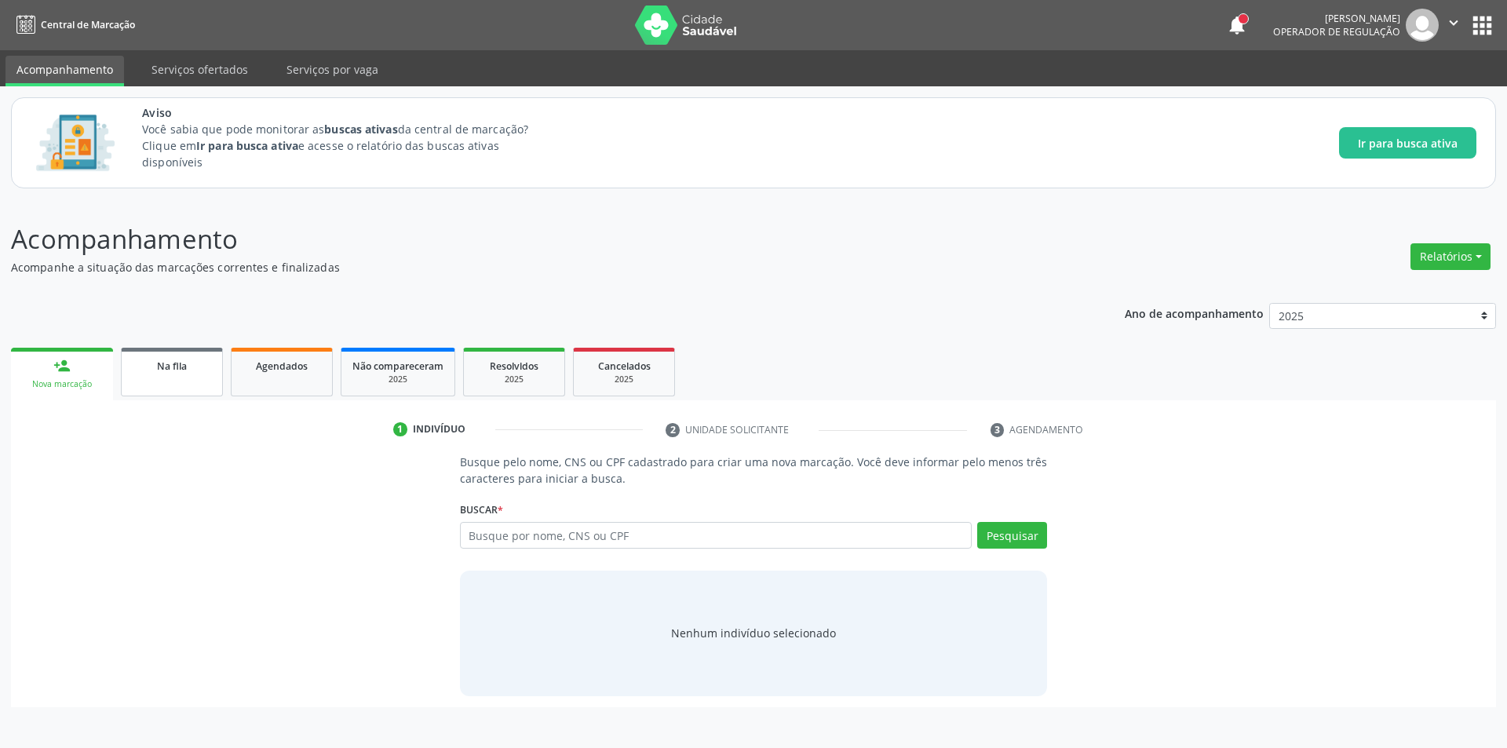
click at [160, 363] on span "Na fila" at bounding box center [172, 365] width 30 height 13
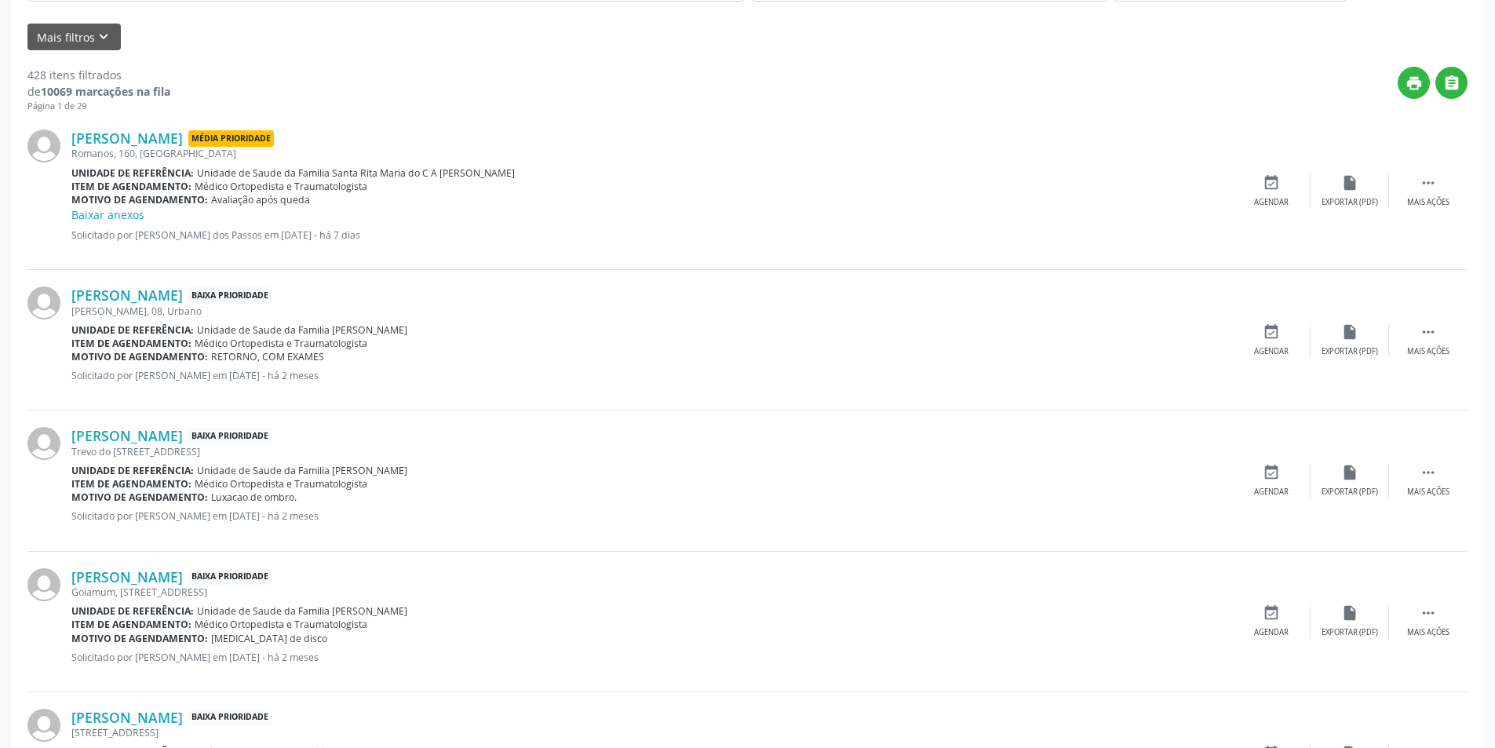
scroll to position [471, 0]
click at [115, 293] on link "[PERSON_NAME]" at bounding box center [126, 294] width 111 height 17
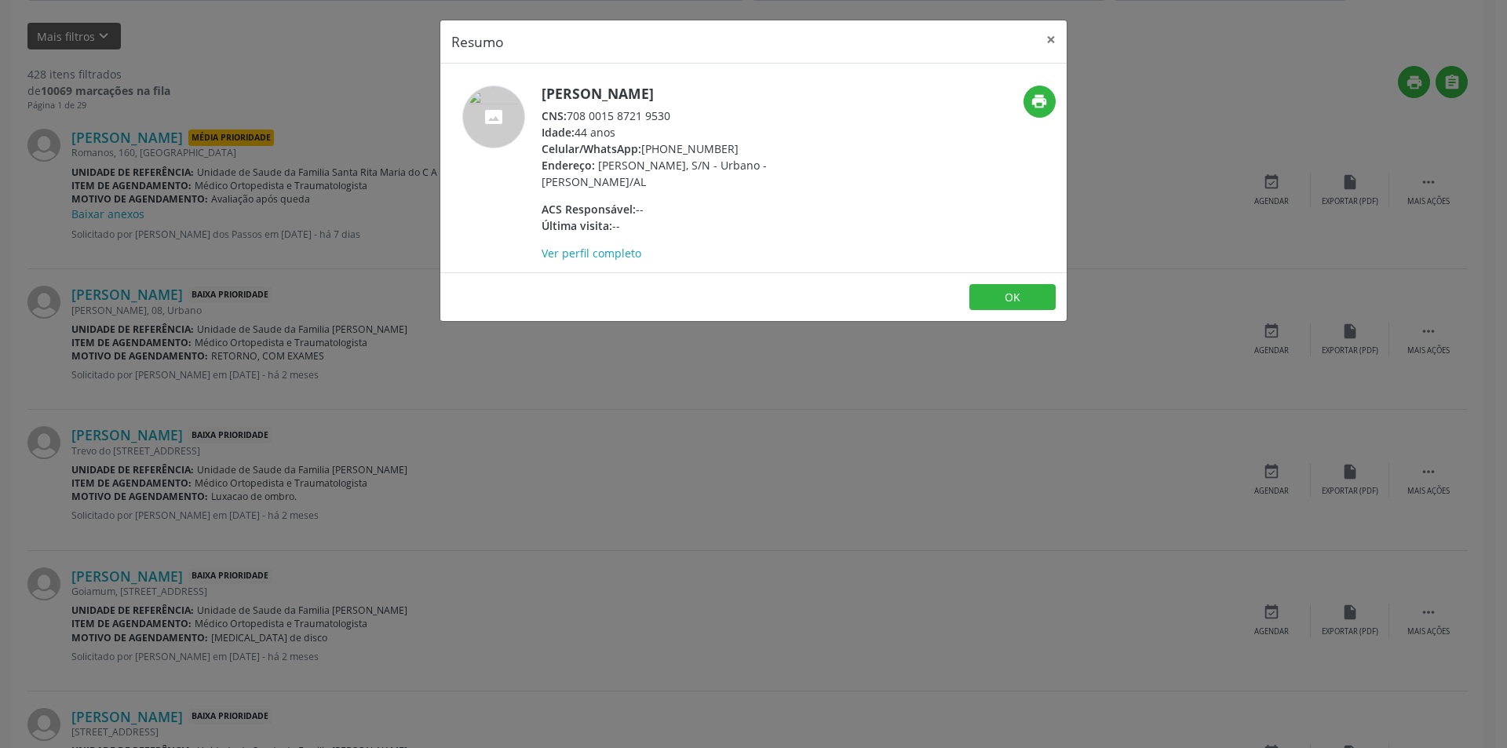
click at [569, 115] on div "CNS: 708 0015 8721 9530" at bounding box center [693, 116] width 305 height 16
drag, startPoint x: 569, startPoint y: 115, endPoint x: 662, endPoint y: 120, distance: 92.7
click at [662, 120] on div "CNS: 708 0015 8721 9530" at bounding box center [693, 116] width 305 height 16
click at [399, 458] on div "Resumo × [PERSON_NAME] CNS: 708 0015 8721 9530 Idade: 44 anos Celular/WhatsApp:…" at bounding box center [753, 374] width 1507 height 748
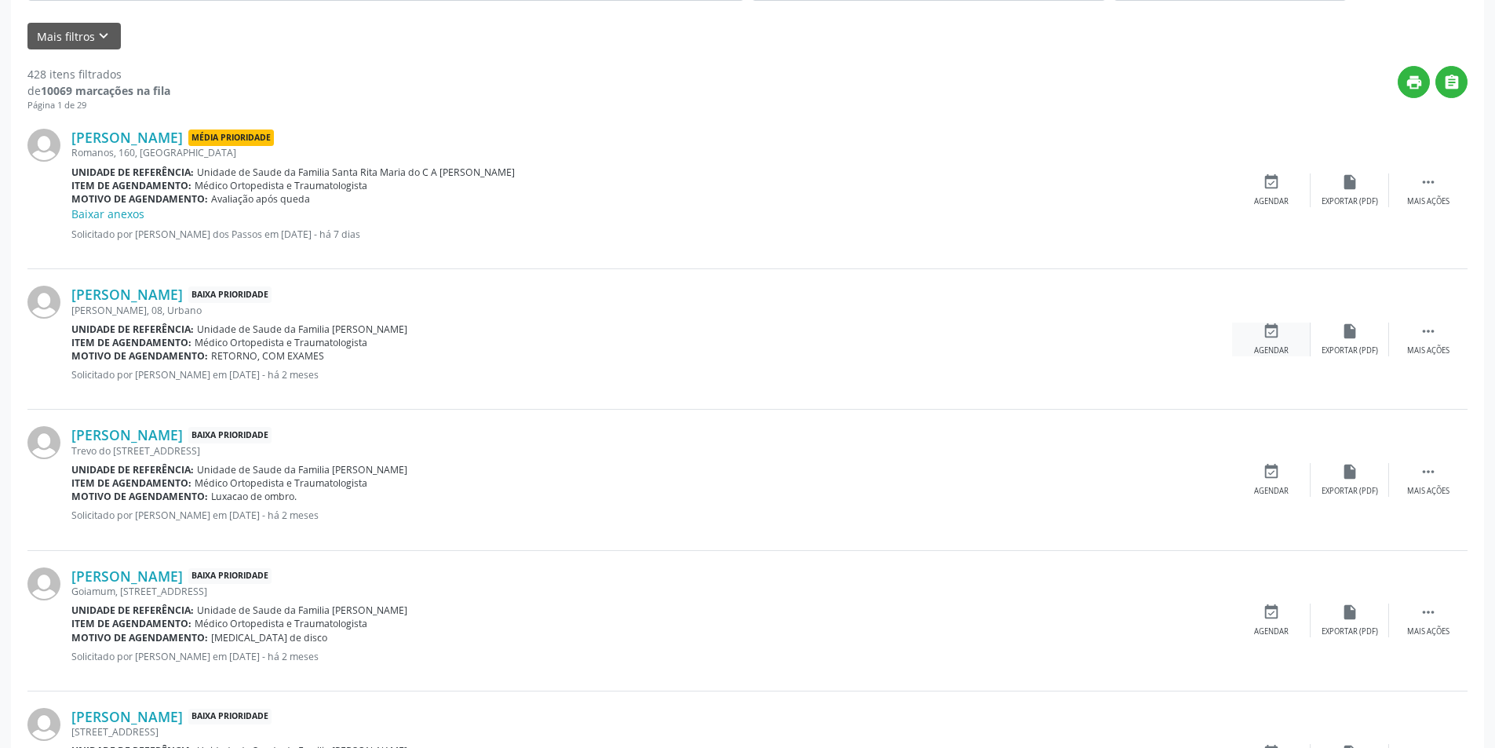
click at [1256, 337] on div "event_available Agendar" at bounding box center [1271, 340] width 78 height 34
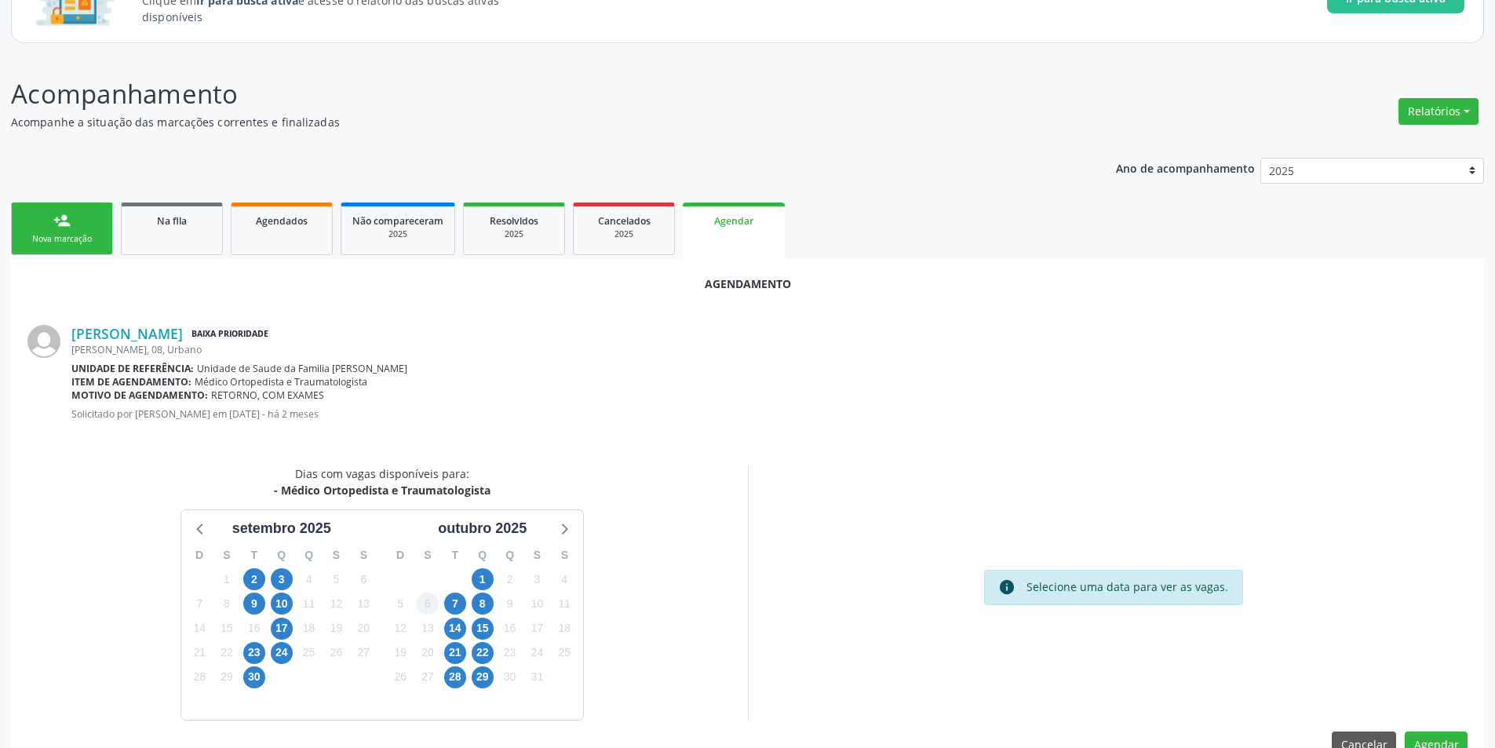
scroll to position [182, 0]
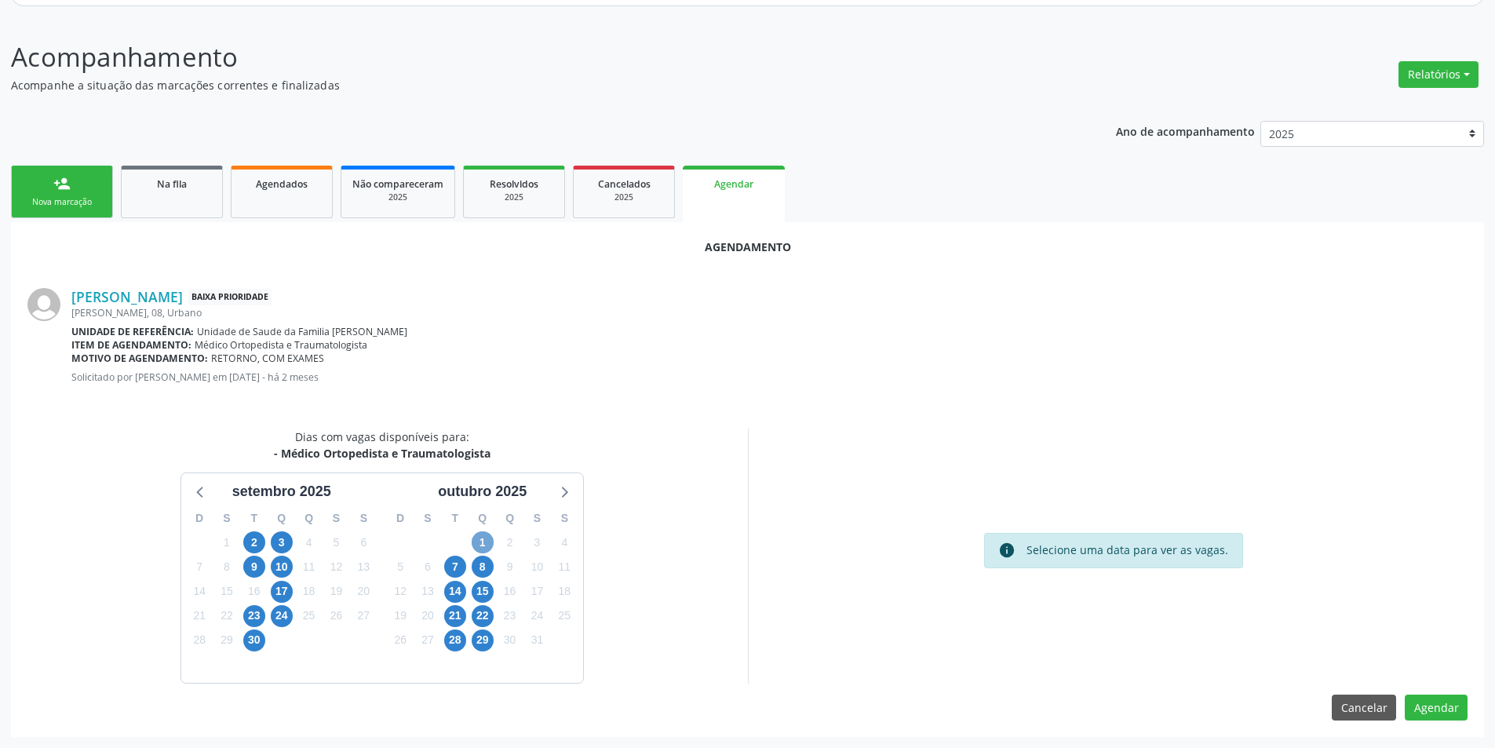
click at [482, 545] on span "1" at bounding box center [483, 542] width 22 height 22
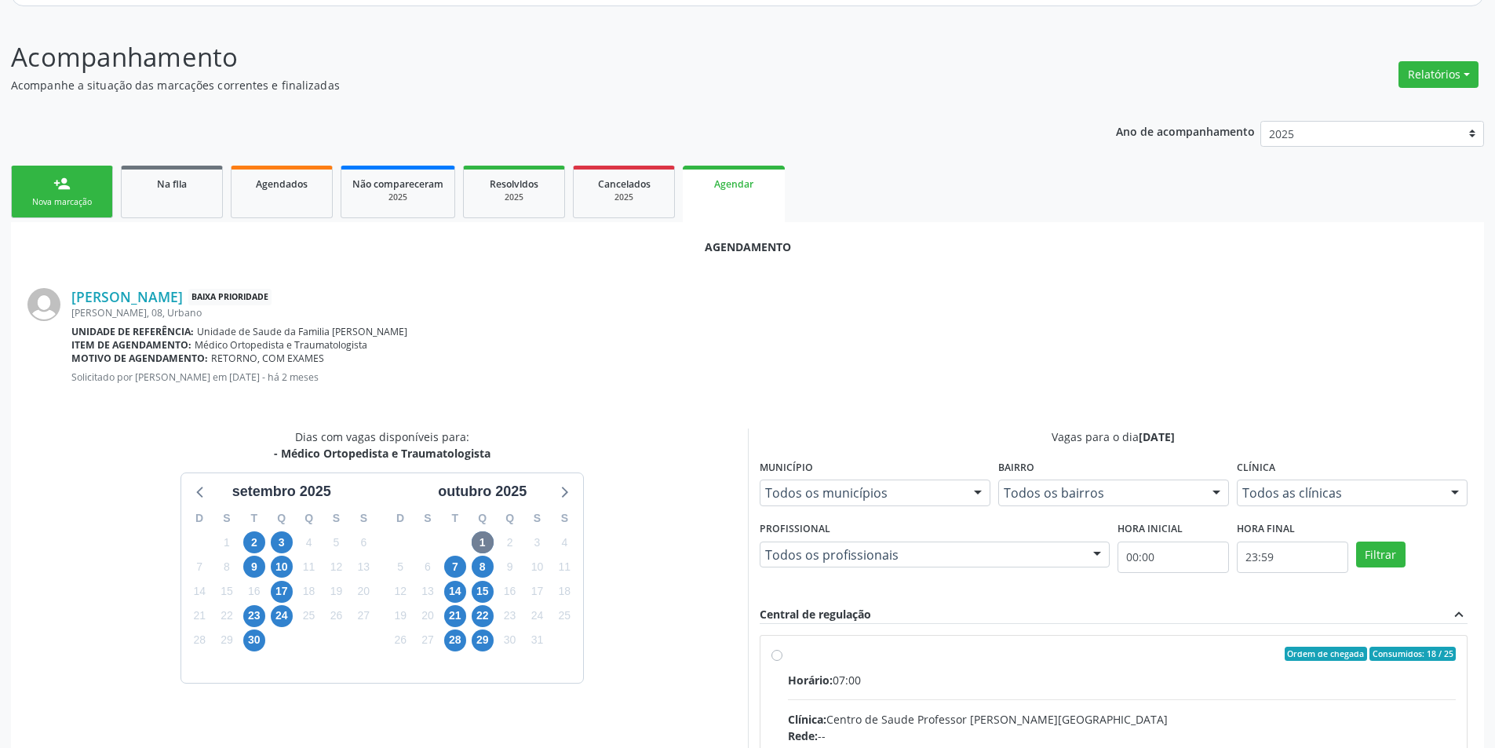
drag, startPoint x: 774, startPoint y: 654, endPoint x: 778, endPoint y: 647, distance: 8.1
click at [775, 654] on input "Ordem de chegada Consumidos: 18 / 25 Horário: 07:00 Clínica: Centro de Saude Pr…" at bounding box center [776, 654] width 11 height 14
radio input "true"
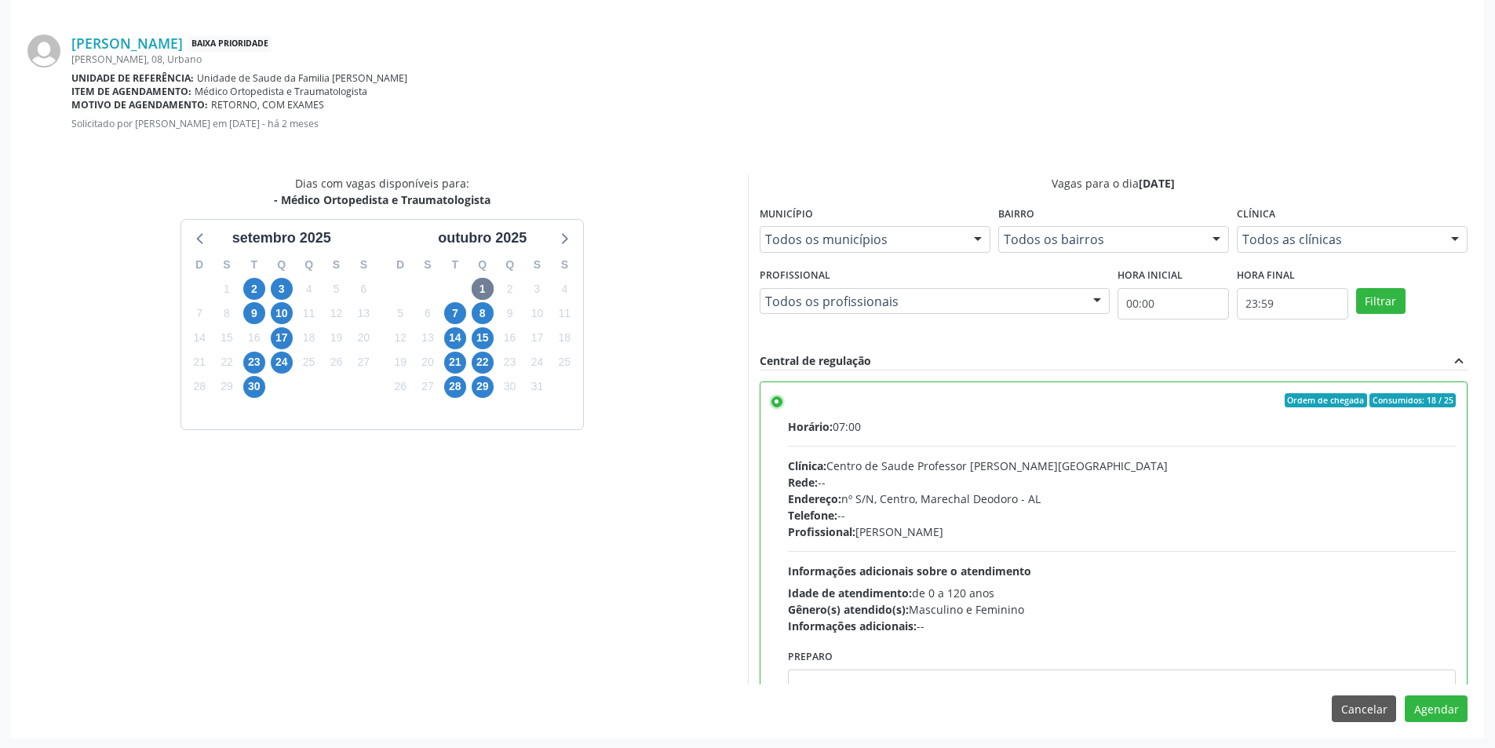
scroll to position [437, 0]
click at [1445, 711] on button "Agendar" at bounding box center [1436, 707] width 63 height 27
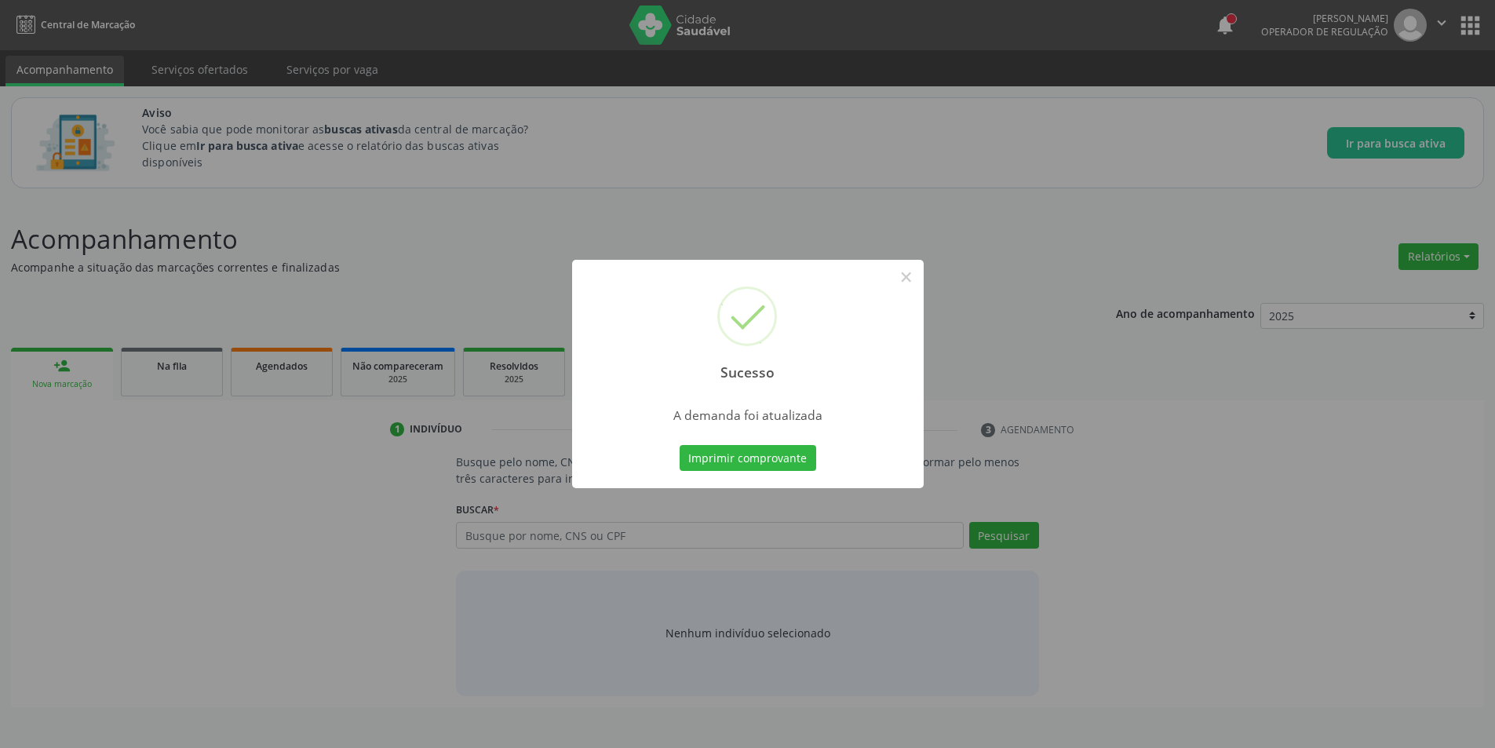
scroll to position [0, 0]
click at [916, 280] on button "×" at bounding box center [912, 277] width 27 height 27
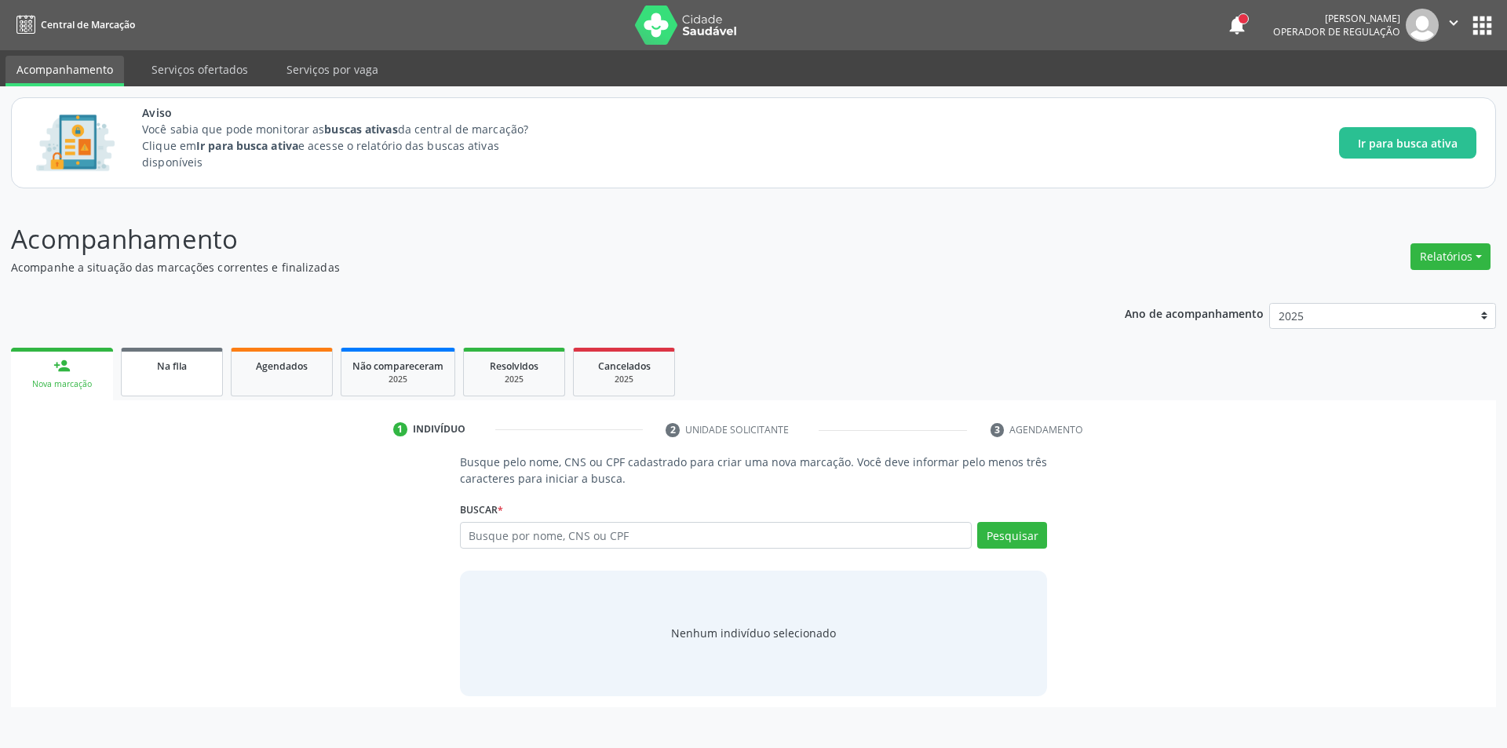
click at [191, 359] on div "Na fila" at bounding box center [172, 365] width 78 height 16
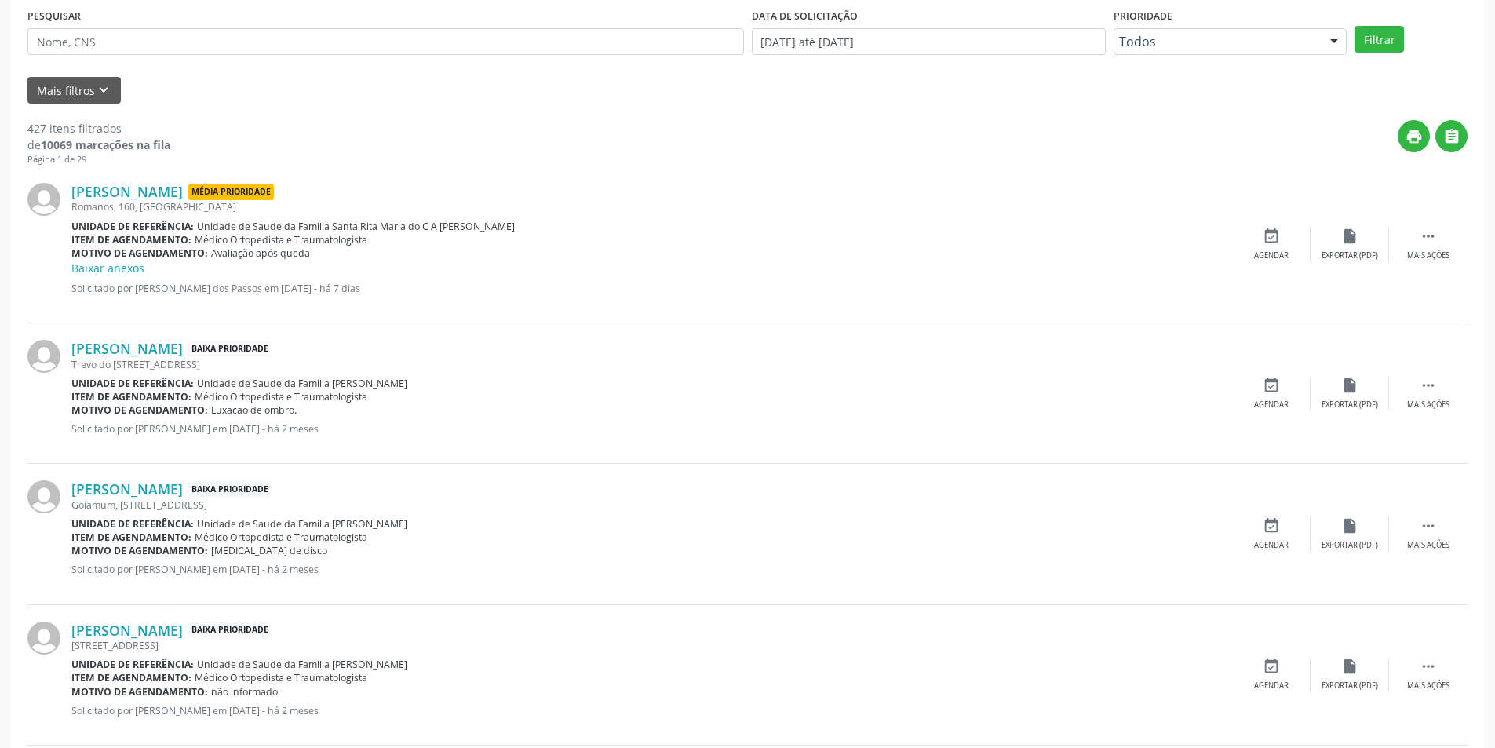
scroll to position [392, 0]
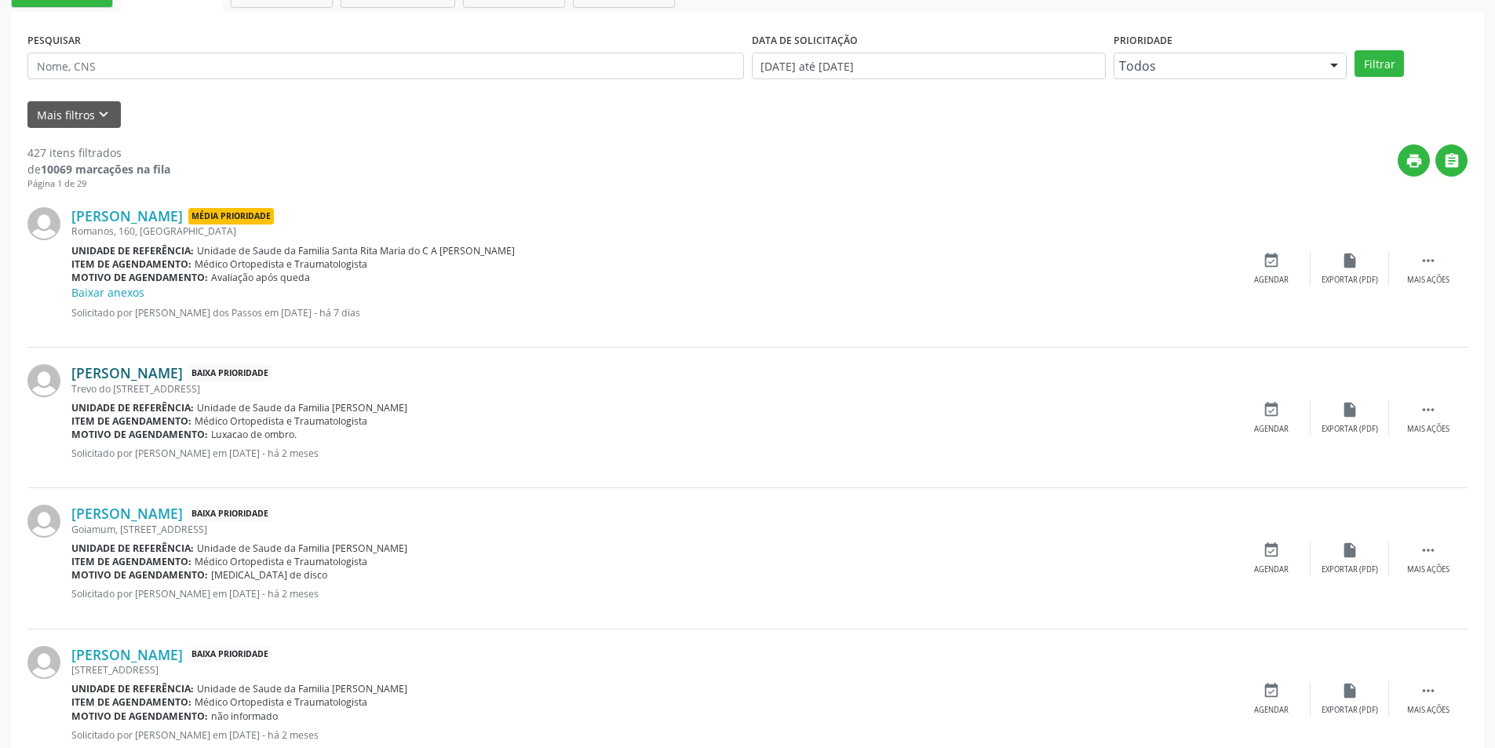
click at [178, 375] on link "[PERSON_NAME]" at bounding box center [126, 372] width 111 height 17
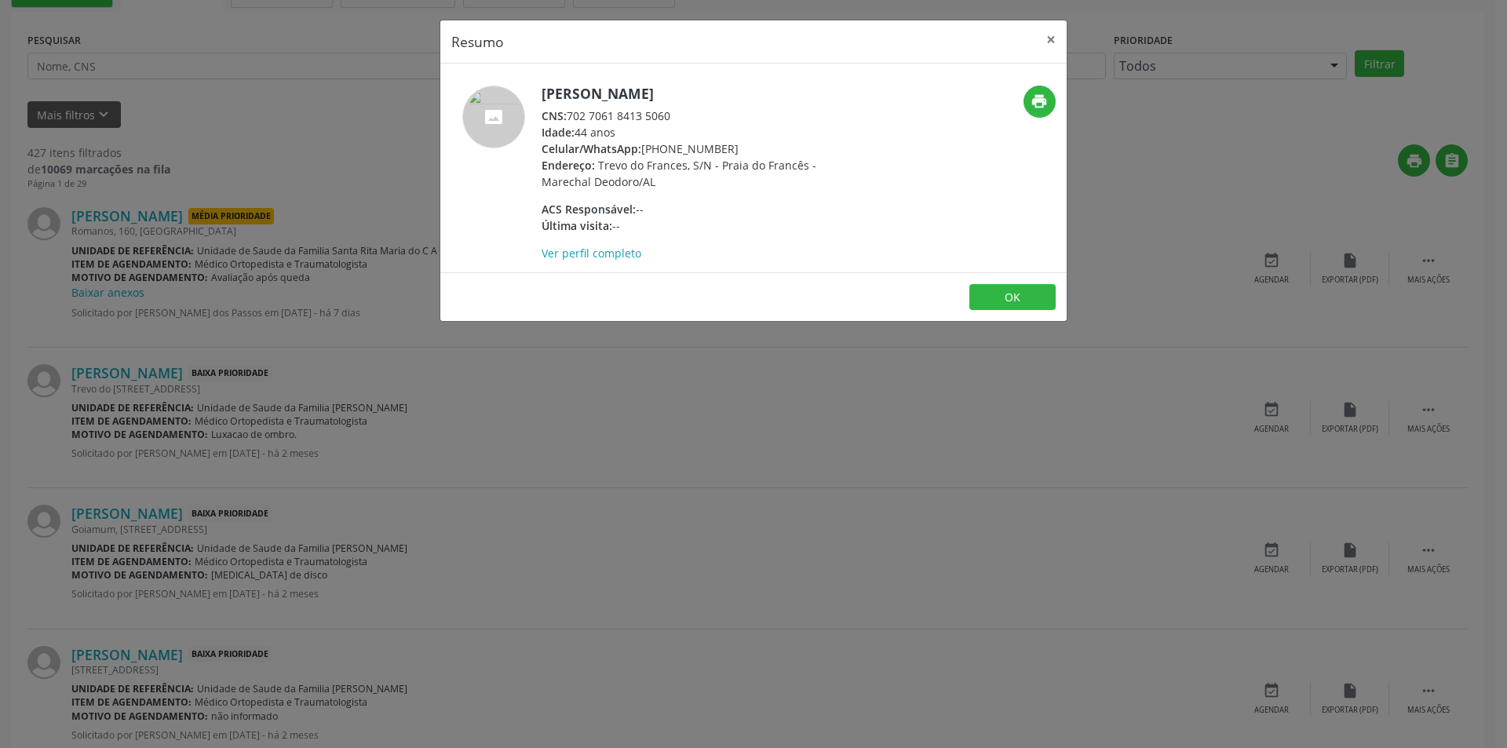
click at [570, 116] on div "CNS: 702 7061 8413 5060" at bounding box center [693, 116] width 305 height 16
drag, startPoint x: 570, startPoint y: 116, endPoint x: 662, endPoint y: 118, distance: 91.0
click at [662, 118] on div "CNS: 702 7061 8413 5060" at bounding box center [693, 116] width 305 height 16
click at [585, 438] on div "Resumo × [PERSON_NAME] CNS: 702 7061 8413 5060 Idade: 44 anos Celular/WhatsApp:…" at bounding box center [753, 374] width 1507 height 748
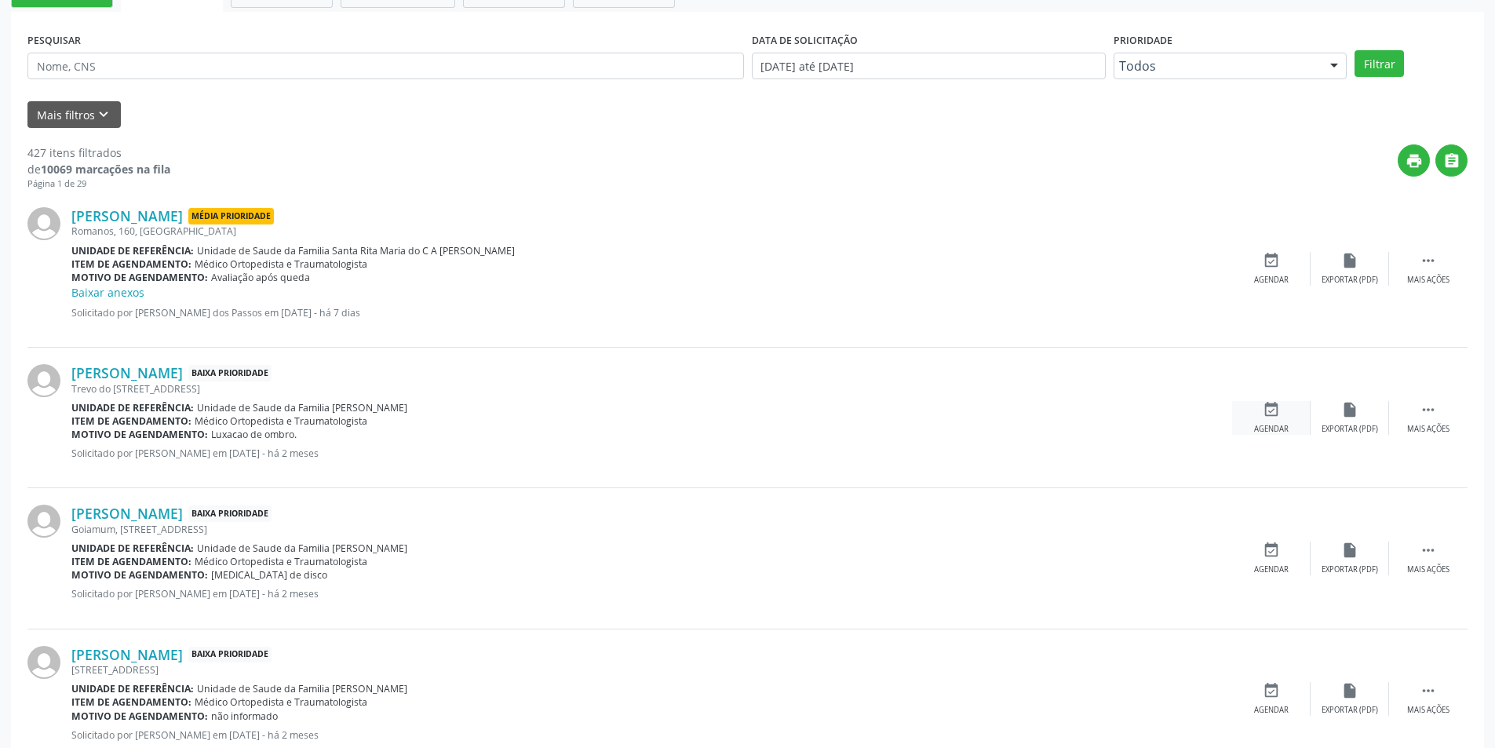
click at [1286, 426] on div "Agendar" at bounding box center [1271, 429] width 35 height 11
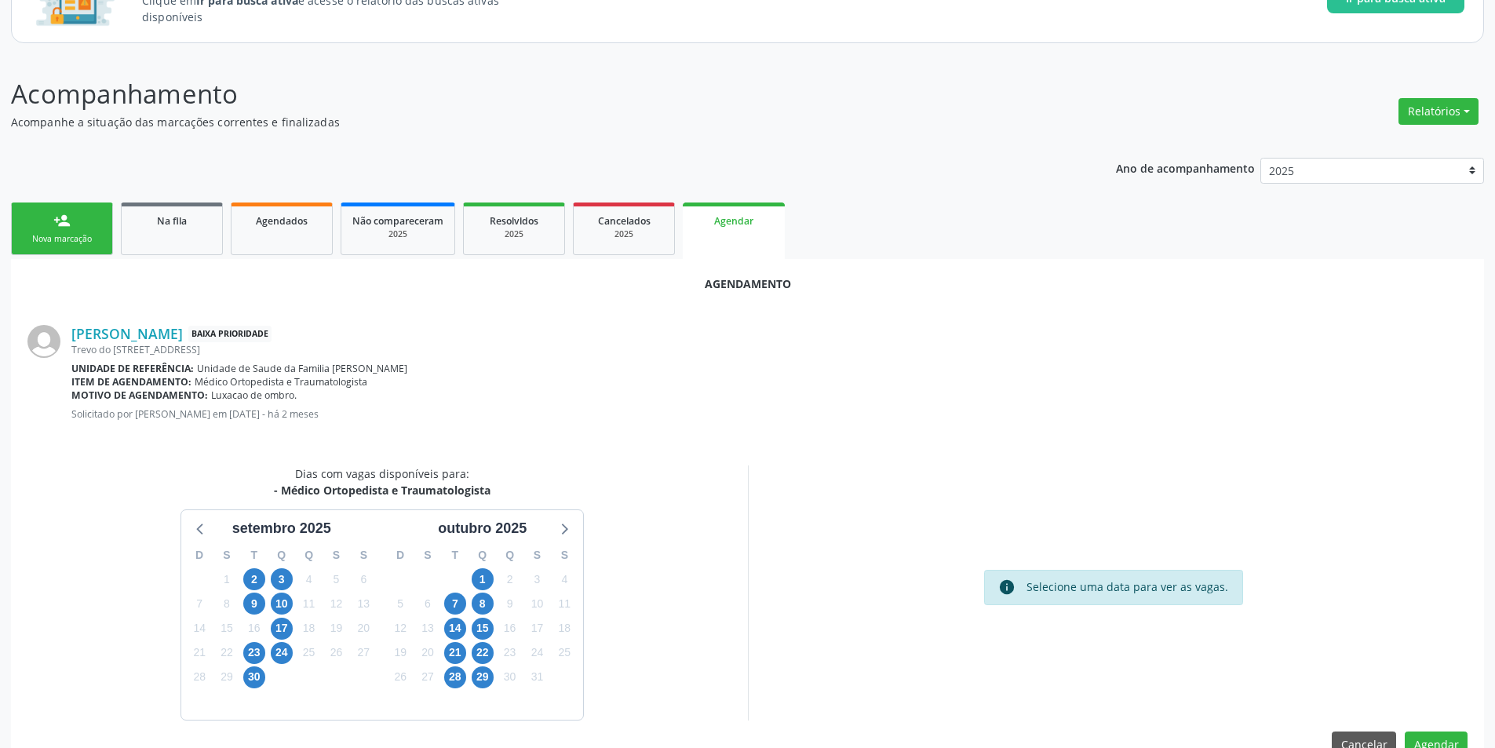
scroll to position [182, 0]
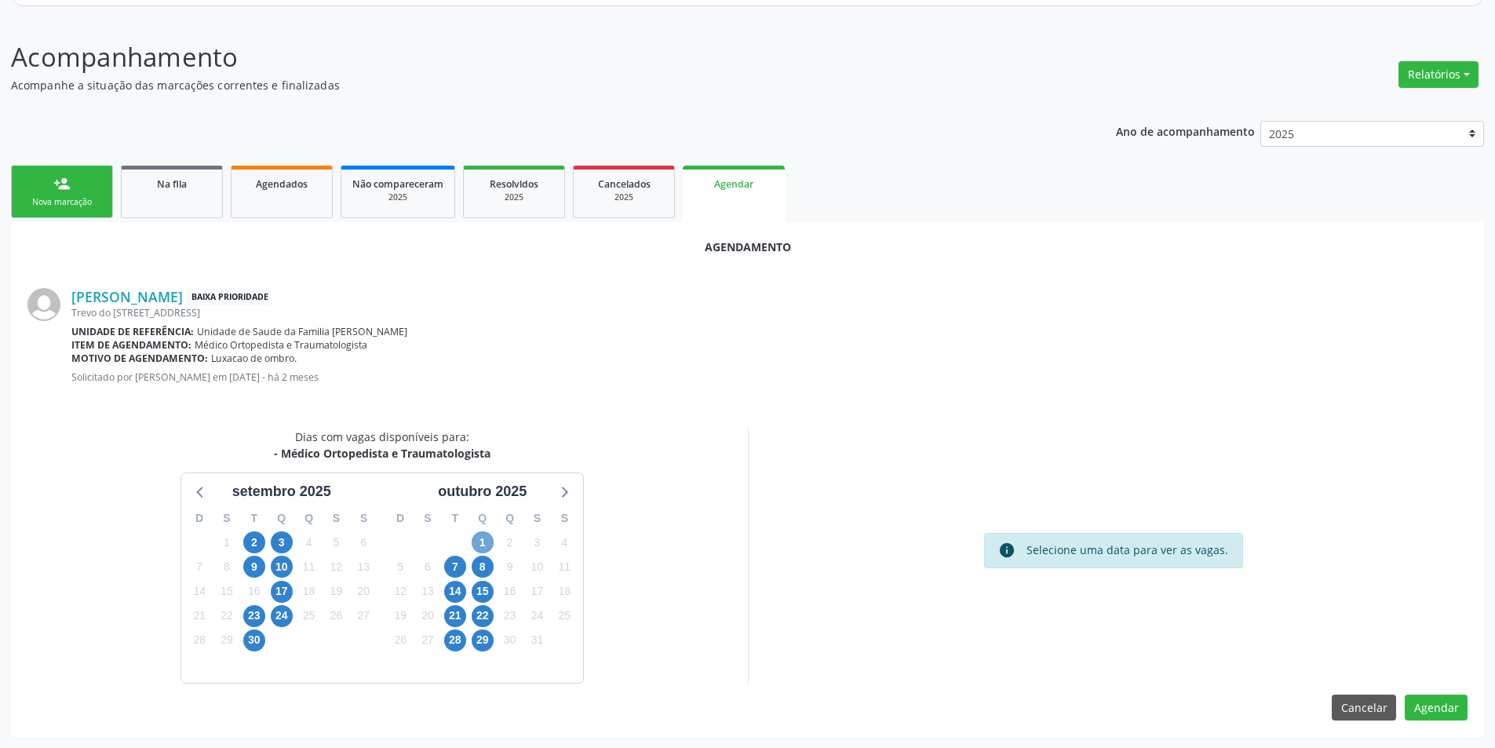
click at [480, 538] on span "1" at bounding box center [483, 542] width 22 height 22
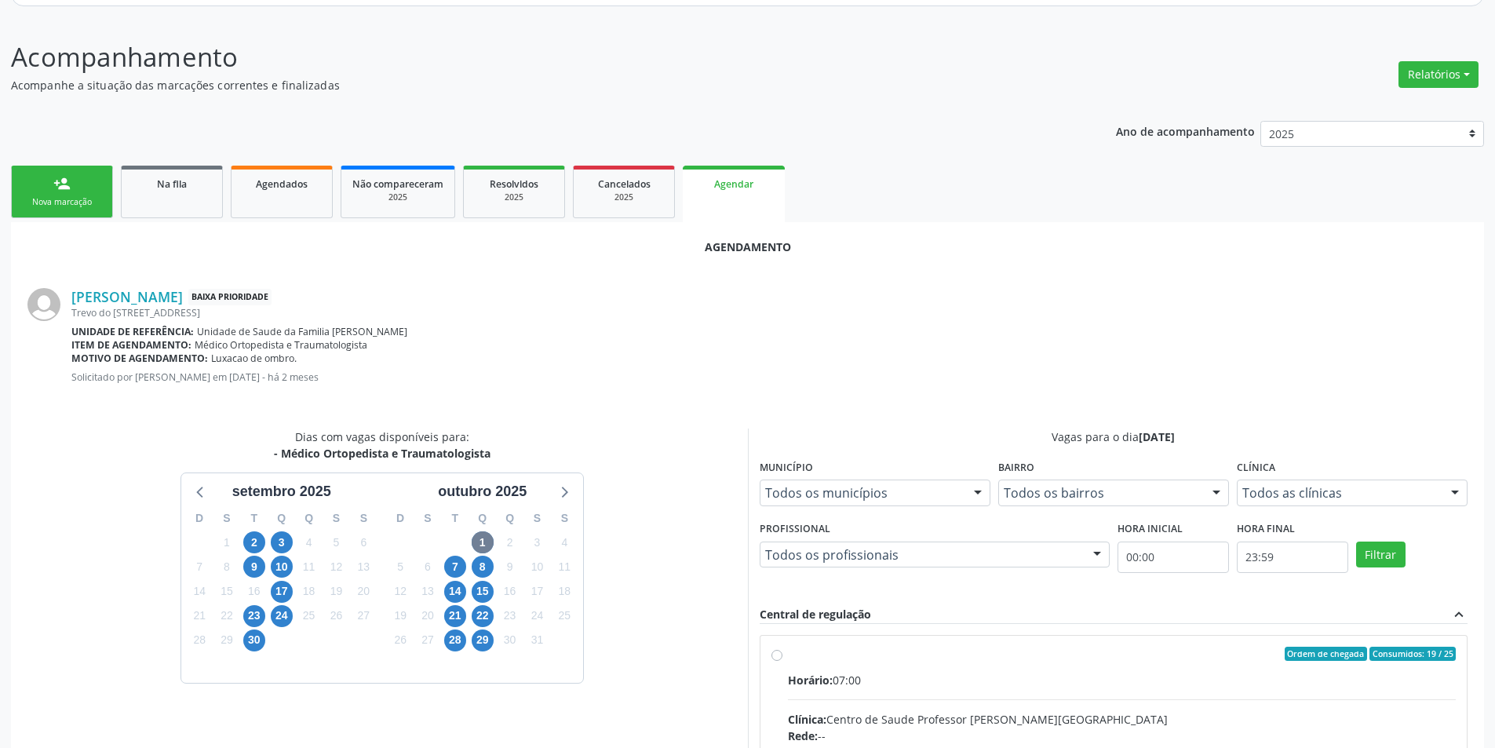
drag, startPoint x: 775, startPoint y: 652, endPoint x: 821, endPoint y: 574, distance: 90.7
click at [777, 651] on input "Ordem de chegada Consumidos: 19 / 25 Horário: 07:00 Clínica: Centro de Saude Pr…" at bounding box center [776, 654] width 11 height 14
radio input "true"
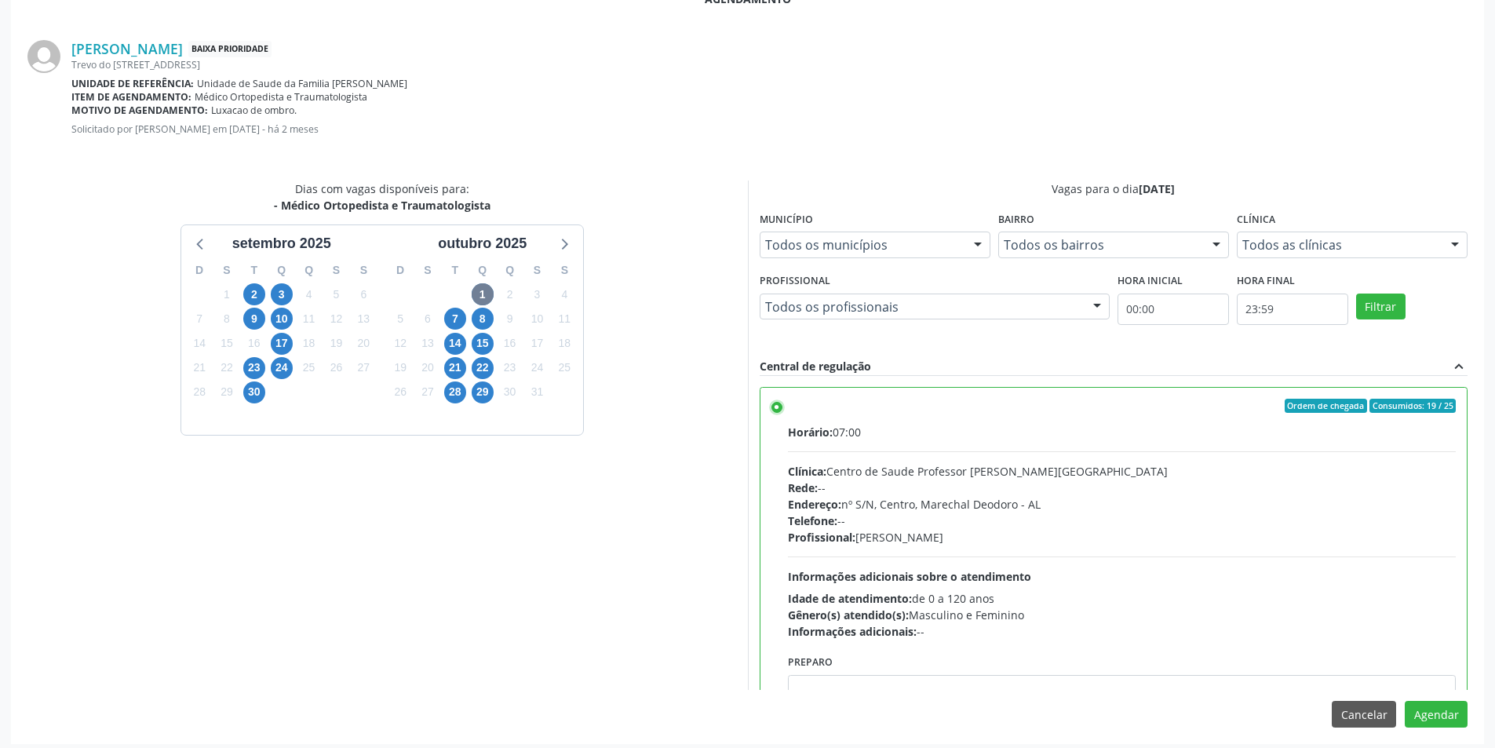
scroll to position [437, 0]
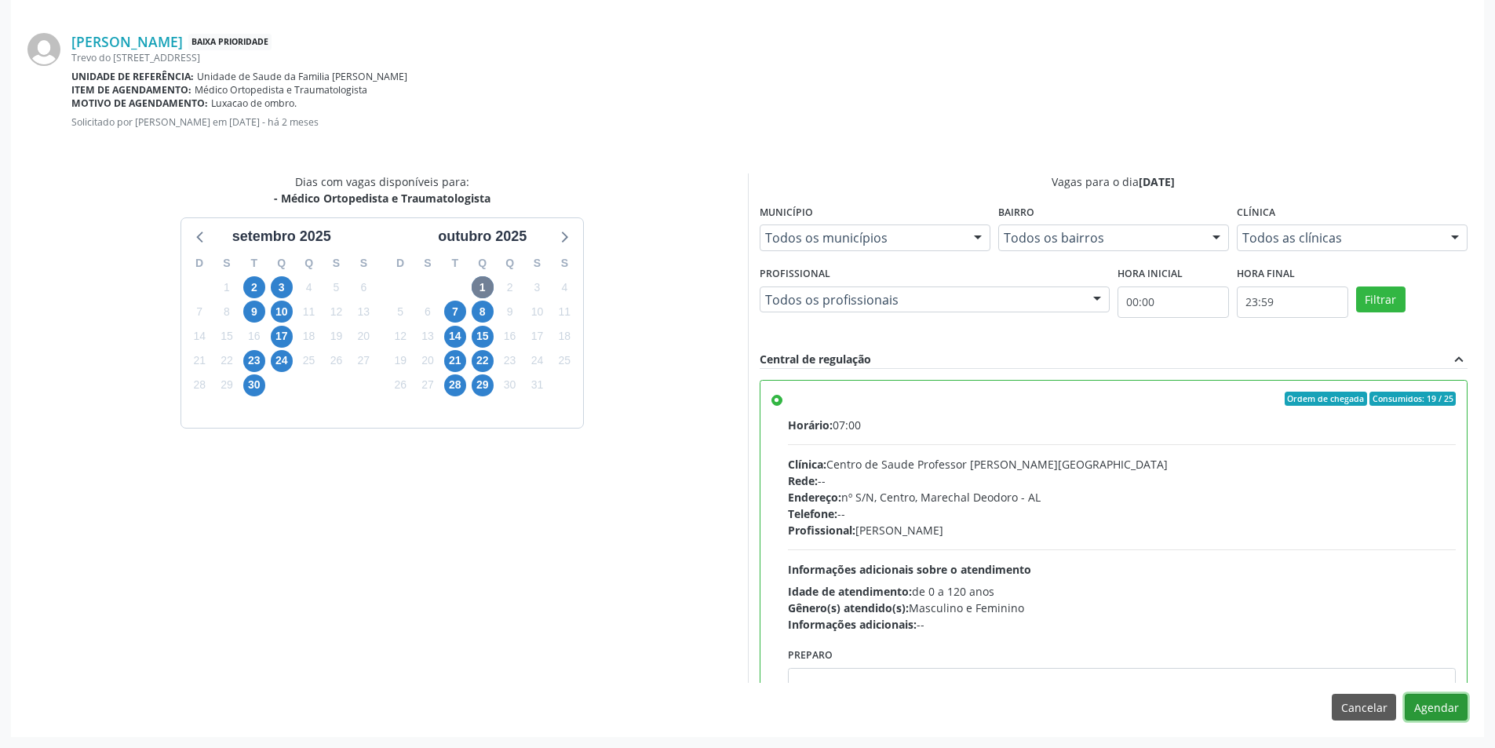
click at [1439, 698] on button "Agendar" at bounding box center [1436, 707] width 63 height 27
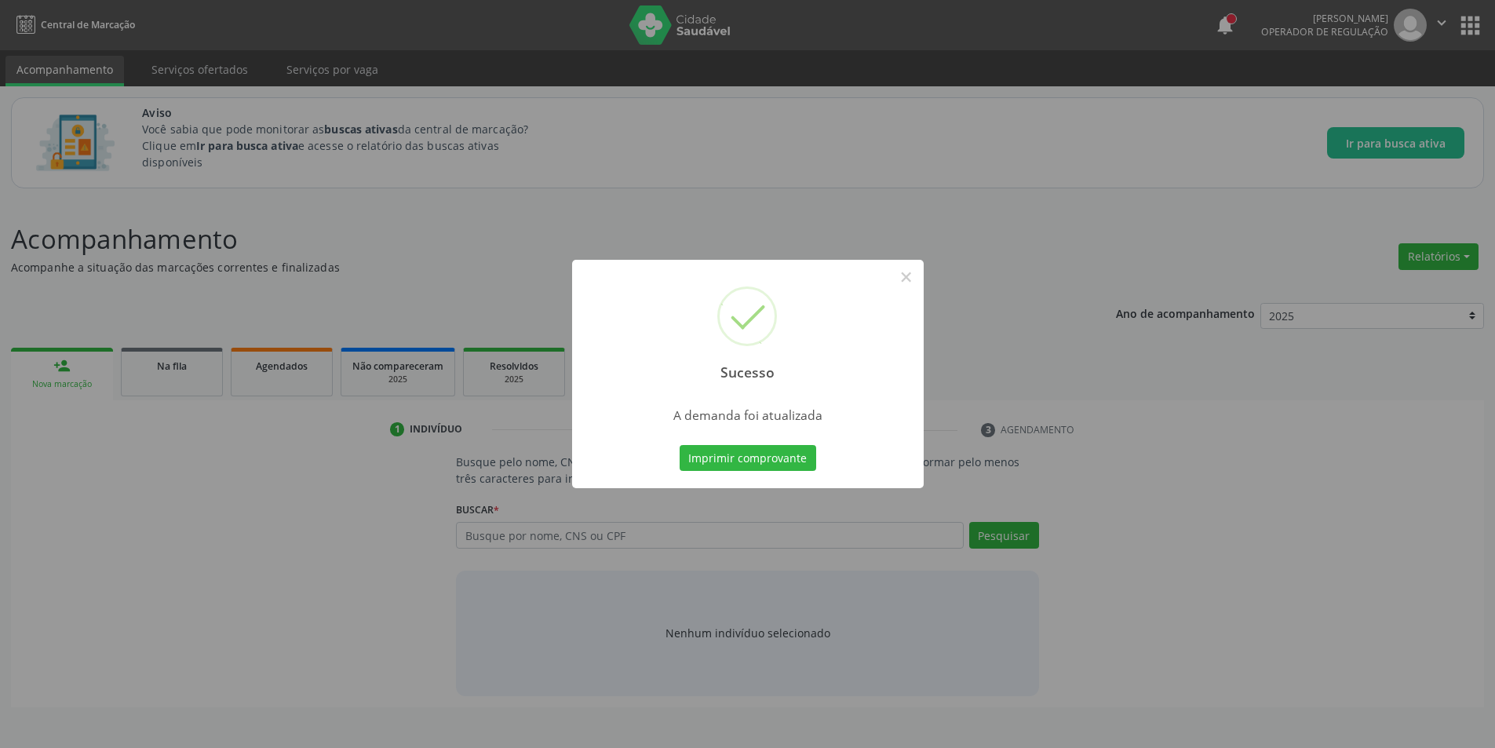
scroll to position [0, 0]
click at [913, 279] on button "×" at bounding box center [912, 277] width 27 height 27
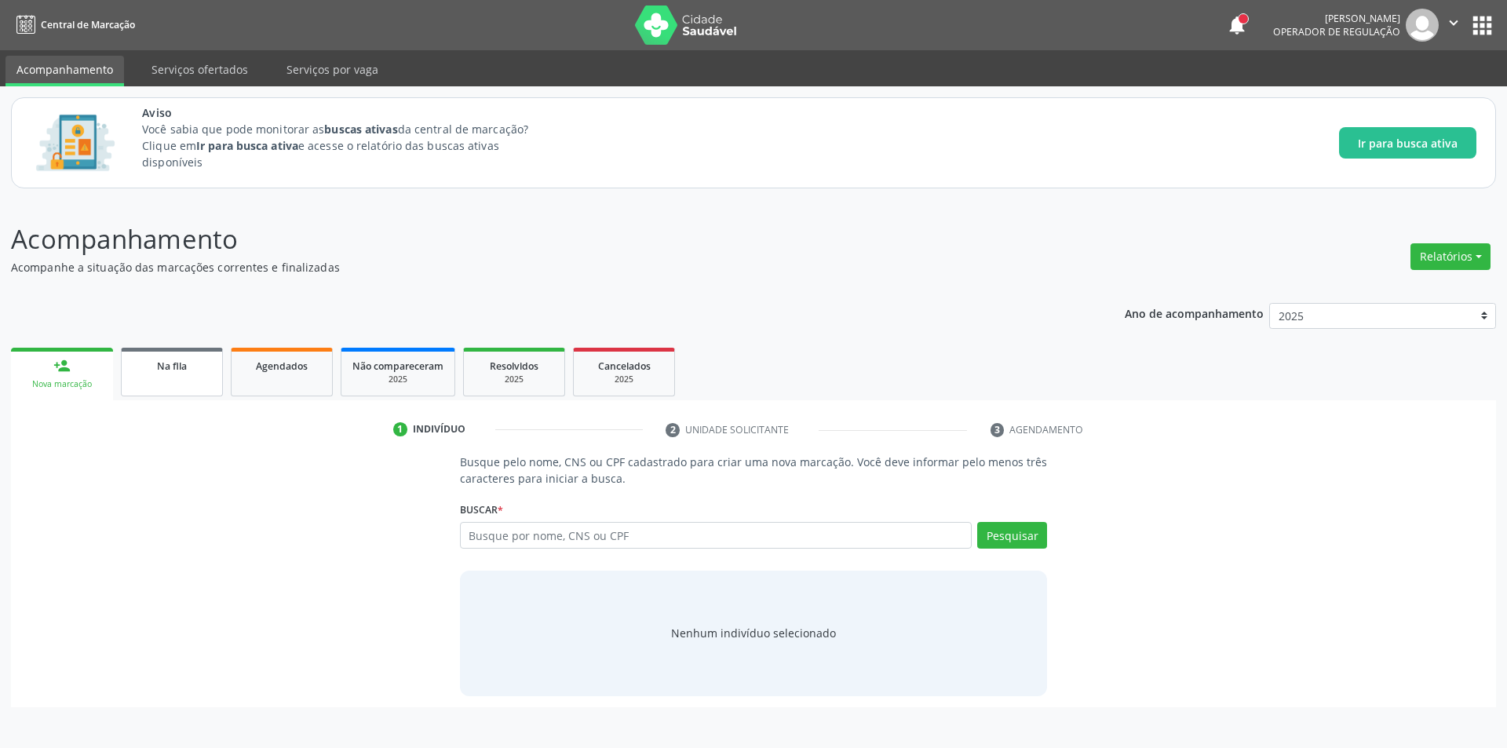
click at [192, 373] on div "Na fila" at bounding box center [172, 365] width 78 height 16
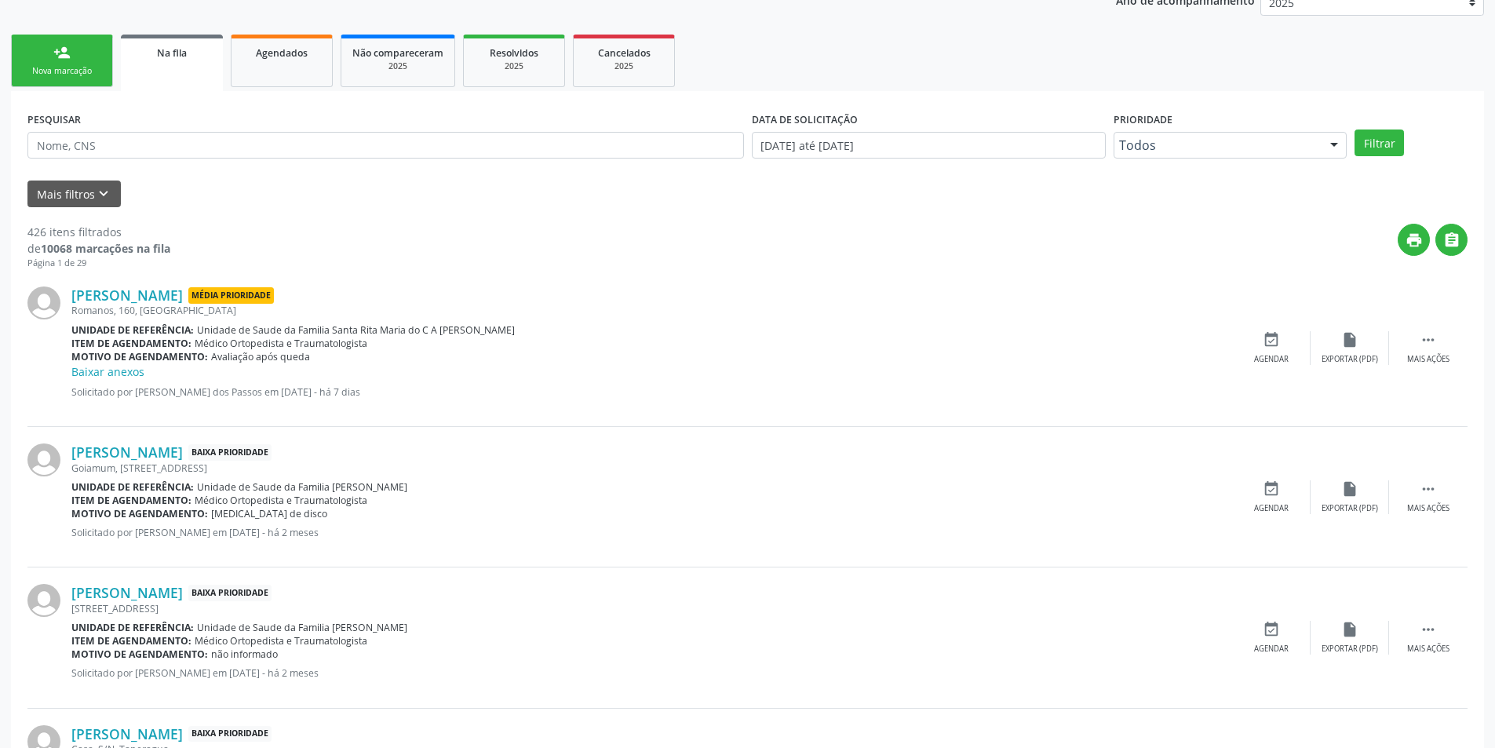
scroll to position [314, 0]
click at [183, 447] on link "[PERSON_NAME]" at bounding box center [126, 451] width 111 height 17
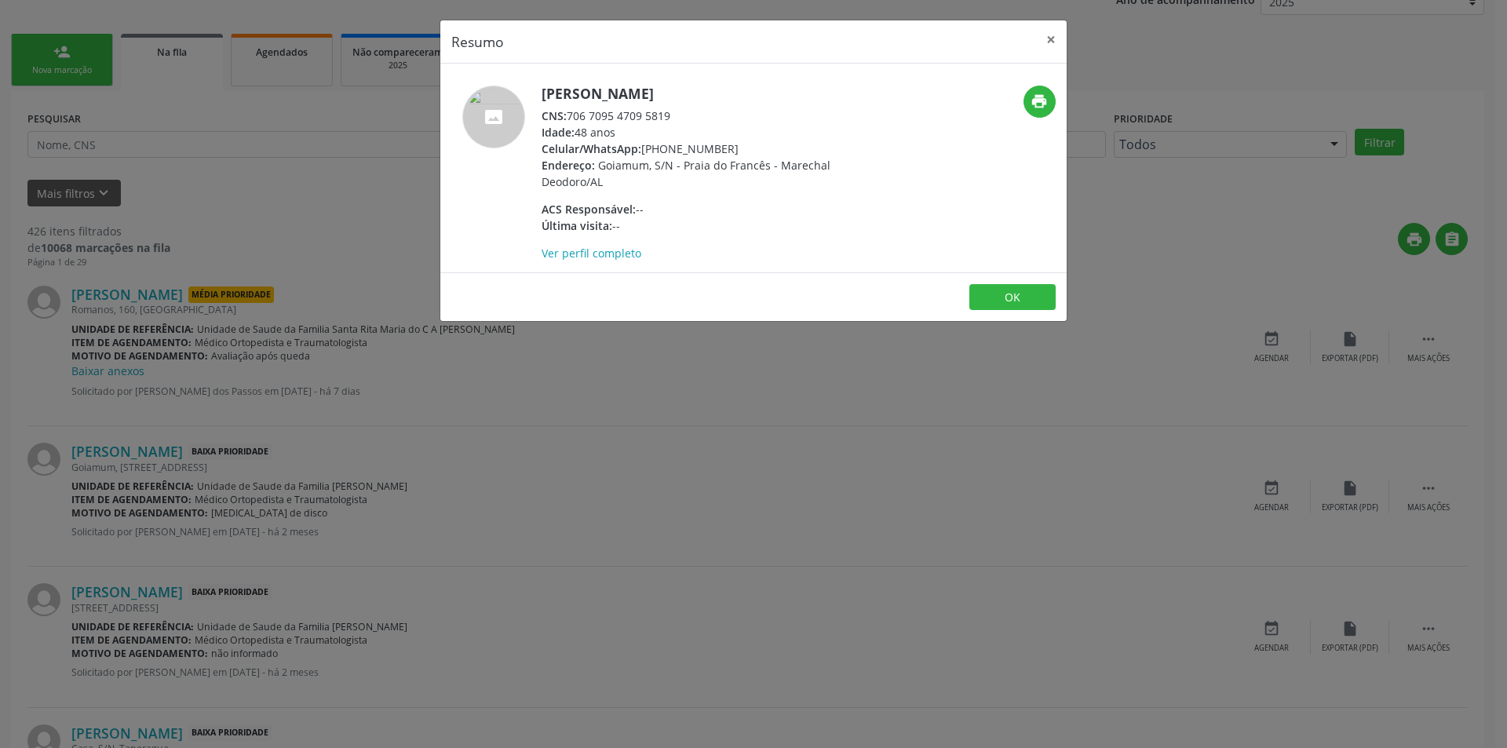
click at [571, 115] on div "CNS: 706 7095 4709 5819" at bounding box center [693, 116] width 305 height 16
drag, startPoint x: 571, startPoint y: 115, endPoint x: 665, endPoint y: 120, distance: 94.3
click at [665, 120] on div "CNS: 706 7095 4709 5819" at bounding box center [693, 116] width 305 height 16
click at [478, 530] on div "Resumo × [PERSON_NAME] CNS: 706 7095 4709 5819 Idade: 48 anos Celular/WhatsApp:…" at bounding box center [753, 374] width 1507 height 748
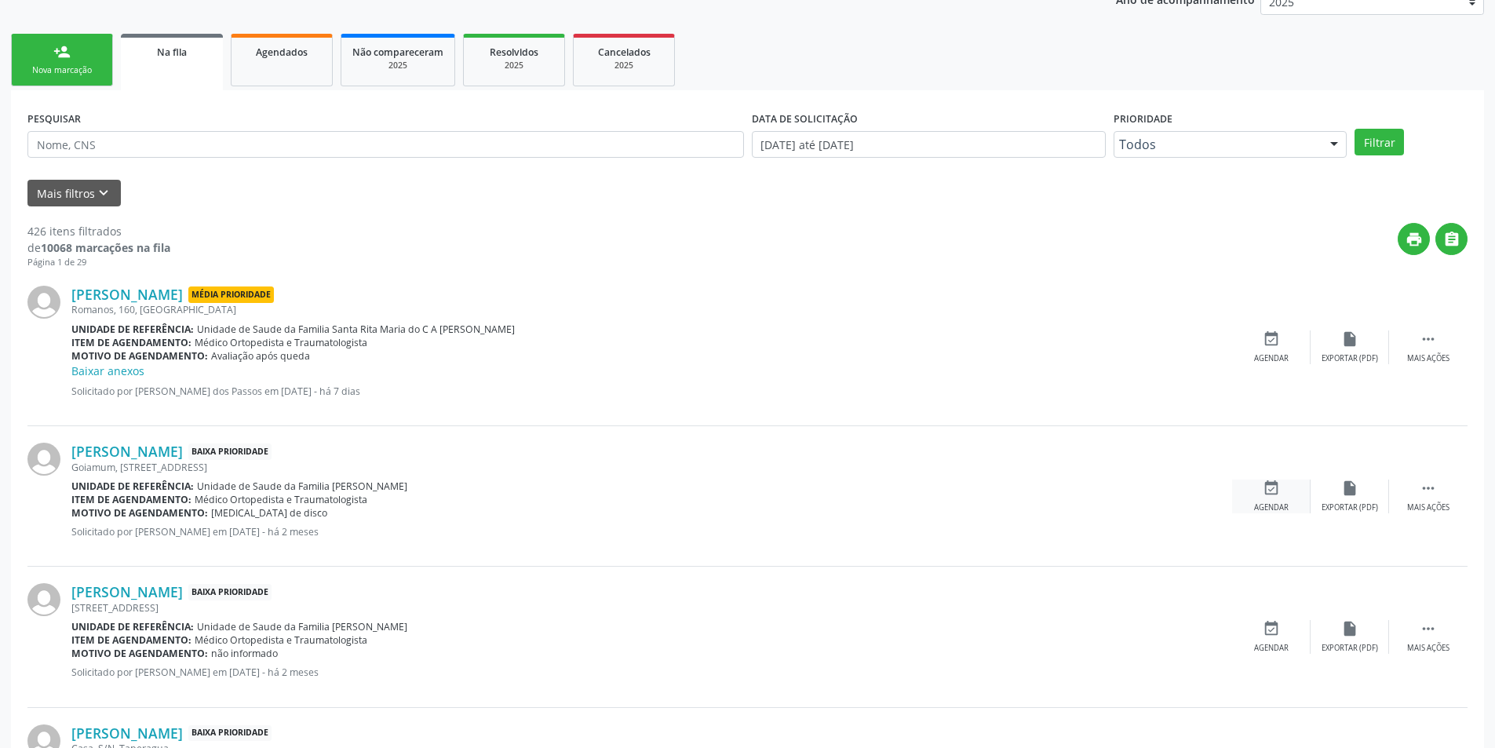
click at [1263, 489] on icon "event_available" at bounding box center [1271, 487] width 17 height 17
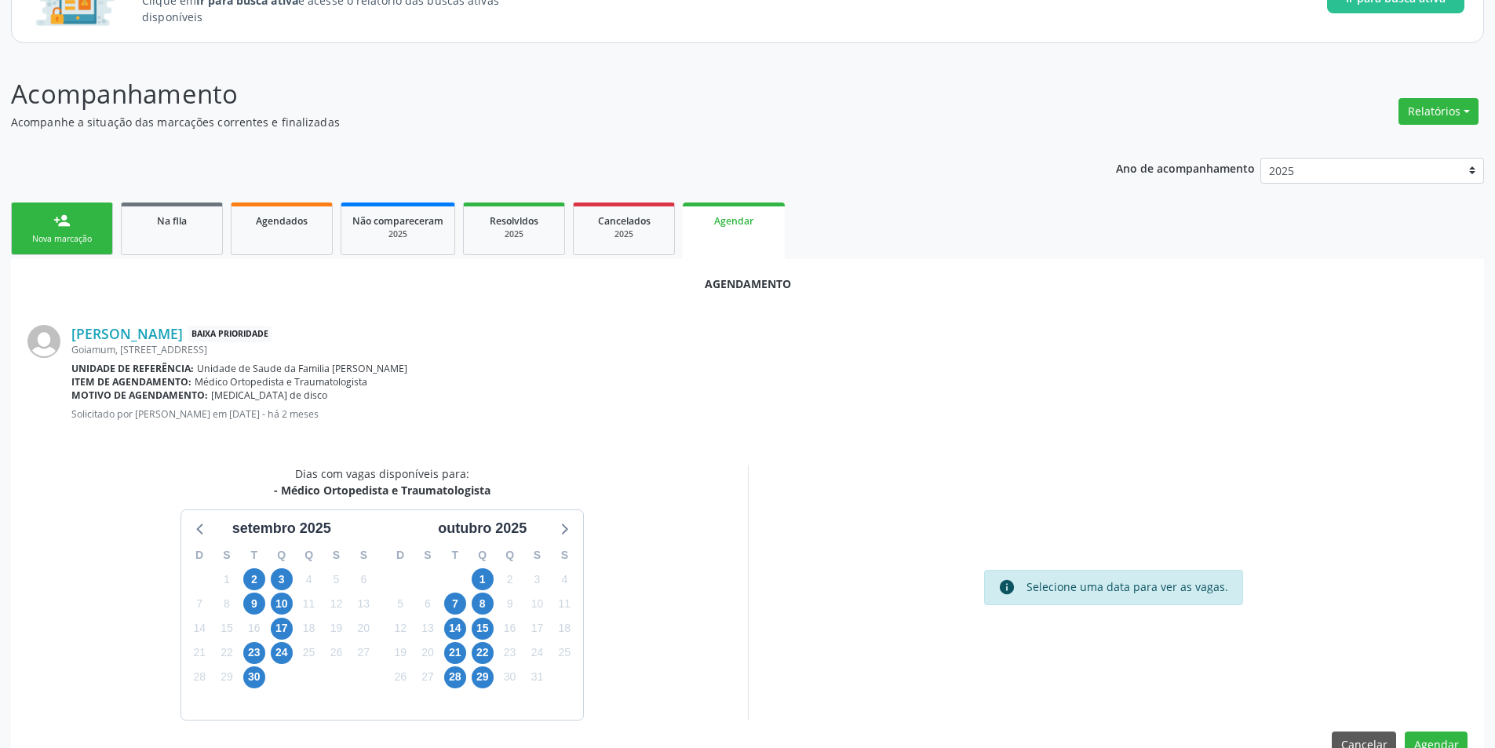
scroll to position [182, 0]
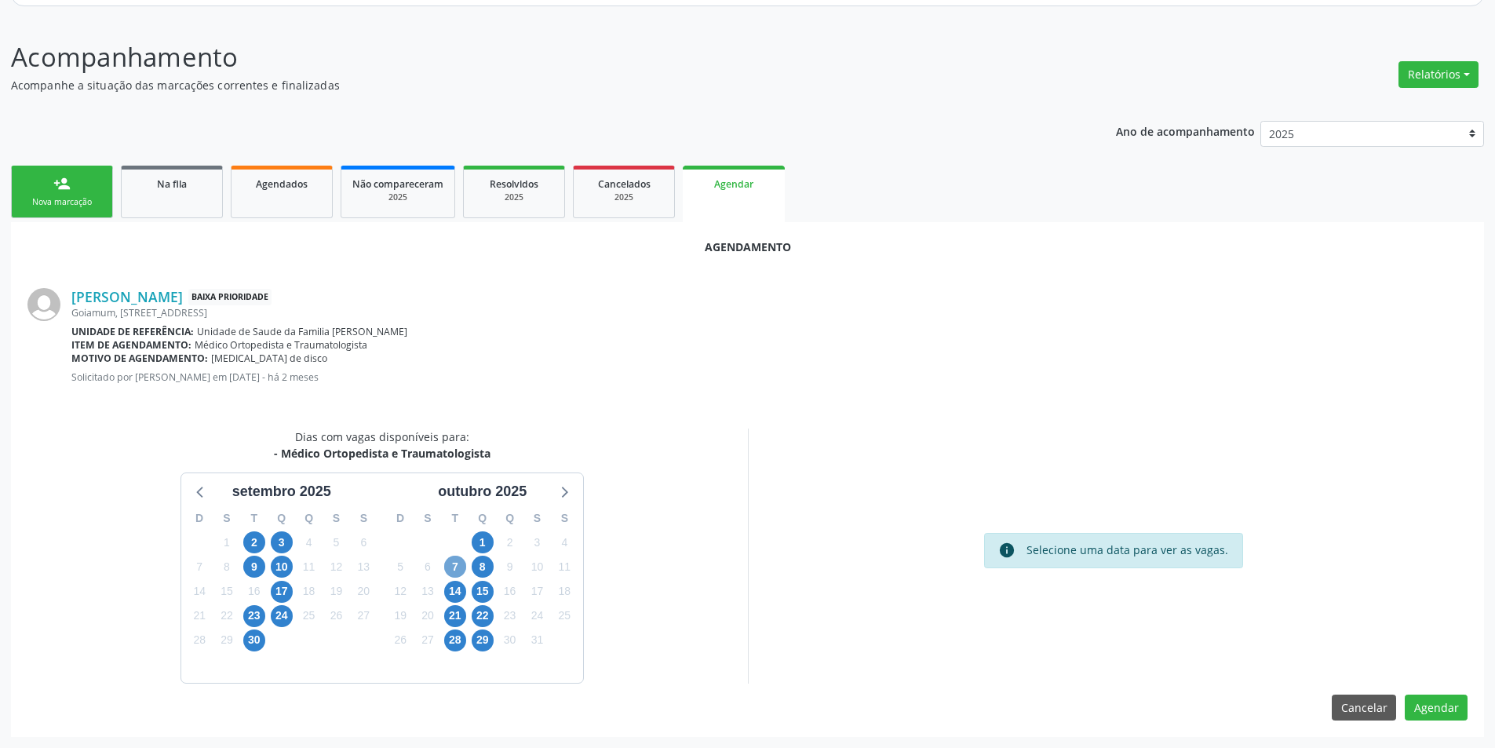
click at [446, 571] on span "7" at bounding box center [455, 567] width 22 height 22
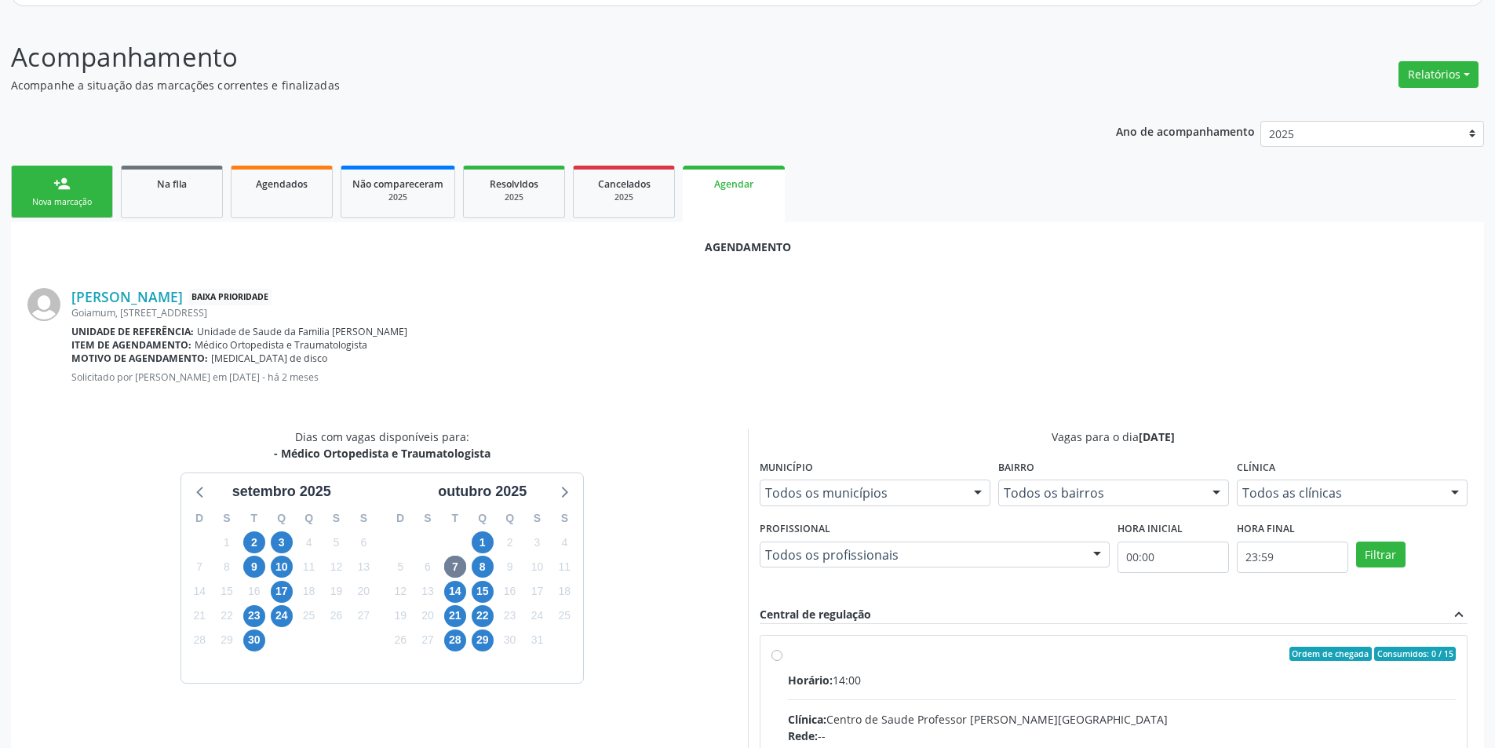
drag, startPoint x: 776, startPoint y: 657, endPoint x: 840, endPoint y: 588, distance: 94.4
click at [778, 657] on input "Ordem de chegada Consumidos: 0 / 15 Horário: 14:00 Clínica: Centro de Saude Pro…" at bounding box center [776, 654] width 11 height 14
radio input "true"
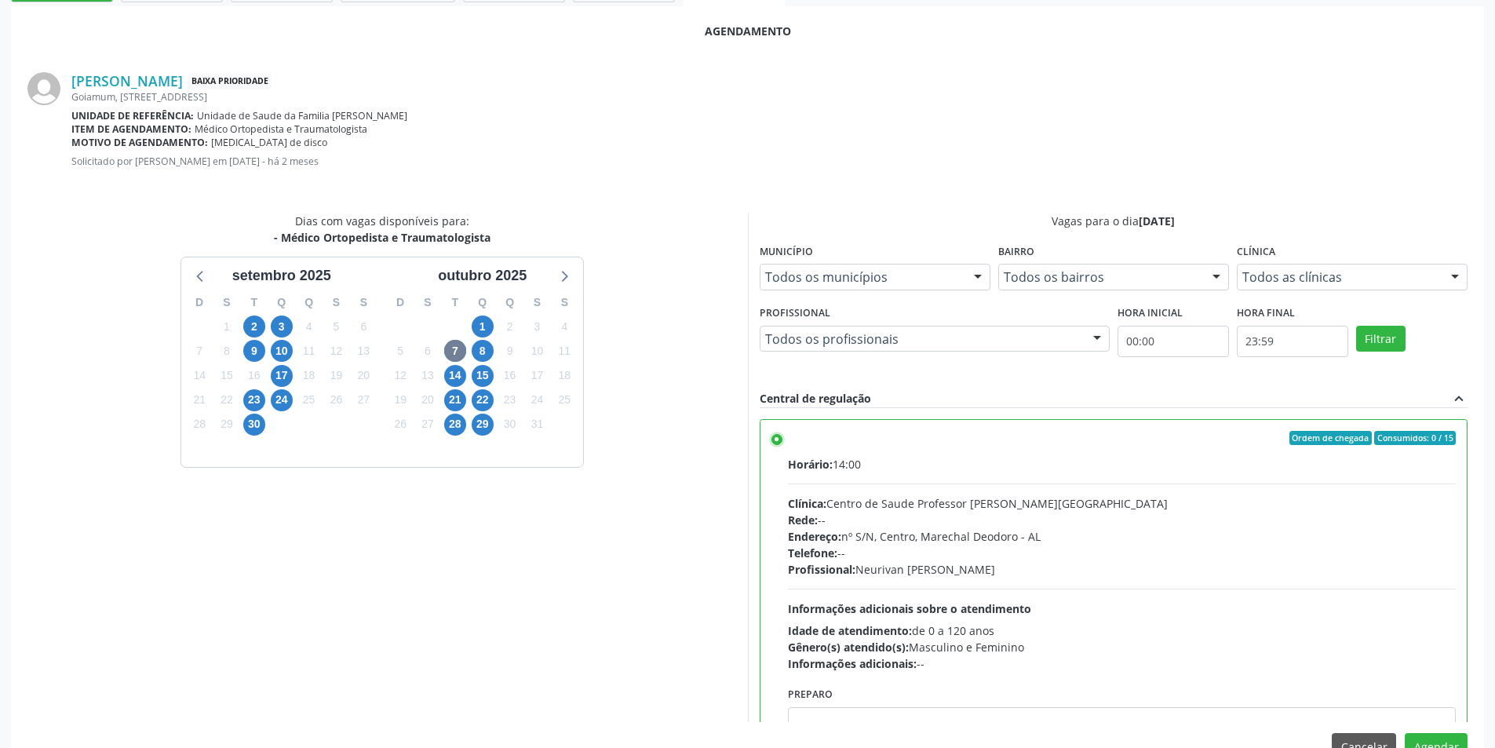
scroll to position [437, 0]
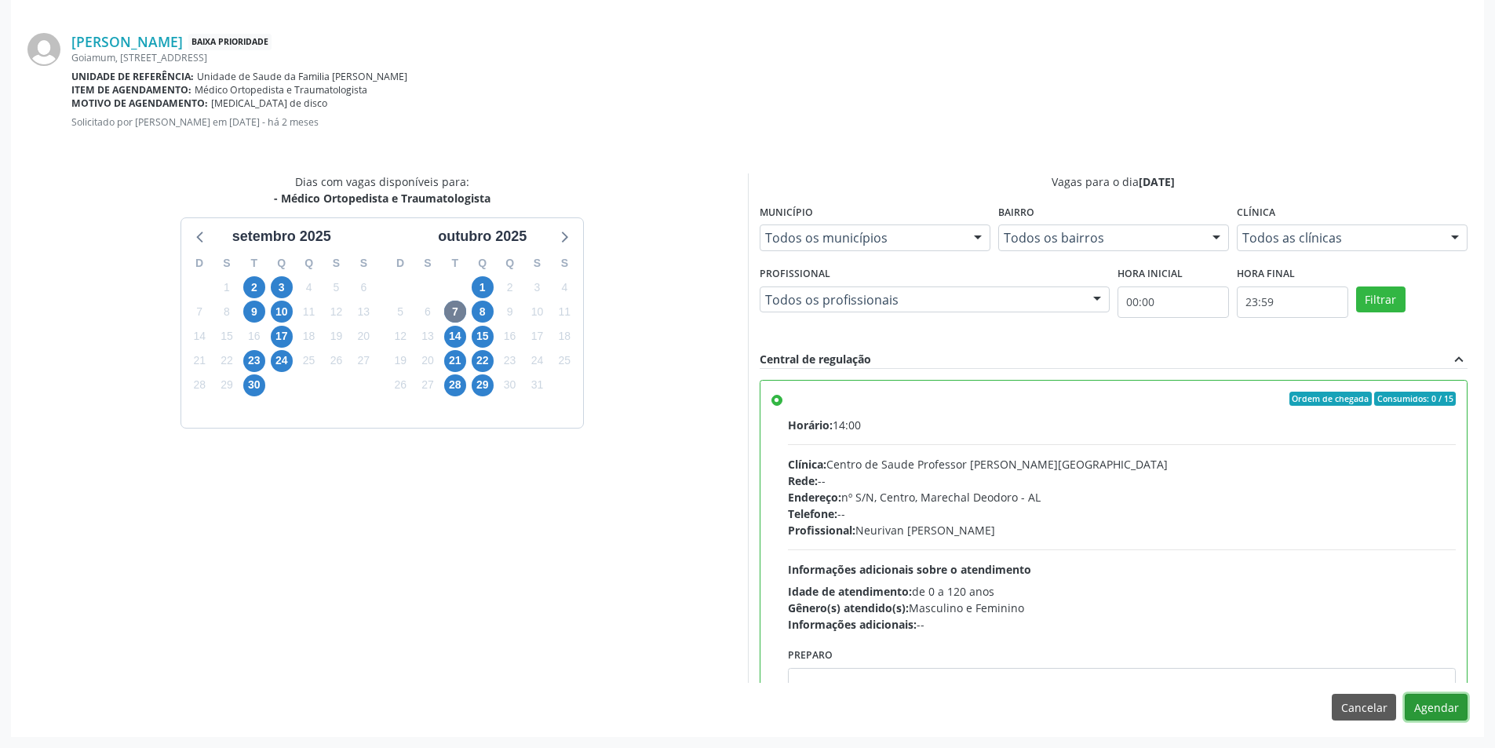
click at [1442, 697] on button "Agendar" at bounding box center [1436, 707] width 63 height 27
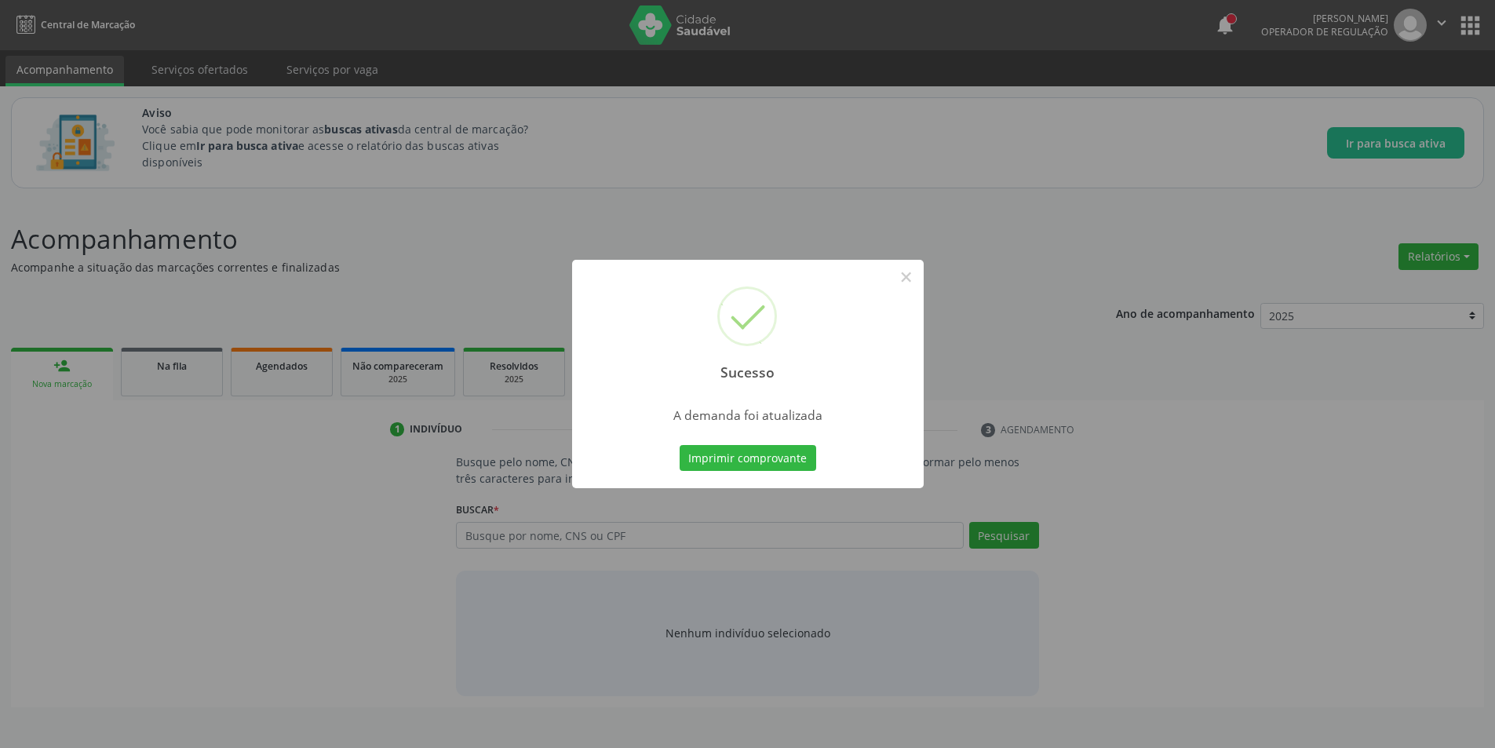
scroll to position [0, 0]
click at [916, 266] on button "×" at bounding box center [912, 277] width 27 height 27
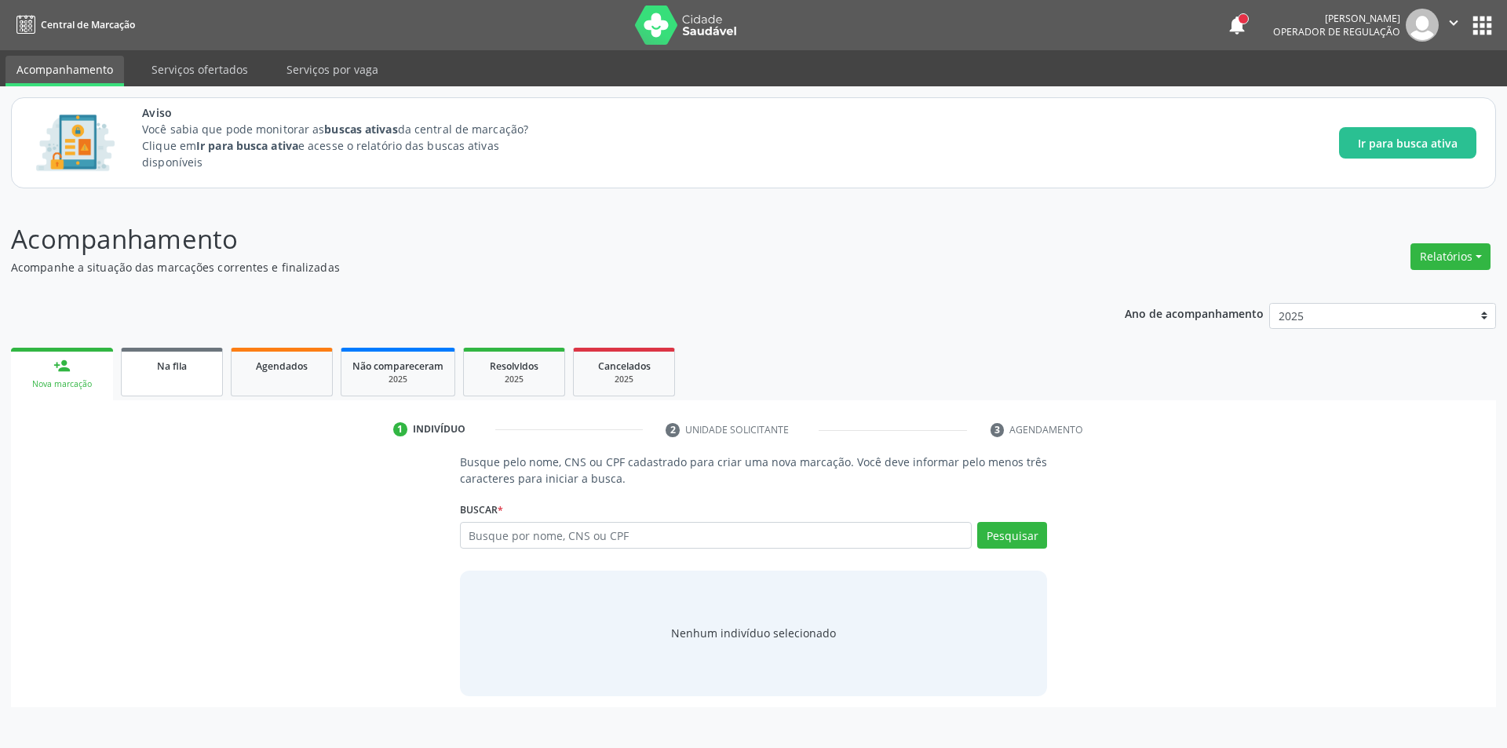
click at [169, 365] on span "Na fila" at bounding box center [172, 365] width 30 height 13
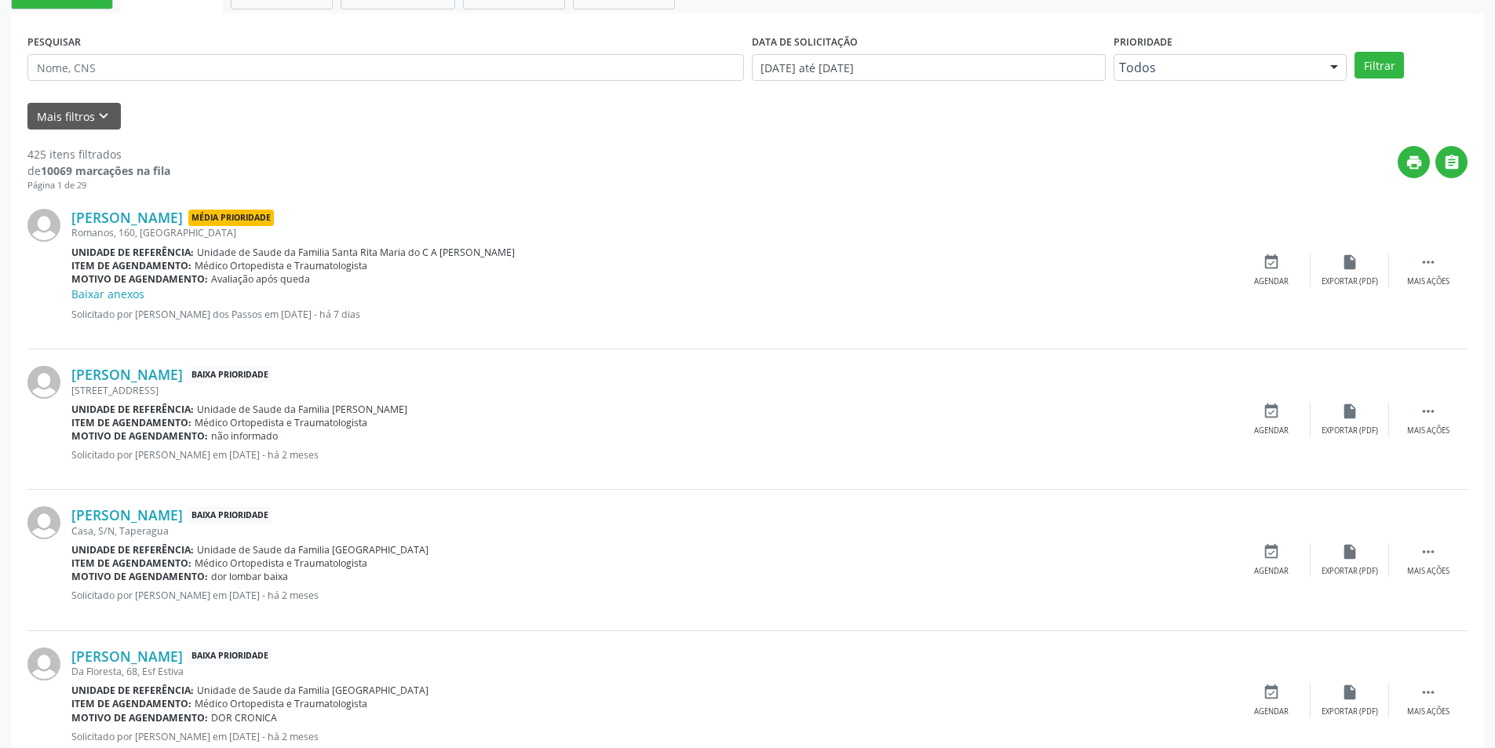
scroll to position [471, 0]
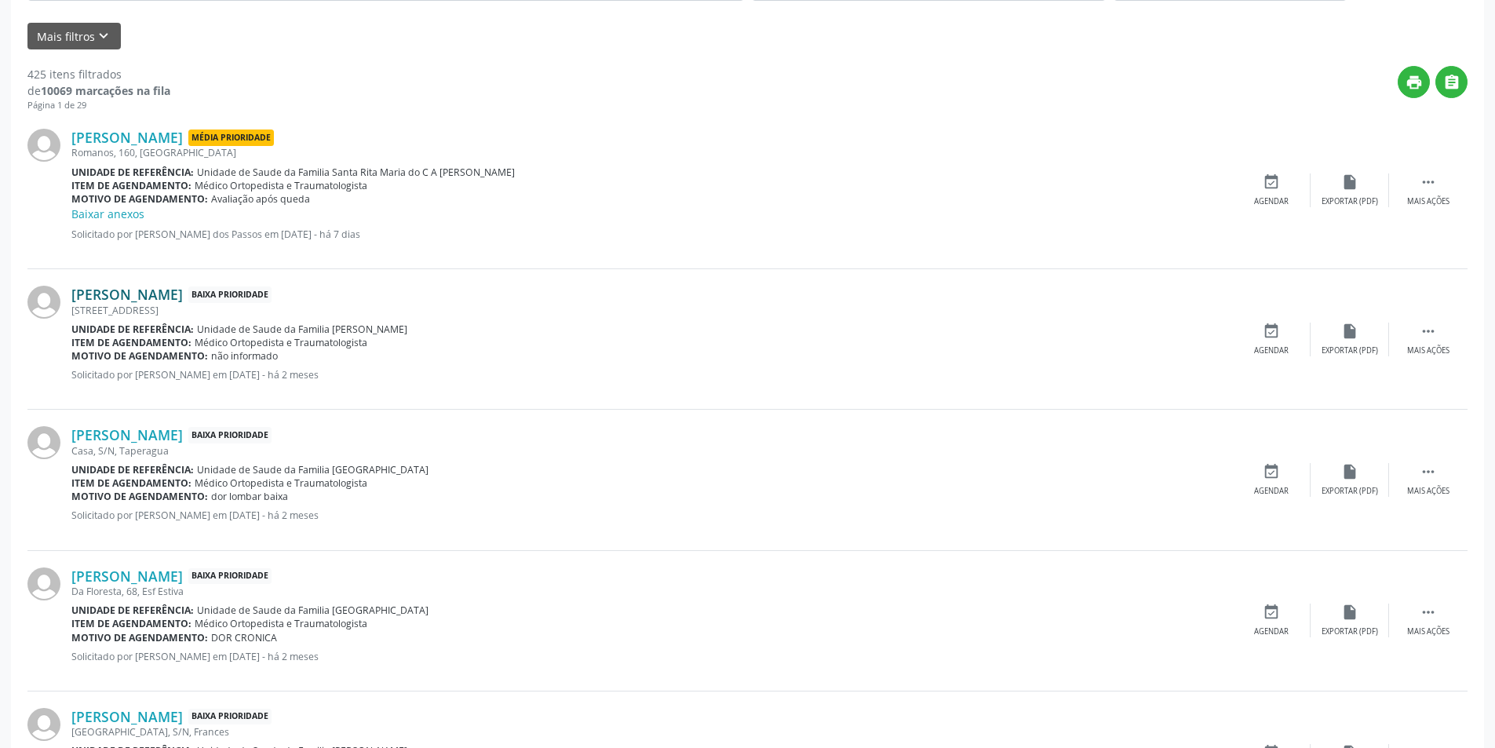
click at [133, 288] on link "[PERSON_NAME]" at bounding box center [126, 294] width 111 height 17
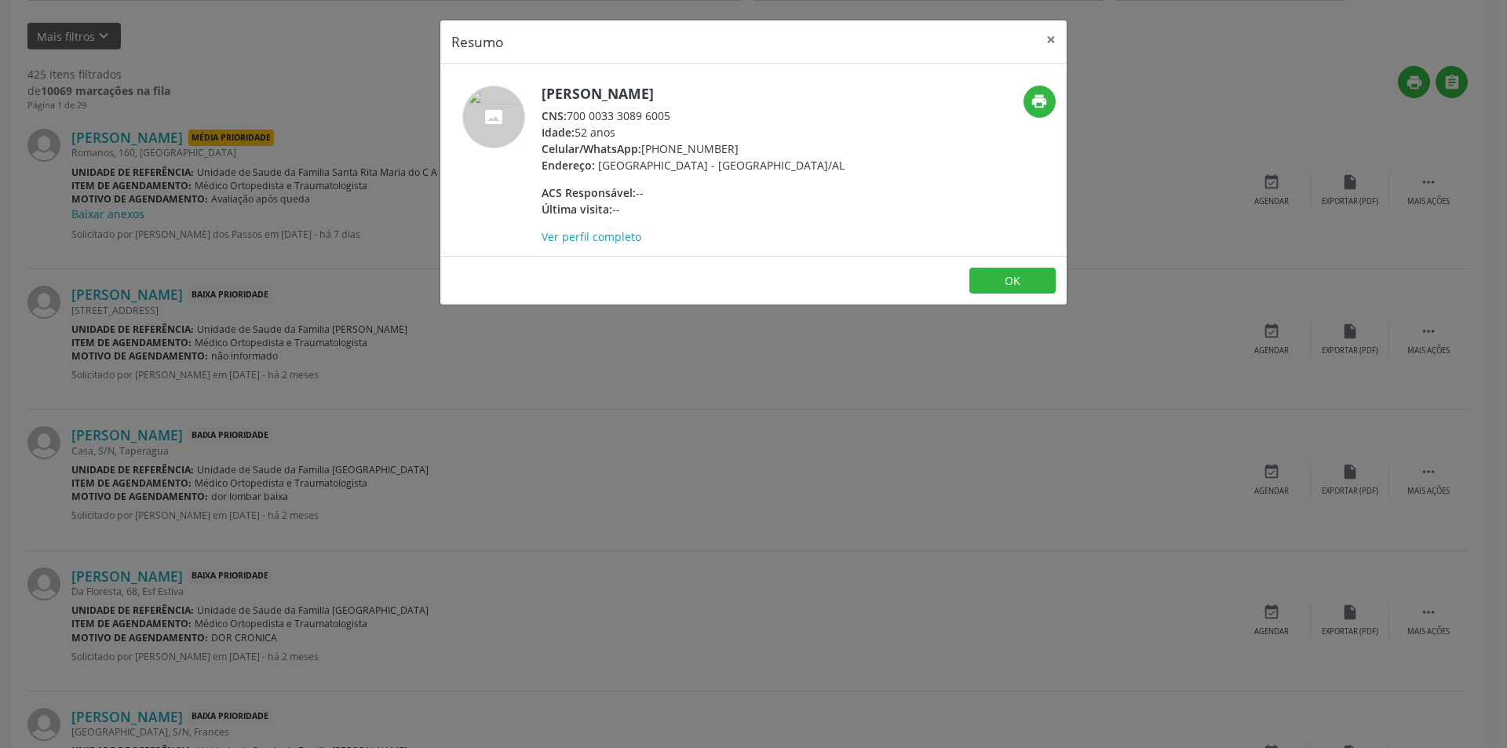
click at [570, 115] on div "CNS: 700 0033 3089 6005" at bounding box center [692, 116] width 303 height 16
drag, startPoint x: 570, startPoint y: 115, endPoint x: 676, endPoint y: 116, distance: 106.7
click at [676, 116] on div "CNS: 700 0033 3089 6005" at bounding box center [692, 116] width 303 height 16
click at [437, 450] on div "Resumo × [PERSON_NAME] CNS: 700 0033 3089 6005 Idade: 52 anos Celular/WhatsApp:…" at bounding box center [753, 374] width 1507 height 748
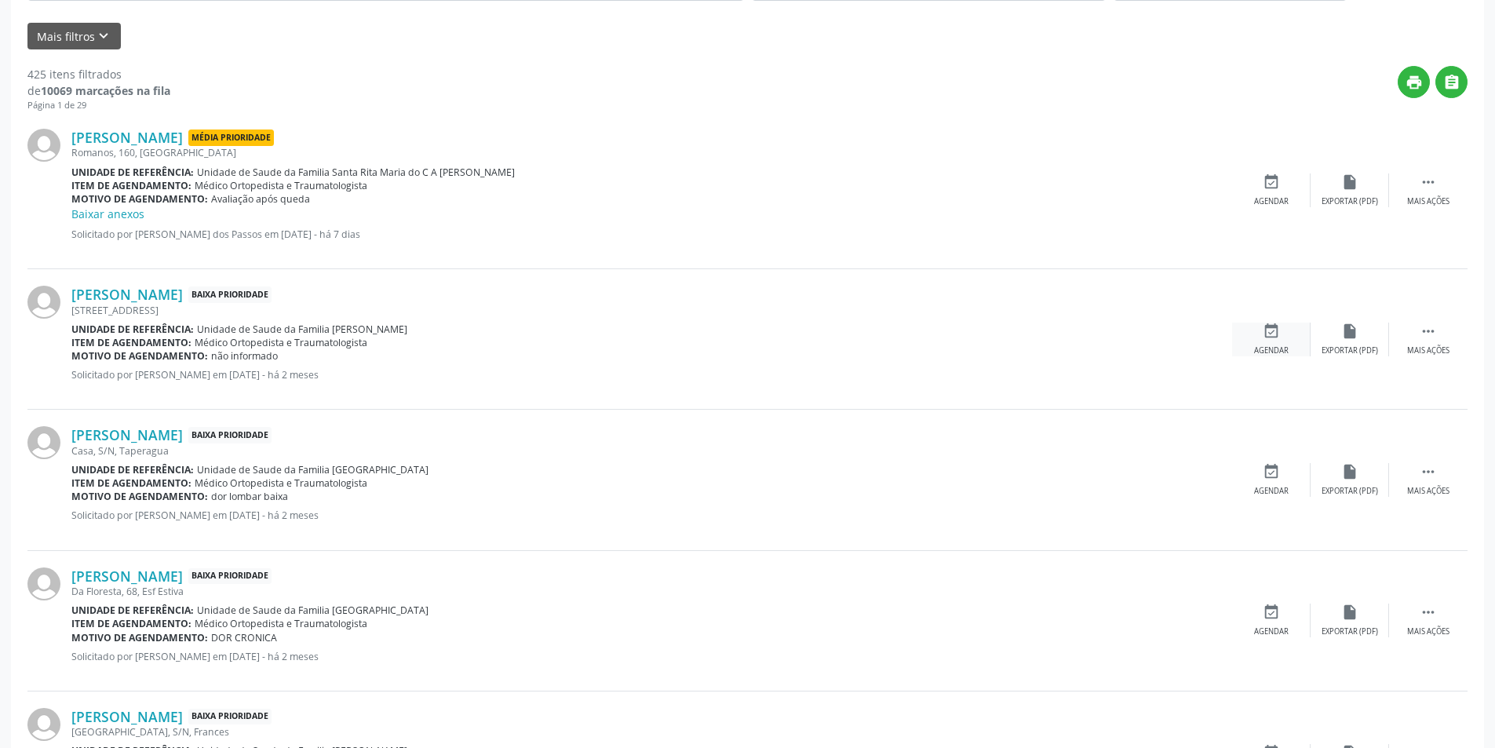
click at [1288, 341] on div "event_available Agendar" at bounding box center [1271, 340] width 78 height 34
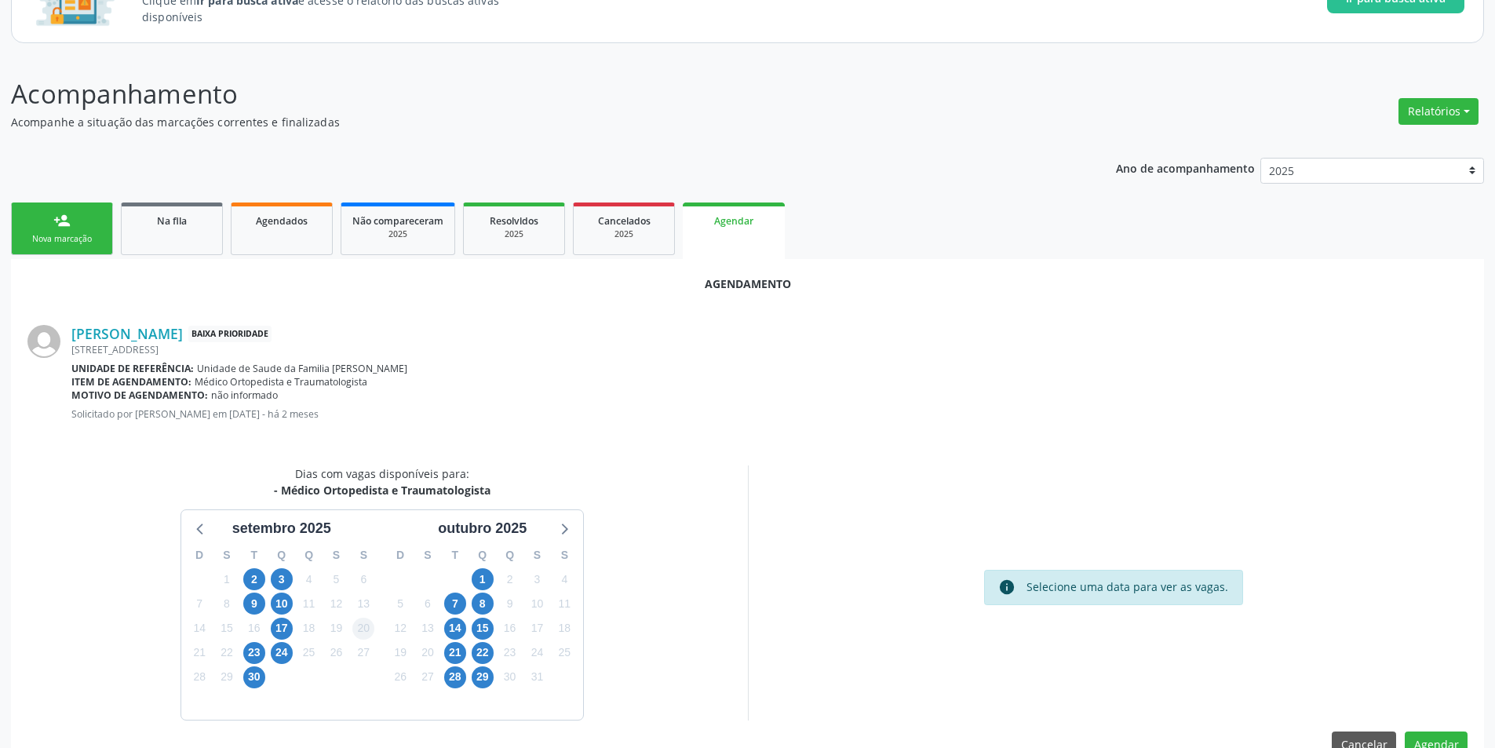
scroll to position [182, 0]
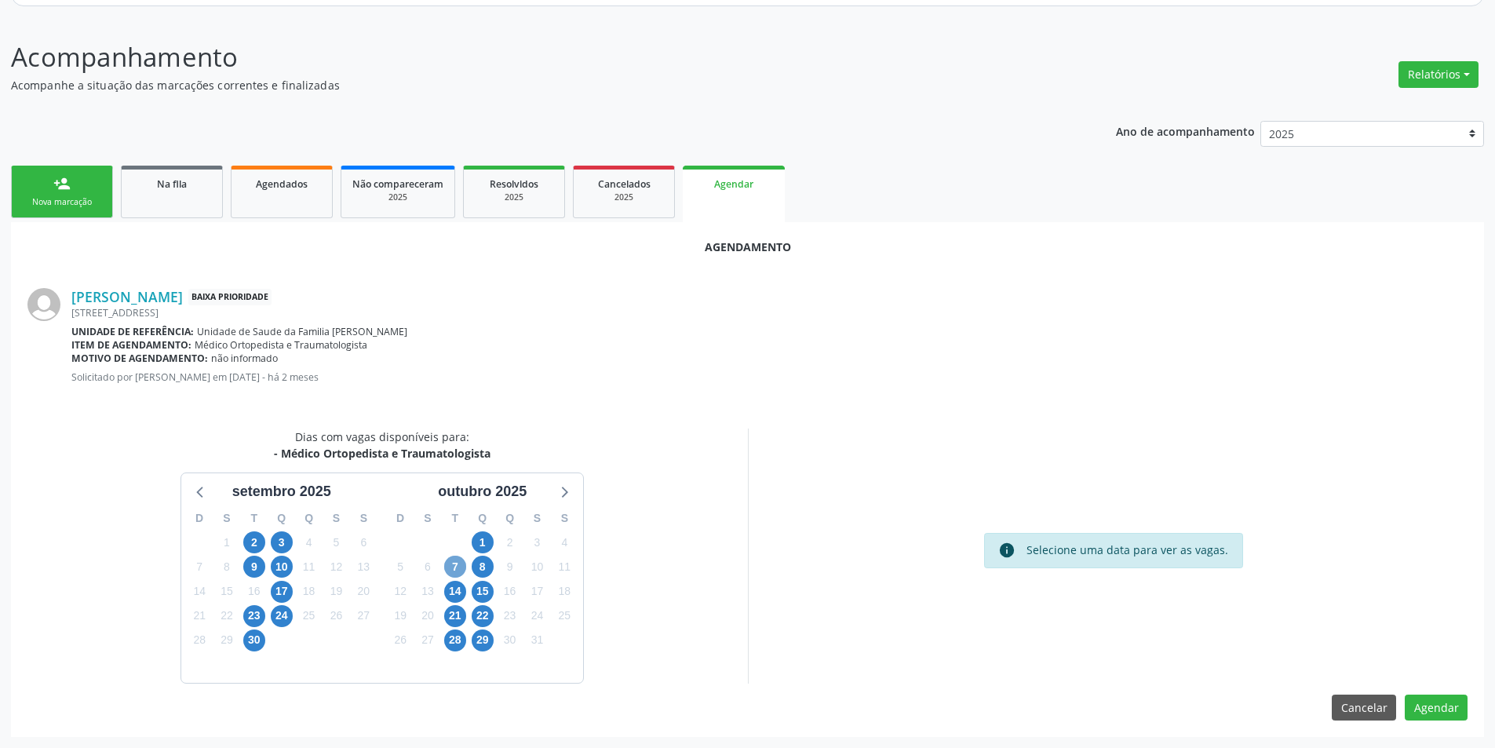
click at [450, 566] on span "7" at bounding box center [455, 567] width 22 height 22
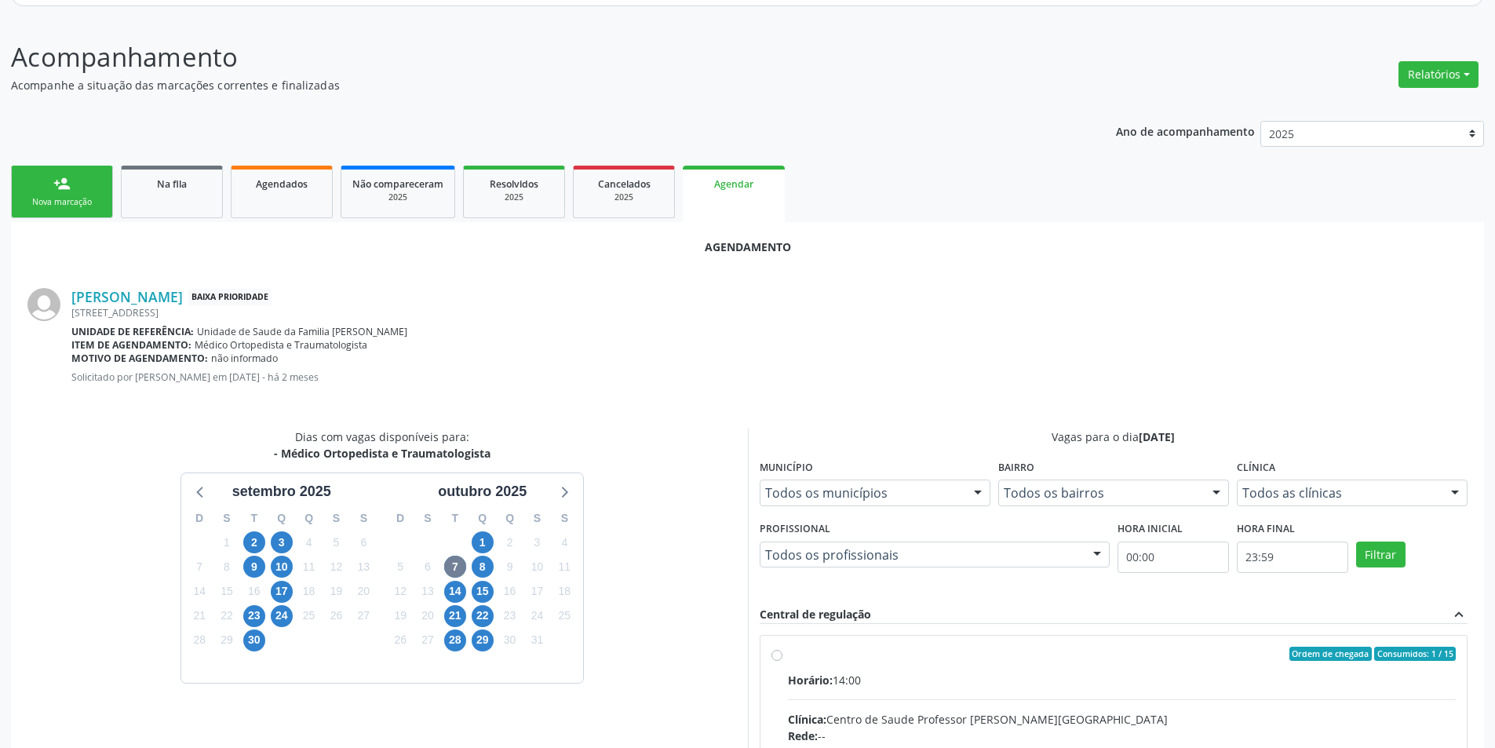
radio input "true"
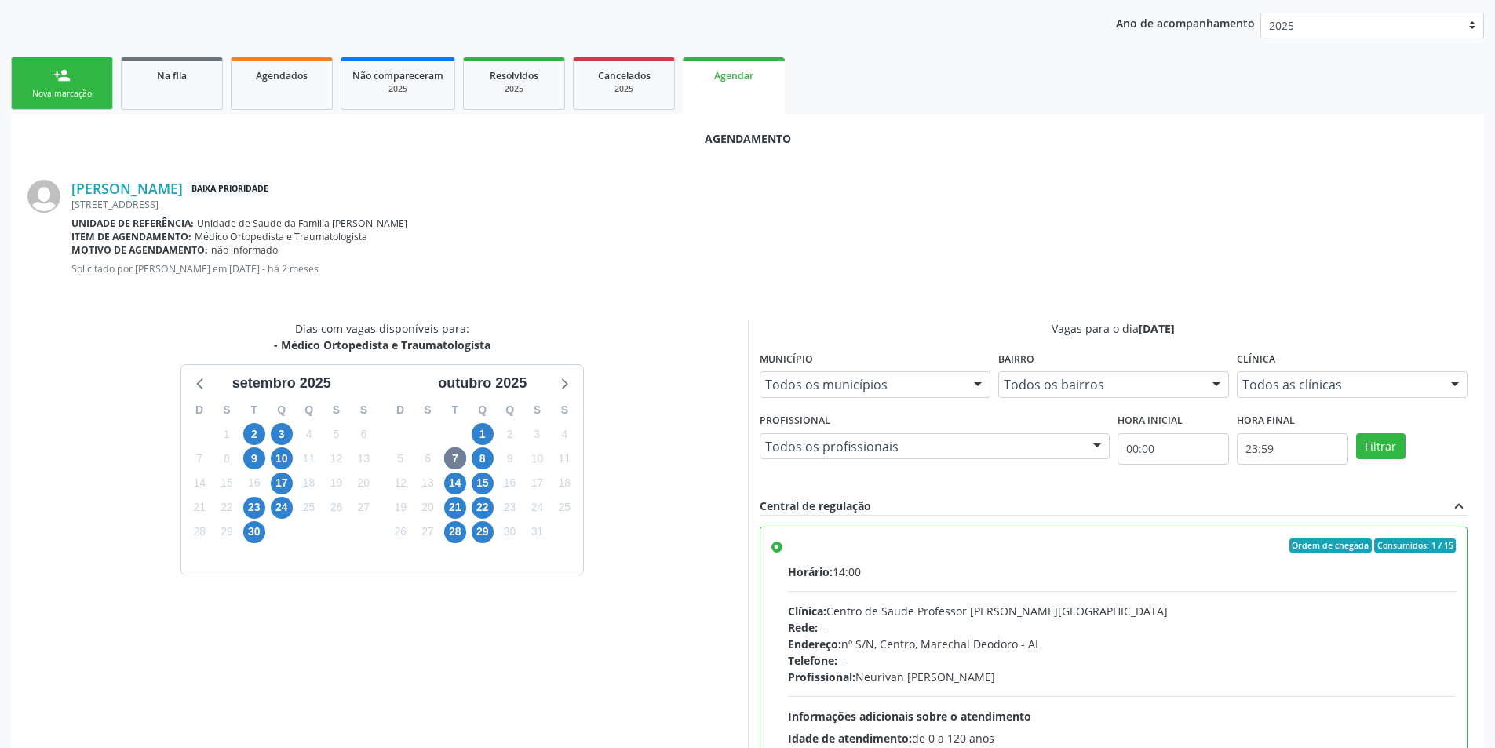
scroll to position [437, 0]
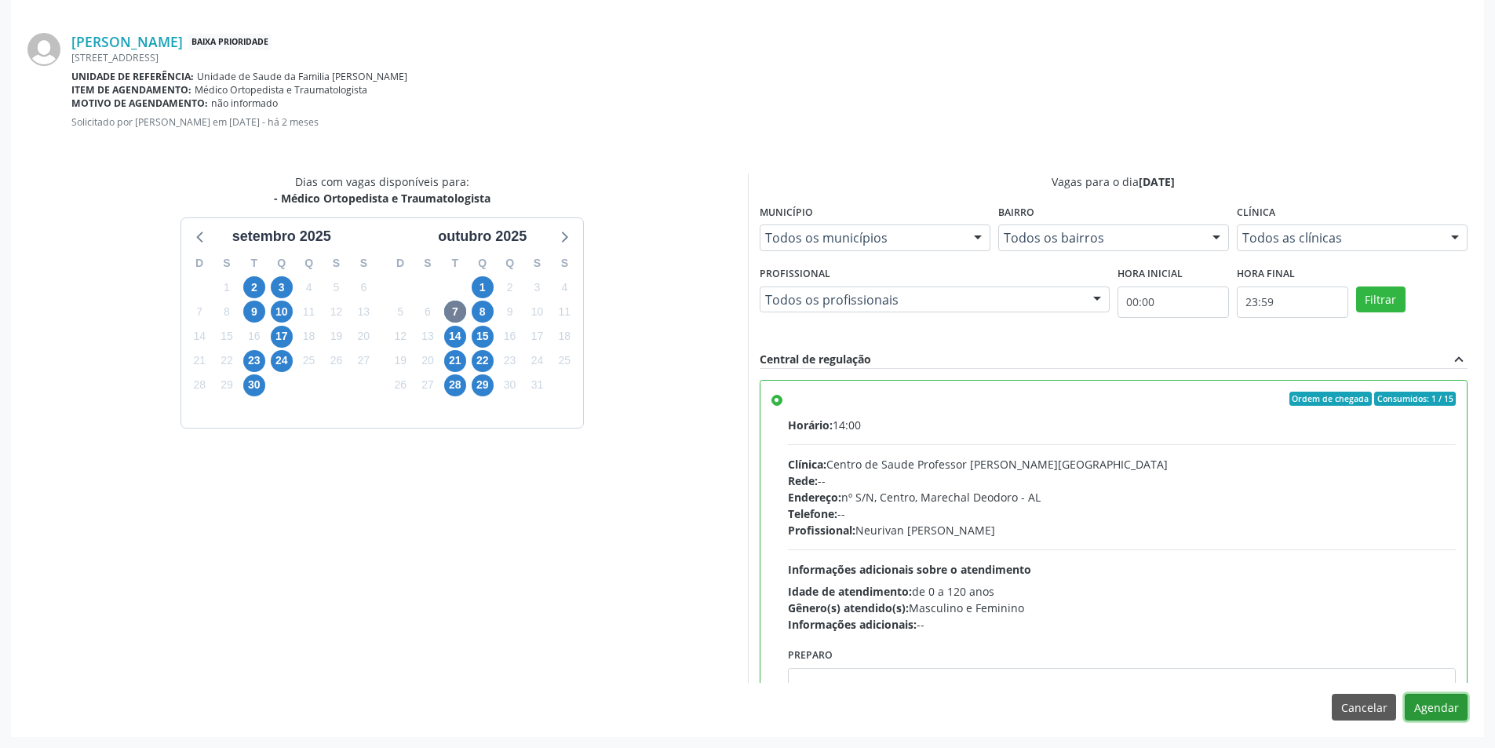
click at [1445, 705] on button "Agendar" at bounding box center [1436, 707] width 63 height 27
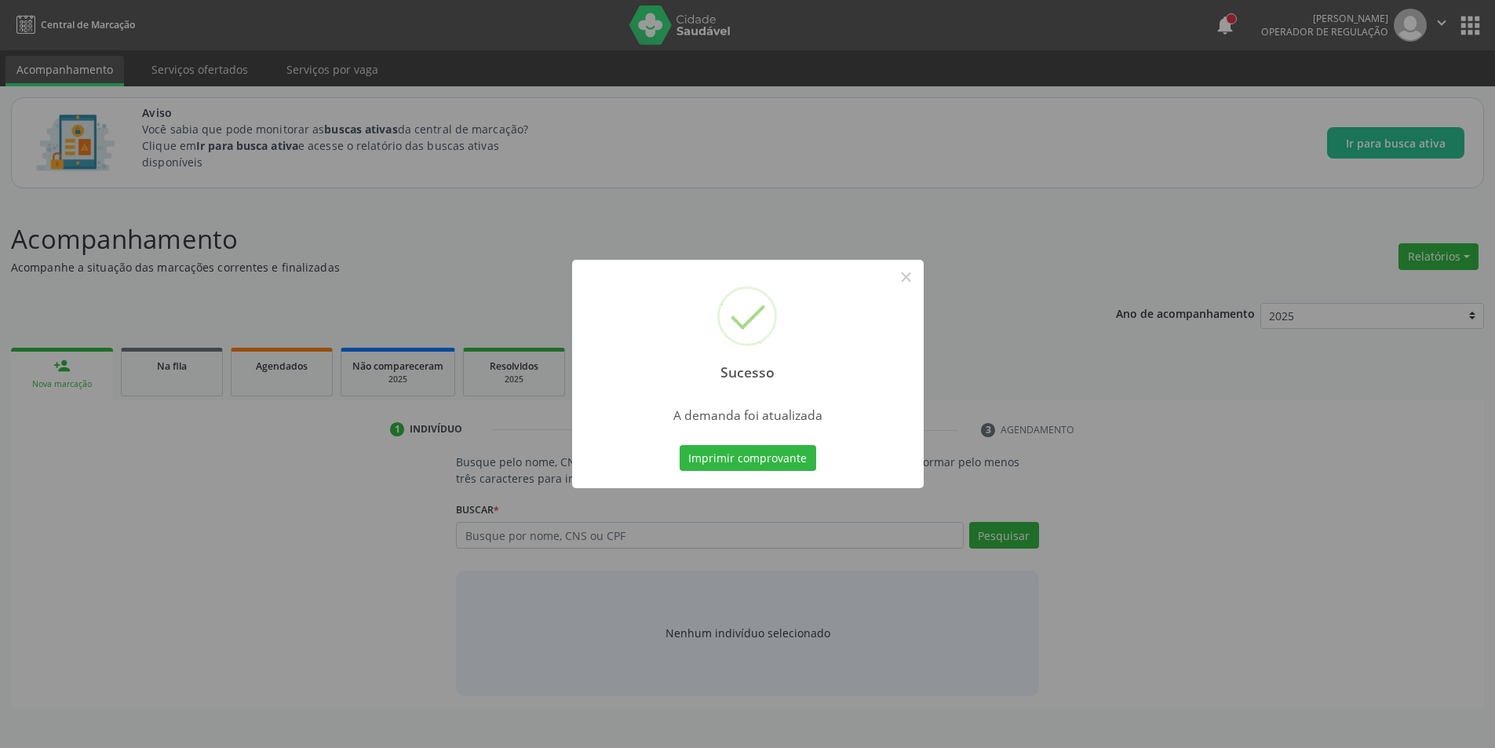
scroll to position [0, 0]
click at [921, 272] on button "×" at bounding box center [912, 277] width 27 height 27
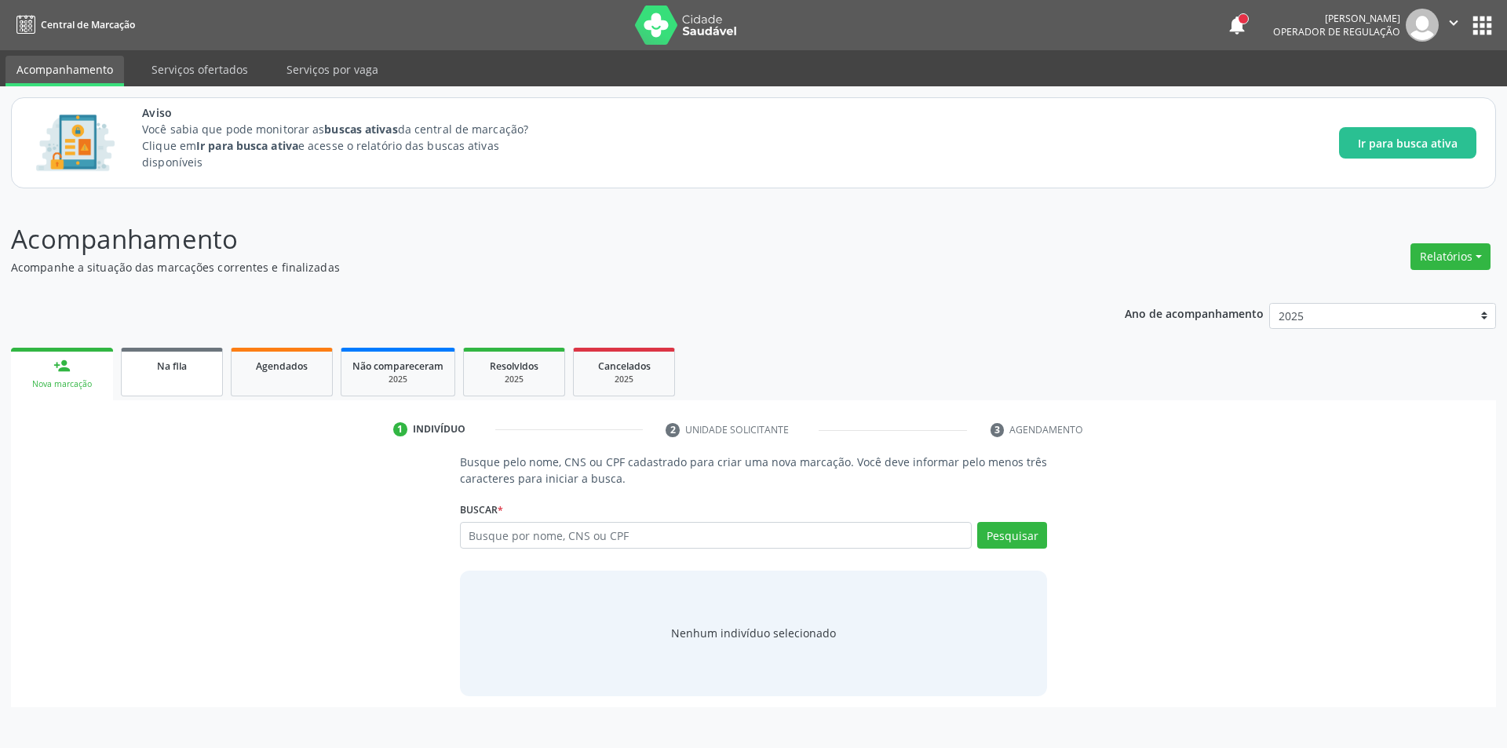
click at [154, 361] on div "Na fila" at bounding box center [172, 365] width 78 height 16
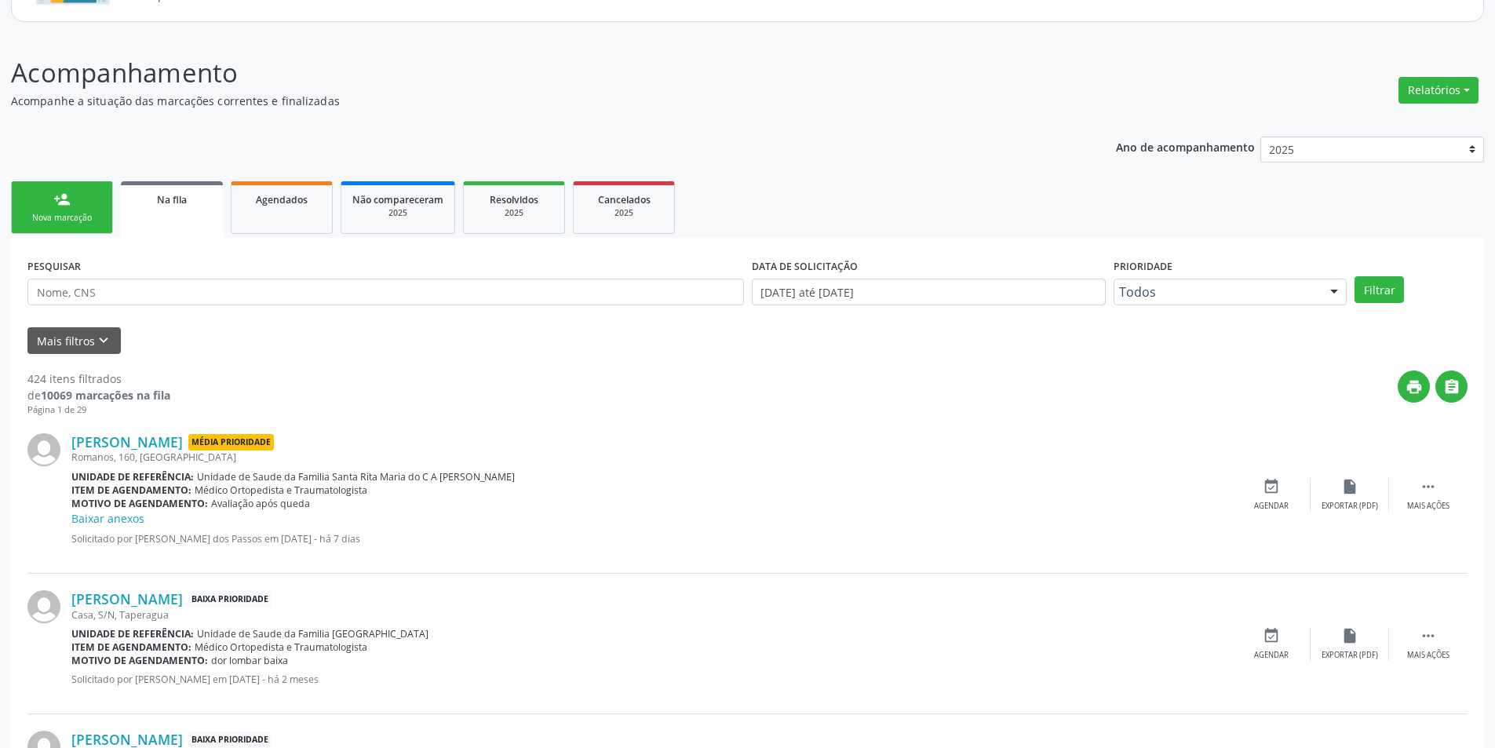
scroll to position [235, 0]
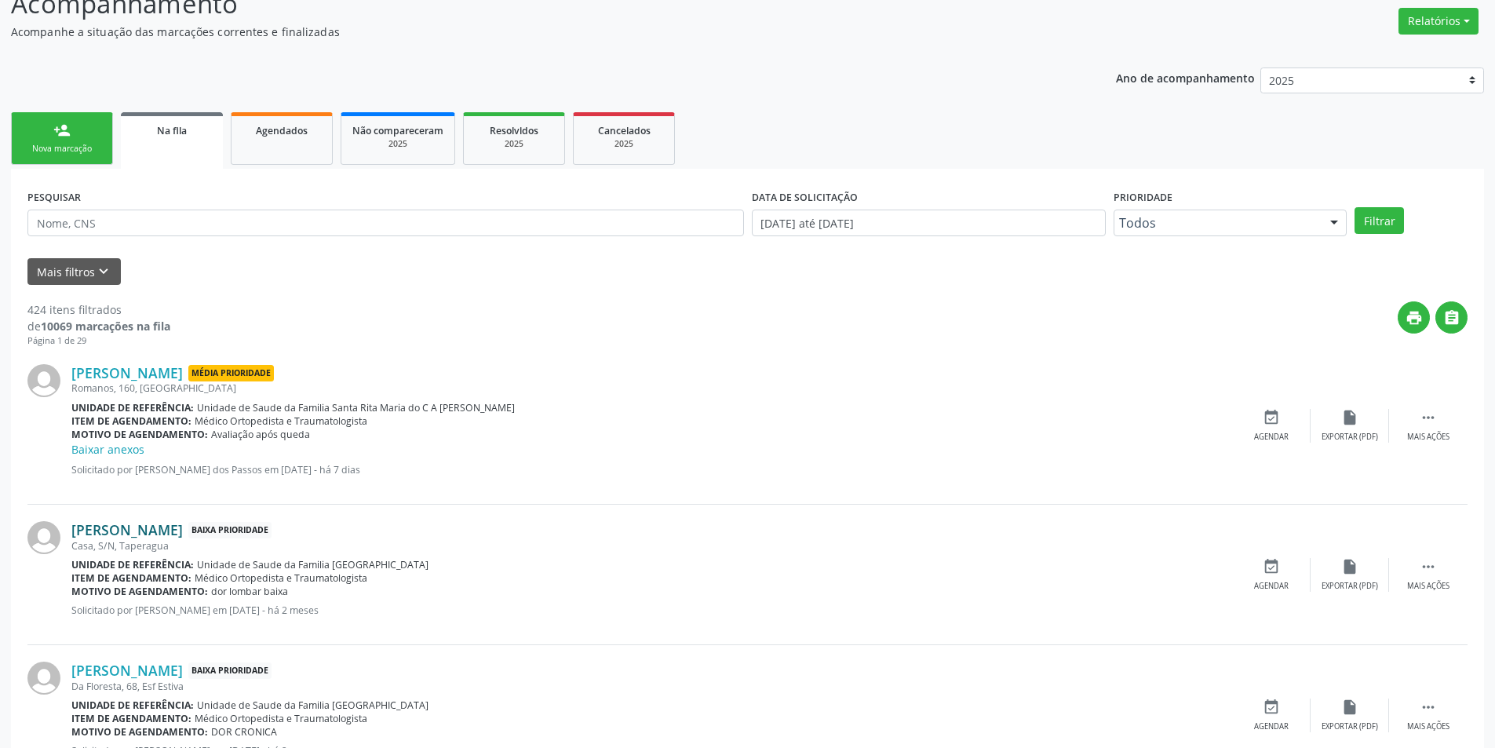
click at [159, 535] on link "[PERSON_NAME]" at bounding box center [126, 529] width 111 height 17
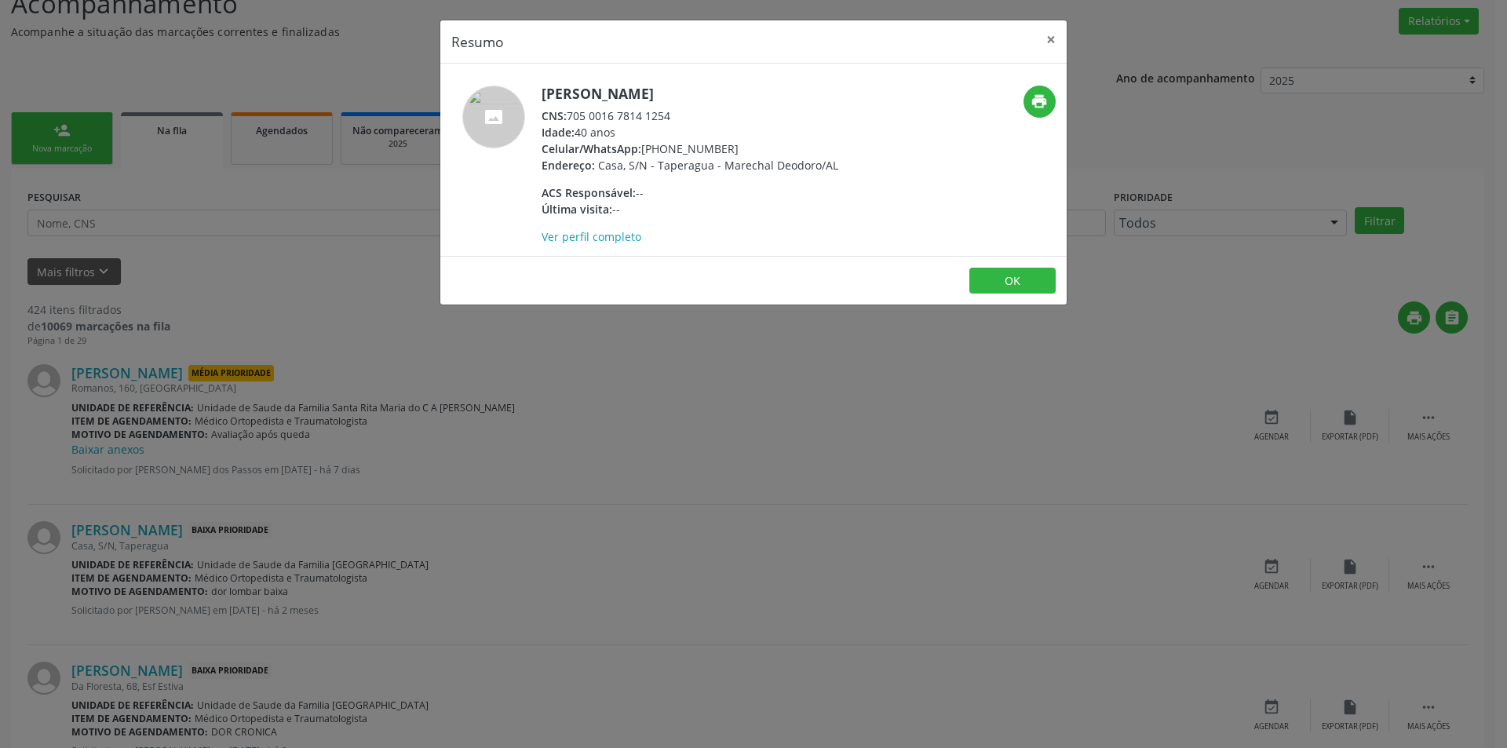
click at [570, 116] on div "CNS: 705 0016 7814 1254" at bounding box center [689, 116] width 297 height 16
drag, startPoint x: 570, startPoint y: 116, endPoint x: 676, endPoint y: 120, distance: 106.0
click at [676, 120] on div "CNS: 705 0016 7814 1254" at bounding box center [689, 116] width 297 height 16
drag, startPoint x: 533, startPoint y: 498, endPoint x: 520, endPoint y: 512, distance: 18.3
click at [533, 499] on div "Resumo × [PERSON_NAME] CNS: 705 0016 7814 1254 Idade: 40 anos Celular/WhatsApp:…" at bounding box center [753, 374] width 1507 height 748
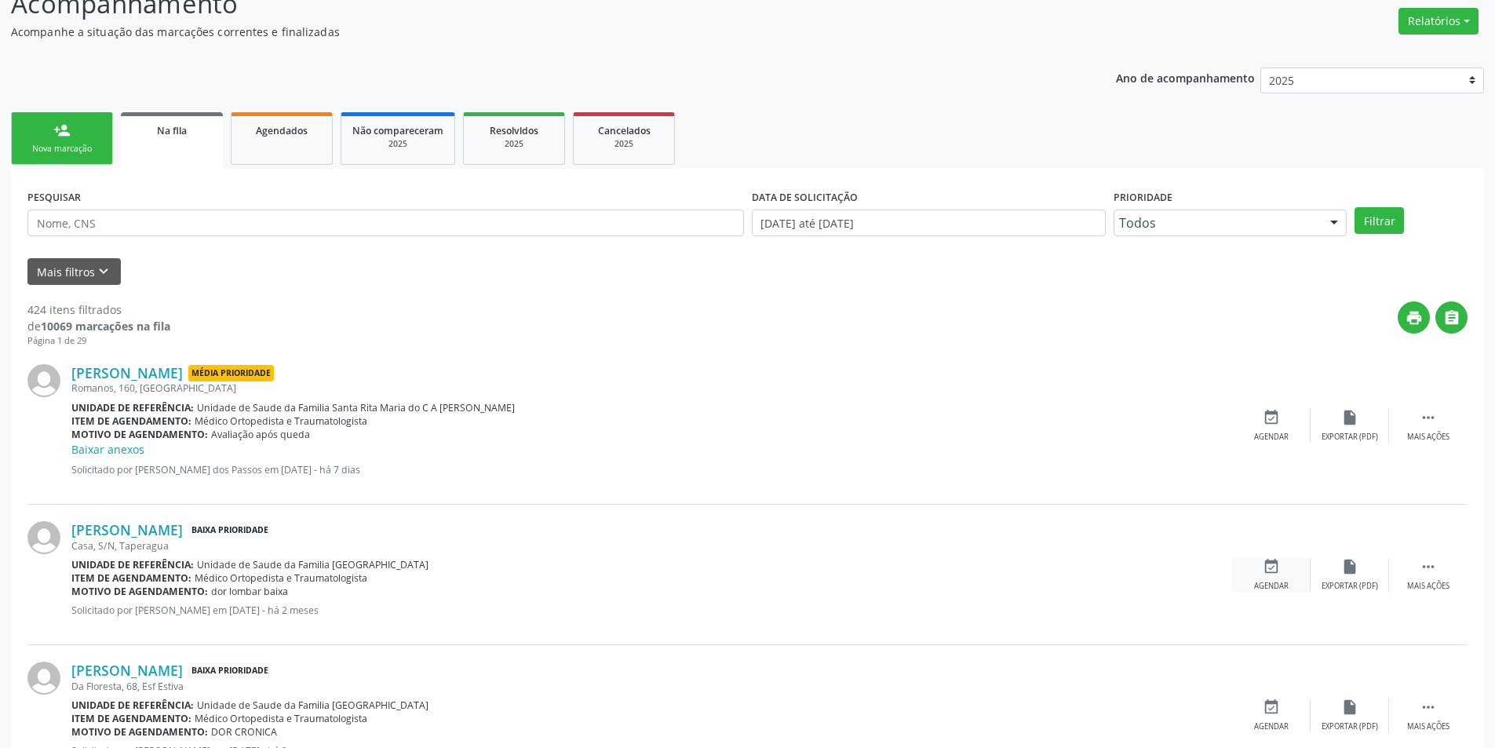
click at [1266, 578] on div "event_available Agendar" at bounding box center [1271, 575] width 78 height 34
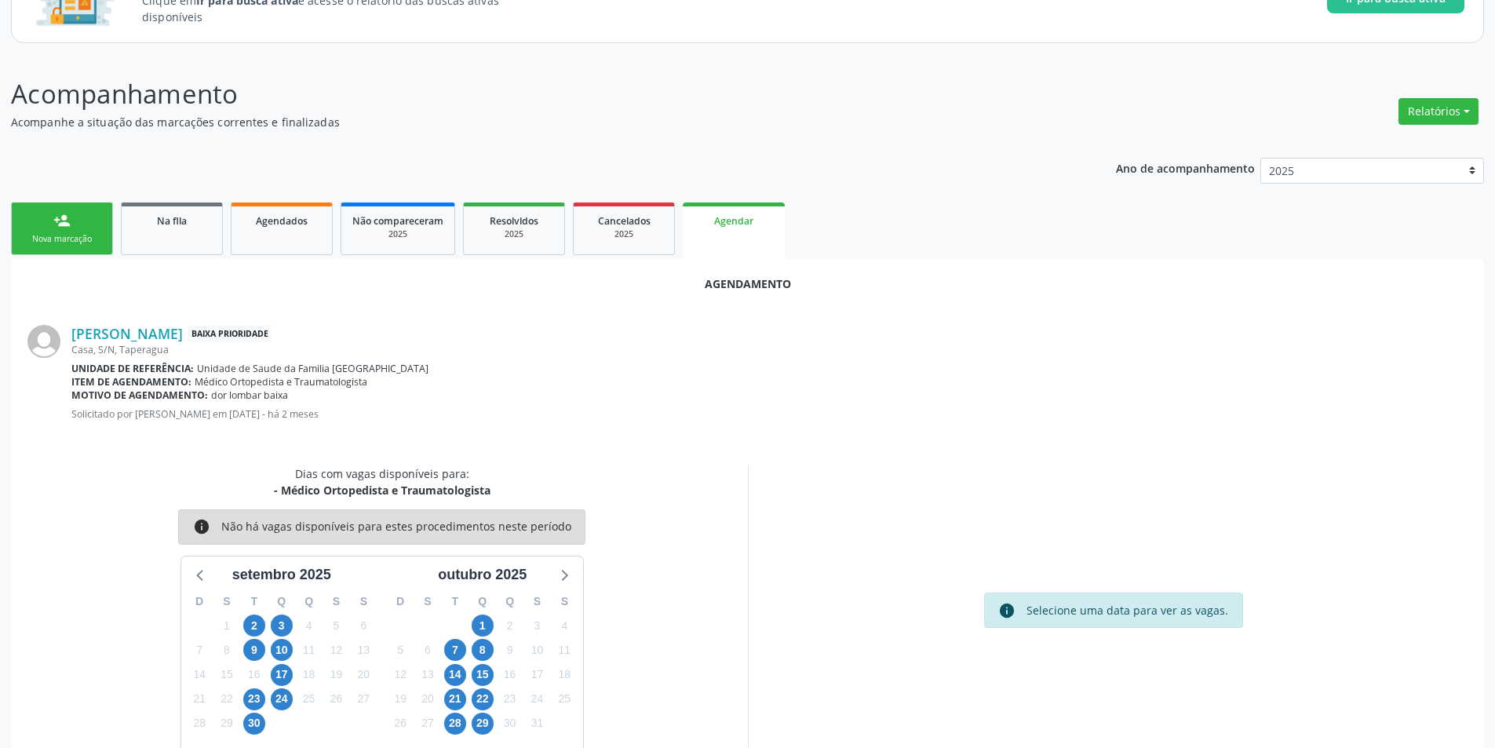
scroll to position [182, 0]
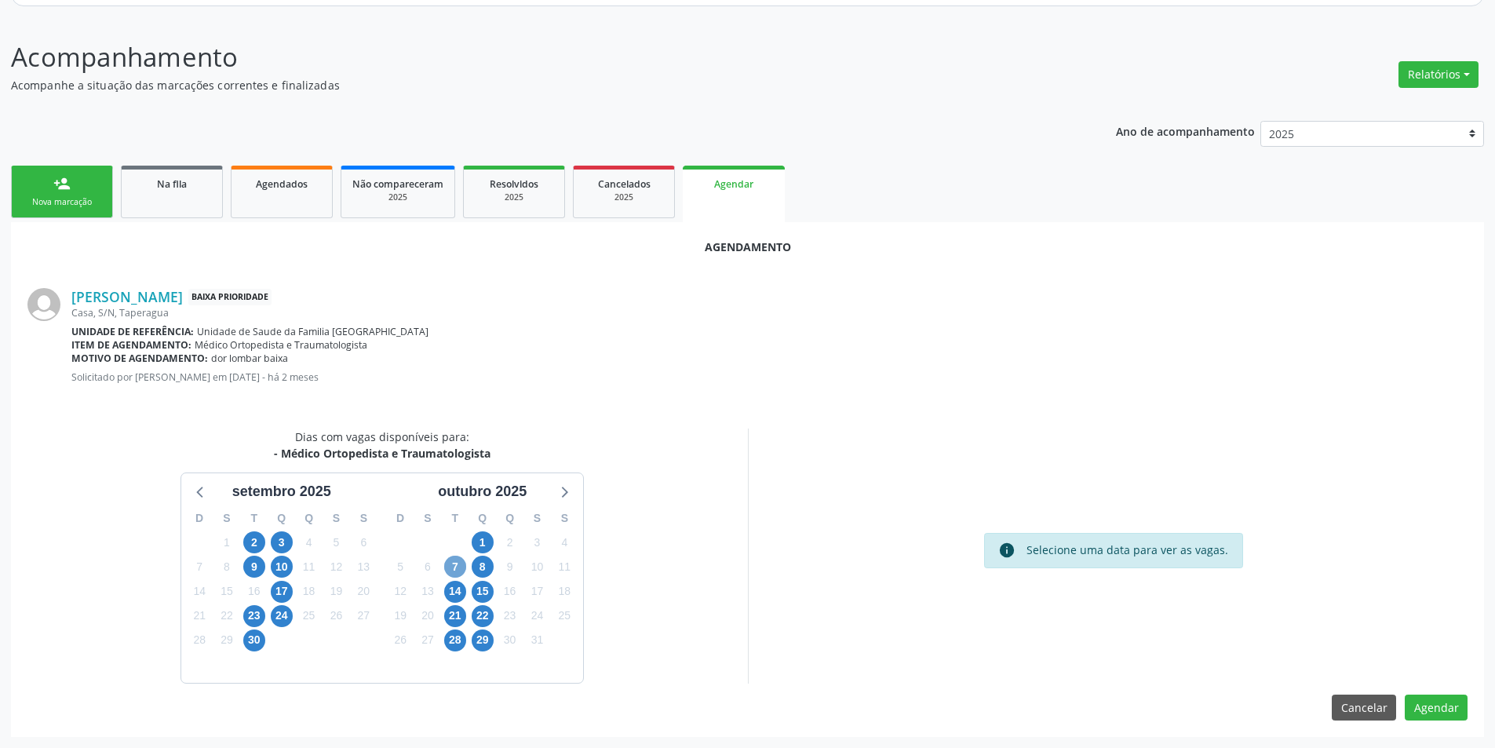
click at [458, 567] on span "7" at bounding box center [455, 567] width 22 height 22
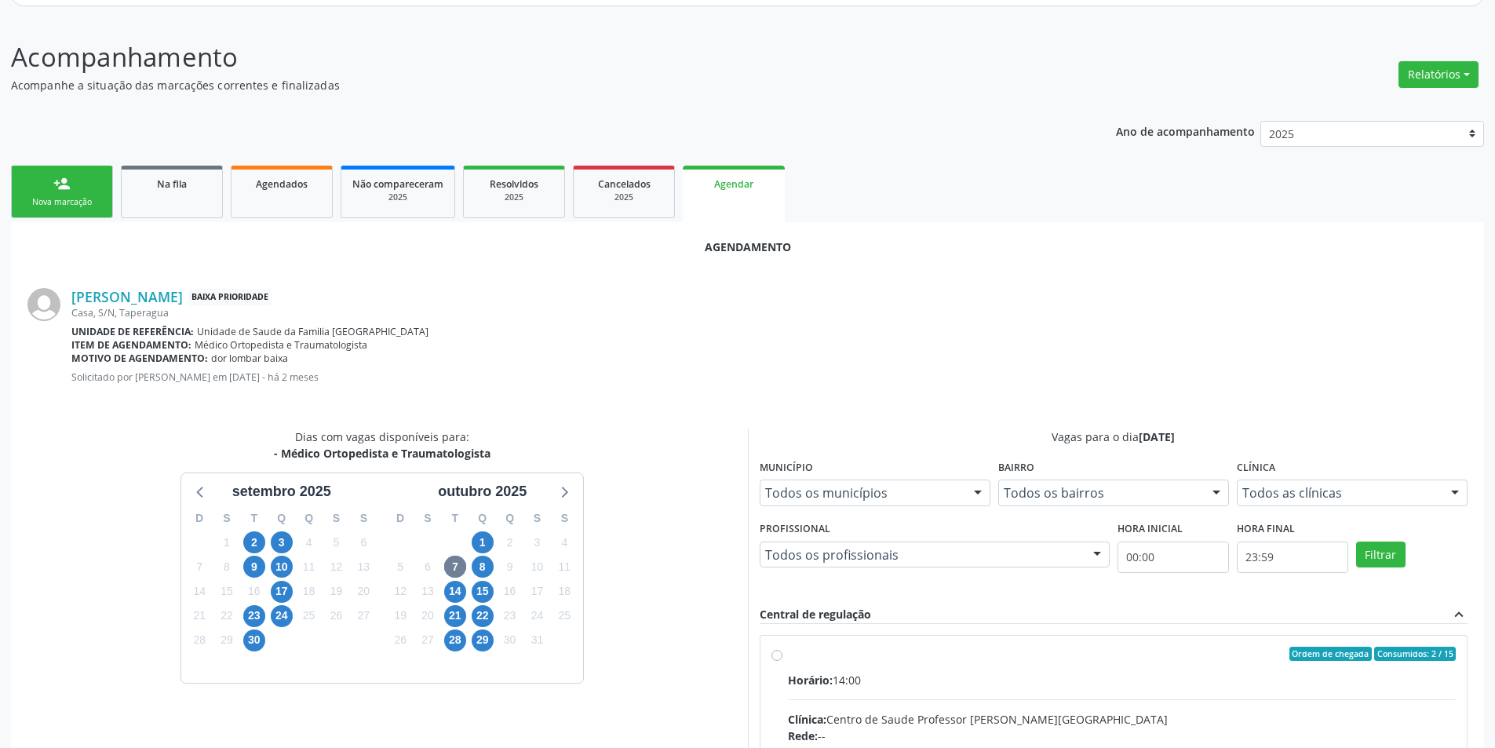
click at [780, 654] on input "Ordem de chegada Consumidos: 2 / 15 Horário: 14:00 Clínica: Centro de Saude Pro…" at bounding box center [776, 654] width 11 height 14
radio input "true"
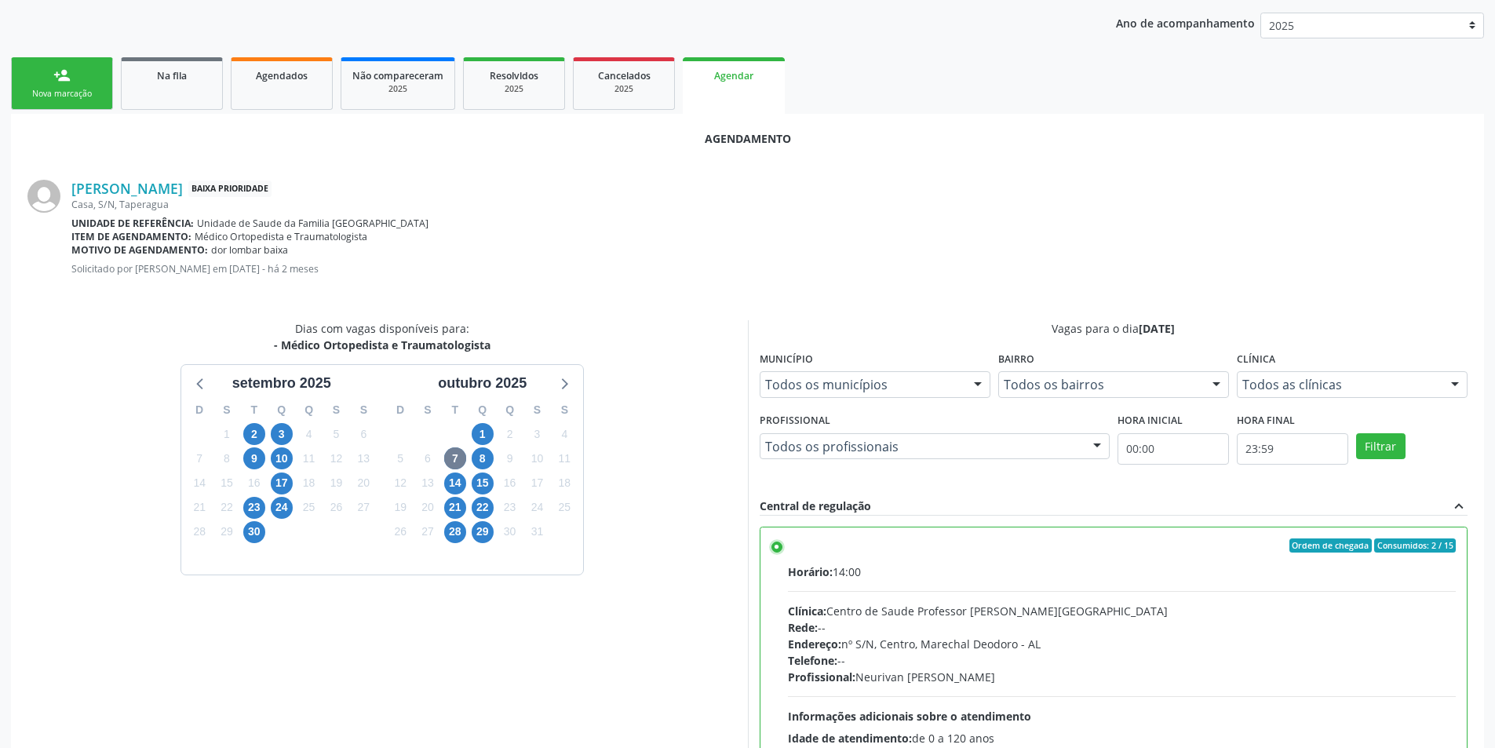
scroll to position [437, 0]
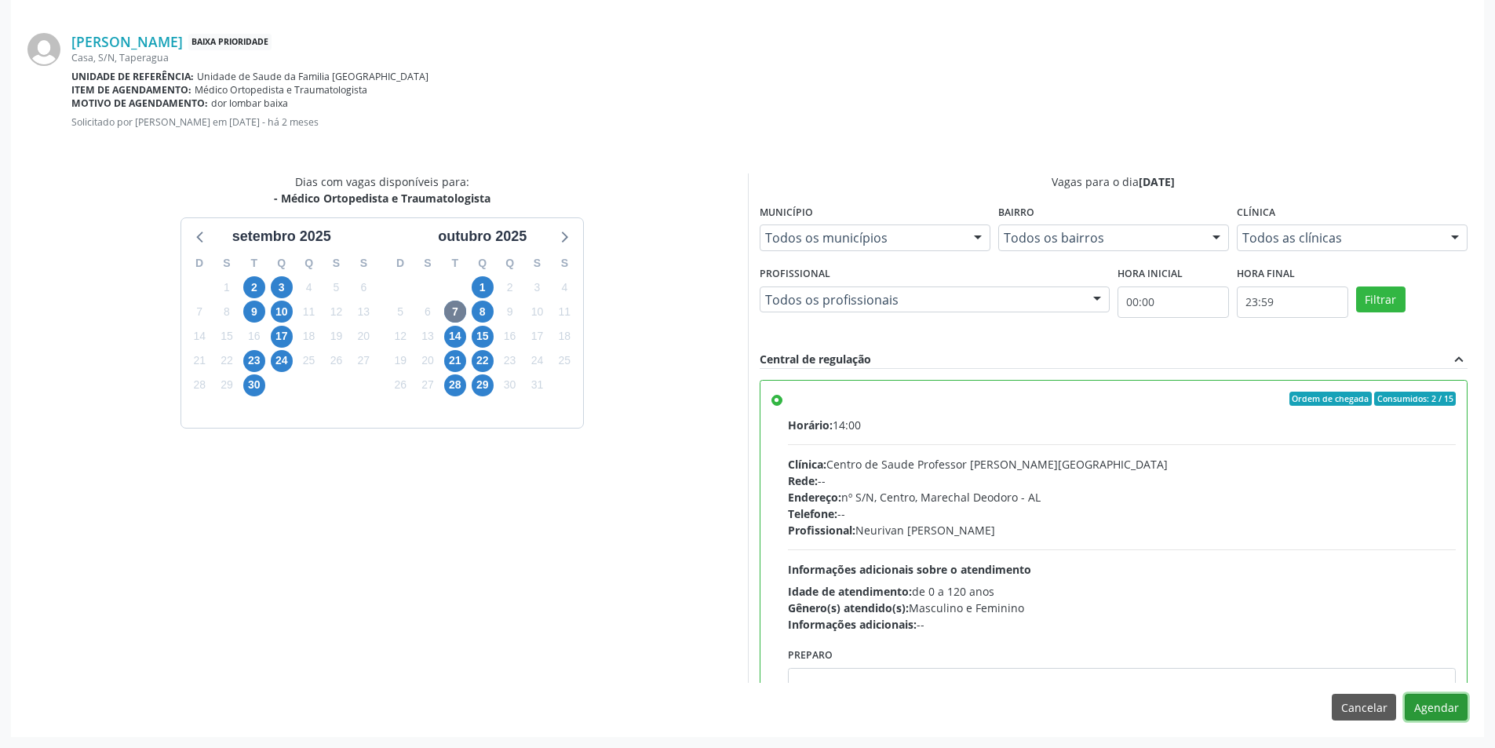
drag, startPoint x: 1432, startPoint y: 695, endPoint x: 1434, endPoint y: 704, distance: 8.8
click at [1434, 704] on button "Agendar" at bounding box center [1436, 707] width 63 height 27
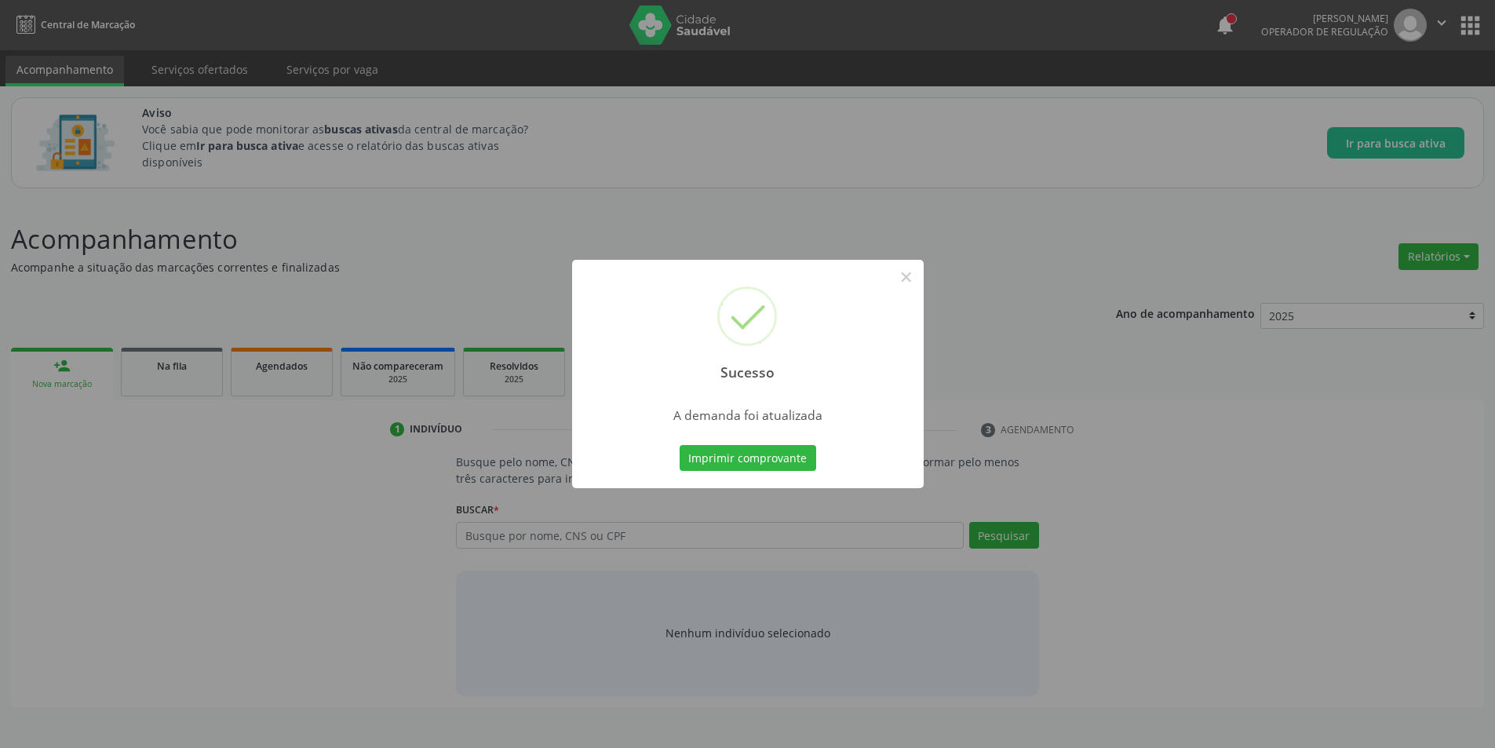
scroll to position [0, 0]
click at [907, 272] on button "×" at bounding box center [912, 277] width 27 height 27
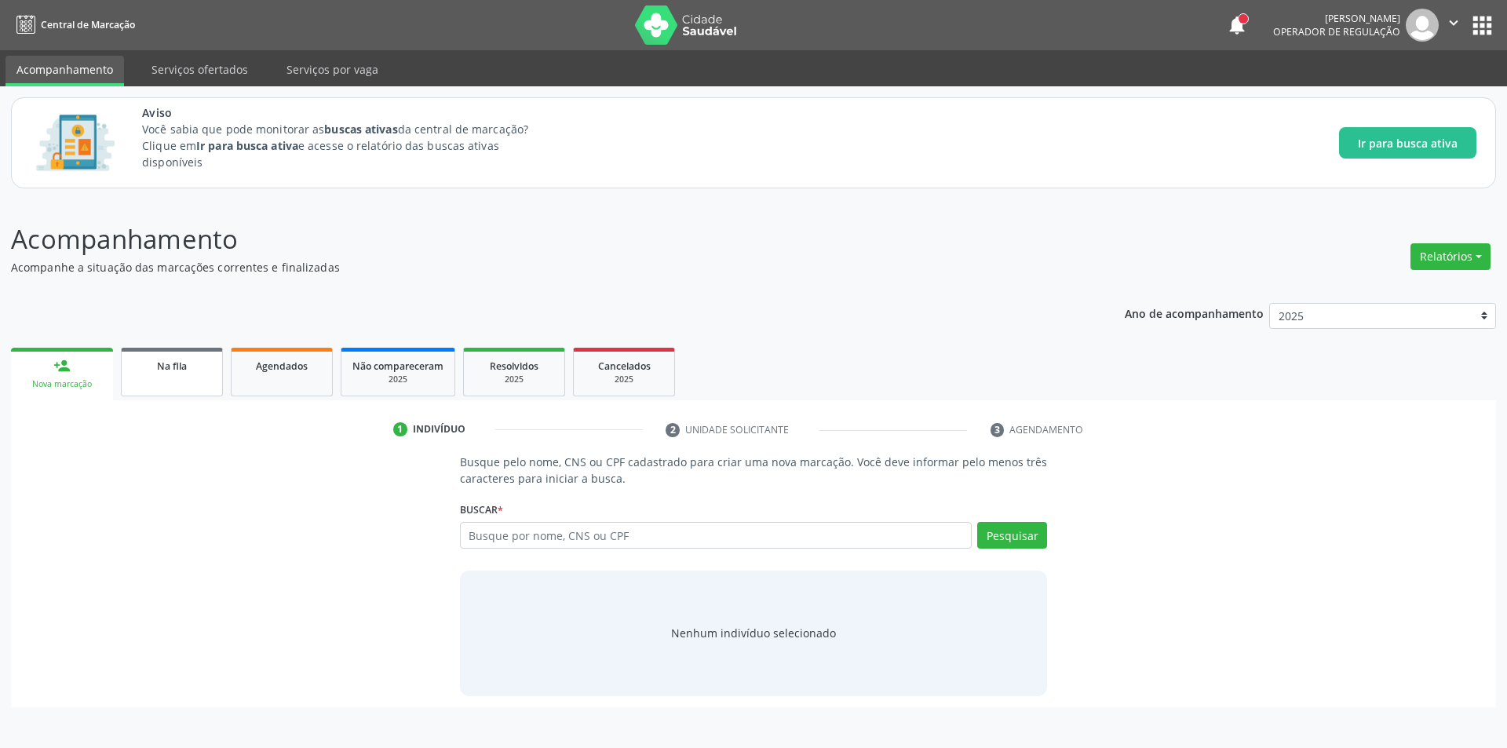
click at [194, 366] on div "Na fila" at bounding box center [172, 365] width 78 height 16
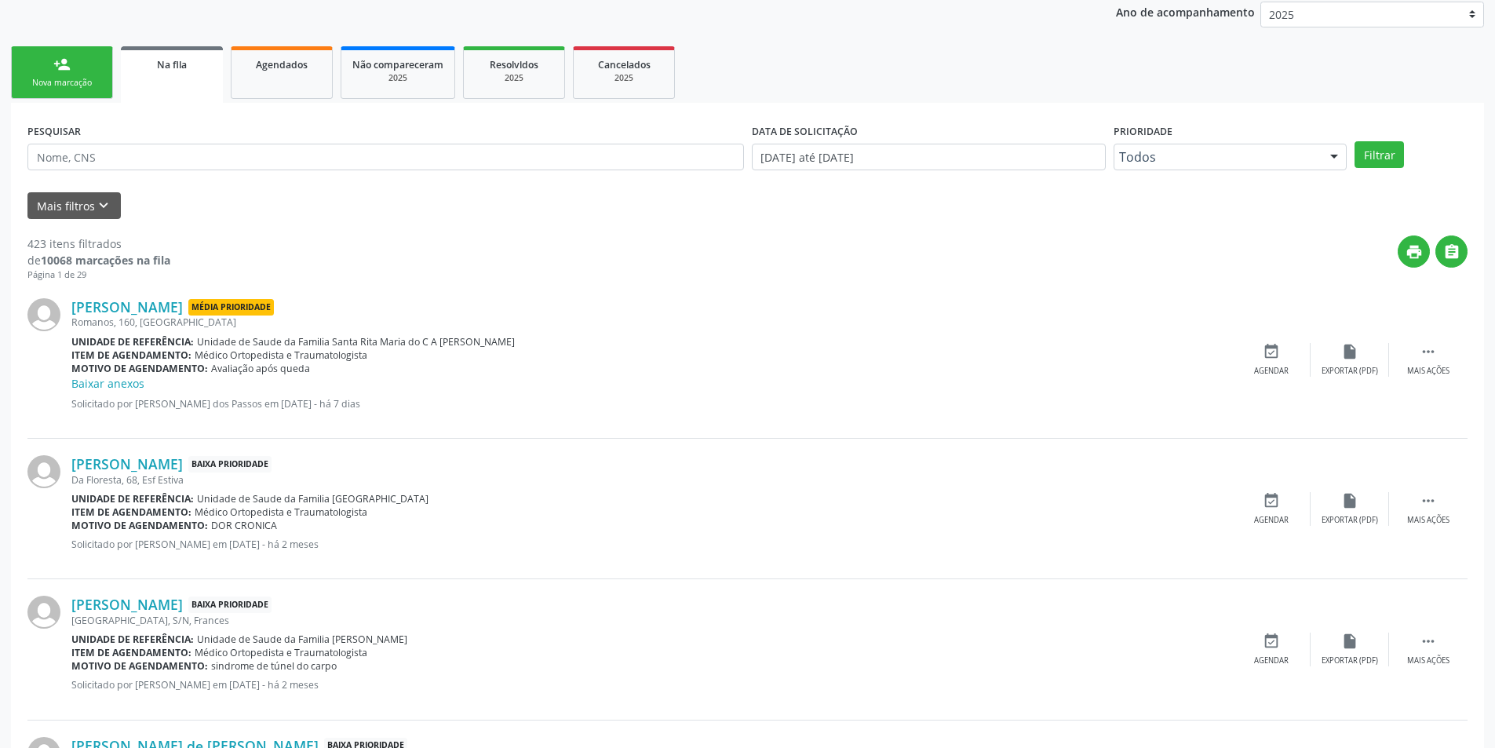
scroll to position [314, 0]
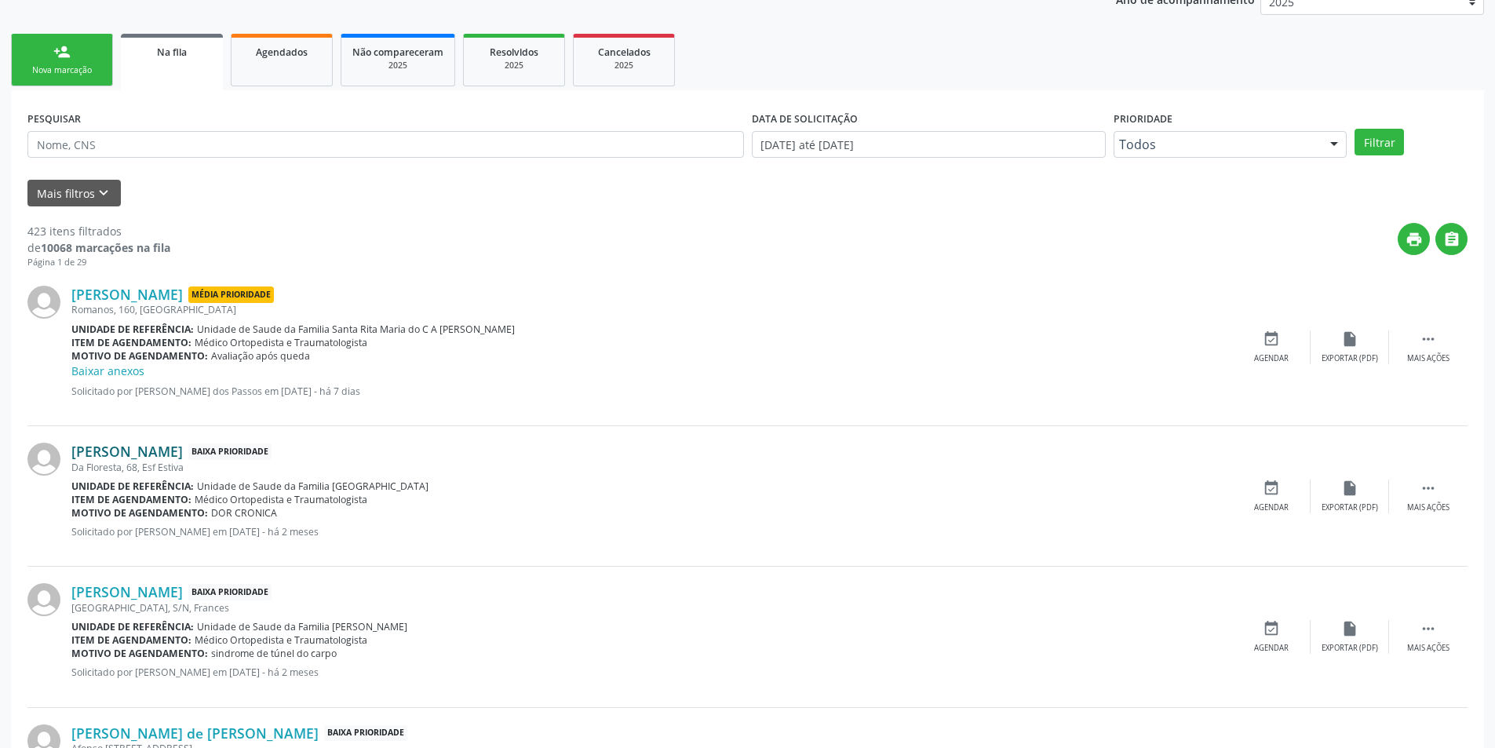
click at [167, 454] on link "[PERSON_NAME]" at bounding box center [126, 451] width 111 height 17
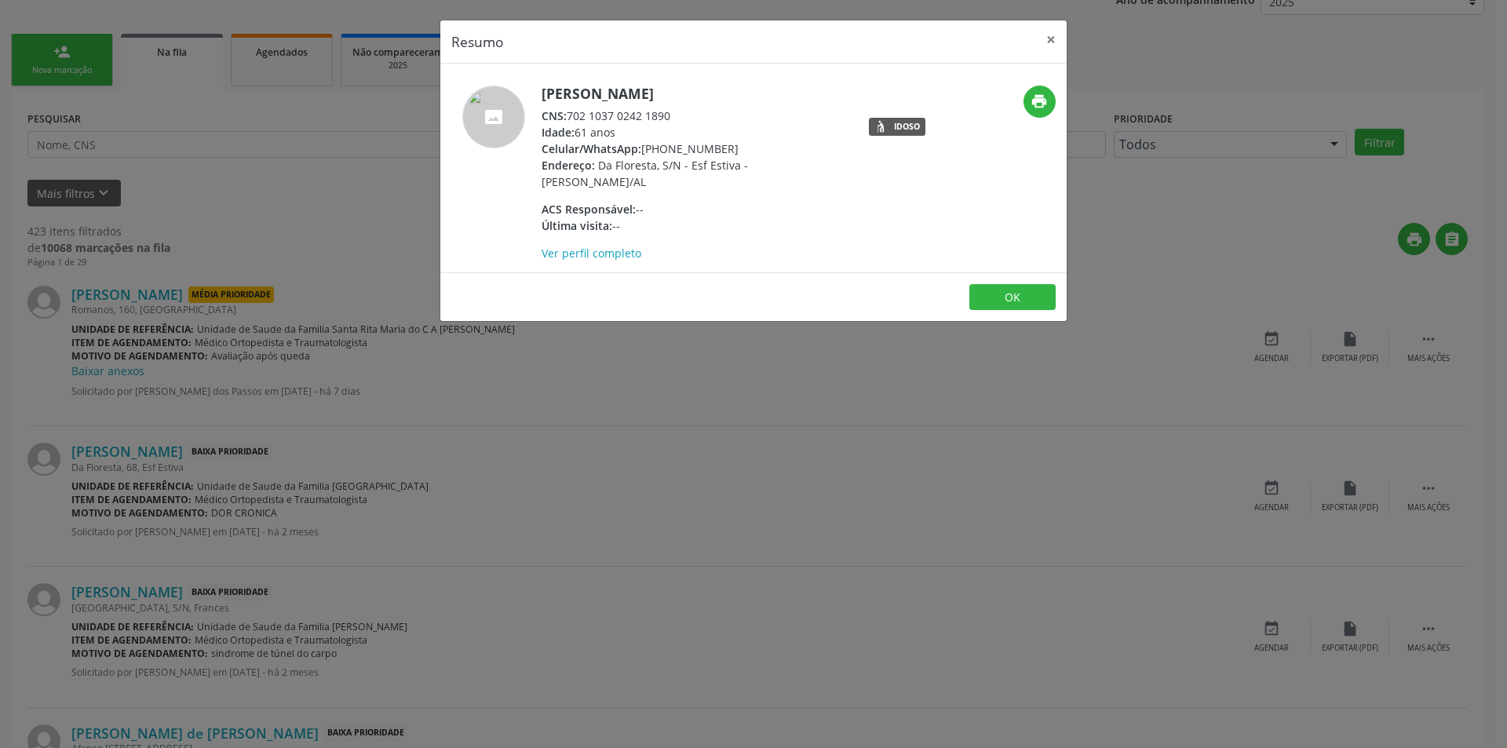
click at [571, 115] on div "CNS: 702 1037 0242 1890" at bounding box center [693, 116] width 305 height 16
drag, startPoint x: 571, startPoint y: 115, endPoint x: 649, endPoint y: 119, distance: 77.8
click at [649, 119] on div "CNS: 702 1037 0242 1890" at bounding box center [693, 116] width 305 height 16
click at [529, 458] on div "Resumo × [PERSON_NAME] CNS: 702 1037 0242 1890 Idade: 61 anos Celular/WhatsApp:…" at bounding box center [753, 374] width 1507 height 748
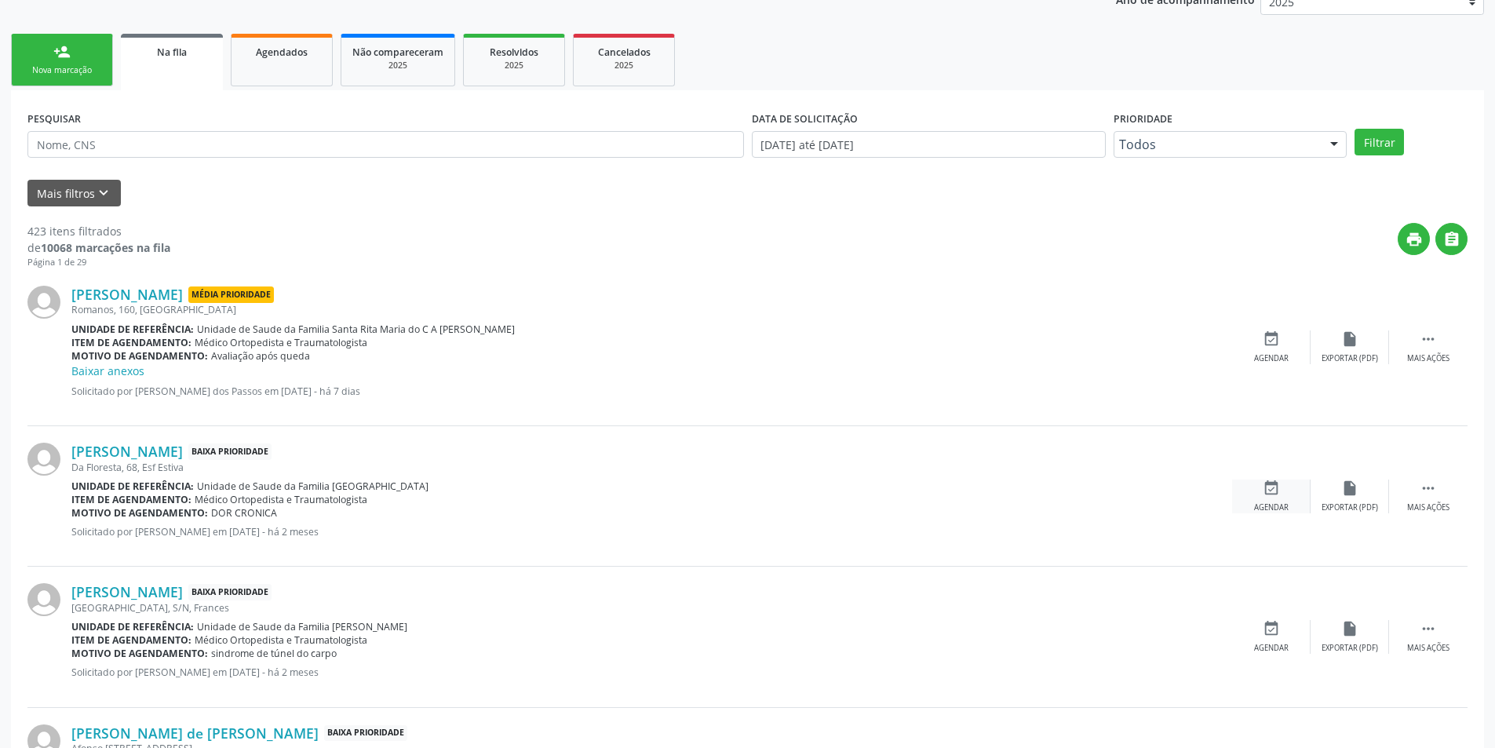
click at [1270, 495] on icon "event_available" at bounding box center [1271, 487] width 17 height 17
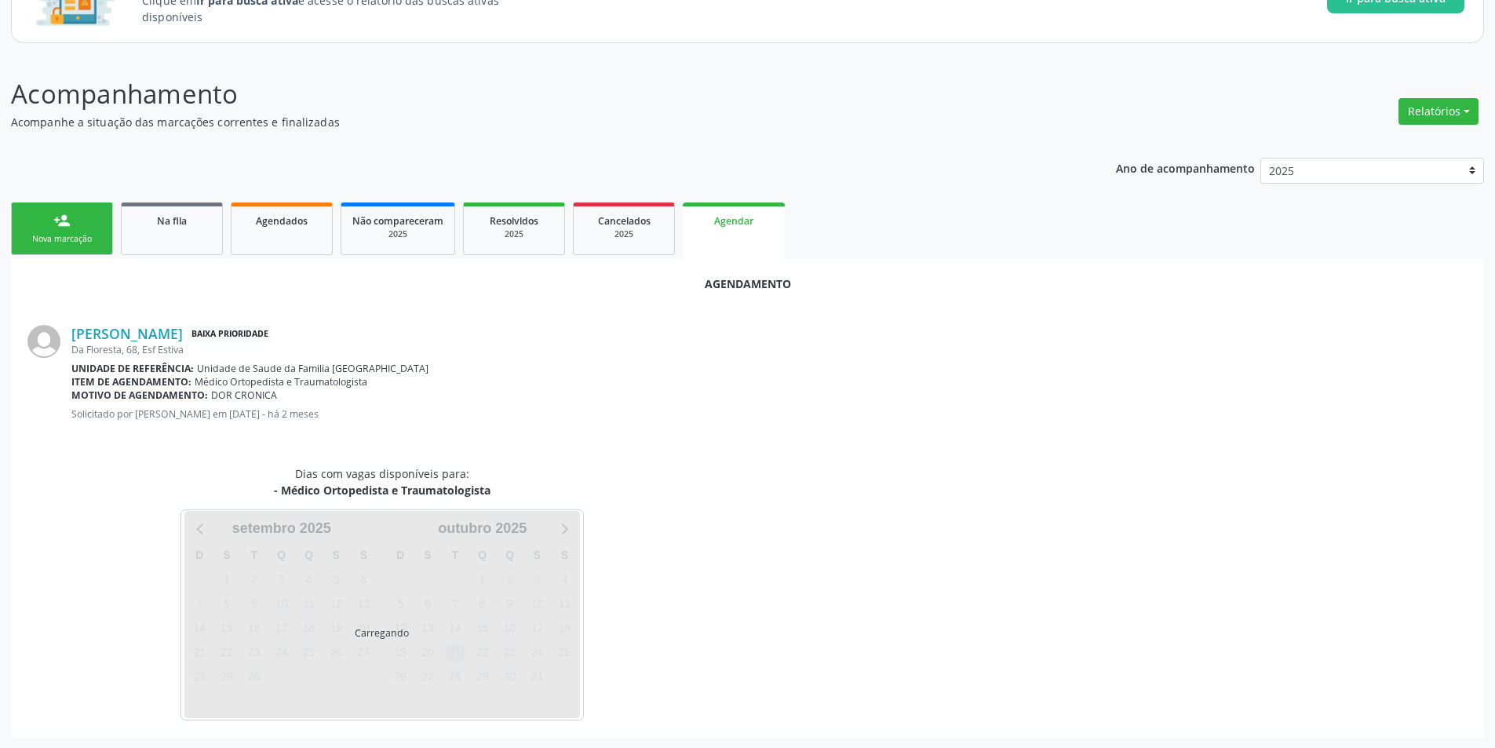
scroll to position [182, 0]
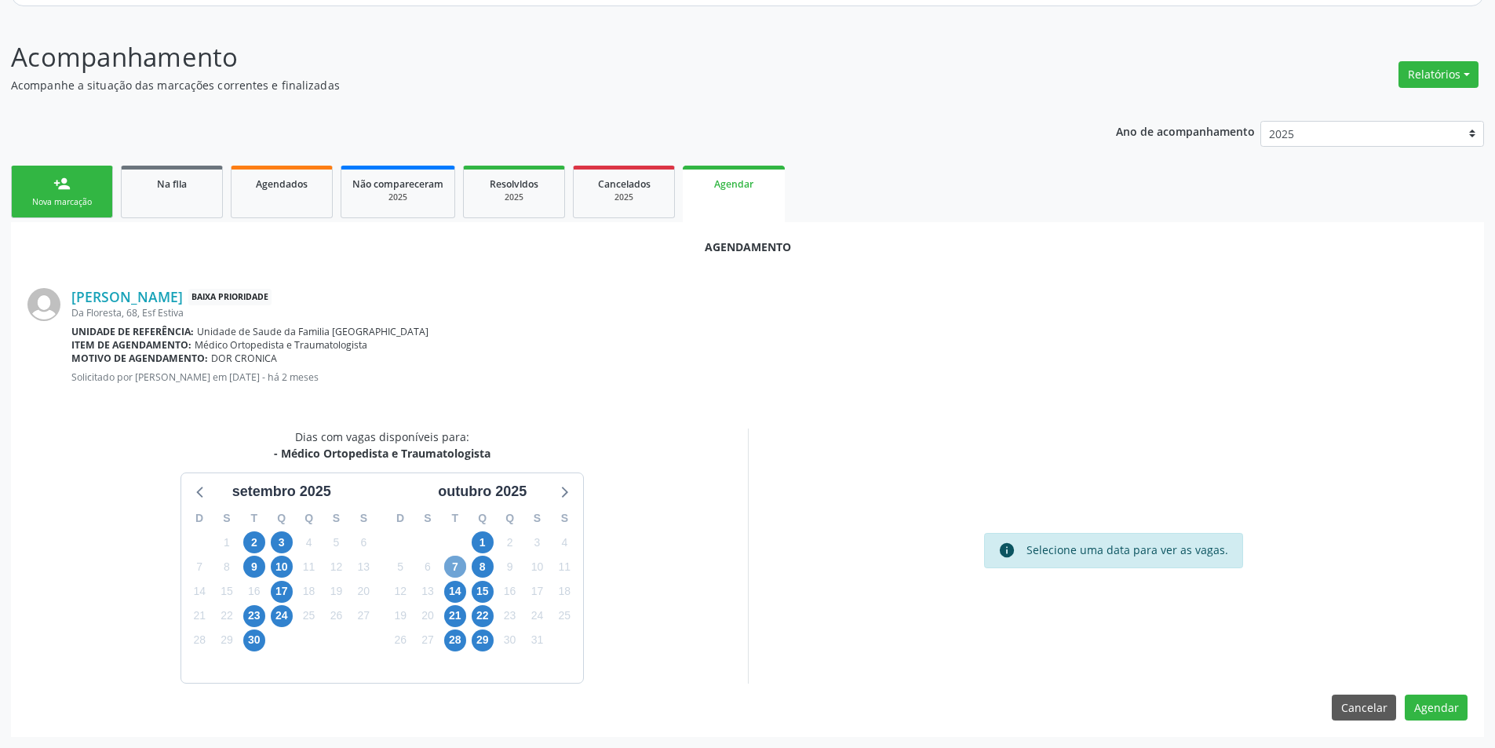
click at [449, 573] on span "7" at bounding box center [455, 567] width 22 height 22
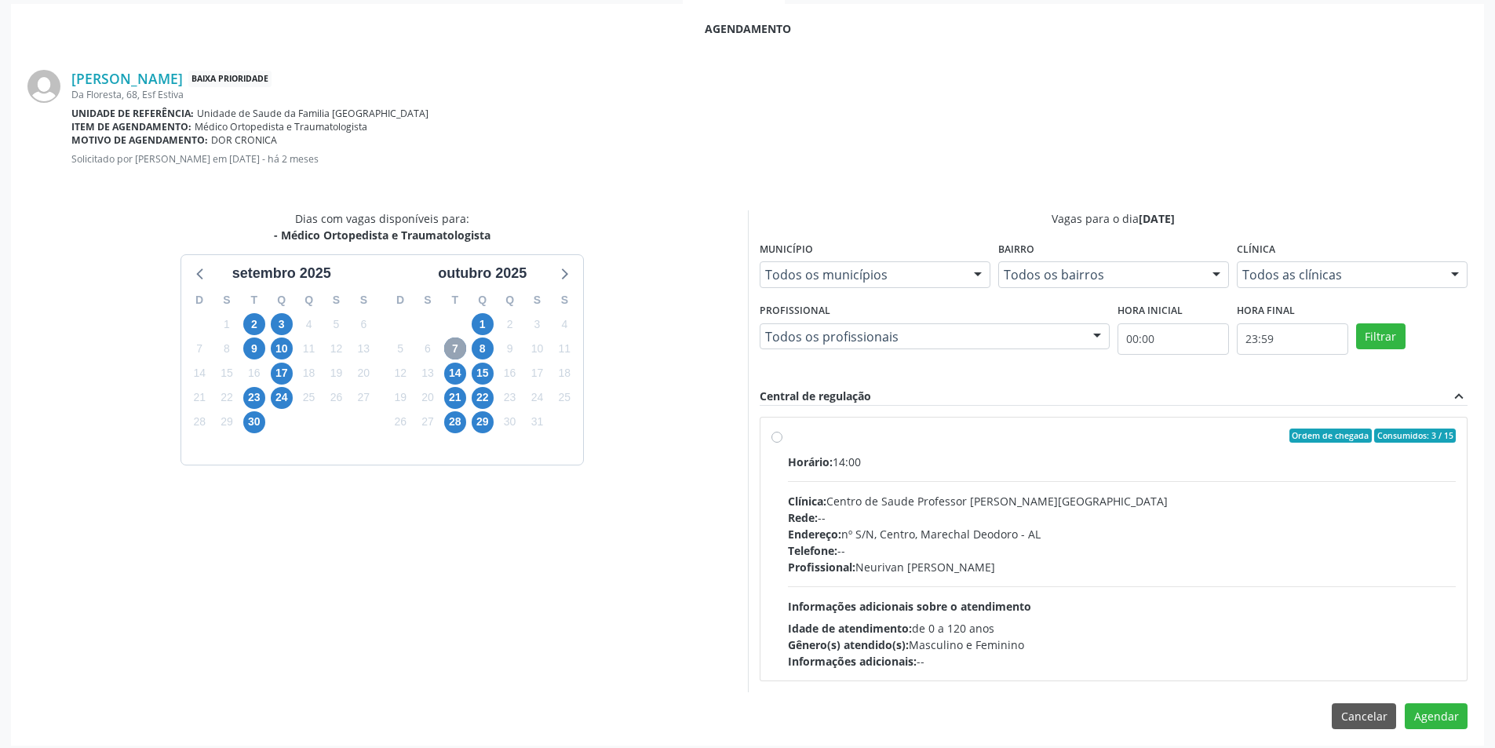
scroll to position [409, 0]
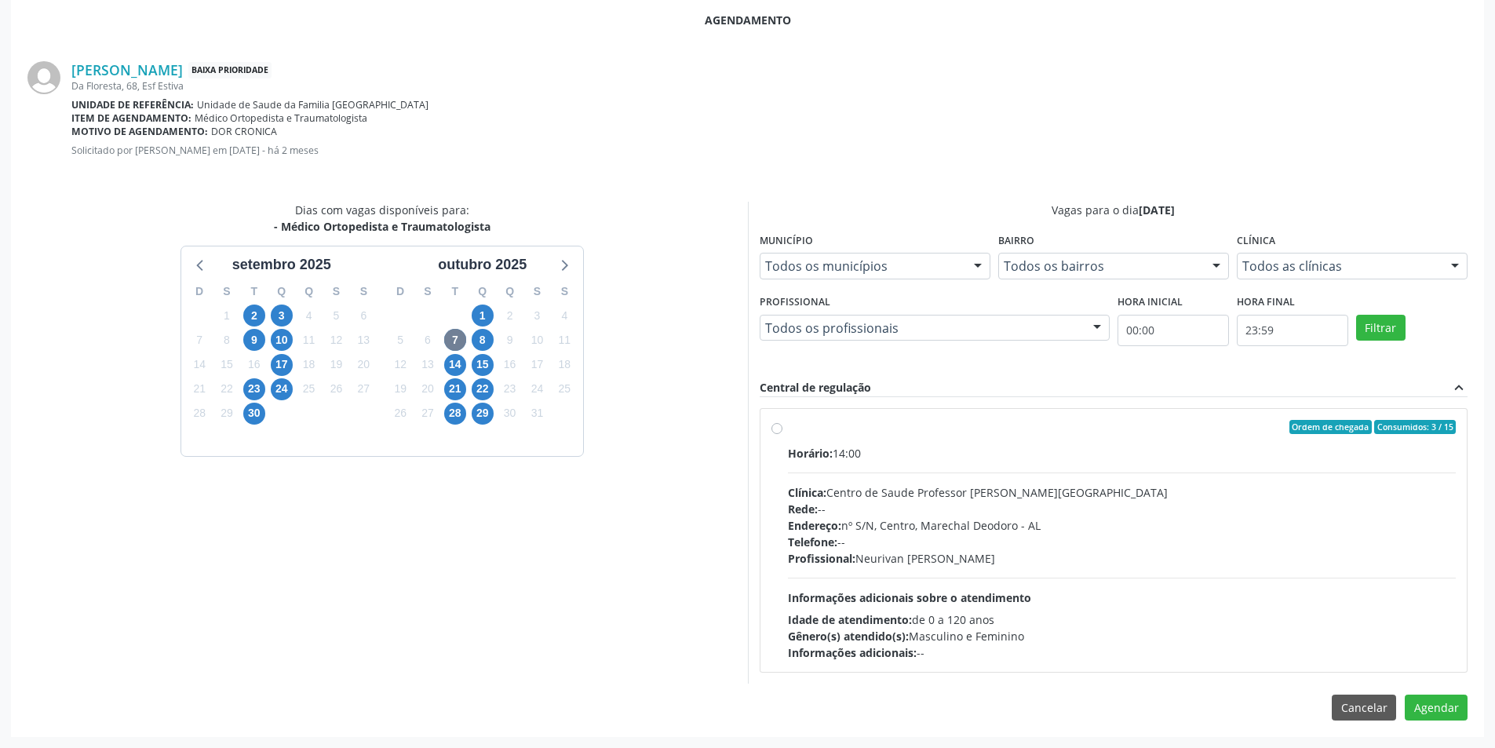
click at [773, 420] on div "Ordem de chegada Consumidos: 3 / 15 Horário: 14:00 Clínica: Centro de Saude Pro…" at bounding box center [1113, 540] width 685 height 241
radio input "true"
click at [1455, 732] on button "Agendar" at bounding box center [1436, 735] width 63 height 27
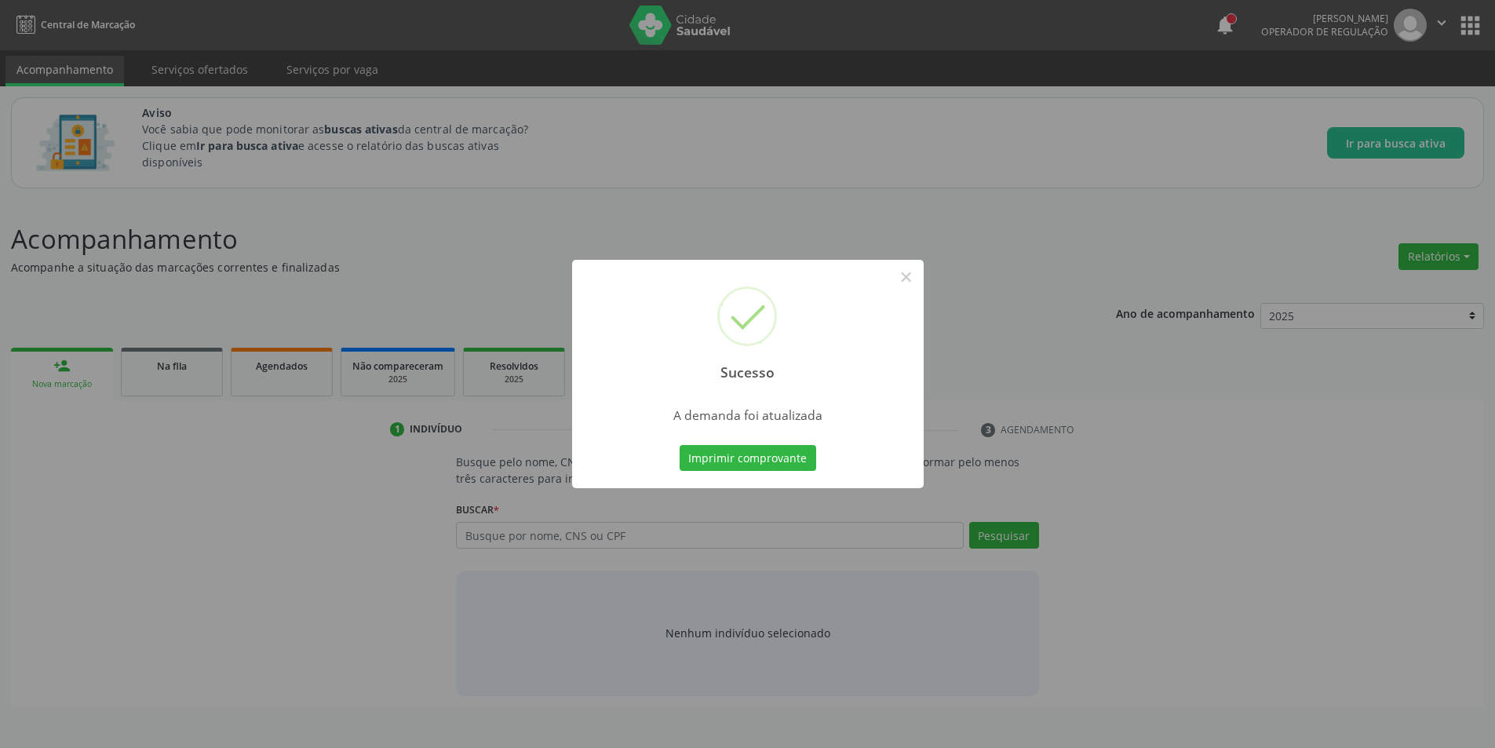
scroll to position [0, 0]
click at [918, 282] on button "×" at bounding box center [912, 277] width 27 height 27
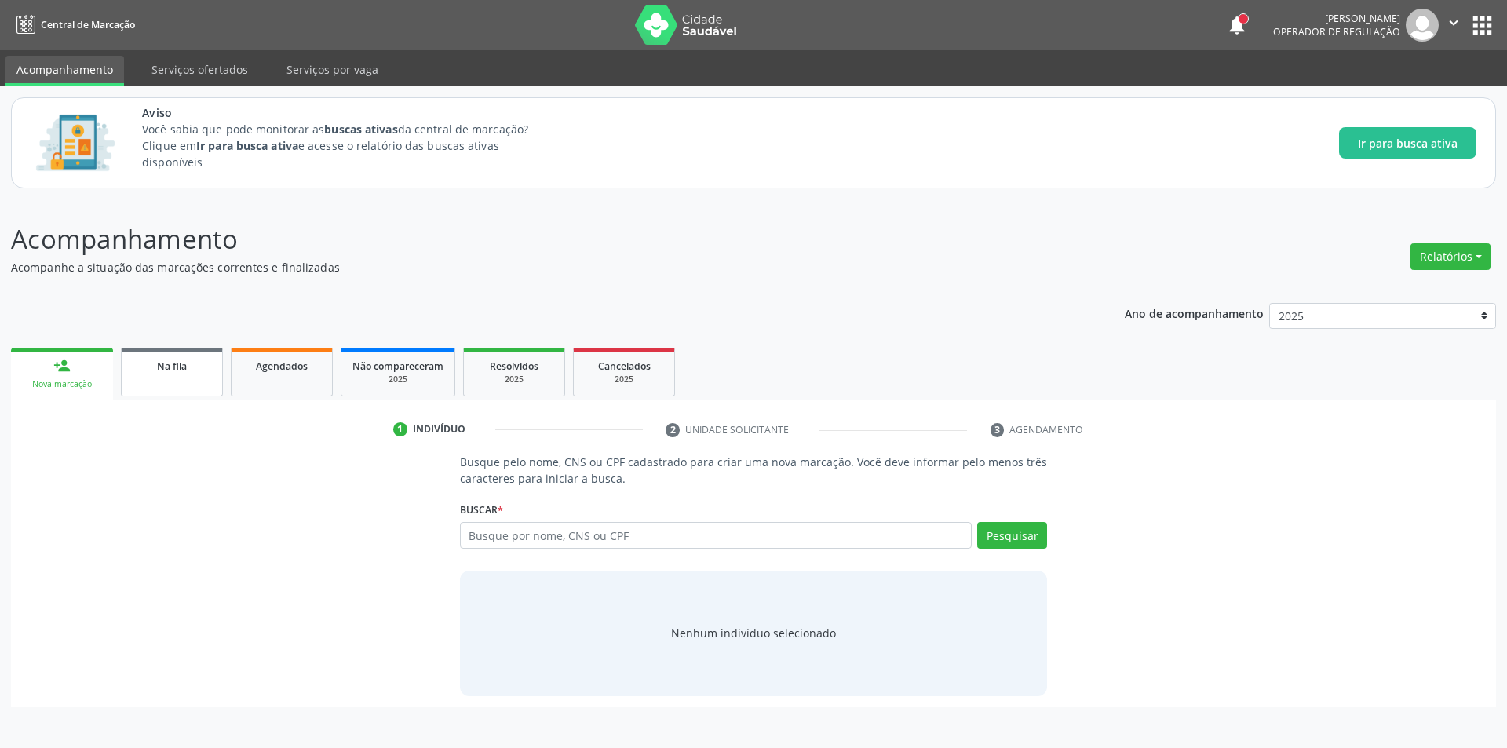
click at [162, 373] on div "Na fila" at bounding box center [172, 365] width 78 height 16
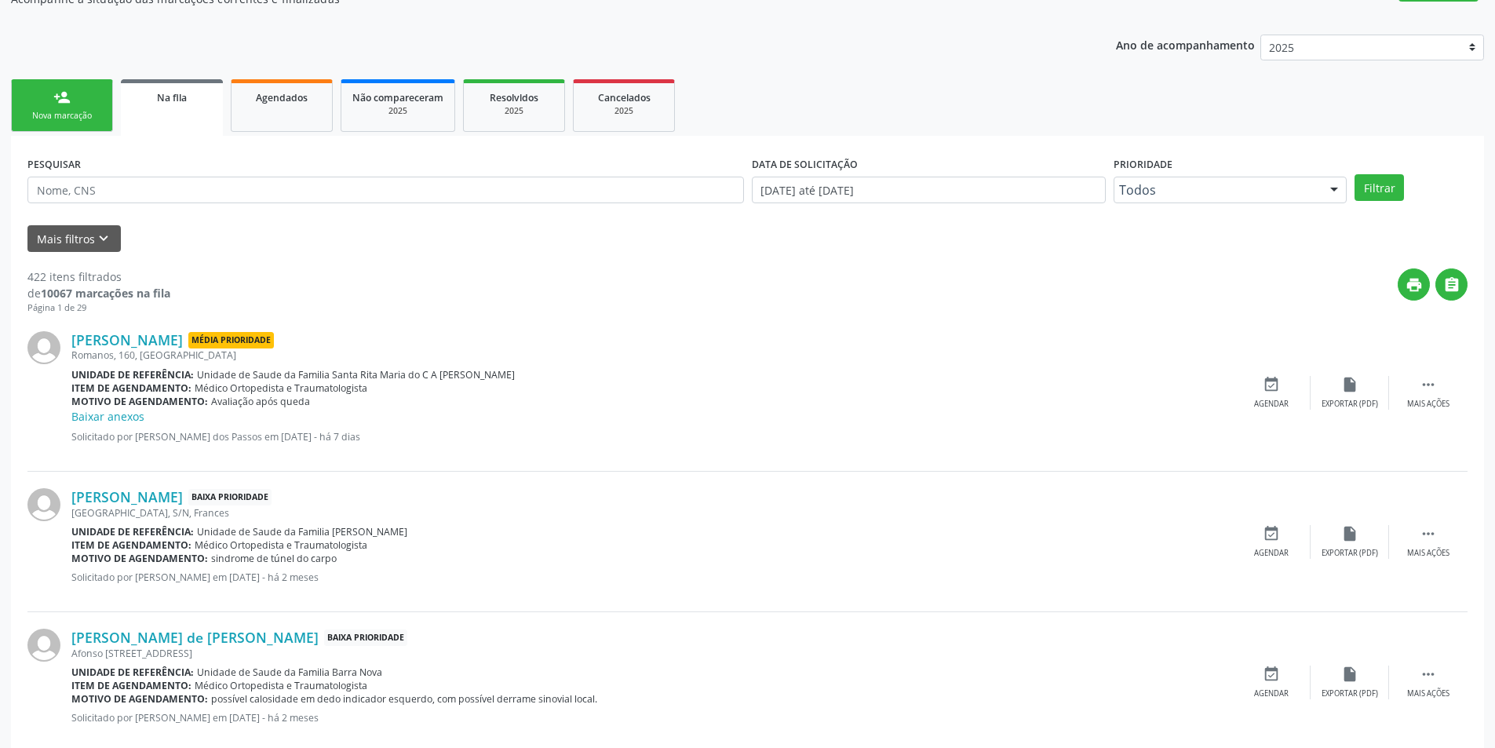
scroll to position [392, 0]
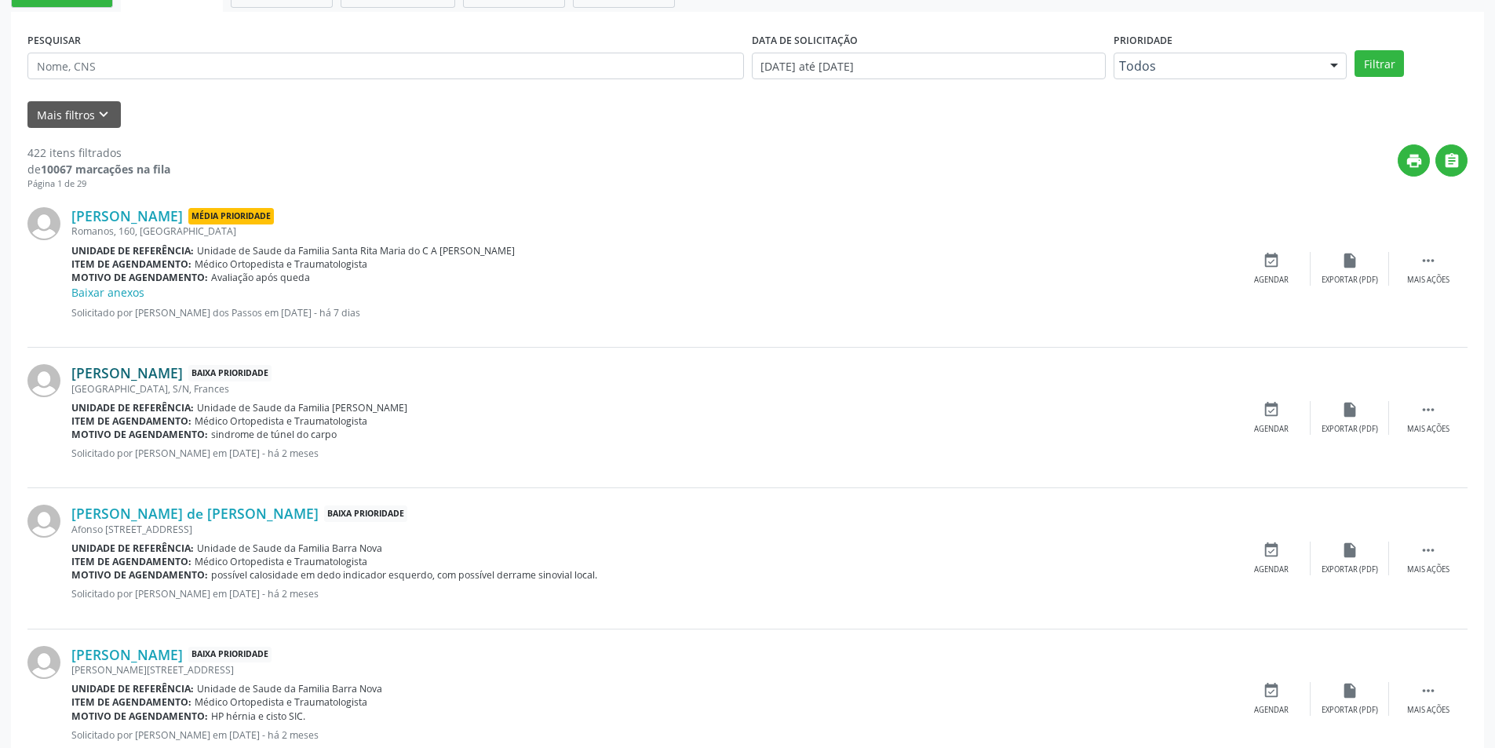
click at [138, 375] on link "[PERSON_NAME]" at bounding box center [126, 372] width 111 height 17
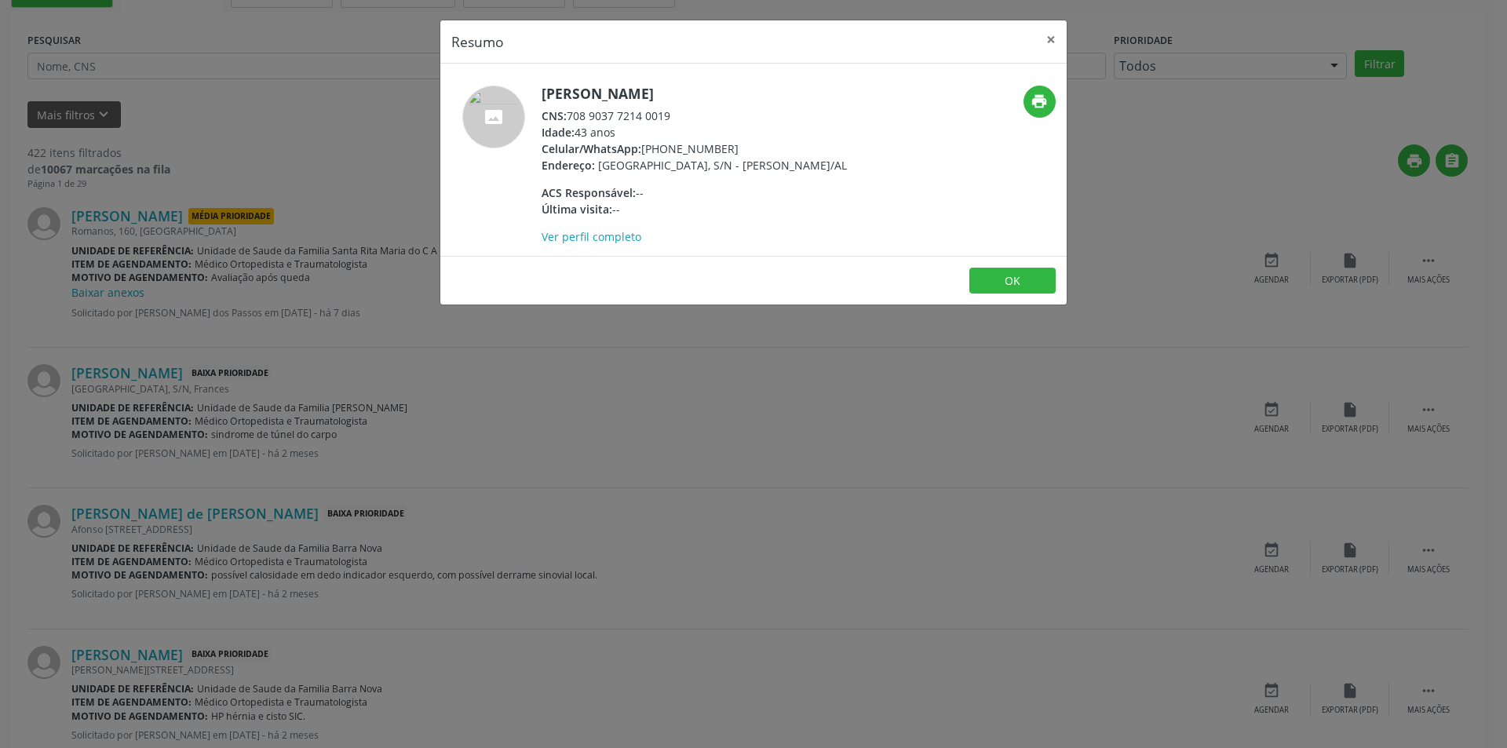
click at [570, 115] on div "CNS: 708 9037 7214 0019" at bounding box center [693, 116] width 305 height 16
drag, startPoint x: 570, startPoint y: 115, endPoint x: 654, endPoint y: 121, distance: 83.4
click at [654, 121] on div "CNS: 708 9037 7214 0019" at bounding box center [693, 116] width 305 height 16
click at [414, 486] on div "Resumo × [PERSON_NAME] CNS: 708 9037 7214 0019 Idade: 43 anos Celular/WhatsApp:…" at bounding box center [753, 374] width 1507 height 748
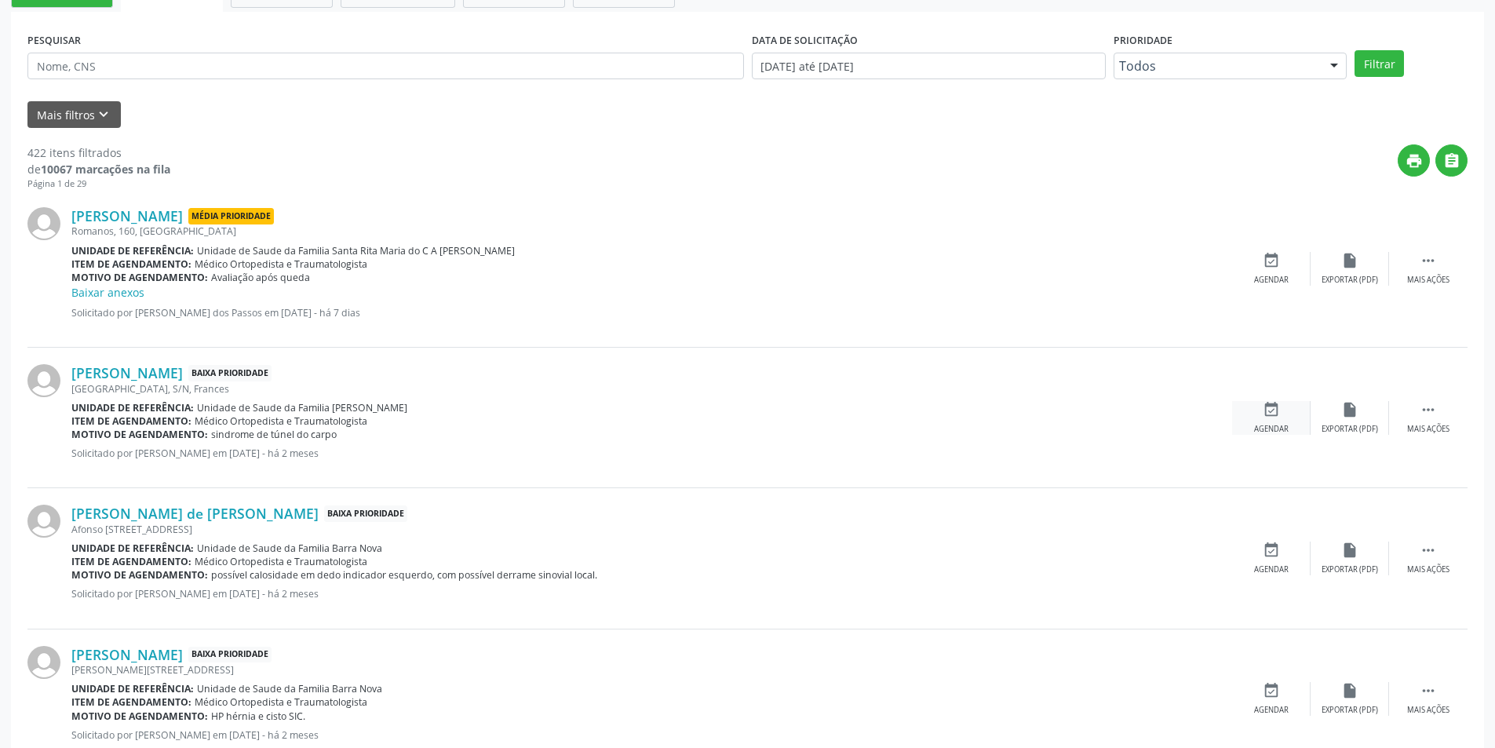
click at [1281, 422] on div "event_available Agendar" at bounding box center [1271, 418] width 78 height 34
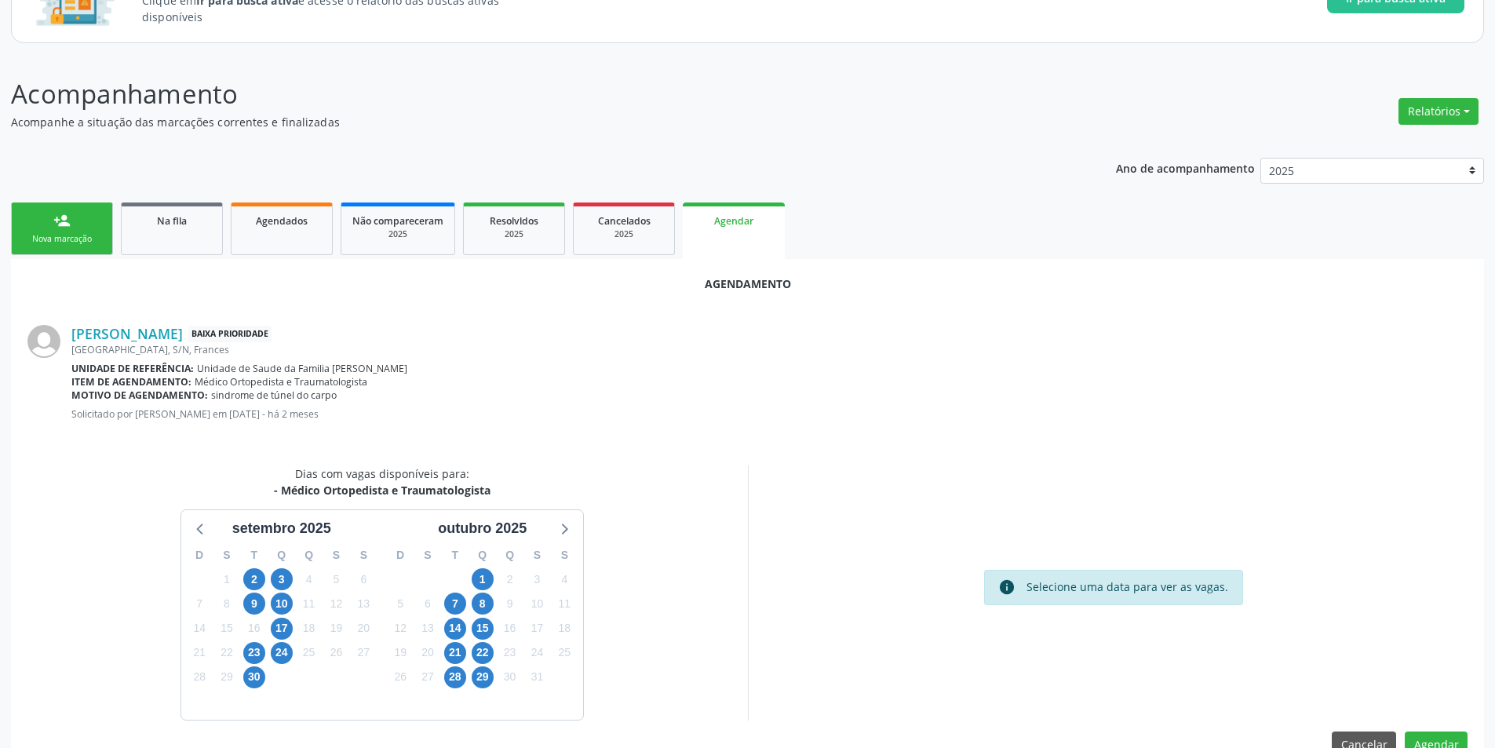
scroll to position [182, 0]
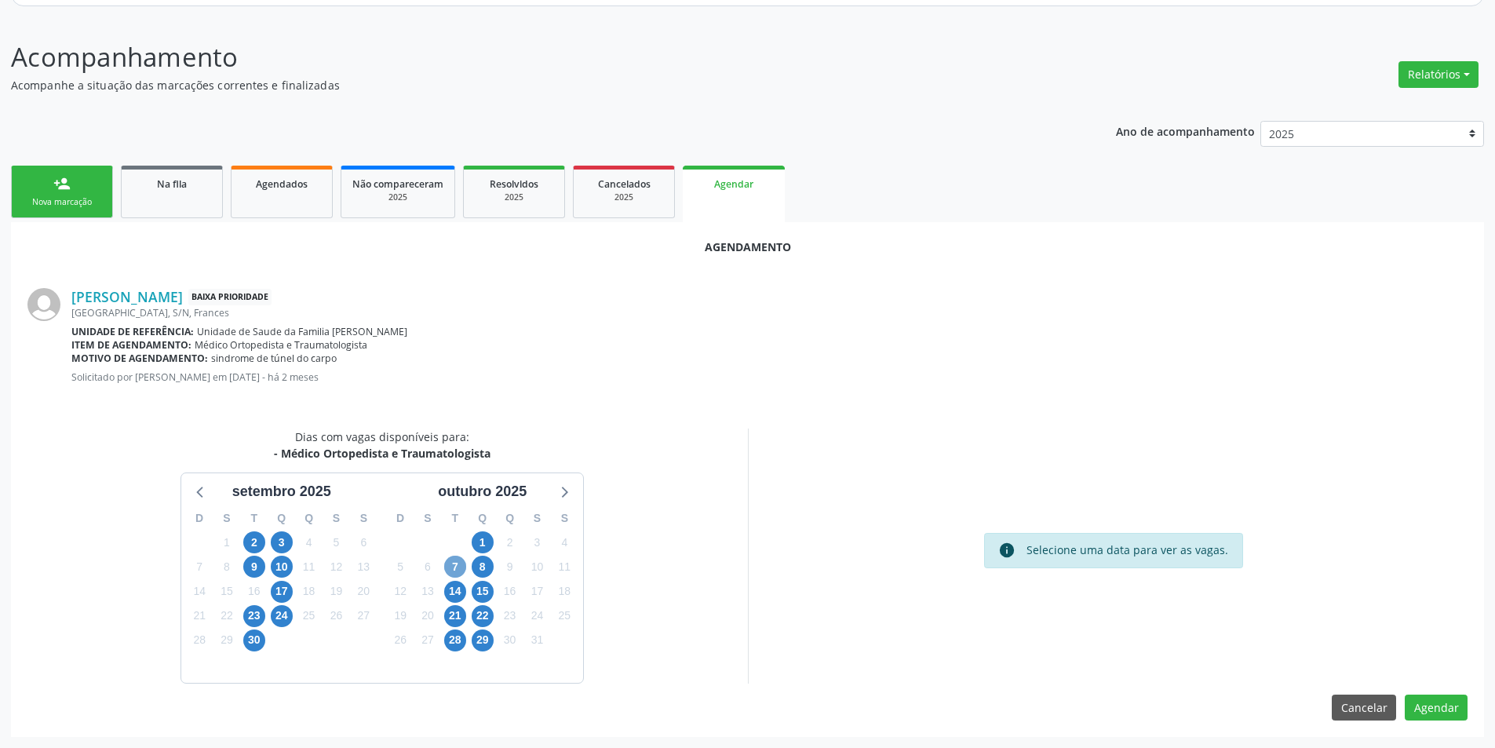
click at [446, 570] on span "7" at bounding box center [455, 567] width 22 height 22
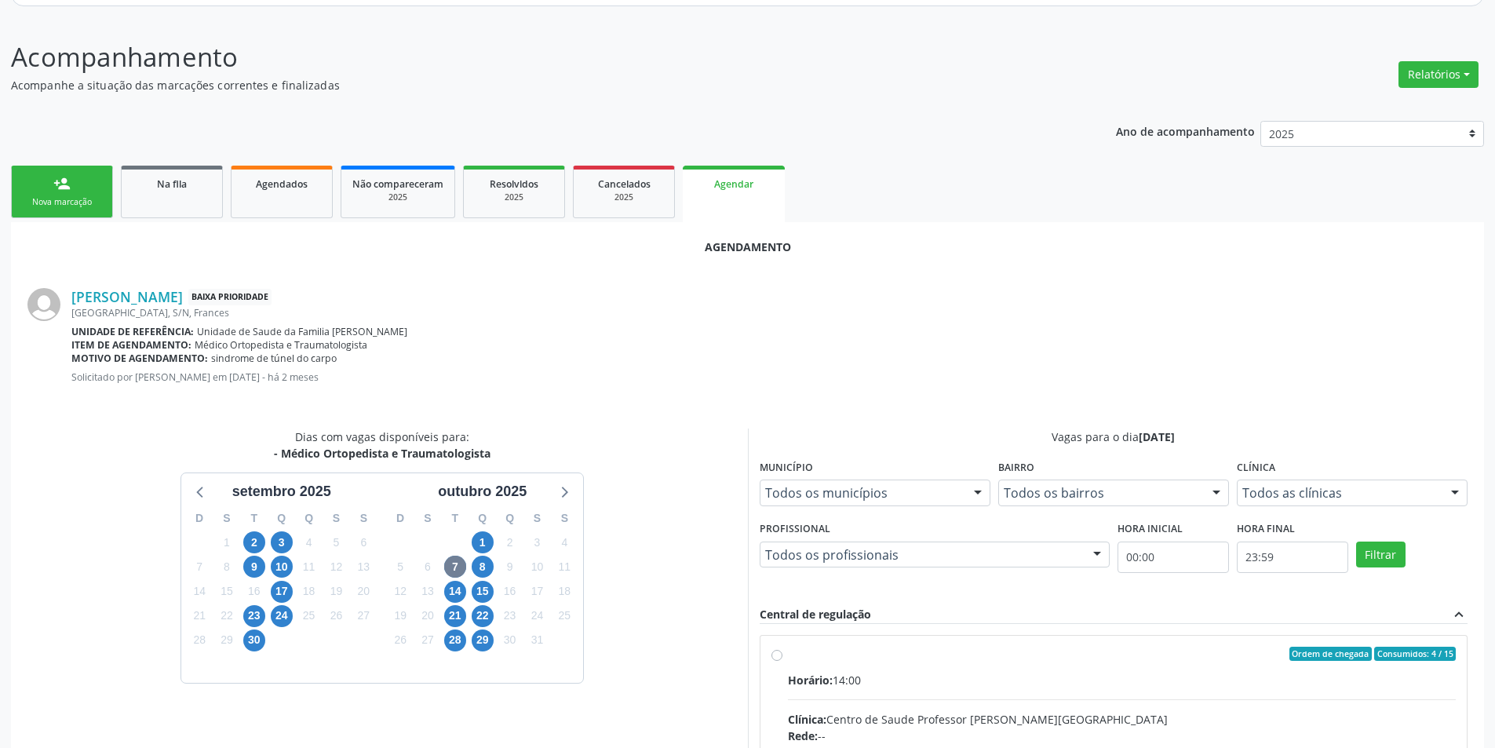
click at [778, 655] on input "Ordem de chegada Consumidos: 4 / 15 Horário: 14:00 Clínica: Centro de Saude Pro…" at bounding box center [776, 654] width 11 height 14
radio input "true"
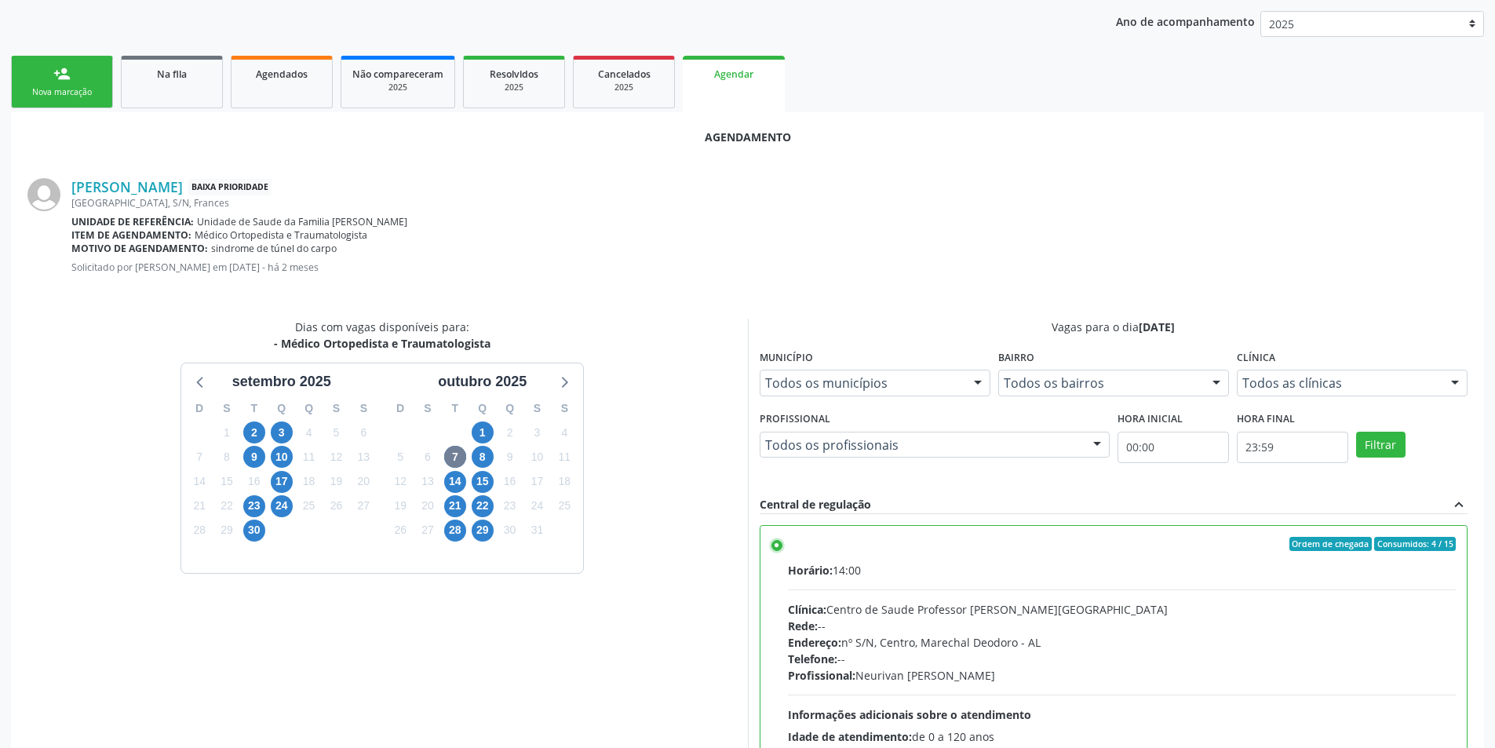
scroll to position [437, 0]
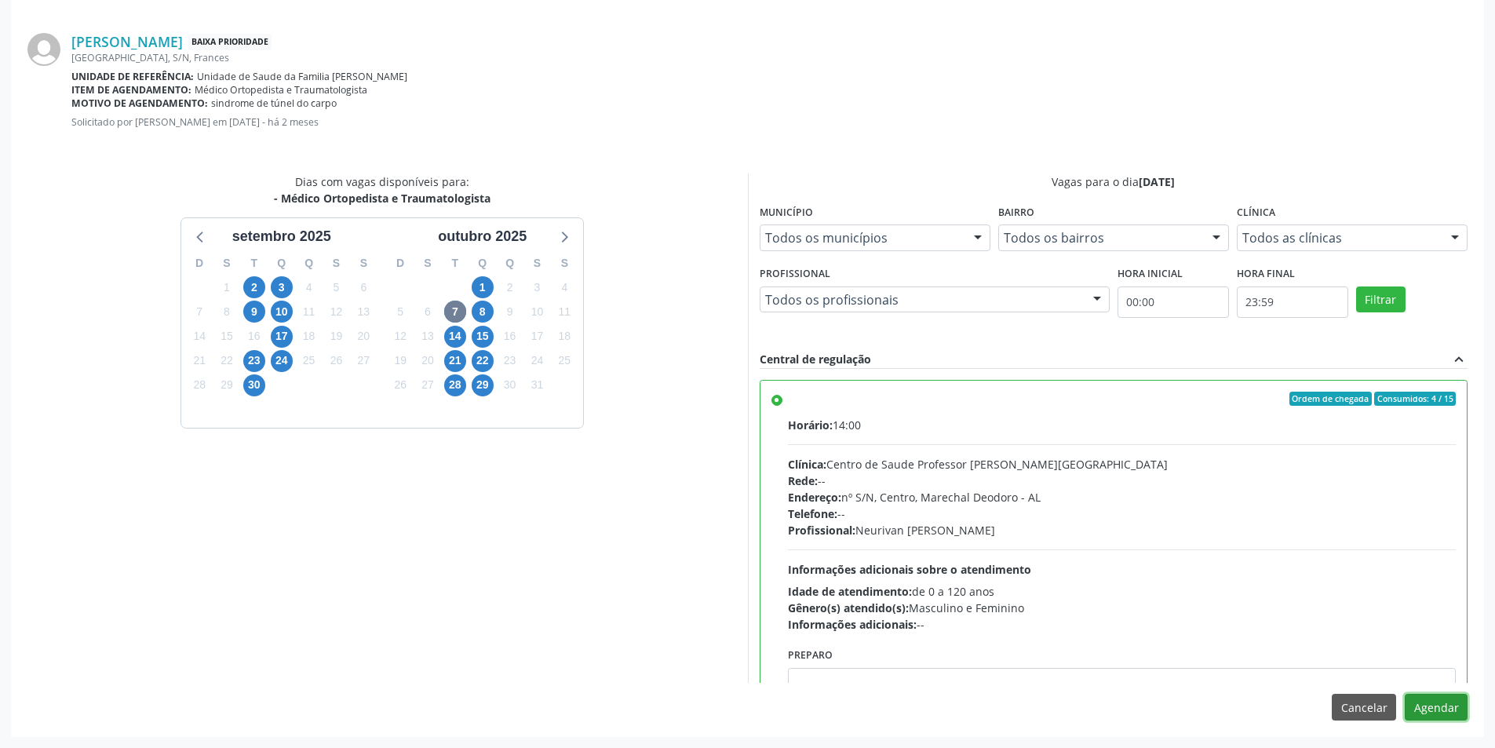
click at [1451, 704] on button "Agendar" at bounding box center [1436, 707] width 63 height 27
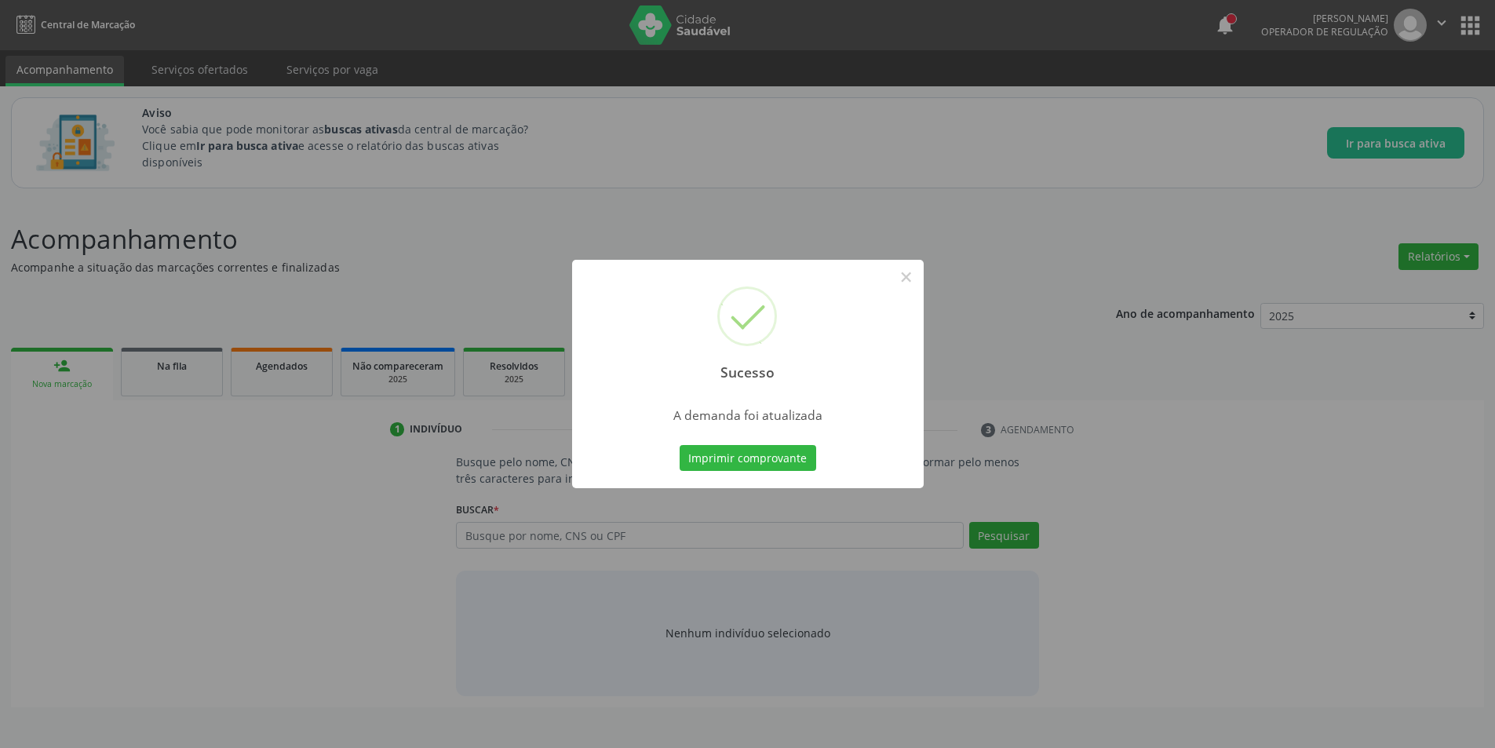
scroll to position [0, 0]
click at [917, 273] on button "×" at bounding box center [912, 277] width 27 height 27
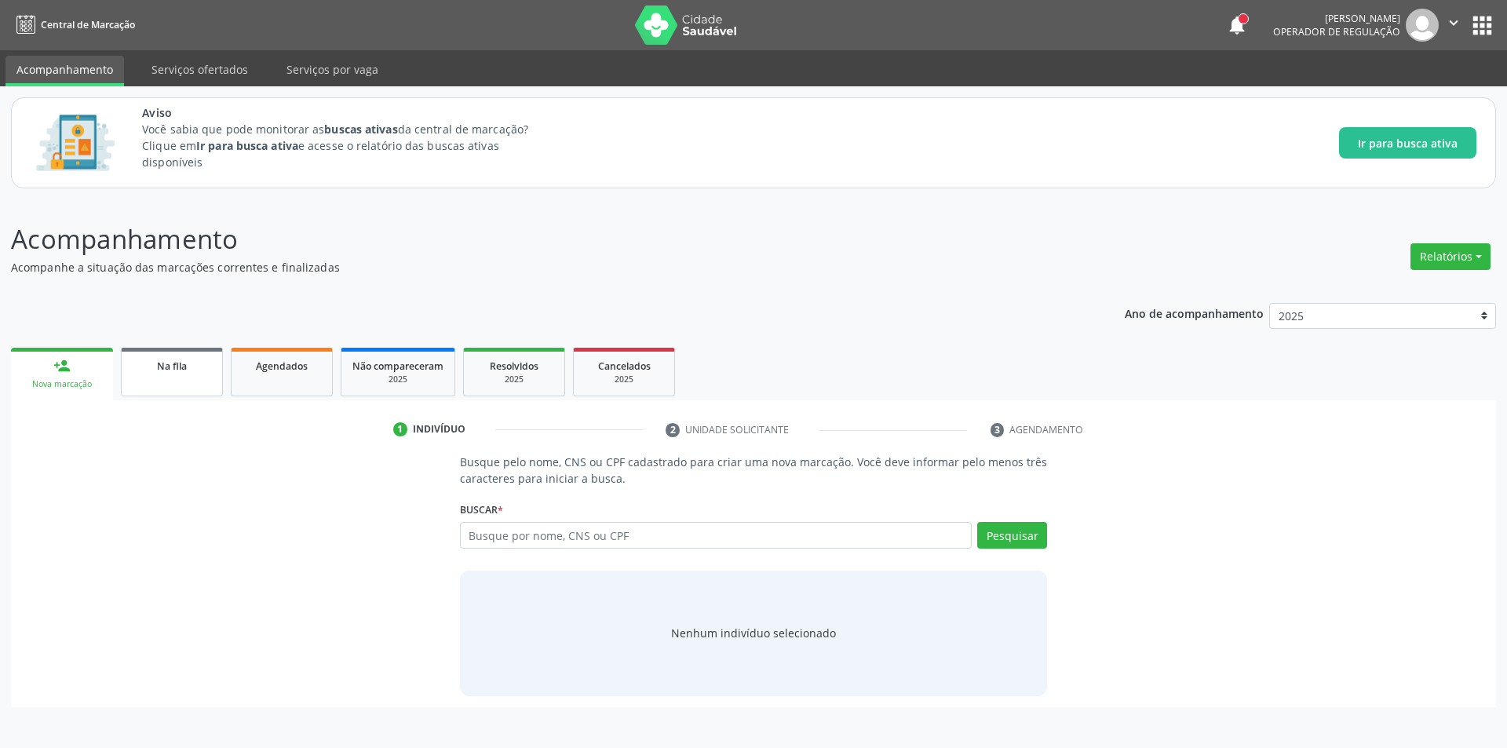
click at [176, 392] on link "Na fila" at bounding box center [172, 372] width 102 height 49
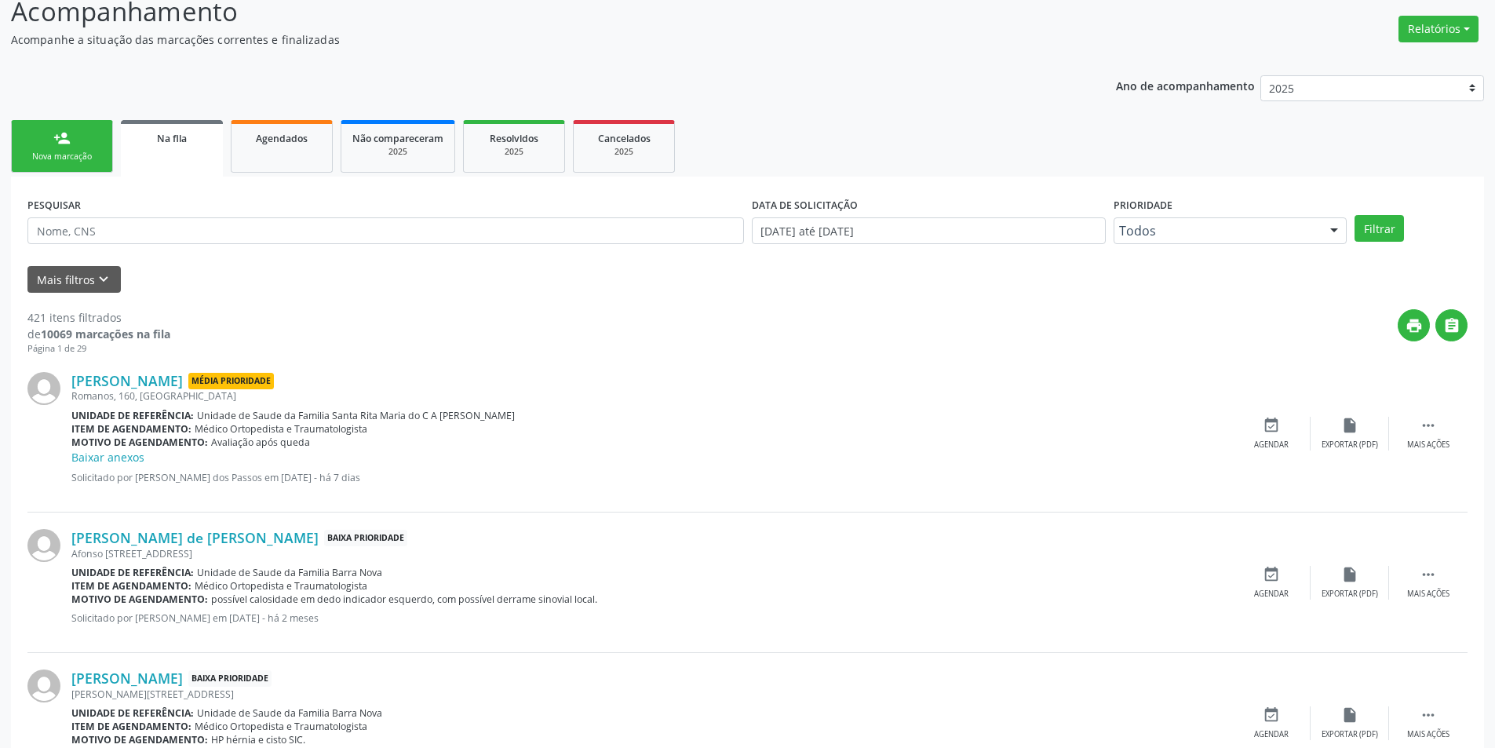
scroll to position [314, 0]
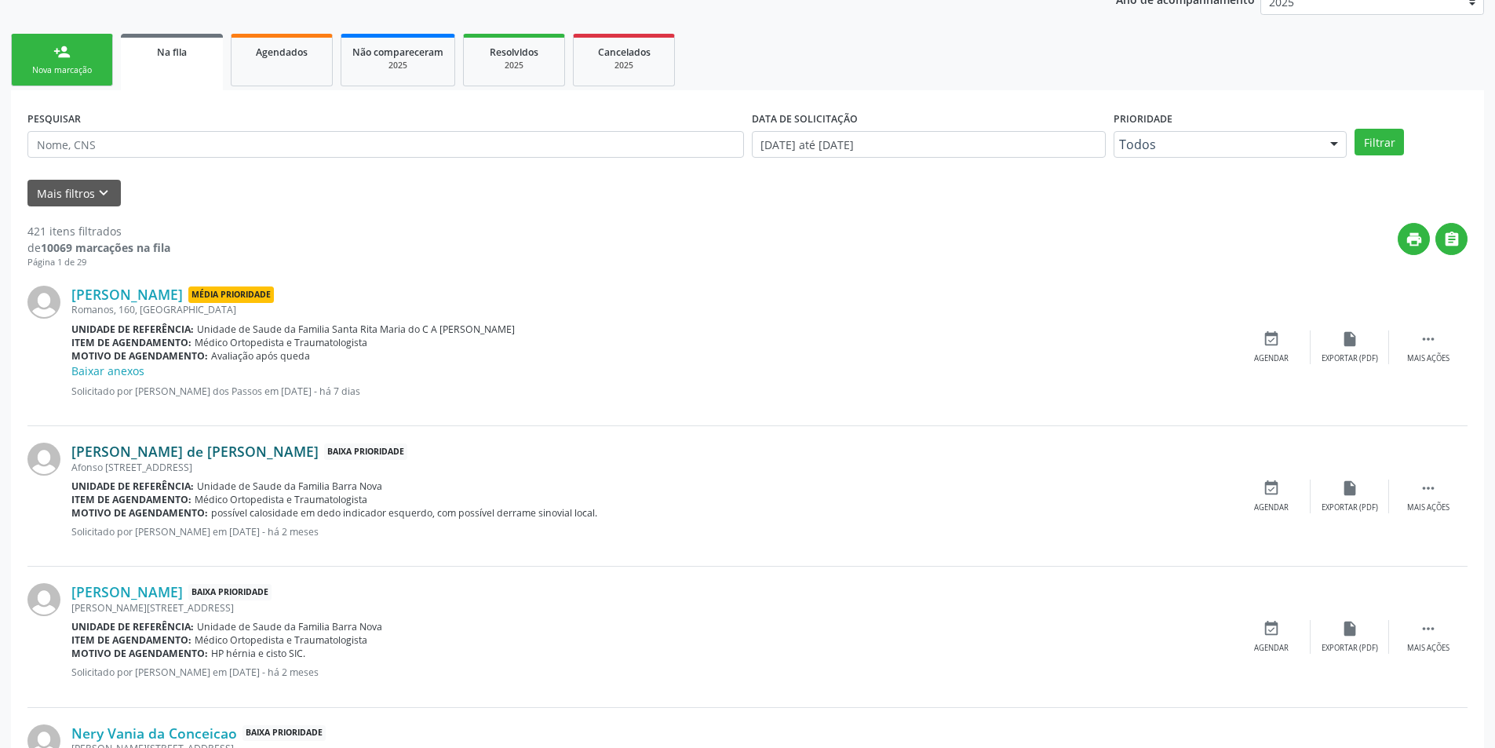
click at [216, 456] on link "[PERSON_NAME] de [PERSON_NAME]" at bounding box center [194, 451] width 247 height 17
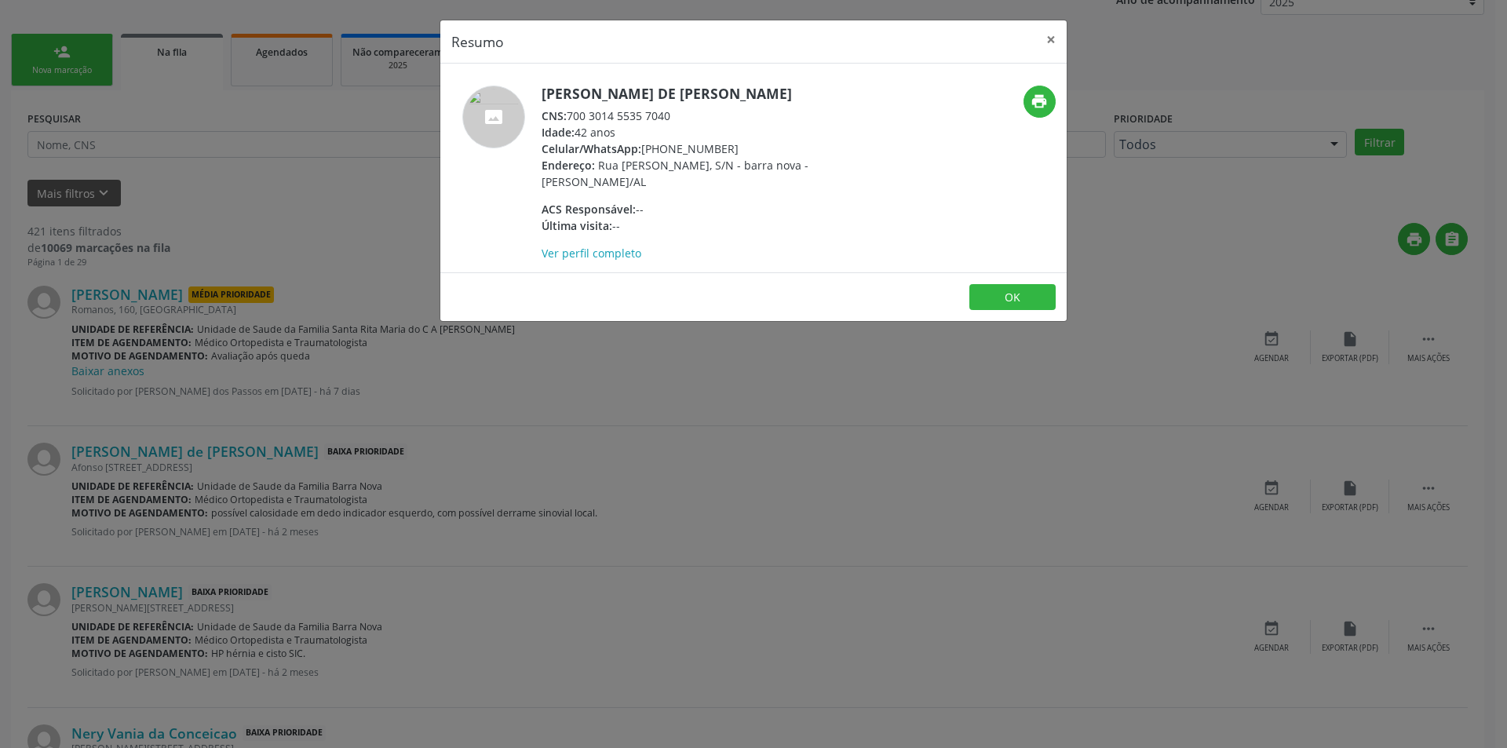
click at [567, 114] on span "CNS:" at bounding box center [553, 115] width 25 height 15
drag, startPoint x: 568, startPoint y: 114, endPoint x: 651, endPoint y: 117, distance: 83.2
click at [651, 117] on div "CNS: 700 3014 5535 7040" at bounding box center [693, 116] width 305 height 16
click at [379, 425] on div "Resumo × [PERSON_NAME] de [PERSON_NAME] CNS: 700 3014 5535 7040 Idade: 42 anos …" at bounding box center [753, 374] width 1507 height 748
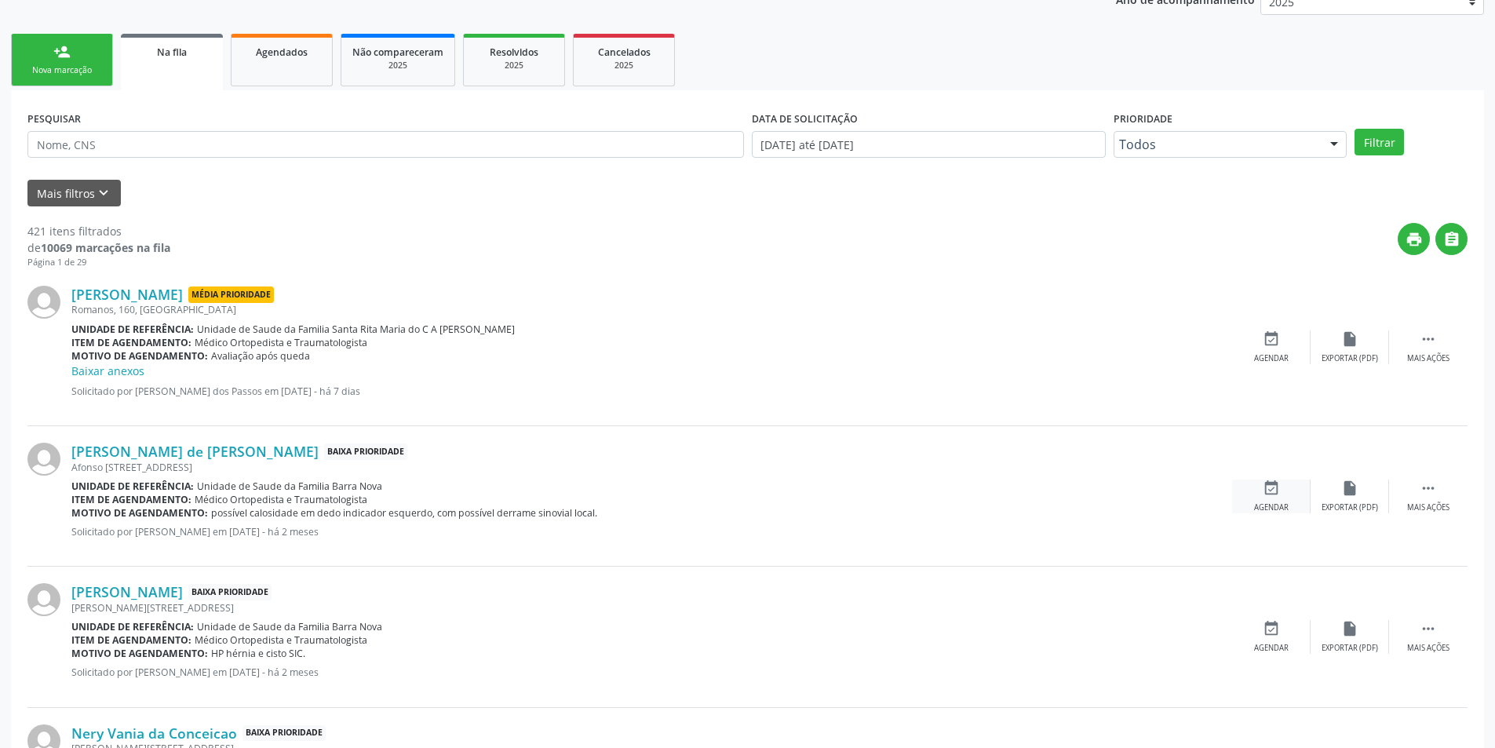
click at [1255, 505] on div "Agendar" at bounding box center [1271, 507] width 35 height 11
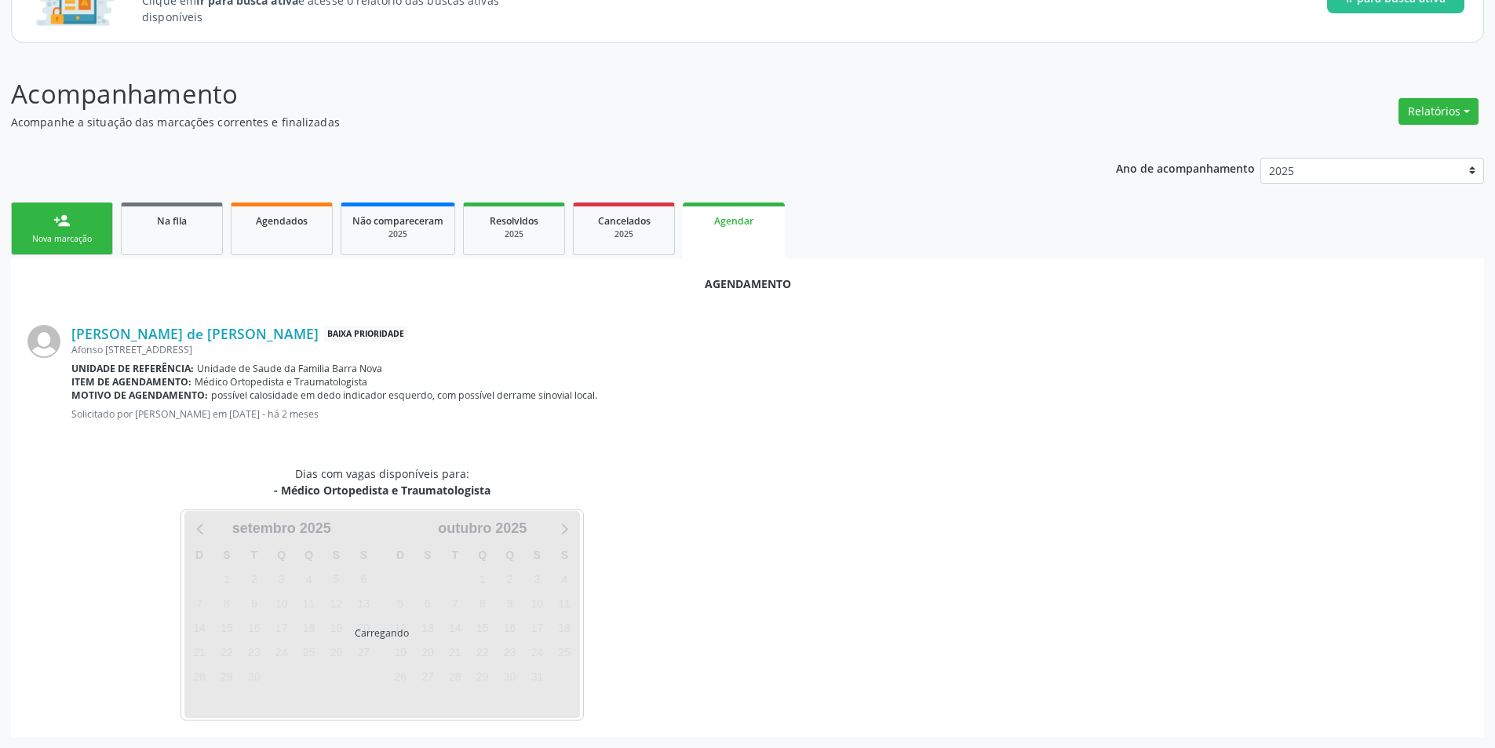
scroll to position [182, 0]
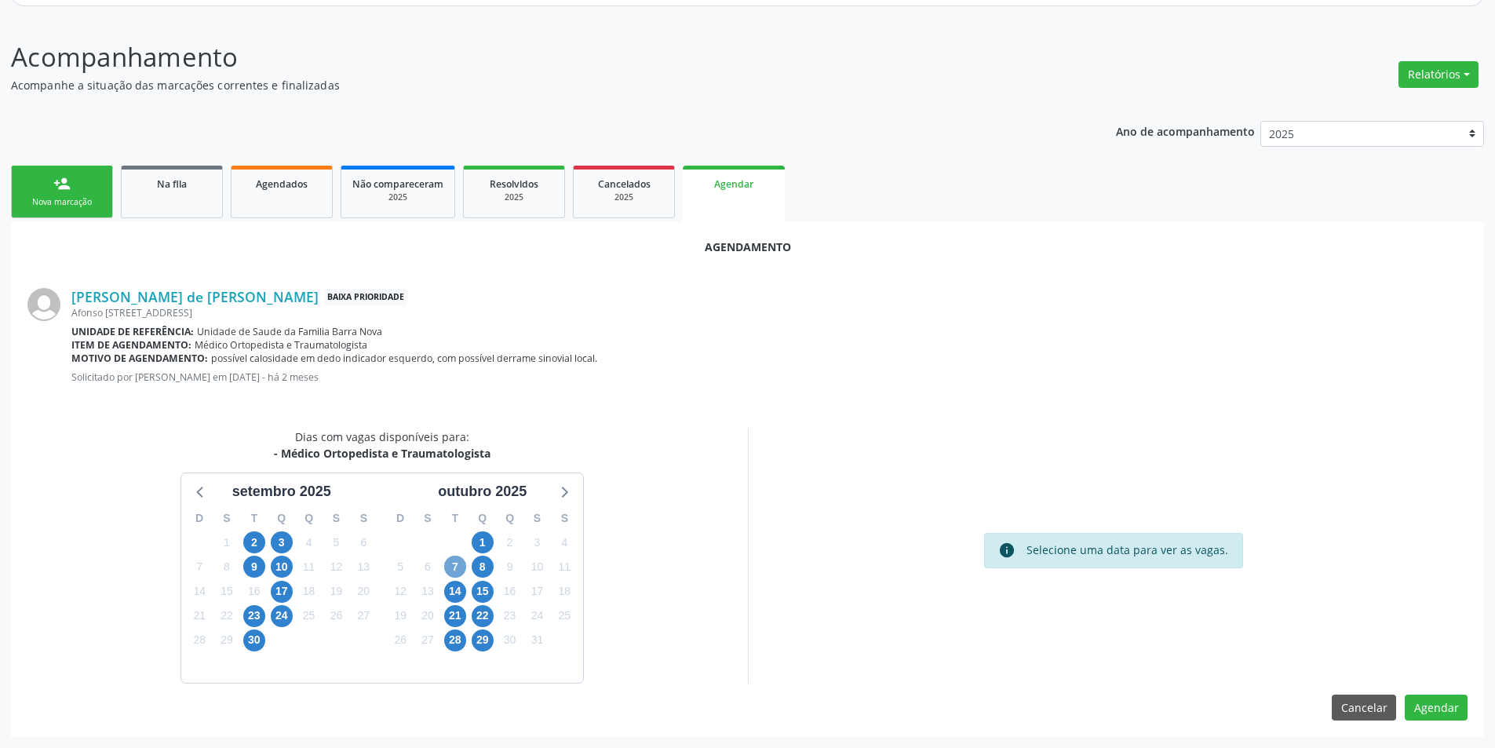
click at [447, 565] on span "7" at bounding box center [455, 567] width 22 height 22
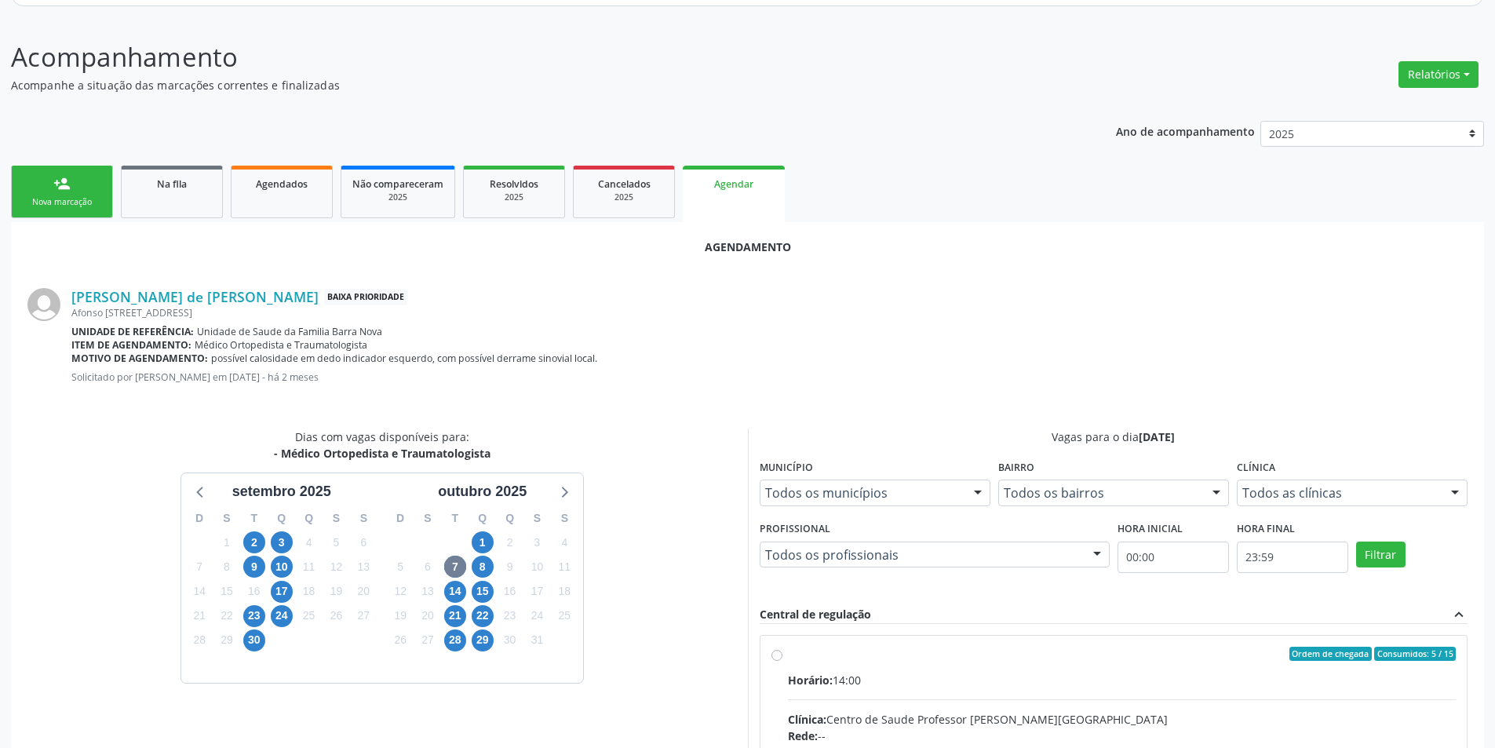
click at [776, 655] on input "Ordem de chegada Consumidos: 5 / 15 Horário: 14:00 Clínica: Centro de Saude Pro…" at bounding box center [776, 654] width 11 height 14
radio input "true"
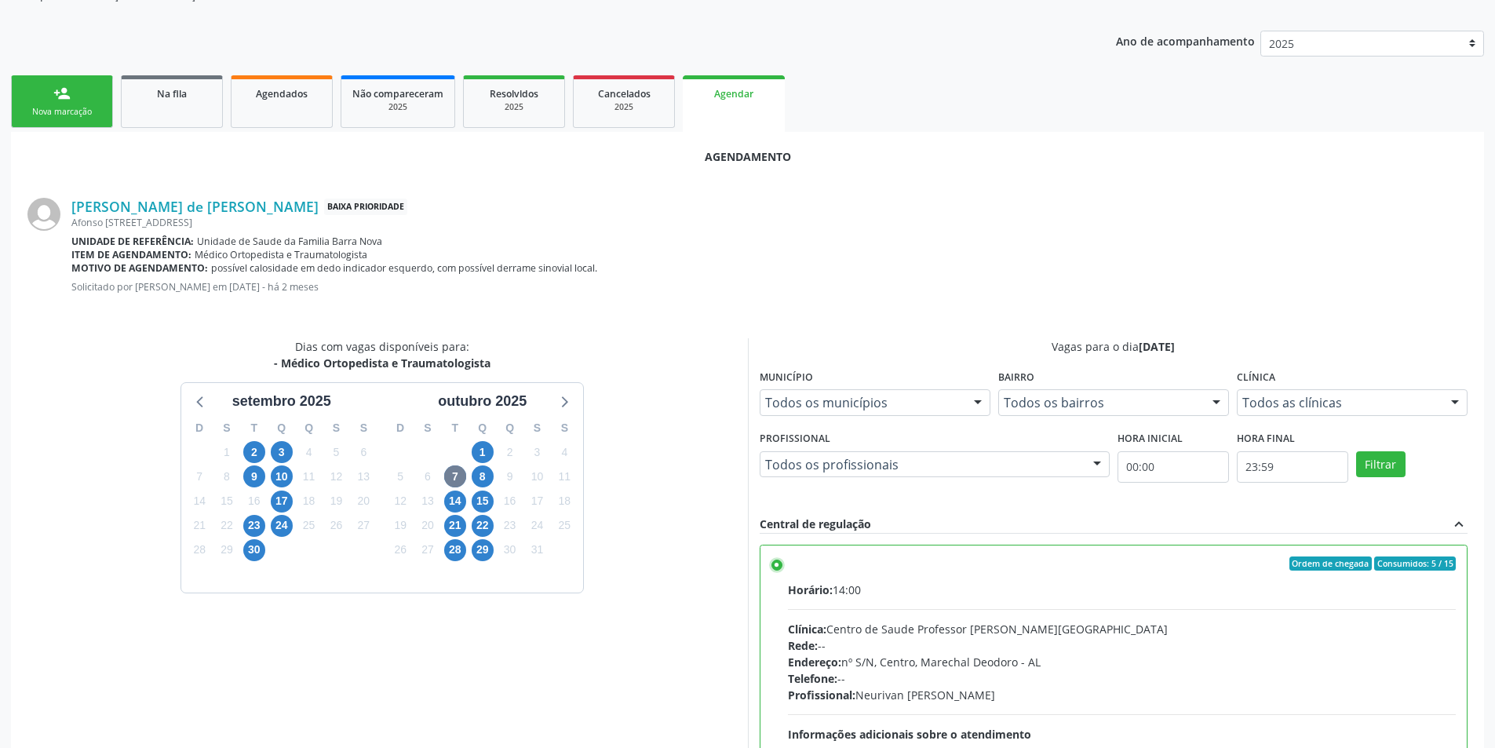
scroll to position [437, 0]
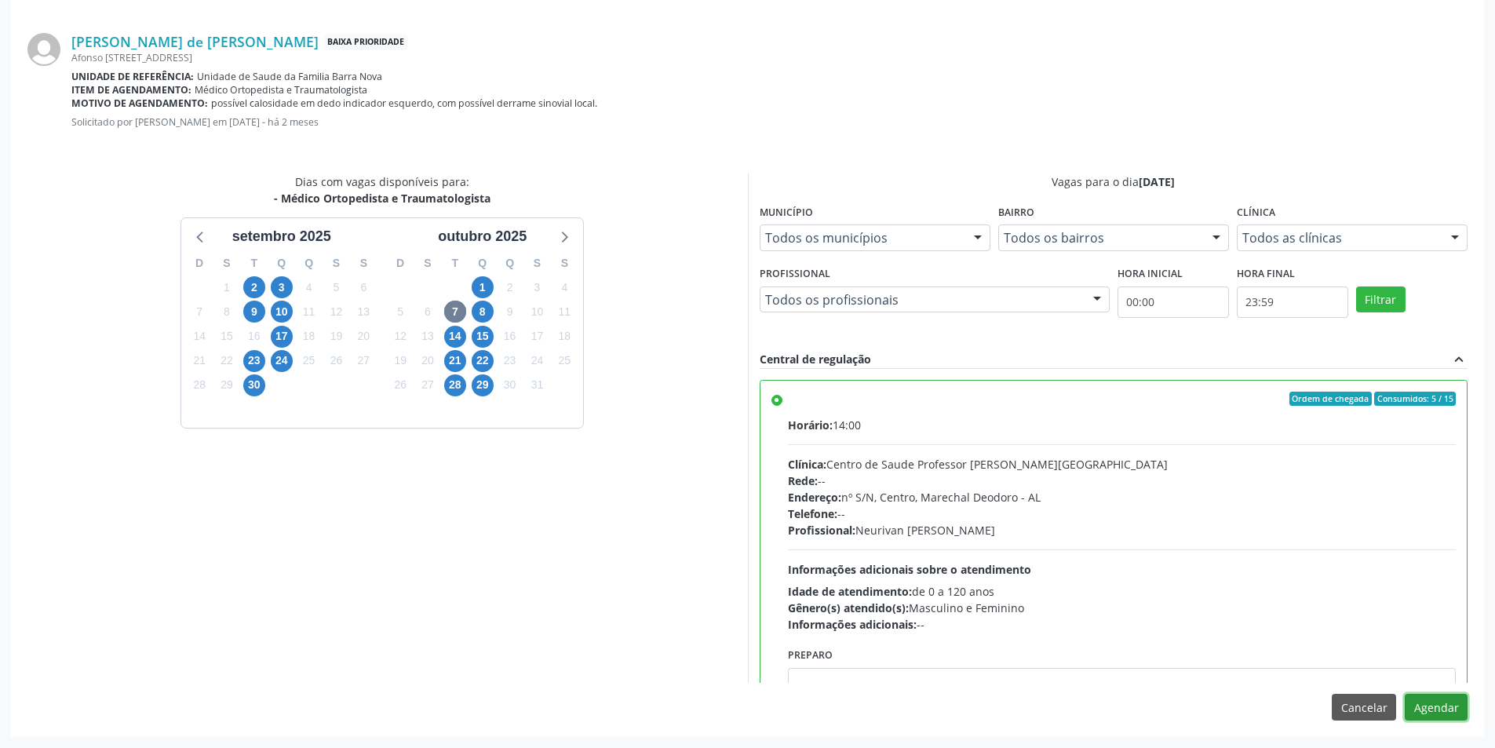
click at [1443, 709] on button "Agendar" at bounding box center [1436, 707] width 63 height 27
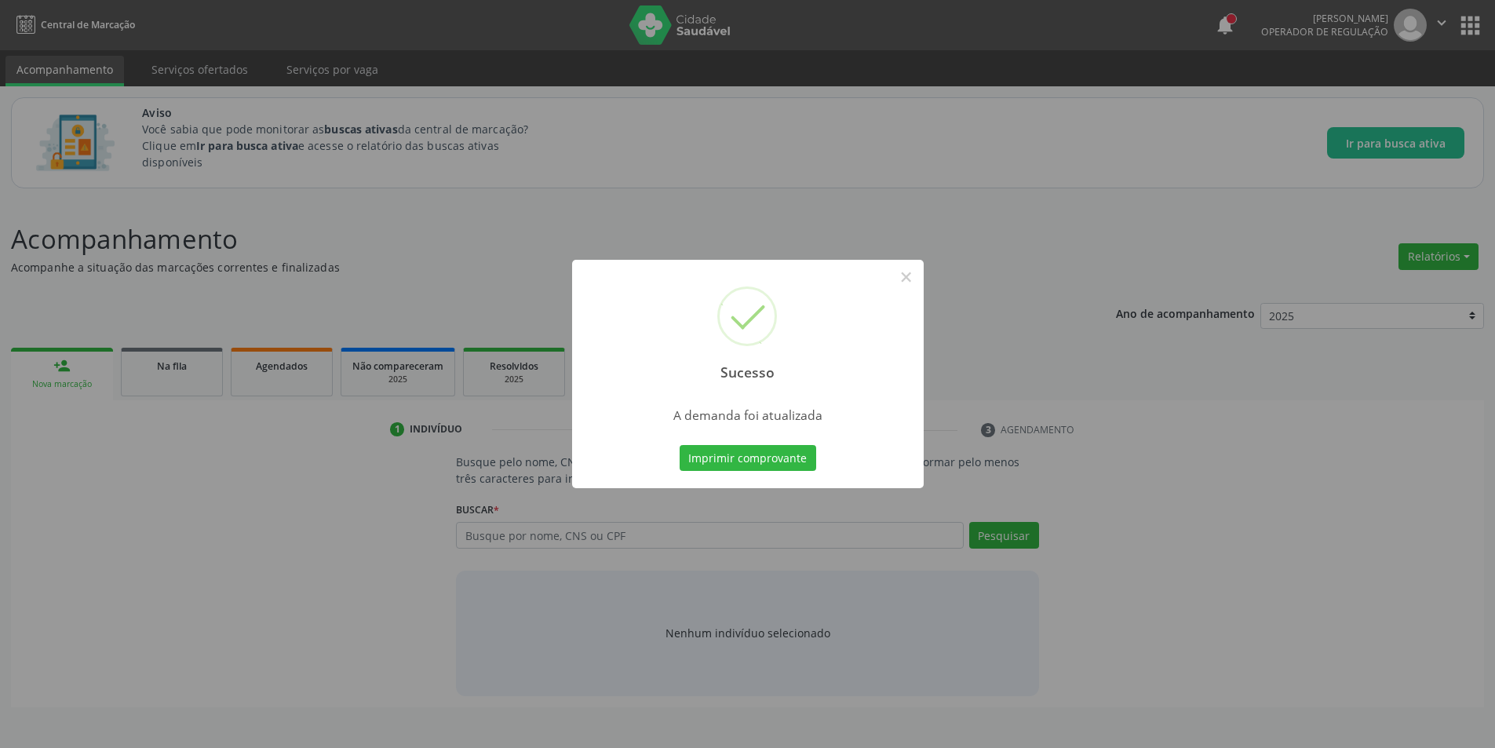
scroll to position [0, 0]
click at [899, 280] on button "×" at bounding box center [912, 277] width 27 height 27
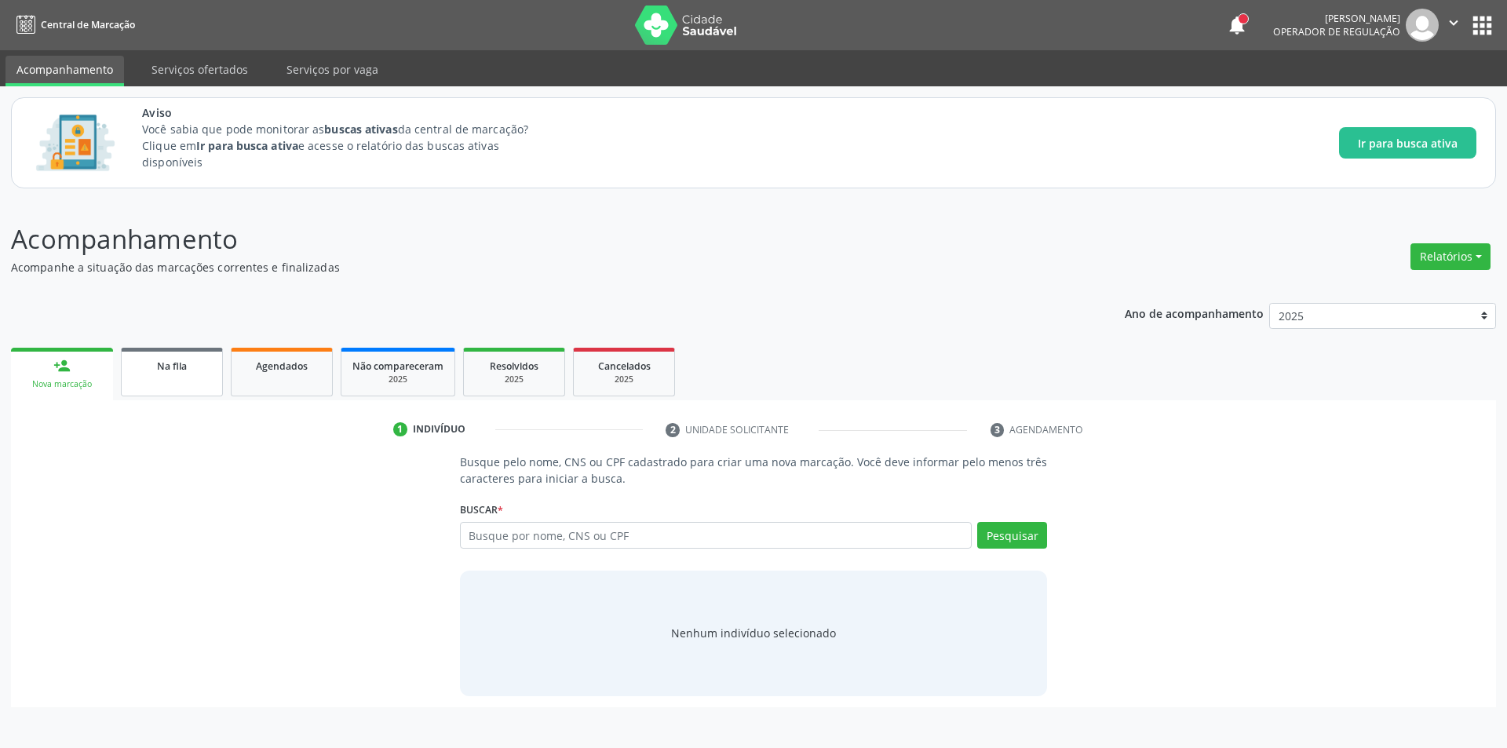
click at [180, 357] on div "Na fila" at bounding box center [172, 365] width 78 height 16
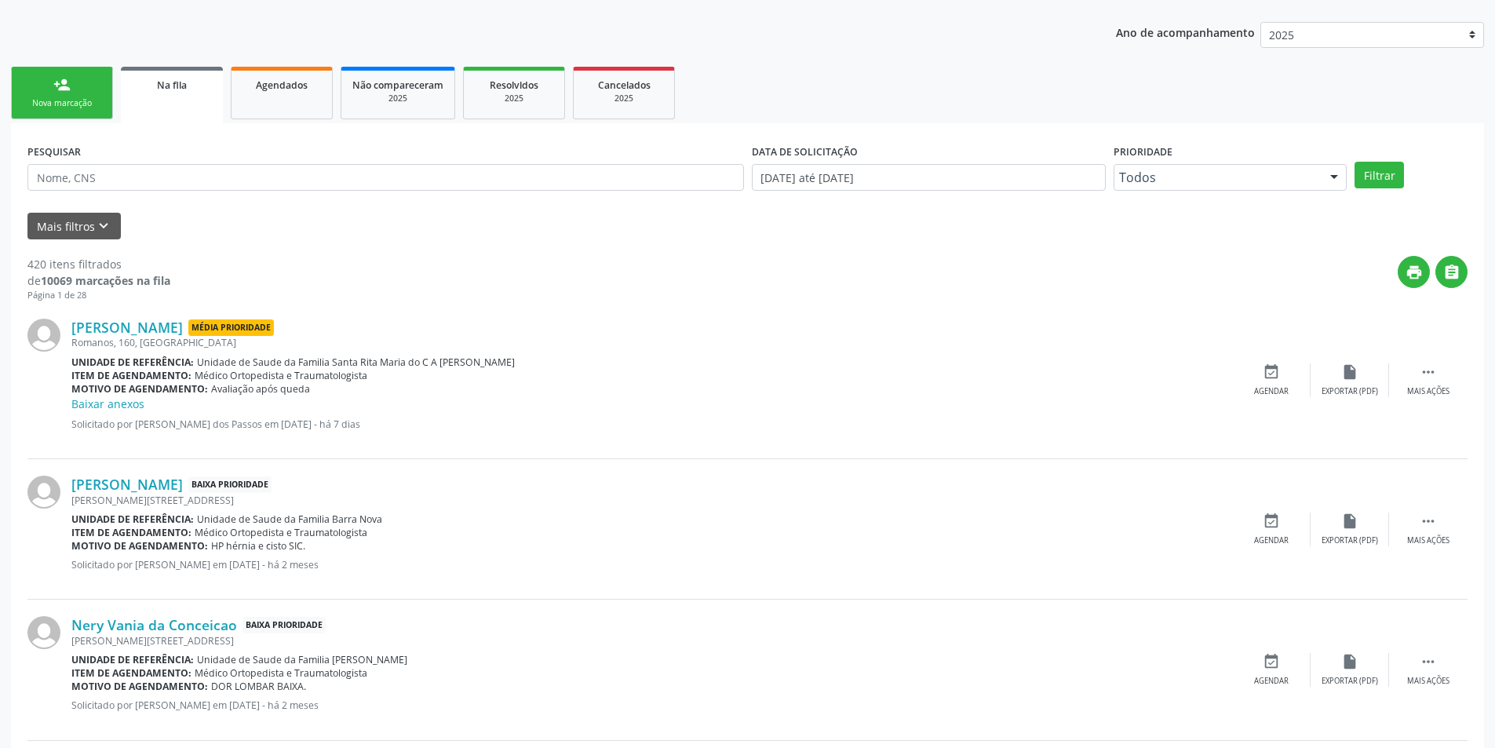
scroll to position [314, 0]
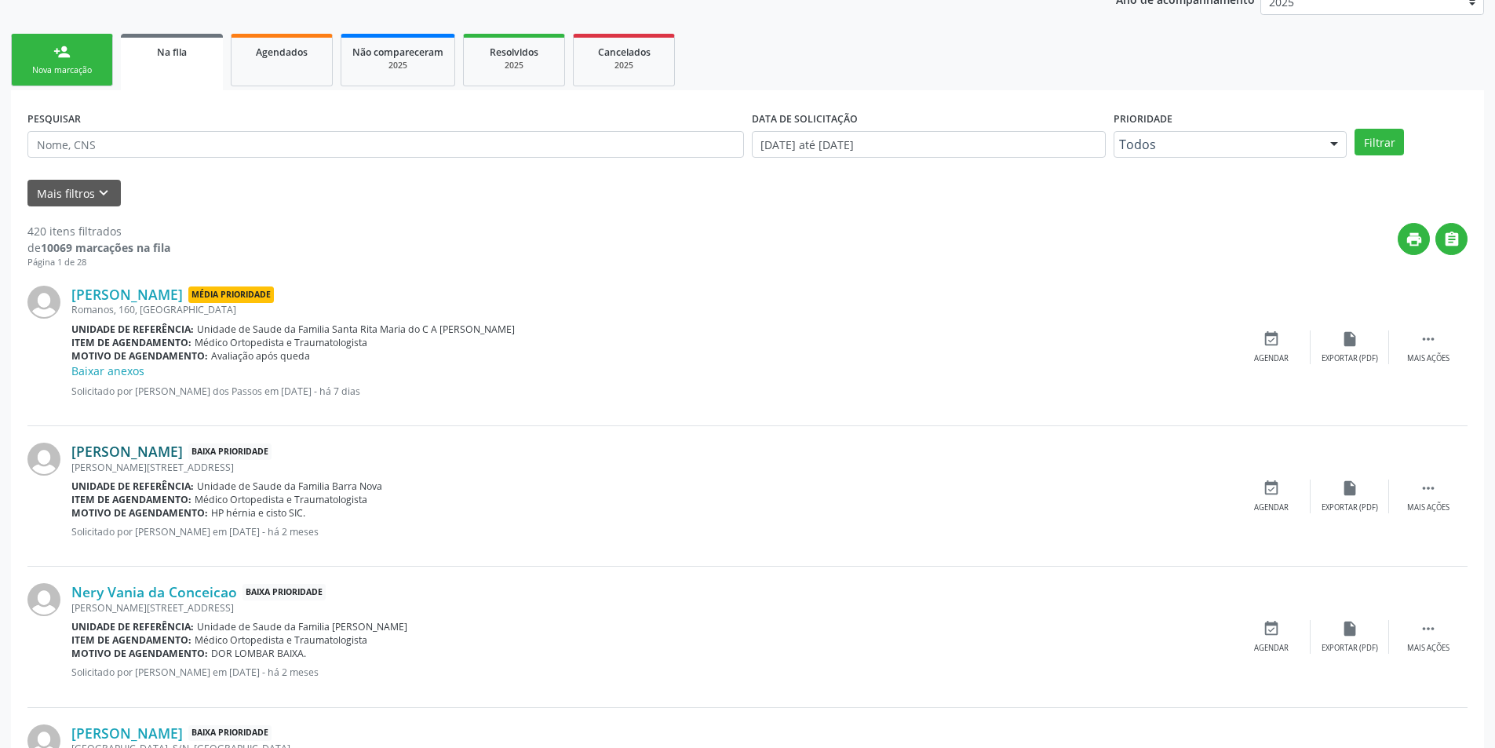
click at [135, 444] on link "[PERSON_NAME]" at bounding box center [126, 451] width 111 height 17
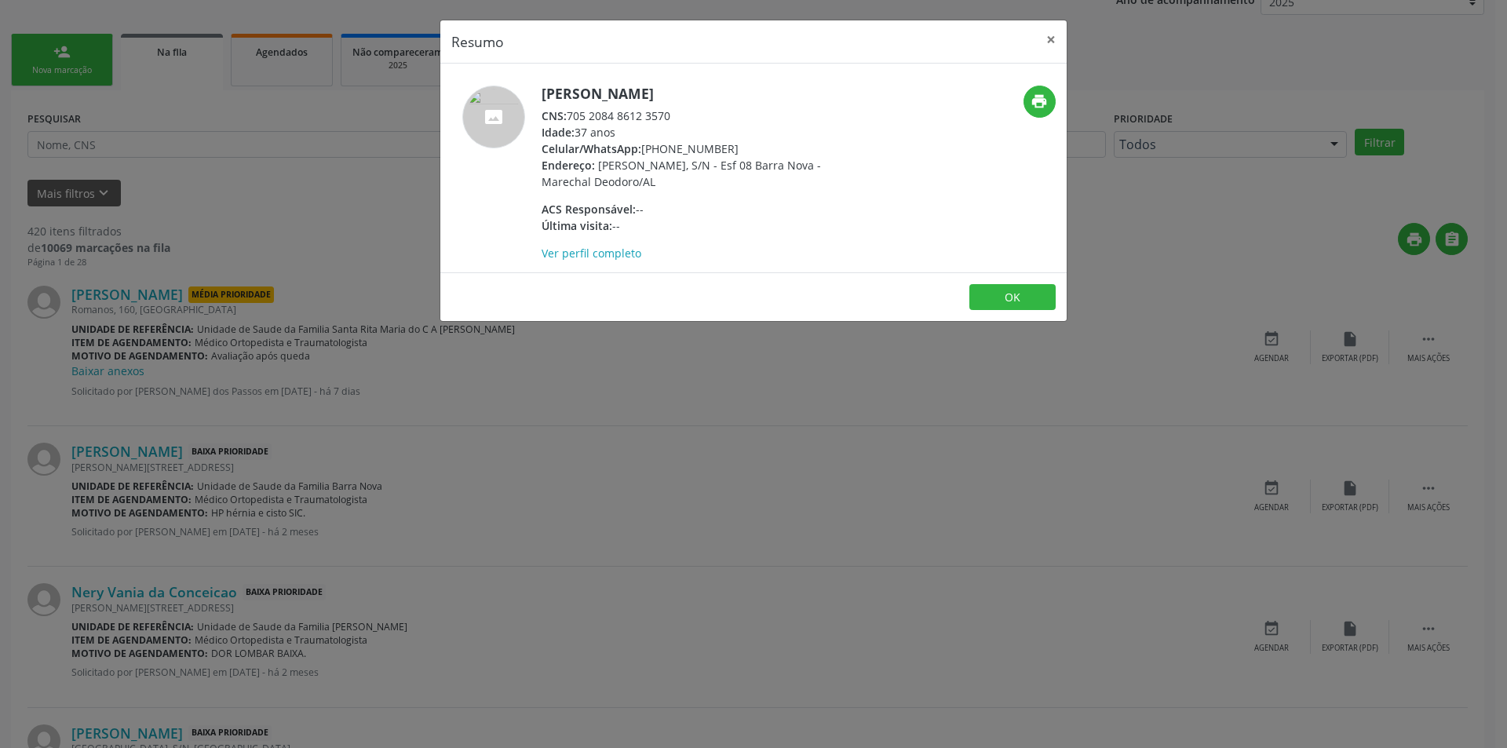
click at [569, 113] on div "CNS: 705 2084 8612 3570" at bounding box center [693, 116] width 305 height 16
drag, startPoint x: 569, startPoint y: 113, endPoint x: 659, endPoint y: 117, distance: 90.3
click at [659, 117] on div "CNS: 705 2084 8612 3570" at bounding box center [693, 116] width 305 height 16
click at [511, 497] on div "Resumo × [PERSON_NAME] CNS: 705 2084 8612 3570 Idade: 37 anos Celular/WhatsApp:…" at bounding box center [753, 374] width 1507 height 748
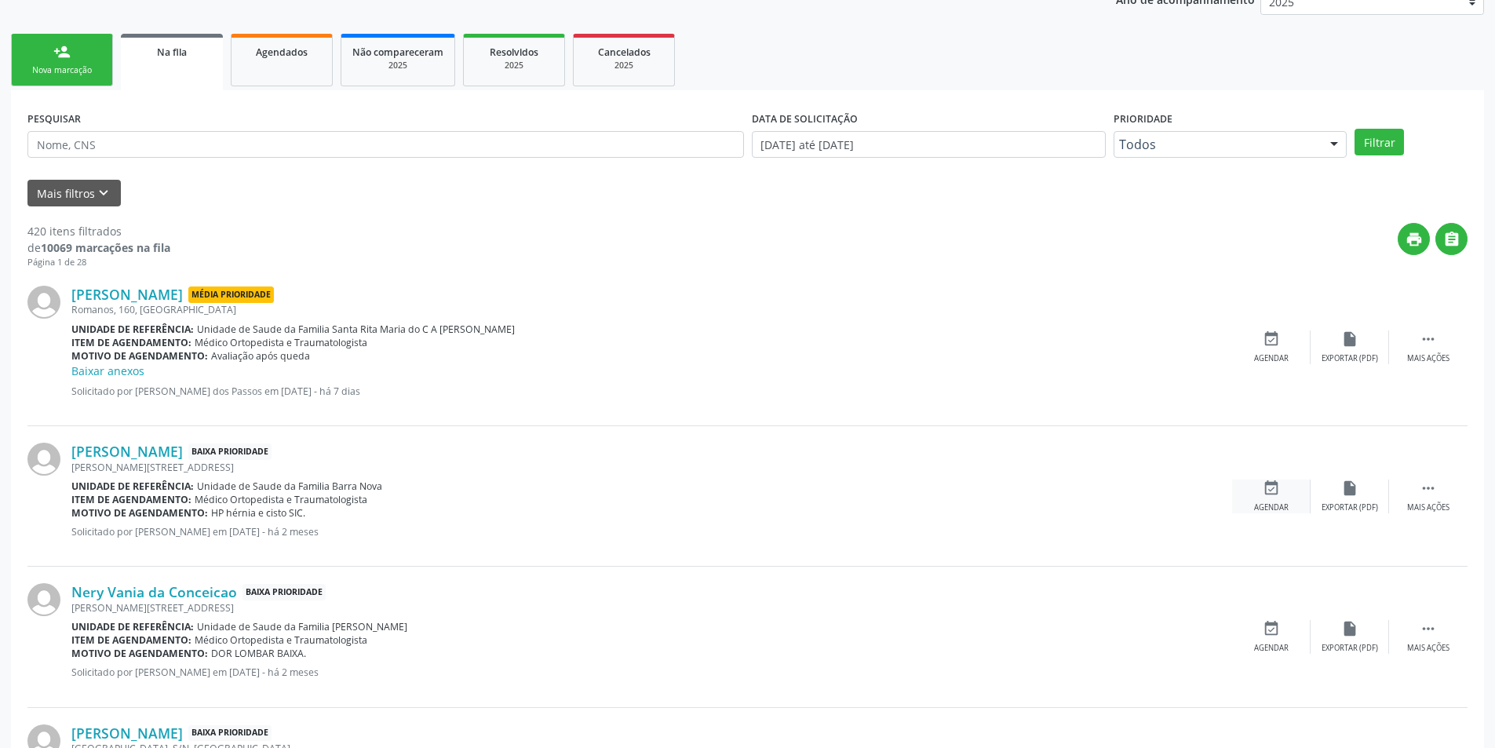
click at [1269, 507] on div "Agendar" at bounding box center [1271, 507] width 35 height 11
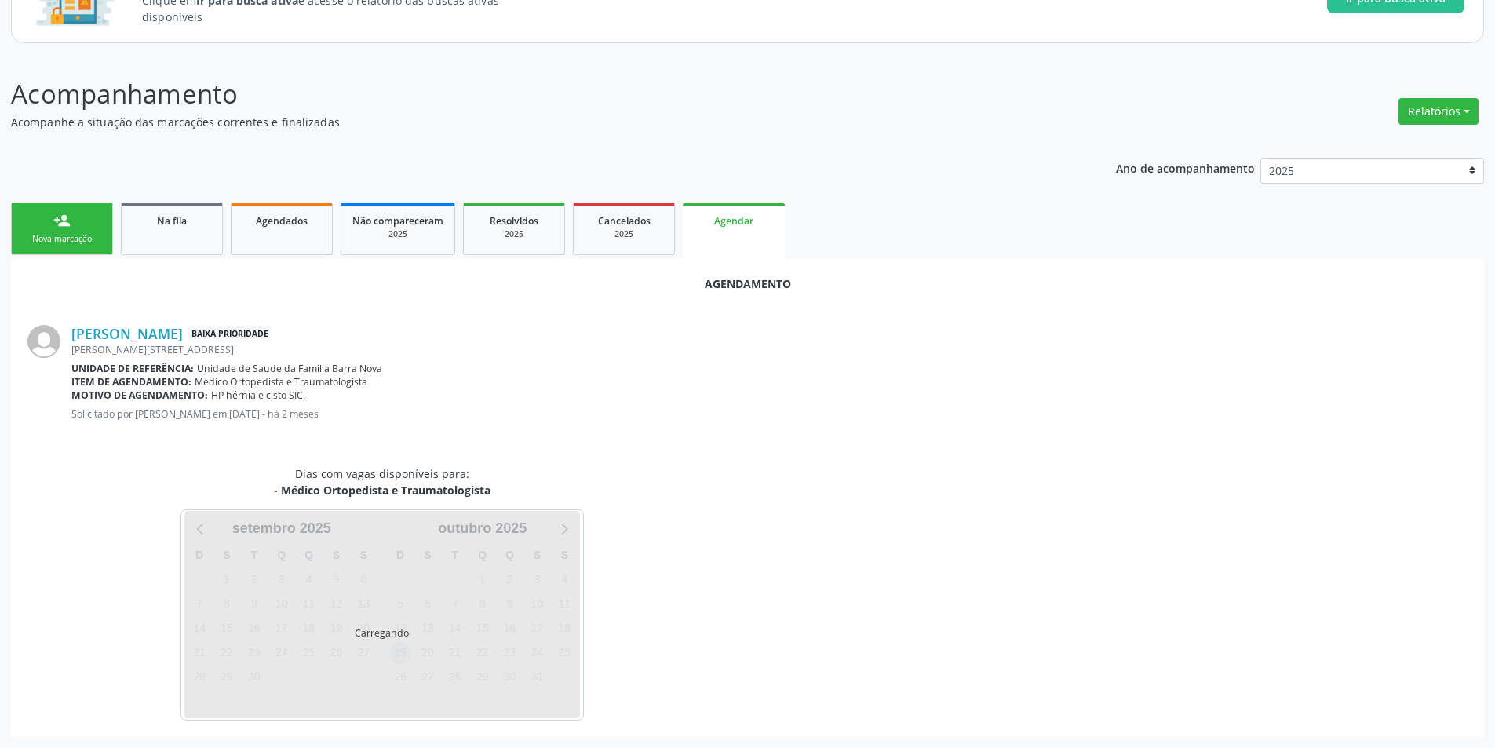
scroll to position [182, 0]
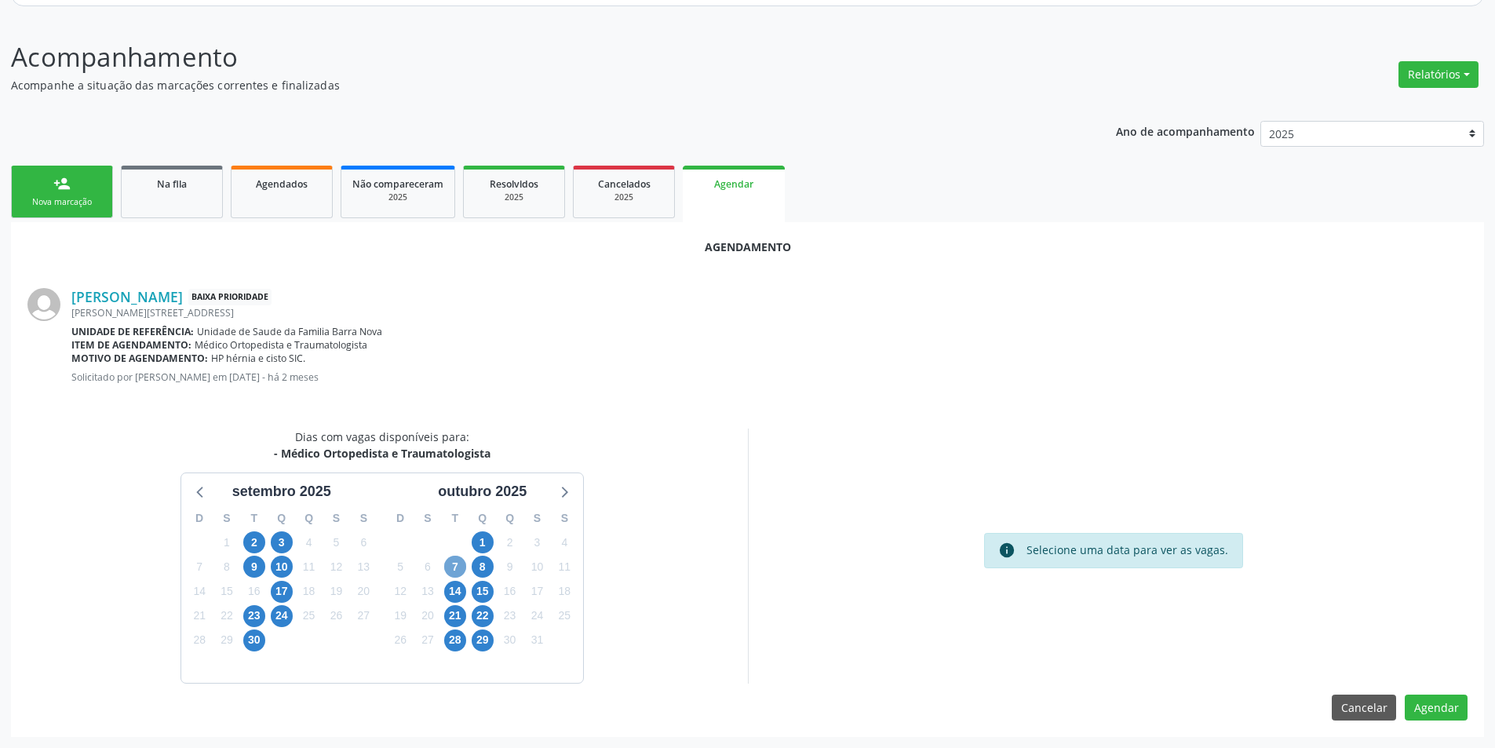
click at [447, 559] on span "7" at bounding box center [455, 567] width 22 height 22
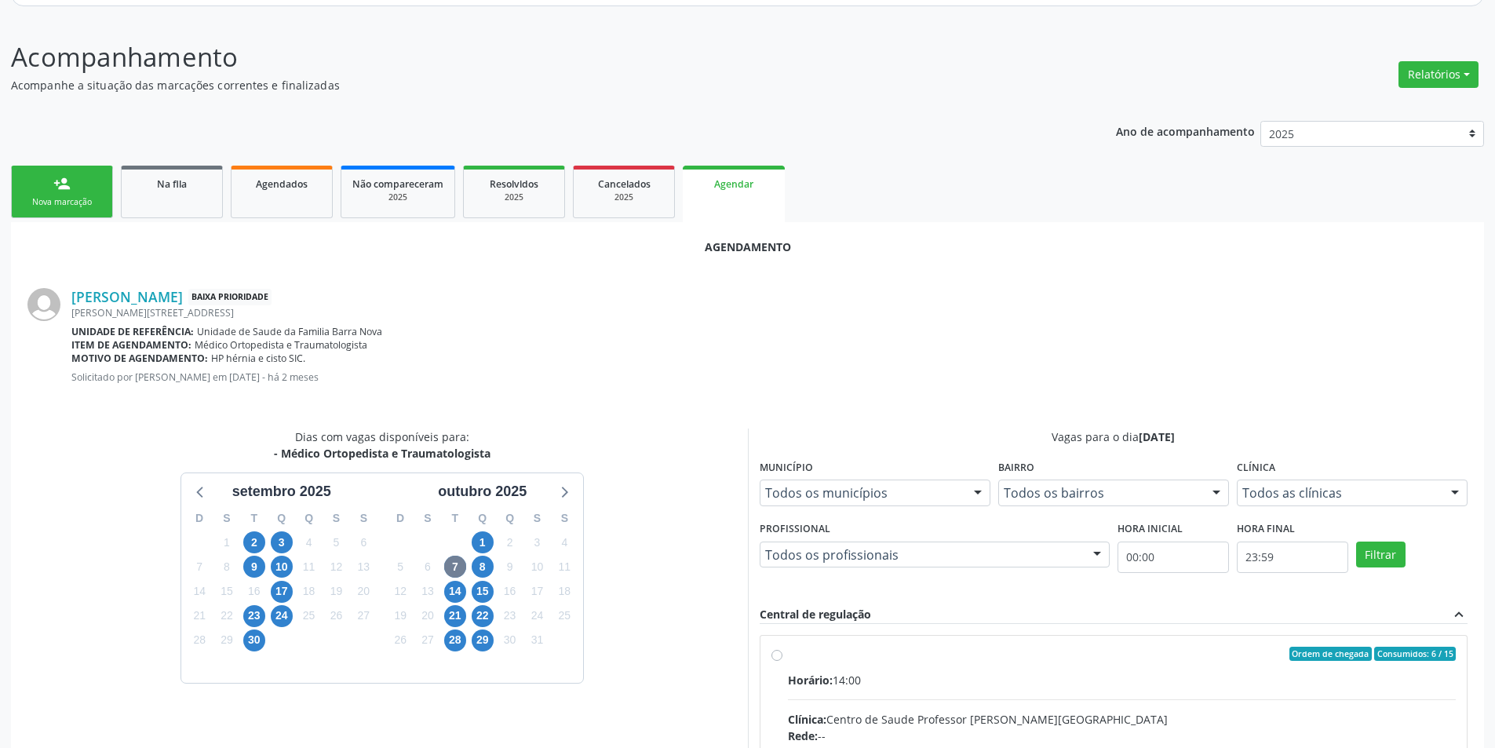
click at [773, 657] on input "Ordem de chegada Consumidos: 6 / 15 Horário: 14:00 Clínica: Centro de Saude Pro…" at bounding box center [776, 654] width 11 height 14
radio input "true"
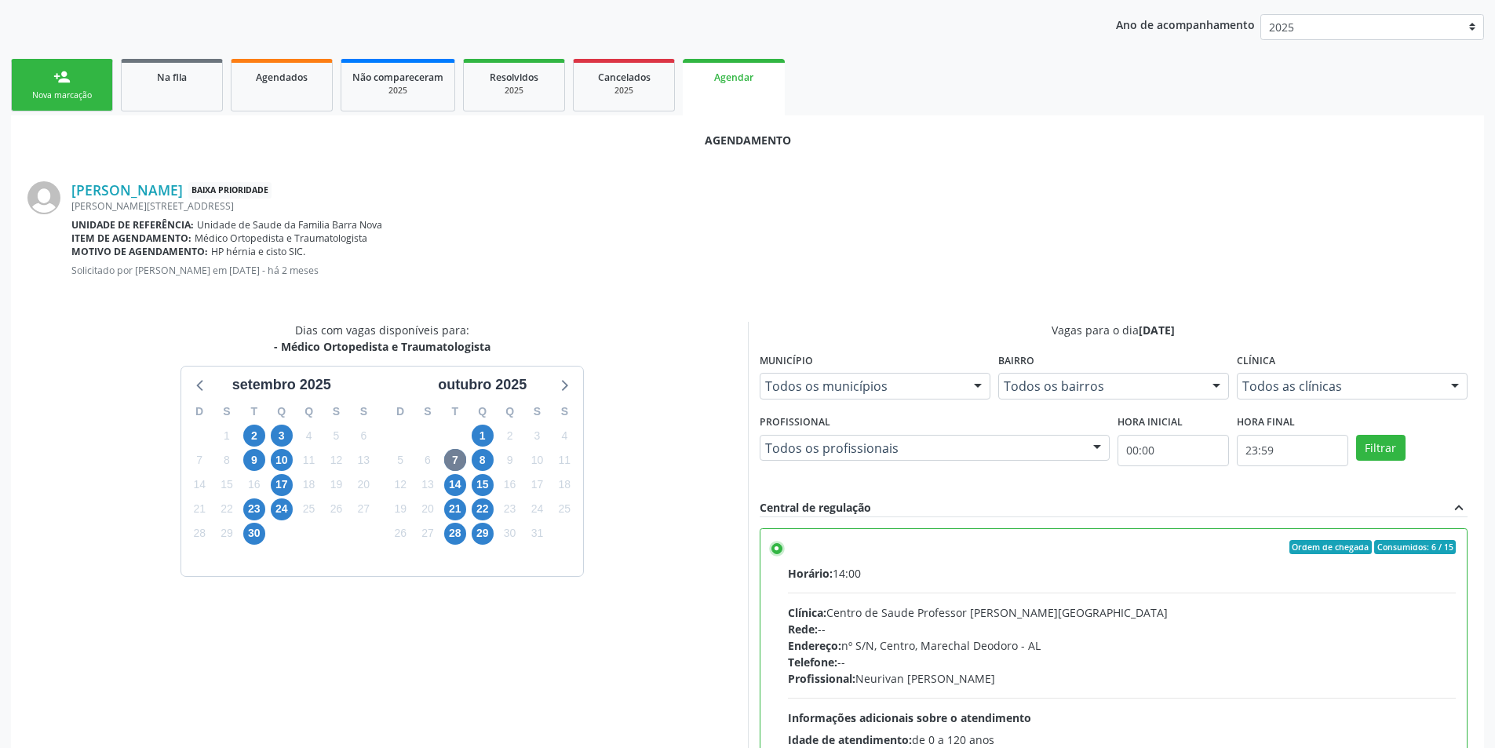
scroll to position [437, 0]
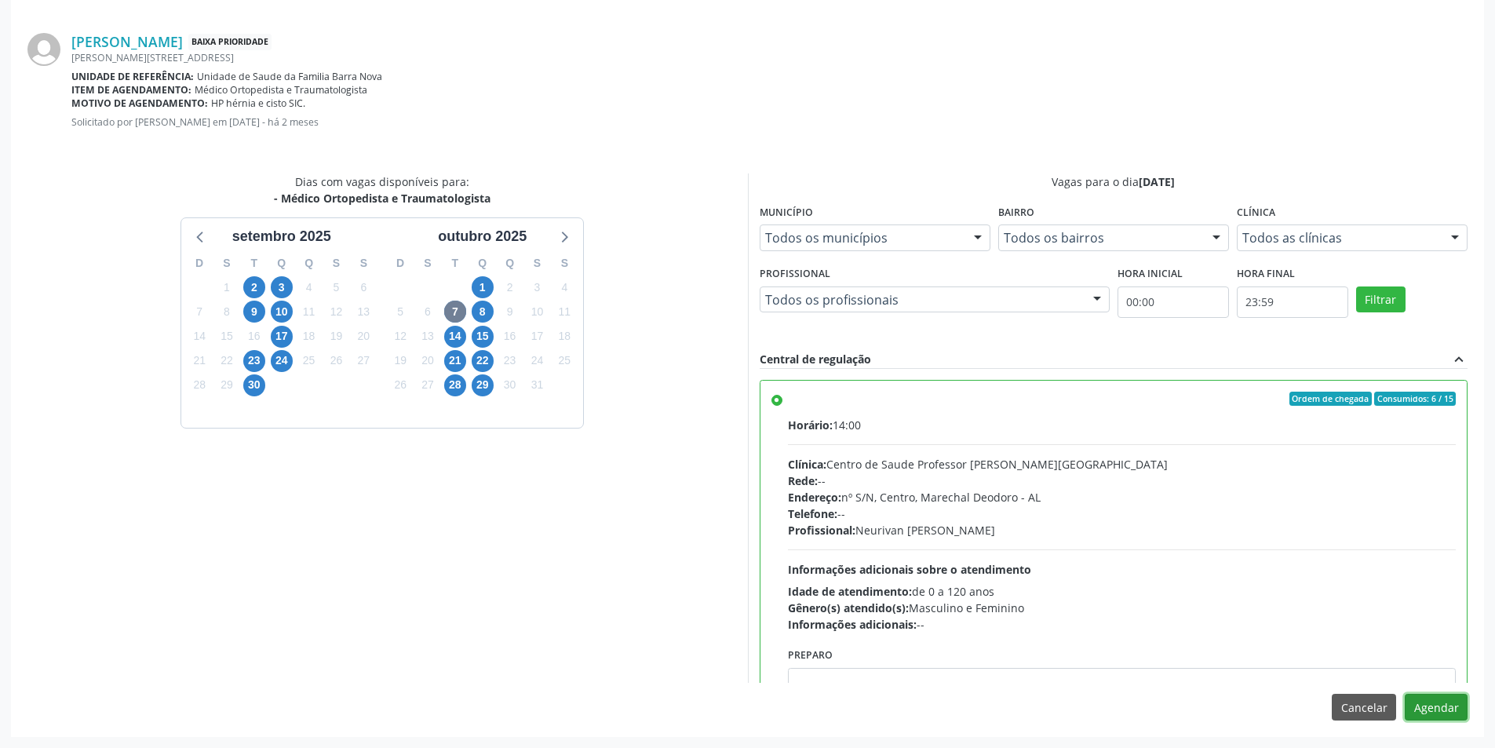
click at [1445, 710] on button "Agendar" at bounding box center [1436, 707] width 63 height 27
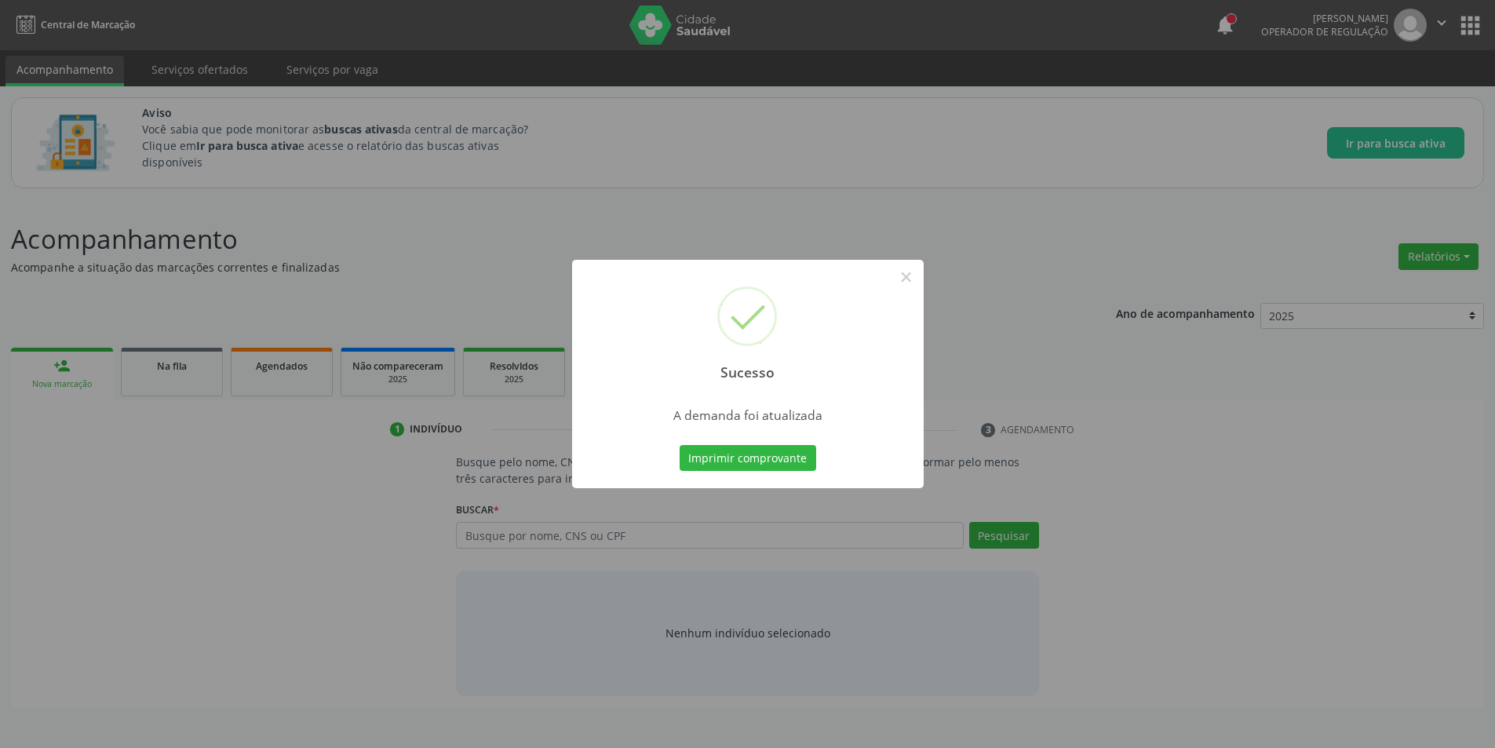
scroll to position [0, 0]
click at [906, 279] on button "×" at bounding box center [912, 277] width 27 height 27
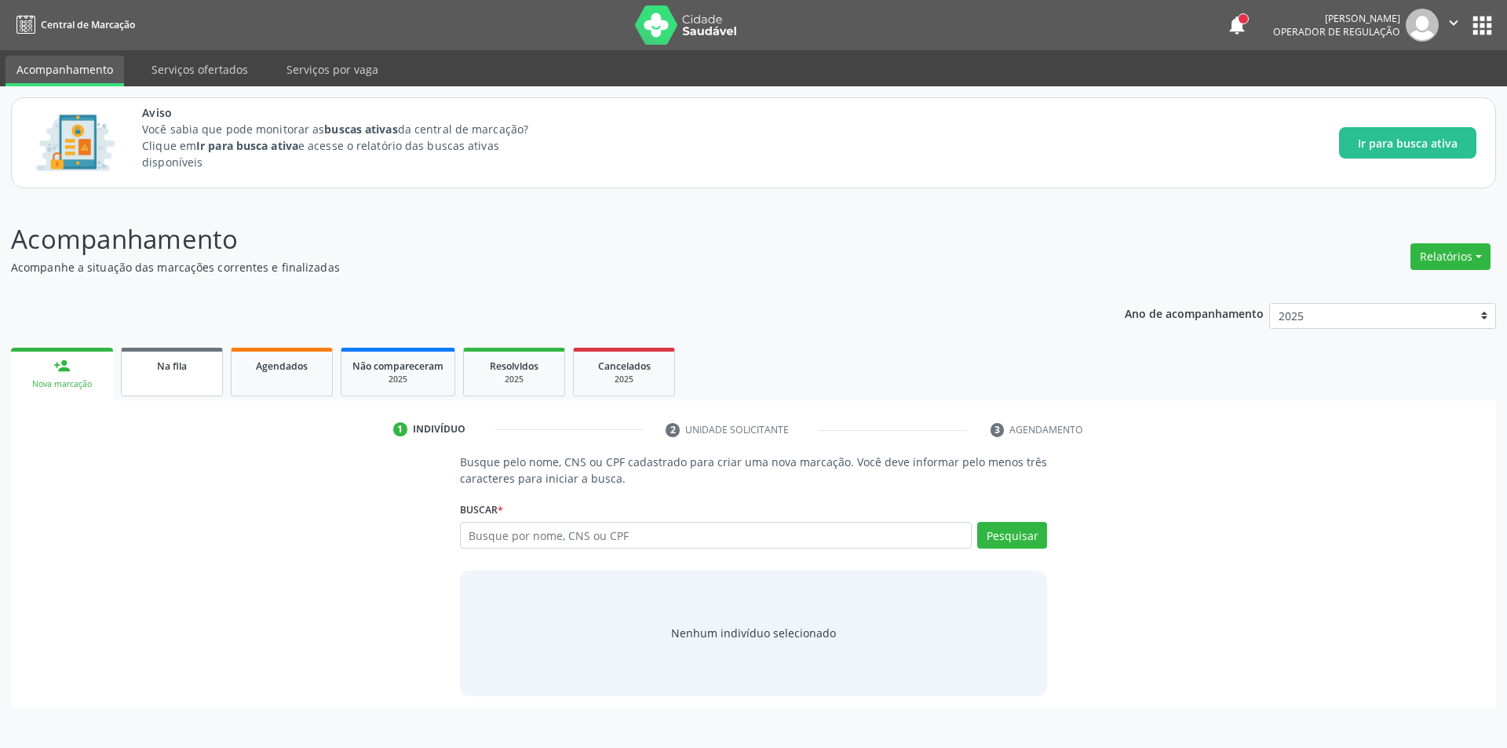
click at [209, 369] on div "Na fila" at bounding box center [172, 365] width 78 height 16
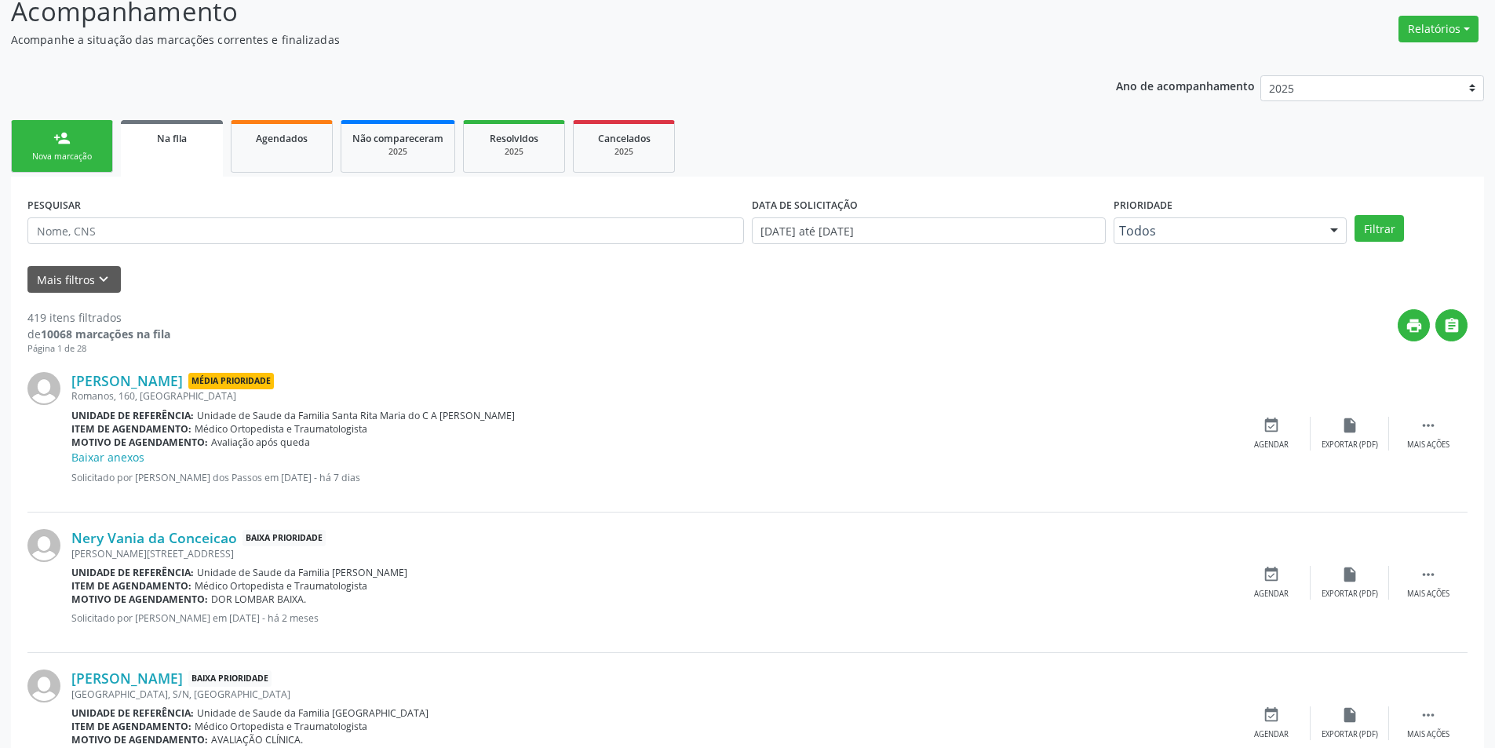
scroll to position [235, 0]
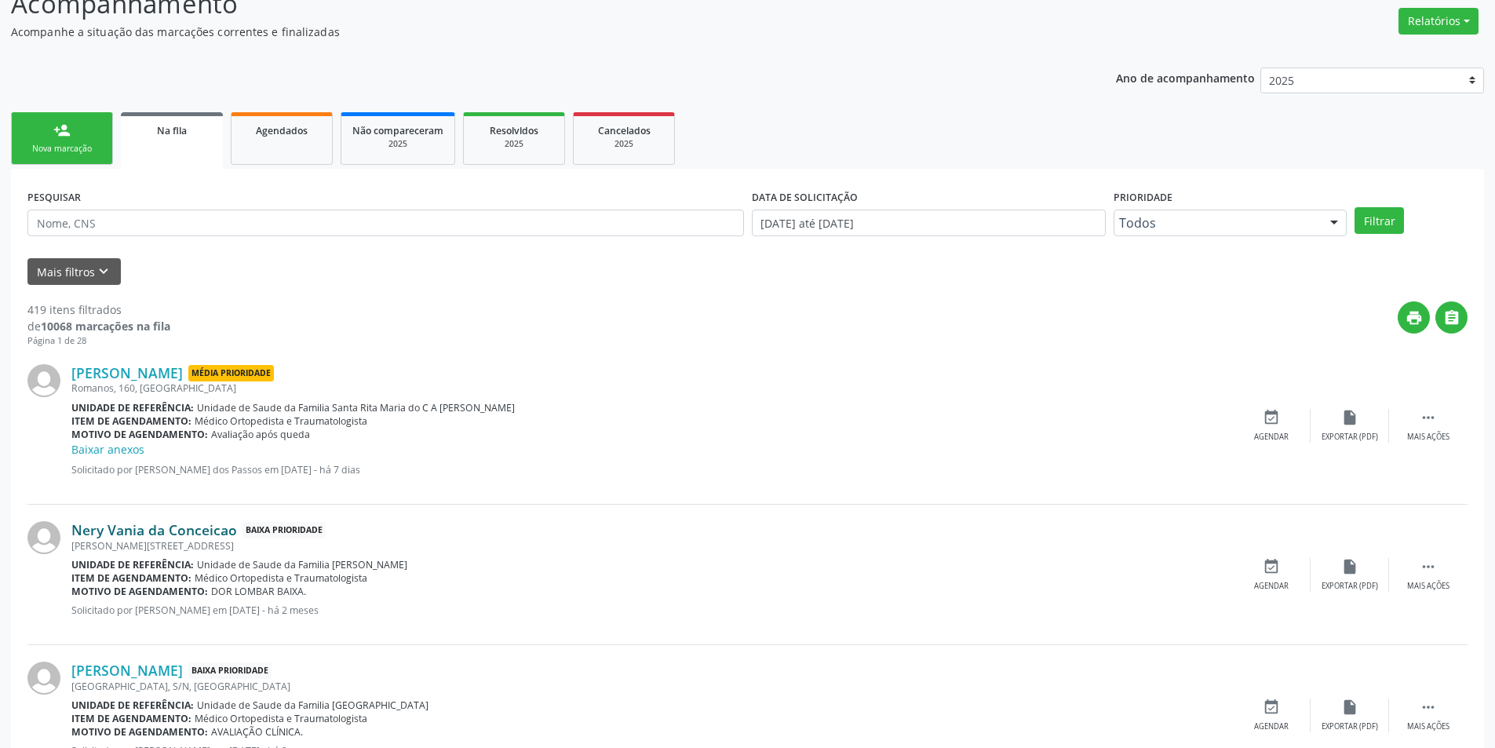
click at [164, 532] on link "Nery Vania da Conceicao" at bounding box center [154, 529] width 166 height 17
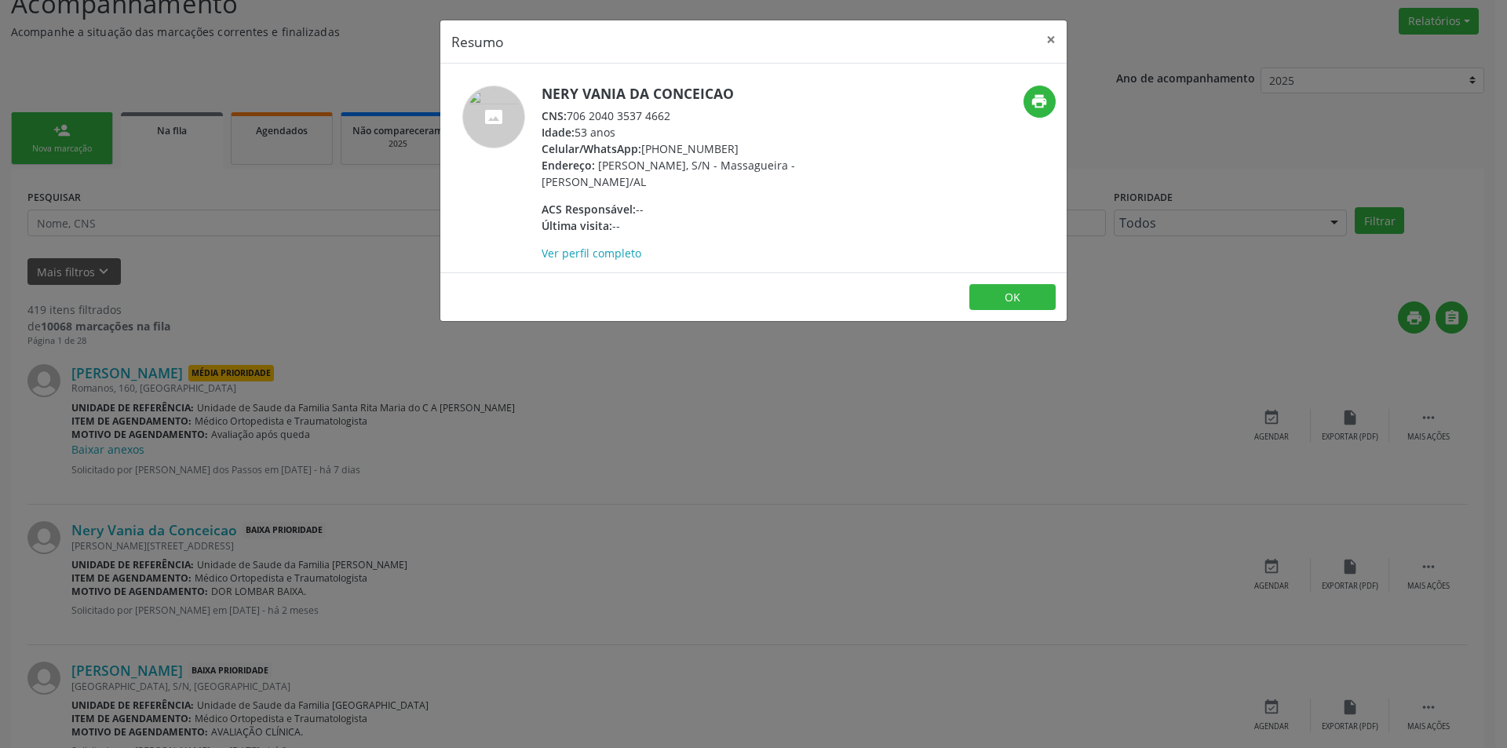
click at [570, 115] on div "CNS: 706 2040 3537 4662" at bounding box center [693, 116] width 305 height 16
click at [651, 121] on div "CNS: 706 2040 3537 4662" at bounding box center [693, 116] width 305 height 16
click at [571, 118] on div "CNS: 706 2040 3537 4662" at bounding box center [693, 116] width 305 height 16
click at [581, 115] on div "CNS: 706 2040 3537 4662" at bounding box center [693, 116] width 305 height 16
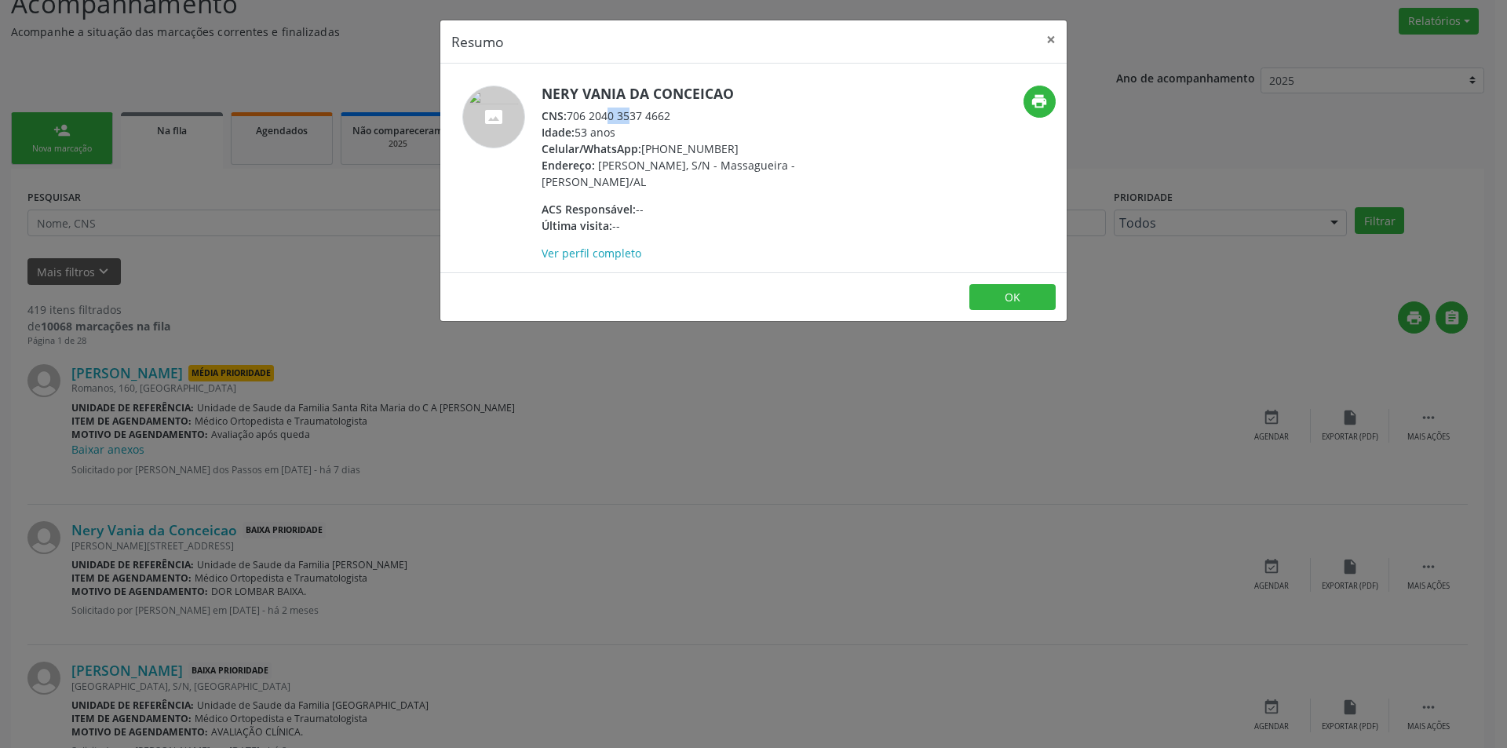
drag, startPoint x: 581, startPoint y: 115, endPoint x: 654, endPoint y: 117, distance: 72.2
click at [654, 117] on div "CNS: 706 2040 3537 4662" at bounding box center [693, 116] width 305 height 16
click at [487, 505] on div "Resumo × Nery Vania da Conceicao CNS: 706 2040 3537 4662 Idade: 53 anos Celular…" at bounding box center [753, 374] width 1507 height 748
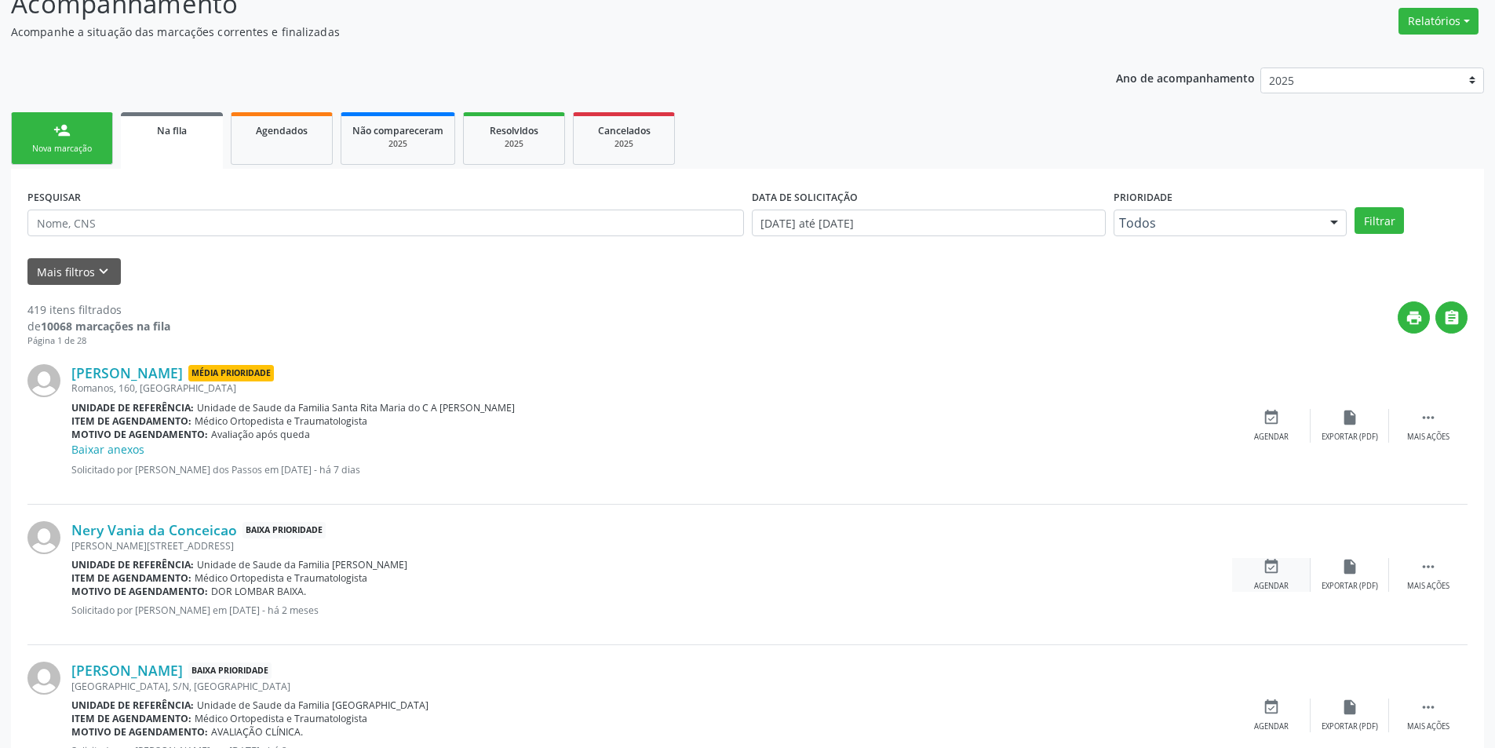
click at [1268, 577] on div "event_available Agendar" at bounding box center [1271, 575] width 78 height 34
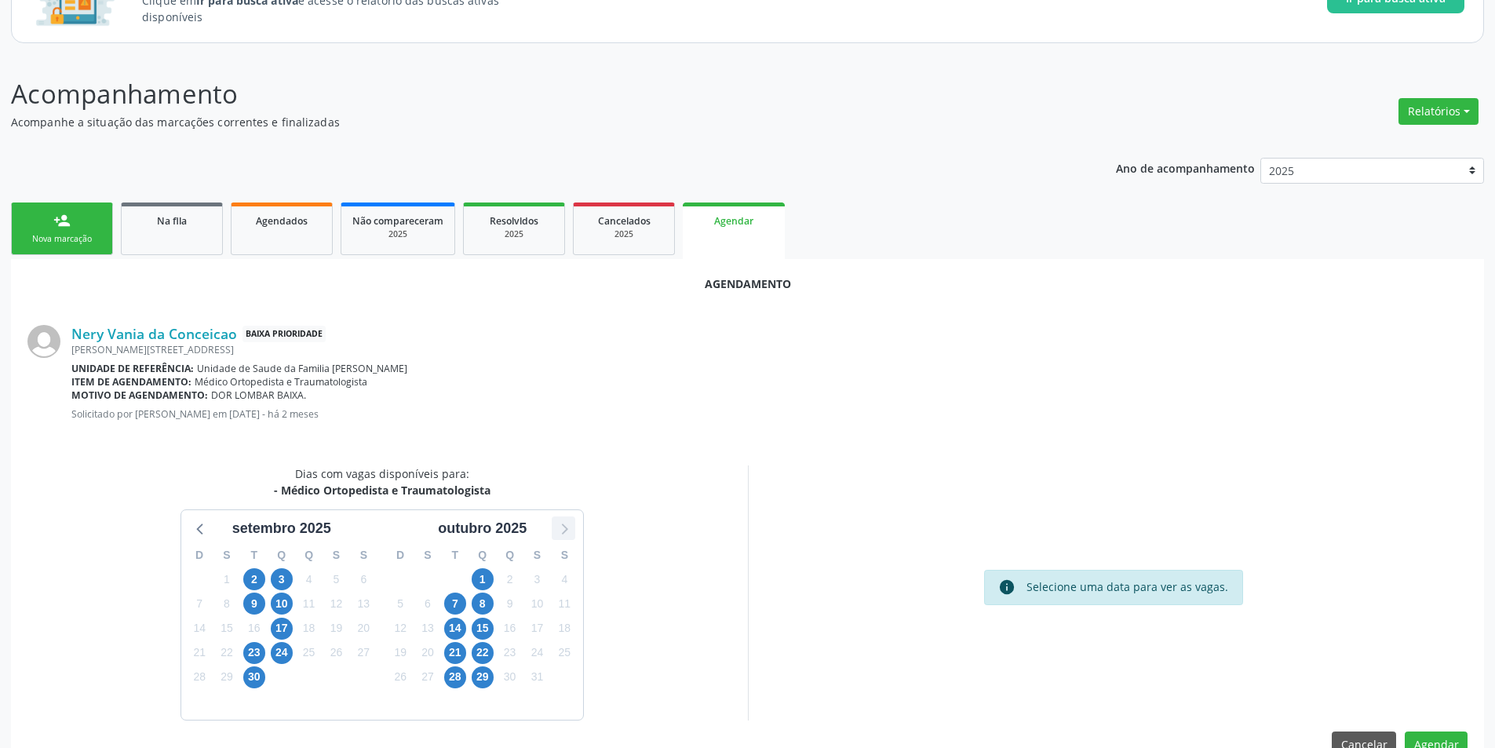
scroll to position [182, 0]
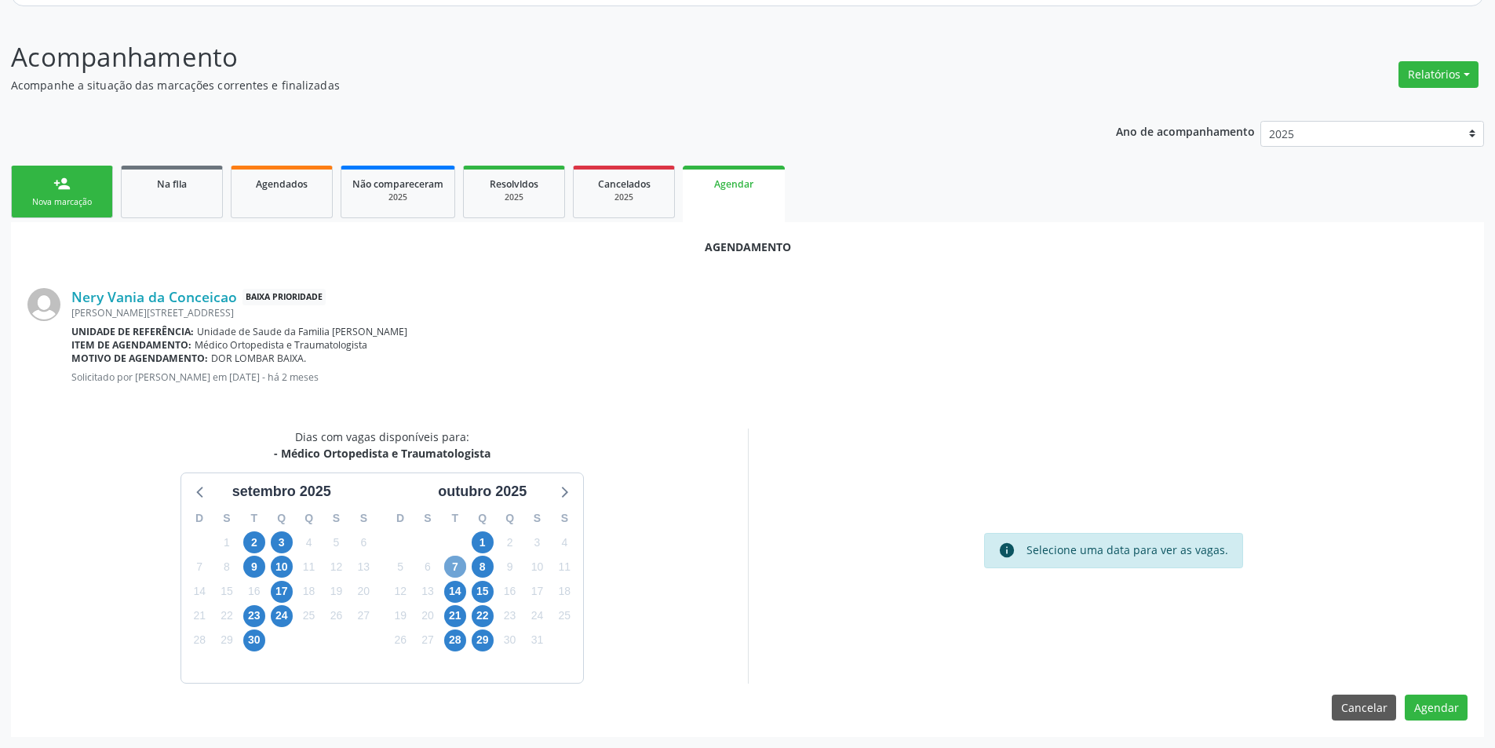
click at [454, 565] on span "7" at bounding box center [455, 567] width 22 height 22
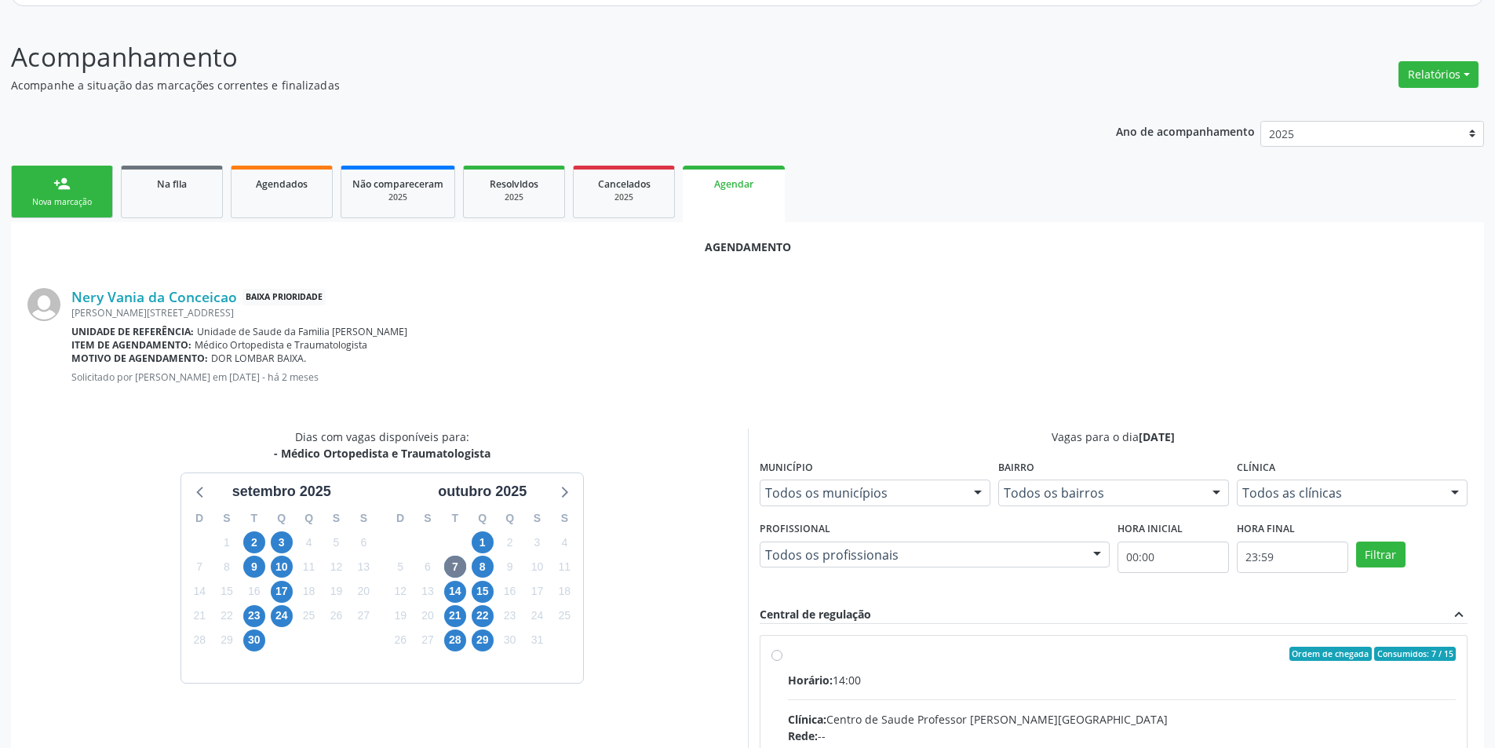
click at [778, 652] on input "Ordem de chegada Consumidos: 7 / 15 Horário: 14:00 Clínica: Centro de Saude Pro…" at bounding box center [776, 654] width 11 height 14
radio input "true"
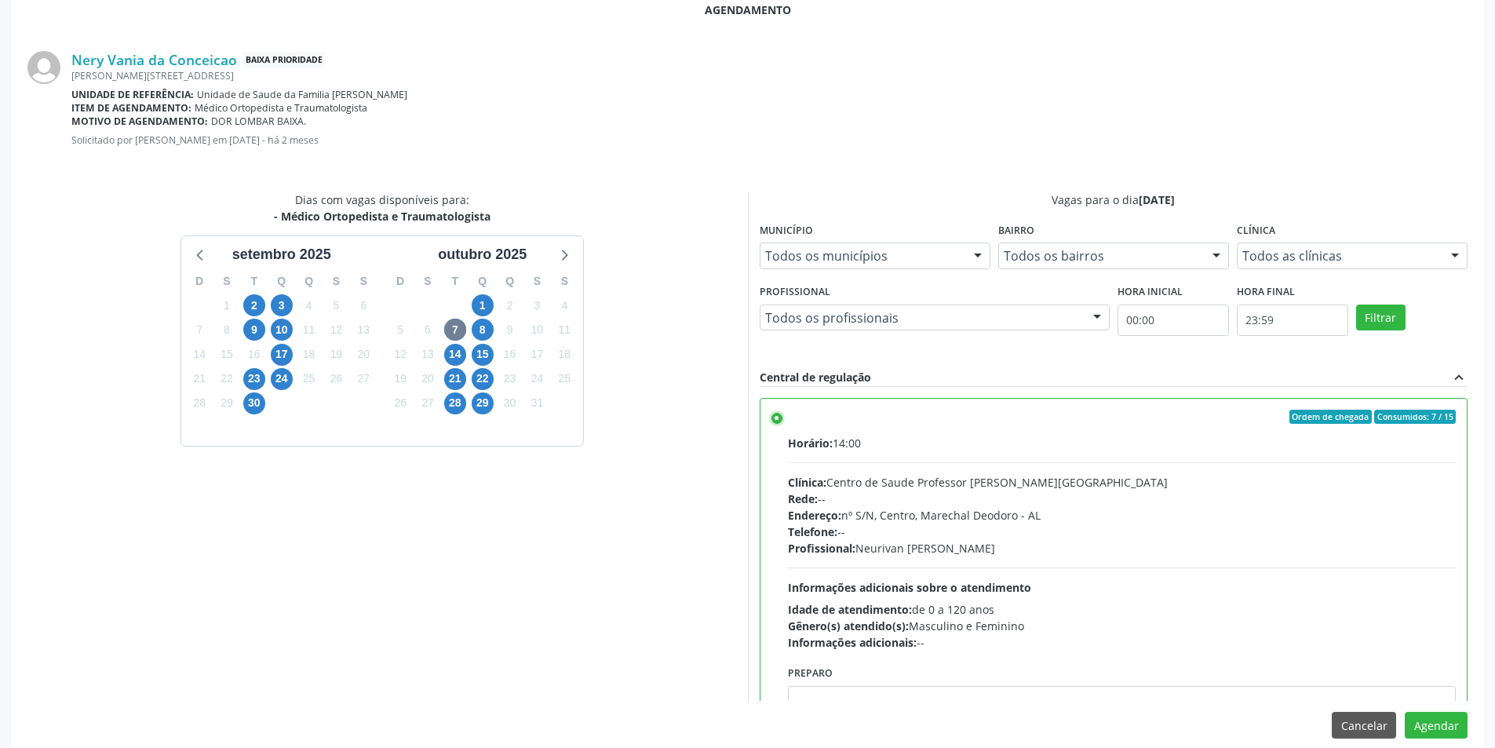
scroll to position [437, 0]
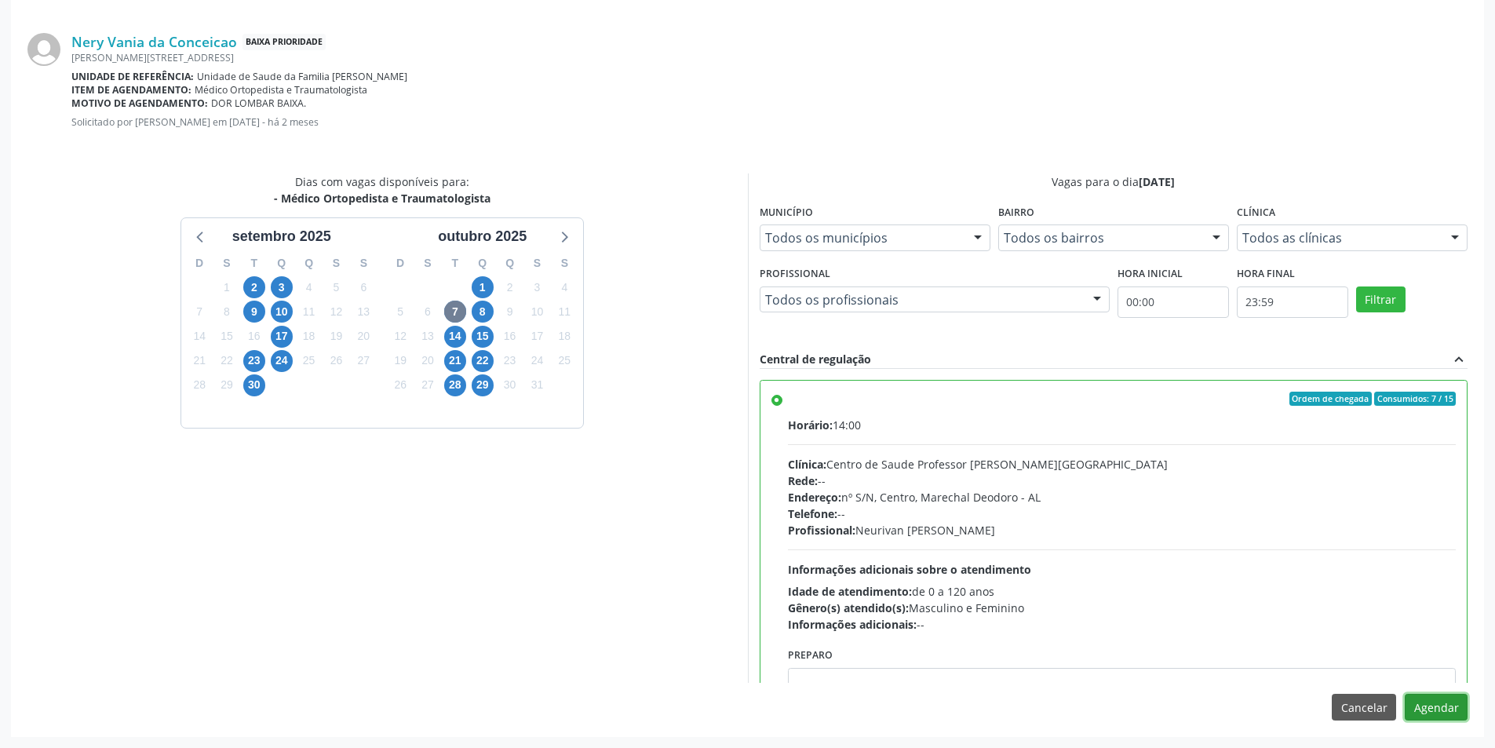
click at [1432, 709] on button "Agendar" at bounding box center [1436, 707] width 63 height 27
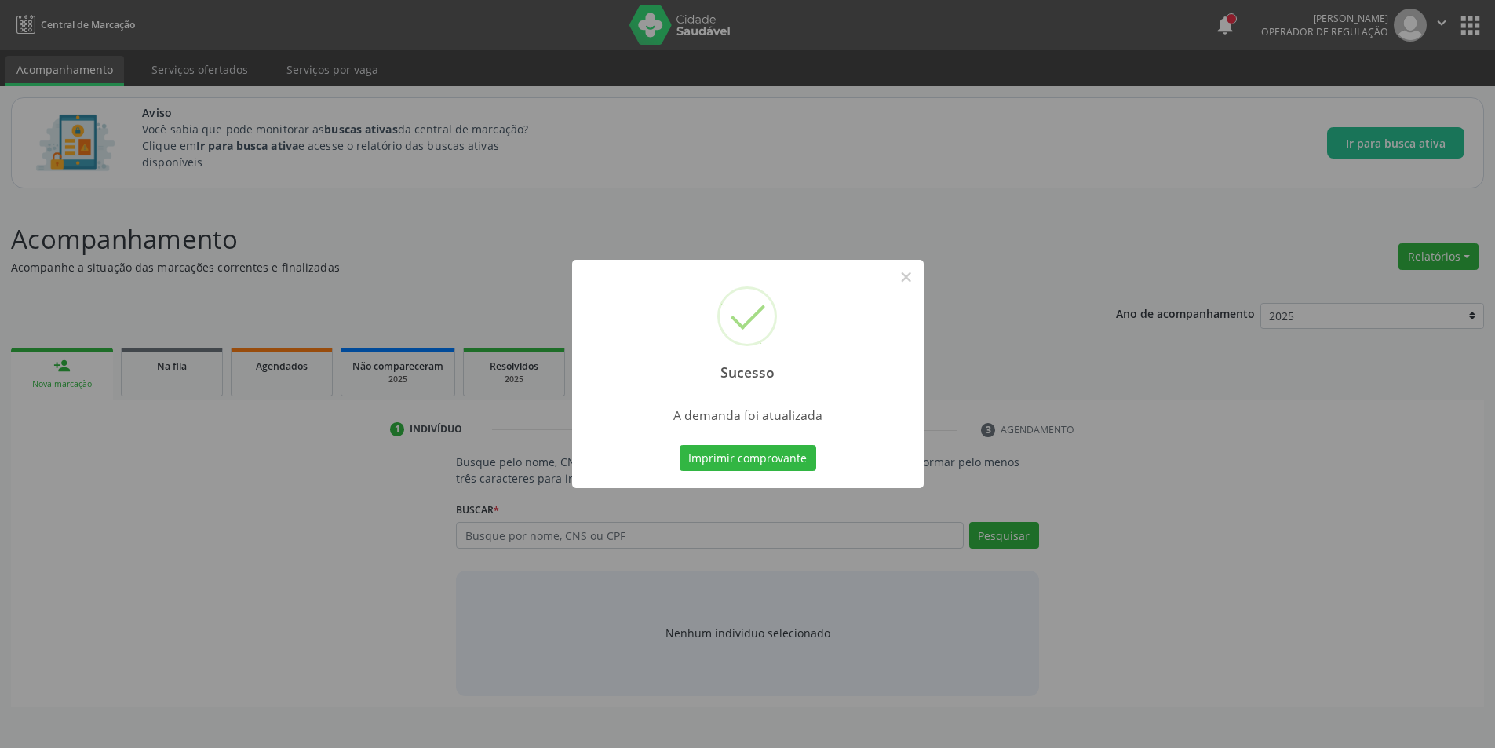
scroll to position [0, 0]
click at [914, 286] on button "×" at bounding box center [912, 277] width 27 height 27
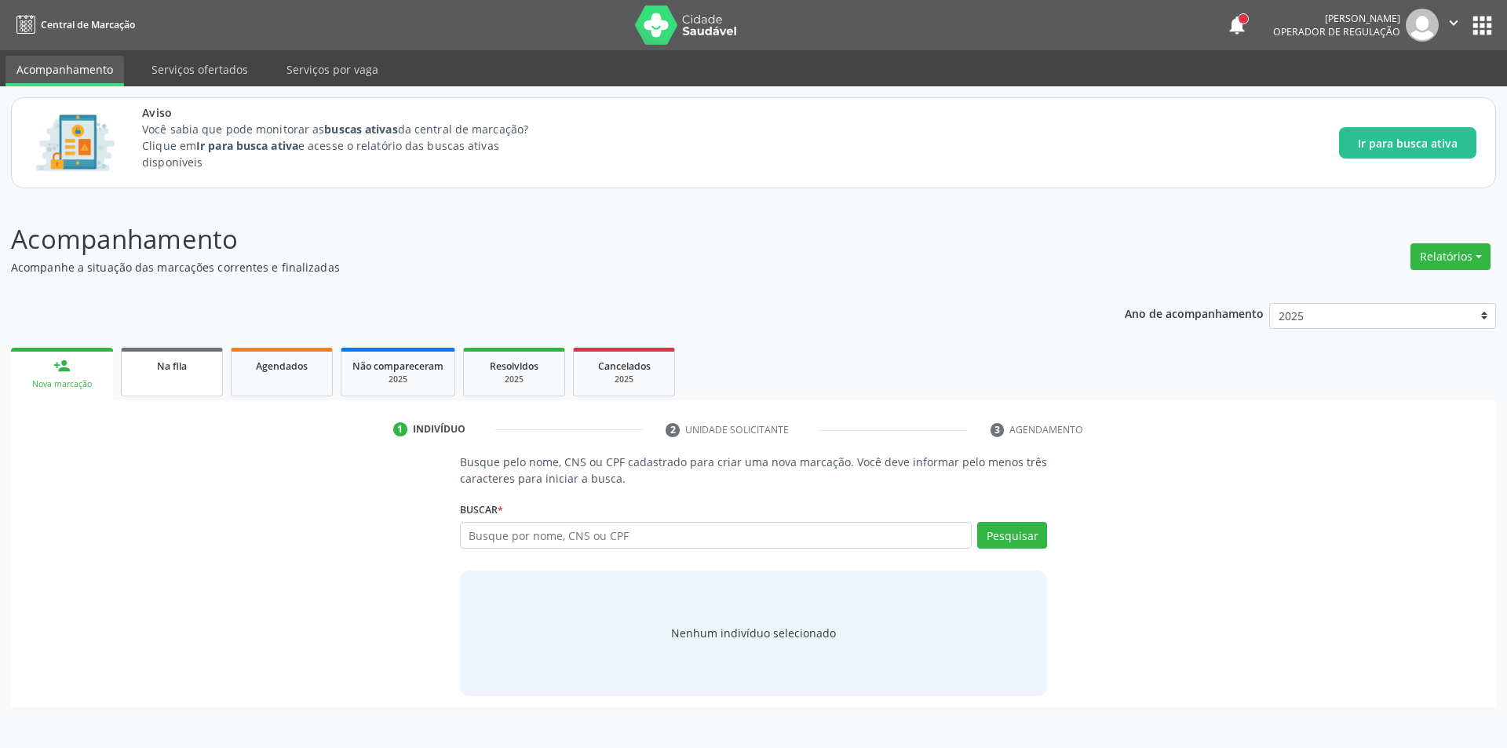
click at [175, 381] on link "Na fila" at bounding box center [172, 372] width 102 height 49
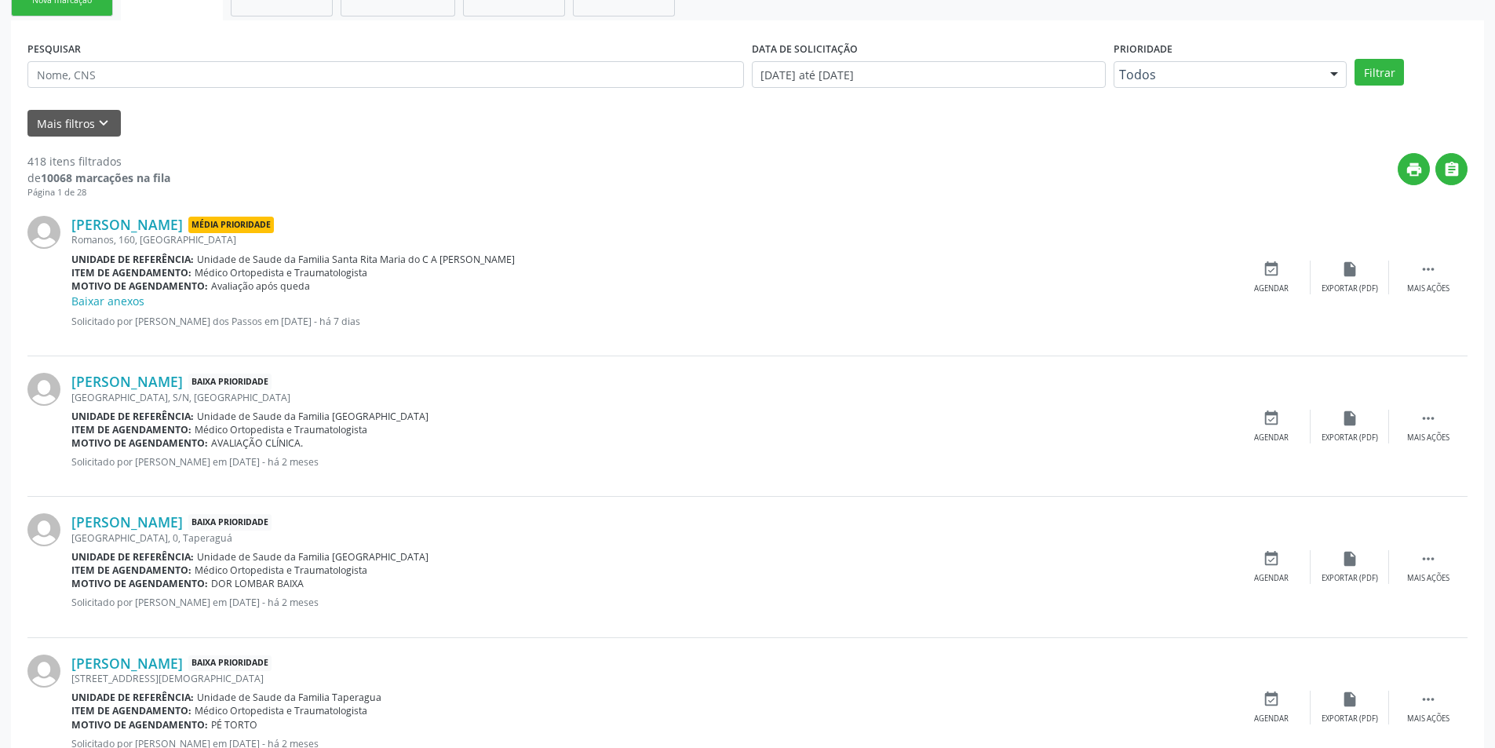
scroll to position [392, 0]
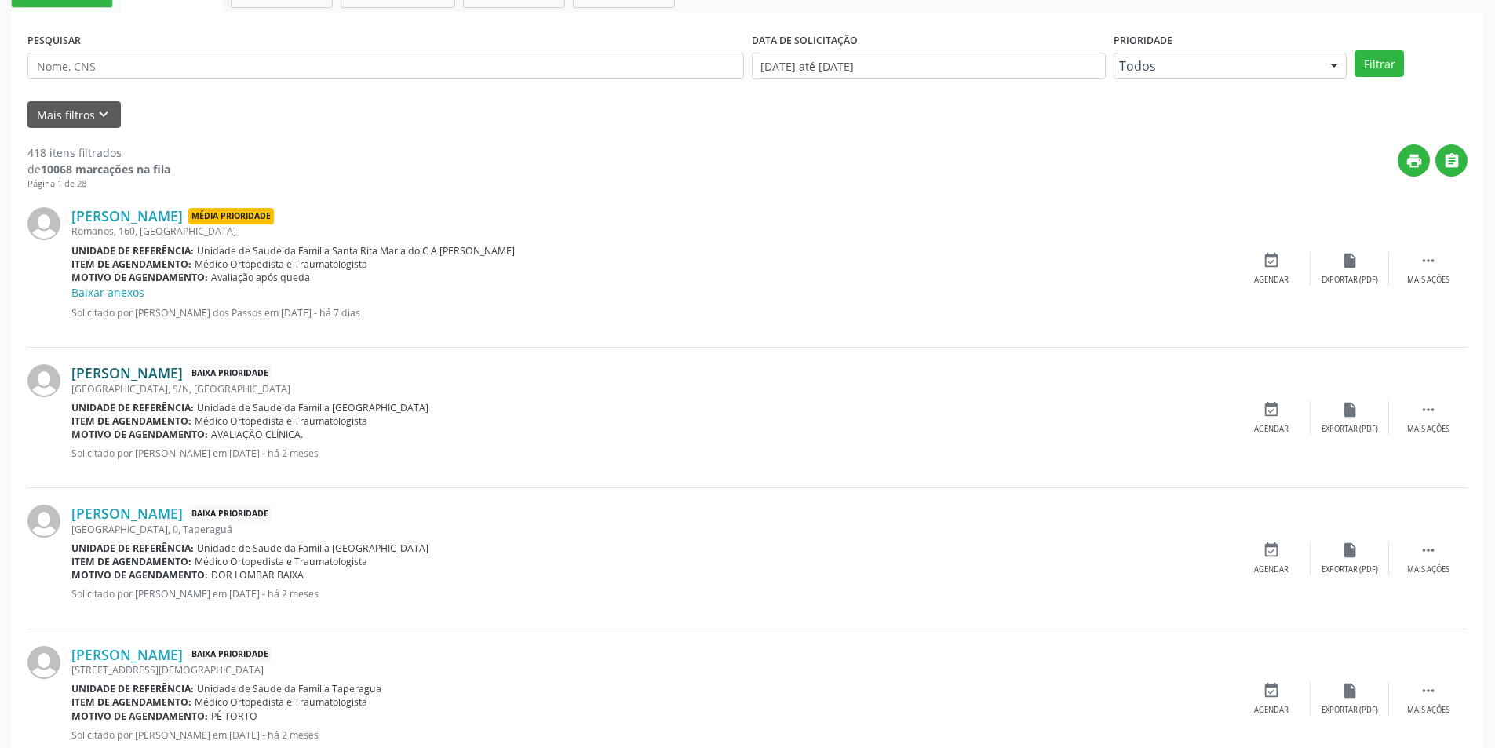
click at [173, 372] on link "[PERSON_NAME]" at bounding box center [126, 372] width 111 height 17
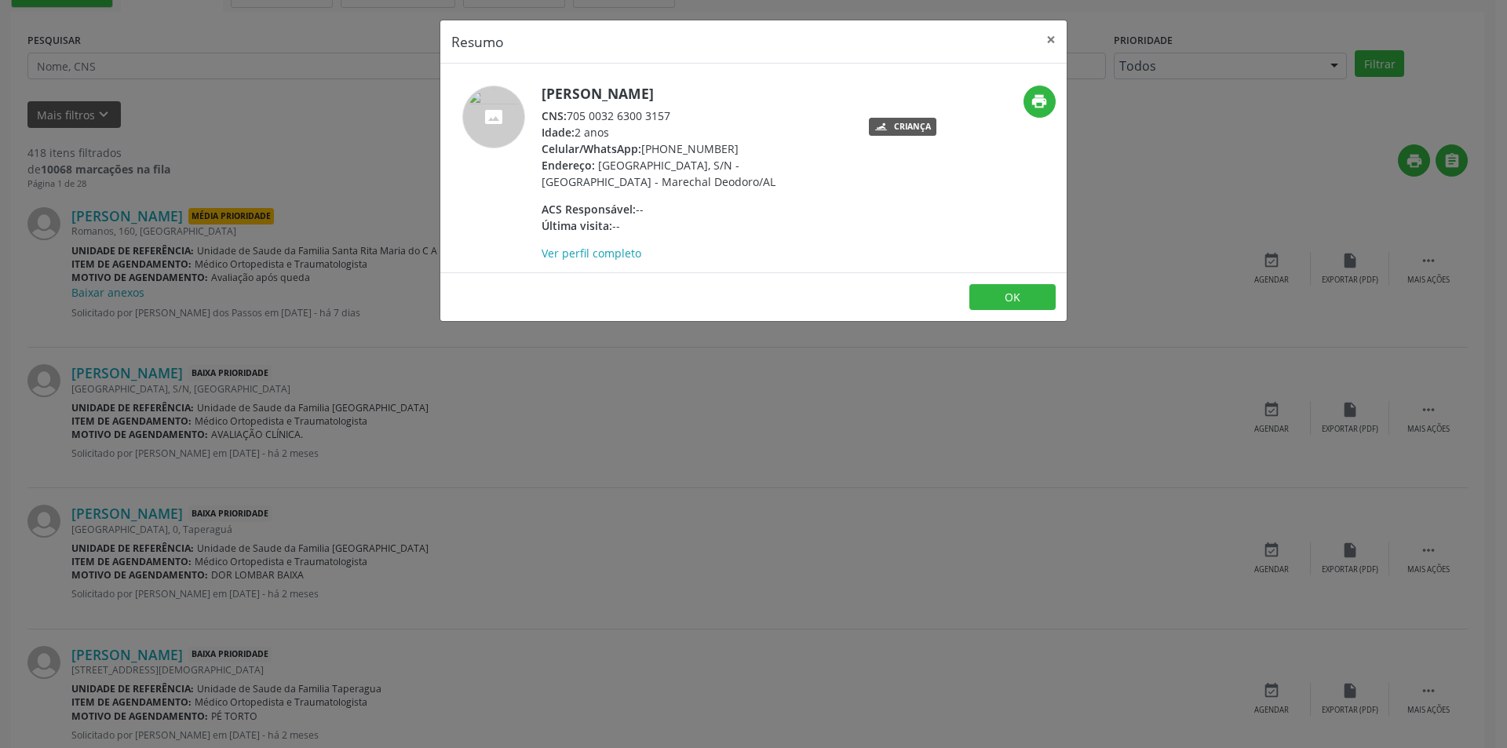
click at [570, 113] on div "CNS: 705 0032 6300 3157" at bounding box center [693, 116] width 305 height 16
drag, startPoint x: 570, startPoint y: 113, endPoint x: 663, endPoint y: 119, distance: 93.6
click at [663, 119] on div "CNS: 705 0032 6300 3157" at bounding box center [693, 116] width 305 height 16
click at [334, 517] on div "Resumo × [PERSON_NAME] CNS: 705 0032 6300 3157 Idade: 2 anos Celular/WhatsApp: …" at bounding box center [753, 374] width 1507 height 748
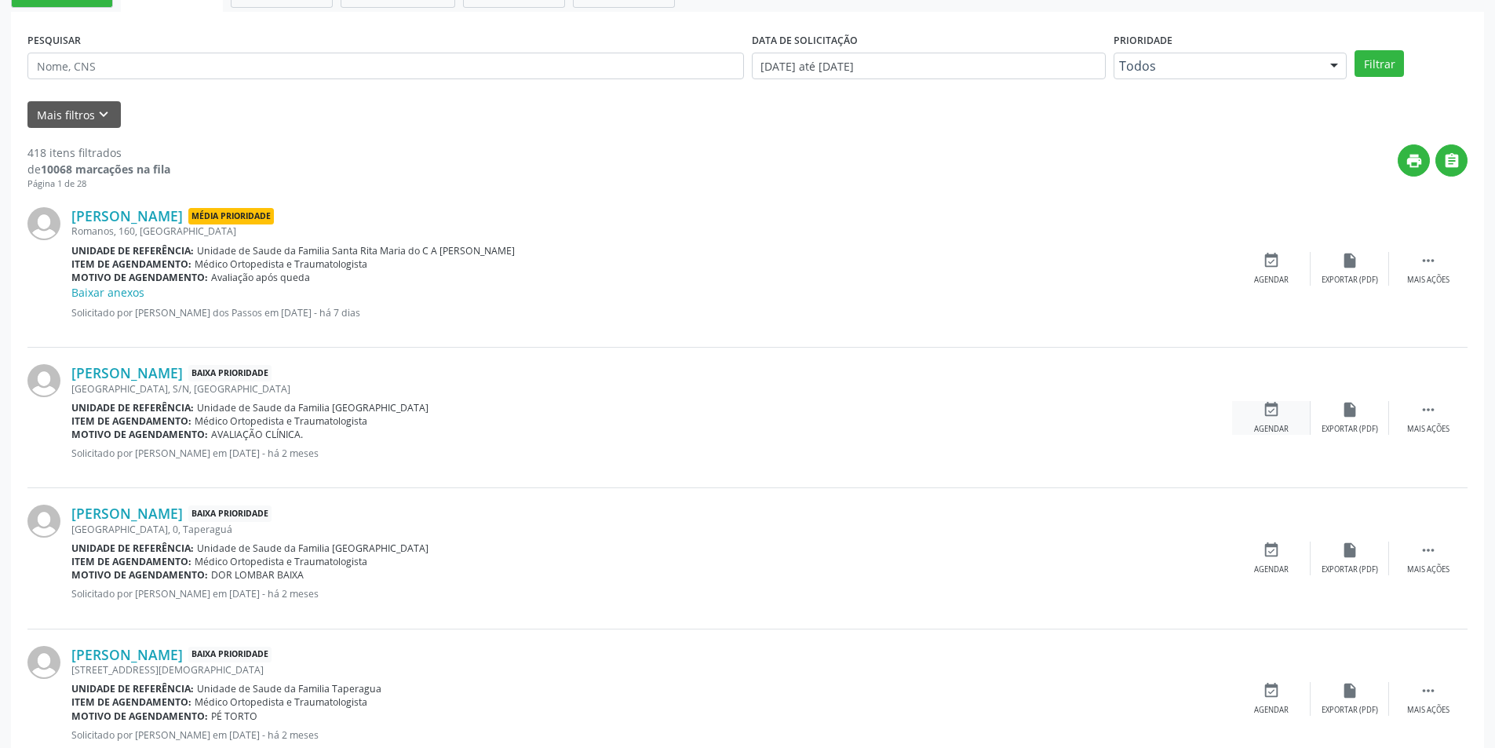
click at [1257, 410] on div "event_available Agendar" at bounding box center [1271, 418] width 78 height 34
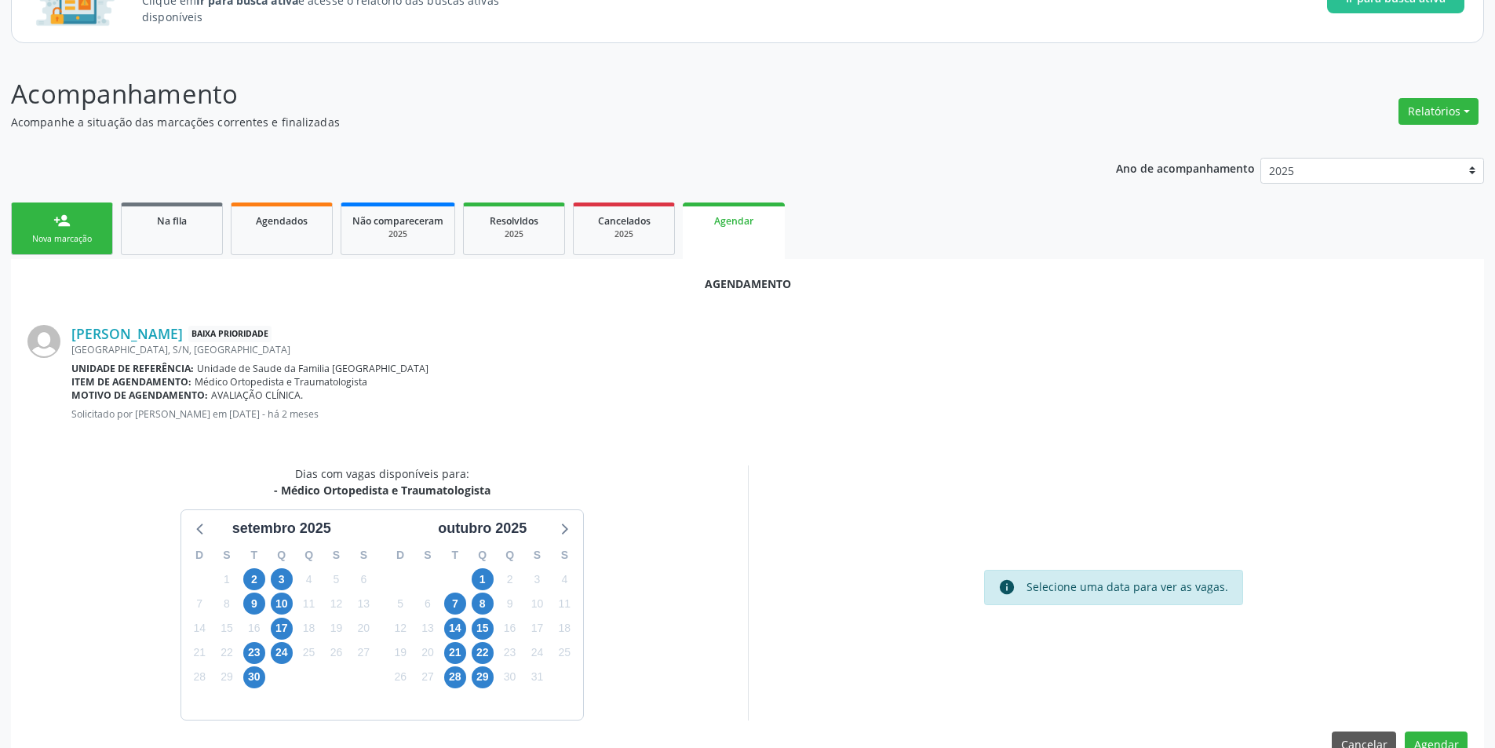
scroll to position [182, 0]
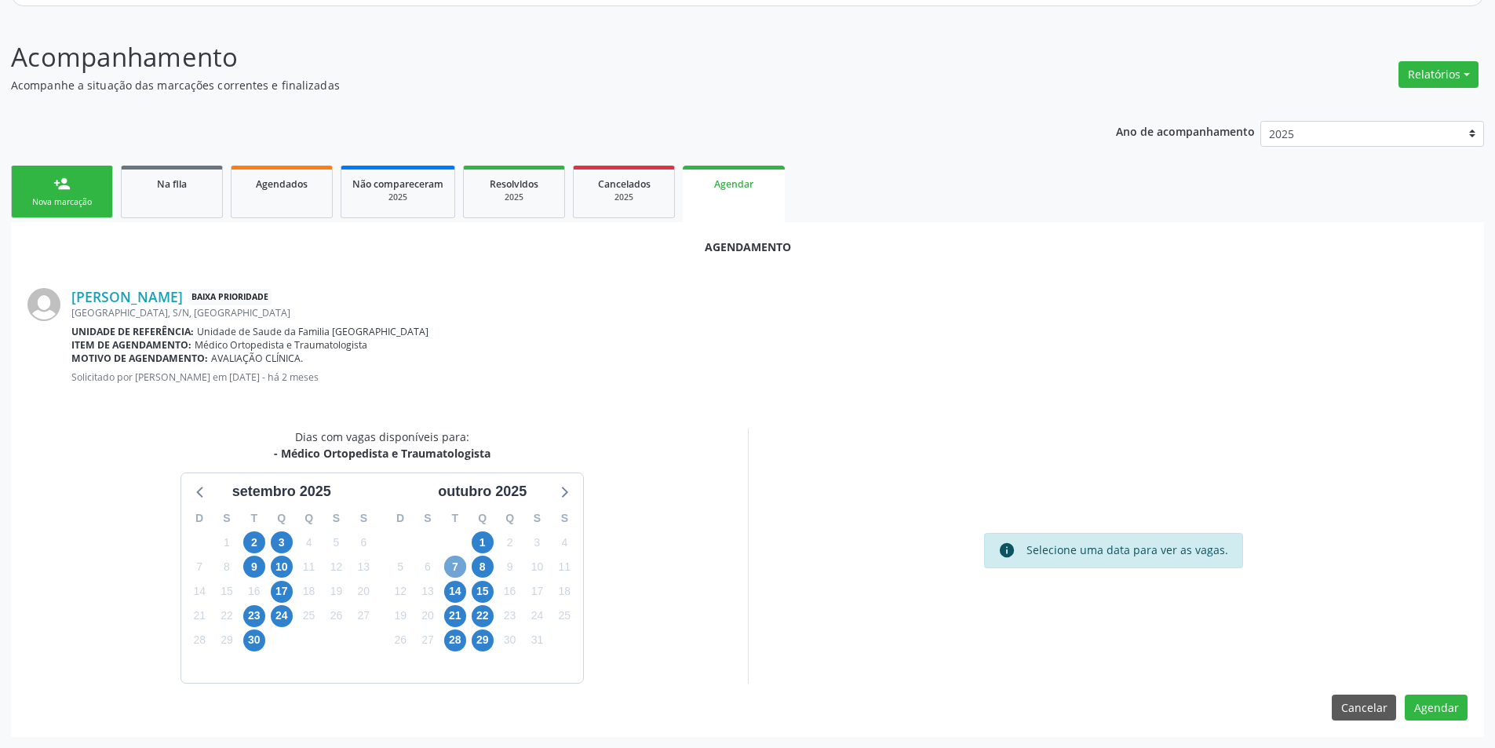
click at [461, 570] on span "7" at bounding box center [455, 567] width 22 height 22
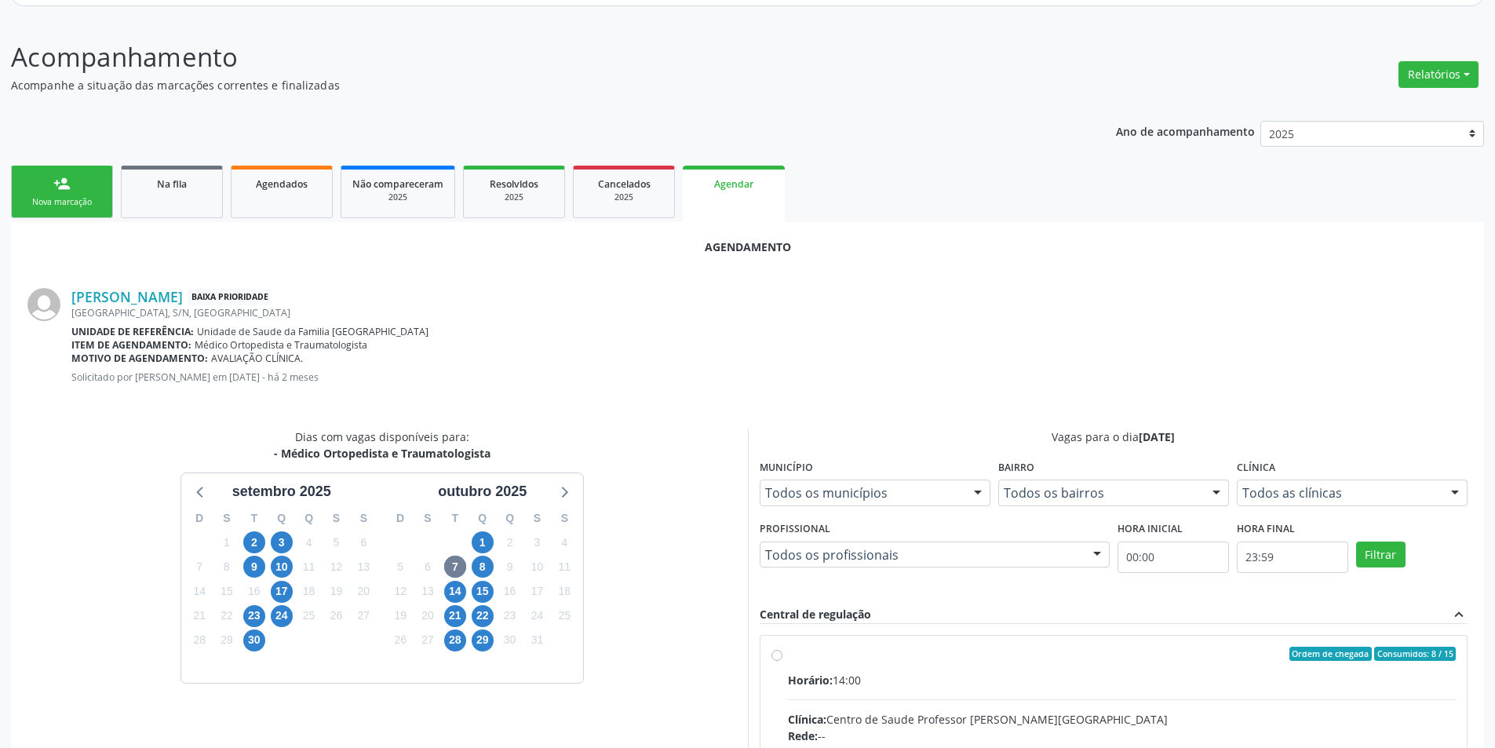
click at [773, 655] on input "Ordem de chegada Consumidos: 8 / 15 Horário: 14:00 Clínica: Centro de Saude Pro…" at bounding box center [776, 654] width 11 height 14
radio input "true"
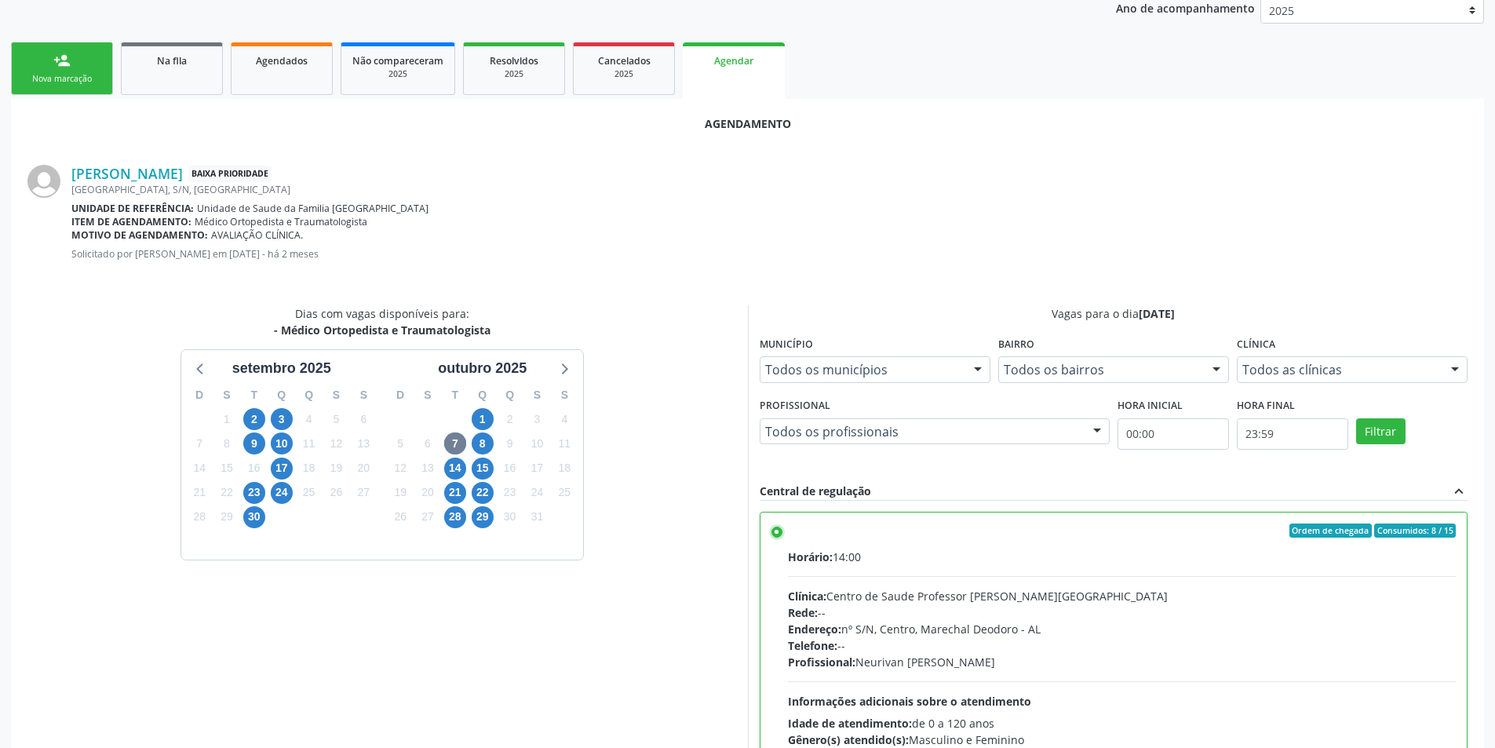
scroll to position [437, 0]
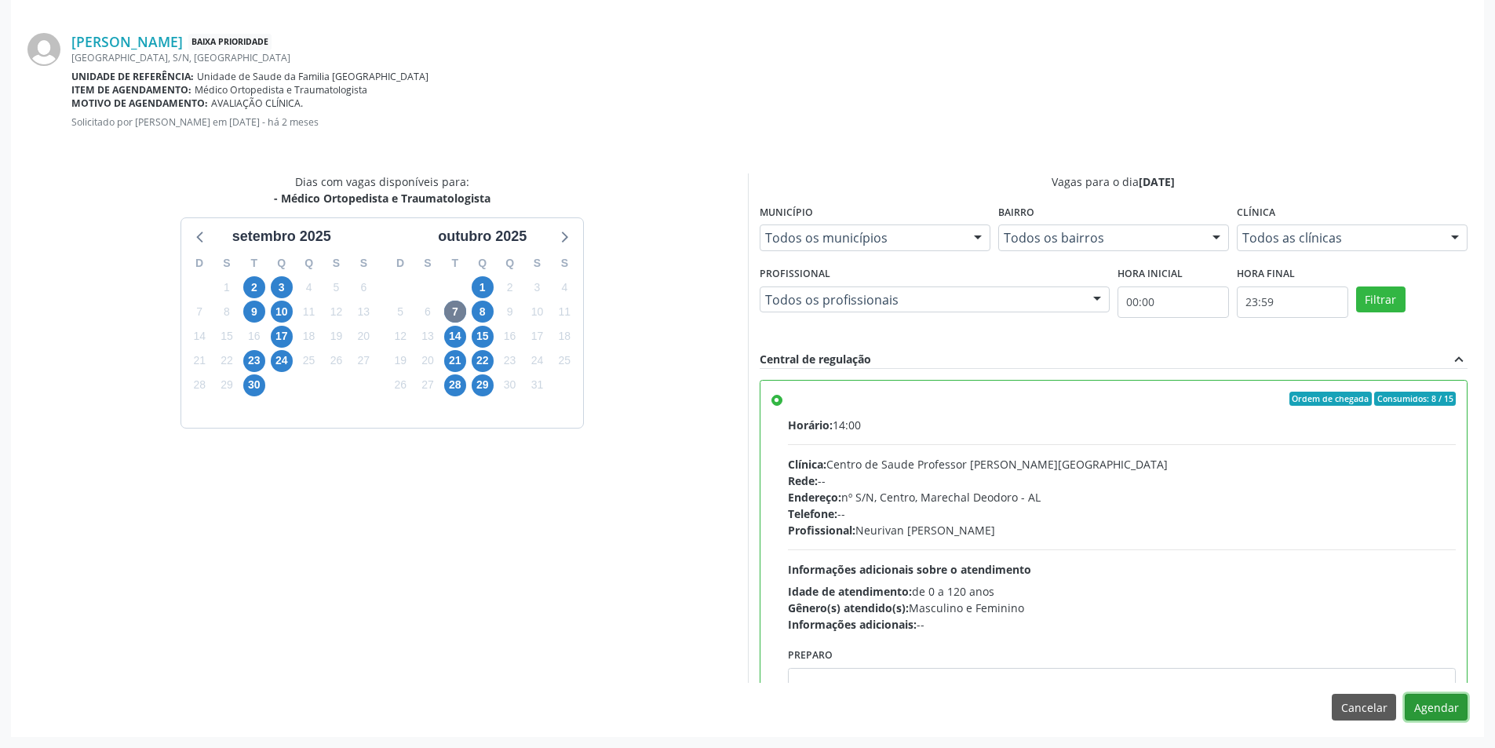
click at [1449, 707] on button "Agendar" at bounding box center [1436, 707] width 63 height 27
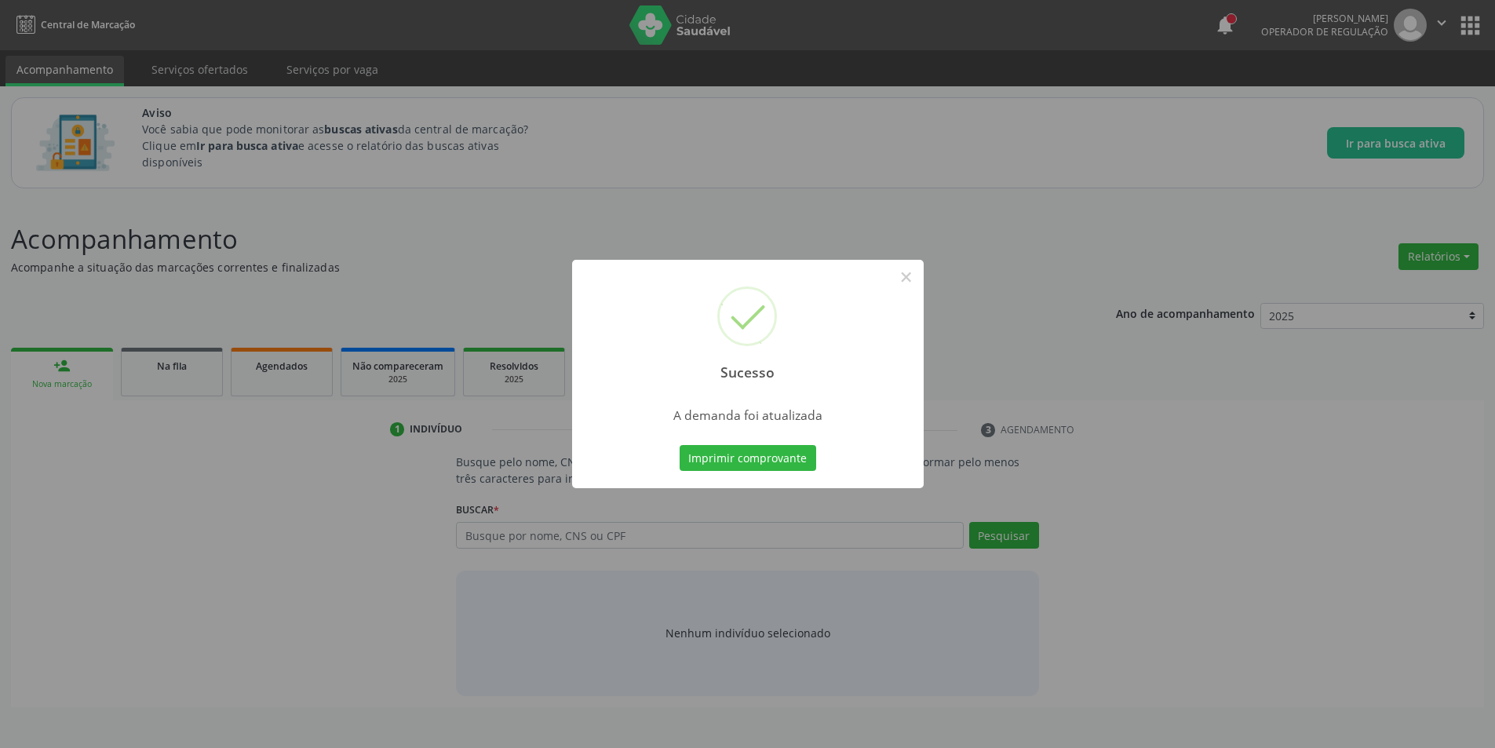
scroll to position [0, 0]
click at [918, 275] on button "×" at bounding box center [912, 277] width 27 height 27
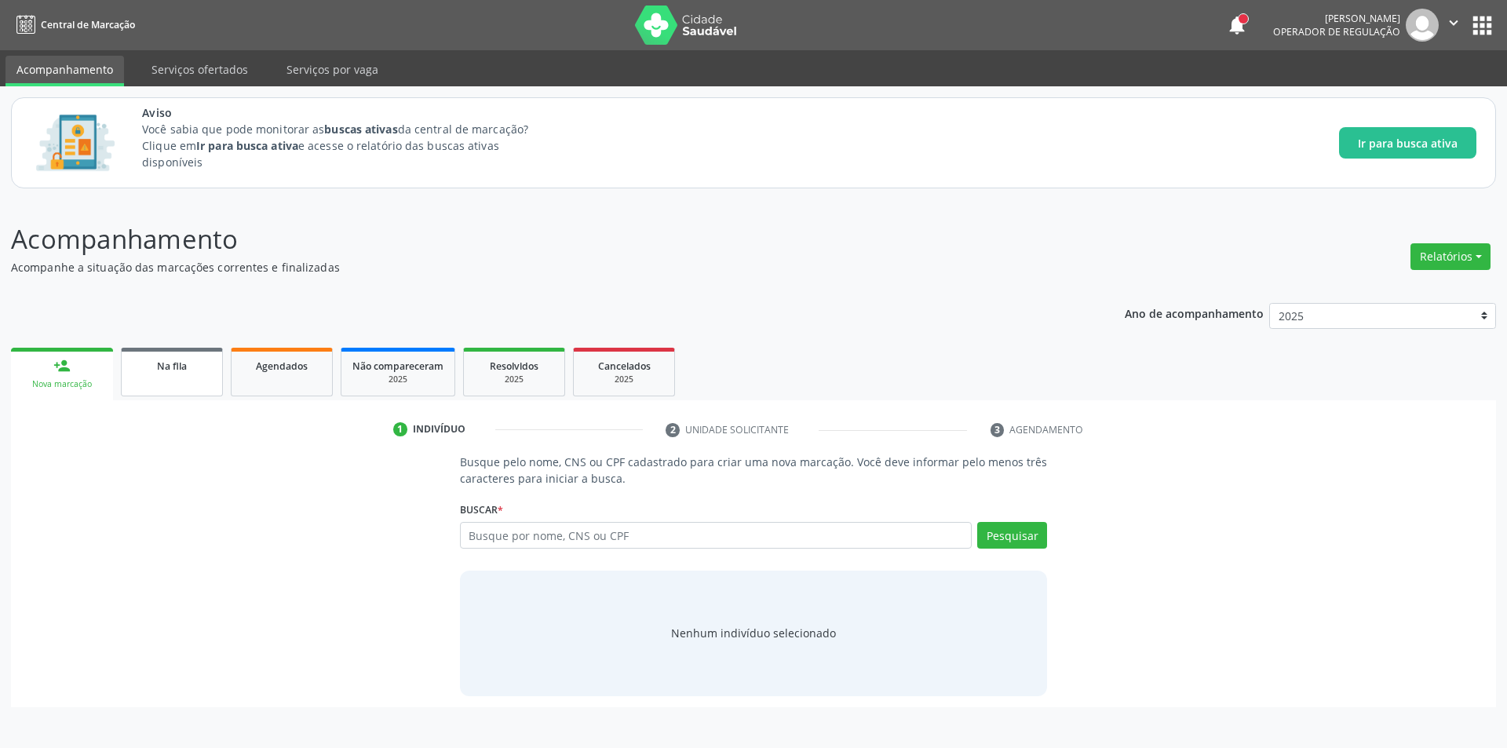
click at [155, 374] on link "Na fila" at bounding box center [172, 372] width 102 height 49
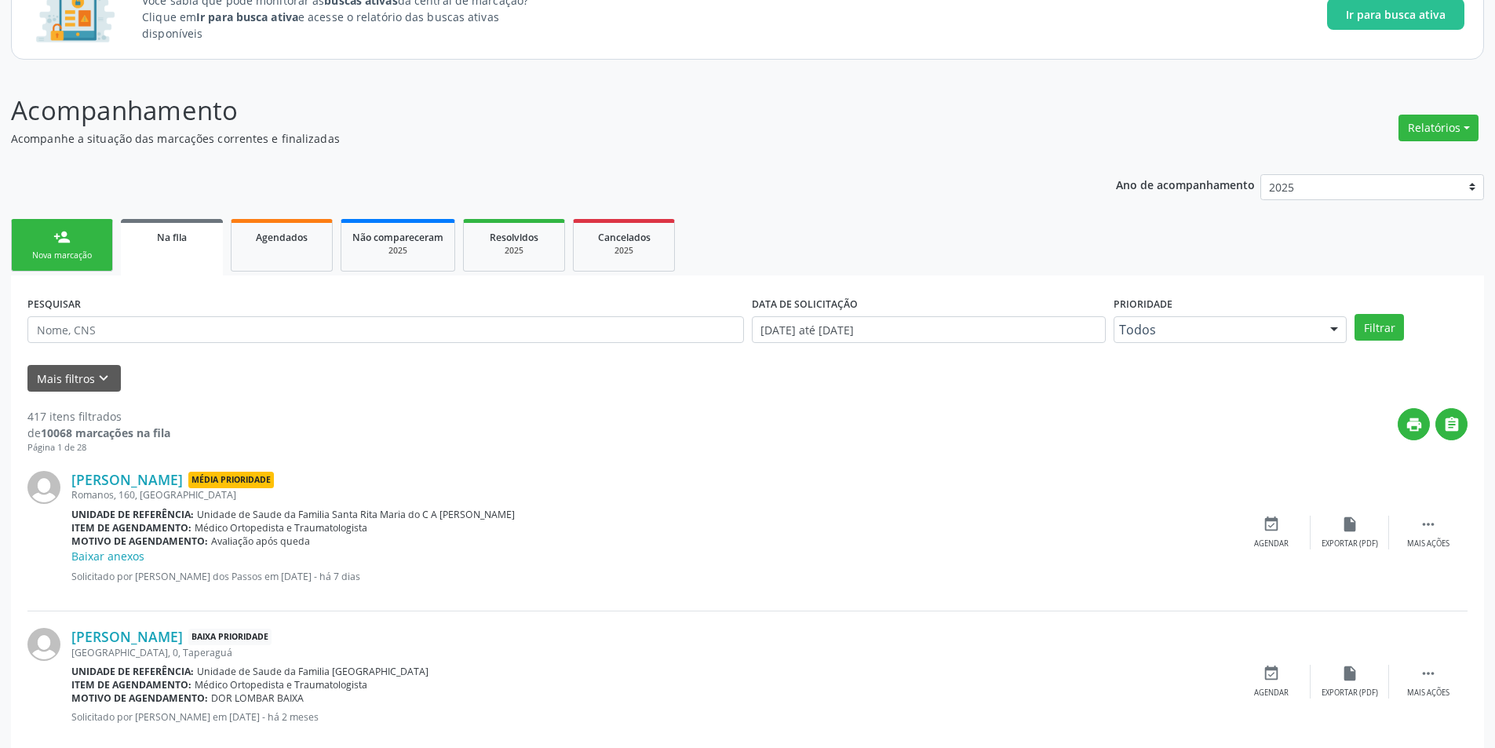
scroll to position [392, 0]
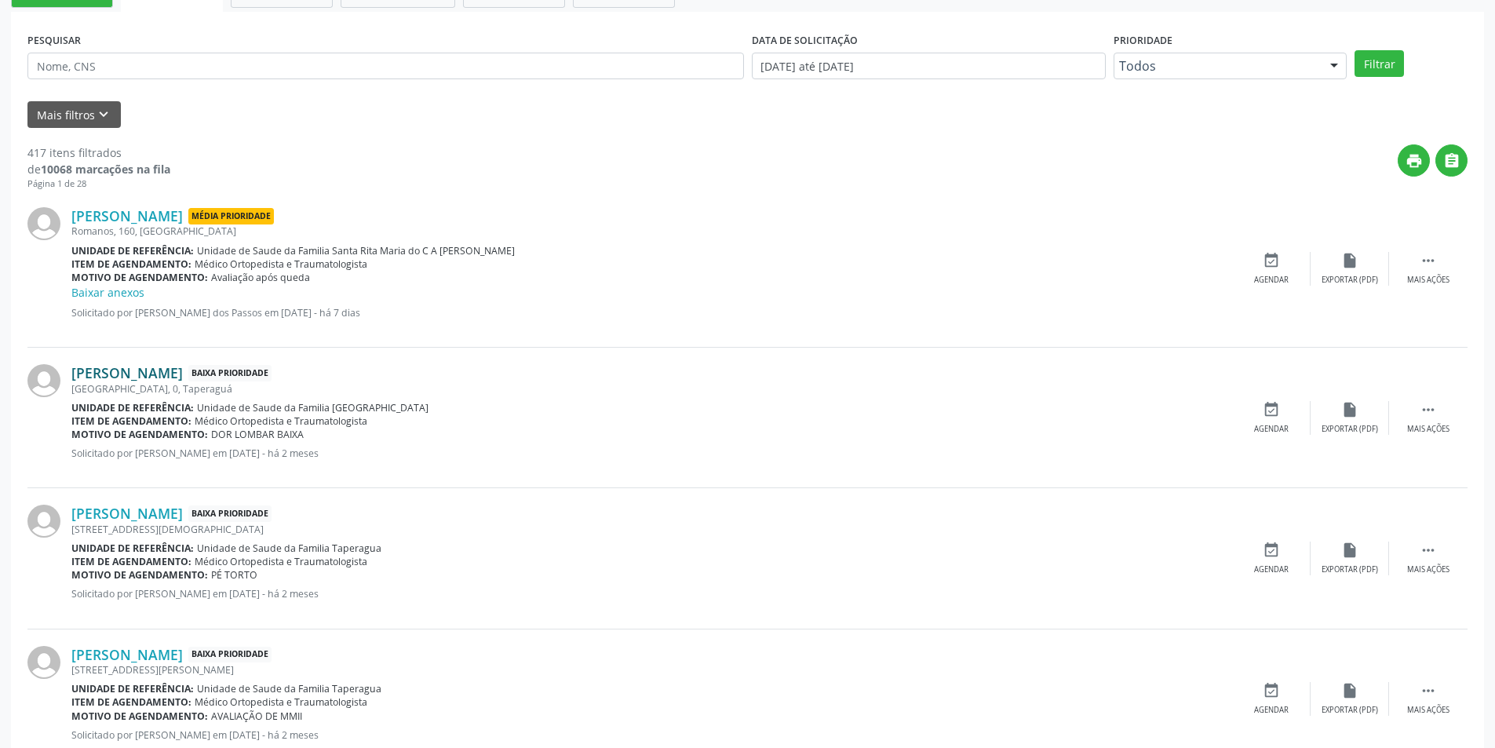
click at [183, 372] on link "[PERSON_NAME]" at bounding box center [126, 372] width 111 height 17
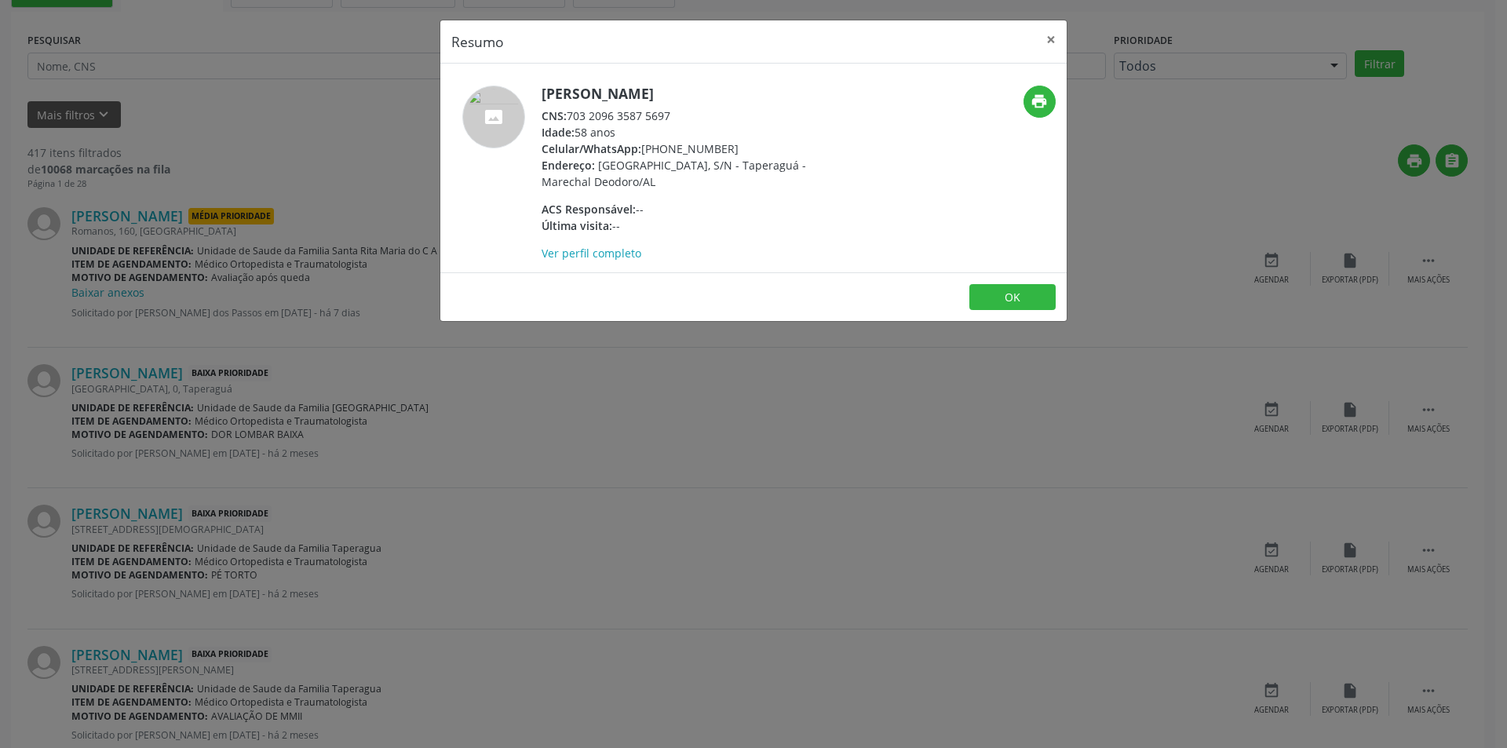
click at [569, 116] on div "CNS: 703 2096 3587 5697" at bounding box center [693, 116] width 305 height 16
drag, startPoint x: 569, startPoint y: 116, endPoint x: 656, endPoint y: 115, distance: 87.1
click at [656, 115] on div "CNS: 703 2096 3587 5697" at bounding box center [693, 116] width 305 height 16
click at [371, 483] on div "Resumo × [PERSON_NAME] CNS: 703 2096 3587 5697 Idade: 58 anos Celular/WhatsApp:…" at bounding box center [753, 374] width 1507 height 748
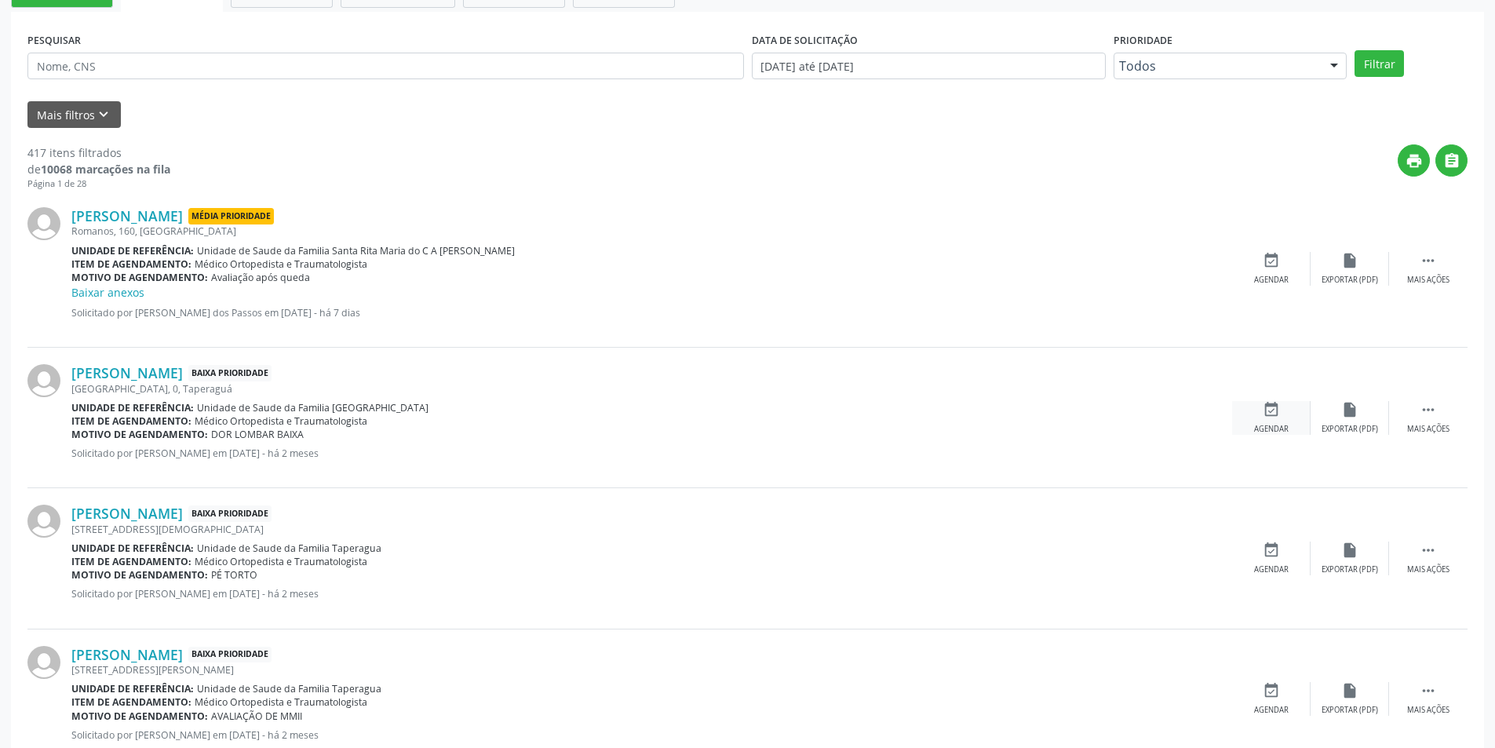
click at [1278, 429] on div "Agendar" at bounding box center [1271, 429] width 35 height 11
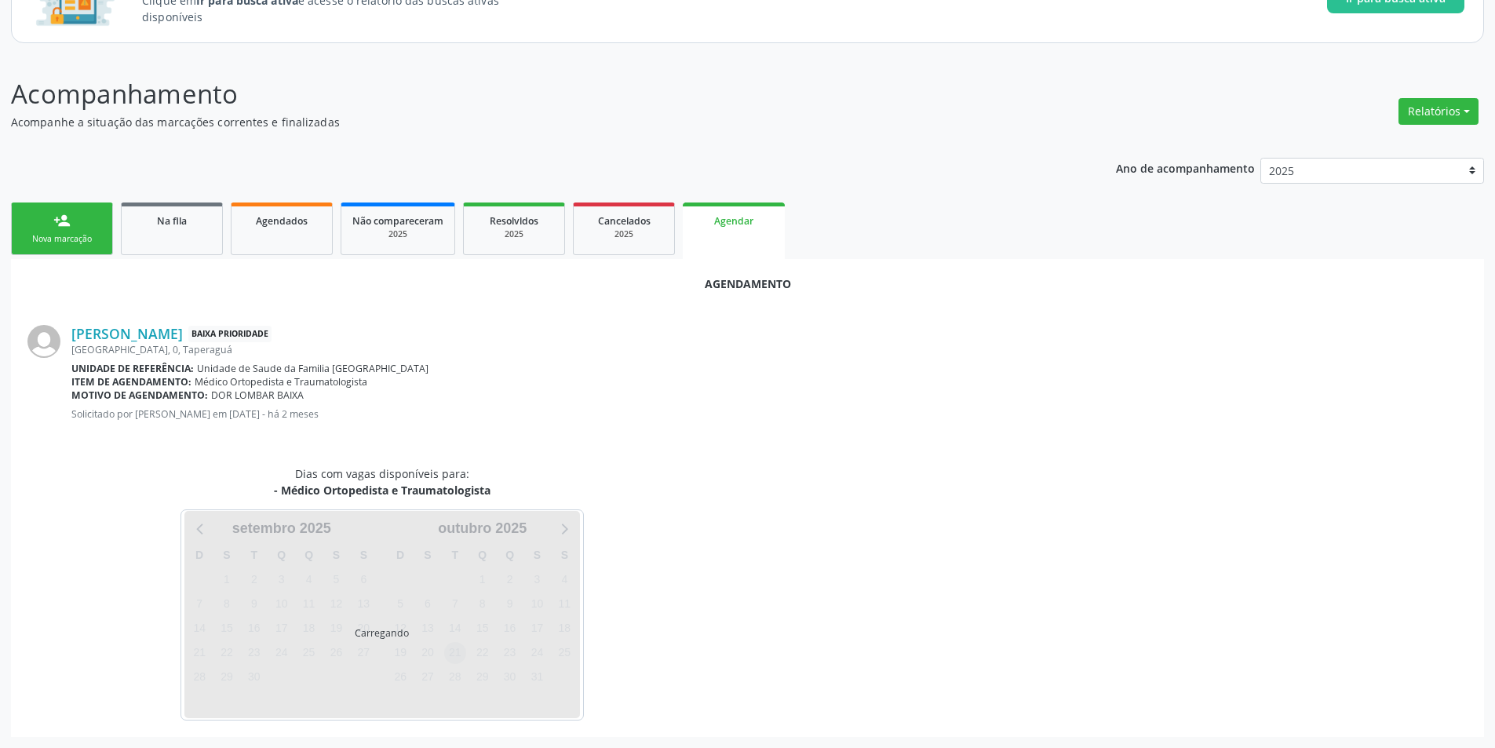
scroll to position [182, 0]
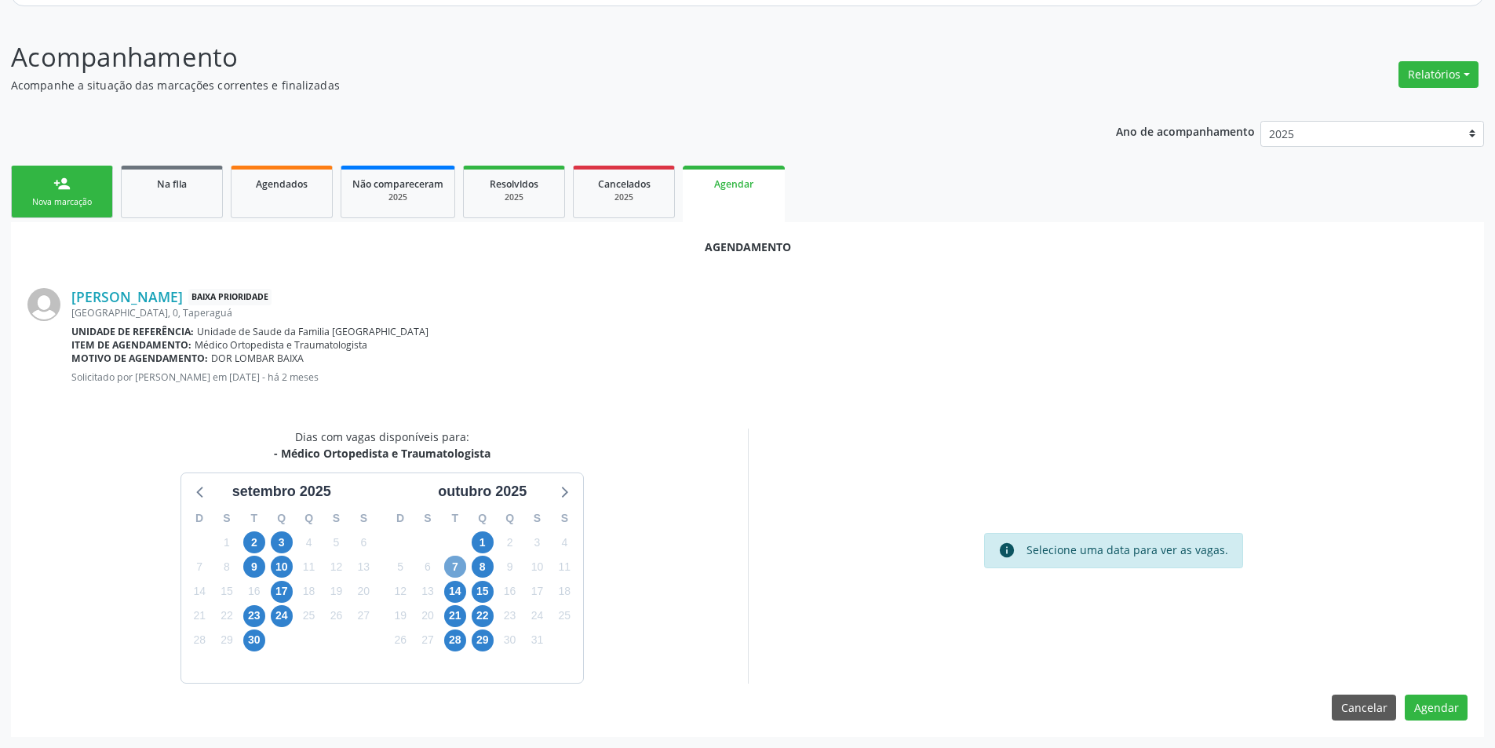
click at [457, 576] on span "7" at bounding box center [455, 567] width 22 height 22
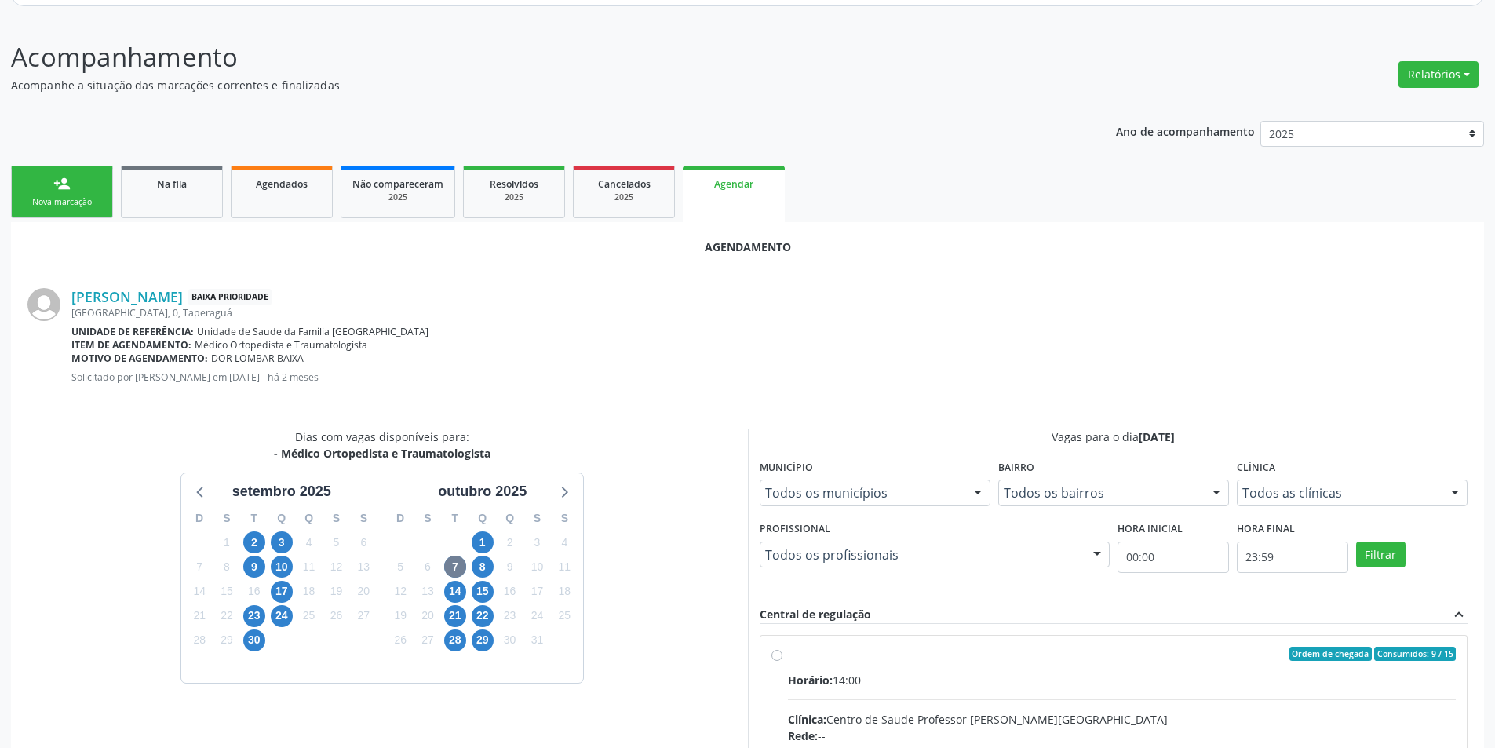
radio input "true"
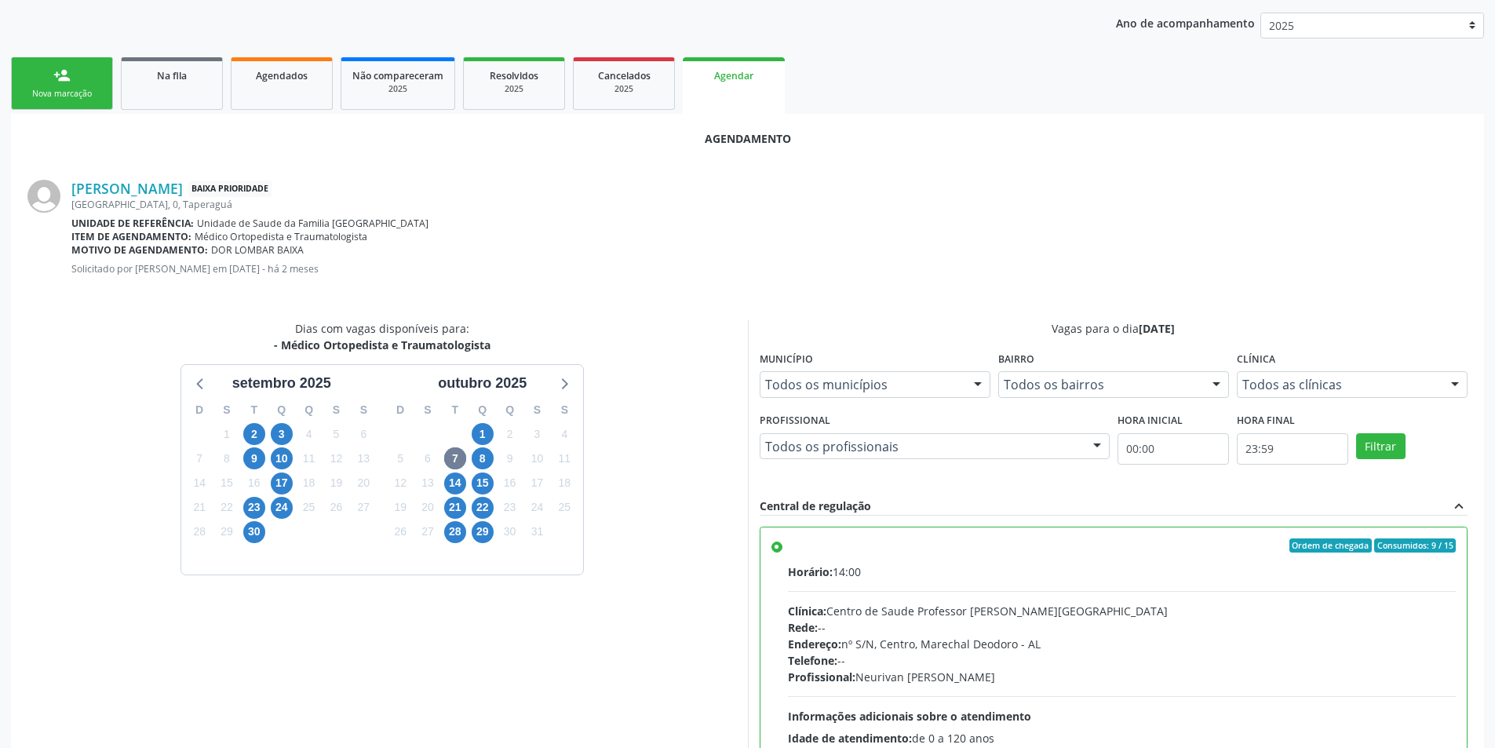
scroll to position [437, 0]
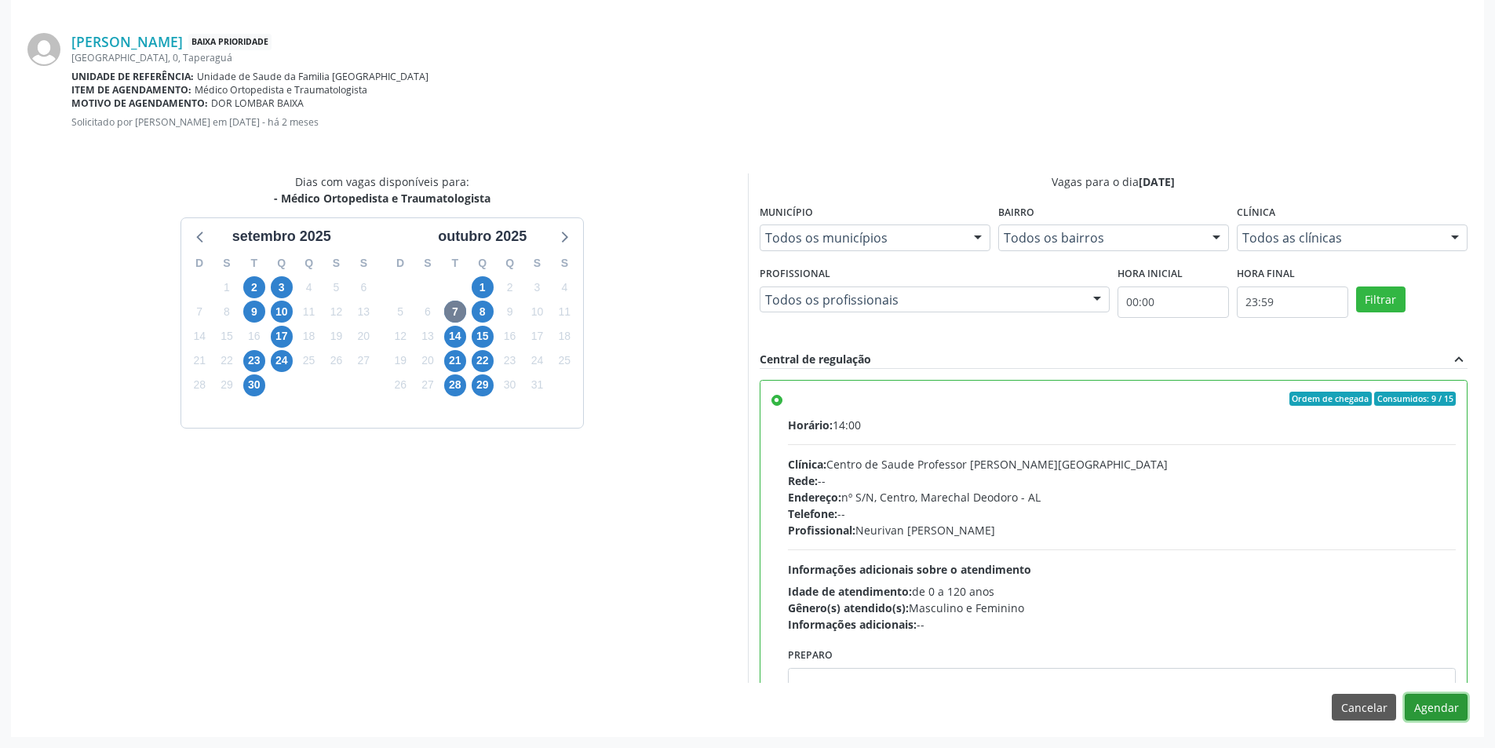
click at [1420, 701] on button "Agendar" at bounding box center [1436, 707] width 63 height 27
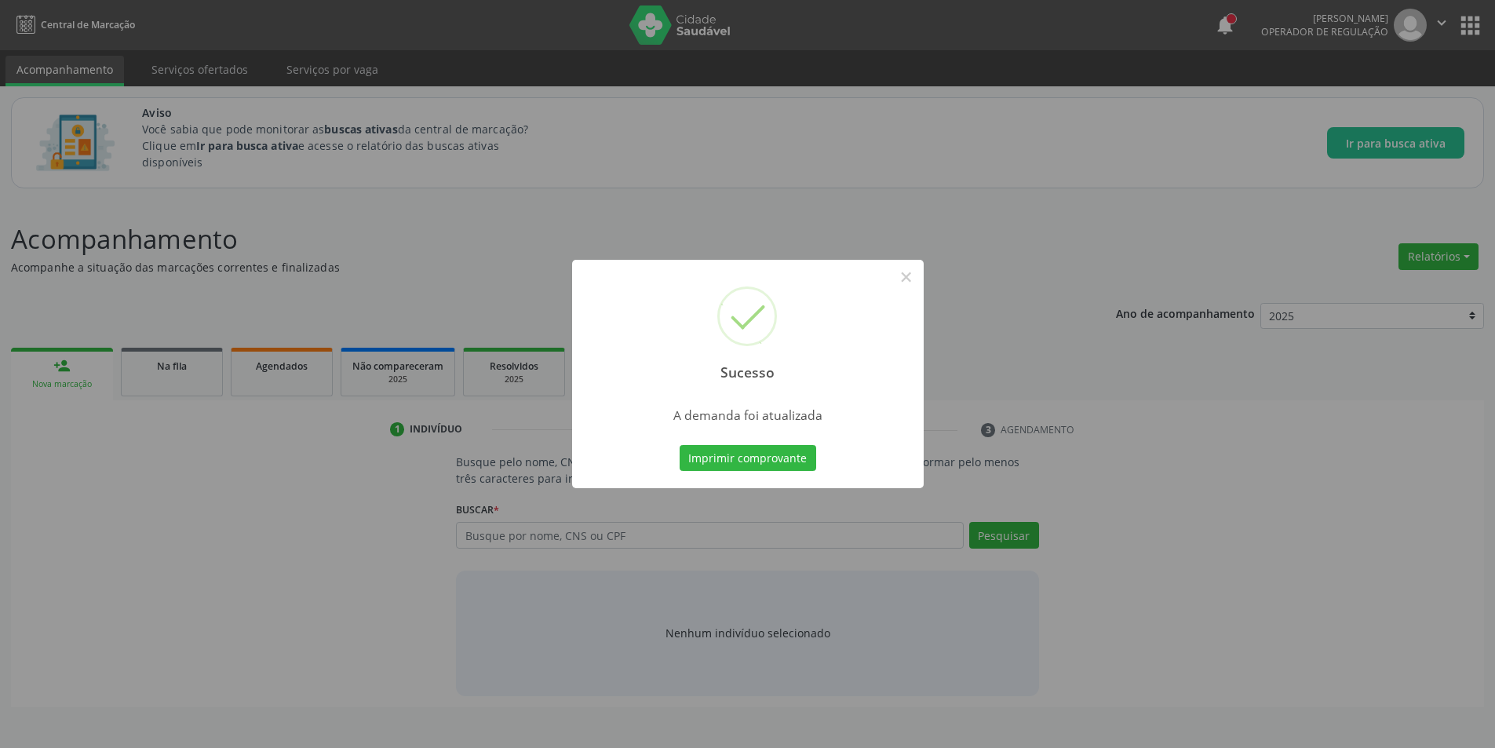
scroll to position [0, 0]
click at [903, 275] on button "×" at bounding box center [912, 277] width 27 height 27
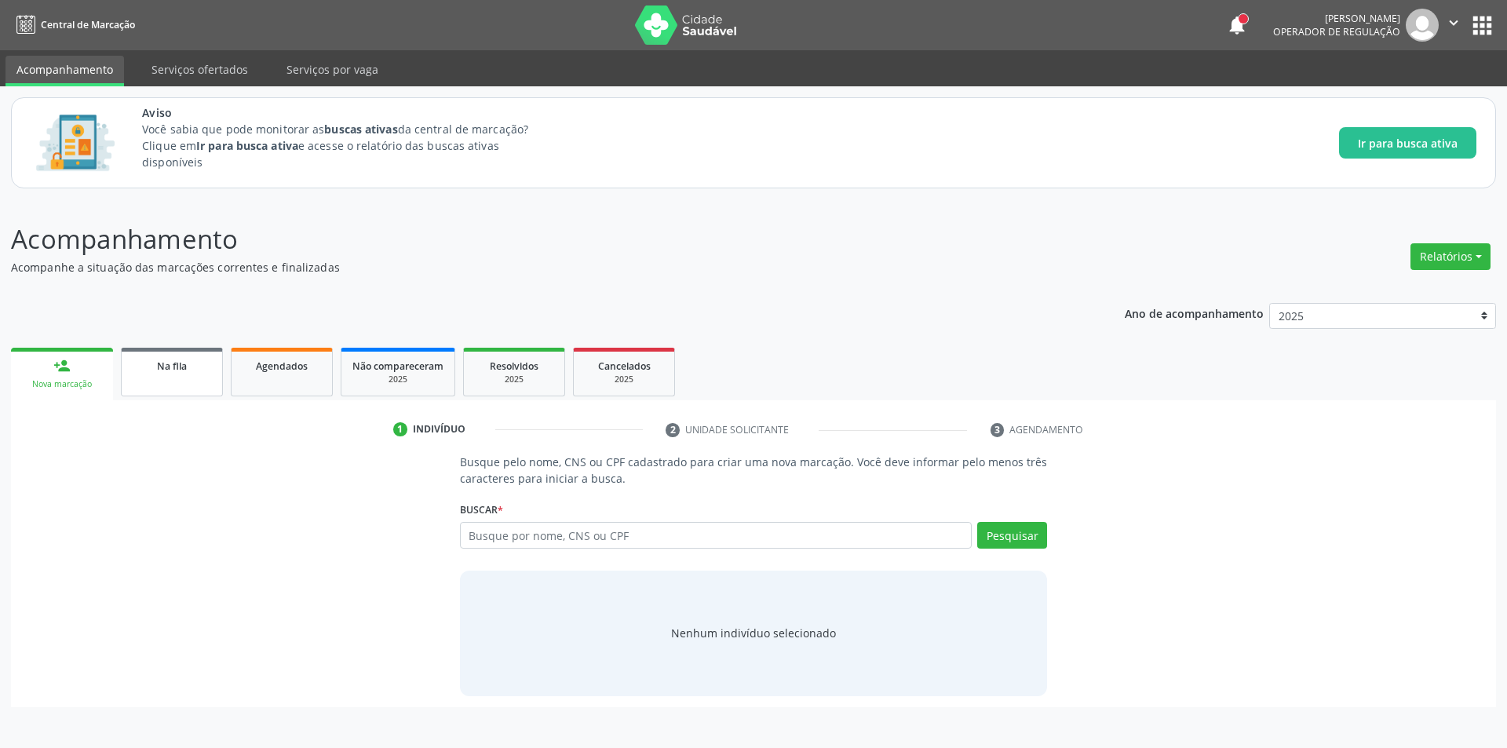
click at [136, 359] on div "Na fila" at bounding box center [172, 365] width 78 height 16
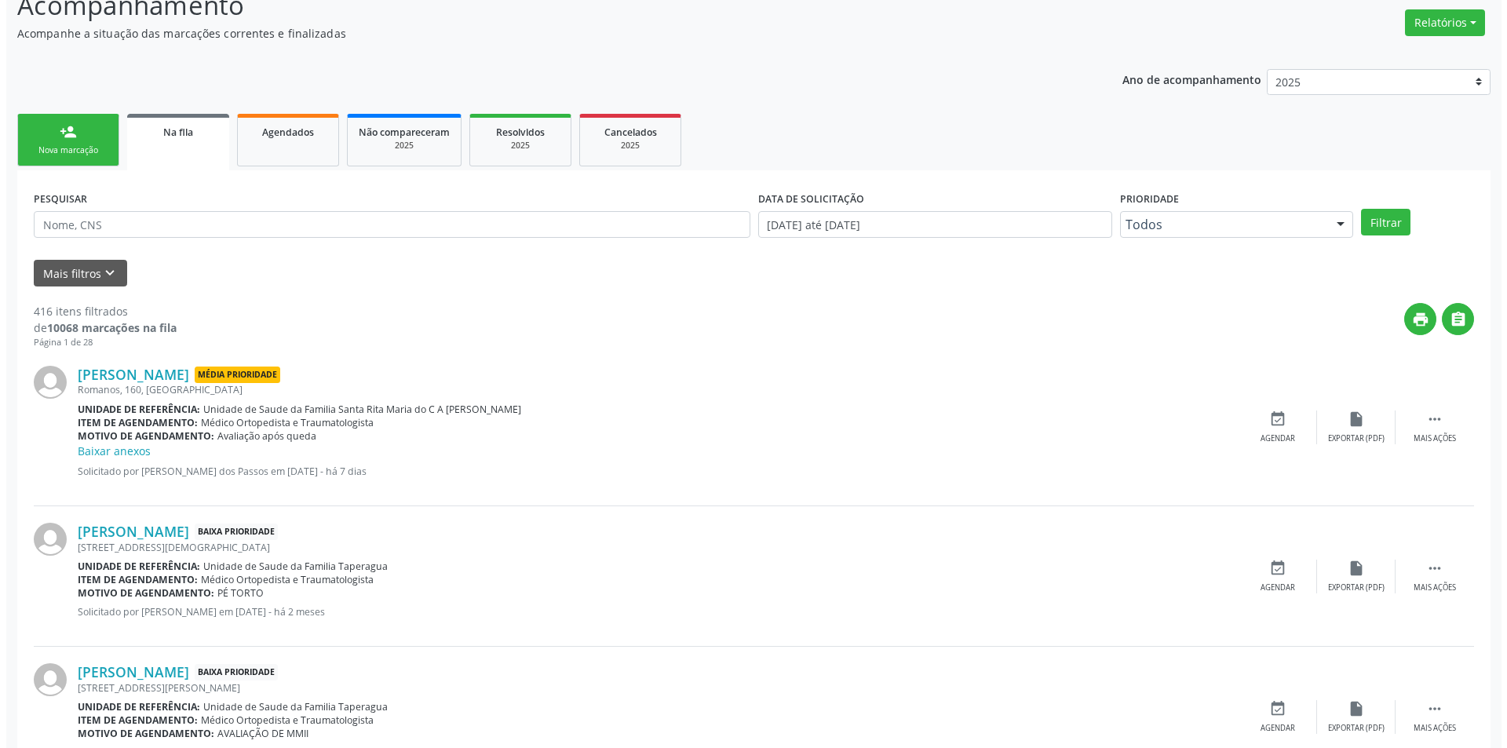
scroll to position [235, 0]
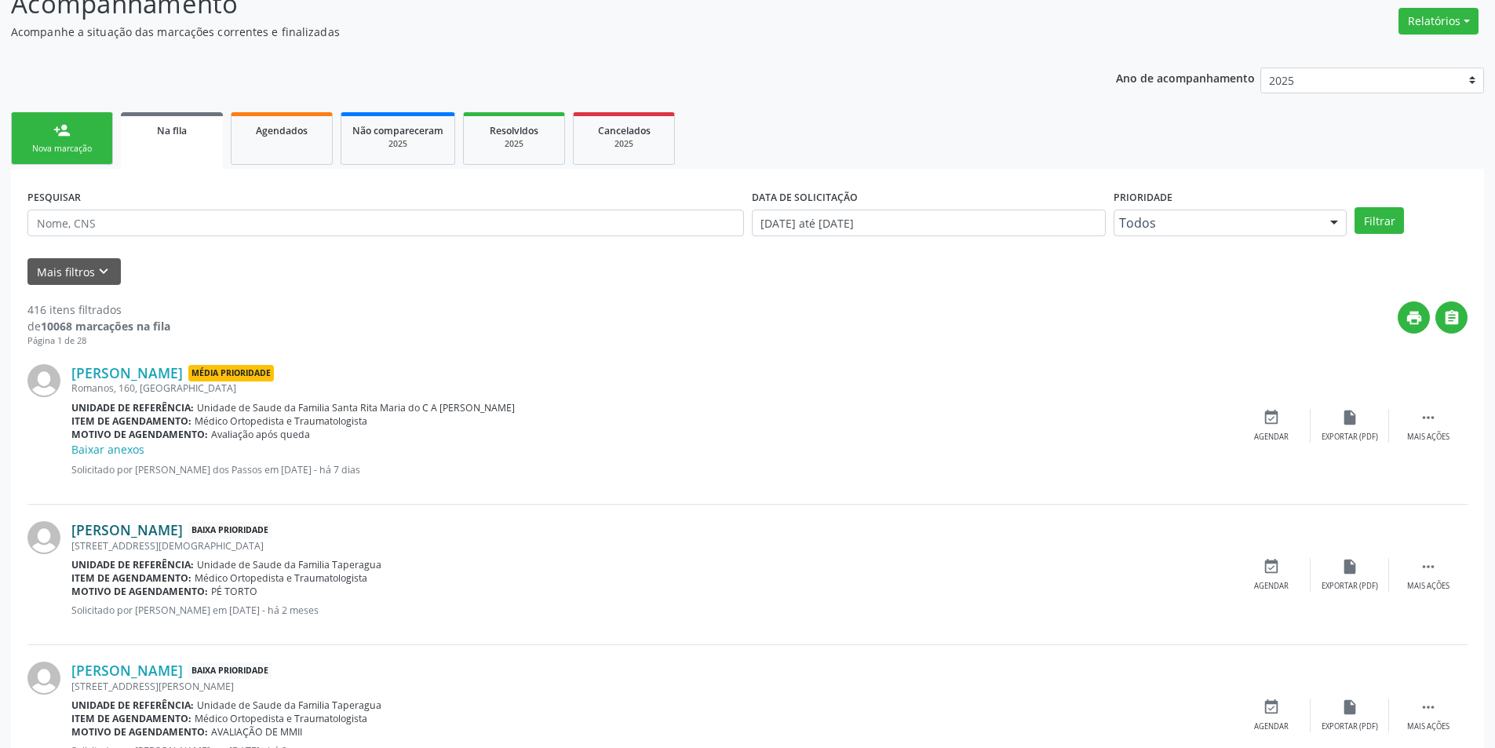
click at [176, 532] on link "[PERSON_NAME]" at bounding box center [126, 529] width 111 height 17
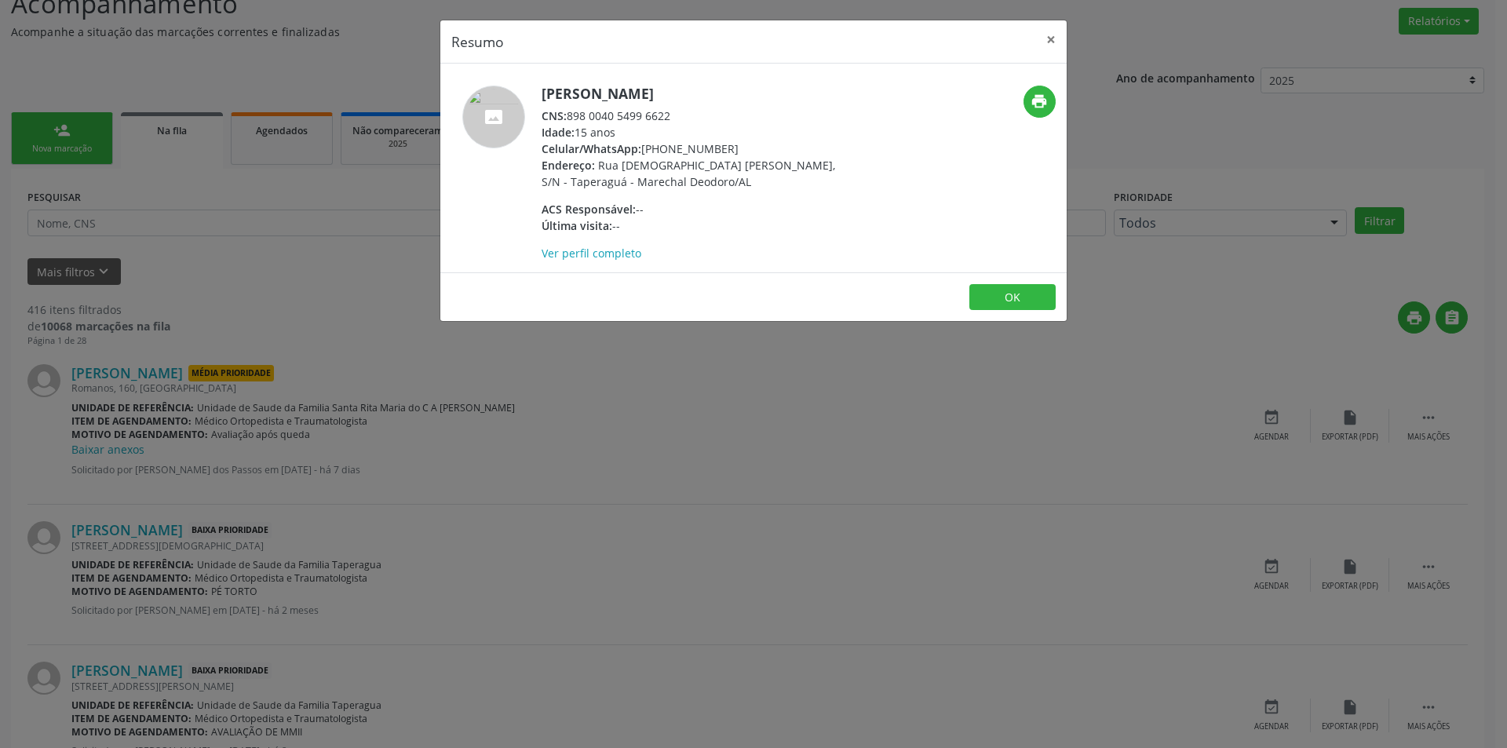
click at [567, 123] on span "CNS:" at bounding box center [553, 115] width 25 height 15
click at [571, 124] on div "CNS: 898 0040 5499 6622" at bounding box center [693, 116] width 305 height 16
drag, startPoint x: 571, startPoint y: 131, endPoint x: 651, endPoint y: 136, distance: 80.2
click at [651, 124] on div "CNS: 898 0040 5499 6622" at bounding box center [693, 116] width 305 height 16
click at [625, 531] on div "Resumo × [PERSON_NAME] CNS: 898 0040 5499 6622 Idade: 15 anos Celular/WhatsApp:…" at bounding box center [753, 374] width 1507 height 748
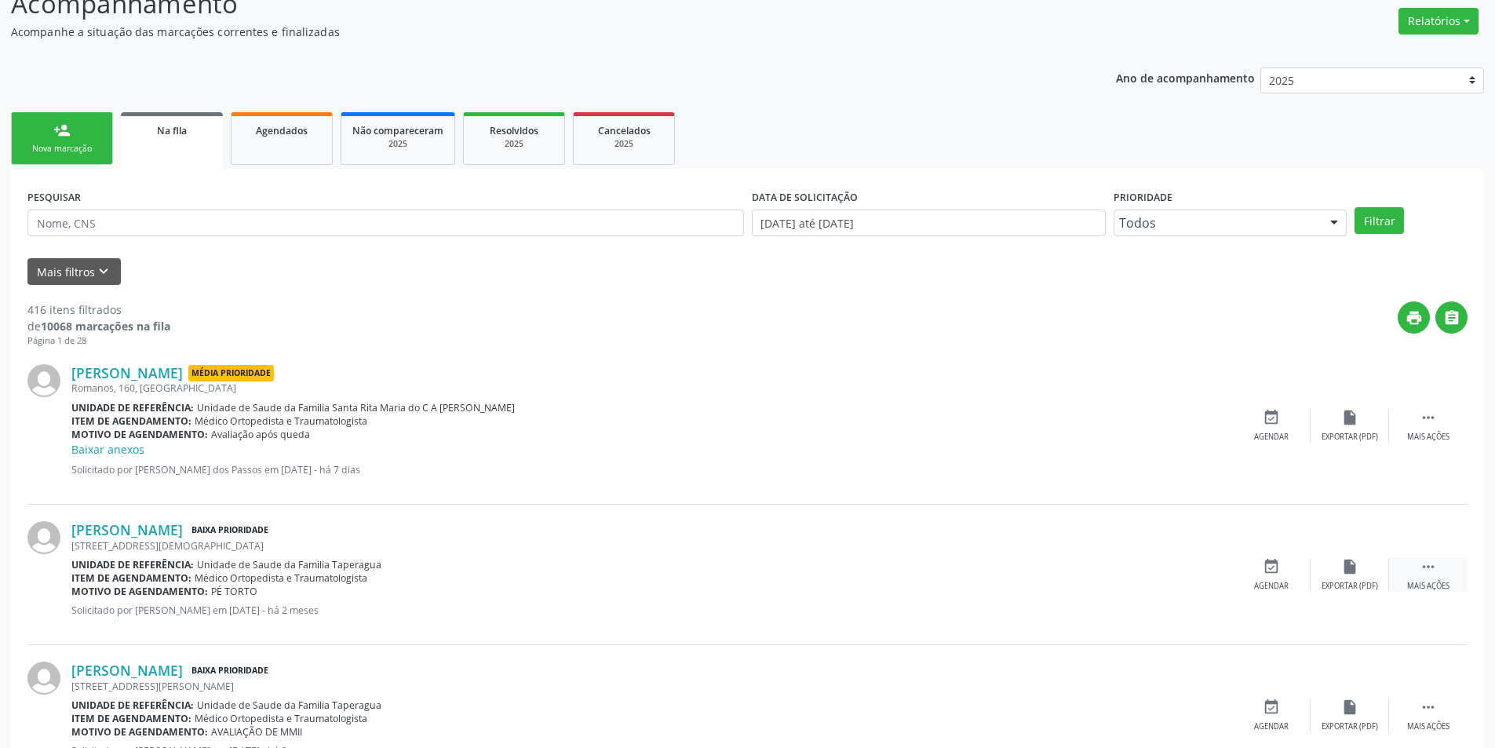
click at [1421, 570] on icon "" at bounding box center [1428, 566] width 17 height 17
click at [1292, 579] on div "cancel Cancelar" at bounding box center [1271, 575] width 78 height 34
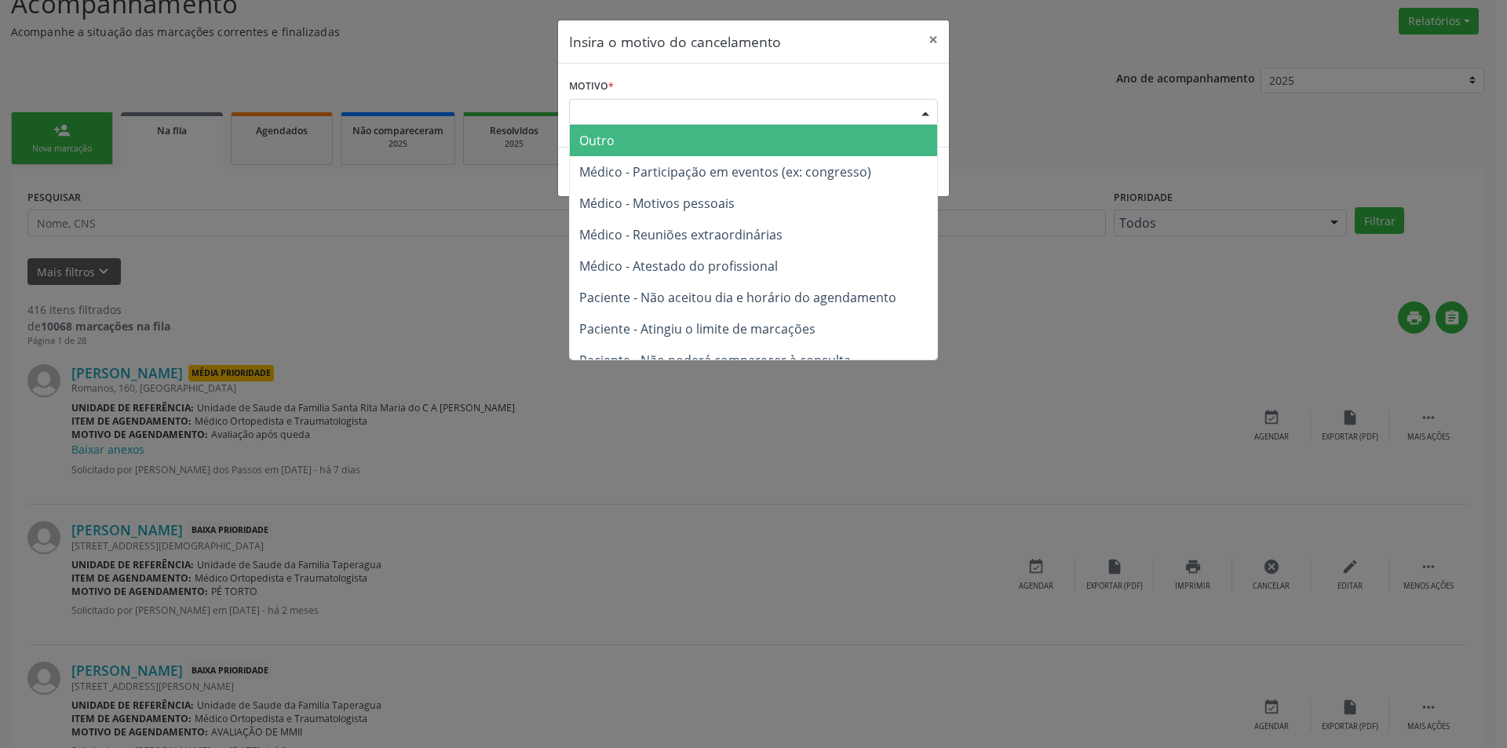
click at [622, 123] on div "Escolha o motivo" at bounding box center [753, 112] width 369 height 27
click at [622, 131] on span "Outro" at bounding box center [753, 140] width 367 height 31
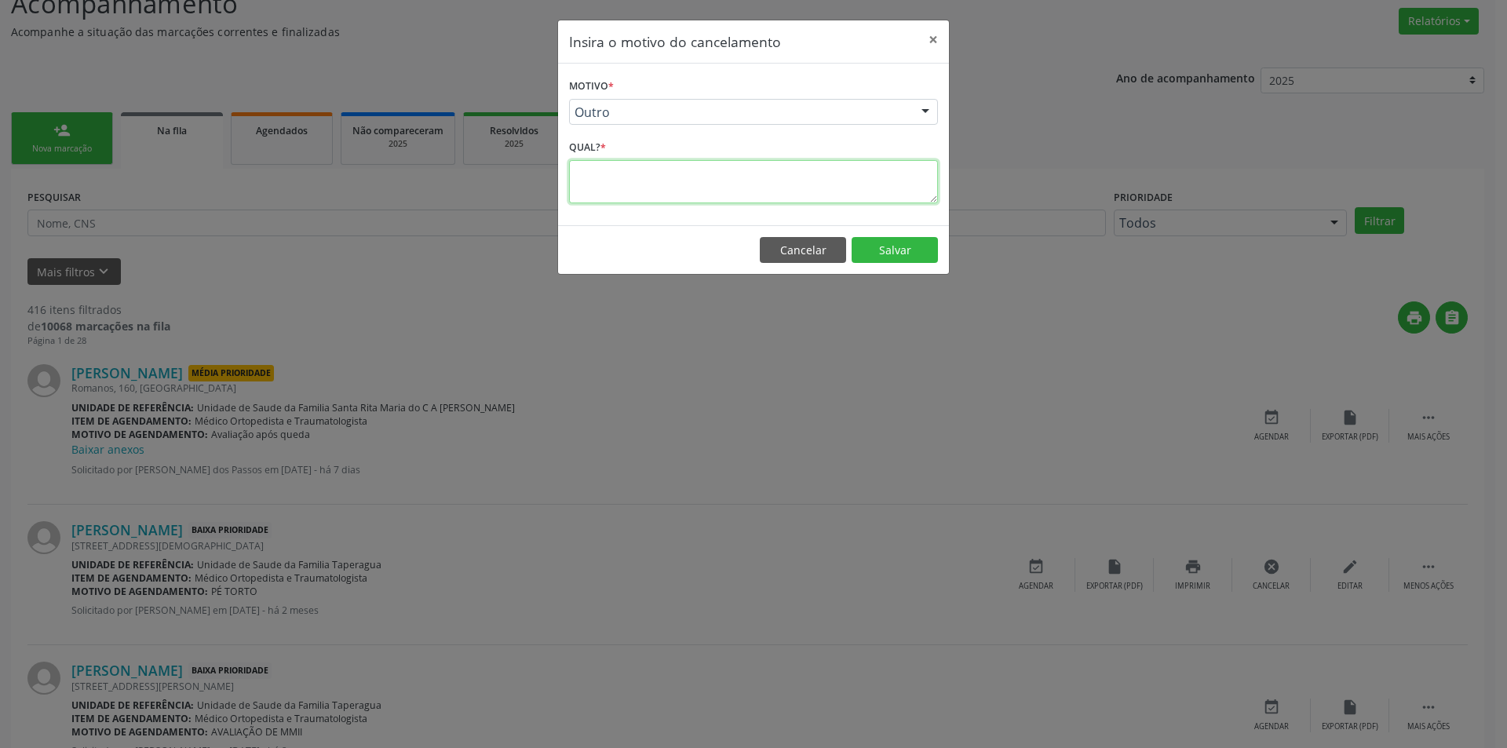
click at [628, 177] on textarea at bounding box center [753, 181] width 369 height 43
type textarea "SUS errado"
click at [925, 267] on footer "Cancelar Salvar" at bounding box center [753, 249] width 391 height 49
click at [919, 261] on button "Salvar" at bounding box center [894, 250] width 86 height 27
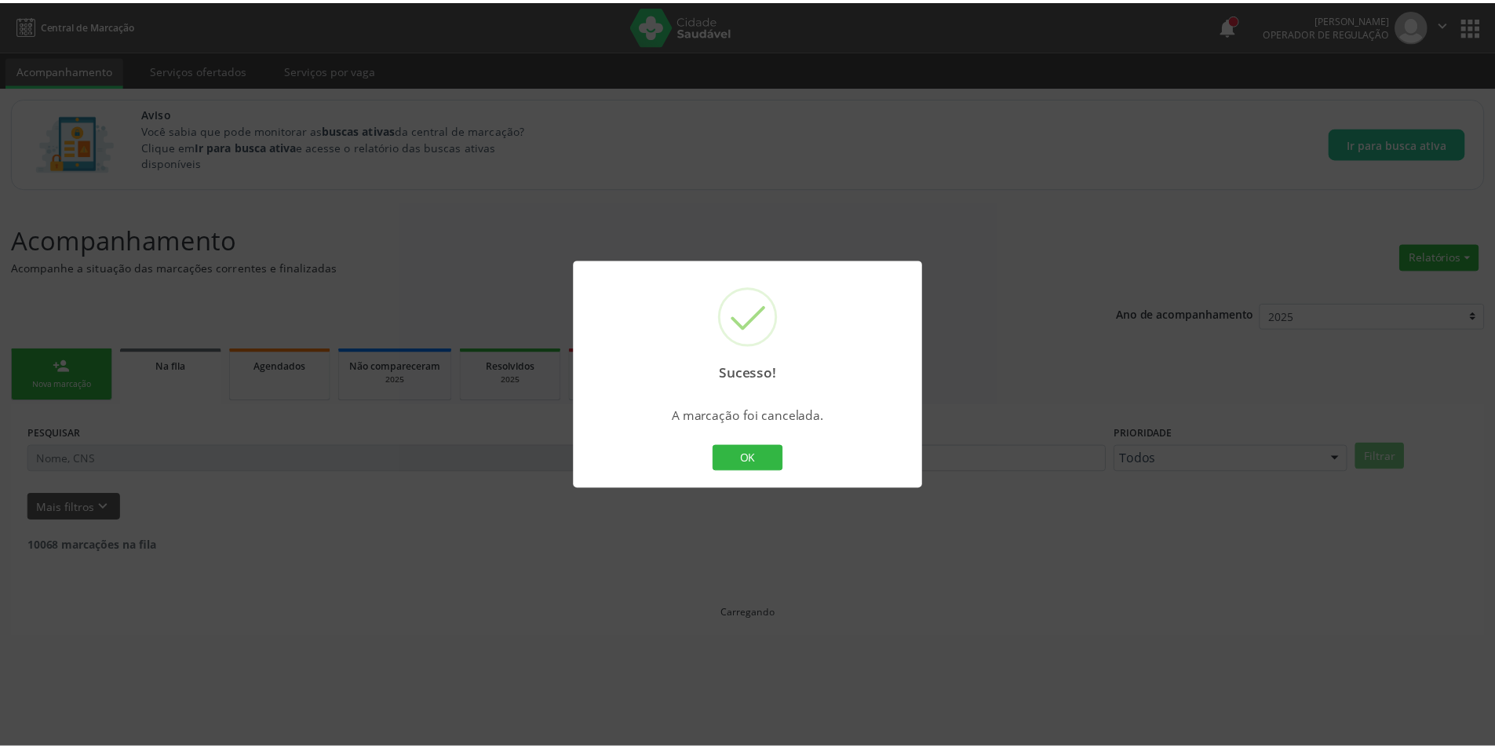
scroll to position [0, 0]
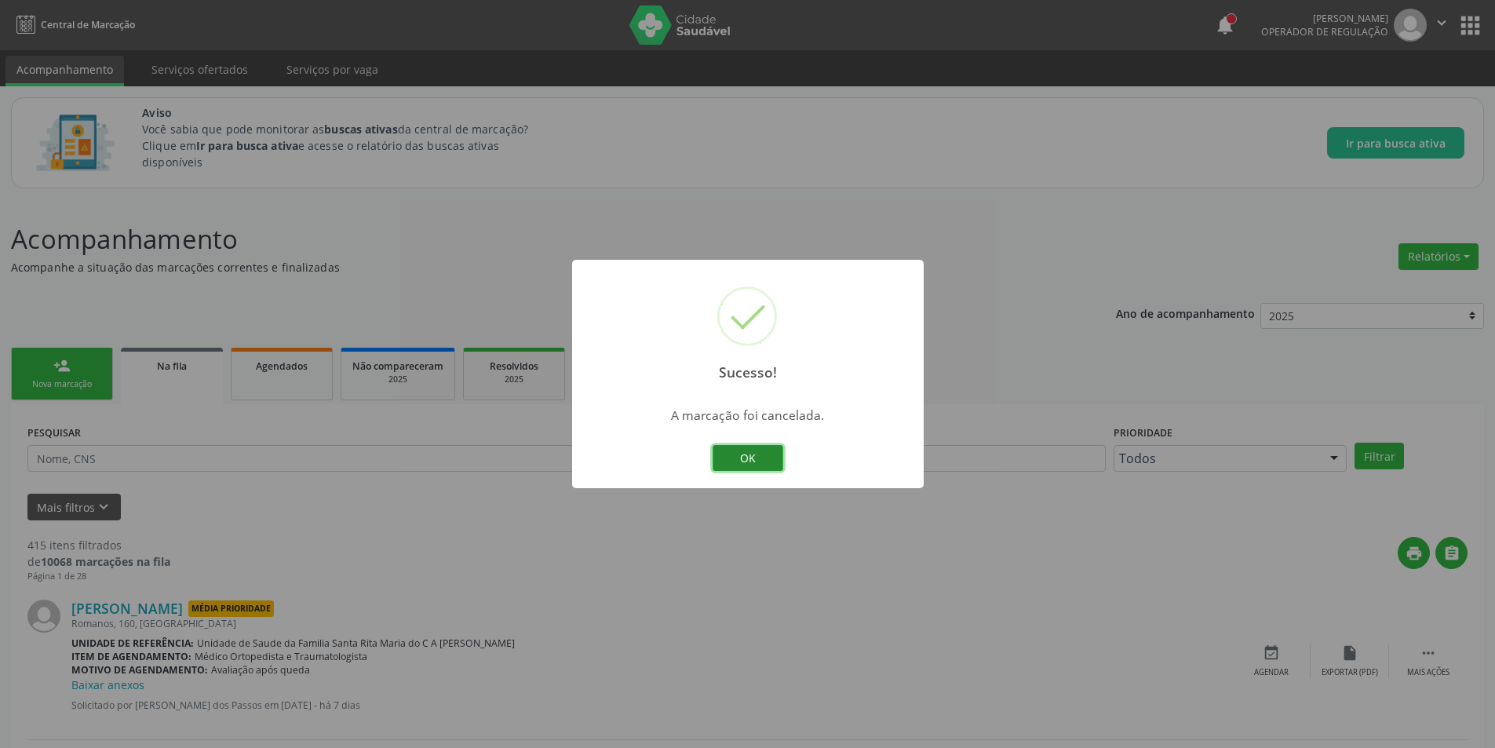
click at [756, 468] on button "OK" at bounding box center [748, 458] width 71 height 27
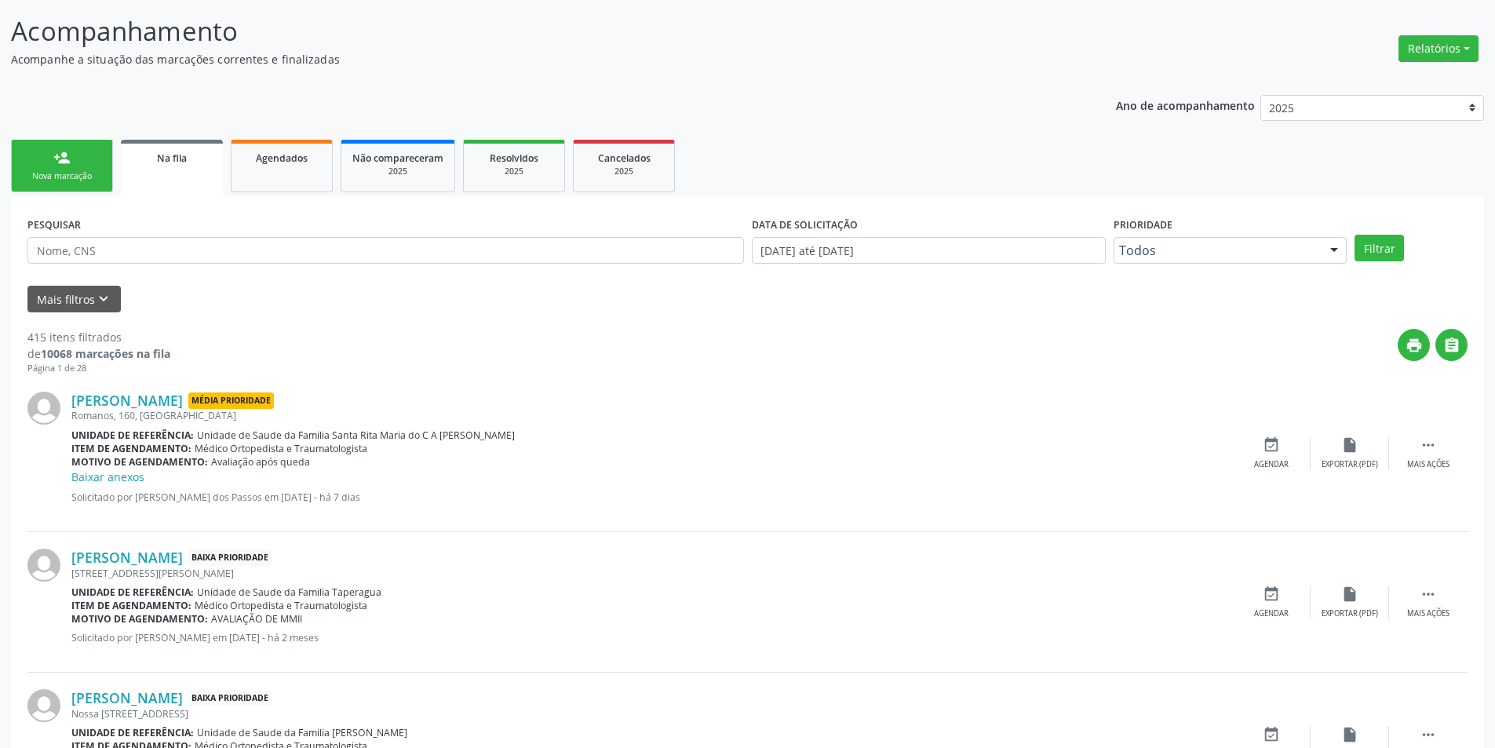
scroll to position [235, 0]
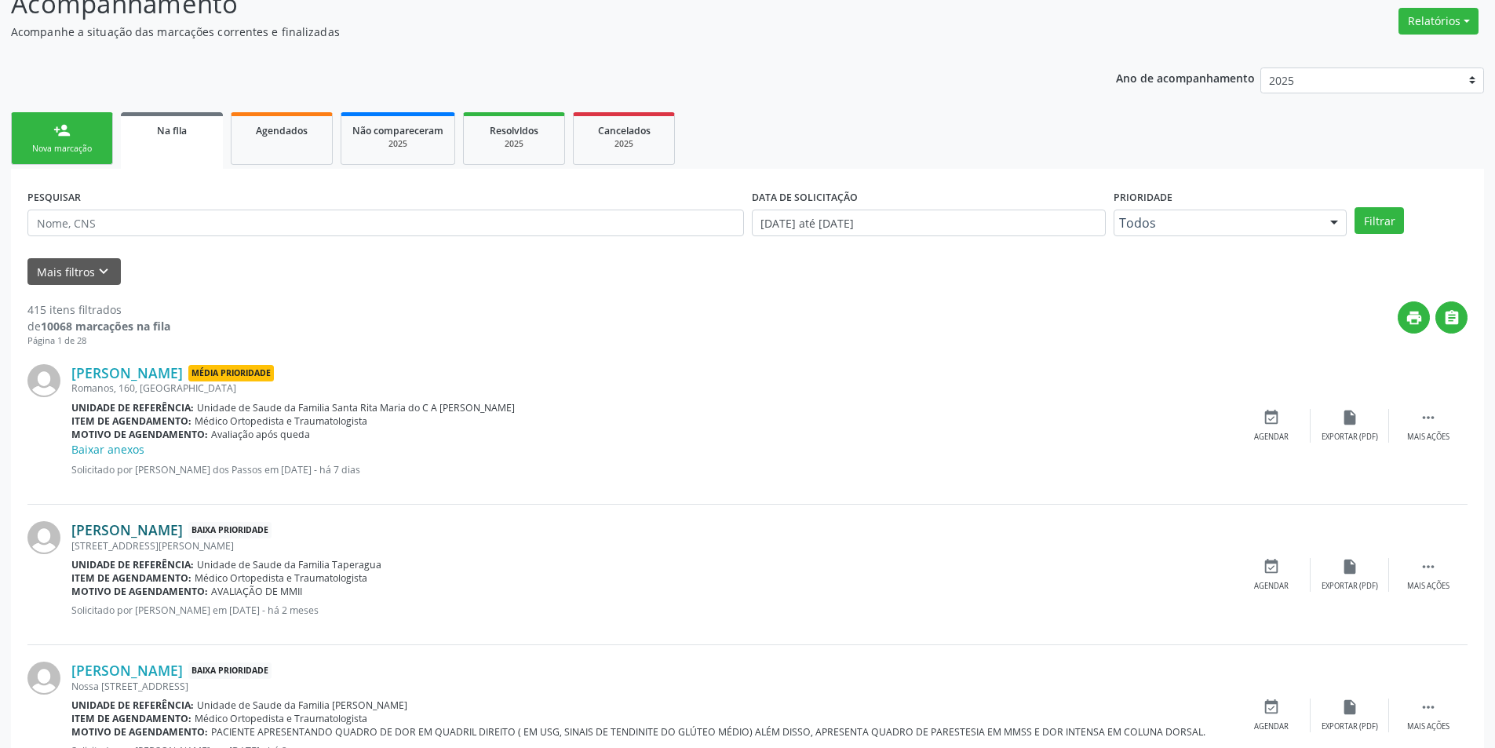
click at [162, 532] on link "[PERSON_NAME]" at bounding box center [126, 529] width 111 height 17
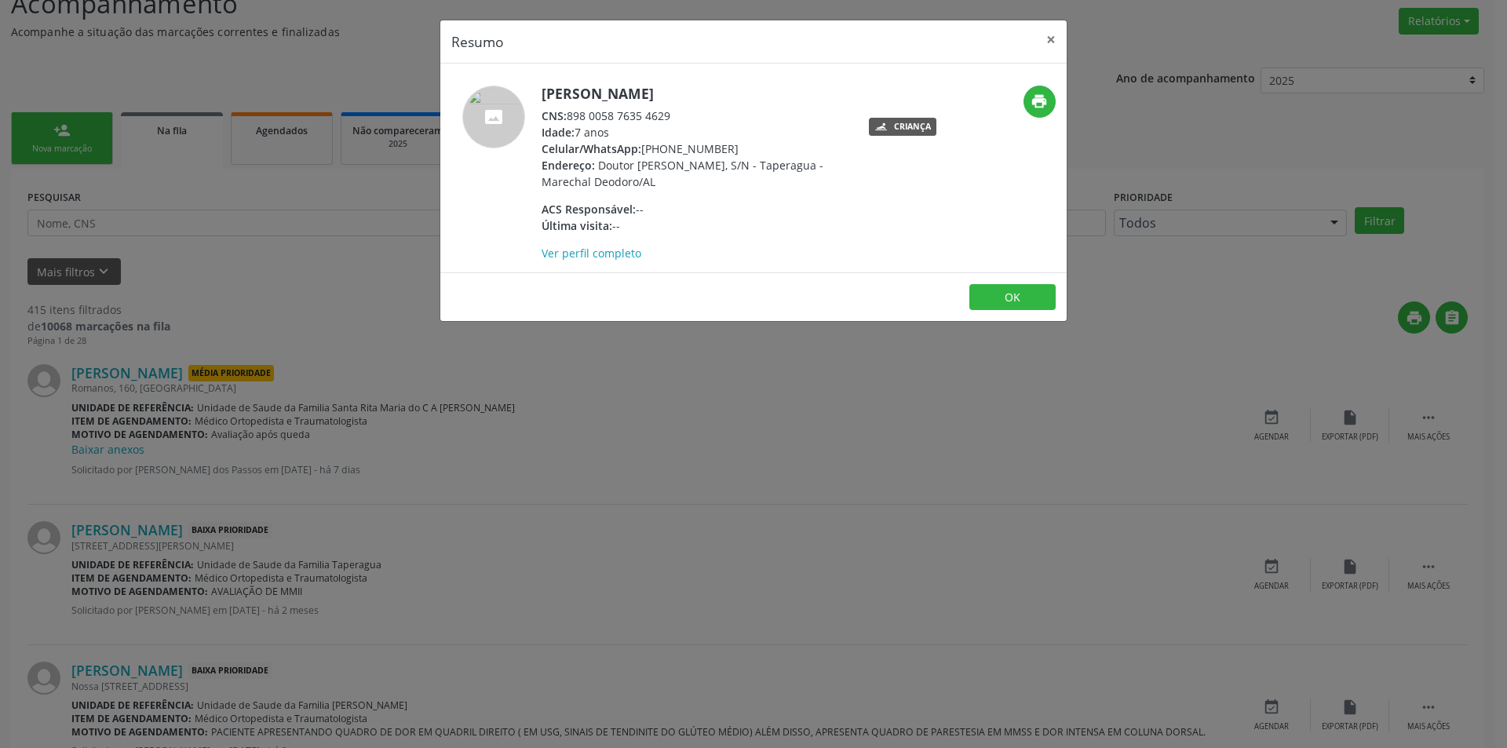
click at [567, 123] on span "CNS:" at bounding box center [553, 115] width 25 height 15
drag, startPoint x: 568, startPoint y: 132, endPoint x: 669, endPoint y: 137, distance: 100.6
click at [669, 124] on div "CNS: 898 0058 7635 4629" at bounding box center [693, 116] width 305 height 16
drag, startPoint x: 834, startPoint y: 559, endPoint x: 829, endPoint y: 534, distance: 25.5
click at [835, 558] on div "Resumo × [PERSON_NAME] CNS: 898 0058 7635 4629 Idade: 7 anos Celular/WhatsApp: …" at bounding box center [753, 374] width 1507 height 748
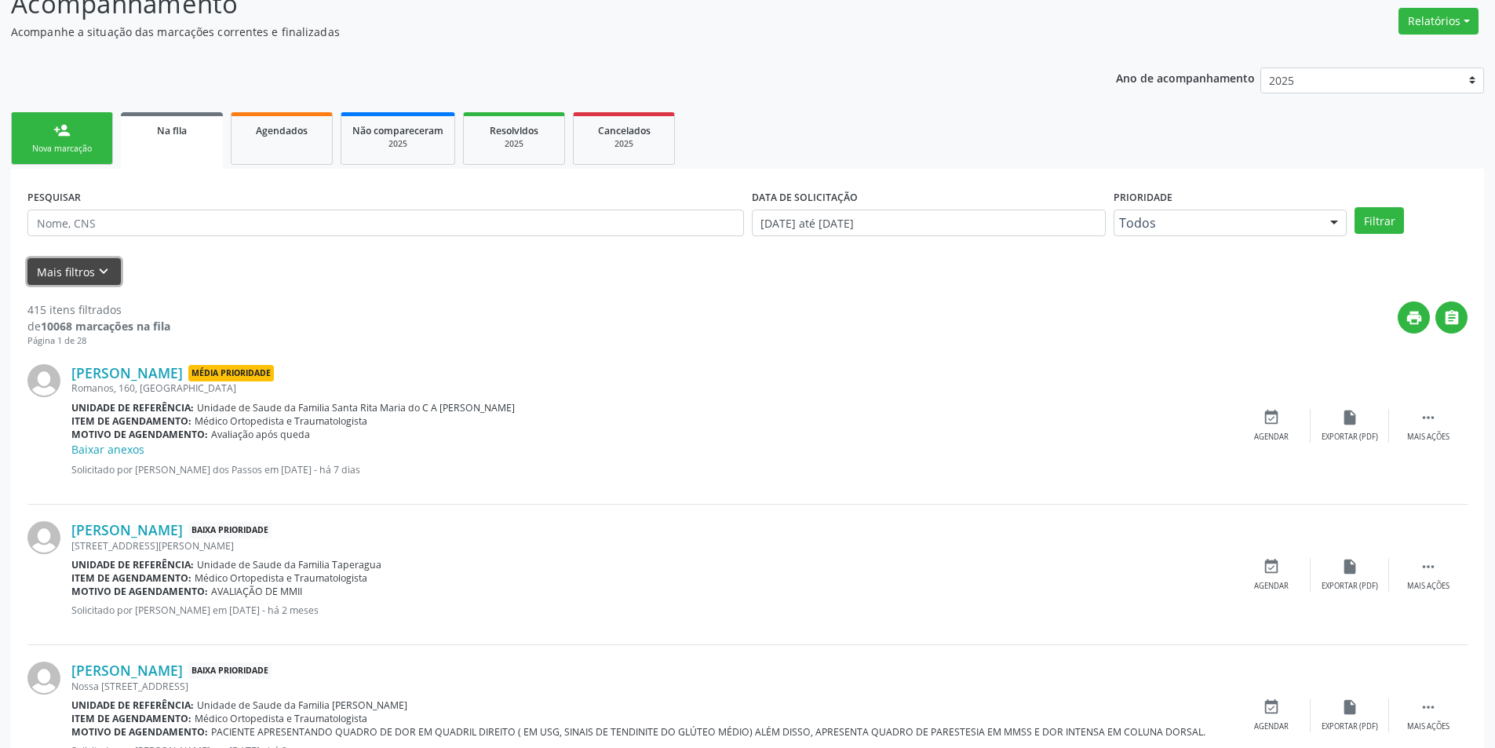
click at [116, 268] on button "Mais filtros keyboard_arrow_down" at bounding box center [73, 271] width 93 height 27
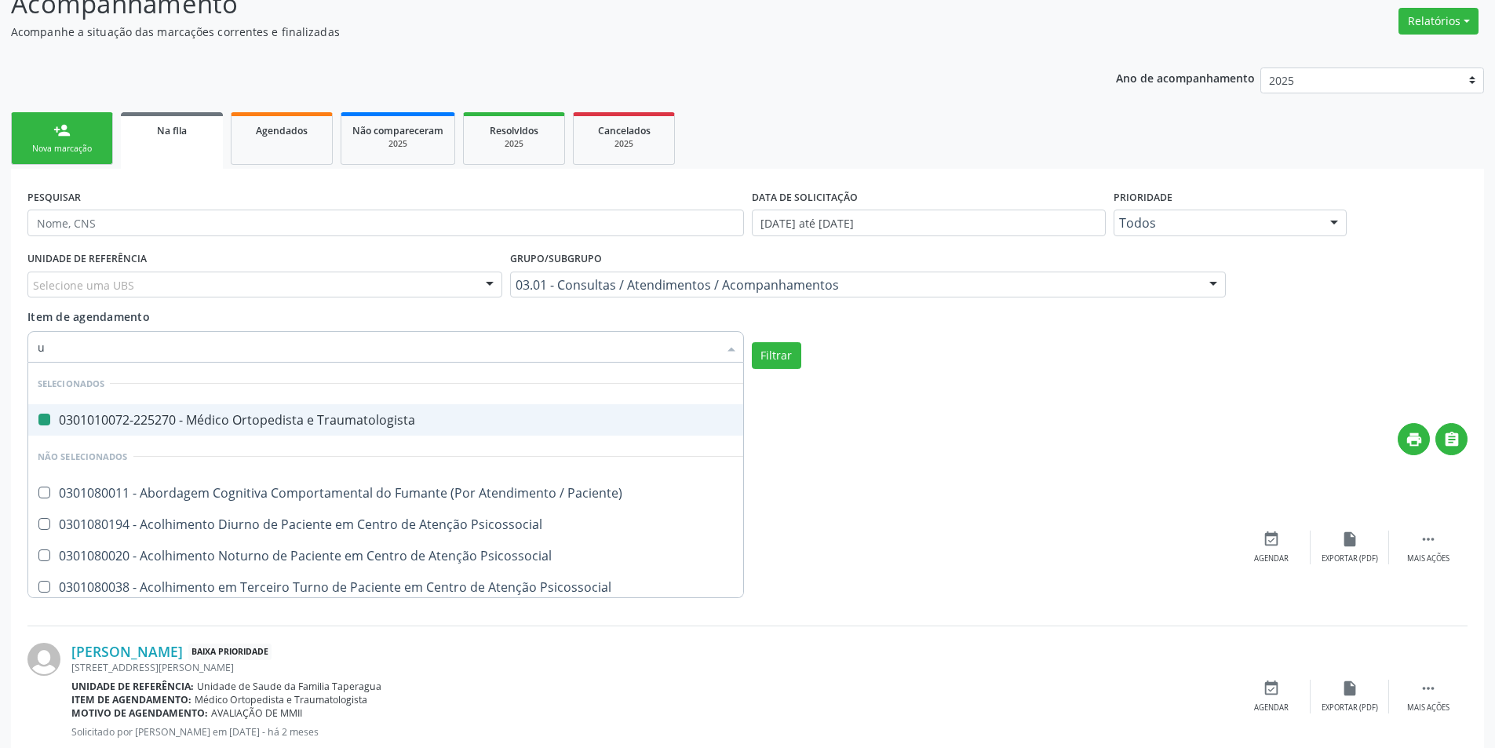
type input "ur"
checkbox Traumatologista "false"
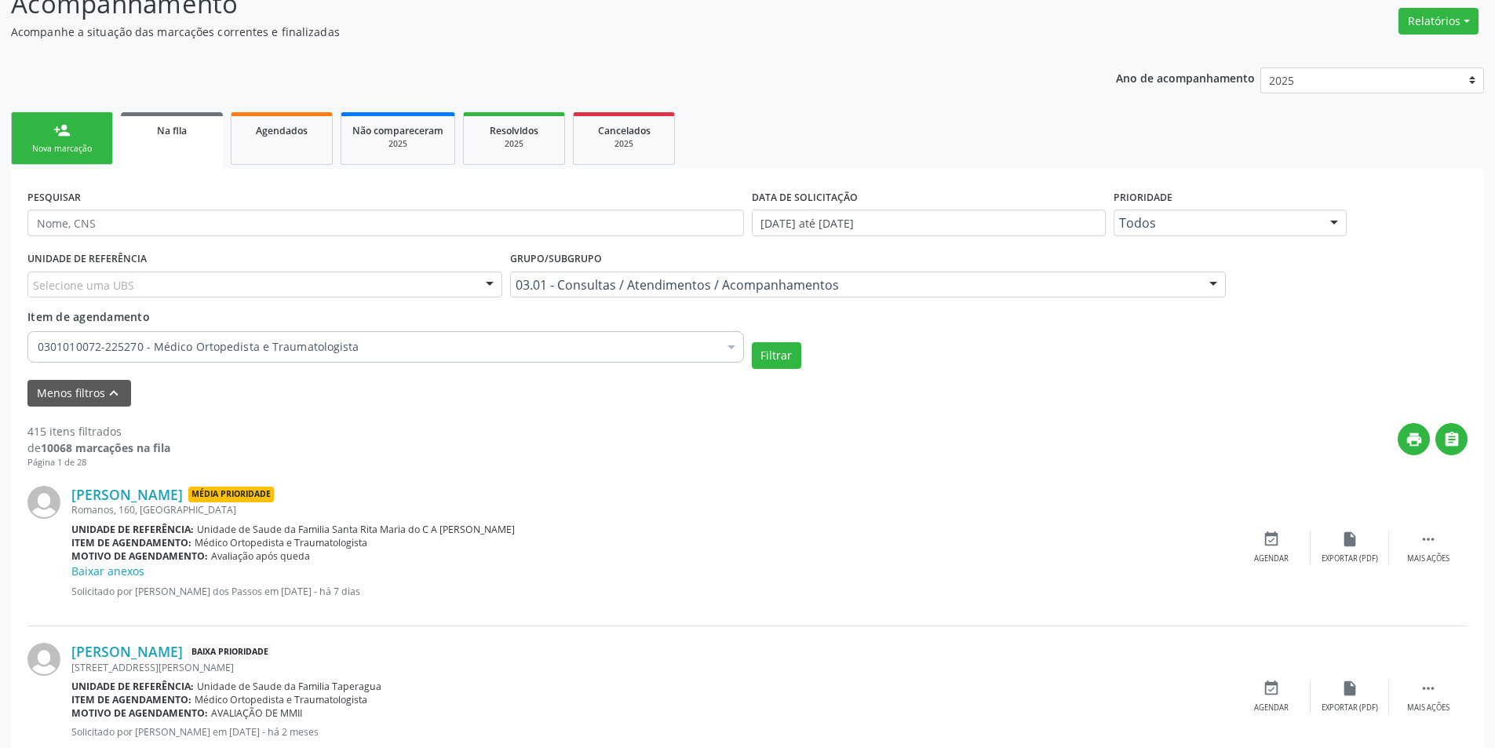
click at [205, 335] on div "0301010072-225270 - Médico Ortopedista e Traumatologista" at bounding box center [385, 346] width 716 height 31
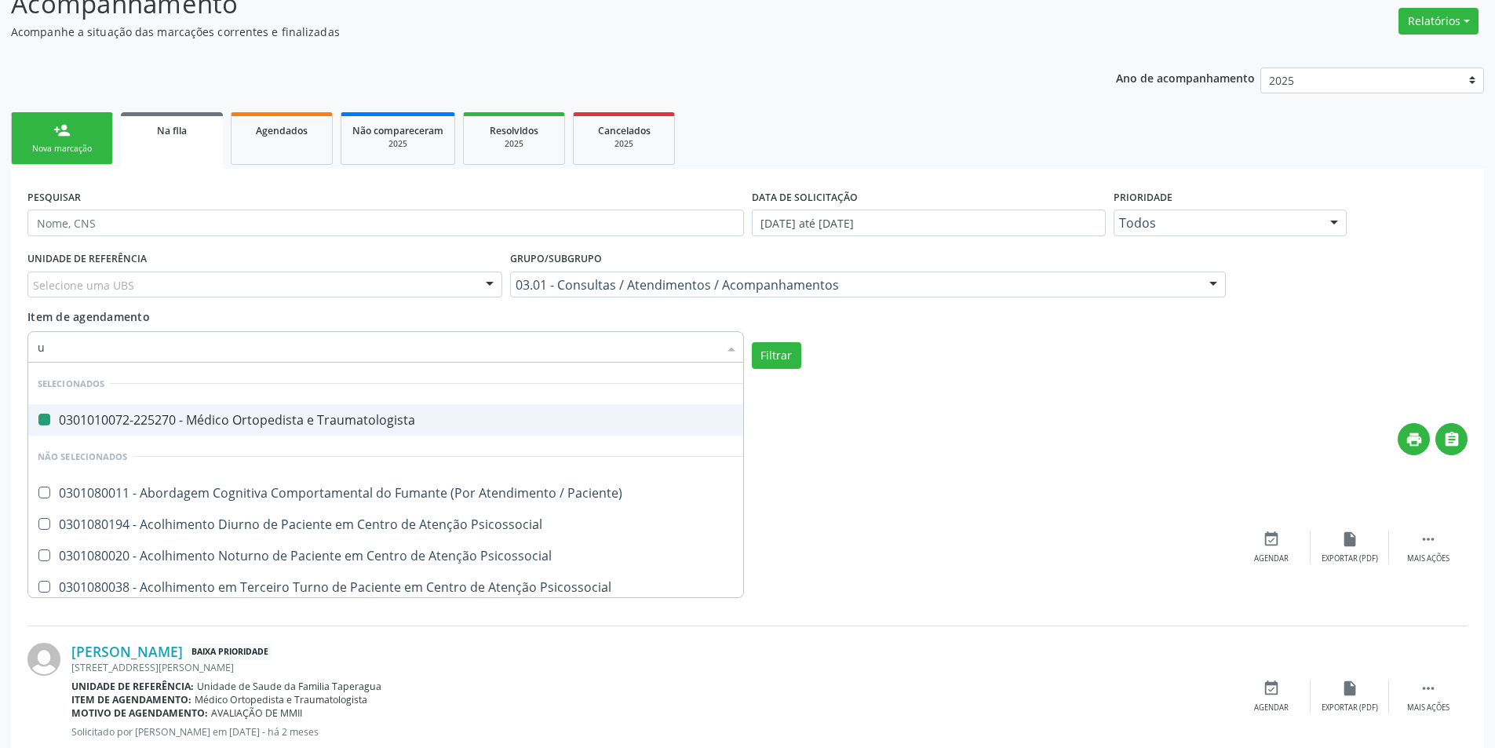
type input "ur"
checkbox Traumatologista "false"
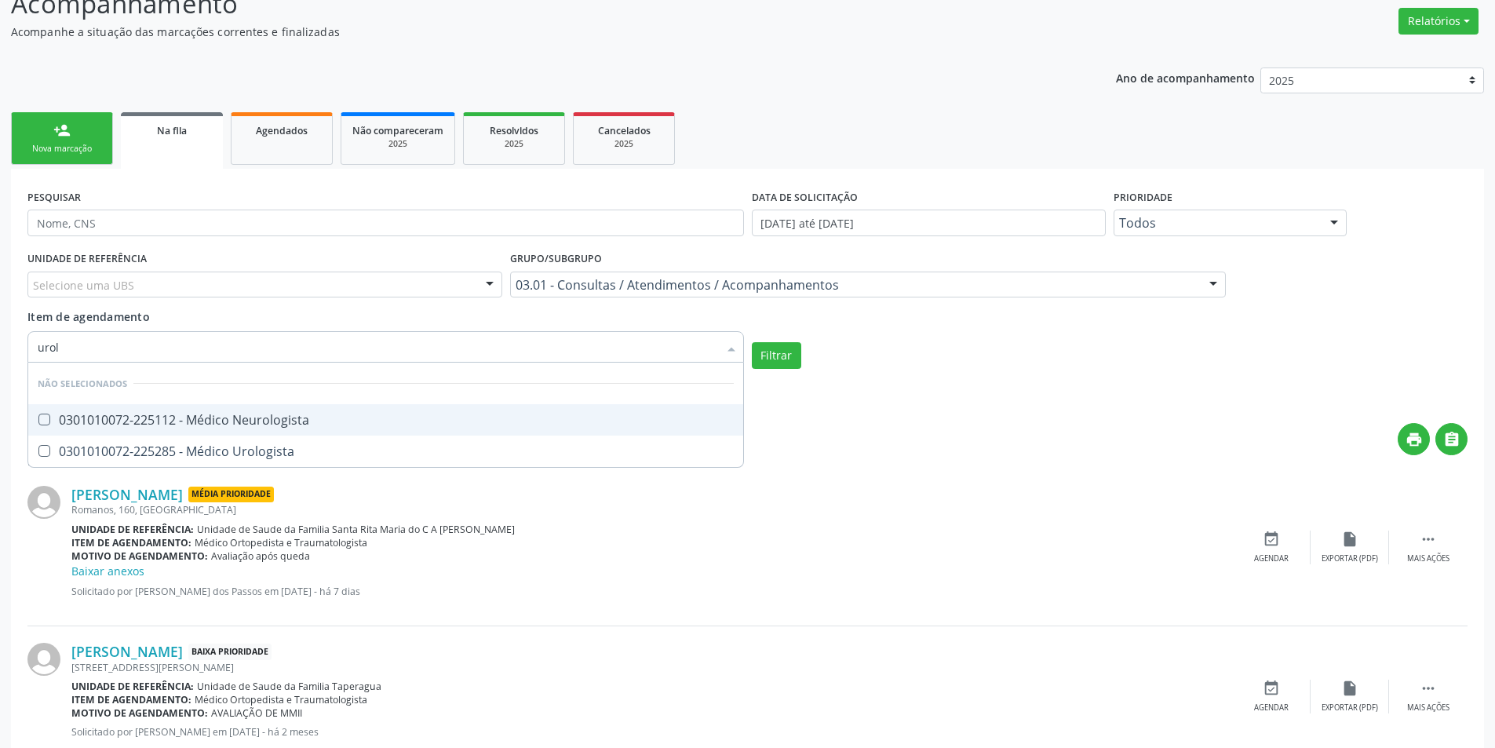
type input "urolo"
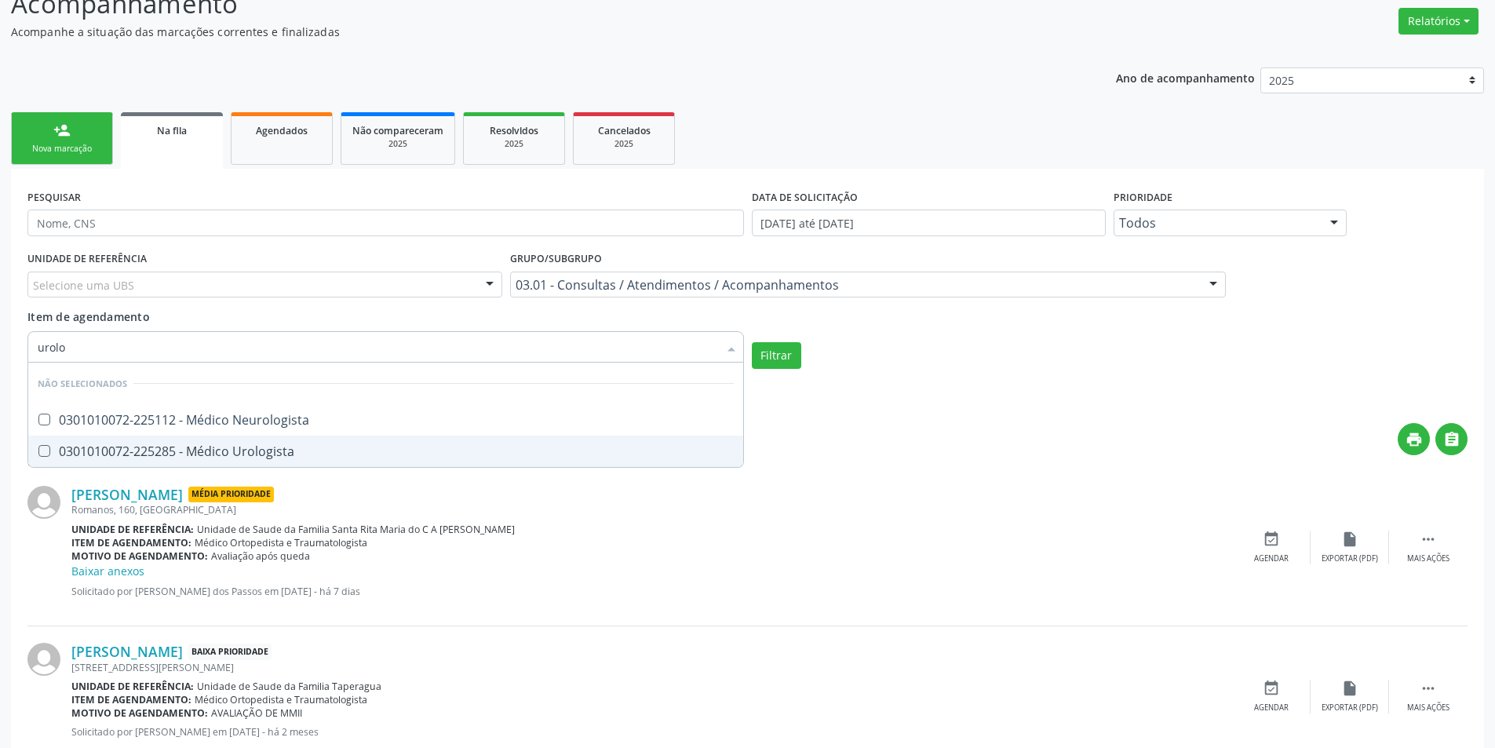
click at [271, 450] on div "0301010072-225285 - Médico Urologista" at bounding box center [386, 451] width 696 height 13
checkbox Urologista "true"
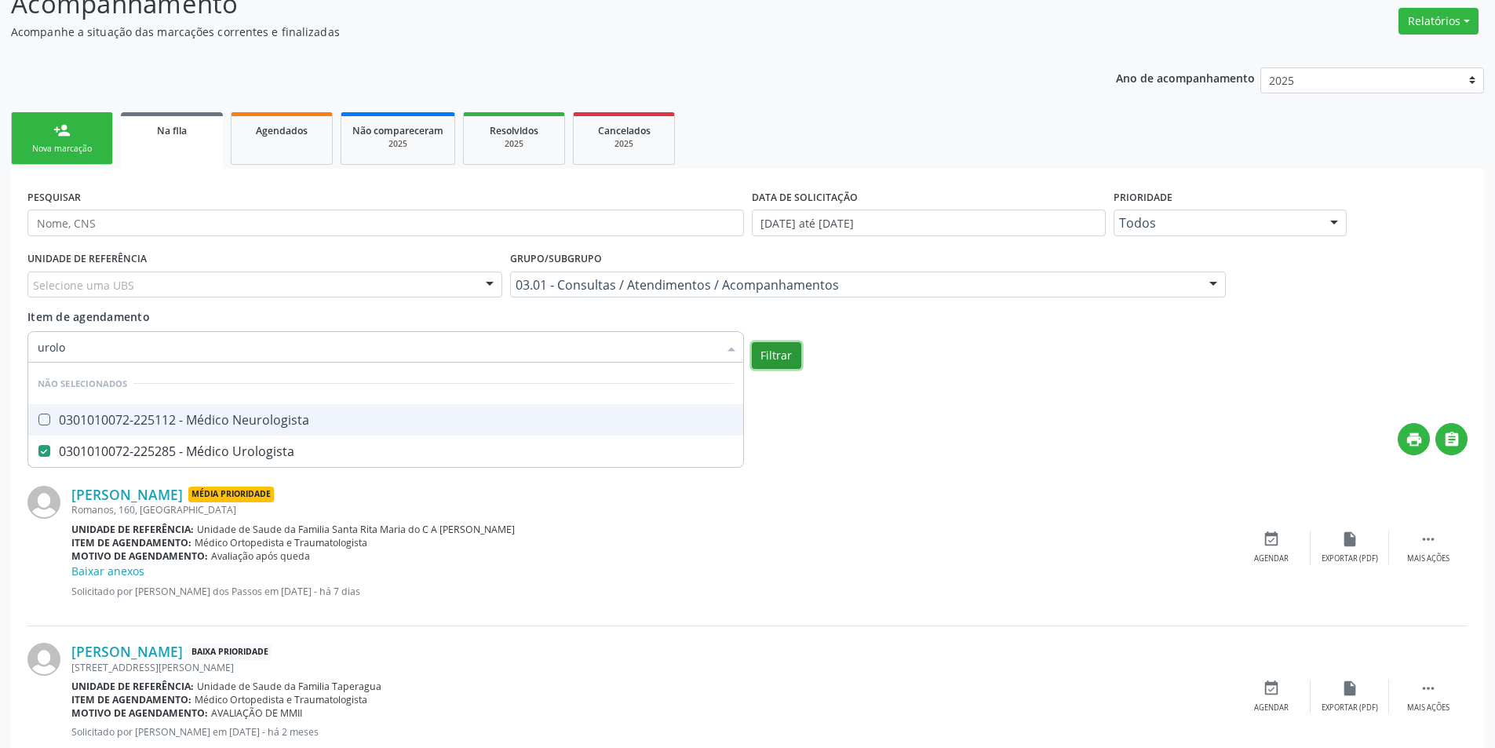
click at [784, 359] on button "Filtrar" at bounding box center [776, 355] width 49 height 27
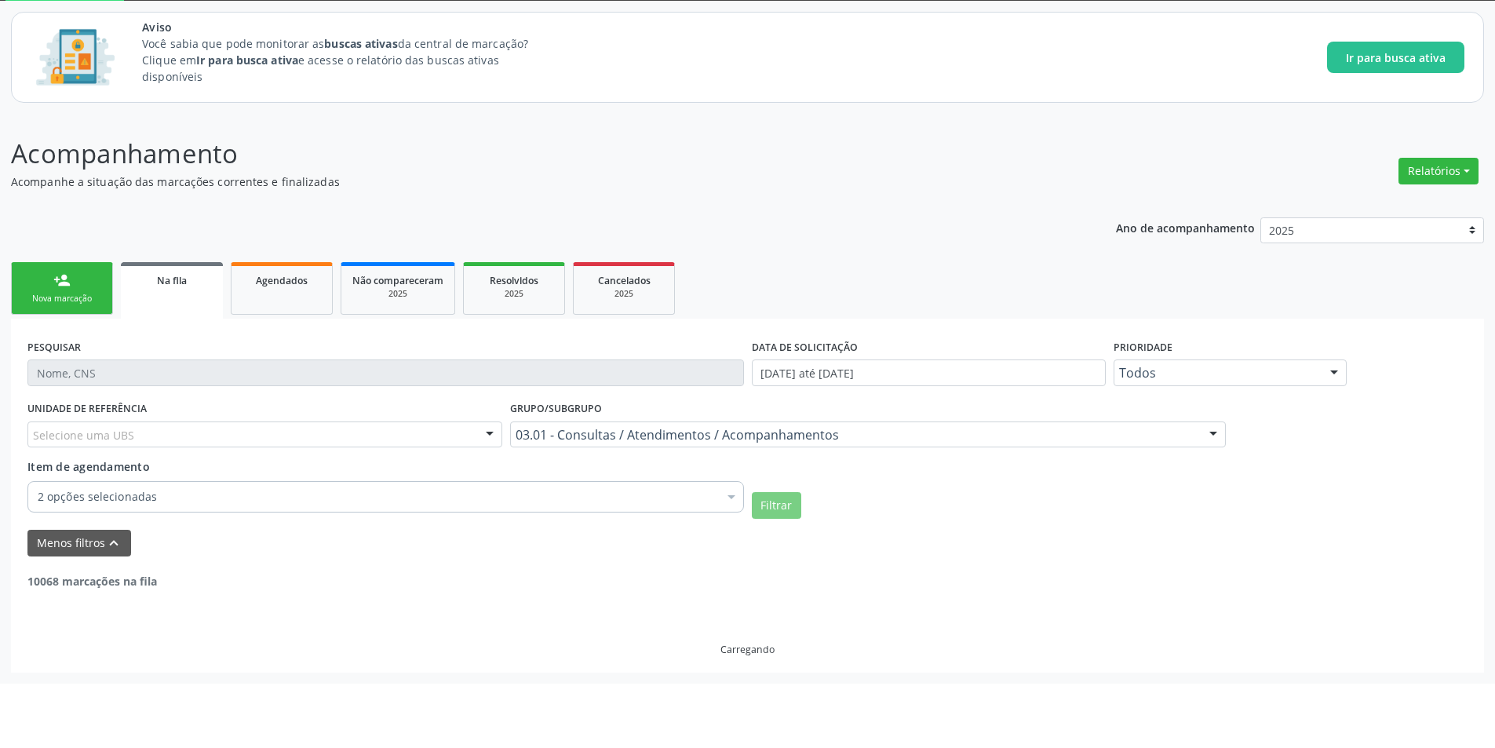
scroll to position [21, 0]
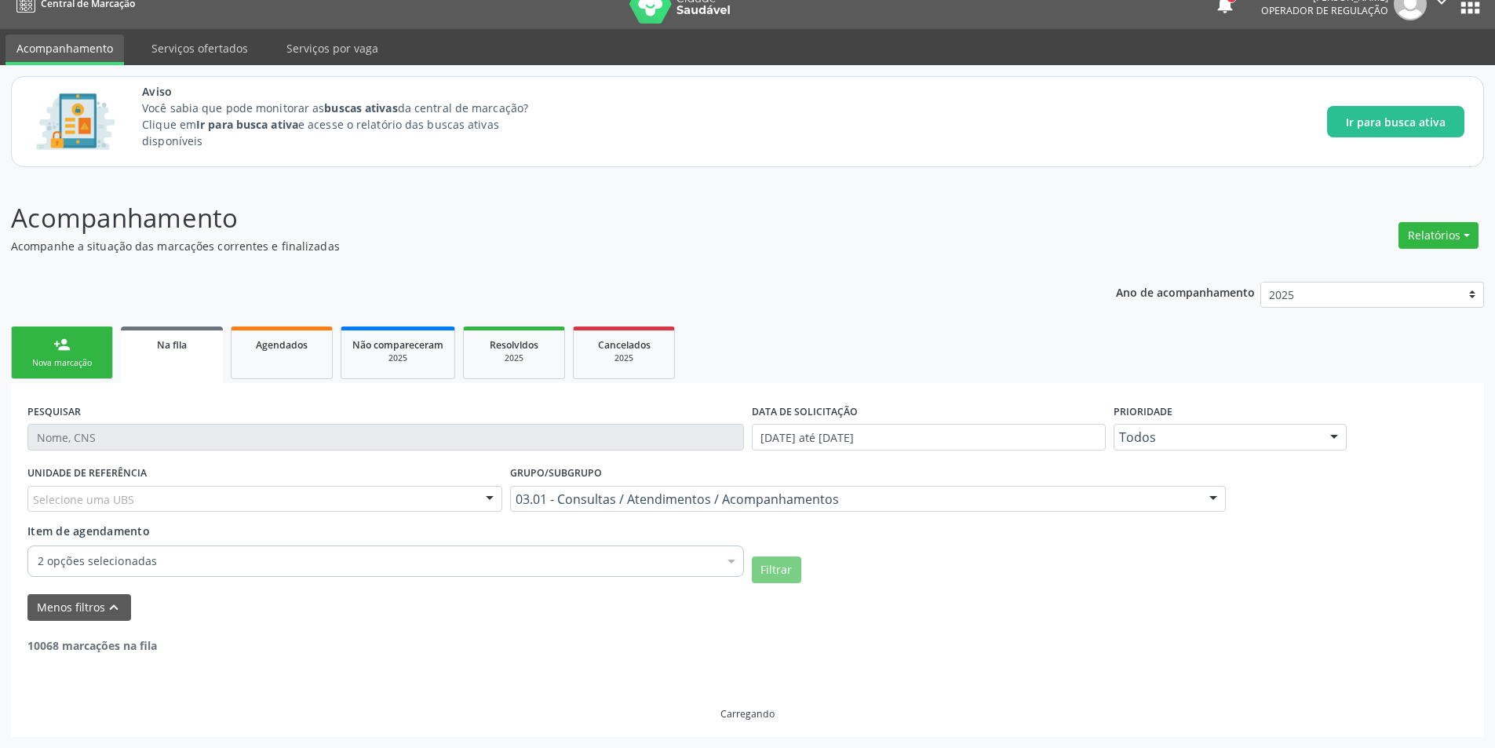
click at [226, 570] on div "2 opções selecionadas" at bounding box center [385, 560] width 716 height 31
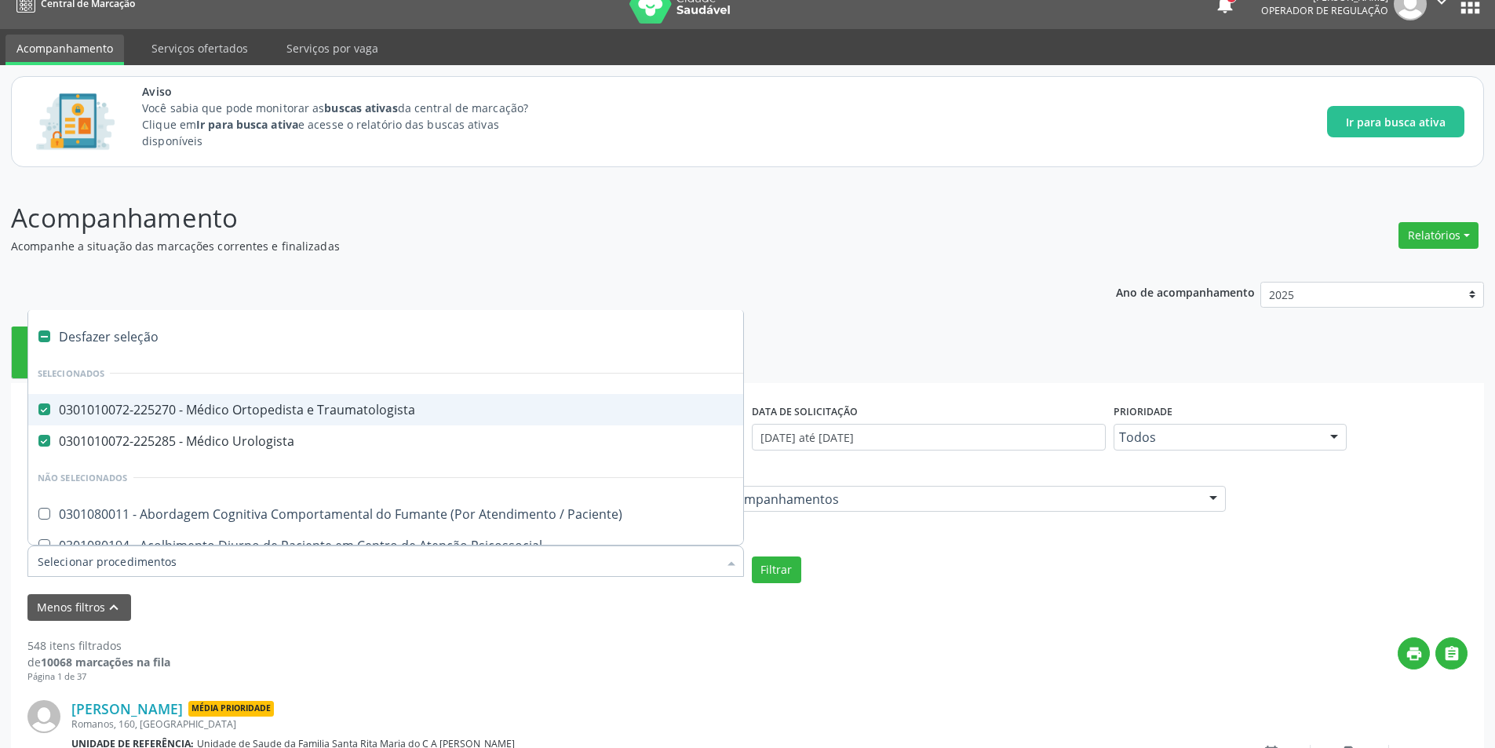
click at [183, 573] on input "Item de agendamento" at bounding box center [378, 560] width 680 height 31
click at [49, 410] on Traumatologista at bounding box center [44, 409] width 12 height 12
click at [38, 410] on Traumatologista "checkbox" at bounding box center [33, 409] width 10 height 10
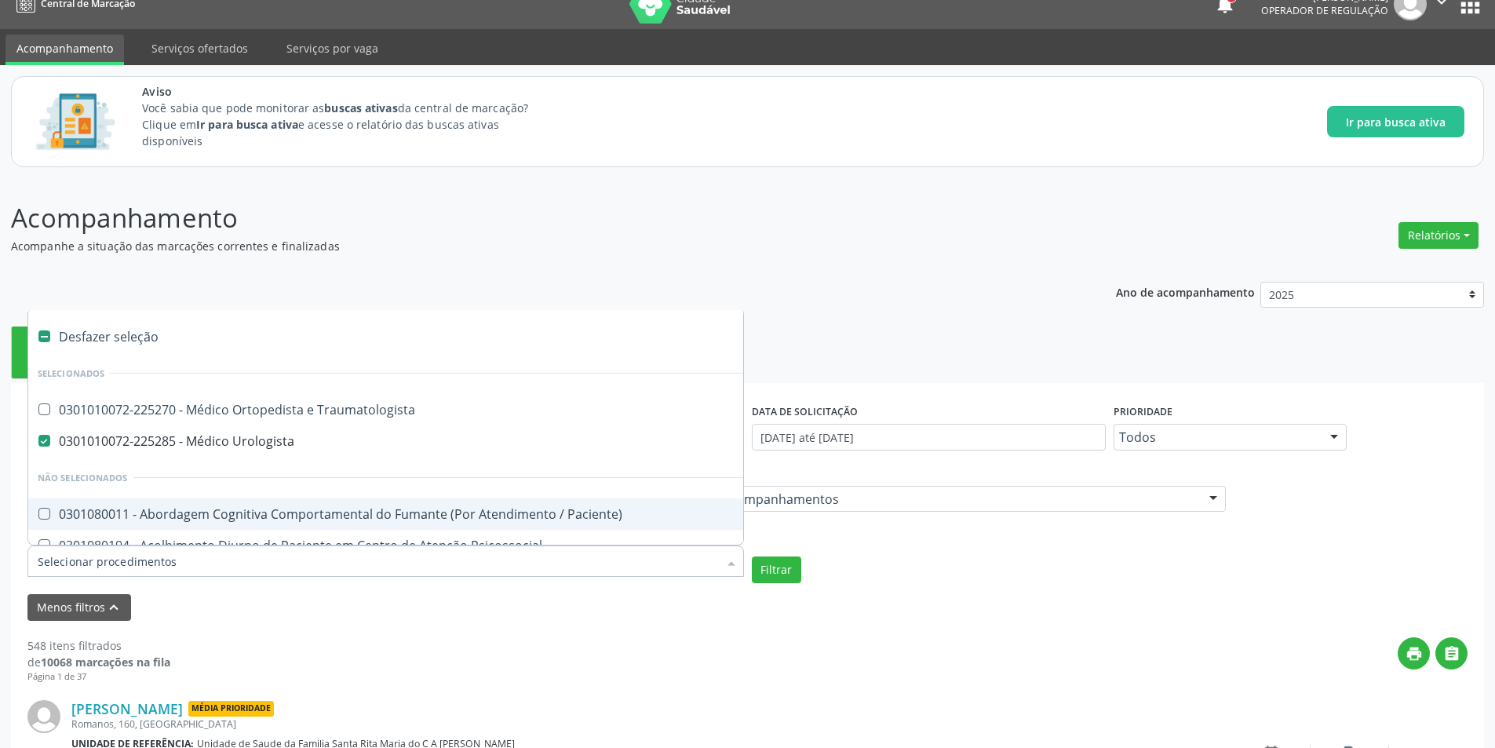
checkbox Traumatologista "true"
click at [794, 583] on form "PESQUISAR DATA DE SOLICITAÇÃO [DATE] até [DATE] Prioridade Todos Todos Baixa Pr…" at bounding box center [747, 509] width 1440 height 221
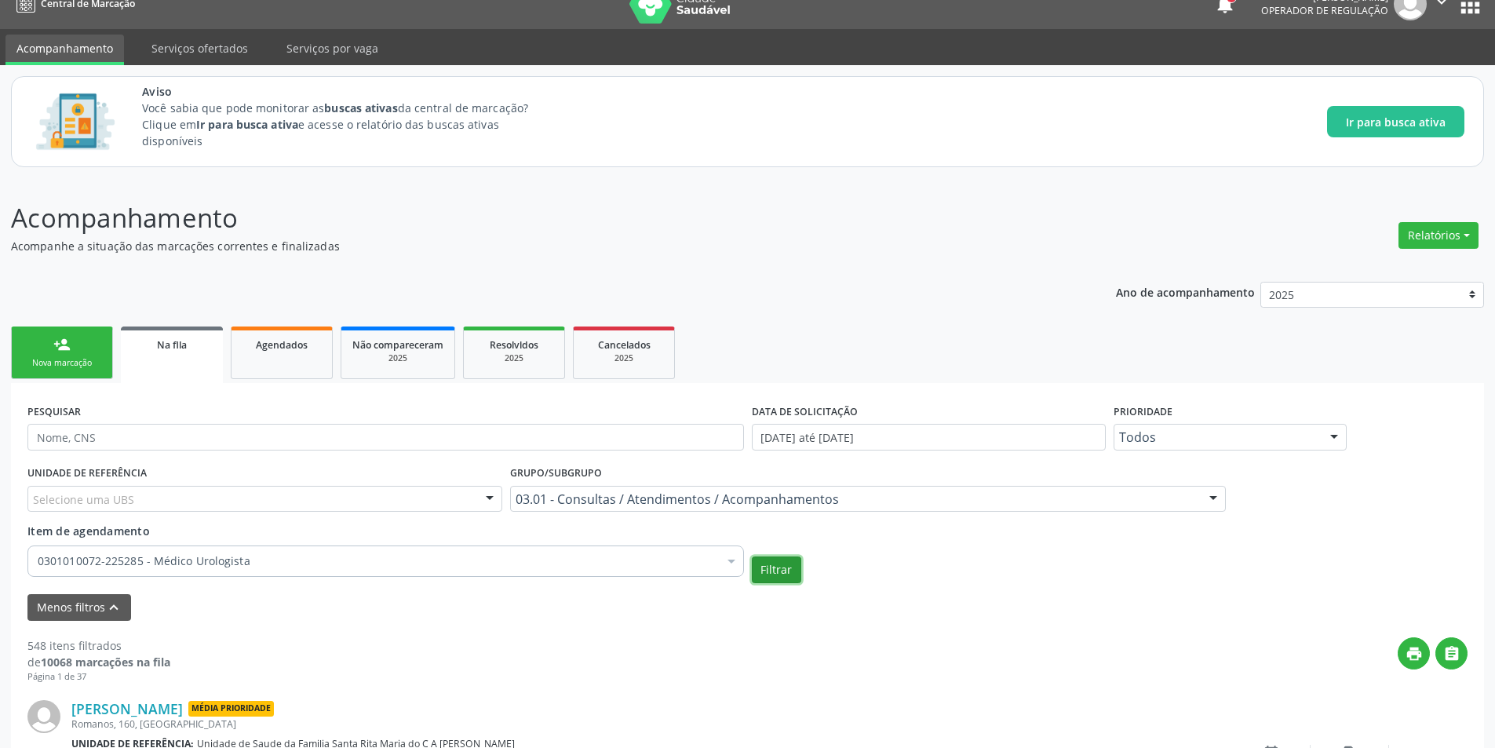
click at [793, 581] on button "Filtrar" at bounding box center [776, 569] width 49 height 27
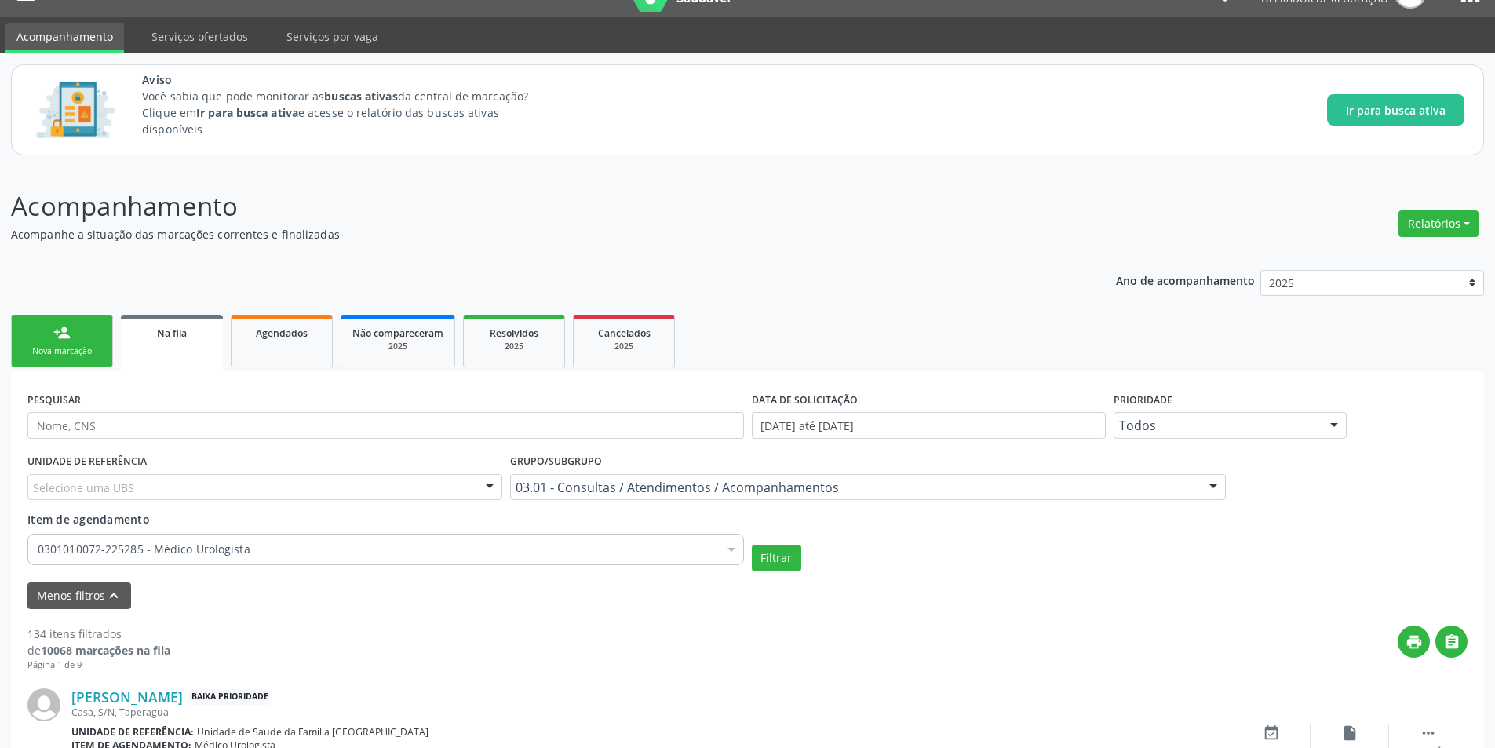
scroll to position [335, 0]
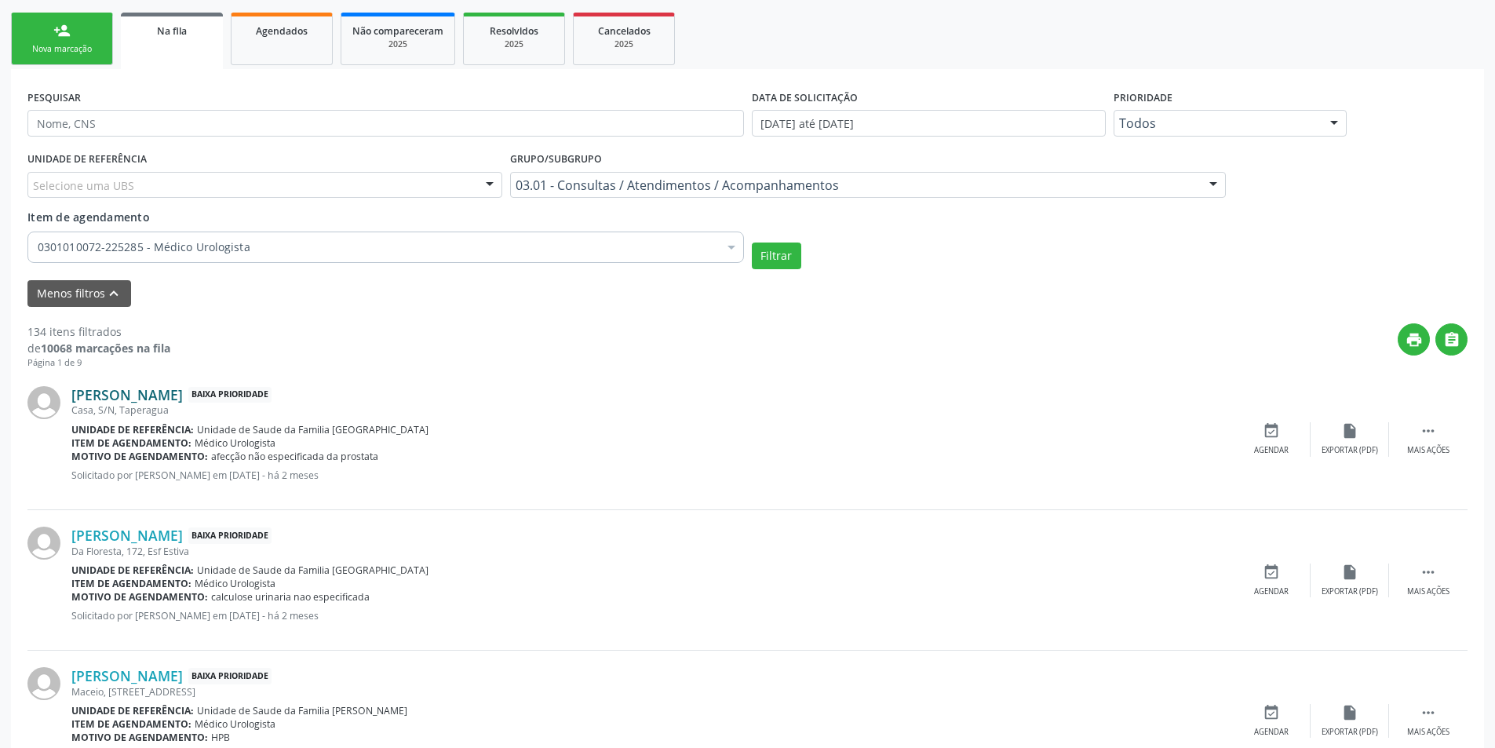
click at [183, 390] on link "[PERSON_NAME]" at bounding box center [126, 394] width 111 height 17
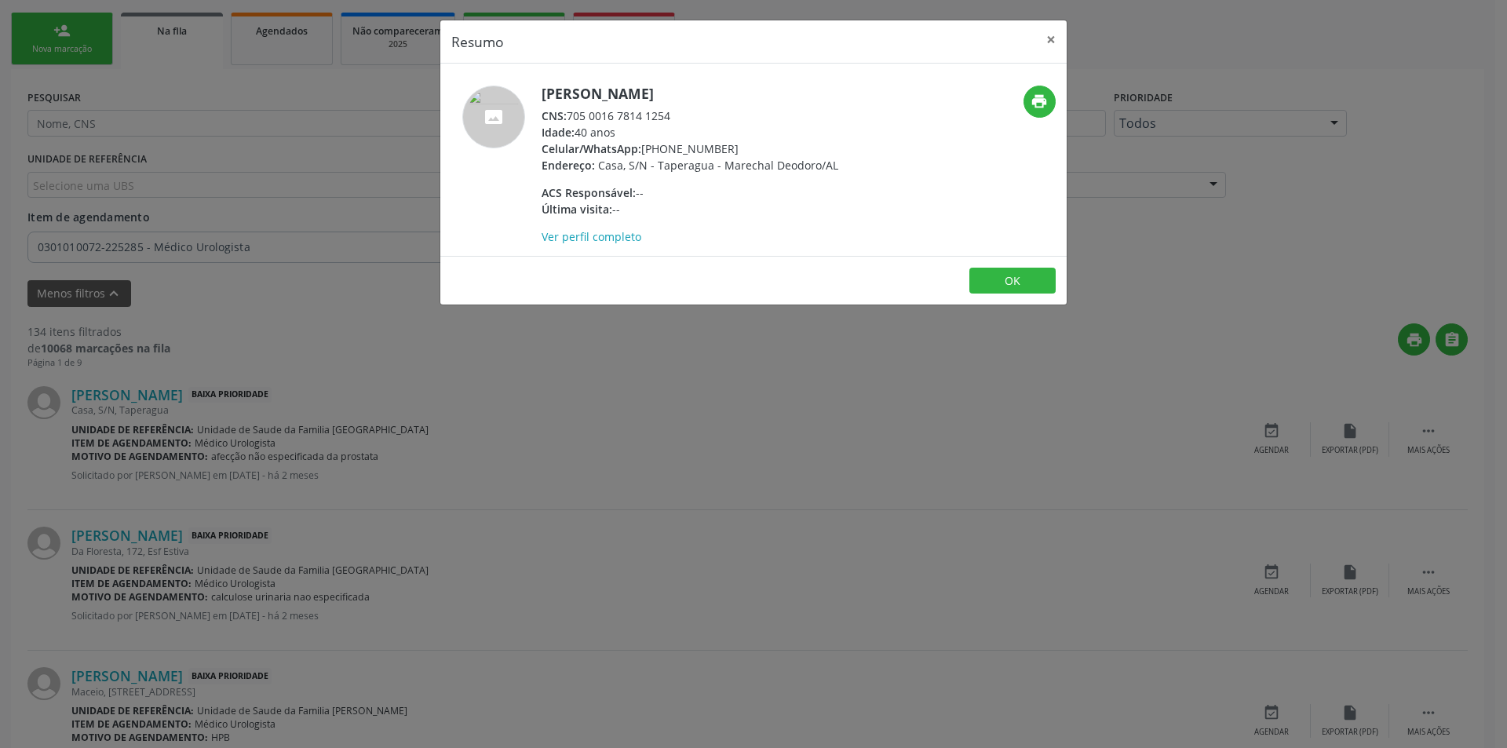
click at [571, 111] on div "CNS: 705 0016 7814 1254" at bounding box center [689, 116] width 297 height 16
drag, startPoint x: 571, startPoint y: 111, endPoint x: 654, endPoint y: 119, distance: 82.8
click at [654, 119] on div "CNS: 705 0016 7814 1254" at bounding box center [689, 116] width 297 height 16
copy div "705 0016 7814 1254"
click at [491, 519] on div "Resumo × [PERSON_NAME] CNS: 705 0016 7814 1254 Idade: 40 anos Celular/WhatsApp:…" at bounding box center [753, 374] width 1507 height 748
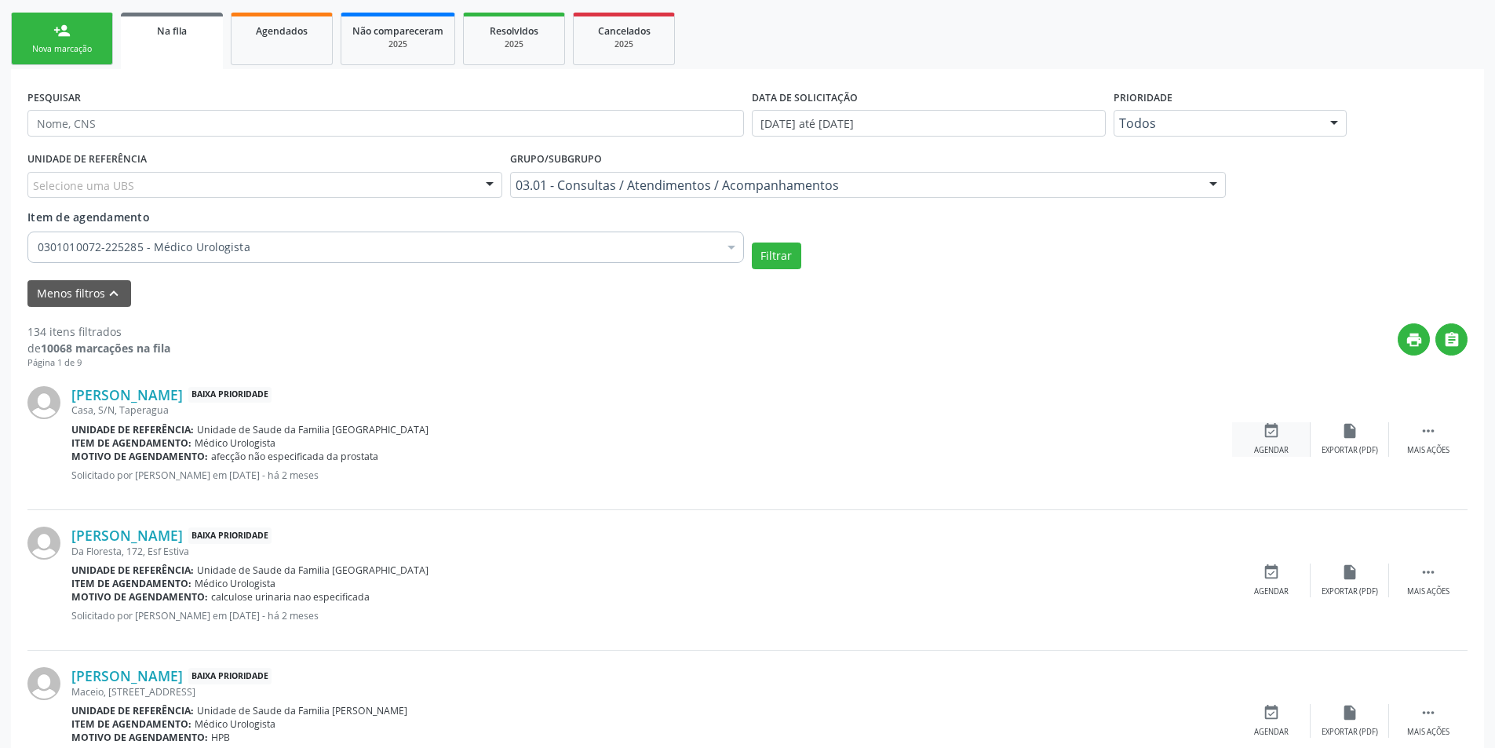
click at [1263, 454] on div "Agendar" at bounding box center [1271, 450] width 35 height 11
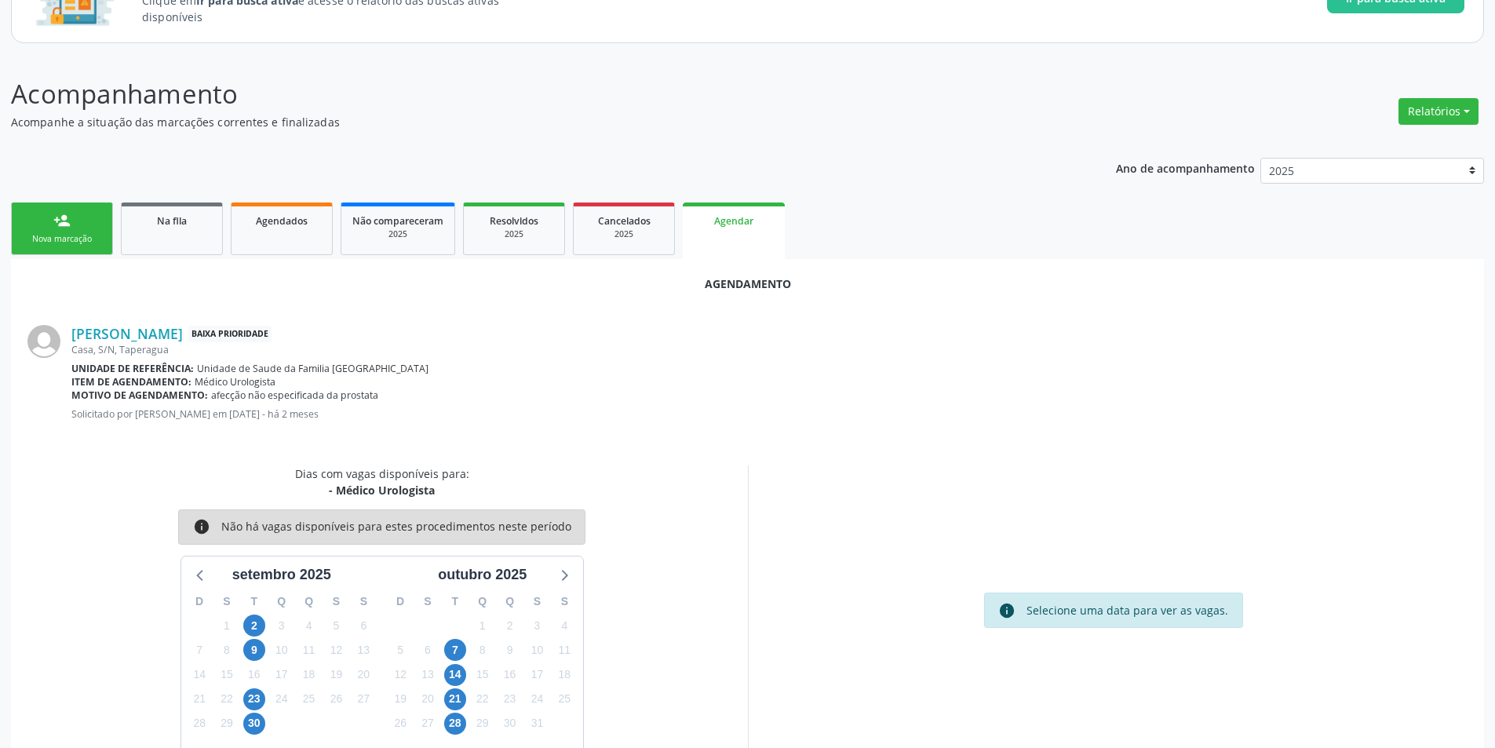
scroll to position [182, 0]
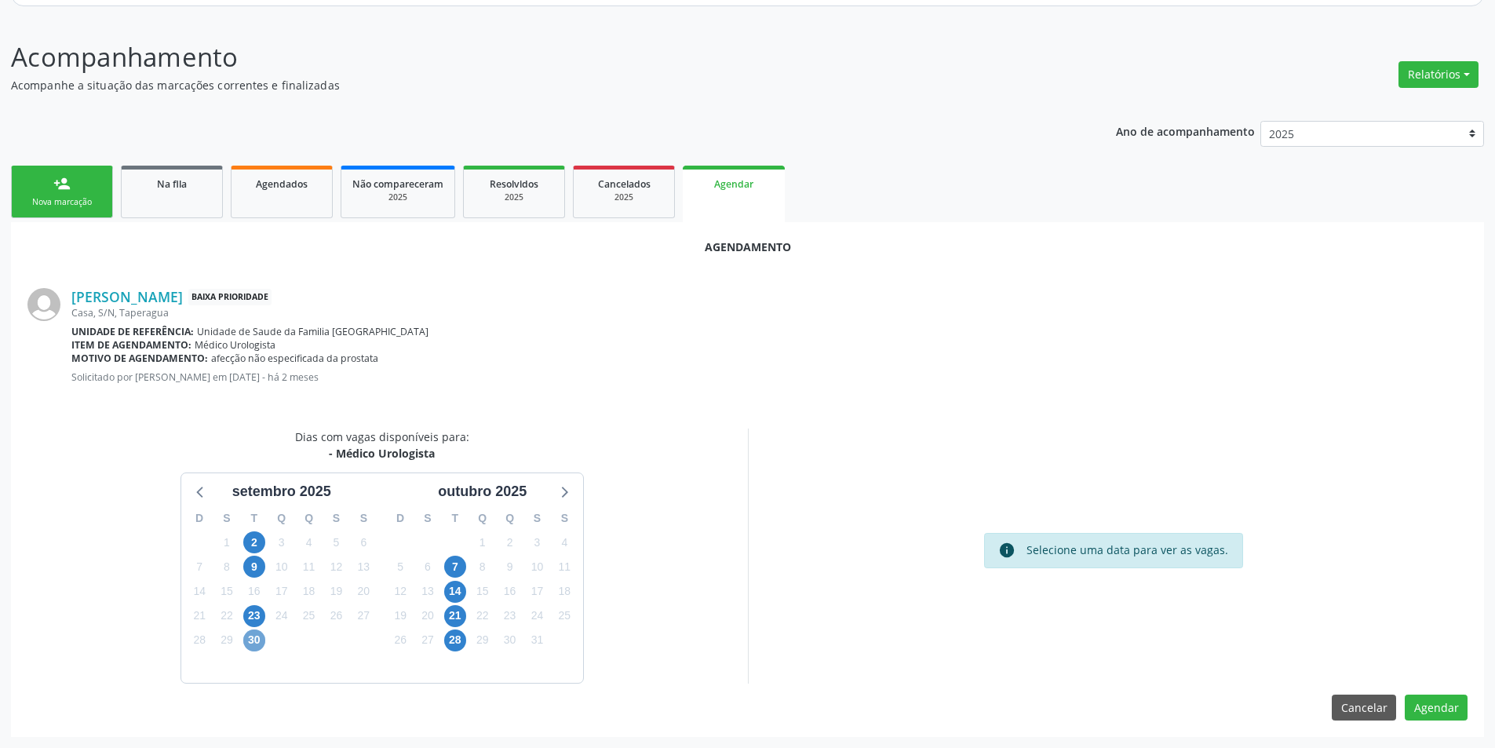
click at [259, 637] on span "30" at bounding box center [254, 640] width 22 height 22
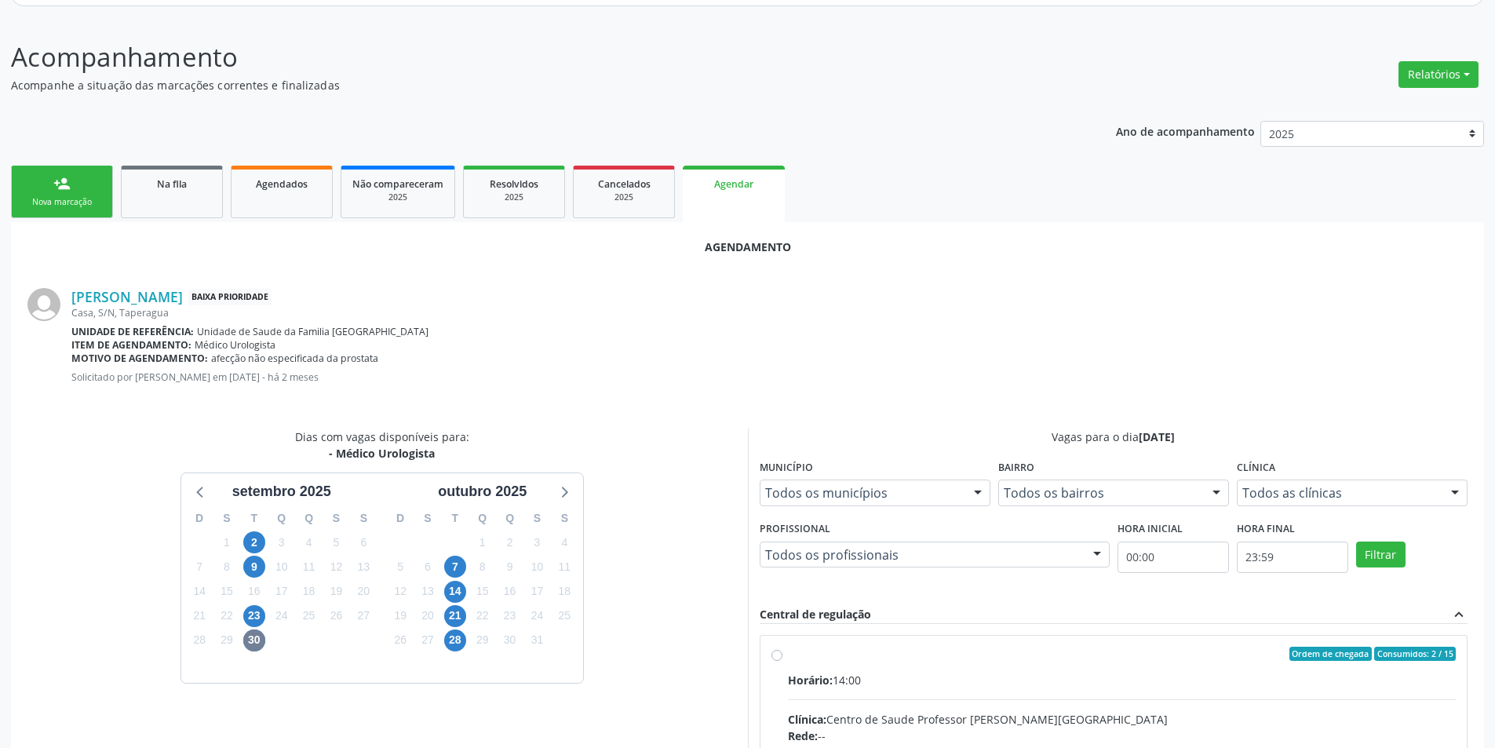
click at [775, 655] on input "Ordem de chegada Consumidos: 2 / 15 Horário: 14:00 Clínica: Centro de Saude Pro…" at bounding box center [776, 654] width 11 height 14
radio input "true"
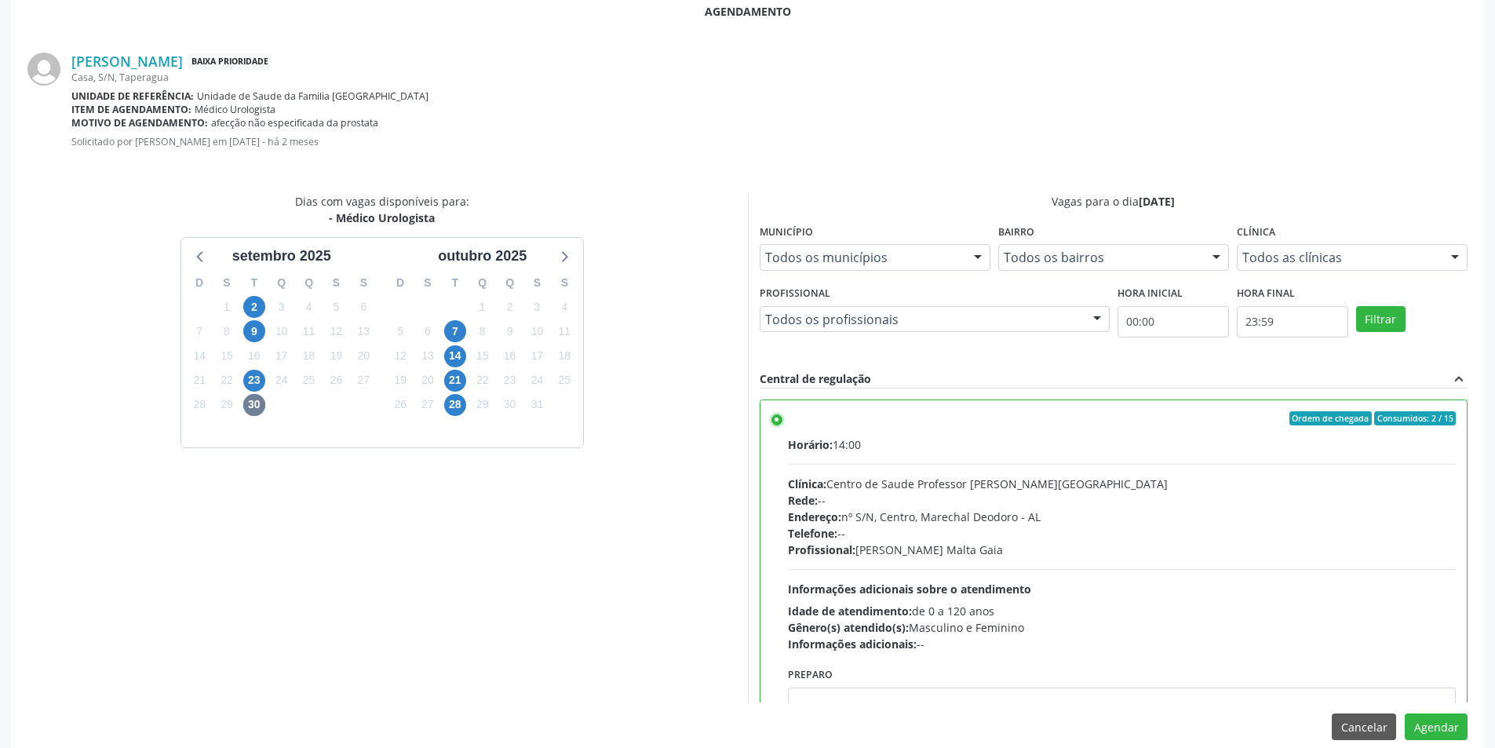
scroll to position [437, 0]
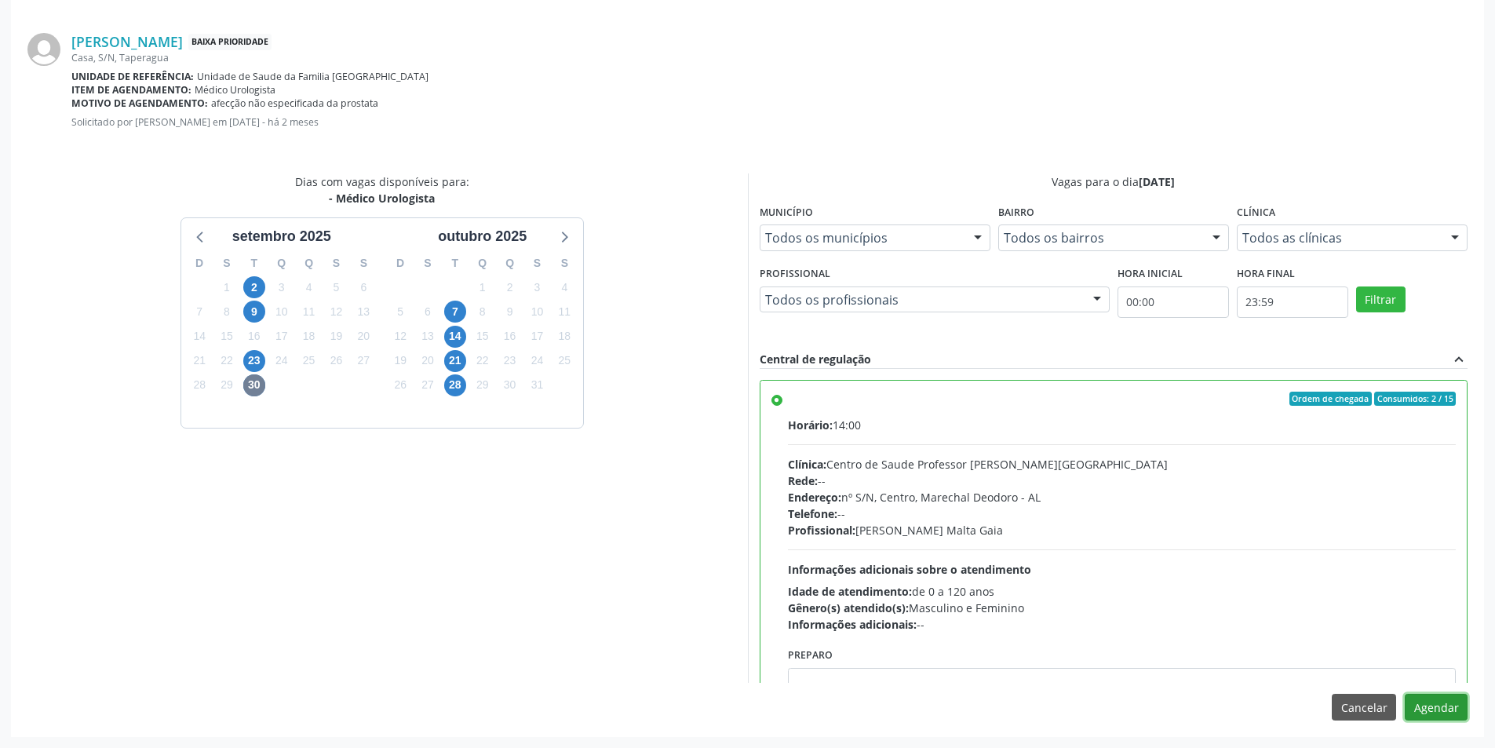
click at [1445, 713] on button "Agendar" at bounding box center [1436, 707] width 63 height 27
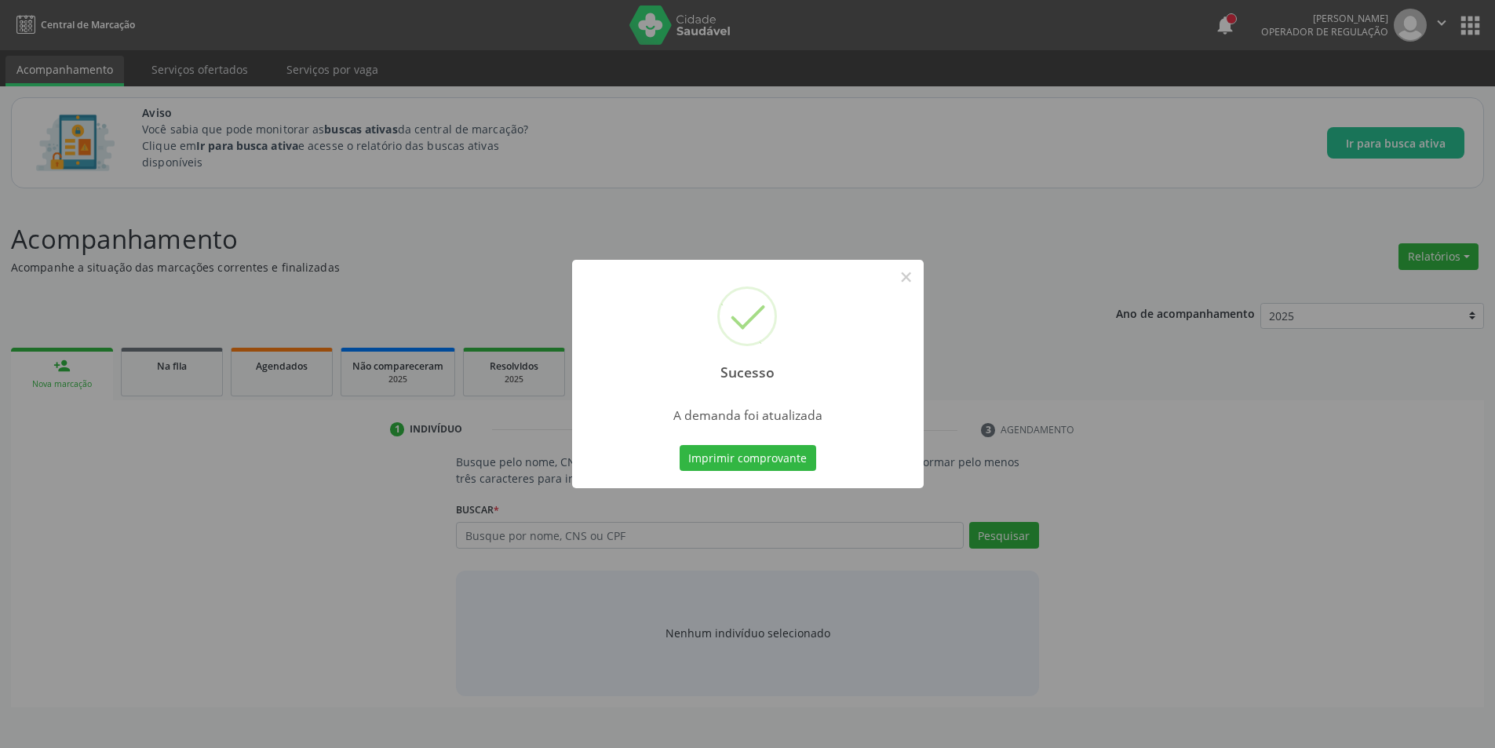
scroll to position [0, 0]
click at [908, 276] on button "×" at bounding box center [912, 277] width 27 height 27
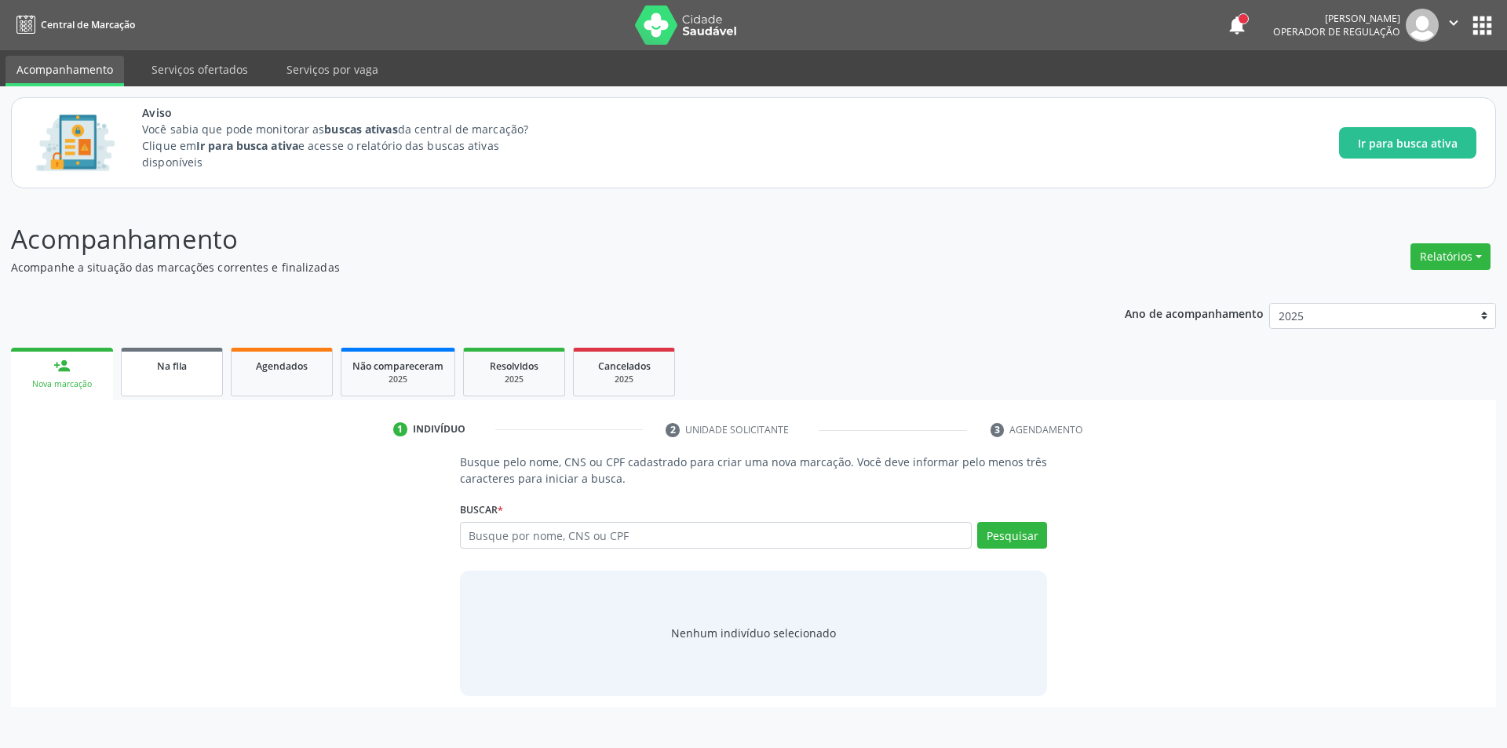
click at [158, 387] on link "Na fila" at bounding box center [172, 372] width 102 height 49
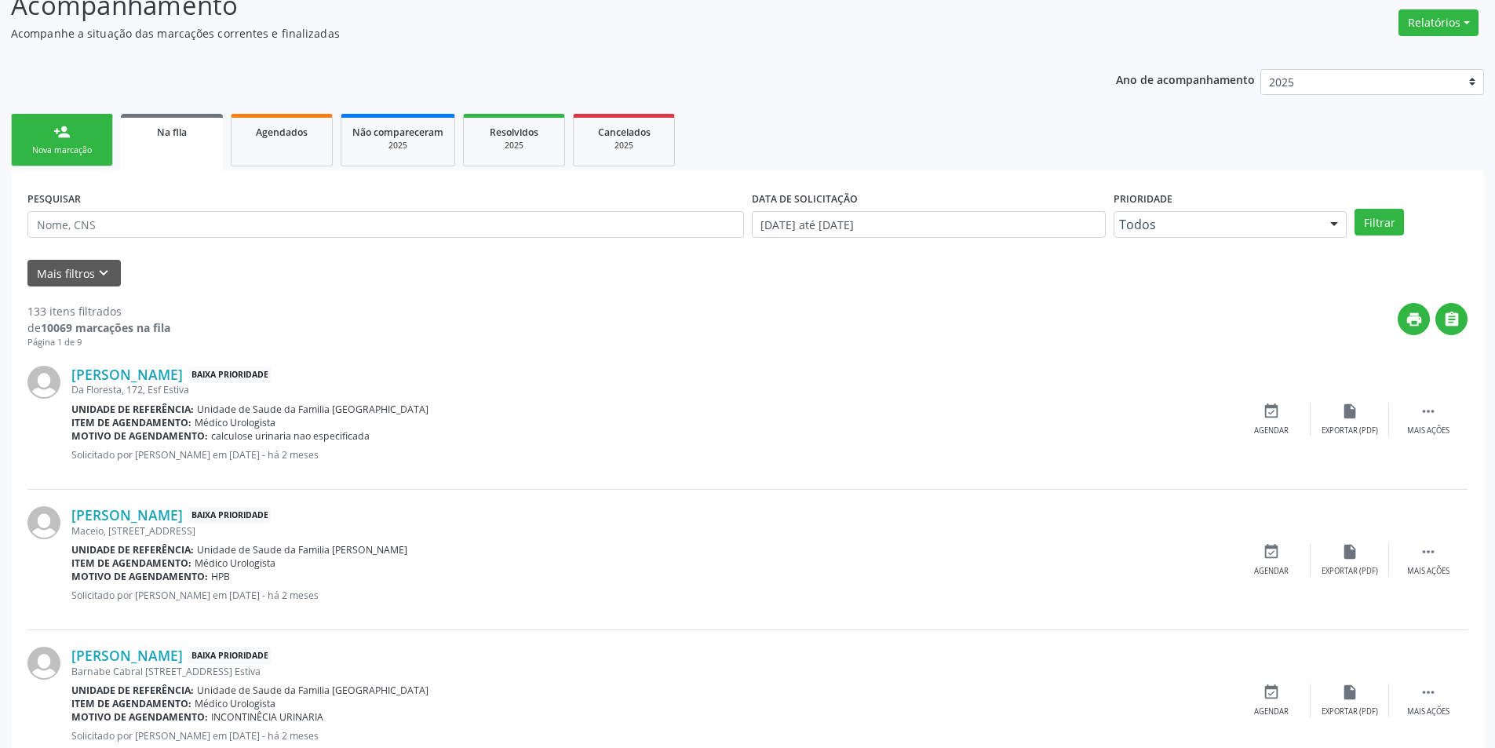
scroll to position [235, 0]
click at [183, 366] on link "Marinalva Maria da Silva Lima" at bounding box center [126, 372] width 111 height 17
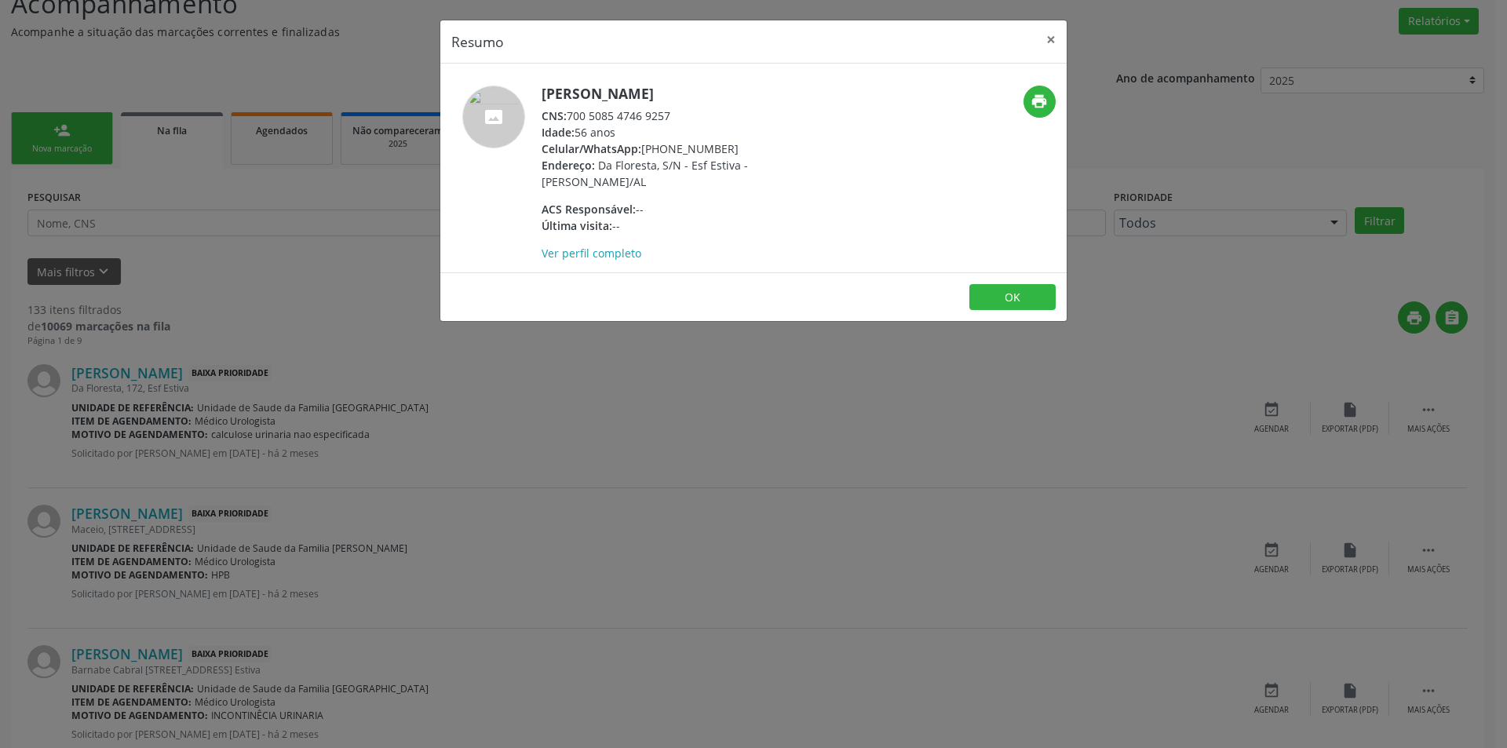
click at [570, 115] on div "CNS: 700 5085 4746 9257" at bounding box center [693, 116] width 305 height 16
drag, startPoint x: 570, startPoint y: 115, endPoint x: 661, endPoint y: 115, distance: 90.2
click at [661, 115] on div "CNS: 700 5085 4746 9257" at bounding box center [693, 116] width 305 height 16
copy div "700 5085 4746 9257"
click at [436, 487] on div "Resumo × Marinalva Maria da Silva Lima CNS: 700 5085 4746 9257 Idade: 56 anos C…" at bounding box center [753, 374] width 1507 height 748
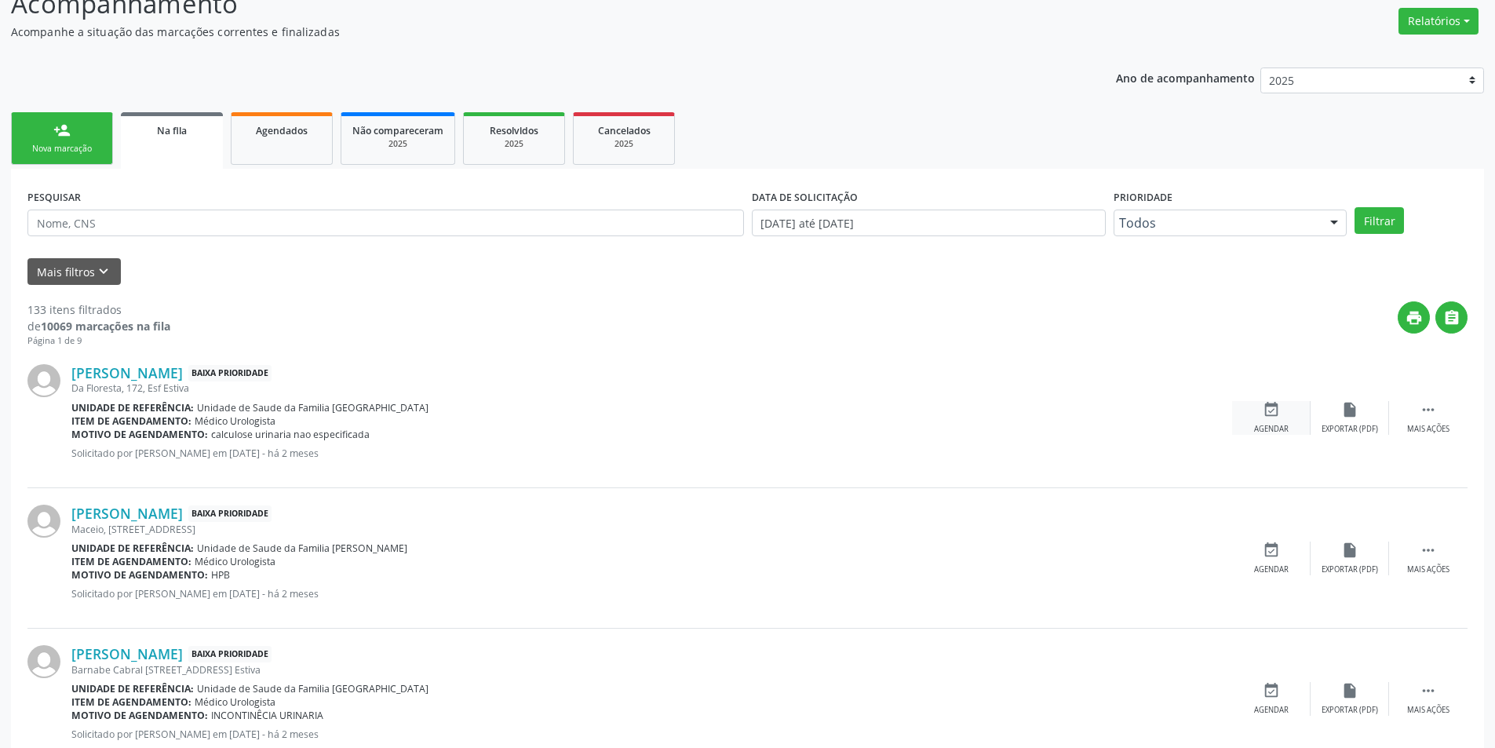
click at [1257, 428] on div "Agendar" at bounding box center [1271, 429] width 35 height 11
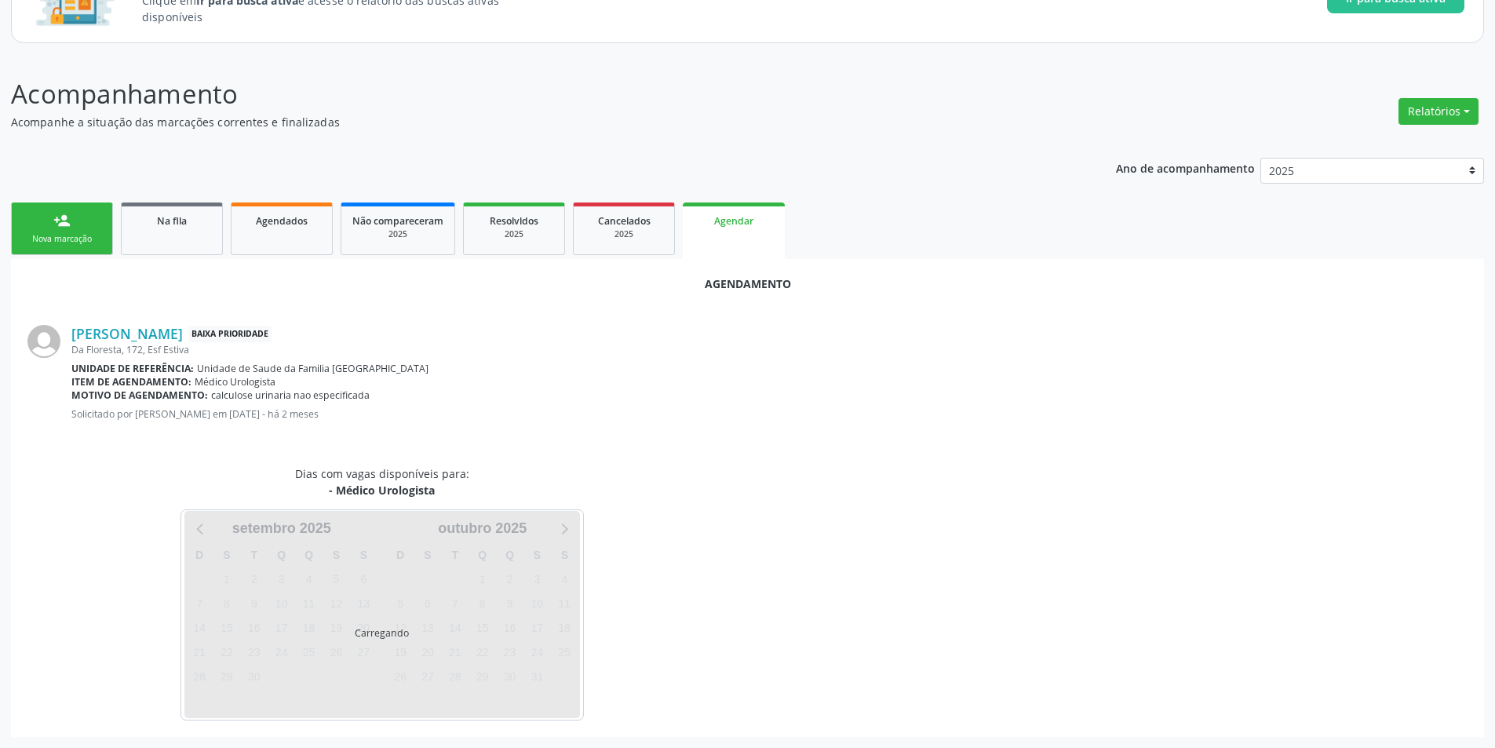
scroll to position [182, 0]
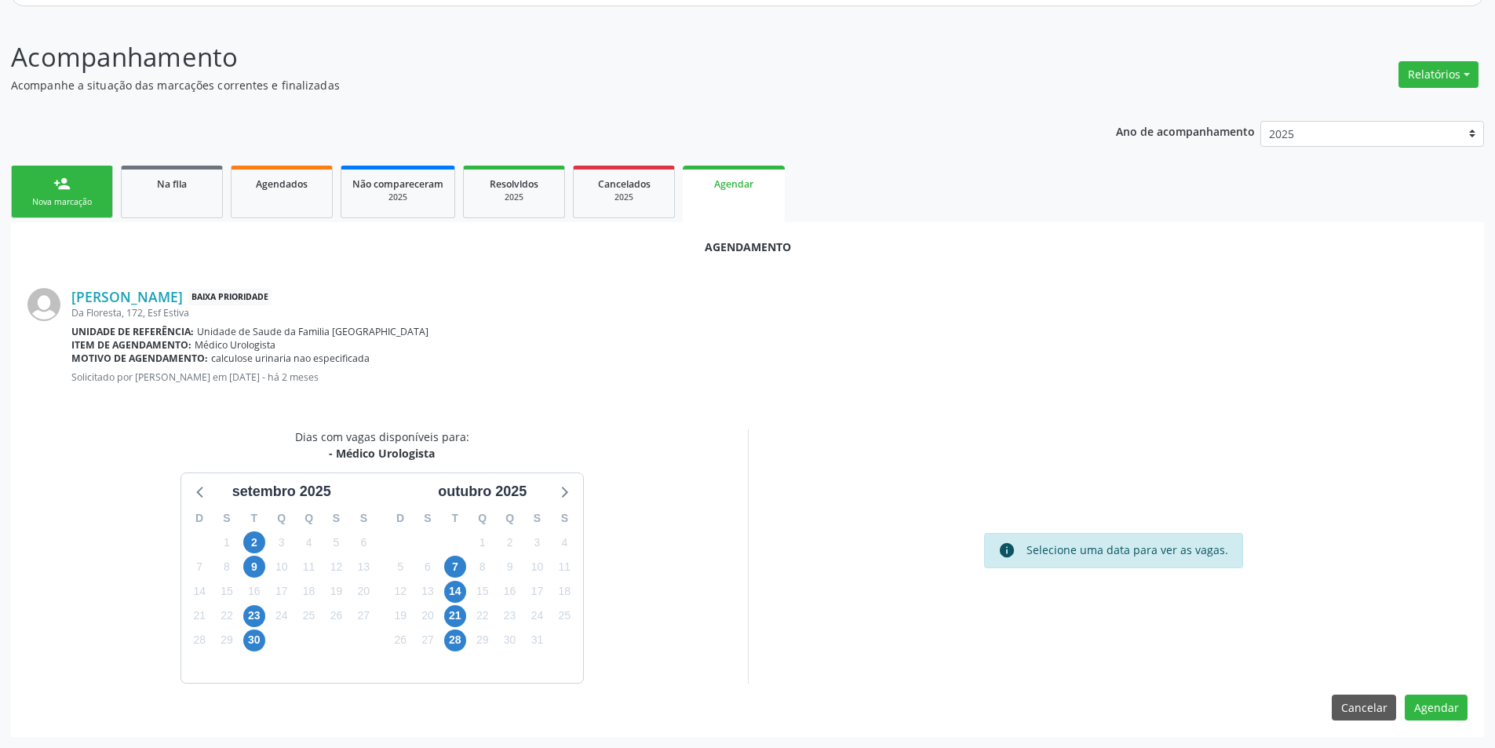
click at [266, 643] on div "30" at bounding box center [253, 640] width 27 height 24
click at [257, 643] on span "30" at bounding box center [254, 640] width 22 height 22
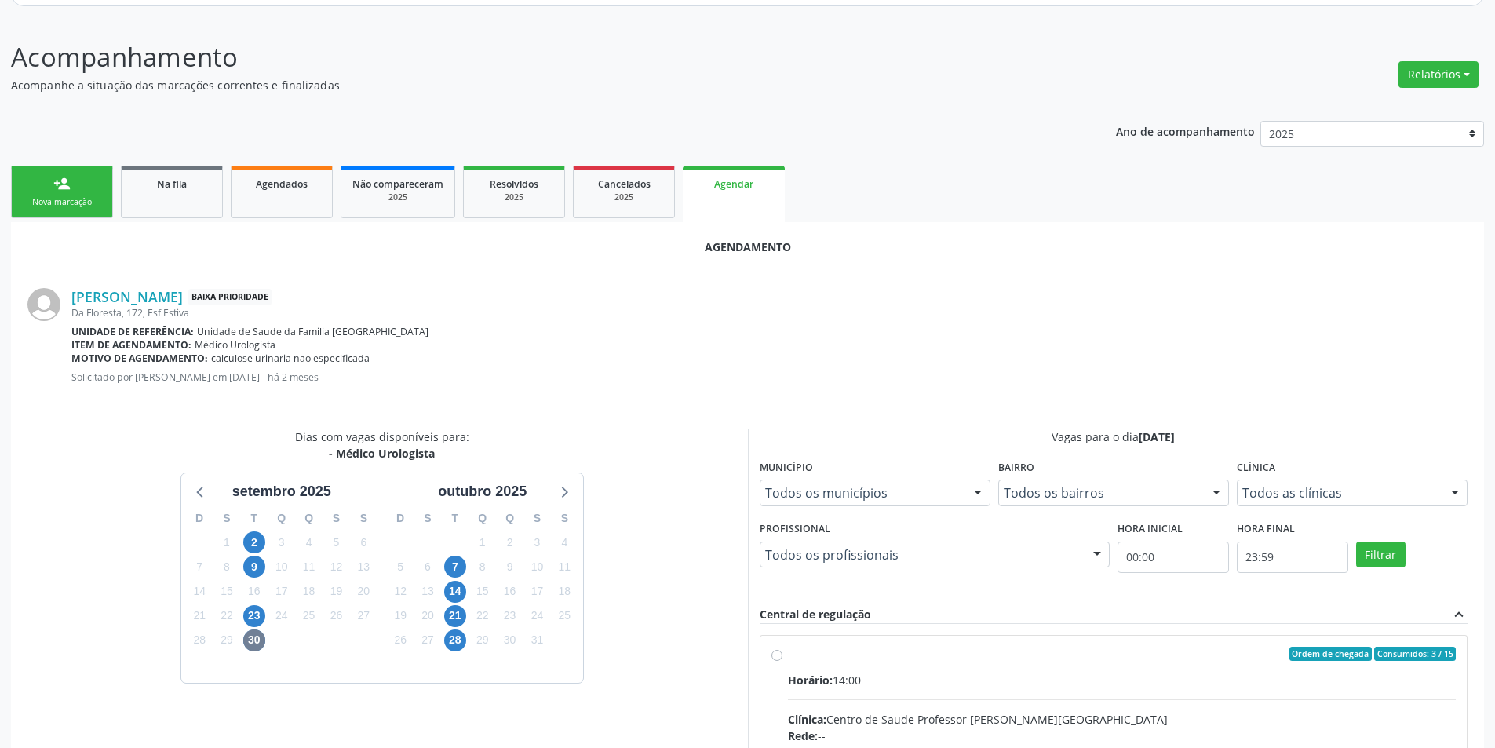
click at [777, 654] on input "Ordem de chegada Consumidos: 3 / 15 Horário: 14:00 Clínica: Centro de Saude Pro…" at bounding box center [776, 654] width 11 height 14
radio input "true"
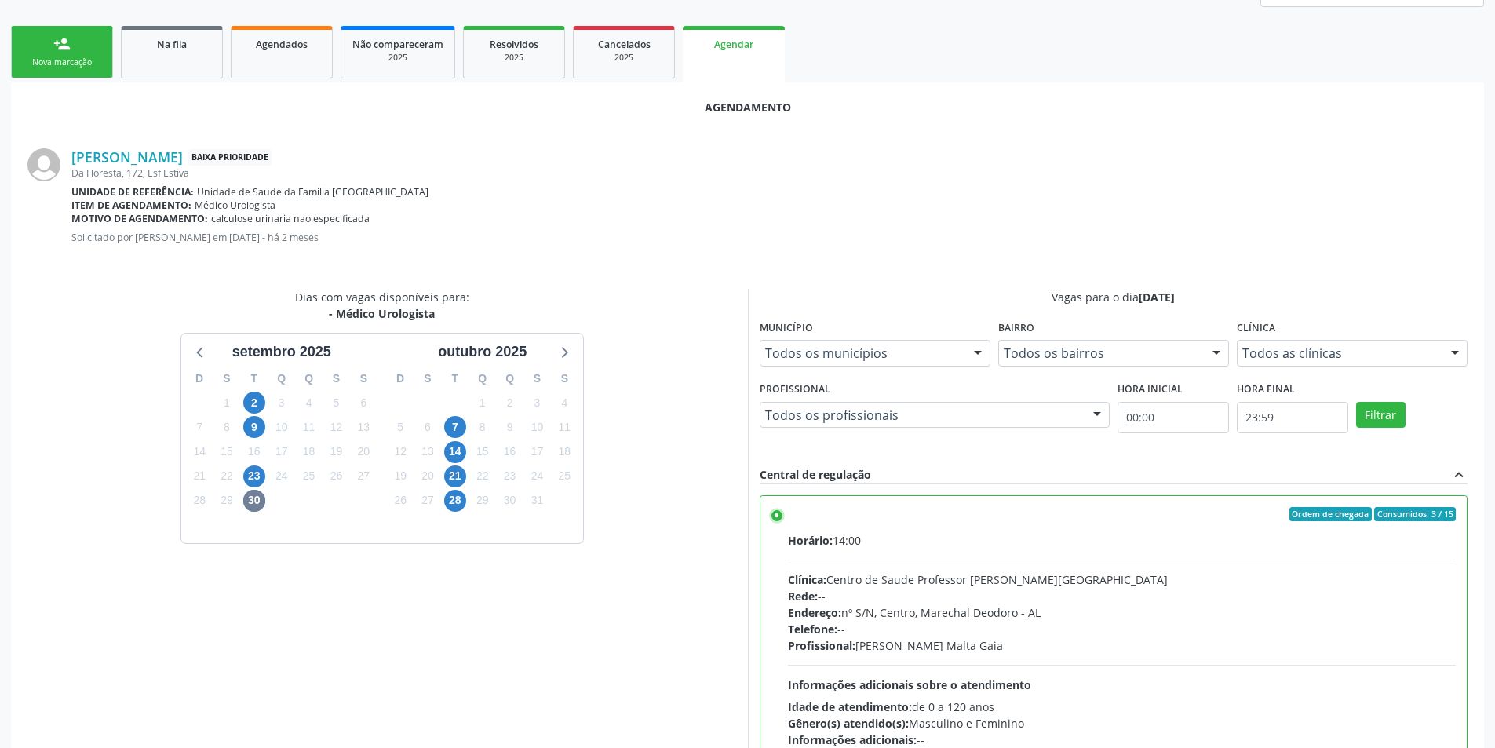
scroll to position [437, 0]
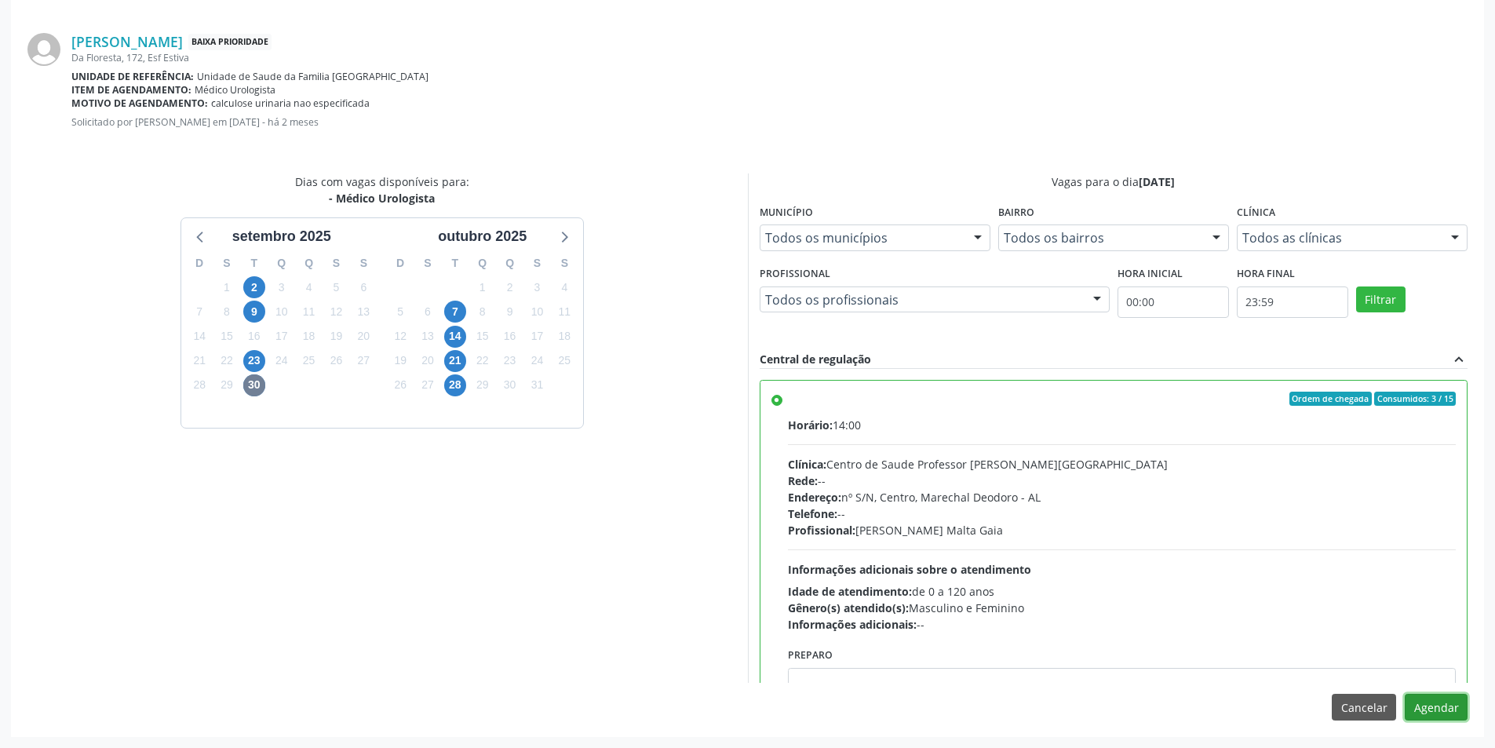
click at [1415, 706] on button "Agendar" at bounding box center [1436, 707] width 63 height 27
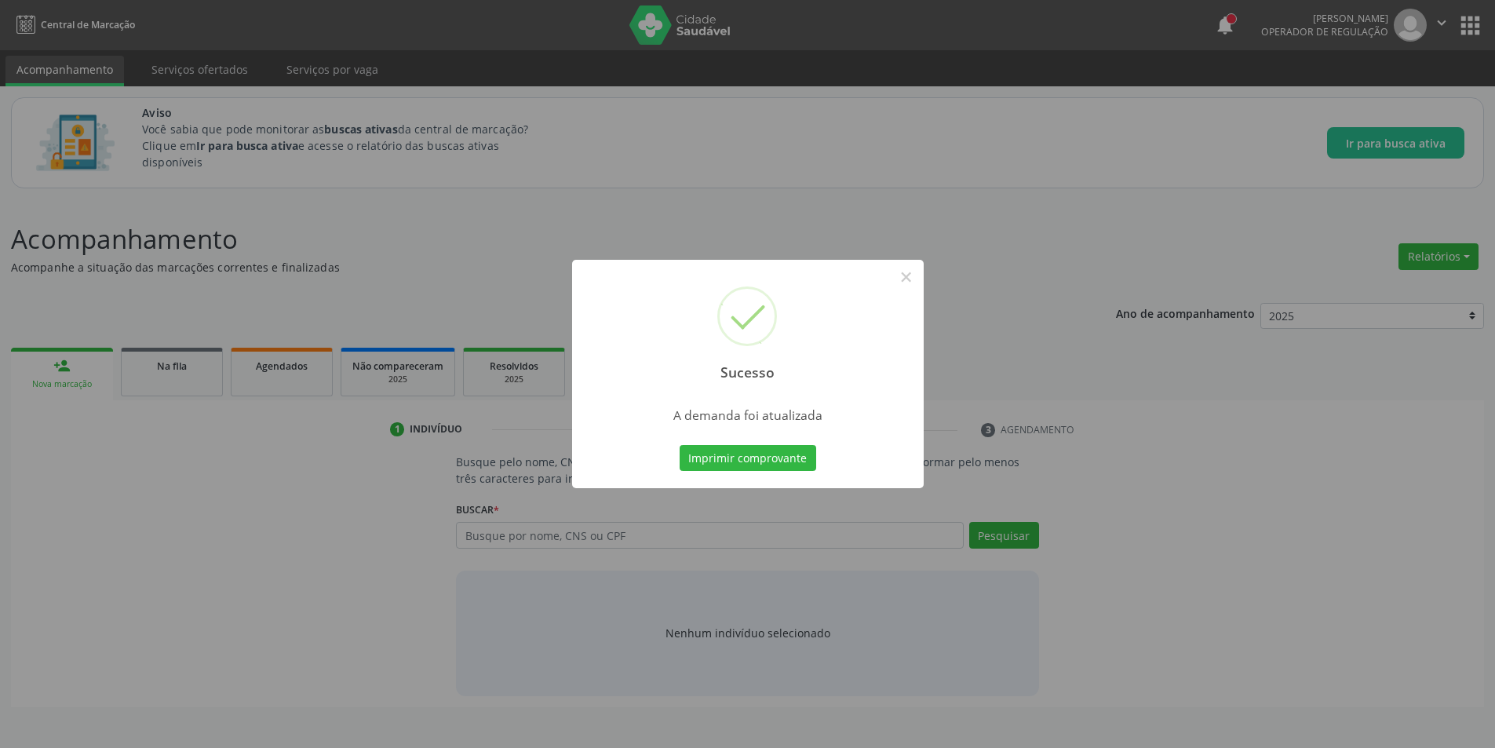
scroll to position [0, 0]
click at [906, 269] on button "×" at bounding box center [912, 277] width 27 height 27
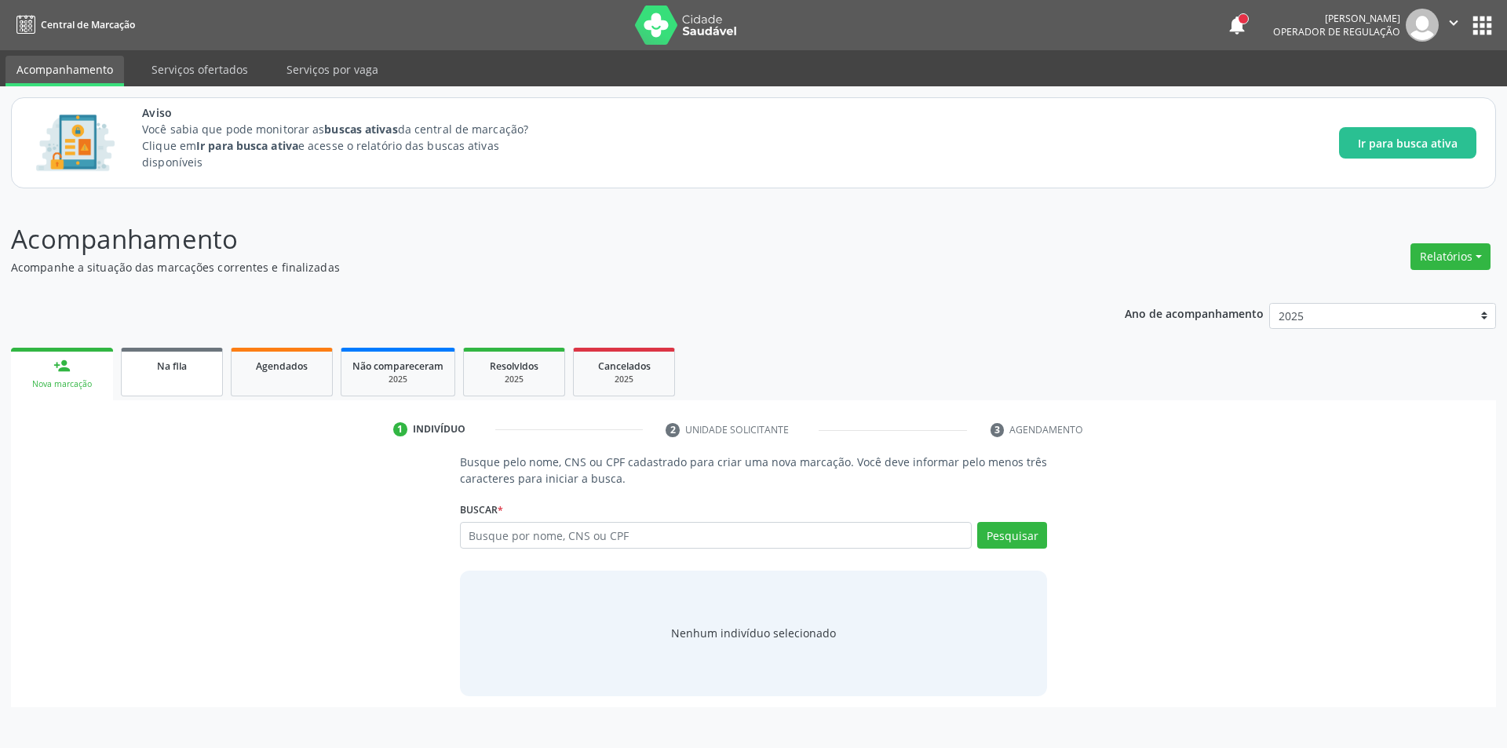
click at [157, 378] on link "Na fila" at bounding box center [172, 372] width 102 height 49
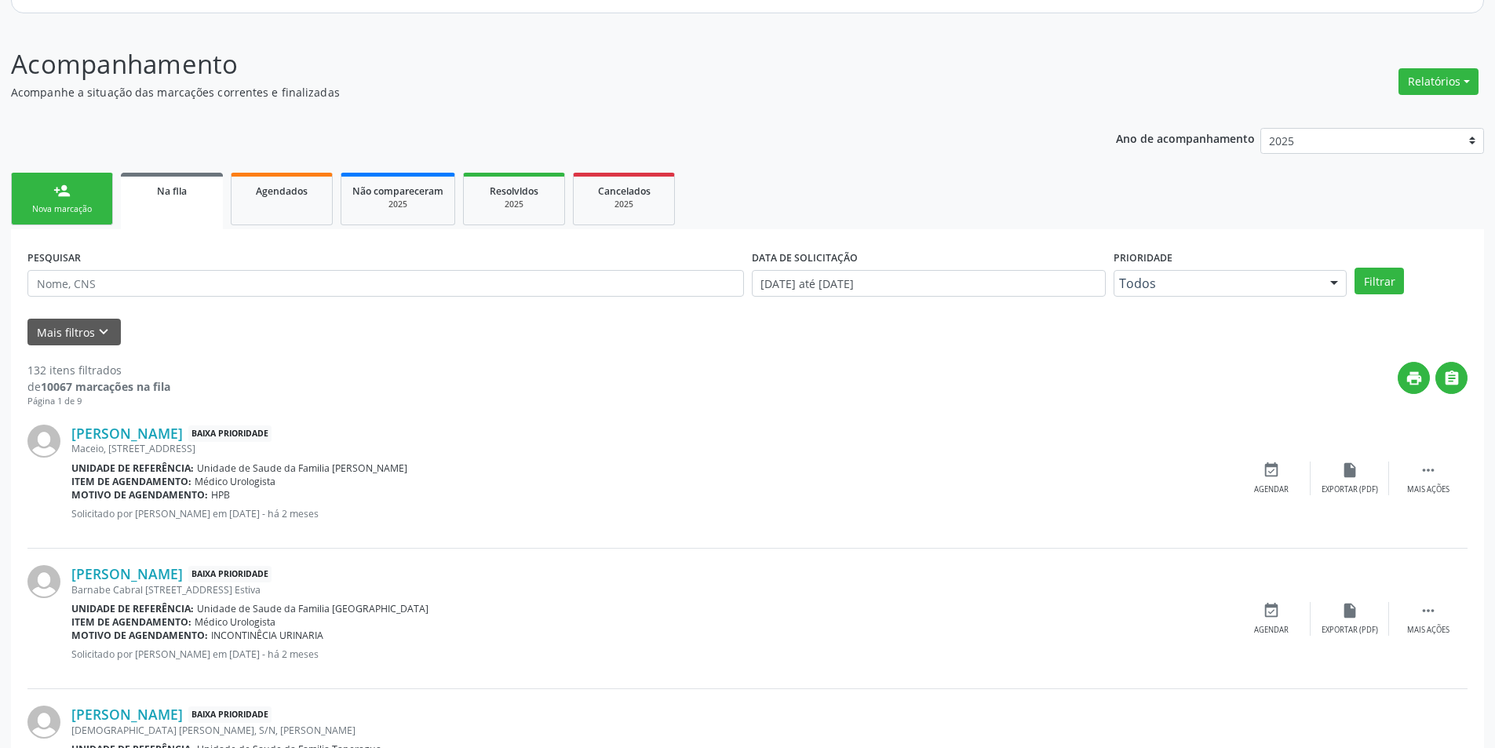
scroll to position [235, 0]
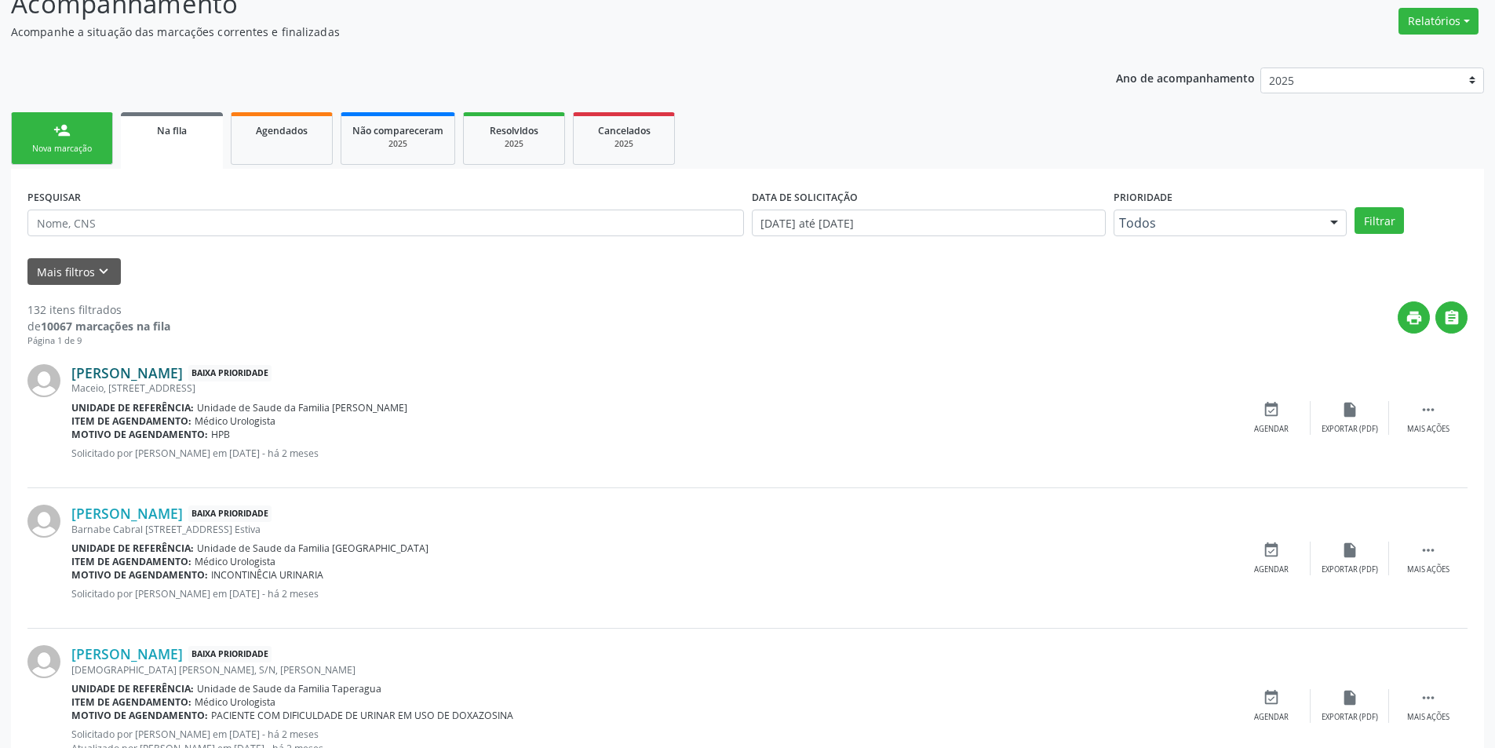
click at [173, 367] on link "Hasan Ibrahin Mohd Yousef" at bounding box center [126, 372] width 111 height 17
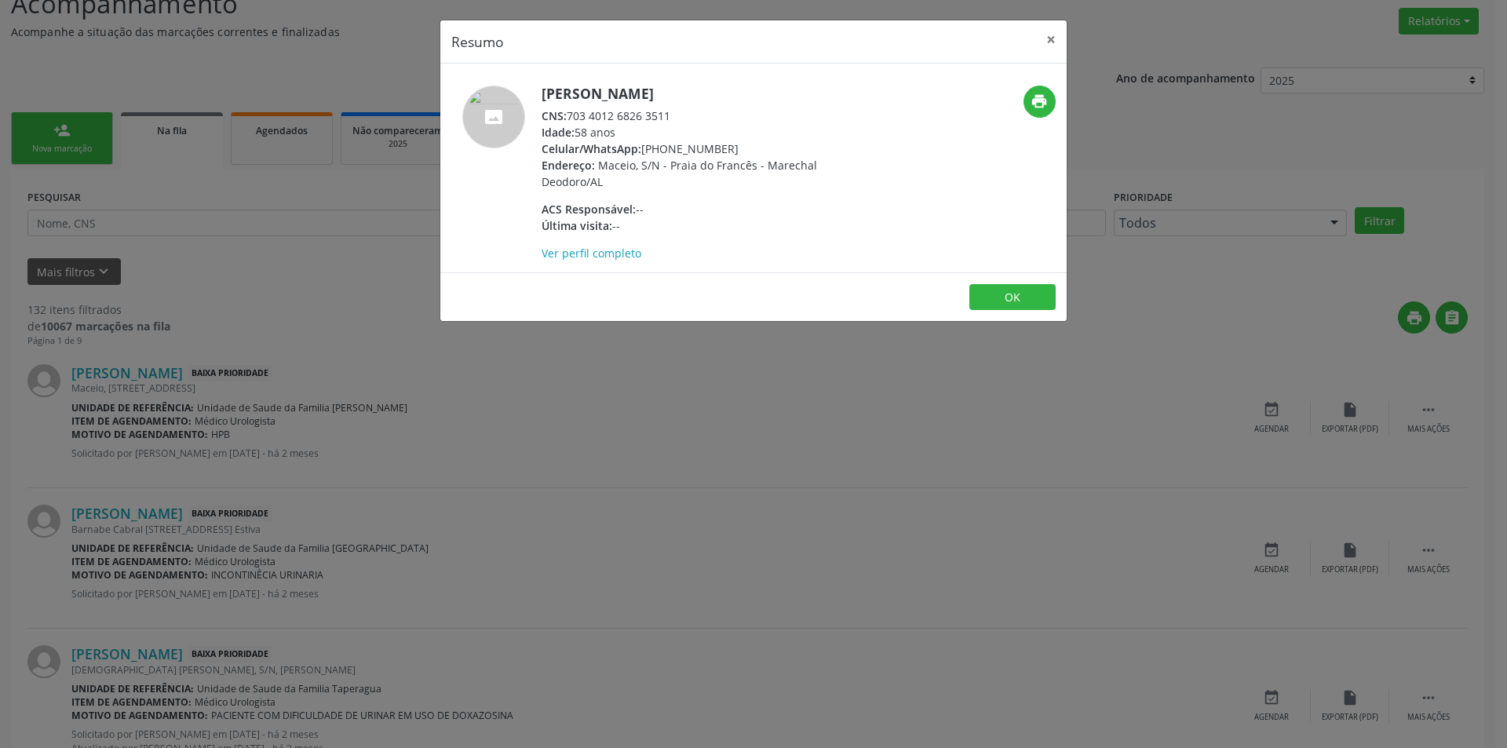
click at [569, 116] on div "CNS: 703 4012 6826 3511" at bounding box center [693, 116] width 305 height 16
drag, startPoint x: 569, startPoint y: 116, endPoint x: 665, endPoint y: 116, distance: 95.7
click at [665, 116] on div "CNS: 703 4012 6826 3511" at bounding box center [693, 116] width 305 height 16
copy div "703 4012 6826 3511"
click at [478, 491] on div "Resumo × Hasan Ibrahin Mohd Yousef CNS: 703 4012 6826 3511 Idade: 58 anos Celul…" at bounding box center [753, 374] width 1507 height 748
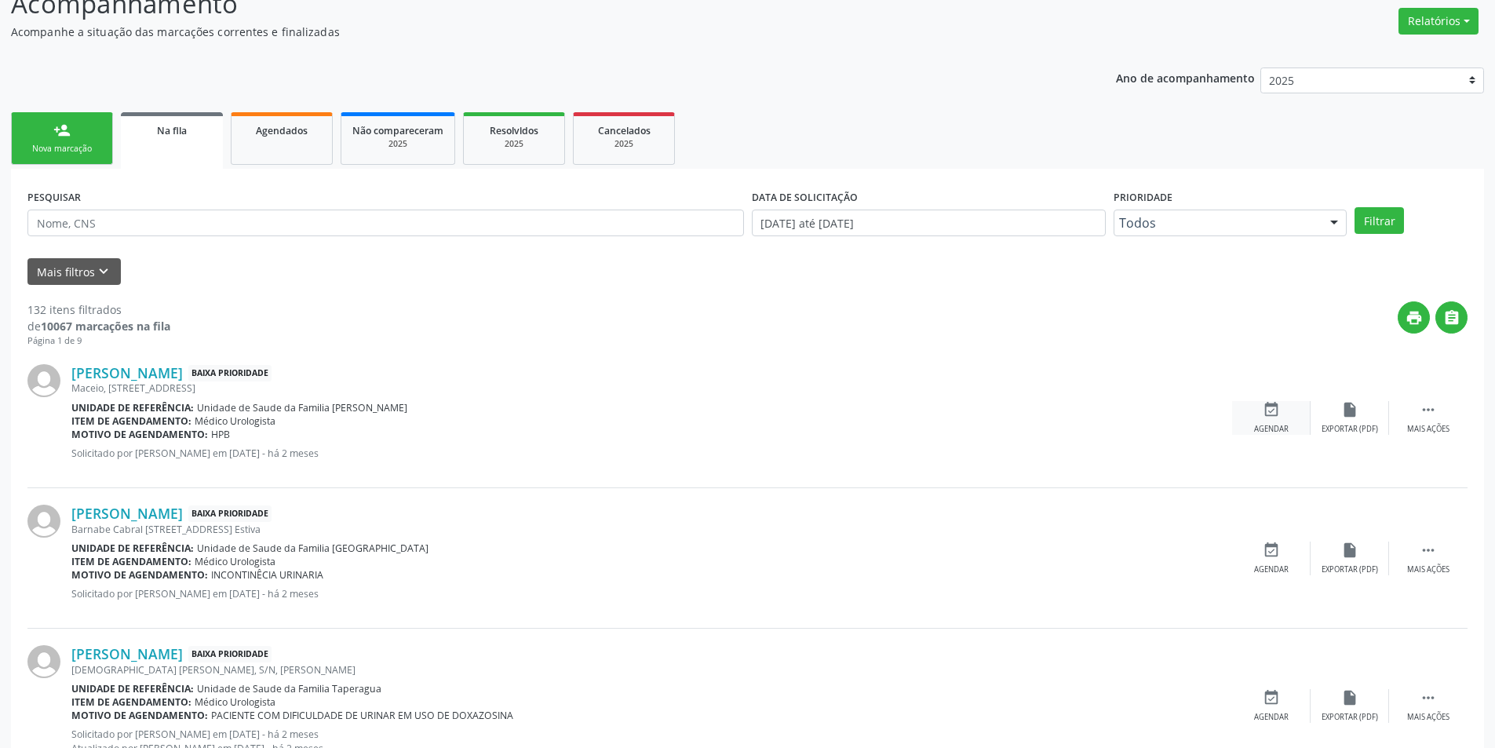
click at [1263, 416] on icon "event_available" at bounding box center [1271, 409] width 17 height 17
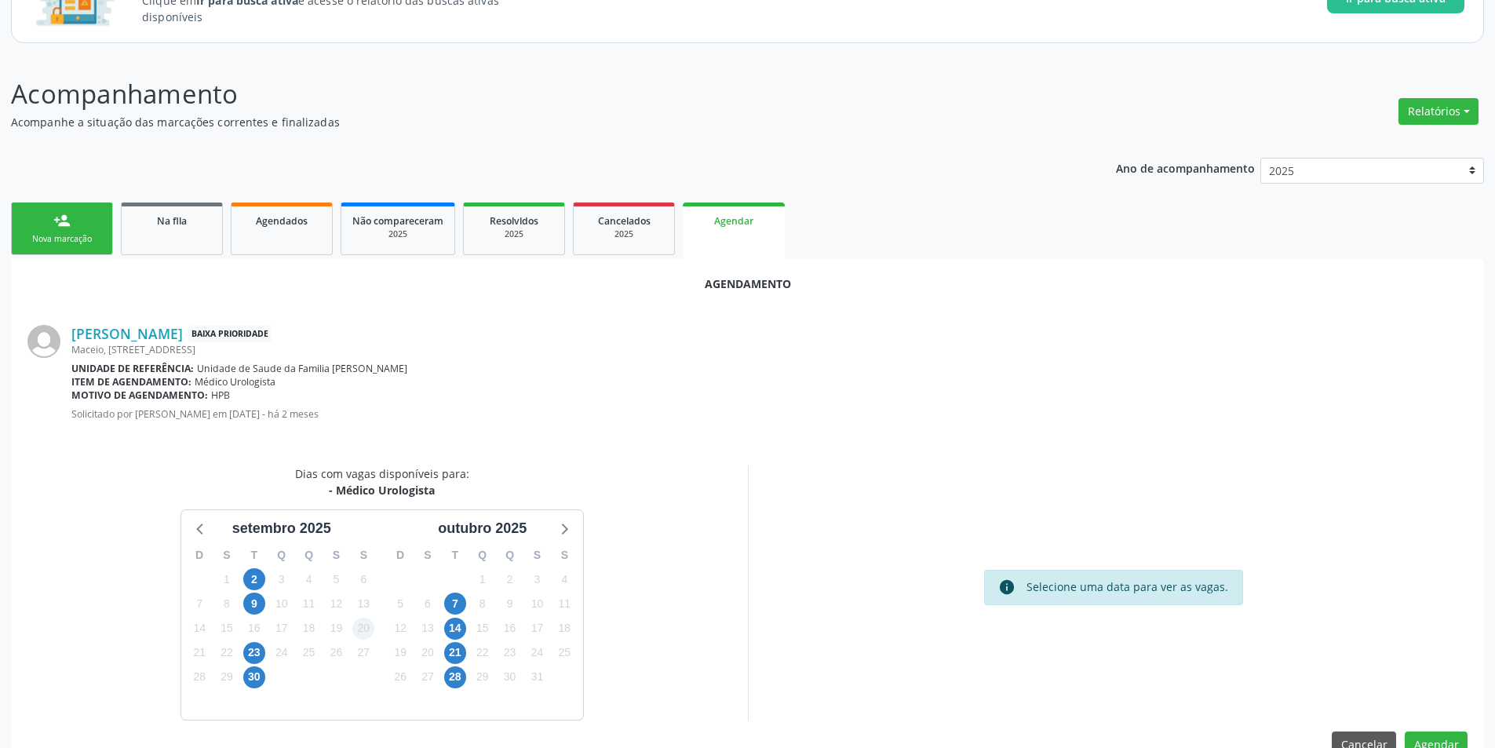
scroll to position [182, 0]
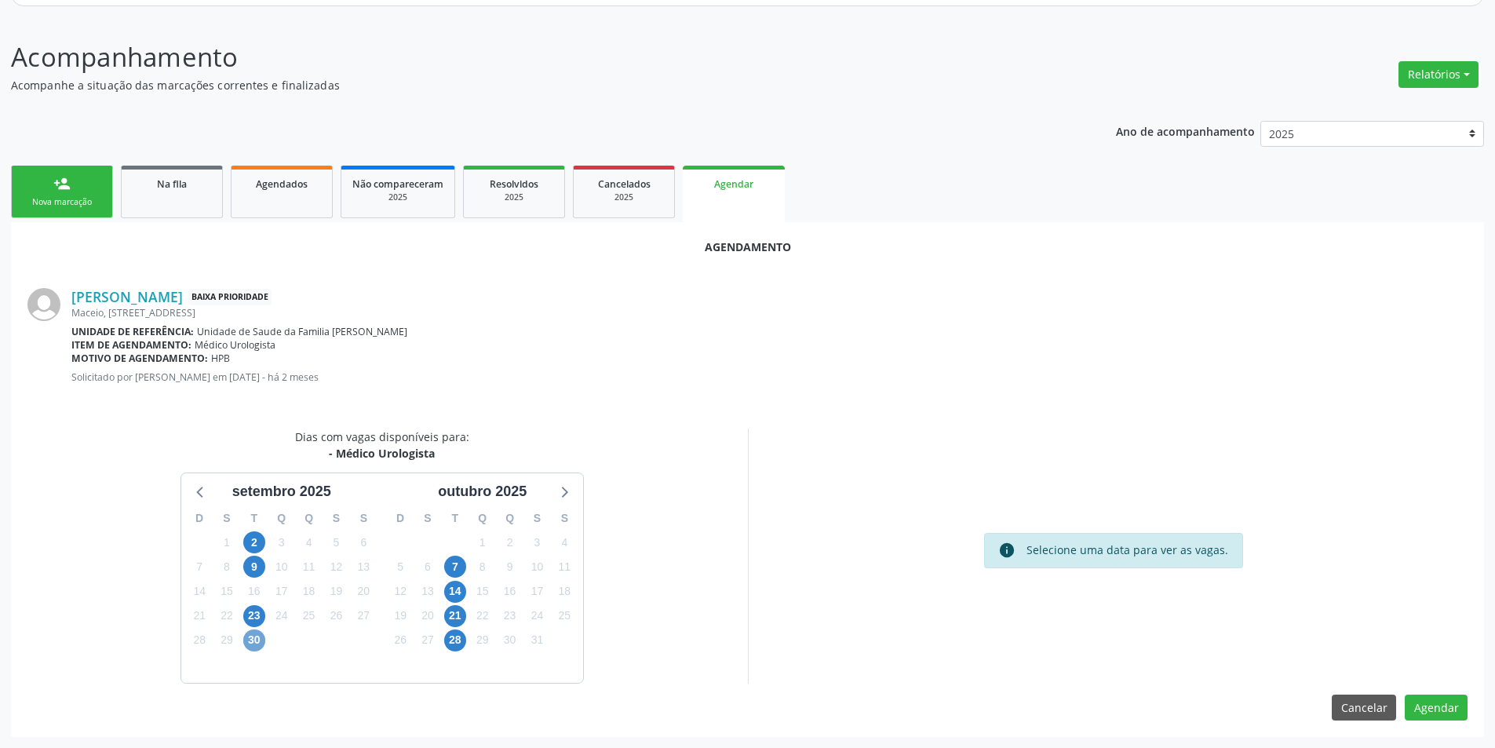
click at [252, 640] on span "30" at bounding box center [254, 640] width 22 height 22
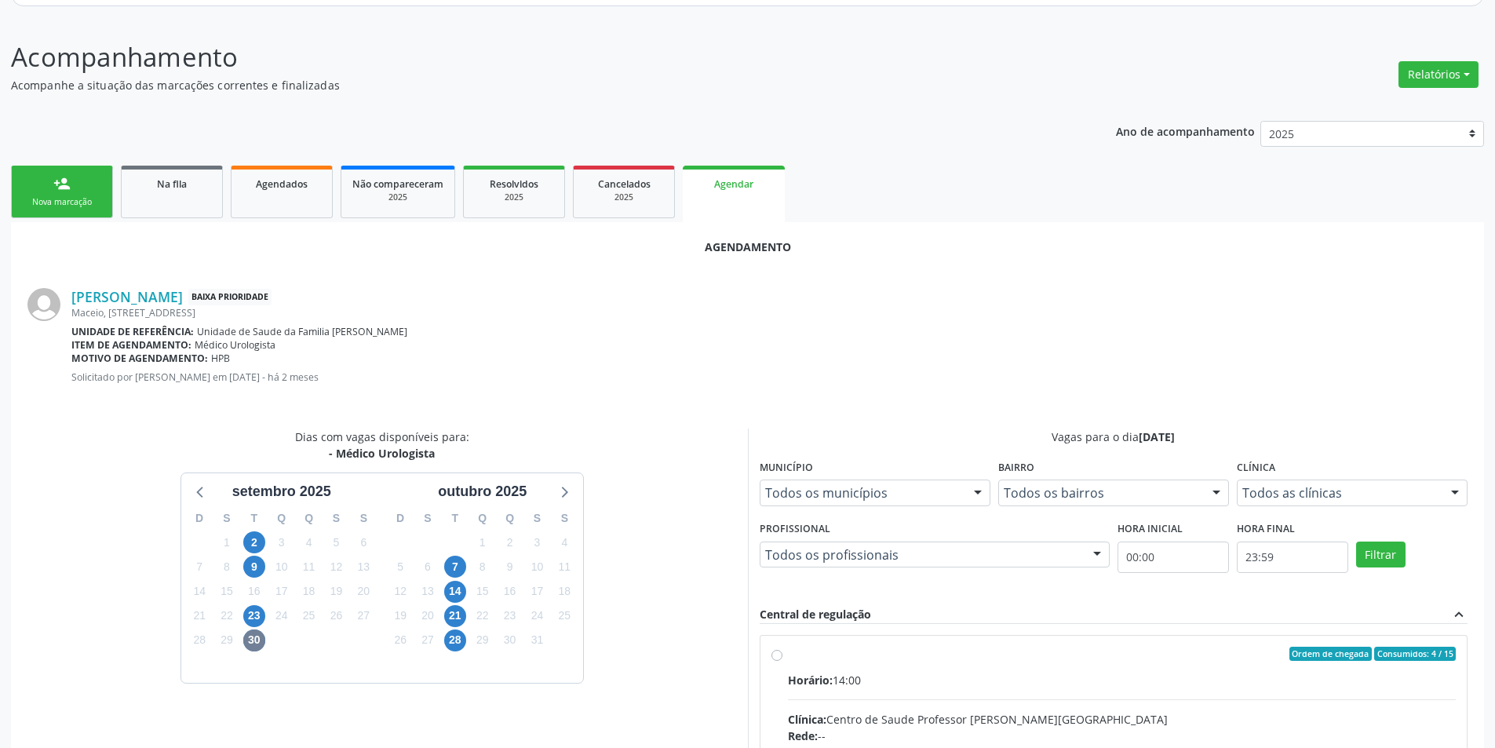
radio input "true"
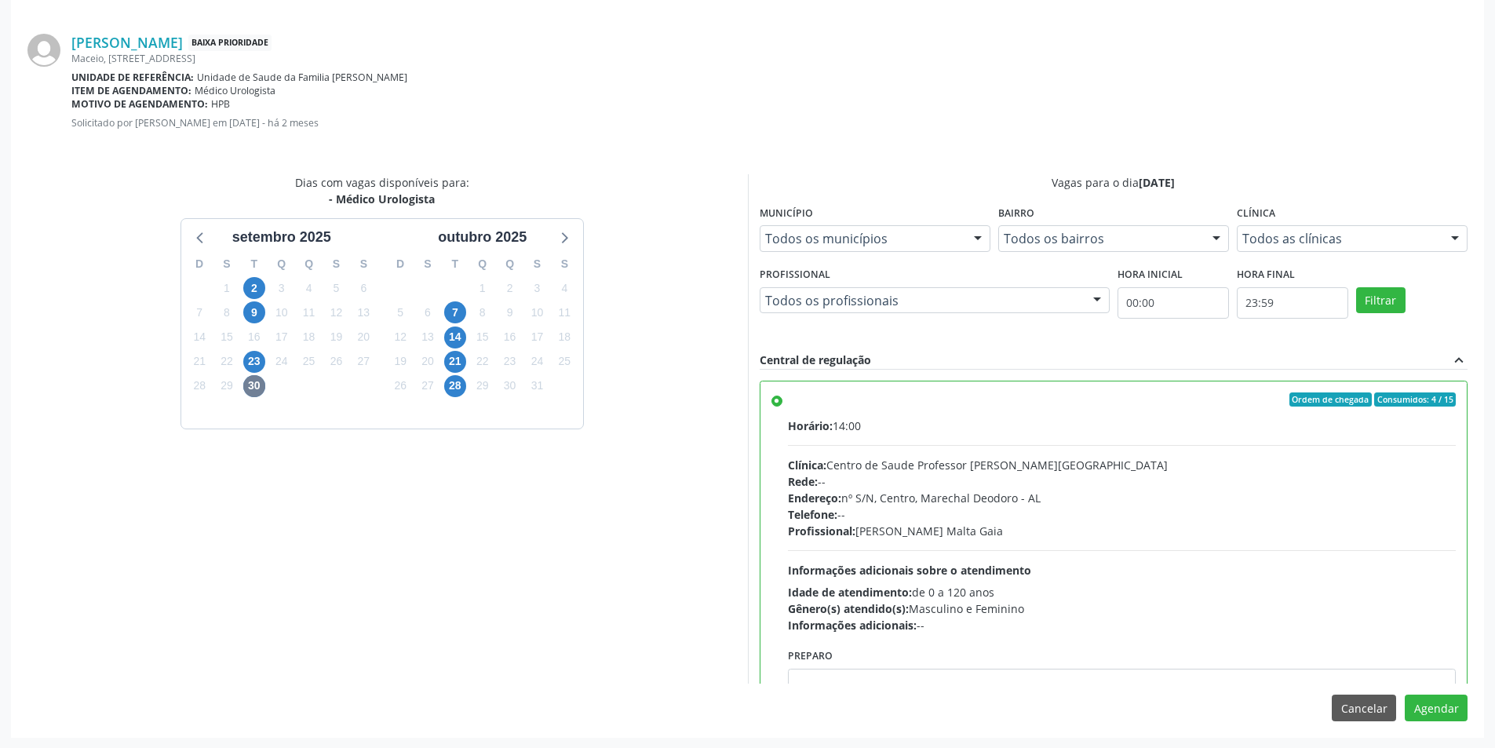
scroll to position [437, 0]
click at [1434, 702] on button "Agendar" at bounding box center [1436, 707] width 63 height 27
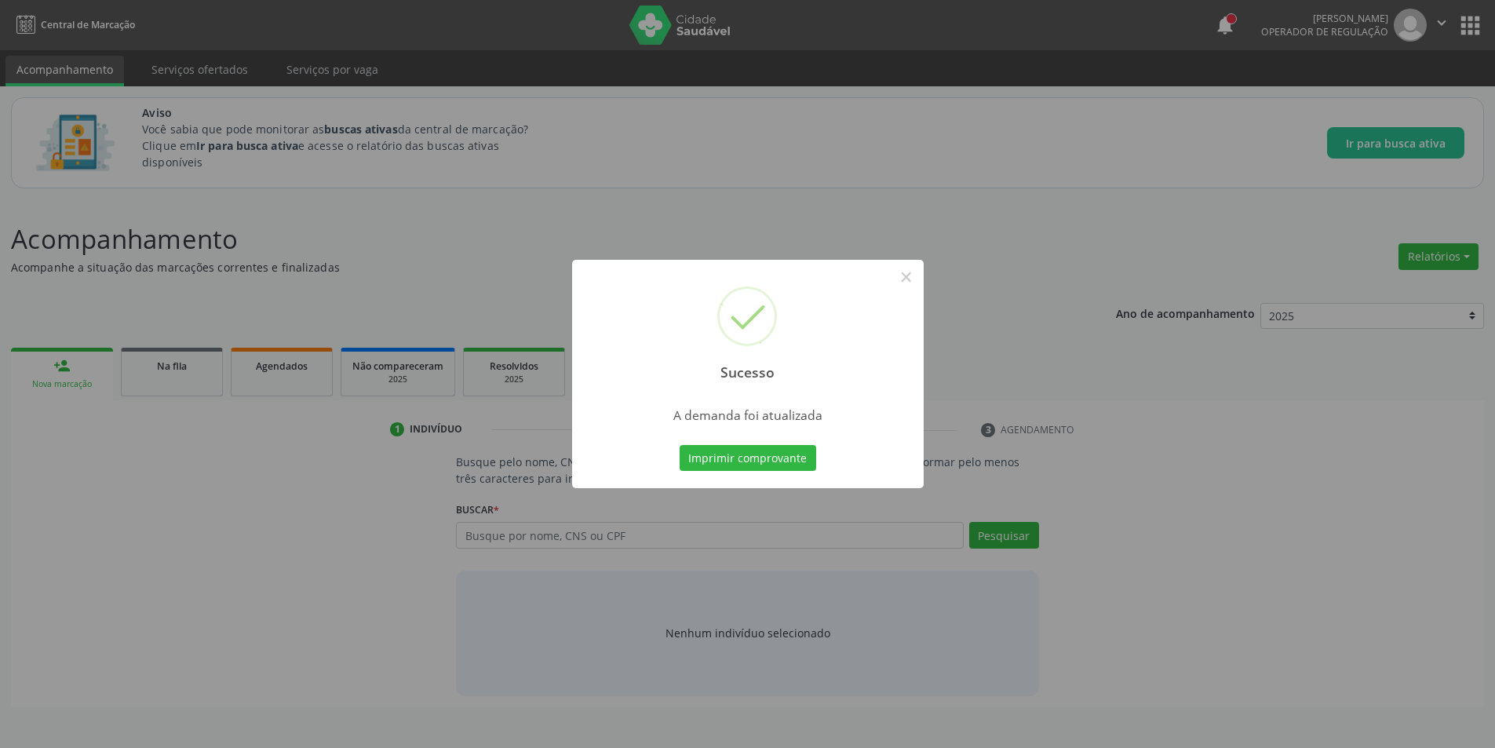
scroll to position [0, 0]
click at [911, 272] on button "×" at bounding box center [912, 277] width 27 height 27
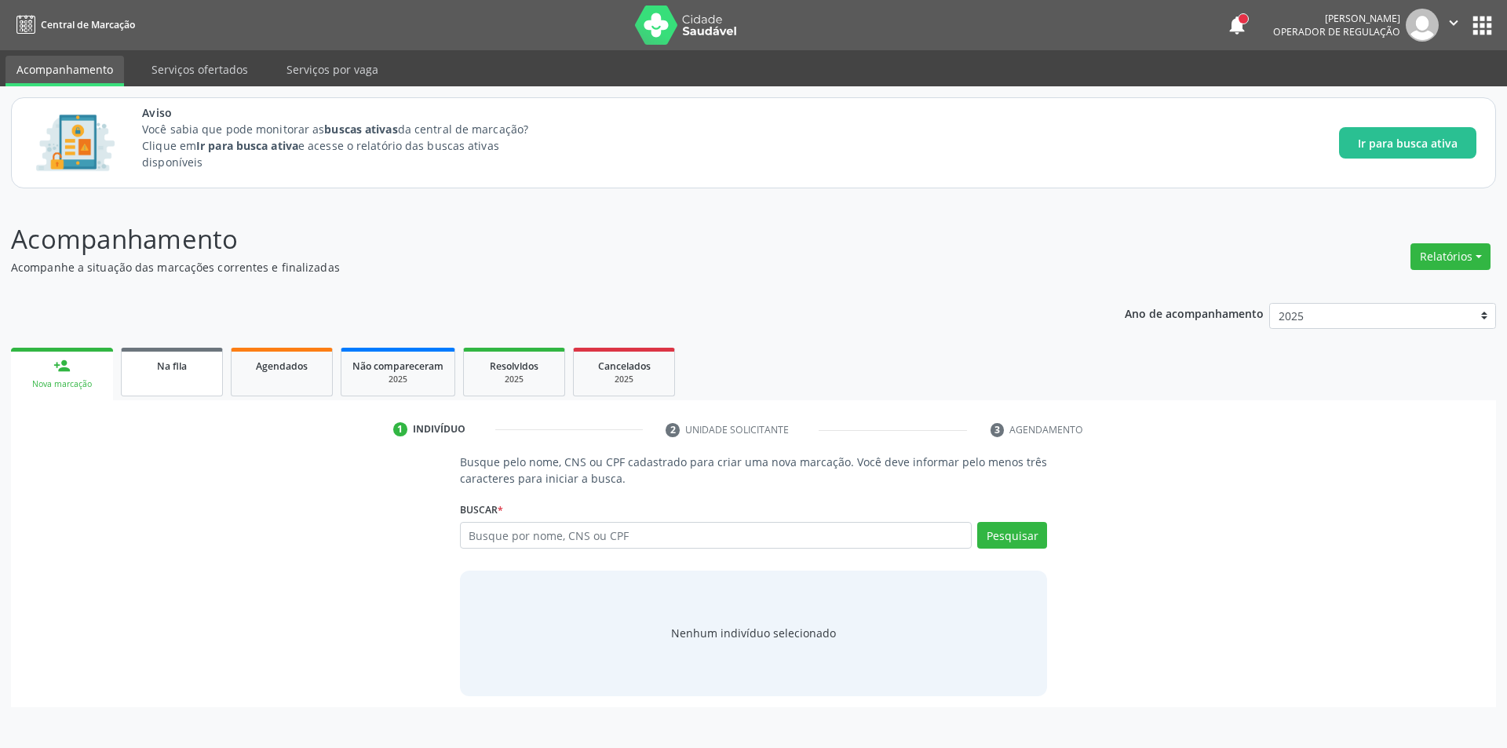
click at [173, 365] on span "Na fila" at bounding box center [172, 365] width 30 height 13
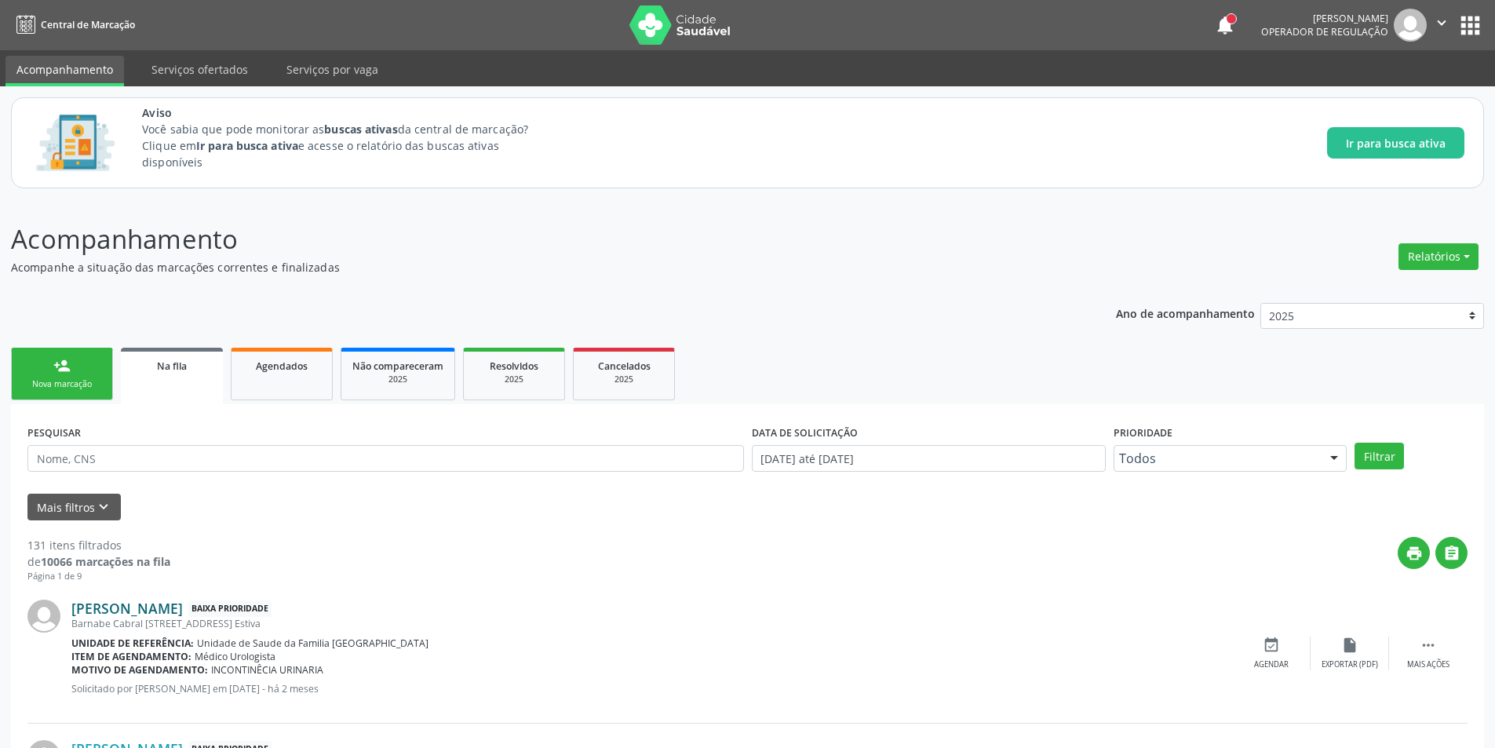
click at [183, 606] on link "Paulo Matildes dos Santos" at bounding box center [126, 608] width 111 height 17
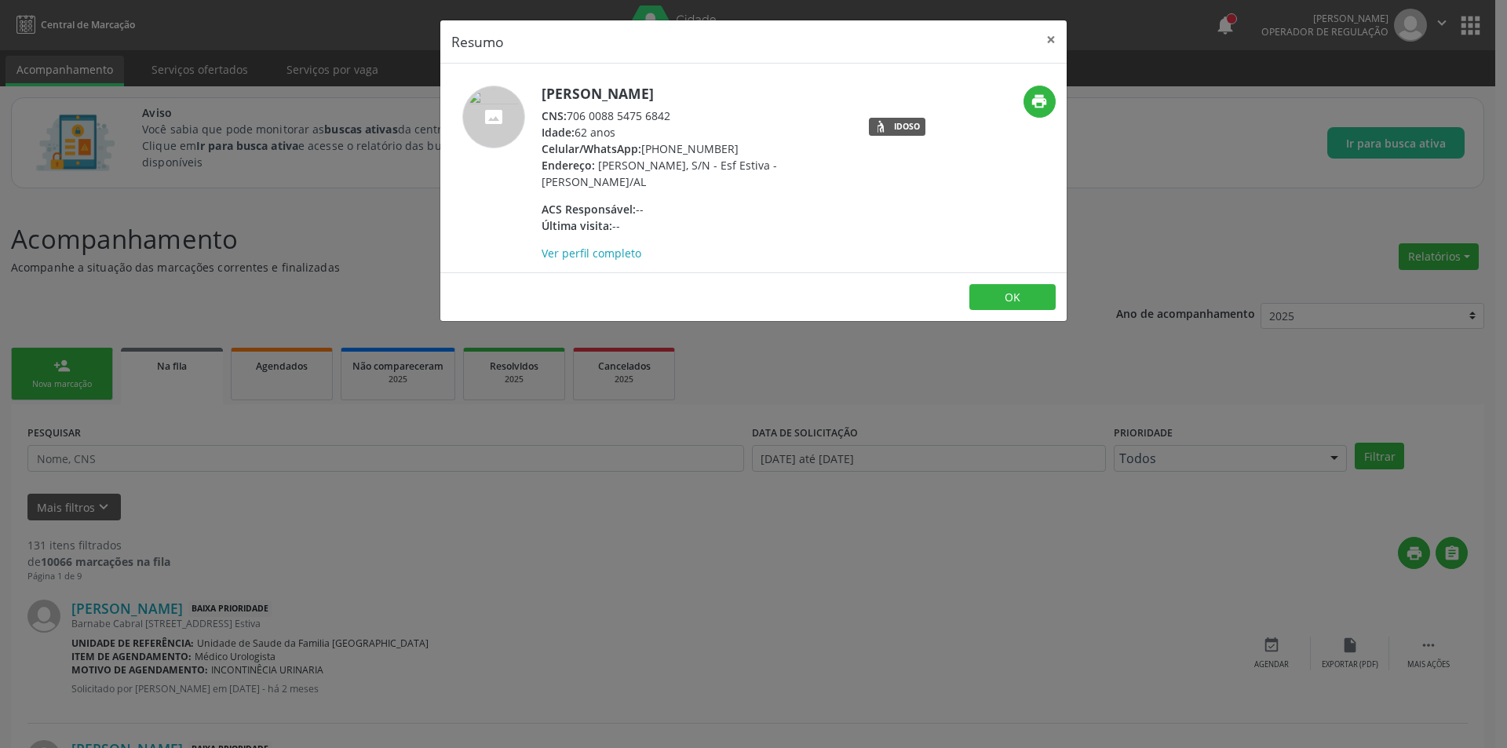
click at [571, 114] on div "CNS: 706 0088 5475 6842" at bounding box center [693, 116] width 305 height 16
drag, startPoint x: 571, startPoint y: 114, endPoint x: 654, endPoint y: 121, distance: 82.7
click at [654, 121] on div "CNS: 706 0088 5475 6842" at bounding box center [693, 116] width 305 height 16
copy div "706 0088 5475 6842"
click at [312, 610] on div "Resumo × Paulo Matildes dos Santos CNS: 706 0088 5475 6842 Idade: 62 anos Celul…" at bounding box center [753, 374] width 1507 height 748
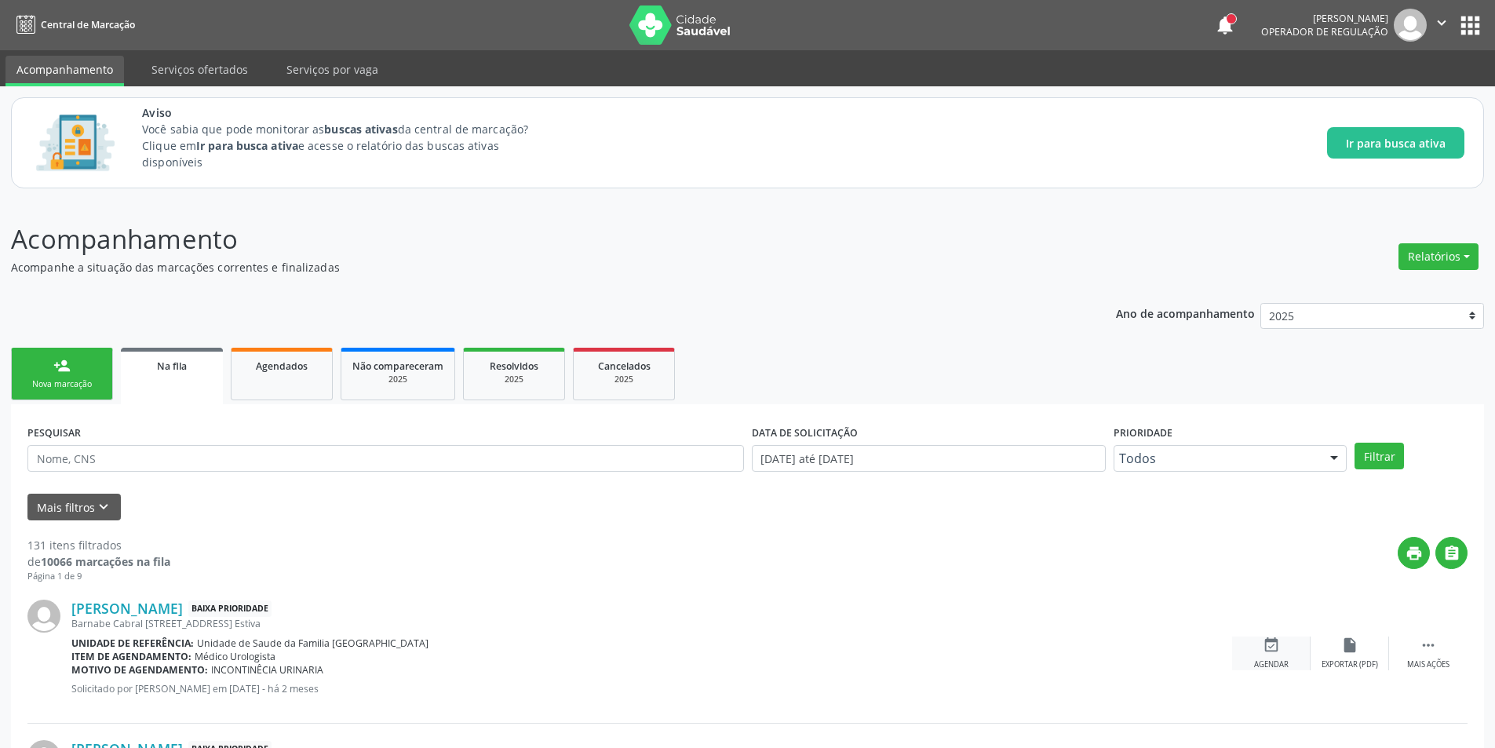
click at [1274, 665] on div "Agendar" at bounding box center [1271, 664] width 35 height 11
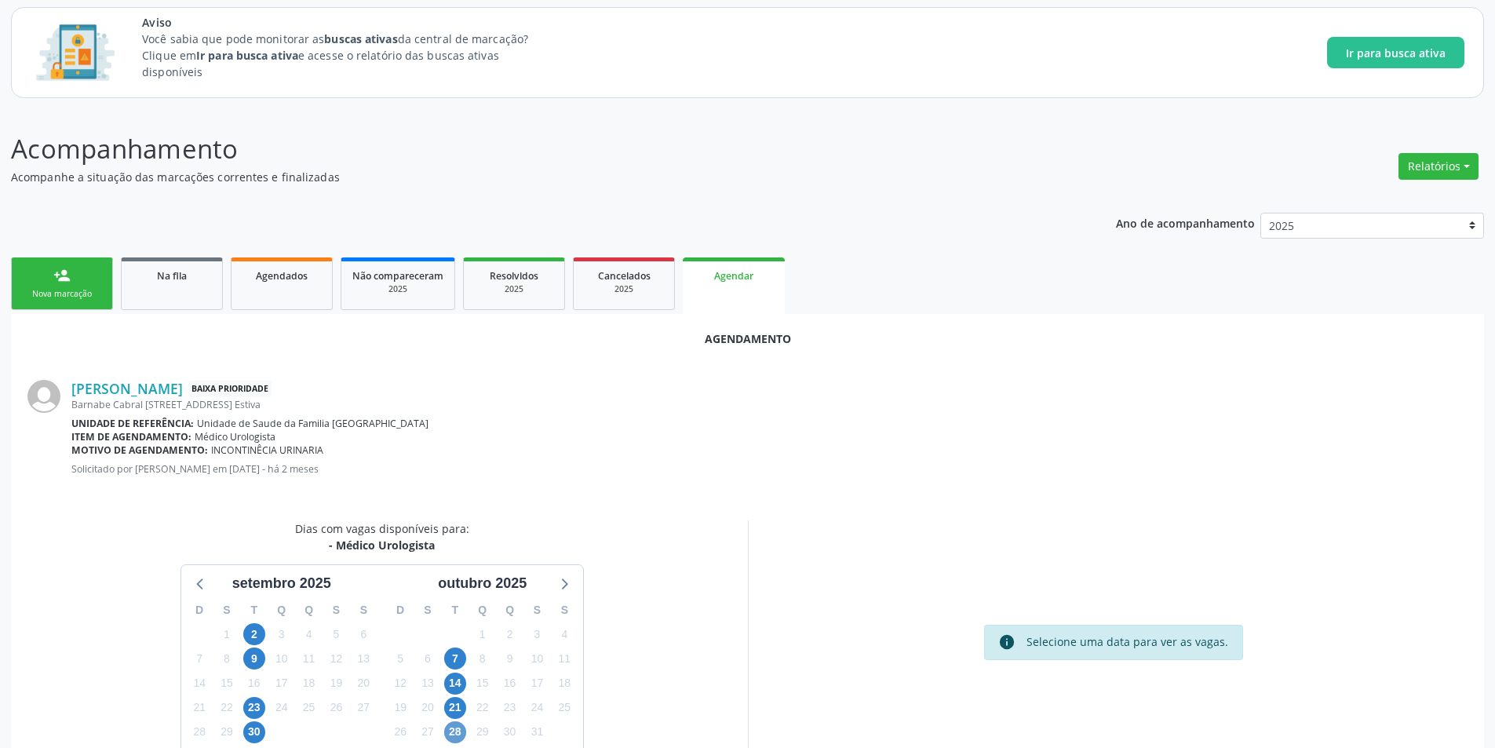
scroll to position [182, 0]
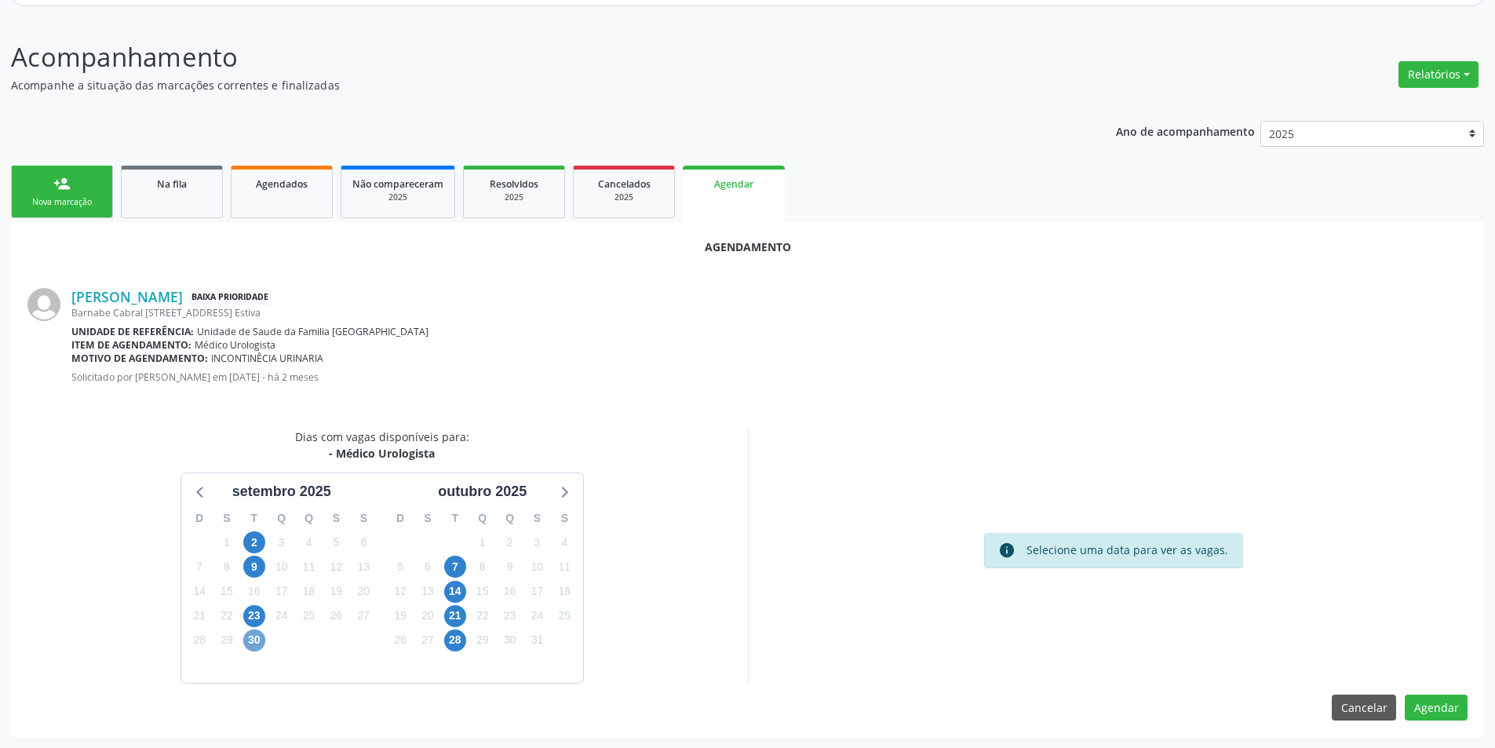
click at [250, 643] on span "30" at bounding box center [254, 640] width 22 height 22
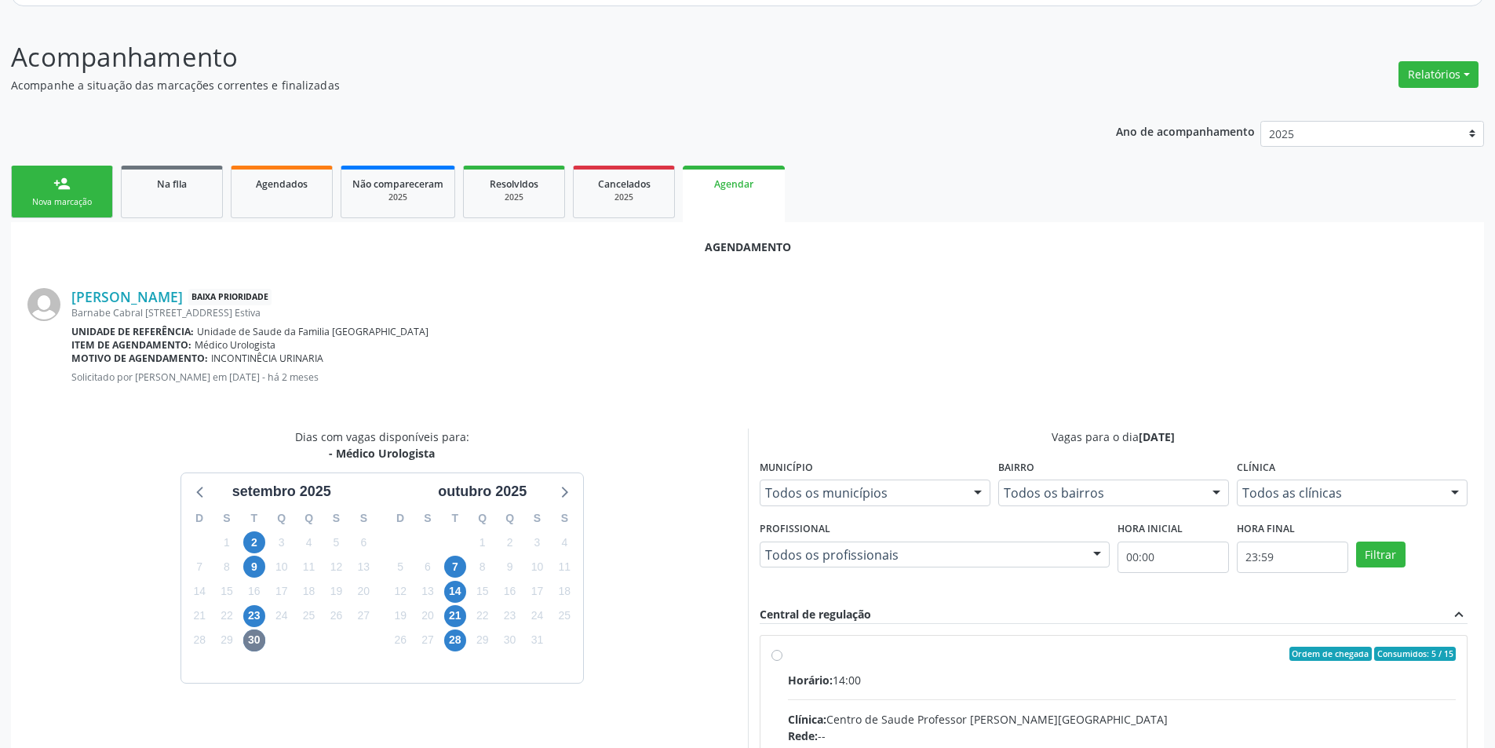
click at [779, 654] on input "Ordem de chegada Consumidos: 5 / 15 Horário: 14:00 Clínica: Centro de Saude Pro…" at bounding box center [776, 654] width 11 height 14
radio input "true"
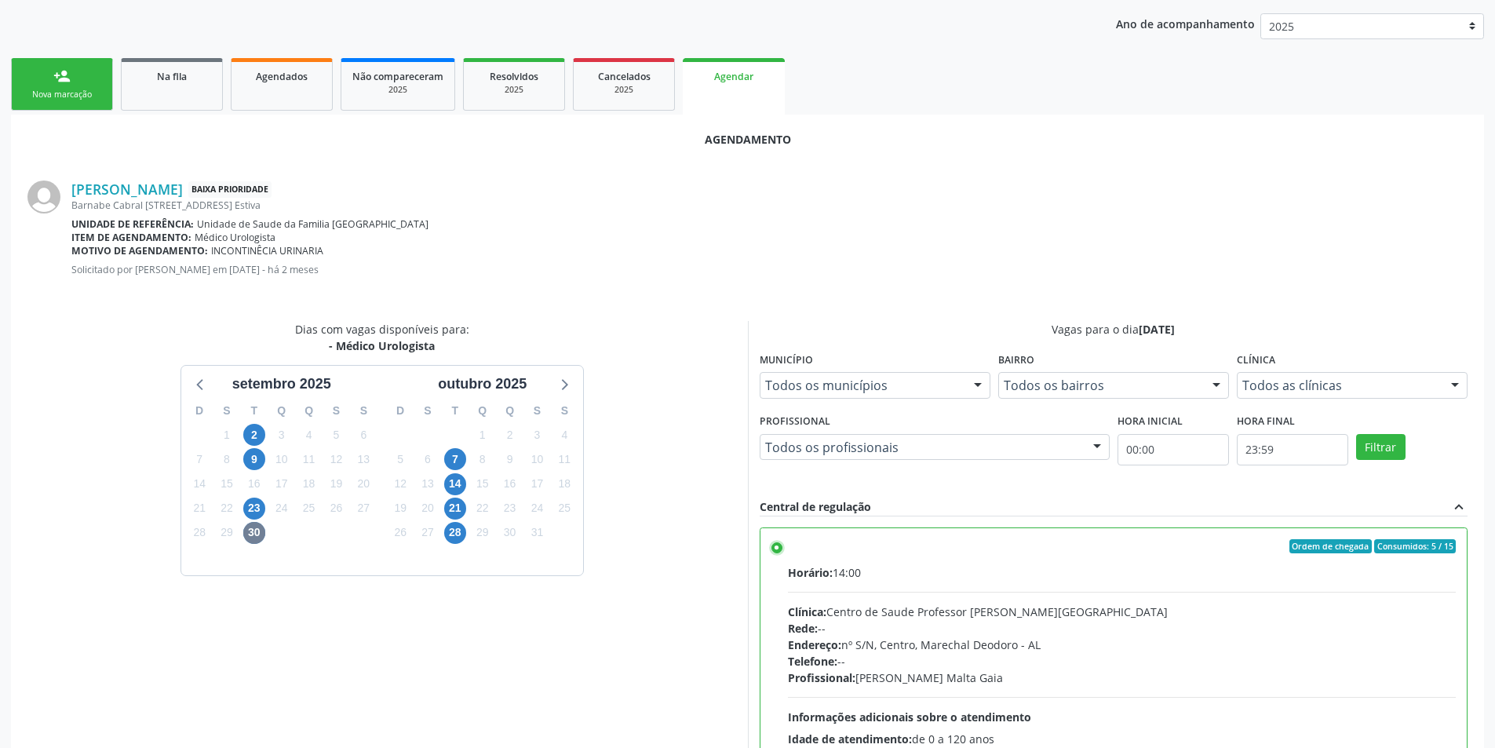
scroll to position [437, 0]
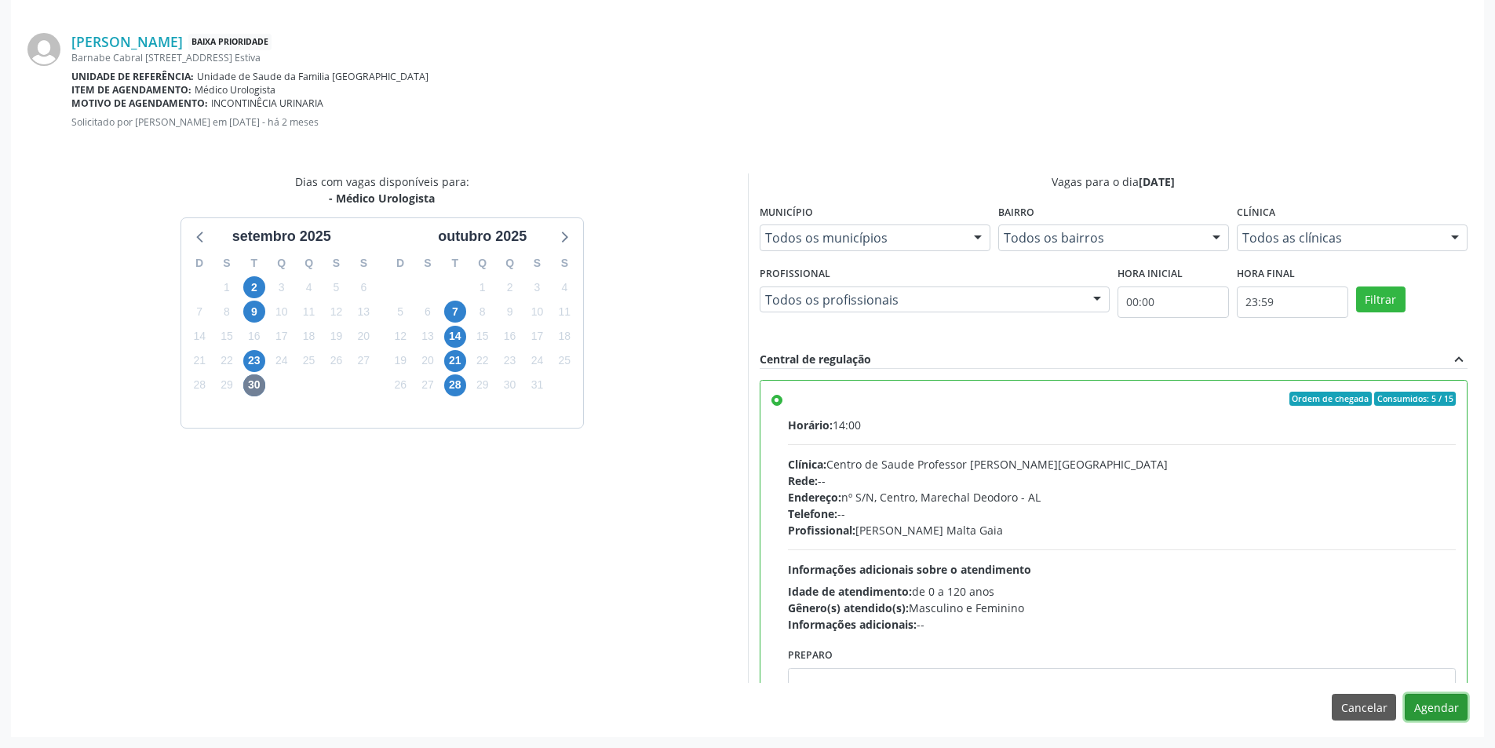
click at [1446, 698] on button "Agendar" at bounding box center [1436, 707] width 63 height 27
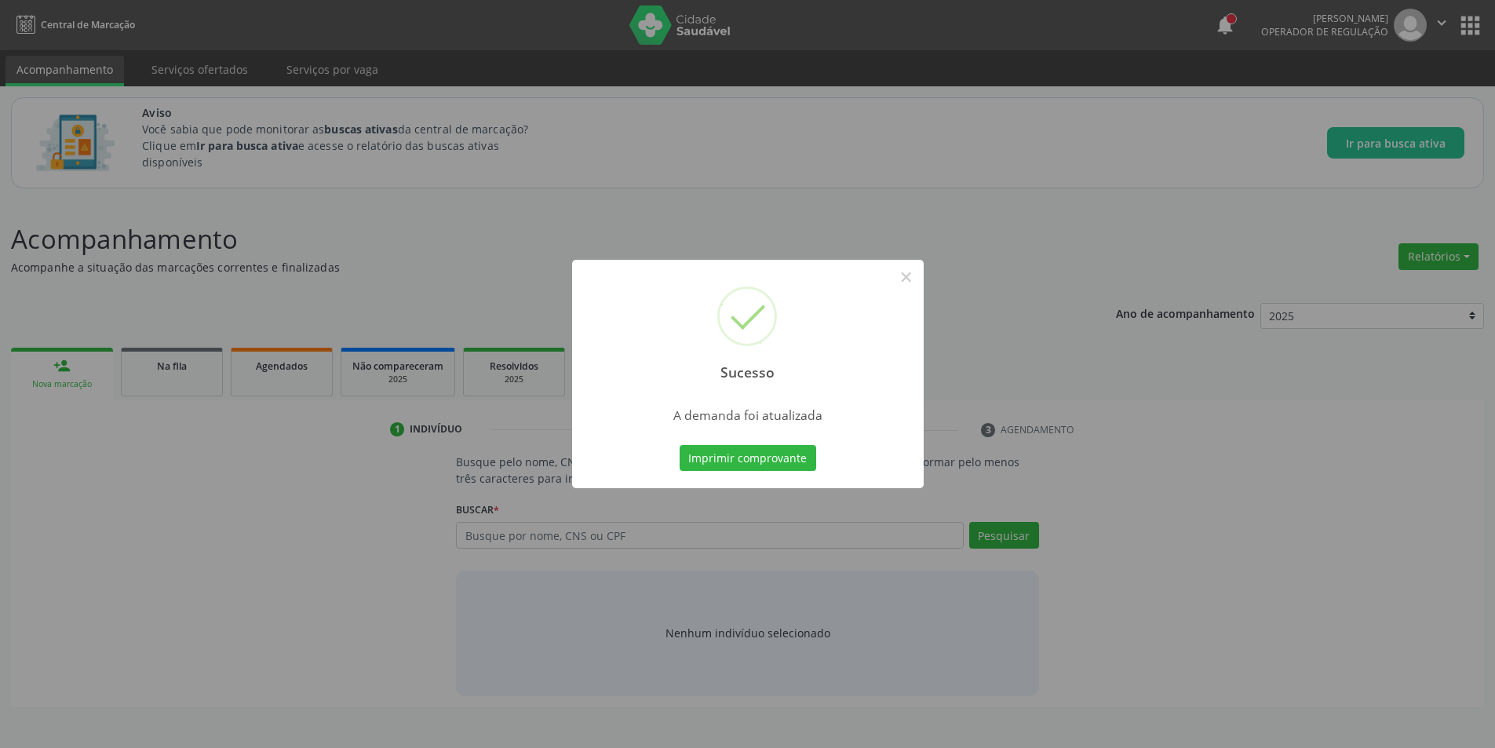
scroll to position [0, 0]
click at [911, 278] on button "×" at bounding box center [912, 277] width 27 height 27
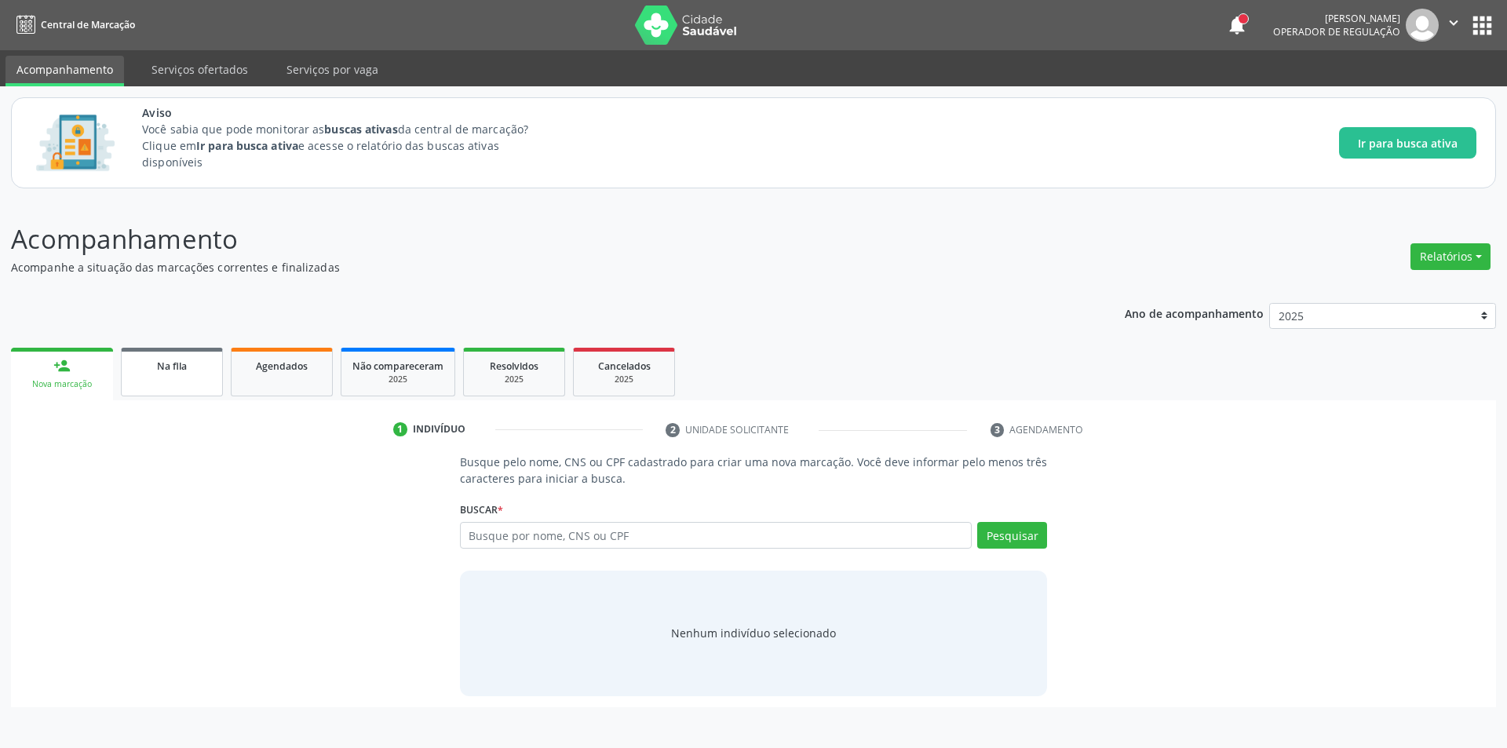
click at [174, 356] on link "Na fila" at bounding box center [172, 372] width 102 height 49
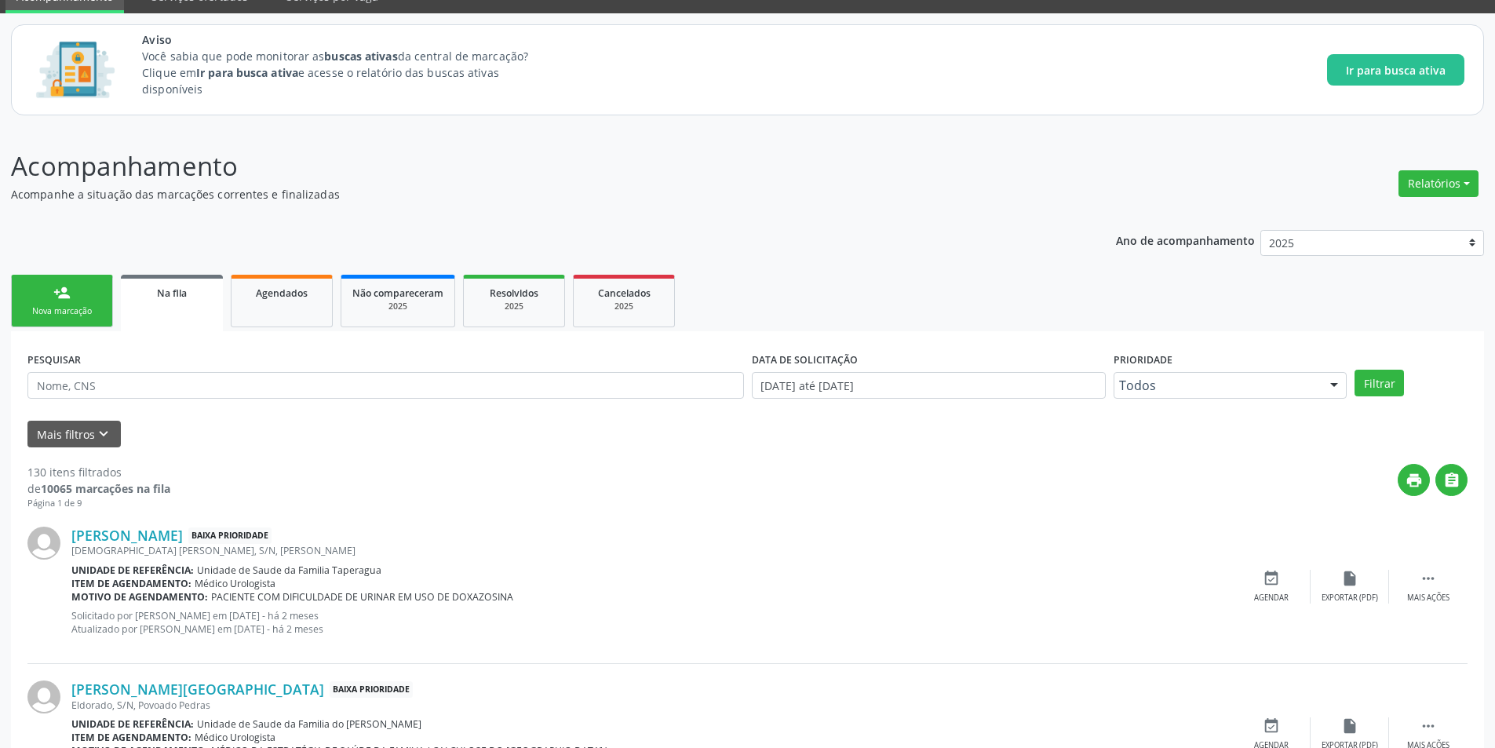
scroll to position [235, 0]
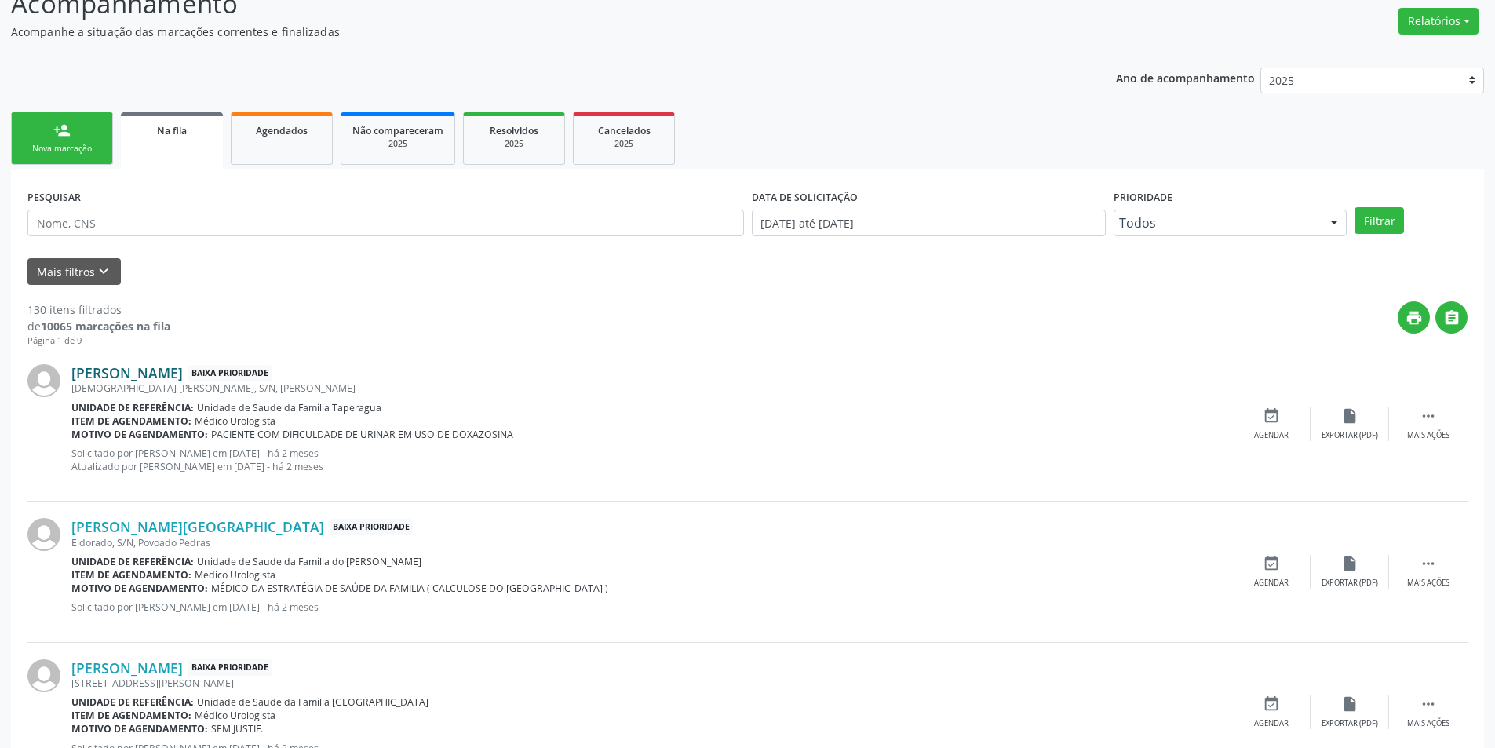
click at [163, 378] on link "Paulo Miguel Monteiro" at bounding box center [126, 372] width 111 height 17
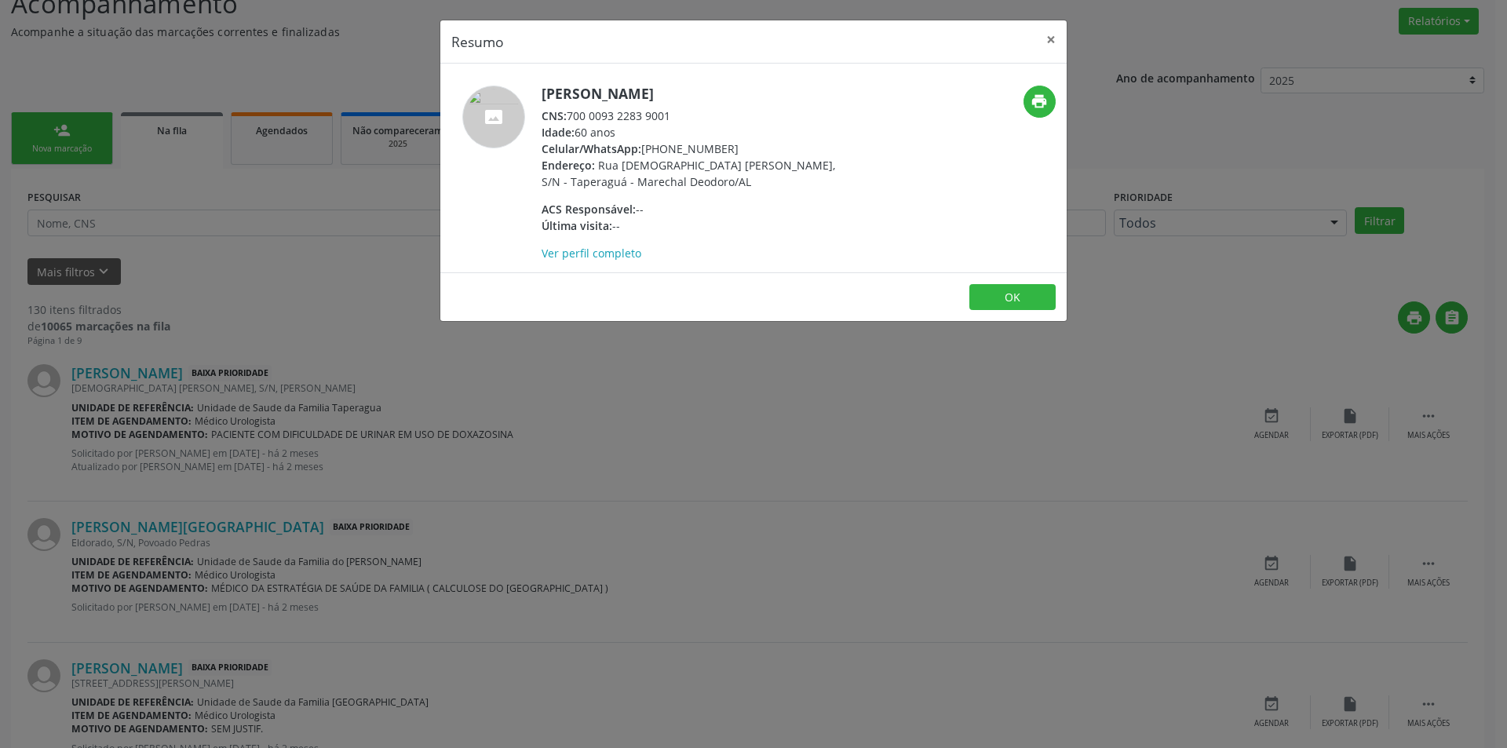
click at [571, 115] on div "CNS: 700 0093 2283 9001" at bounding box center [693, 116] width 305 height 16
drag, startPoint x: 571, startPoint y: 115, endPoint x: 663, endPoint y: 118, distance: 91.9
click at [663, 118] on div "CNS: 700 0093 2283 9001" at bounding box center [693, 116] width 305 height 16
copy div "700 0093 2283 9001"
click at [406, 529] on div "Resumo × Paulo Miguel Monteiro CNS: 700 0093 2283 9001 Idade: 60 anos Celular/W…" at bounding box center [753, 374] width 1507 height 748
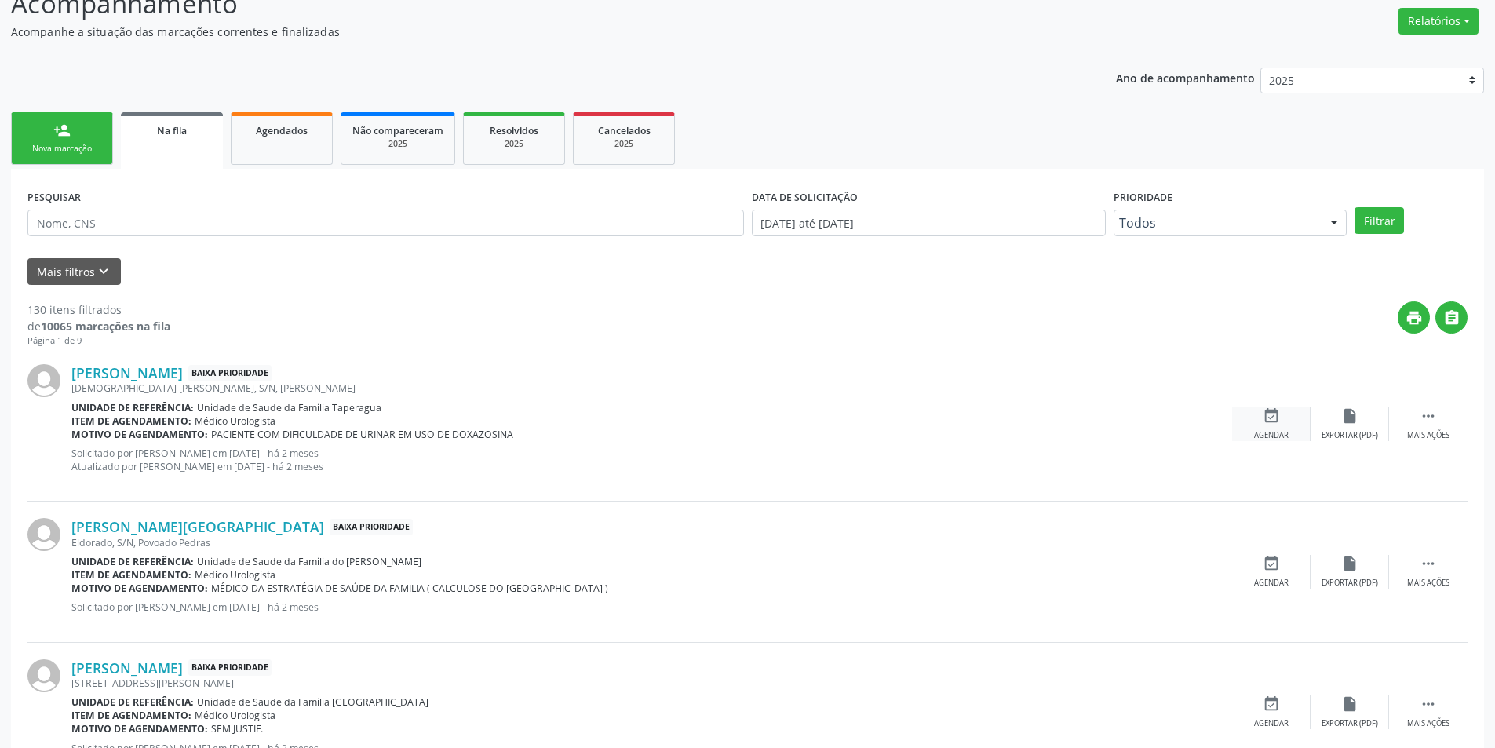
click at [1258, 428] on div "event_available Agendar" at bounding box center [1271, 424] width 78 height 34
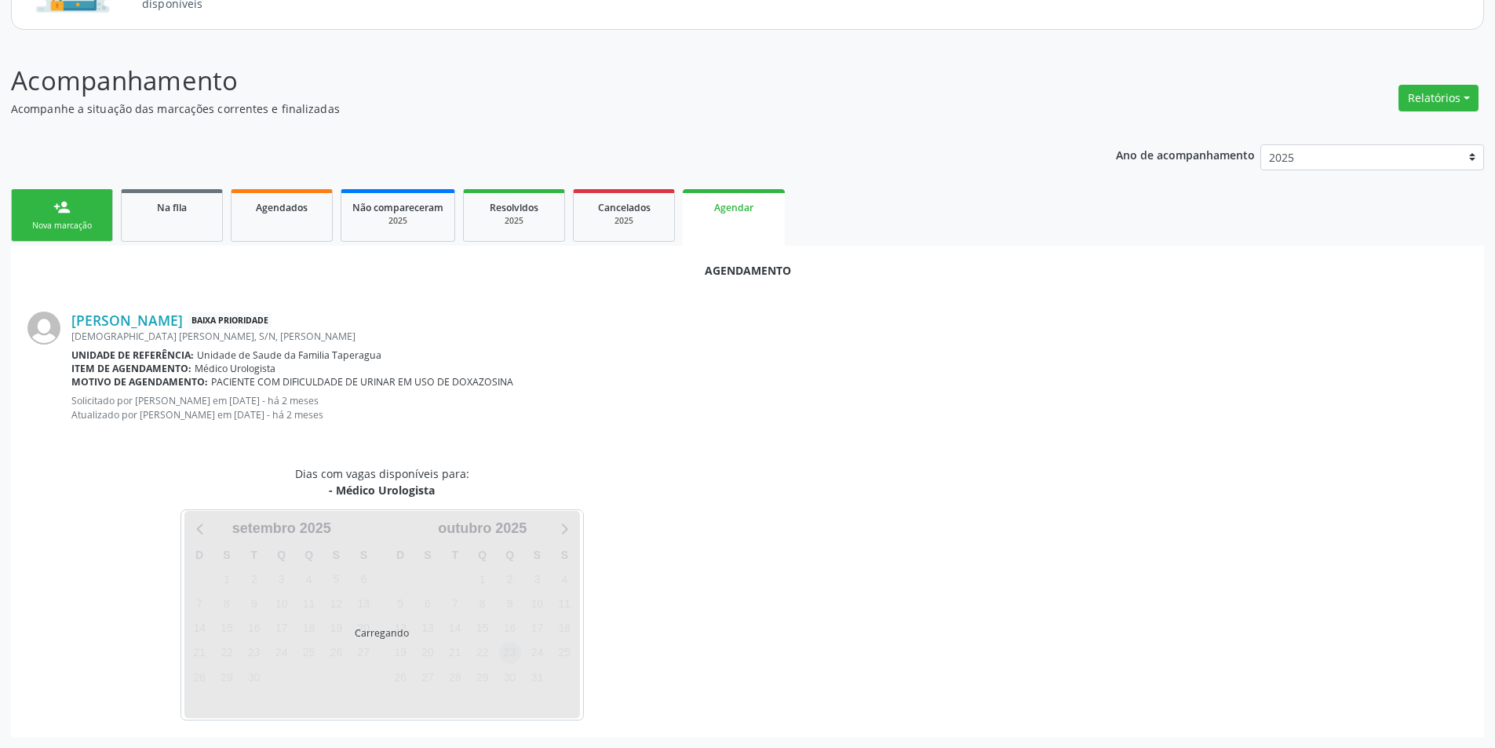
scroll to position [195, 0]
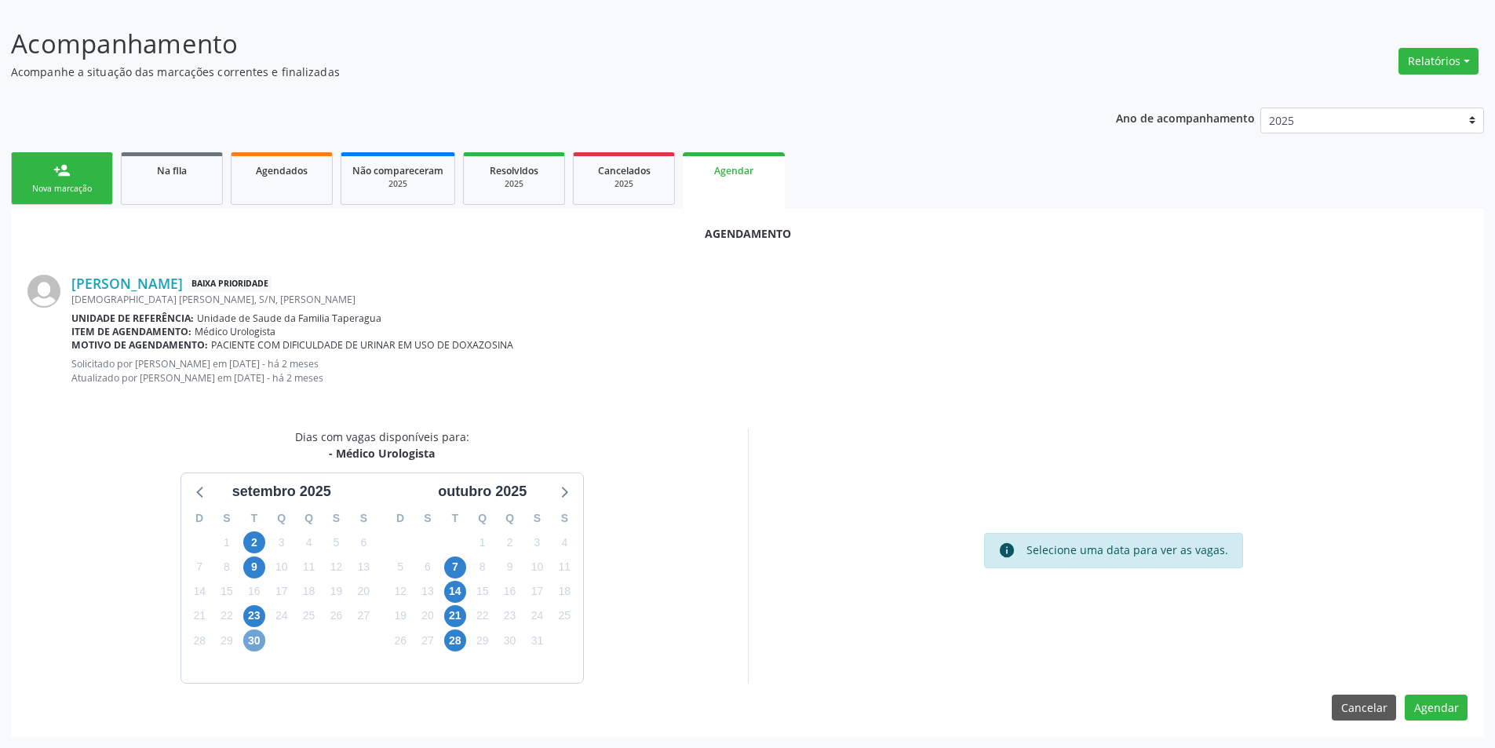
click at [245, 645] on span "30" at bounding box center [254, 640] width 22 height 22
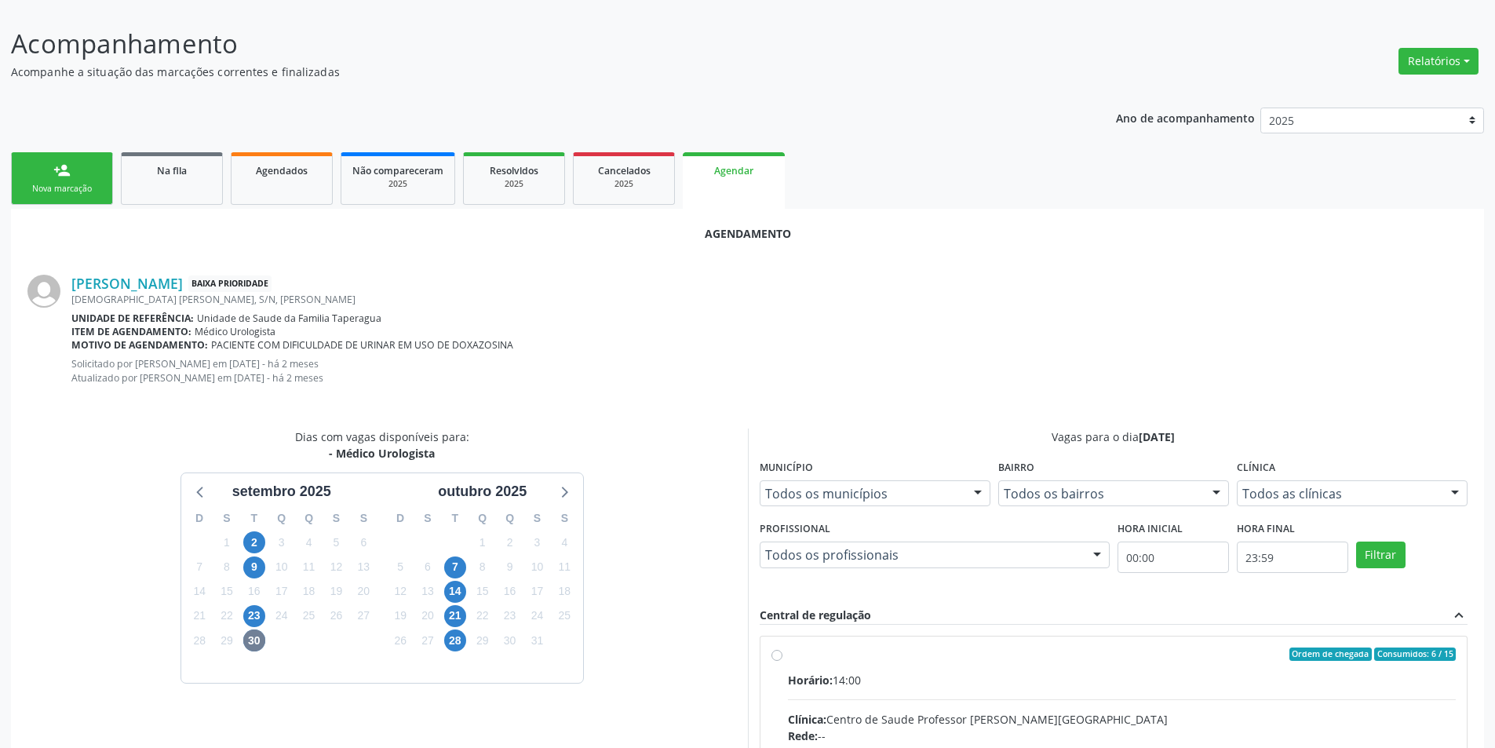
click at [775, 655] on input "Ordem de chegada Consumidos: 6 / 15 Horário: 14:00 Clínica: Centro de Saude Pro…" at bounding box center [776, 654] width 11 height 14
radio input "true"
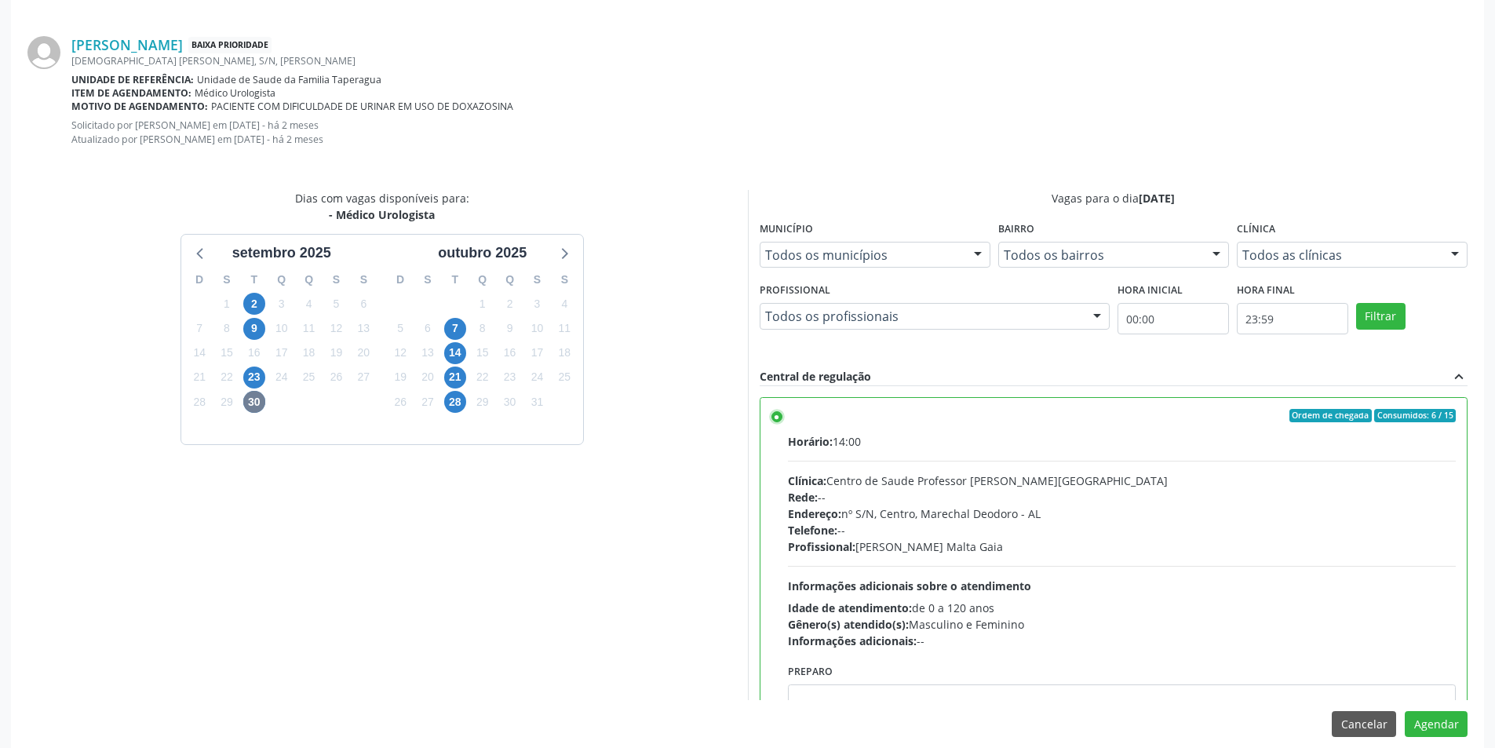
scroll to position [450, 0]
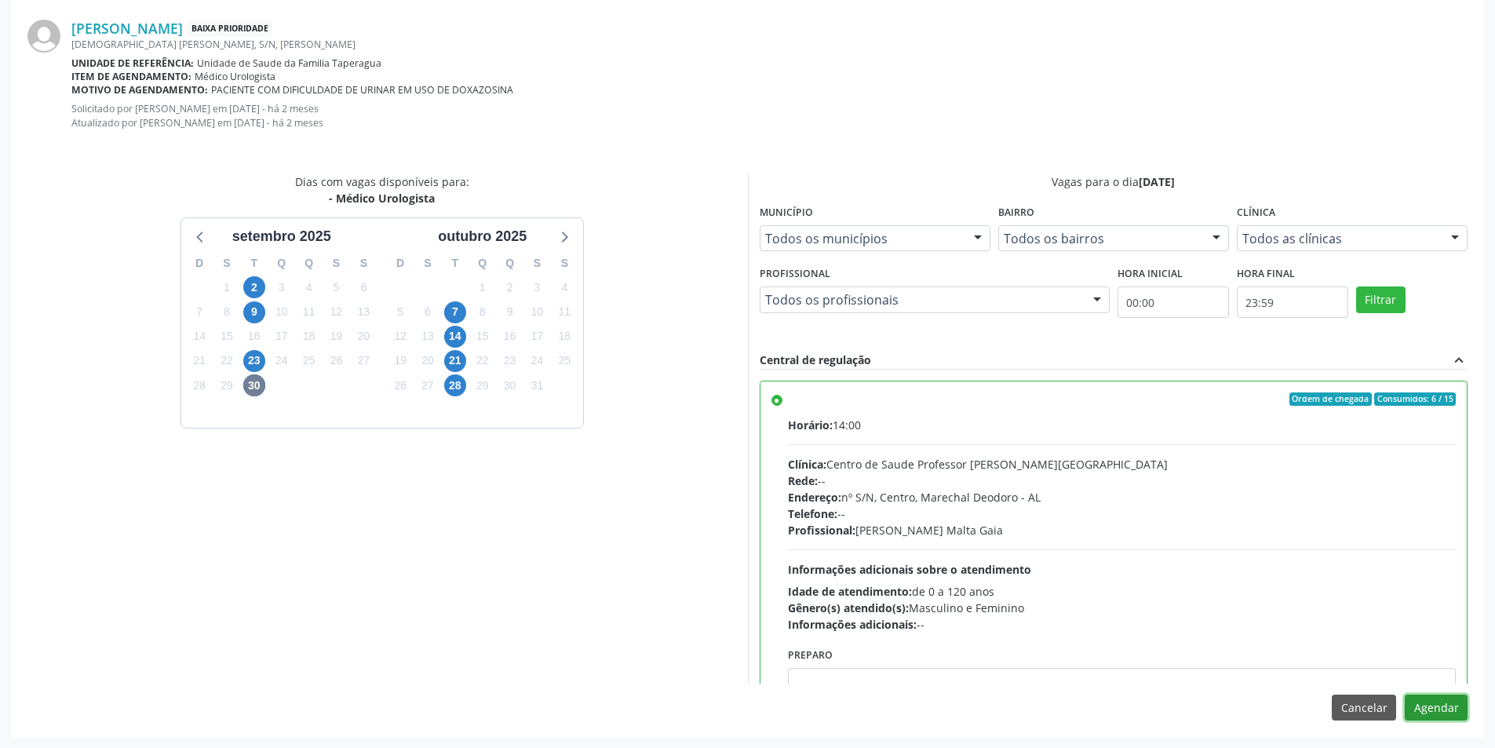
click at [1437, 706] on button "Agendar" at bounding box center [1436, 707] width 63 height 27
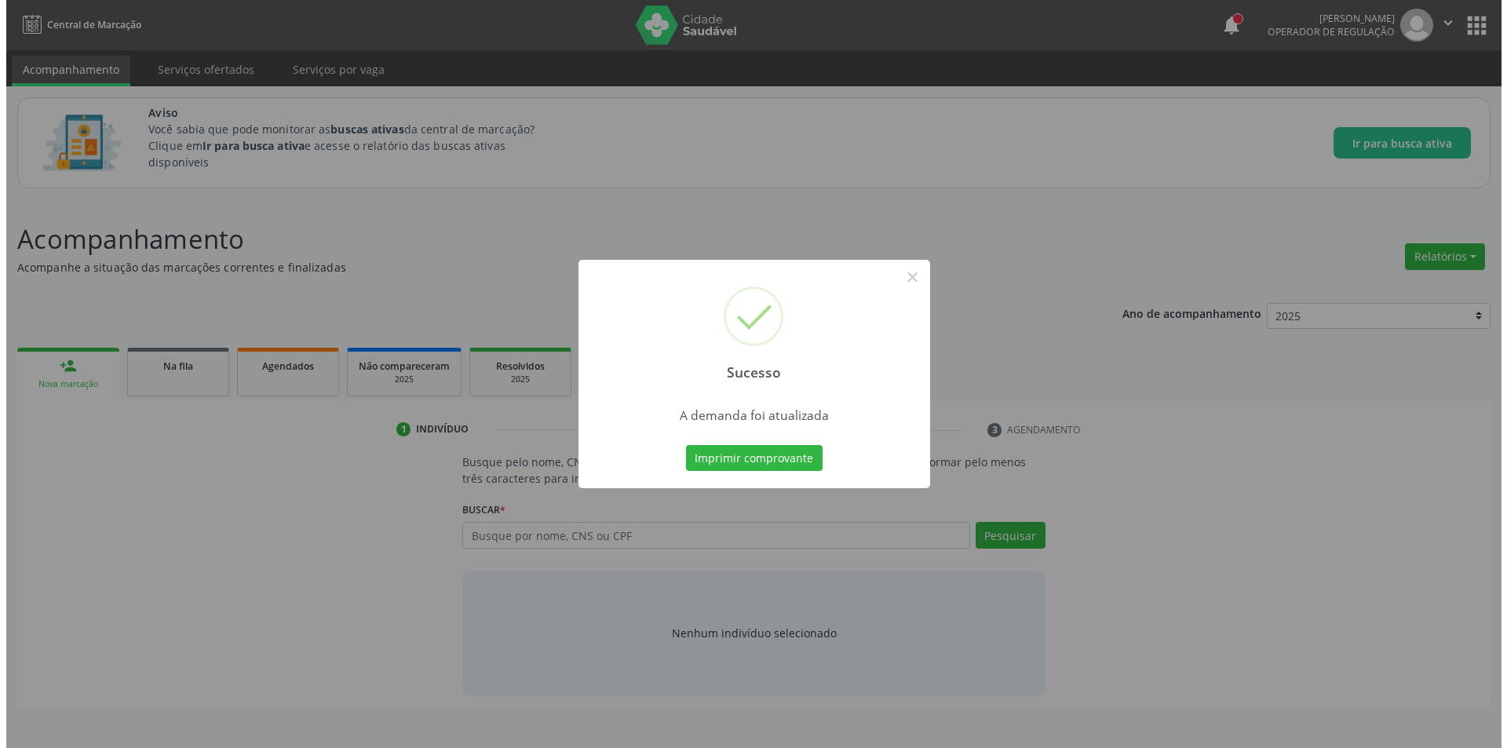
scroll to position [0, 0]
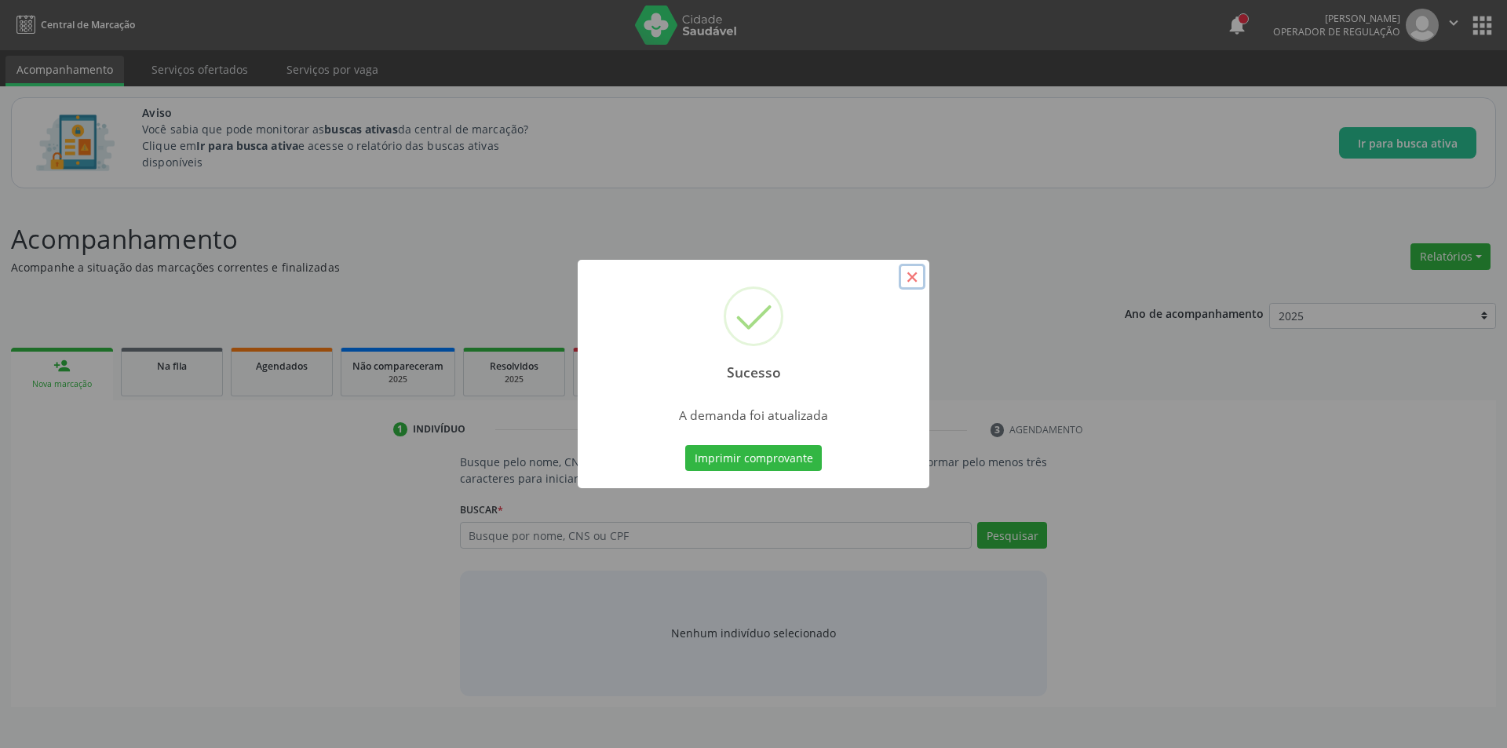
click at [906, 288] on button "×" at bounding box center [912, 277] width 27 height 27
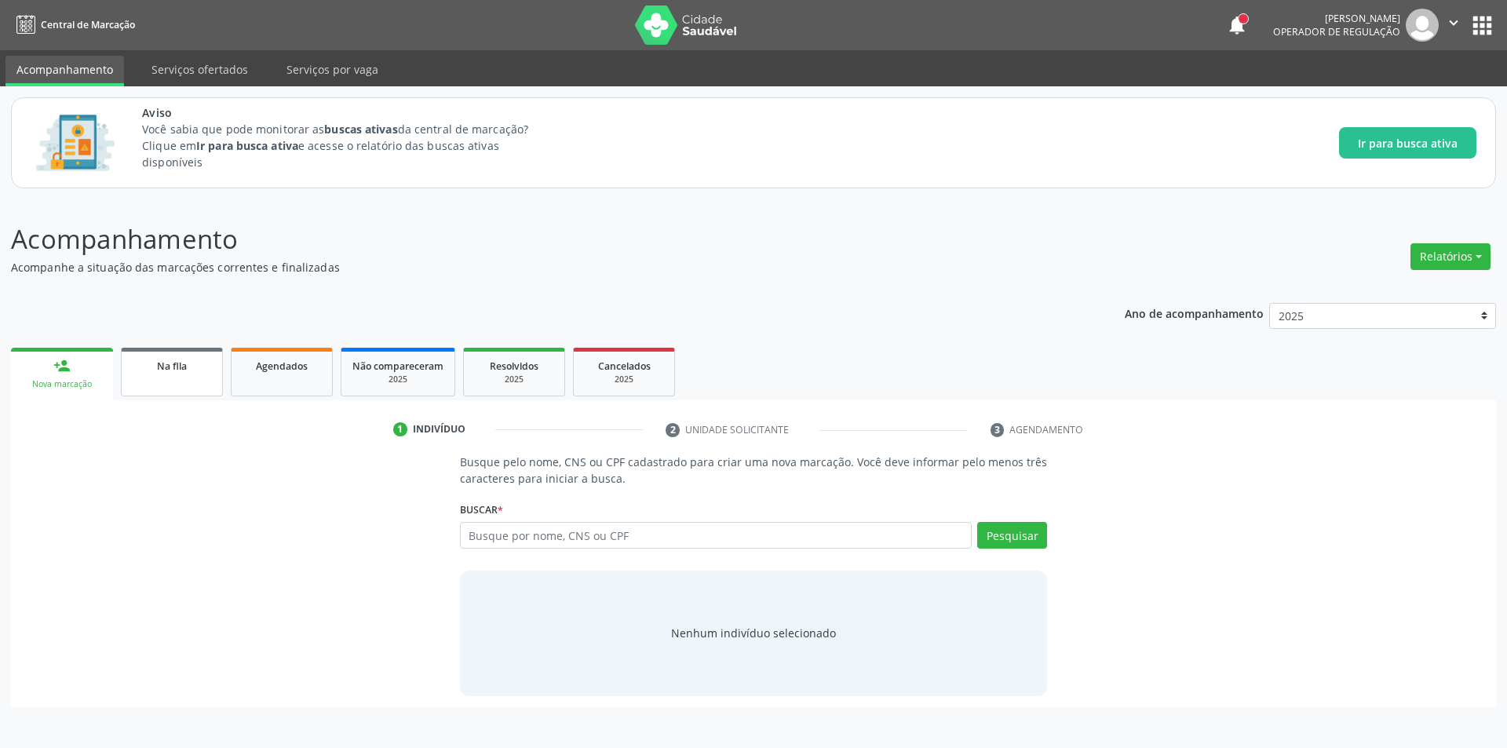
click at [157, 359] on span "Na fila" at bounding box center [172, 365] width 30 height 13
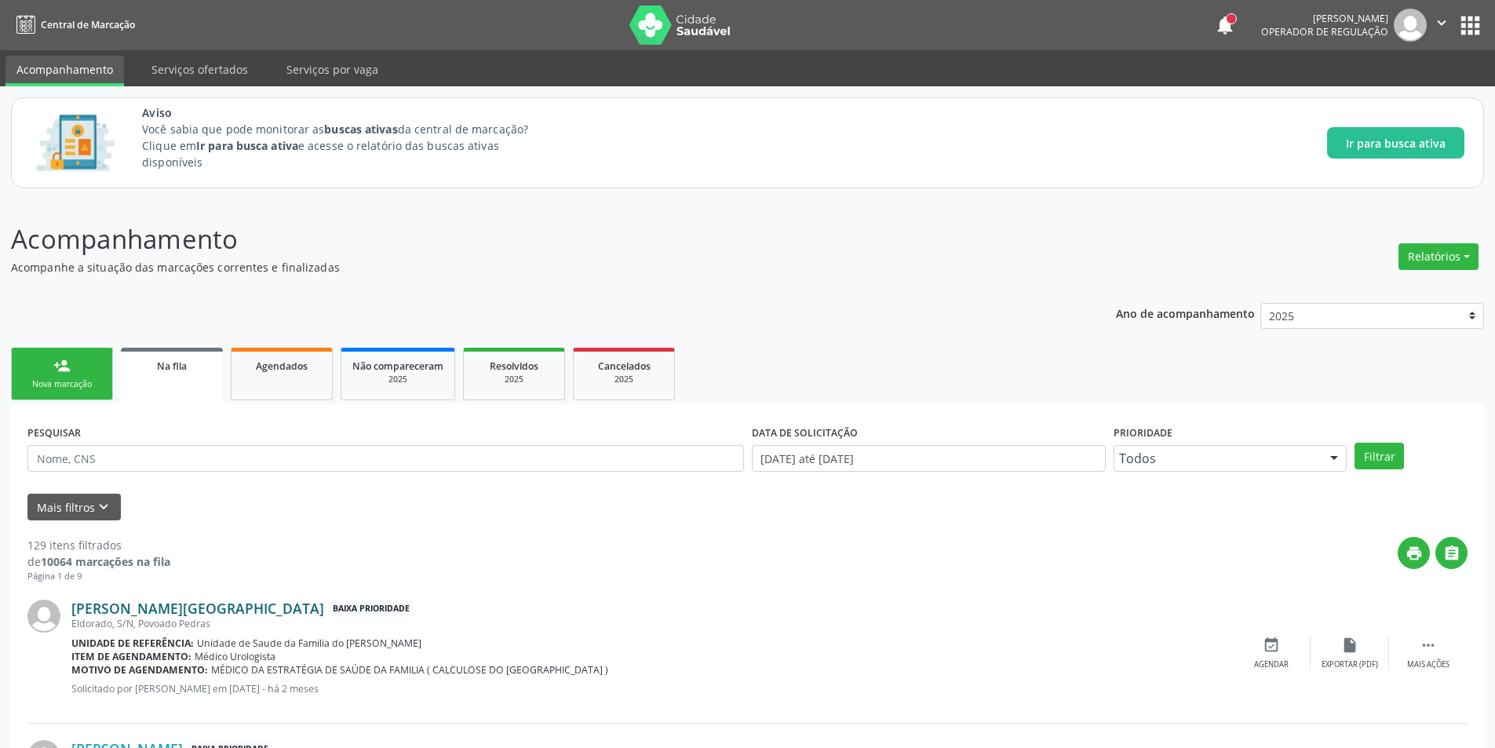
click at [158, 604] on link "Romerio Santos de Lima" at bounding box center [197, 608] width 253 height 17
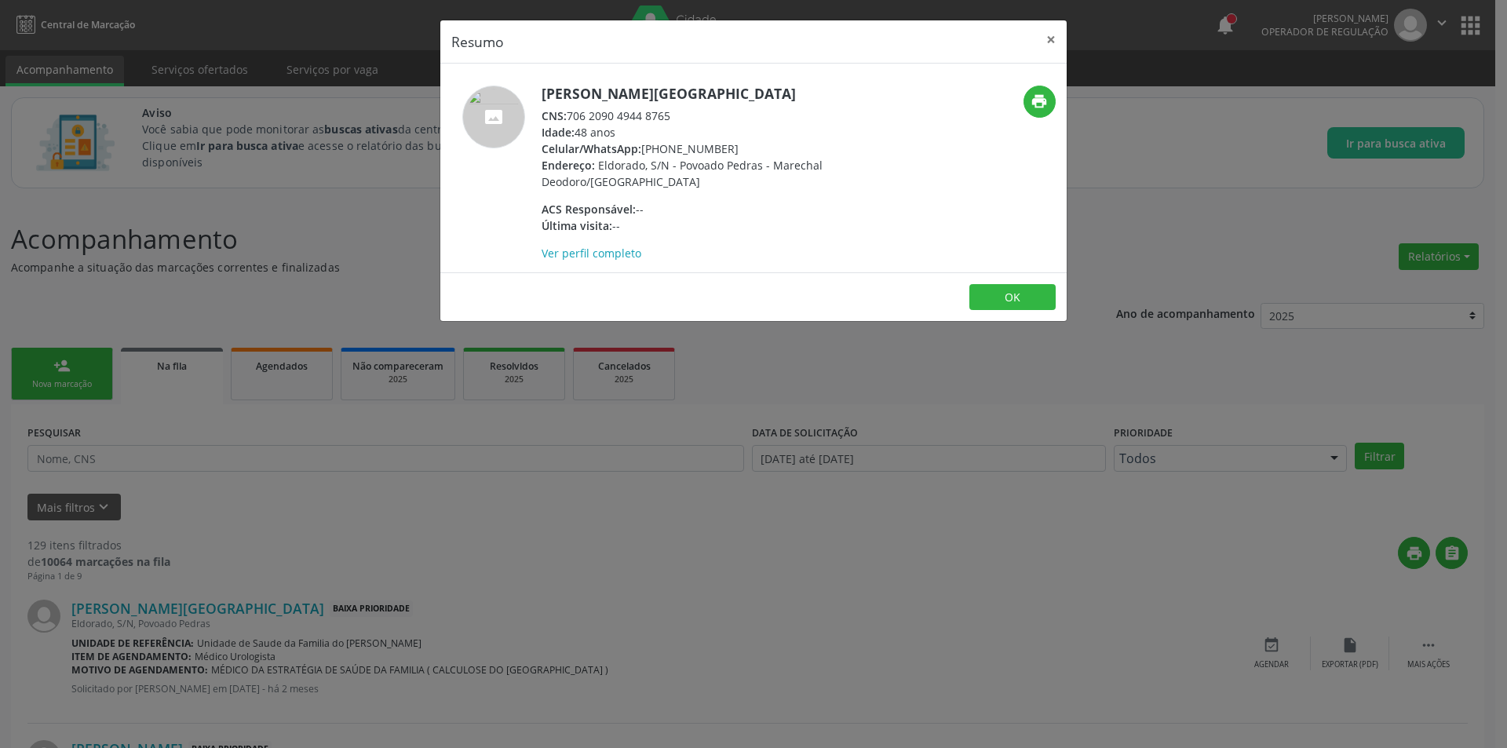
click at [567, 114] on span "CNS:" at bounding box center [553, 115] width 25 height 15
drag, startPoint x: 568, startPoint y: 114, endPoint x: 660, endPoint y: 115, distance: 91.8
click at [660, 115] on div "CNS: 706 2090 4944 8765" at bounding box center [693, 116] width 305 height 16
copy div "706 2090 4944 8765"
